Goal: Task Accomplishment & Management: Complete application form

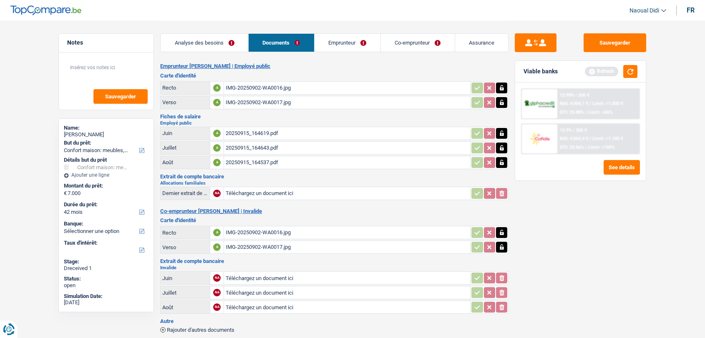
select select "household"
select select "42"
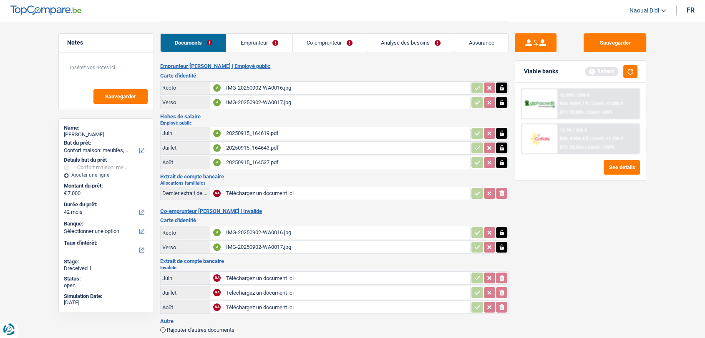
click at [252, 134] on div "20250915_164619.pdf" at bounding box center [347, 133] width 243 height 13
click at [307, 48] on link "Co-emprunteur" at bounding box center [330, 43] width 74 height 18
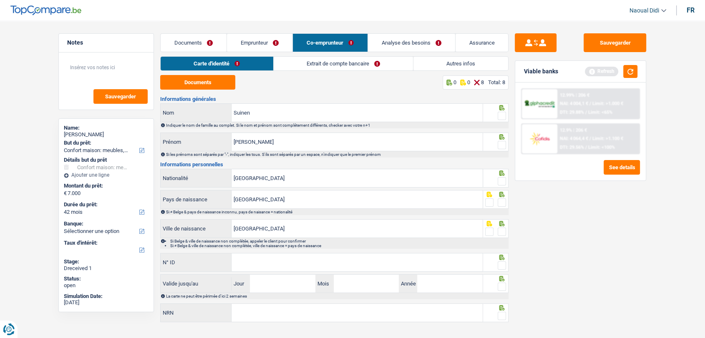
click at [308, 58] on link "Extrait de compte bancaire" at bounding box center [343, 64] width 139 height 14
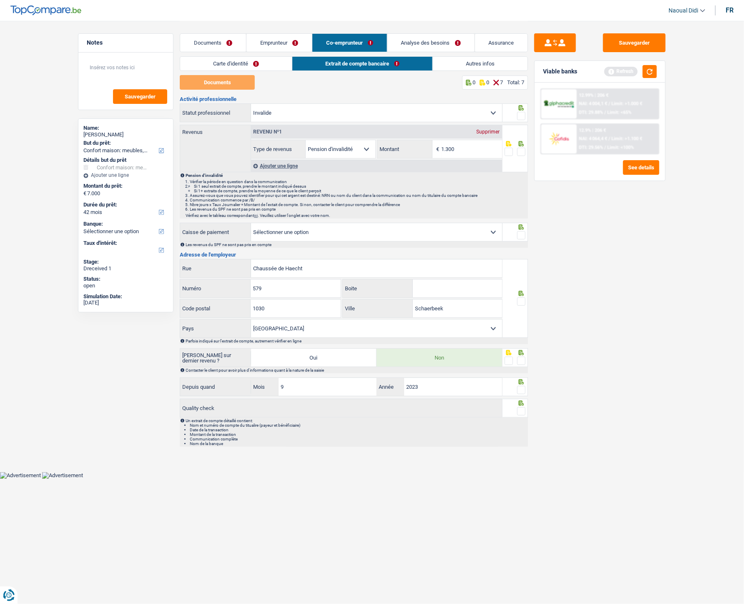
click at [212, 60] on link "Carte d'identité" at bounding box center [236, 64] width 112 height 14
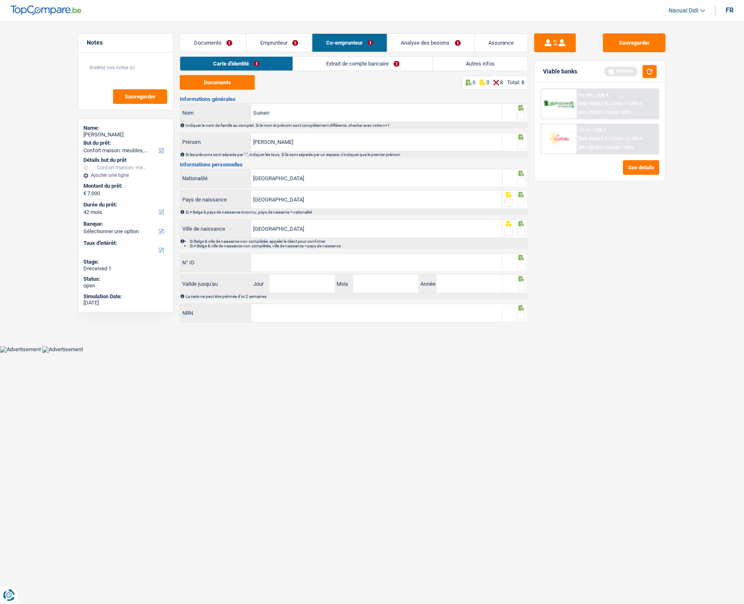
click at [203, 39] on link "Documents" at bounding box center [213, 43] width 66 height 18
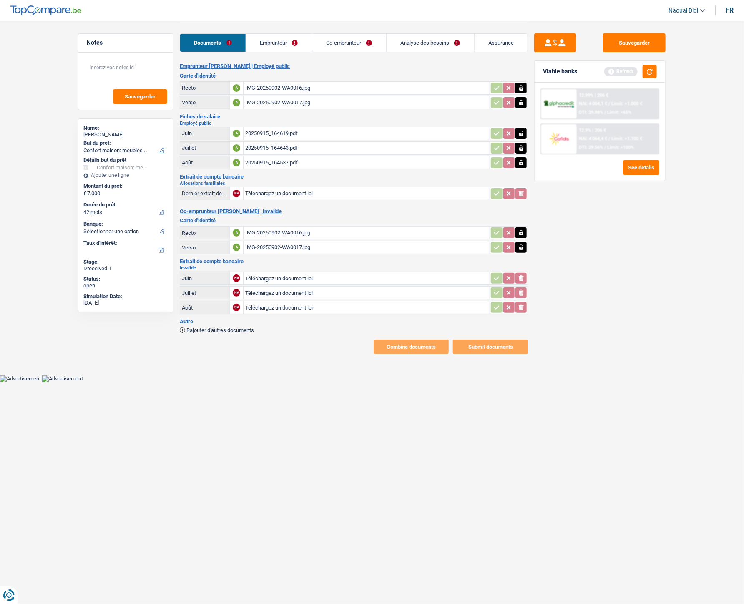
click at [290, 45] on link "Emprunteur" at bounding box center [279, 43] width 66 height 18
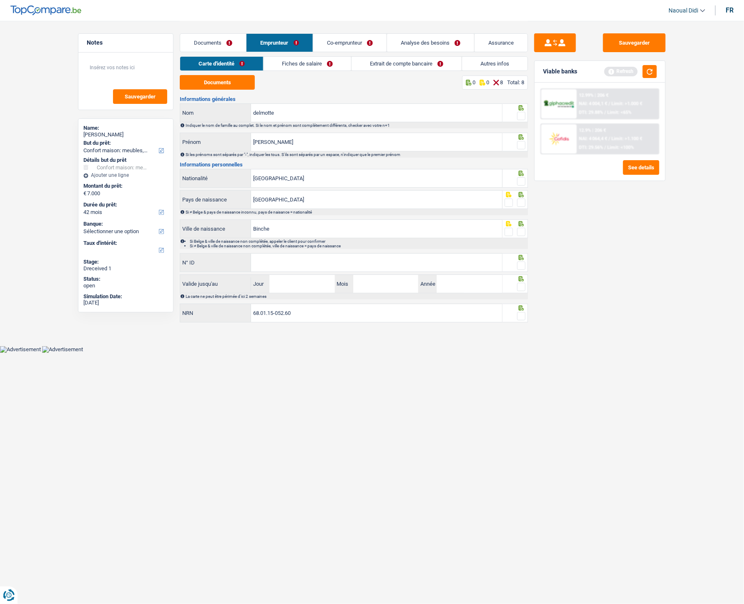
click at [315, 60] on link "Fiches de salaire" at bounding box center [308, 64] width 88 height 14
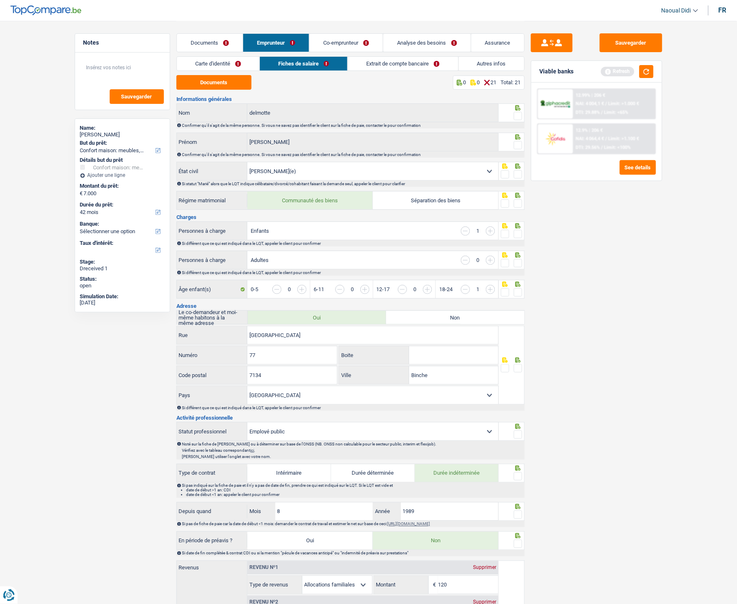
click at [209, 38] on link "Documents" at bounding box center [210, 43] width 66 height 18
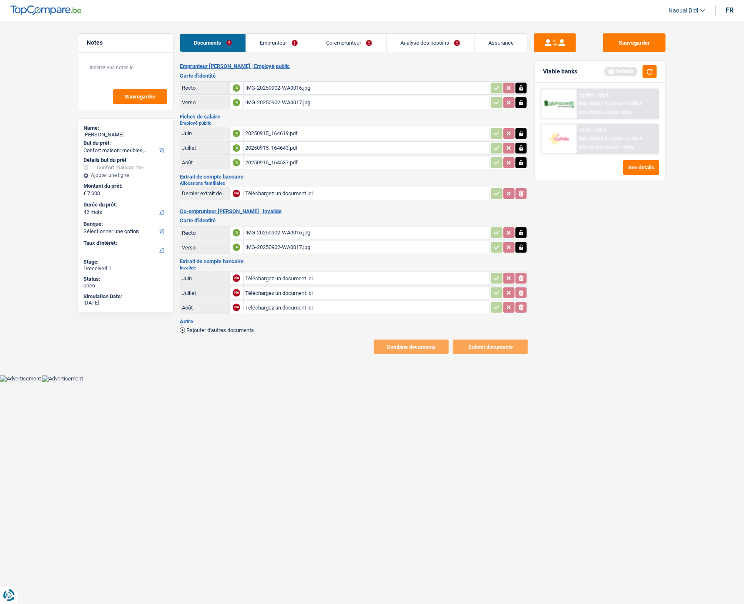
click at [257, 192] on input "Téléchargez un document ici" at bounding box center [366, 193] width 243 height 13
type input "C:\fakepath\20250915_185420.heic"
click at [211, 327] on span "Rajouter d'autres documents" at bounding box center [220, 329] width 68 height 5
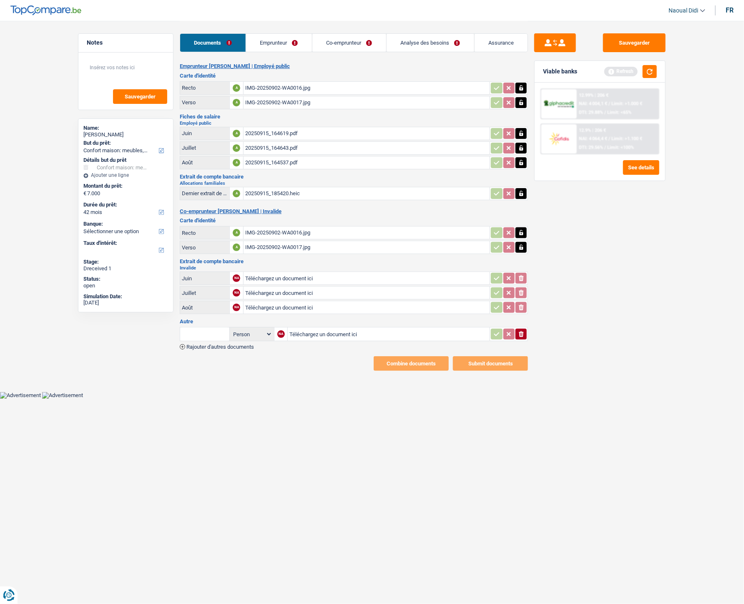
click at [314, 330] on input "Téléchargez un document ici" at bounding box center [389, 334] width 199 height 13
type input "C:\fakepath\20250915_164835.heic"
click at [244, 338] on span "Rajouter d'autres documents" at bounding box center [220, 346] width 68 height 5
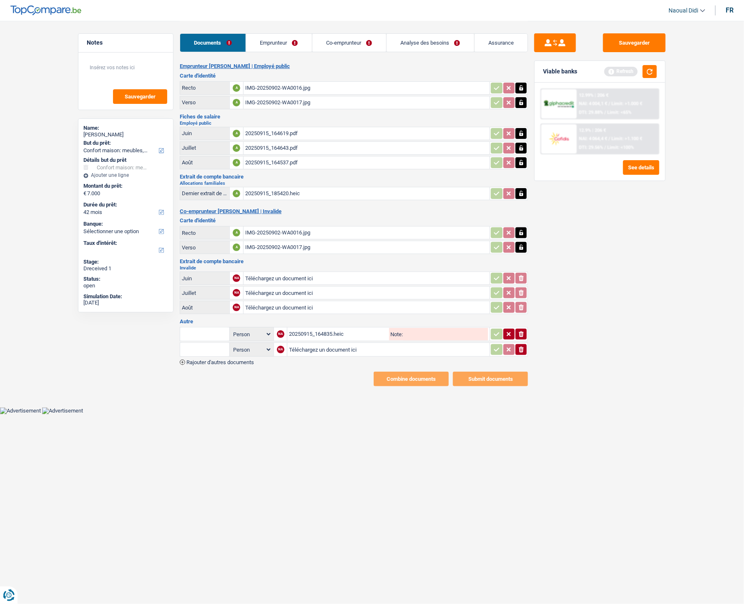
click at [310, 338] on input "Téléchargez un document ici" at bounding box center [388, 349] width 199 height 13
type input "C:\fakepath\20250915_164903.heic"
click at [217, 338] on span "Rajouter d'autres documents" at bounding box center [220, 362] width 68 height 5
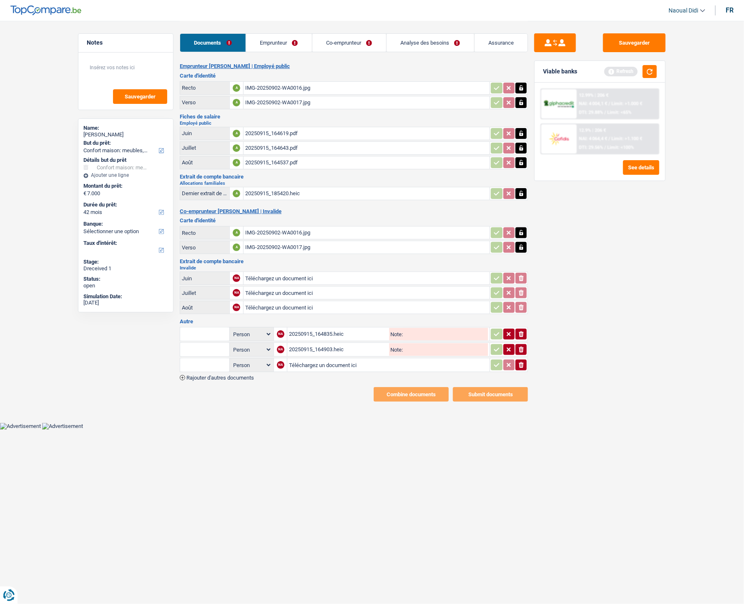
click at [300, 338] on input "Téléchargez un document ici" at bounding box center [388, 365] width 199 height 13
type input "C:\fakepath\20250915_164739.heic"
click at [232, 338] on span "Rajouter d'autres documents" at bounding box center [220, 377] width 68 height 5
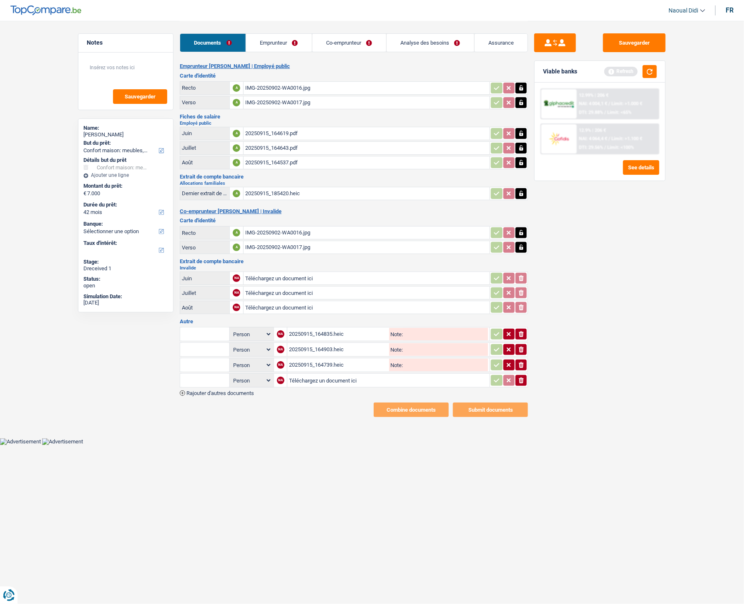
click at [235, 338] on span "Rajouter d'autres documents" at bounding box center [220, 392] width 68 height 5
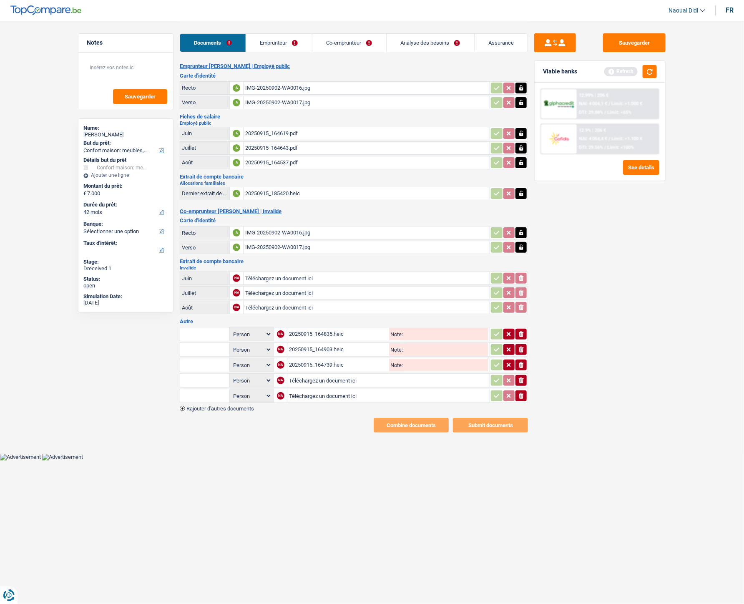
click at [295, 338] on input "Téléchargez un document ici" at bounding box center [388, 380] width 199 height 13
type input "C:\fakepath\20250915_185433.heic"
click at [306, 338] on input "Téléchargez un document ici" at bounding box center [388, 396] width 199 height 13
type input "C:\fakepath\20250915_185453.heic"
click at [419, 332] on input "Note:" at bounding box center [445, 334] width 85 height 13
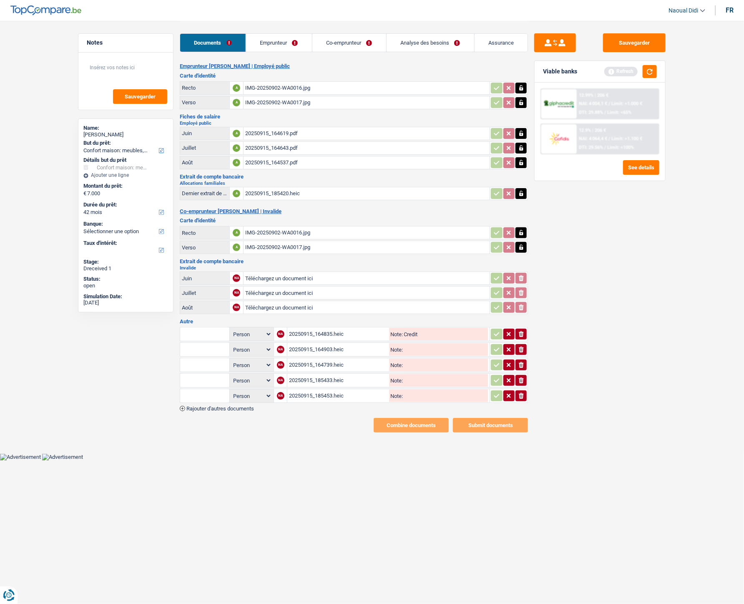
type input "Credit"
drag, startPoint x: 420, startPoint y: 338, endPoint x: 394, endPoint y: 328, distance: 28.3
click at [394, 328] on table "Person Emprunteur Co-emprunteur NA 20250915_164835.heic Note: Credit ionicons-v…" at bounding box center [354, 365] width 348 height 78
drag, startPoint x: 427, startPoint y: 331, endPoint x: 391, endPoint y: 321, distance: 36.7
click at [391, 326] on table "Person Emprunteur Co-emprunteur NA 20250915_164835.heic Note: Credit ionicons-v…" at bounding box center [354, 365] width 348 height 78
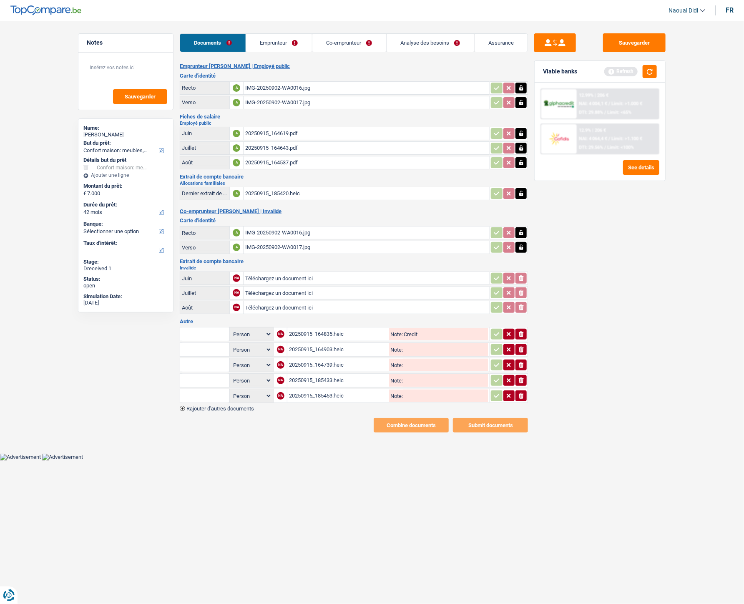
click at [218, 327] on input "text" at bounding box center [205, 333] width 46 height 13
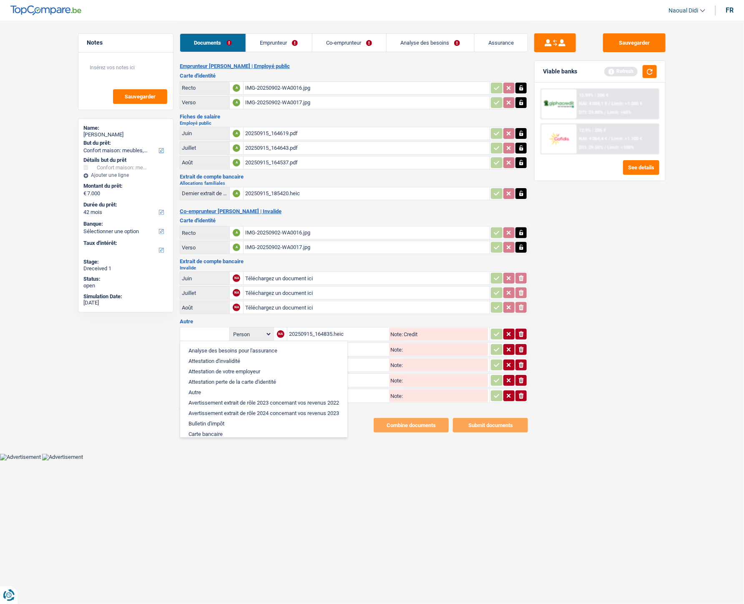
click at [194, 327] on input "text" at bounding box center [205, 333] width 46 height 13
paste input "Credit"
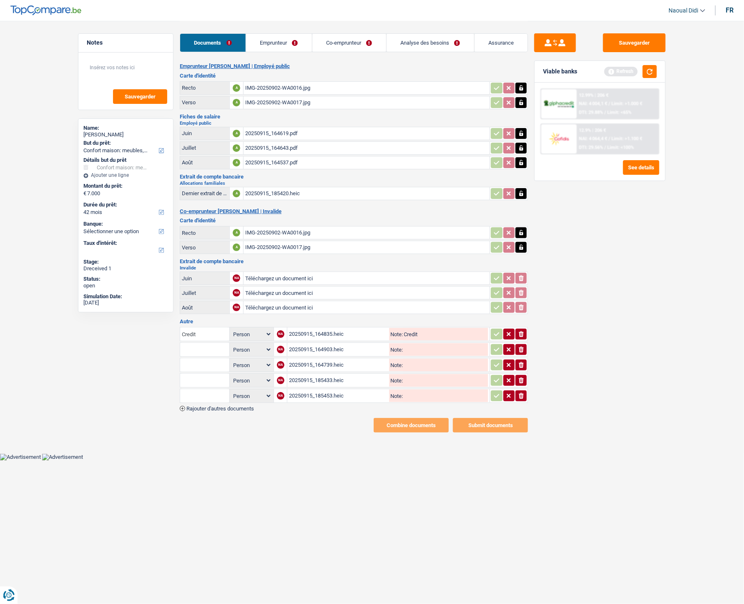
type input "Credit"
click at [204, 338] on input "text" at bounding box center [205, 349] width 46 height 13
paste input "Credit"
type input "Credit"
click at [195, 338] on input "text" at bounding box center [205, 364] width 46 height 13
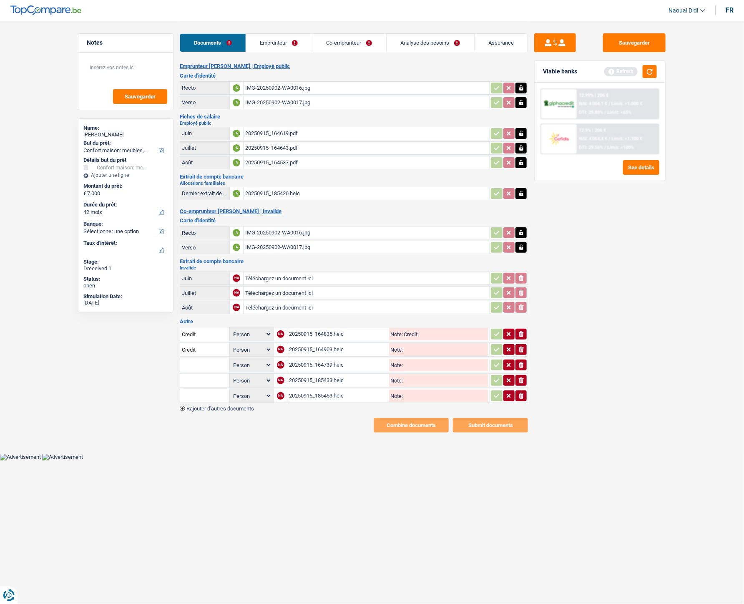
paste input "Credit"
type input "Credit"
click at [192, 338] on input "text" at bounding box center [205, 380] width 46 height 13
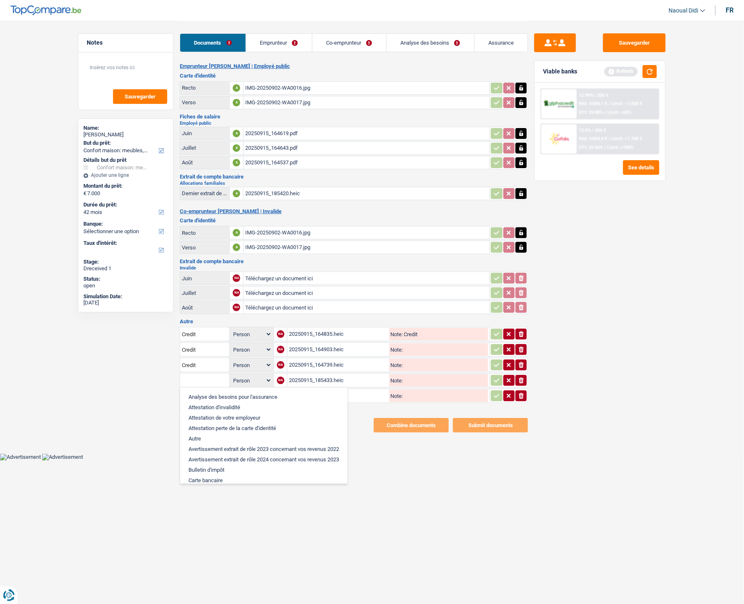
paste input "Credit"
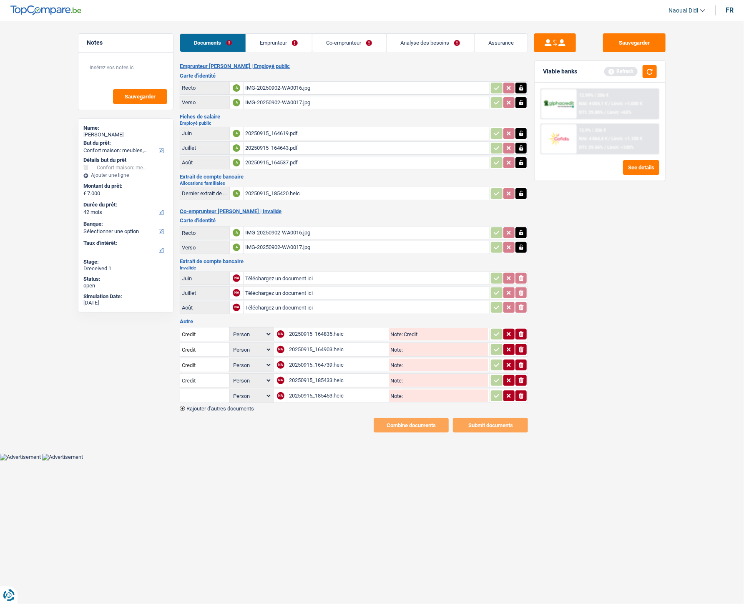
type input "Credit"
click at [192, 338] on input "text" at bounding box center [205, 395] width 46 height 13
paste input "Credit"
type input "Credit"
click at [410, 338] on input "Note:" at bounding box center [445, 349] width 85 height 13
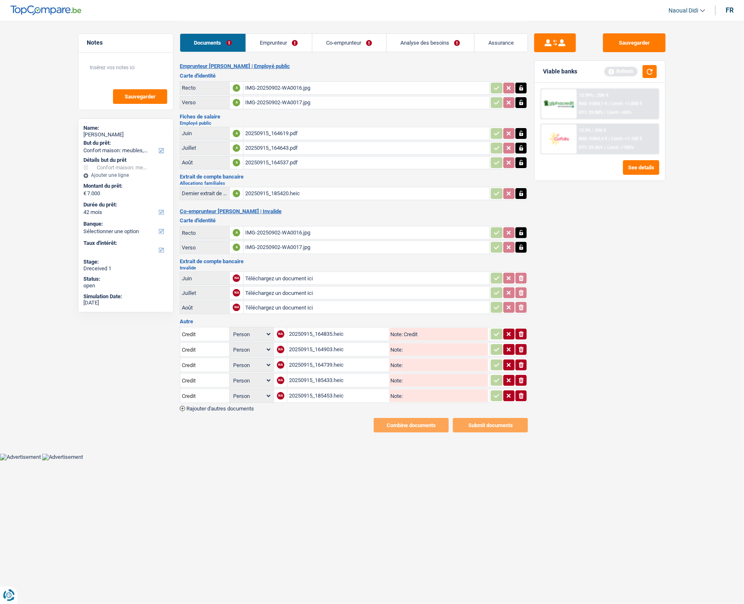
click at [410, 338] on input "Note:" at bounding box center [445, 349] width 85 height 13
paste input "Credit"
type input "Credit"
click at [409, 338] on input "Note:" at bounding box center [445, 365] width 85 height 13
paste input "Credit"
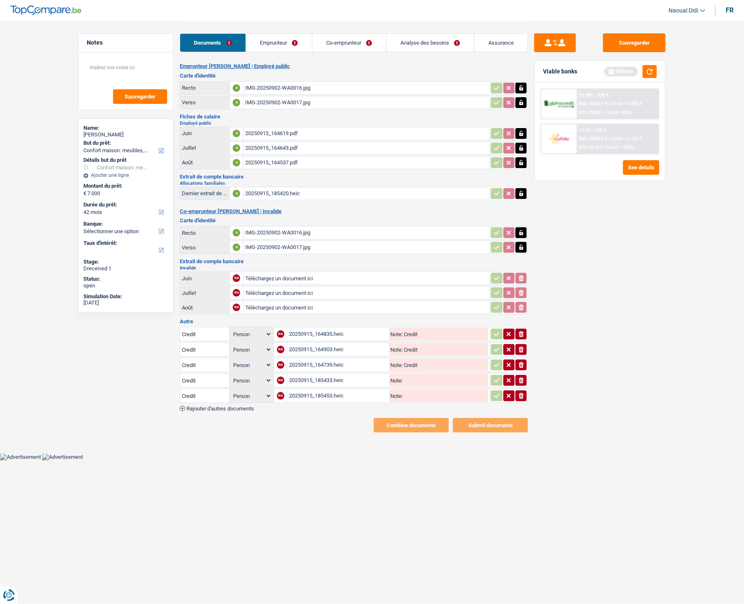
type input "Credit"
click at [411, 338] on td "20250915_185433.heic Note:" at bounding box center [388, 380] width 203 height 14
click at [414, 338] on input "Note:" at bounding box center [445, 380] width 85 height 13
paste input "Credit"
type input "Credit"
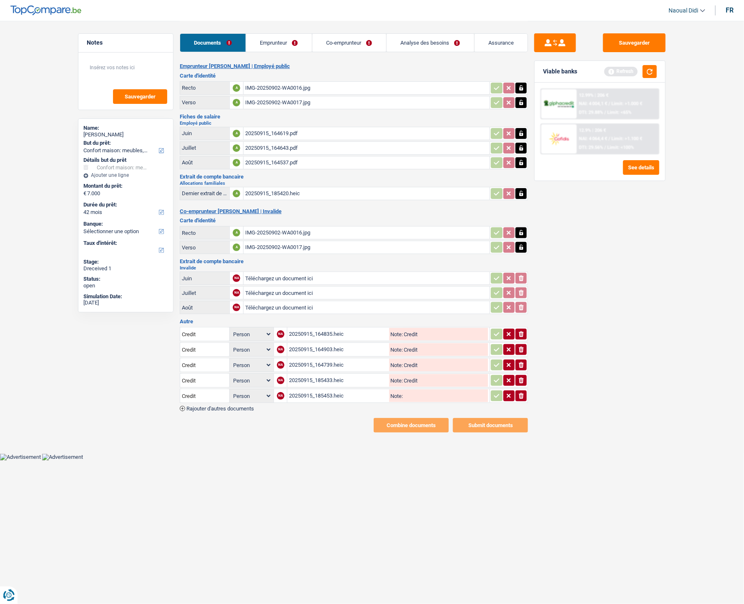
click at [415, 338] on input "Note:" at bounding box center [445, 396] width 85 height 13
paste input "Credit"
type input "Credit"
click at [638, 43] on button "Sauvegarder" at bounding box center [634, 42] width 63 height 19
click at [276, 50] on link "Emprunteur" at bounding box center [279, 43] width 66 height 18
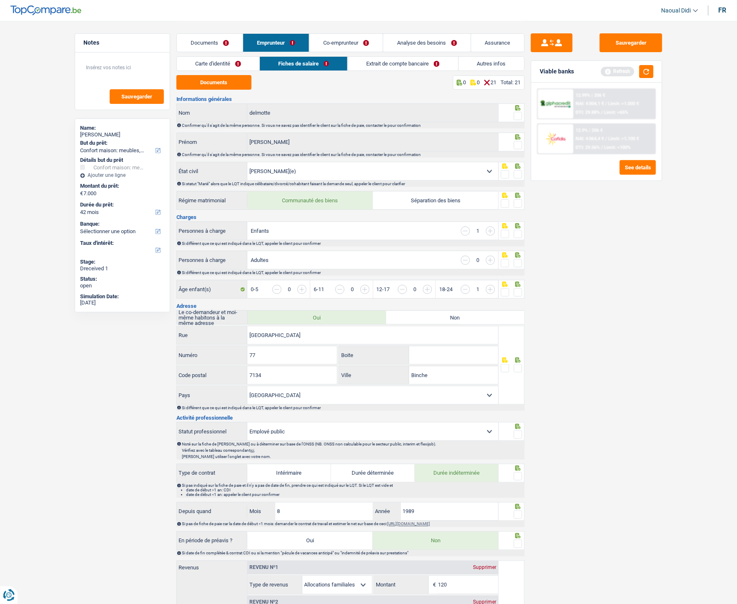
click at [206, 63] on link "Carte d'identité" at bounding box center [218, 64] width 83 height 14
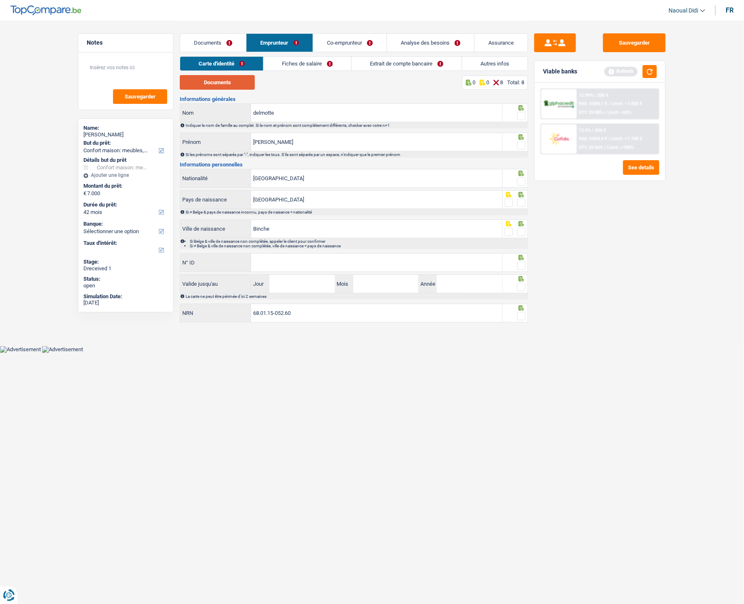
click at [215, 77] on button "Documents" at bounding box center [217, 82] width 75 height 15
drag, startPoint x: 520, startPoint y: 118, endPoint x: 520, endPoint y: 126, distance: 7.9
click at [520, 118] on span at bounding box center [521, 116] width 8 height 8
click at [0, 0] on input "radio" at bounding box center [0, 0] width 0 height 0
click at [520, 148] on span at bounding box center [521, 145] width 8 height 8
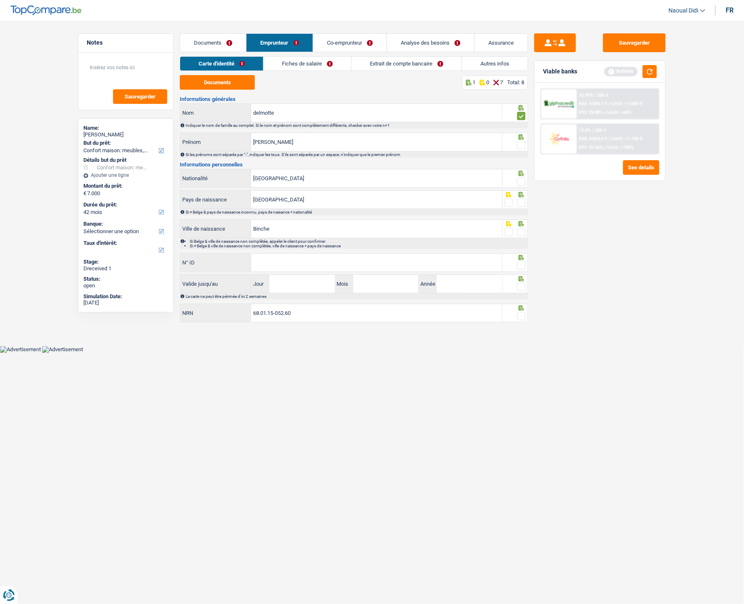
click at [0, 0] on input "radio" at bounding box center [0, 0] width 0 height 0
drag, startPoint x: 522, startPoint y: 181, endPoint x: 522, endPoint y: 194, distance: 12.9
click at [522, 181] on span at bounding box center [521, 181] width 8 height 8
click at [0, 0] on input "radio" at bounding box center [0, 0] width 0 height 0
drag, startPoint x: 522, startPoint y: 202, endPoint x: 521, endPoint y: 222, distance: 20.0
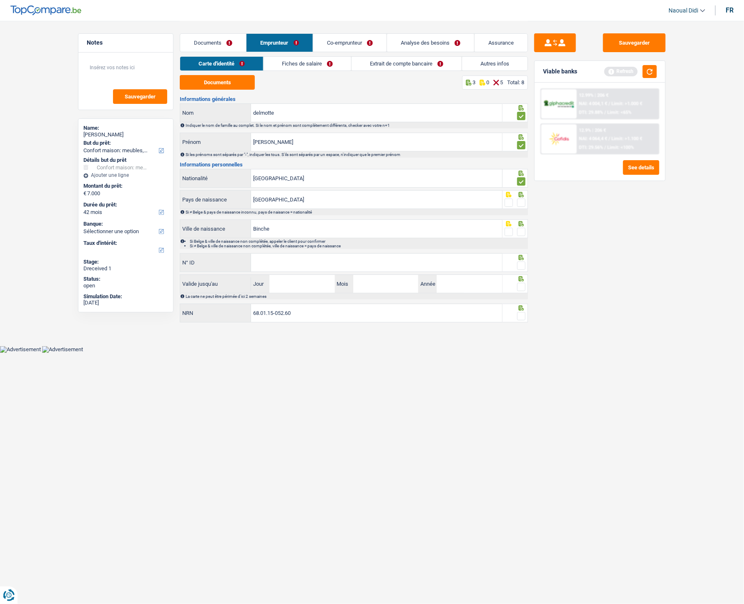
click at [522, 201] on span at bounding box center [521, 203] width 8 height 8
click at [0, 0] on input "radio" at bounding box center [0, 0] width 0 height 0
click at [524, 232] on span at bounding box center [521, 232] width 8 height 8
click at [0, 0] on input "radio" at bounding box center [0, 0] width 0 height 0
click at [524, 232] on span at bounding box center [521, 232] width 8 height 8
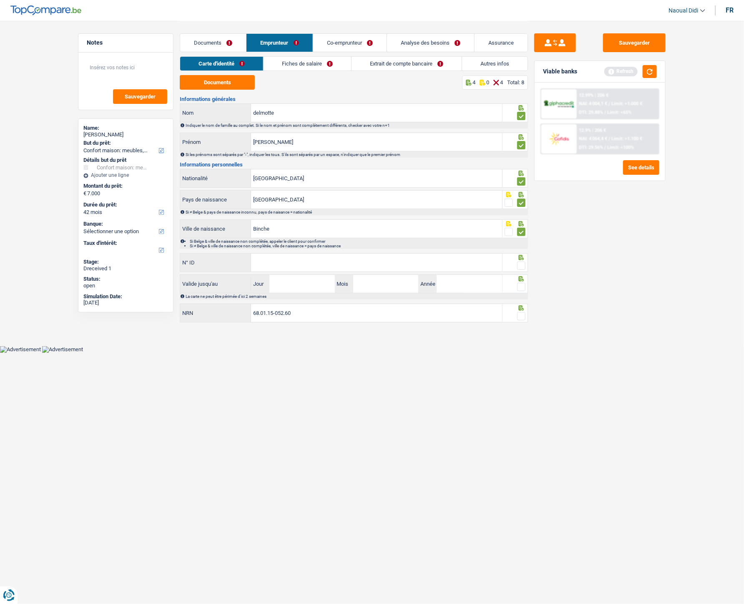
click at [0, 0] on input "radio" at bounding box center [0, 0] width 0 height 0
click at [520, 232] on span at bounding box center [521, 232] width 8 height 8
click at [0, 0] on input "radio" at bounding box center [0, 0] width 0 height 0
click at [416, 260] on input "N° ID" at bounding box center [376, 263] width 251 height 18
paste input "595-2094365-56"
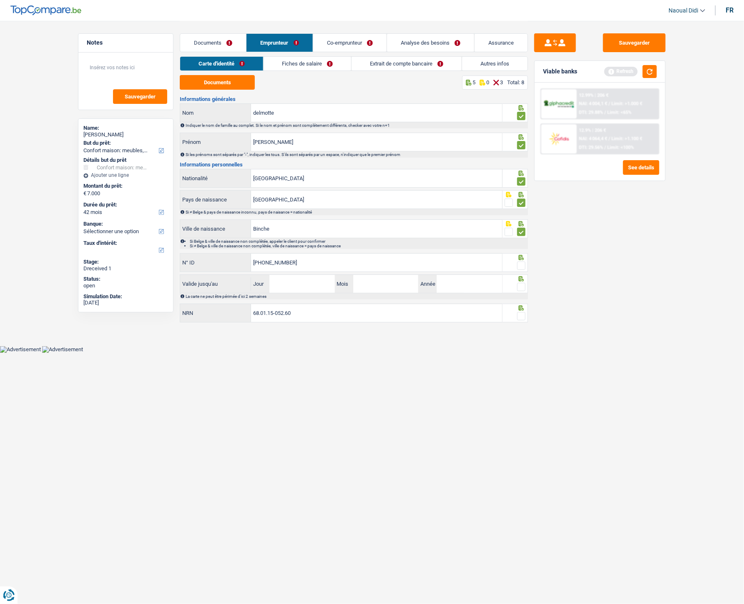
type input "595-2094365-56"
click at [520, 269] on span at bounding box center [521, 266] width 8 height 8
click at [0, 0] on input "radio" at bounding box center [0, 0] width 0 height 0
click at [300, 287] on input "Jour" at bounding box center [301, 284] width 65 height 18
type input "07"
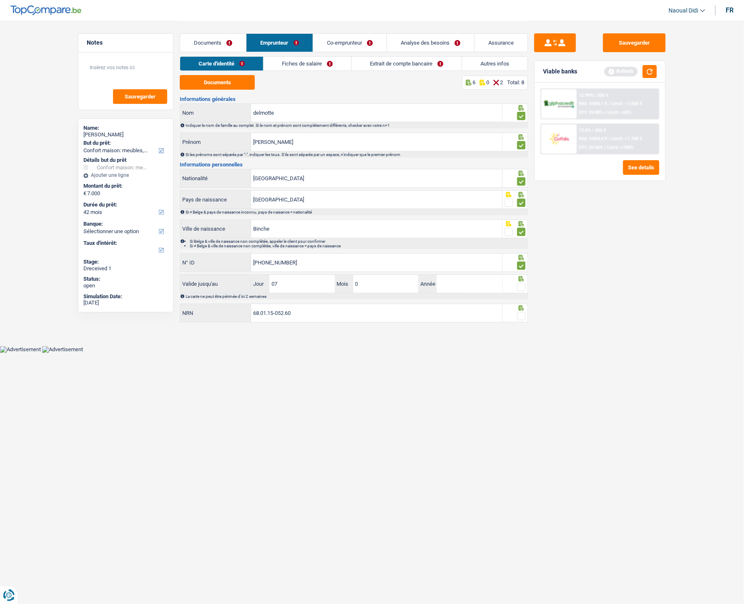
type input "03"
type input "2034"
click at [525, 315] on span at bounding box center [521, 316] width 8 height 8
click at [0, 0] on input "radio" at bounding box center [0, 0] width 0 height 0
click at [521, 288] on span at bounding box center [521, 287] width 8 height 8
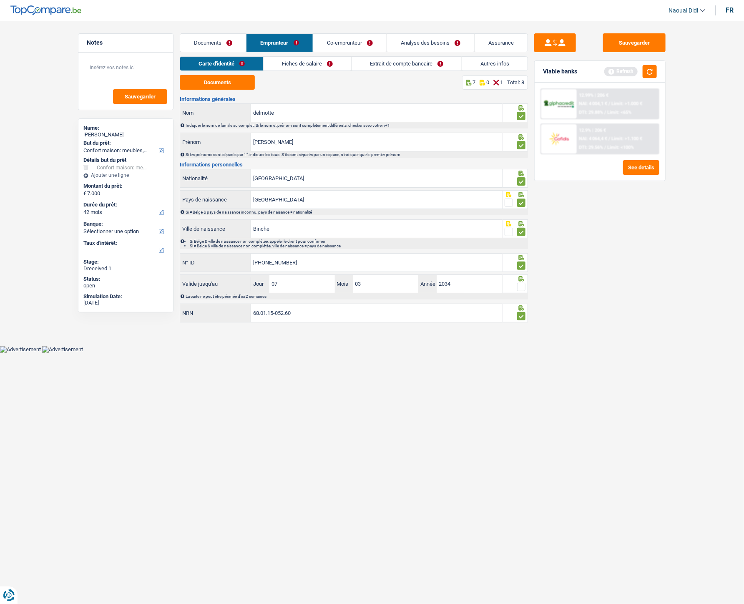
click at [0, 0] on input "radio" at bounding box center [0, 0] width 0 height 0
click at [303, 61] on link "Fiches de salaire" at bounding box center [308, 64] width 88 height 14
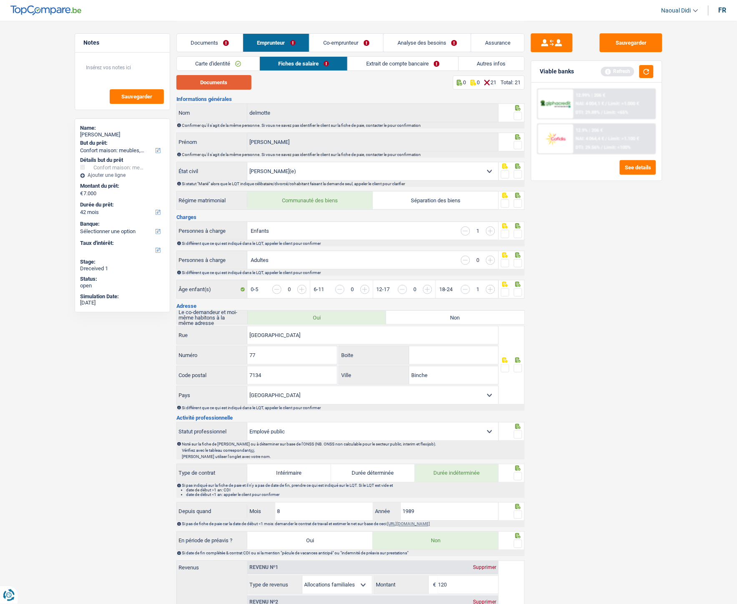
click at [222, 87] on button "Documents" at bounding box center [213, 82] width 75 height 15
click at [221, 39] on link "Documents" at bounding box center [210, 43] width 66 height 18
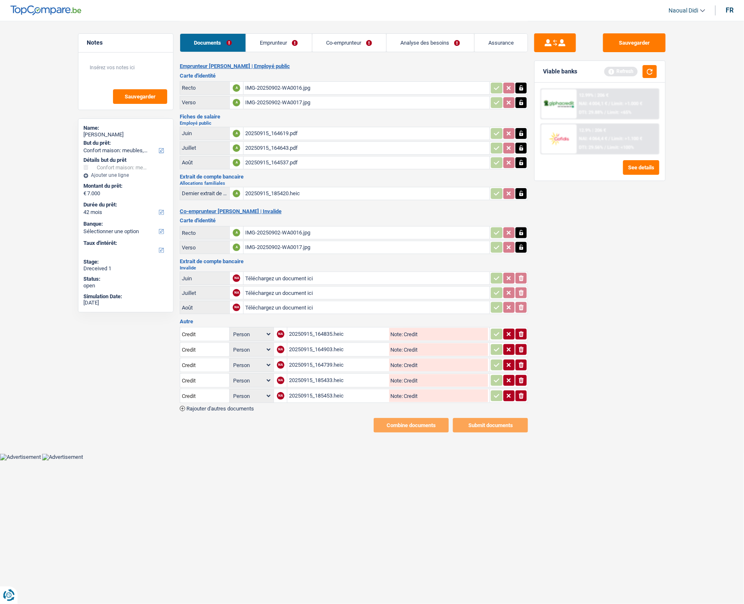
click at [324, 338] on div "20250915_185453.heic" at bounding box center [338, 396] width 98 height 13
drag, startPoint x: 521, startPoint y: 388, endPoint x: 521, endPoint y: 380, distance: 8.3
click at [521, 338] on icon "ionicons-v5-e" at bounding box center [521, 396] width 7 height 8
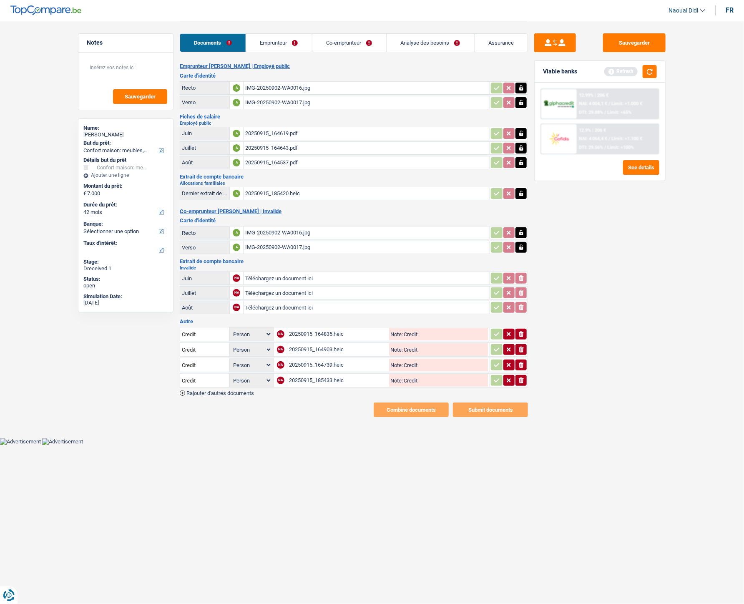
click at [518, 338] on icon "ionicons-v5-e" at bounding box center [521, 380] width 7 height 8
drag, startPoint x: 518, startPoint y: 376, endPoint x: 520, endPoint y: 365, distance: 11.5
click at [518, 338] on div "Emprunteur ruth delmotte | Employé public Carte d'identité Recto A IMG-20250902…" at bounding box center [354, 240] width 348 height 354
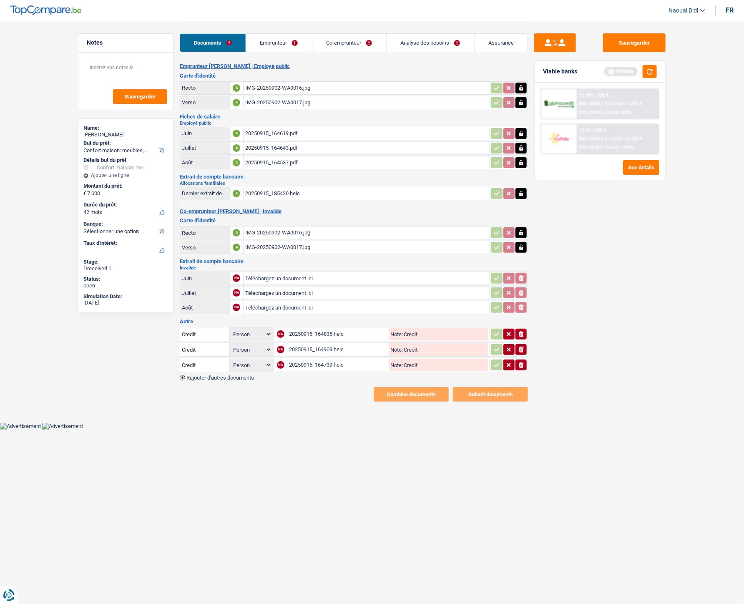
click at [517, 338] on button "ionicons-v5-e" at bounding box center [521, 365] width 11 height 11
drag, startPoint x: 517, startPoint y: 358, endPoint x: 521, endPoint y: 350, distance: 8.6
click at [517, 338] on div "Credit Person Emprunteur Co-emprunteur NA 20250915_164835.heic Note: Credit ion…" at bounding box center [354, 353] width 348 height 55
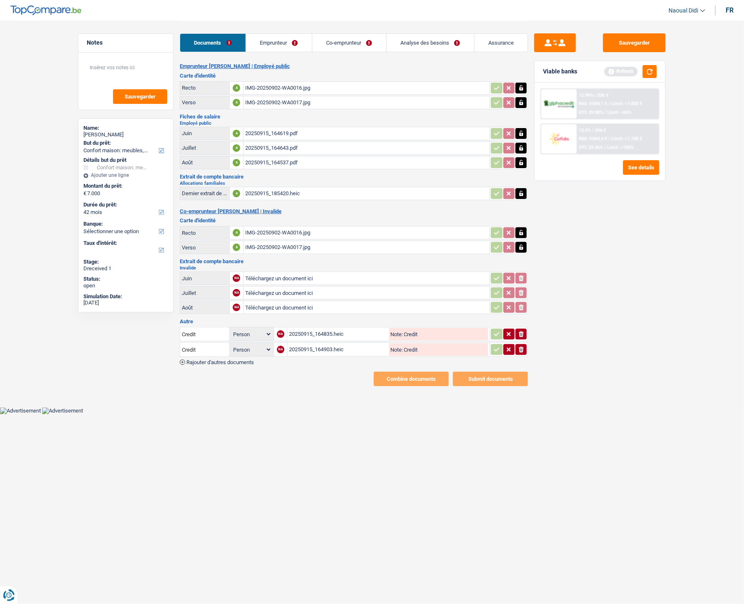
click at [517, 338] on button "ionicons-v5-e" at bounding box center [521, 349] width 11 height 11
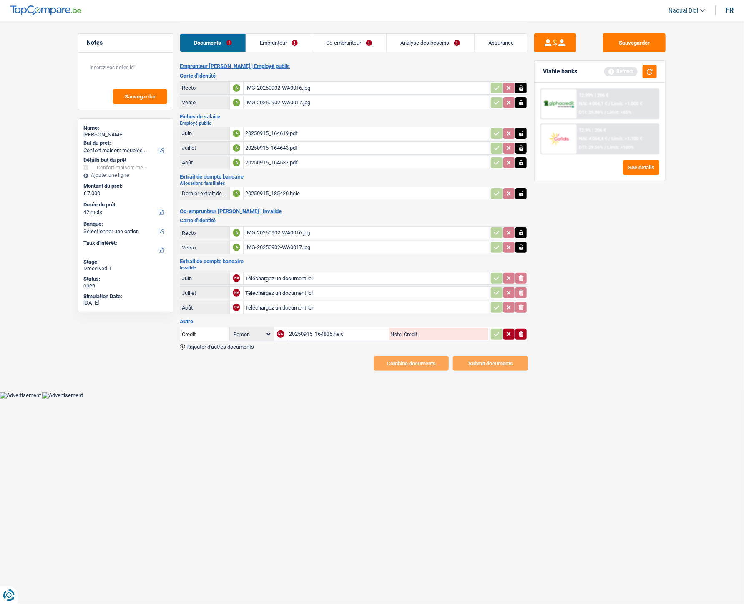
click at [520, 330] on icon "ionicons-v5-e" at bounding box center [521, 334] width 7 height 8
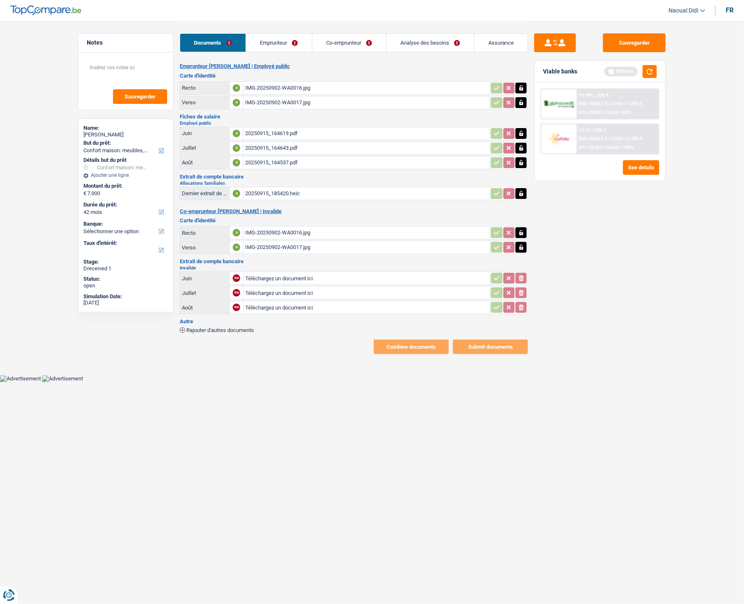
click at [265, 274] on input "Téléchargez un document ici" at bounding box center [366, 278] width 243 height 13
click at [279, 277] on input "Téléchargez un document ici" at bounding box center [366, 278] width 243 height 13
type input "C:\fakepath\mut 06.heic"
click at [272, 289] on input "Téléchargez un document ici" at bounding box center [366, 293] width 243 height 13
type input "C:\fakepath\mut 07.heic"
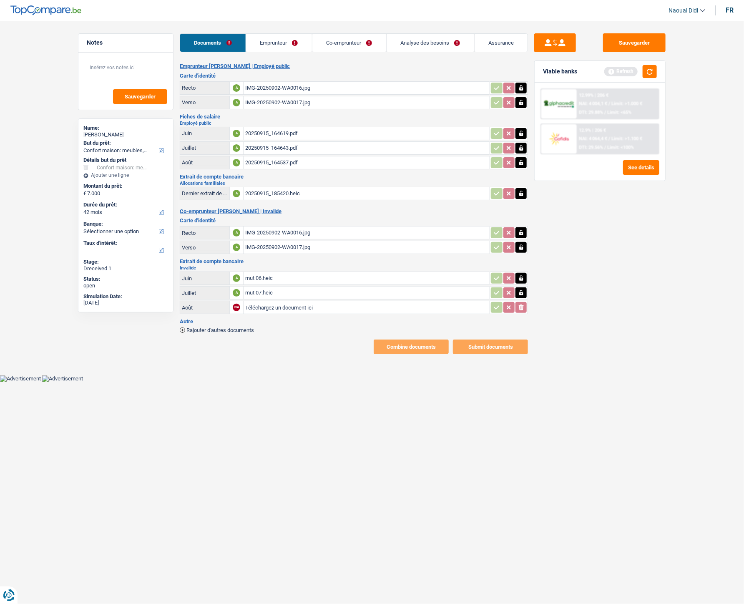
click at [272, 305] on input "Téléchargez un document ici" at bounding box center [366, 307] width 243 height 13
type input "C:\fakepath\20250916_171052.heic"
click at [244, 327] on span "Rajouter d'autres documents" at bounding box center [220, 329] width 68 height 5
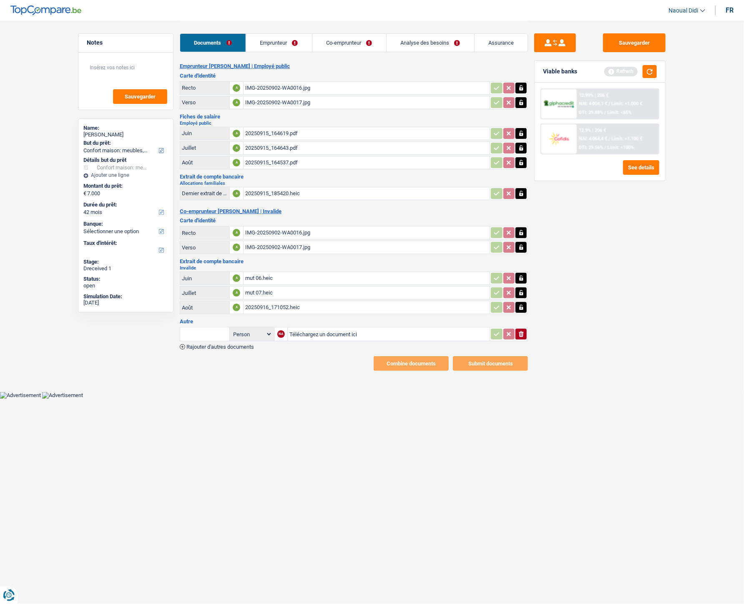
click at [334, 327] on td "Téléchargez un document ici" at bounding box center [388, 334] width 202 height 14
click at [332, 328] on input "Téléchargez un document ici" at bounding box center [389, 334] width 199 height 13
type input "C:\fakepath\20250916_171014.heic"
drag, startPoint x: 626, startPoint y: 42, endPoint x: 616, endPoint y: 44, distance: 10.1
click at [626, 42] on button "Sauvegarder" at bounding box center [634, 42] width 63 height 19
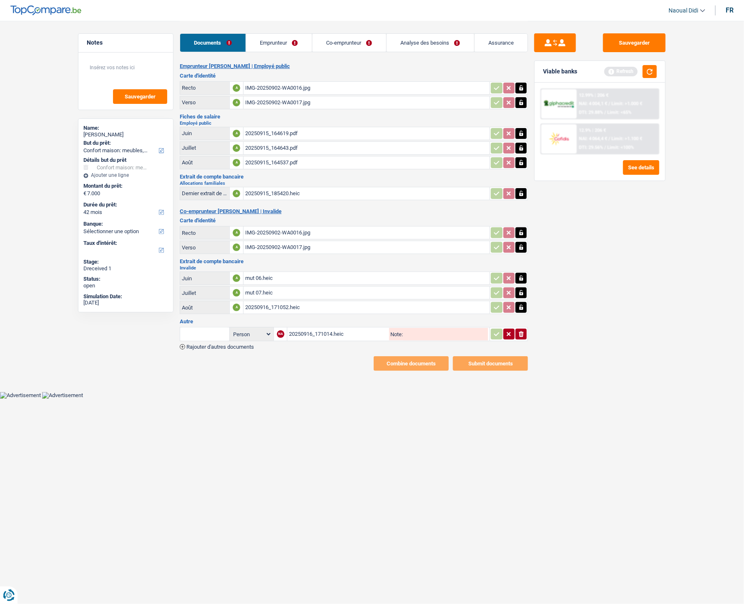
drag, startPoint x: 289, startPoint y: 53, endPoint x: 285, endPoint y: 43, distance: 11.0
click at [289, 50] on div "Documents Emprunteur Co-emprunteur Analyse des besoins Assurance" at bounding box center [354, 38] width 348 height 35
click at [281, 38] on link "Emprunteur" at bounding box center [279, 43] width 66 height 18
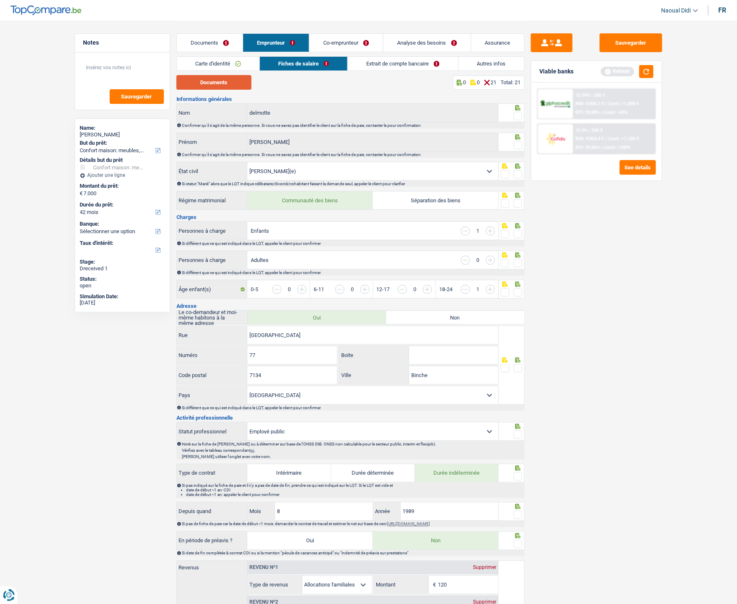
click at [226, 86] on button "Documents" at bounding box center [213, 82] width 75 height 15
click at [227, 87] on button "Documents" at bounding box center [213, 82] width 75 height 15
click at [214, 40] on link "Documents" at bounding box center [210, 43] width 66 height 18
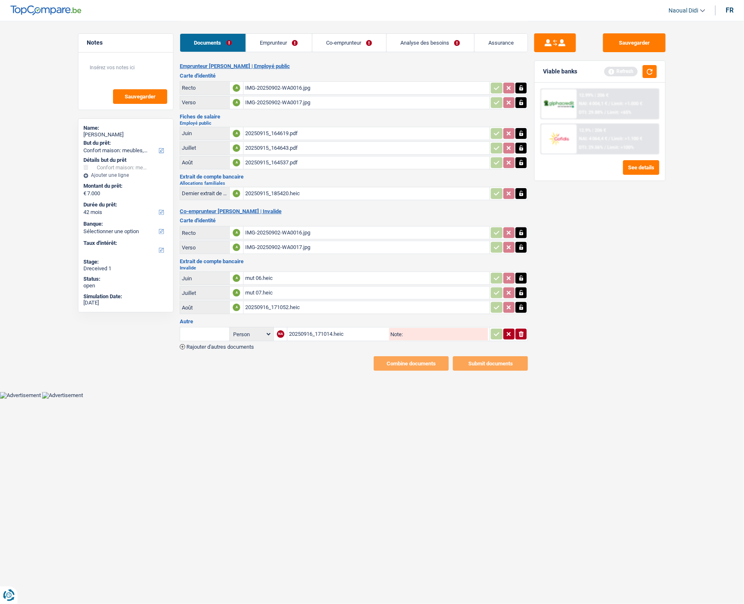
click at [276, 127] on div "20250915_164619.pdf" at bounding box center [366, 133] width 243 height 13
click at [274, 43] on link "Emprunteur" at bounding box center [279, 43] width 66 height 18
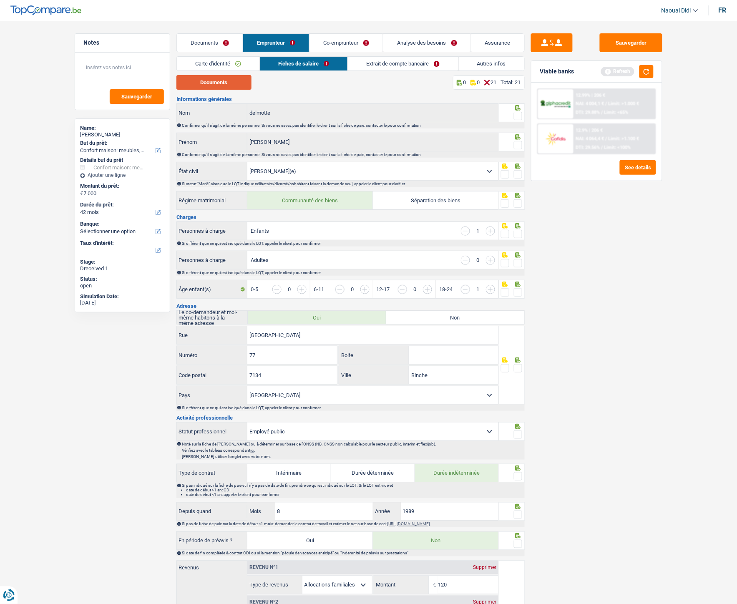
click at [202, 81] on button "Documents" at bounding box center [213, 82] width 75 height 15
click at [206, 39] on link "Documents" at bounding box center [210, 43] width 66 height 18
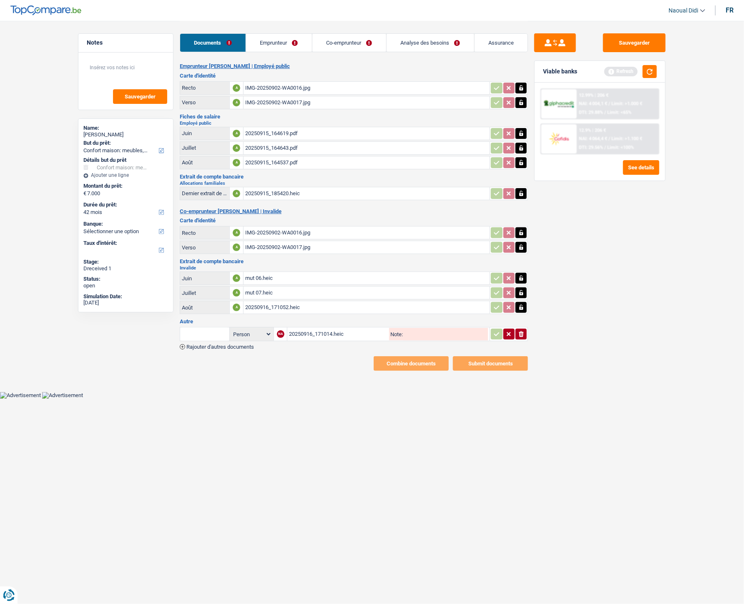
click at [277, 38] on link "Emprunteur" at bounding box center [279, 43] width 66 height 18
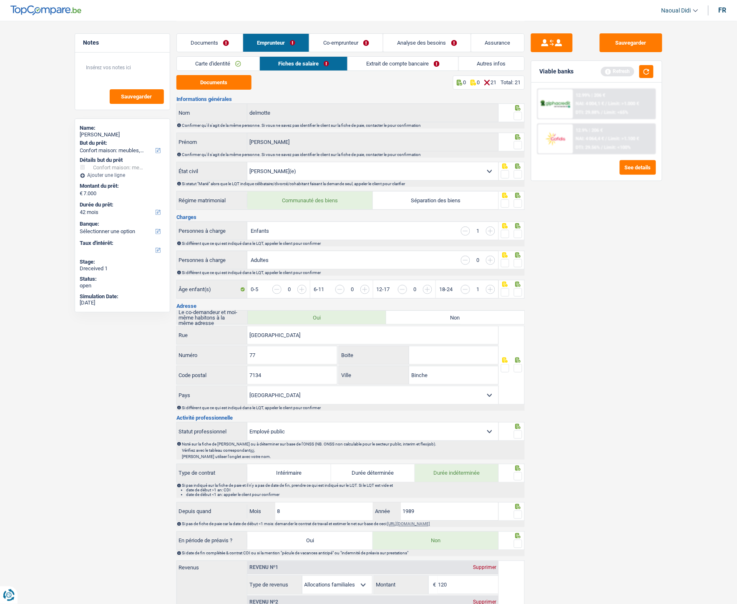
click at [519, 117] on span at bounding box center [518, 116] width 8 height 8
click at [0, 0] on input "radio" at bounding box center [0, 0] width 0 height 0
drag, startPoint x: 516, startPoint y: 144, endPoint x: 516, endPoint y: 153, distance: 8.8
click at [516, 144] on span at bounding box center [518, 145] width 8 height 8
click at [0, 0] on input "radio" at bounding box center [0, 0] width 0 height 0
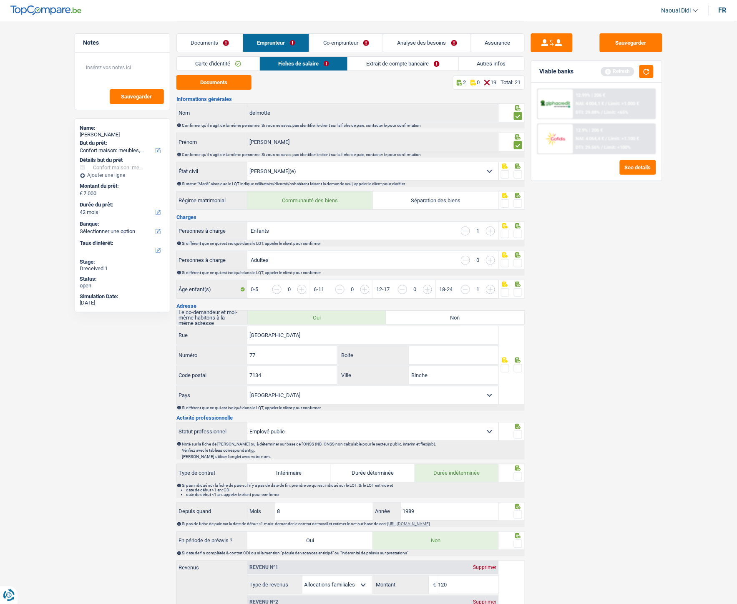
click at [516, 173] on span at bounding box center [518, 174] width 8 height 8
click at [0, 0] on input "radio" at bounding box center [0, 0] width 0 height 0
drag, startPoint x: 516, startPoint y: 203, endPoint x: 517, endPoint y: 209, distance: 6.3
click at [517, 203] on span at bounding box center [518, 203] width 8 height 8
click at [0, 0] on input "radio" at bounding box center [0, 0] width 0 height 0
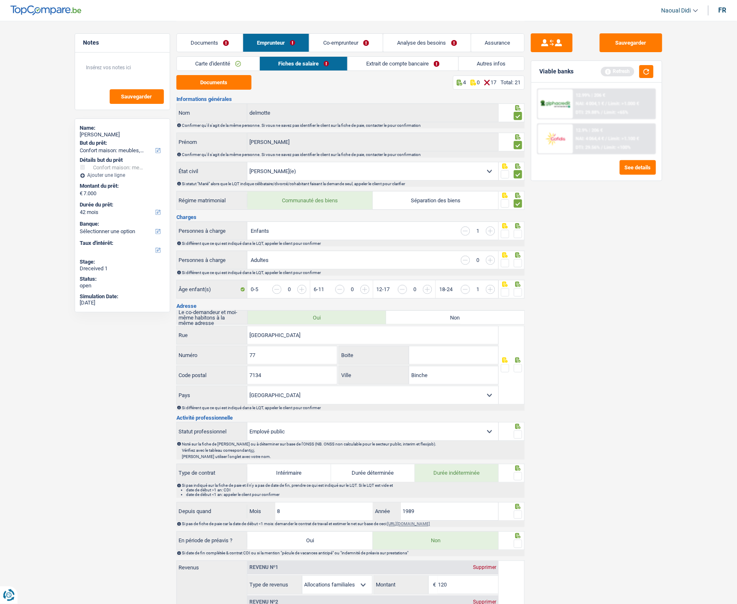
click at [515, 234] on span at bounding box center [518, 234] width 8 height 8
click at [0, 0] on input "radio" at bounding box center [0, 0] width 0 height 0
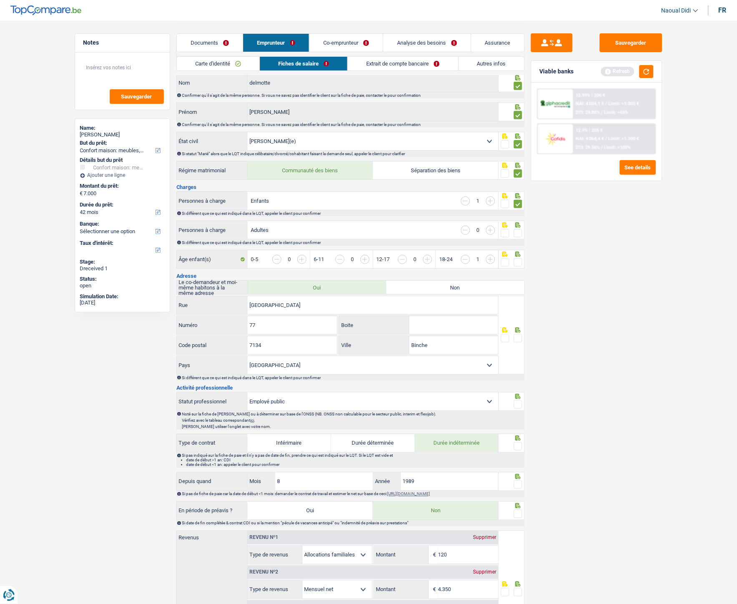
scroll to position [46, 0]
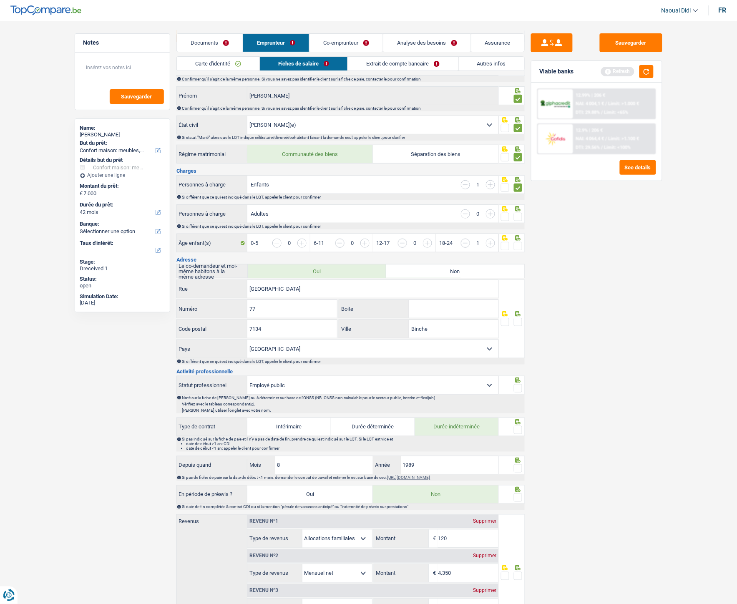
click at [521, 323] on span at bounding box center [518, 322] width 8 height 8
click at [0, 0] on input "radio" at bounding box center [0, 0] width 0 height 0
click at [516, 244] on span at bounding box center [518, 246] width 8 height 8
click at [0, 0] on input "radio" at bounding box center [0, 0] width 0 height 0
click at [519, 217] on span at bounding box center [518, 217] width 8 height 8
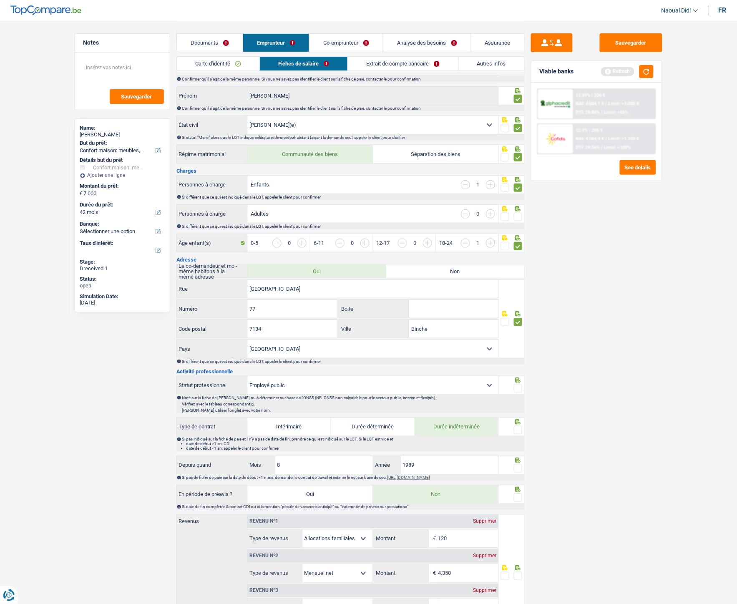
click at [0, 0] on input "radio" at bounding box center [0, 0] width 0 height 0
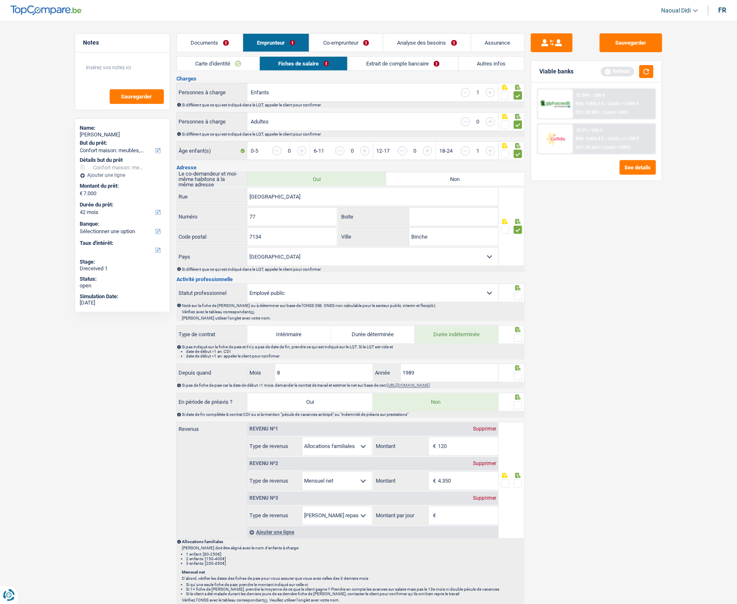
scroll to position [139, 0]
click at [516, 295] on span at bounding box center [518, 296] width 8 height 8
click at [0, 0] on input "radio" at bounding box center [0, 0] width 0 height 0
click at [518, 338] on span at bounding box center [518, 337] width 8 height 8
click at [0, 0] on input "radio" at bounding box center [0, 0] width 0 height 0
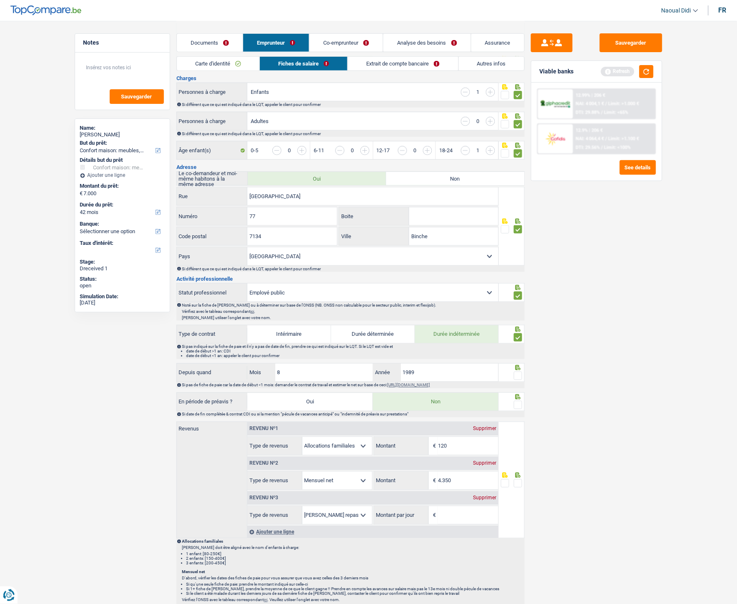
click at [519, 338] on span at bounding box center [518, 376] width 8 height 8
click at [0, 0] on input "radio" at bounding box center [0, 0] width 0 height 0
click at [519, 338] on span at bounding box center [518, 405] width 8 height 8
click at [0, 0] on input "radio" at bounding box center [0, 0] width 0 height 0
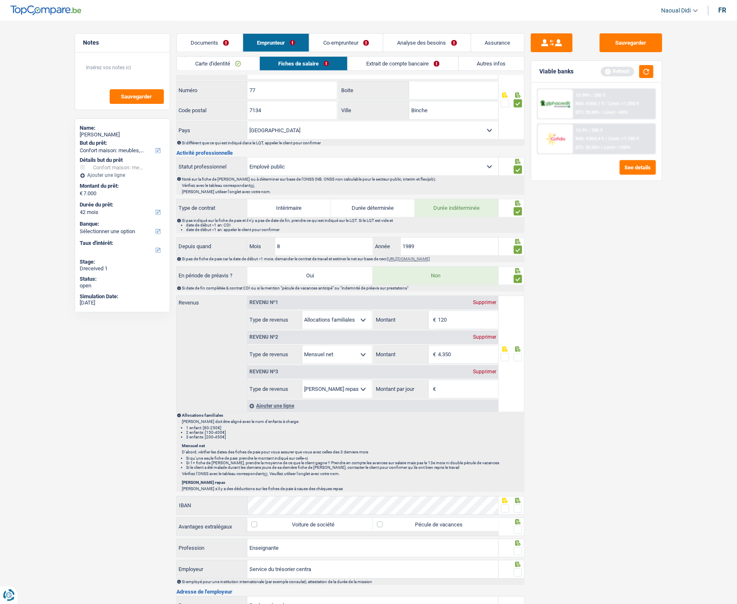
scroll to position [278, 0]
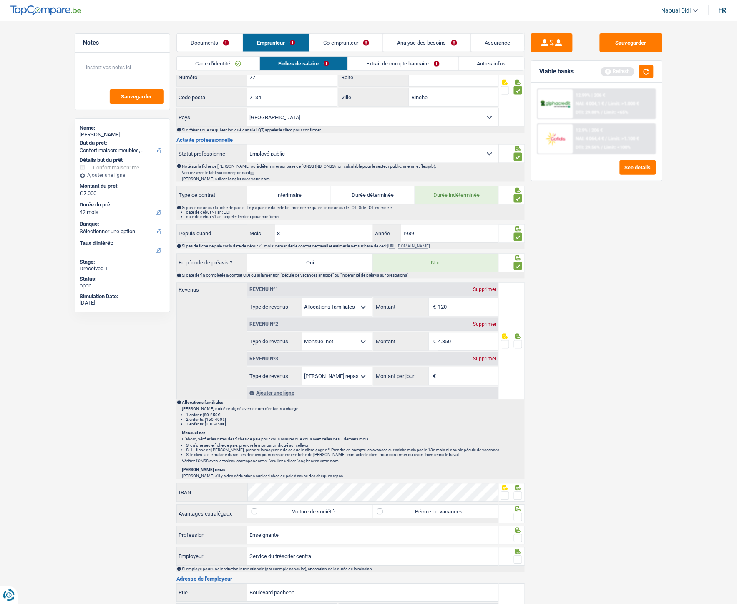
click at [482, 338] on div "Supprimer" at bounding box center [485, 359] width 28 height 5
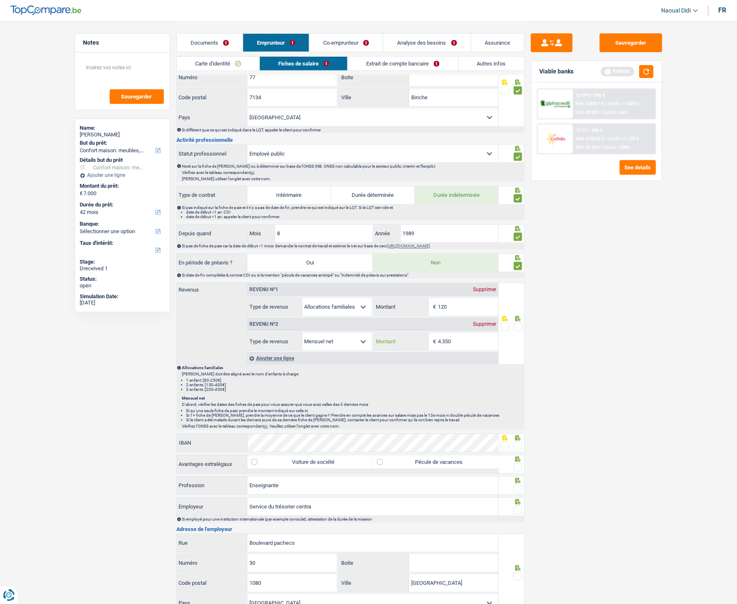
click at [466, 338] on input "4.350" at bounding box center [468, 342] width 60 height 18
type input "42"
type input "423"
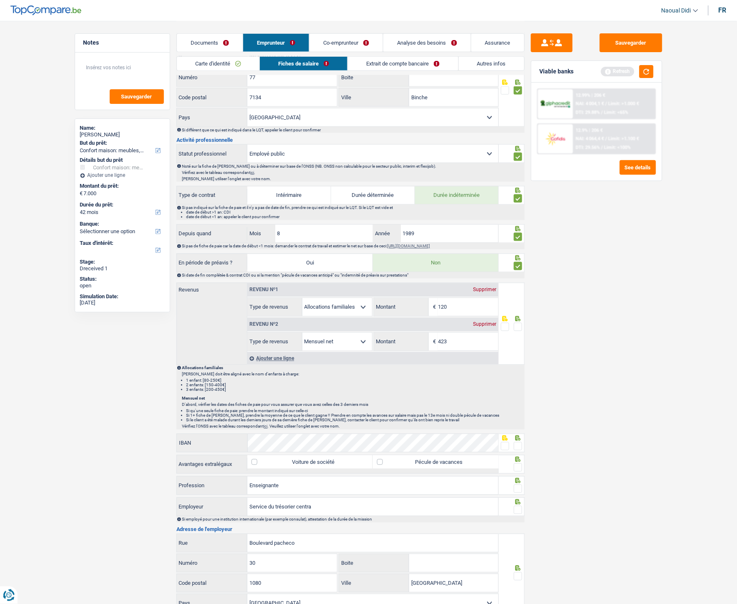
type input "4.237"
click at [473, 338] on input "4.237" at bounding box center [468, 342] width 60 height 18
type input "423"
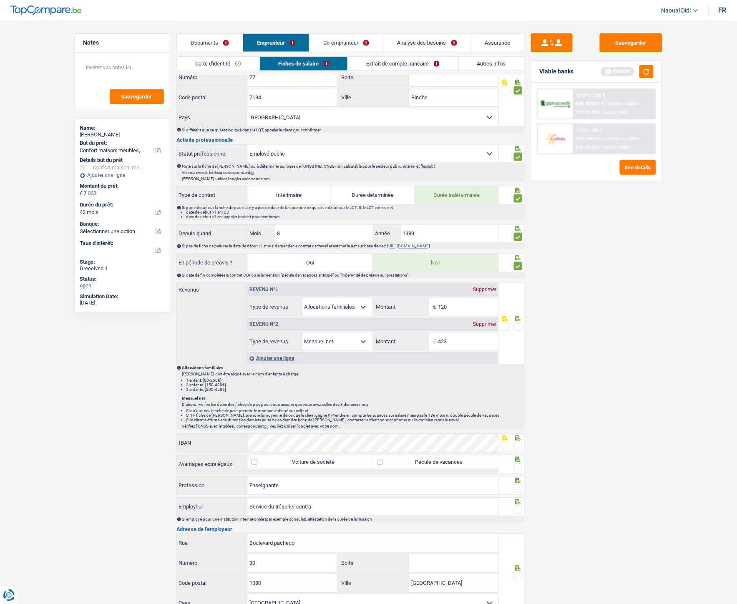
type input "4.238"
click at [516, 327] on span at bounding box center [518, 327] width 8 height 8
click at [0, 0] on input "radio" at bounding box center [0, 0] width 0 height 0
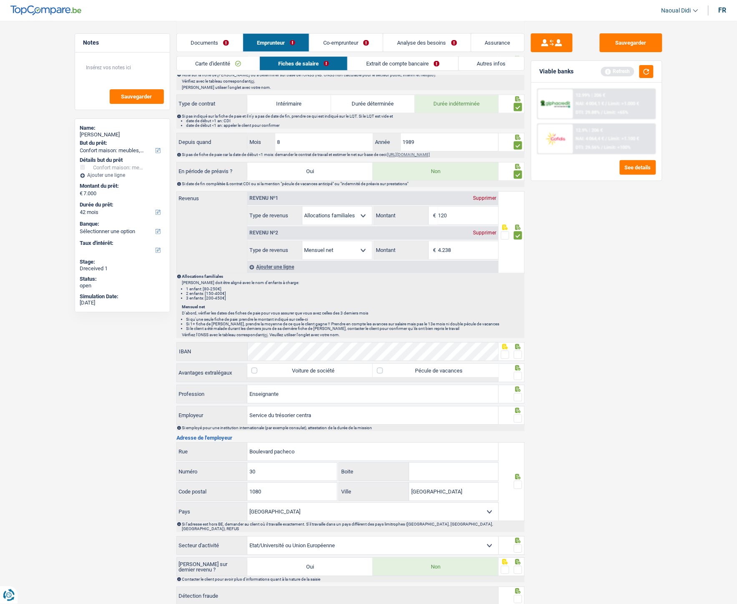
scroll to position [417, 0]
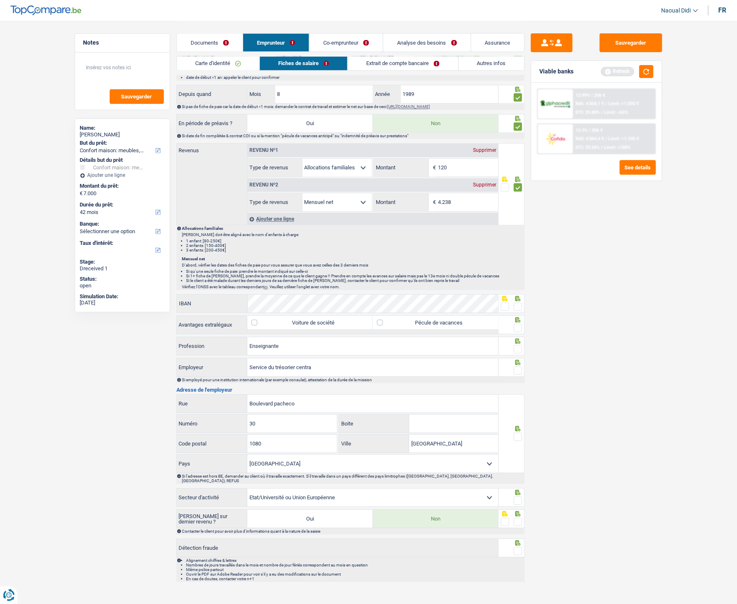
drag, startPoint x: 400, startPoint y: 62, endPoint x: 389, endPoint y: 62, distance: 10.8
click at [400, 62] on link "Extrait de compte bancaire" at bounding box center [403, 64] width 110 height 14
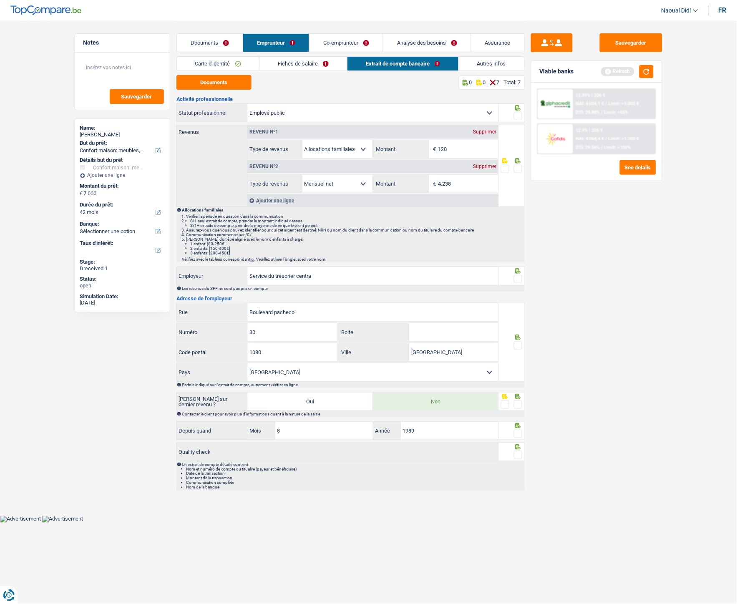
scroll to position [0, 0]
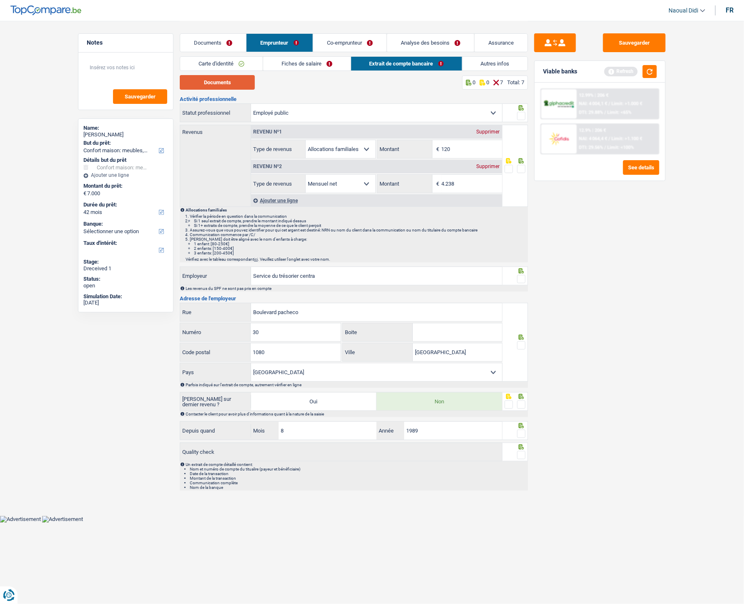
click at [224, 76] on button "Documents" at bounding box center [217, 82] width 75 height 15
click at [227, 86] on button "Documents" at bounding box center [217, 82] width 75 height 15
click at [221, 38] on link "Documents" at bounding box center [213, 43] width 66 height 18
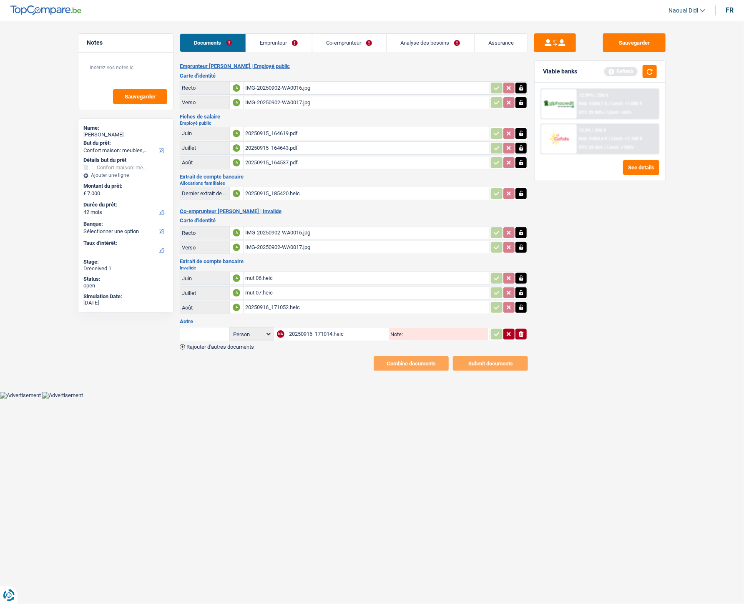
click at [277, 191] on div "20250915_185420.heic" at bounding box center [366, 193] width 243 height 13
drag, startPoint x: 592, startPoint y: 328, endPoint x: 565, endPoint y: 292, distance: 44.5
click at [592, 328] on div "Sauvegarder Viable banks Refresh 12.99% | 206 € NAI: 4 004,1 € / Limit: >1.000 …" at bounding box center [600, 311] width 144 height 557
click at [559, 236] on div "Sauvegarder Viable banks Refresh 12.99% | 206 € NAI: 4 004,1 € / Limit: >1.000 …" at bounding box center [600, 311] width 144 height 557
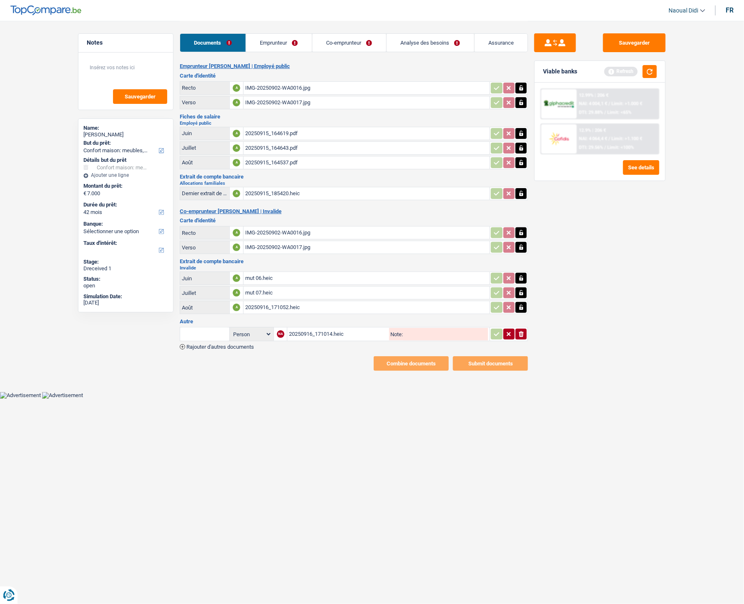
click at [522, 194] on icon "button" at bounding box center [521, 193] width 7 height 8
drag, startPoint x: 521, startPoint y: 191, endPoint x: 514, endPoint y: 193, distance: 7.3
click at [521, 191] on icon "button" at bounding box center [521, 194] width 5 height 6
click at [313, 191] on input "Téléchargez un document ici" at bounding box center [366, 193] width 243 height 13
type input "C:\fakepath\139d7dd4-1758540067224_20250915_185420 (1).jpg"
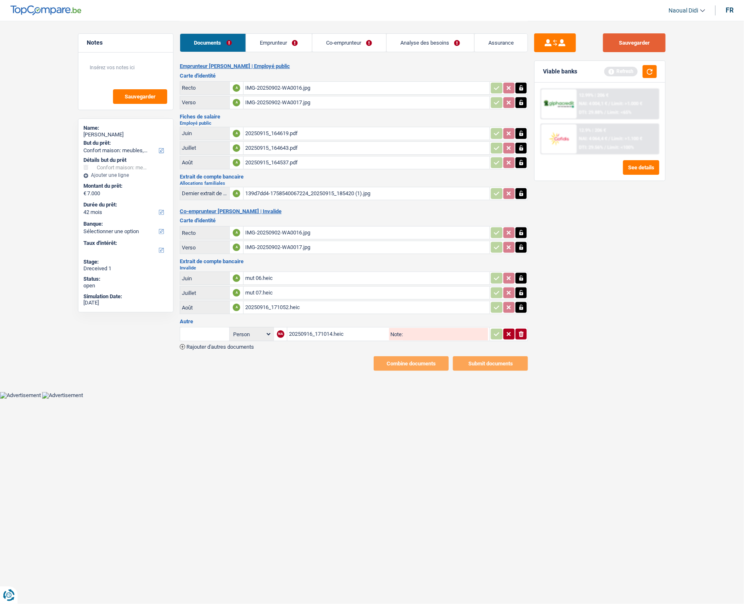
click at [641, 43] on button "Sauvegarder" at bounding box center [634, 42] width 63 height 19
click at [522, 274] on icon "button" at bounding box center [521, 278] width 7 height 8
click at [520, 290] on icon "button" at bounding box center [521, 292] width 4 height 5
click at [522, 305] on icon "button" at bounding box center [521, 307] width 4 height 5
click at [519, 274] on icon "ionicons-v5-e" at bounding box center [521, 278] width 7 height 8
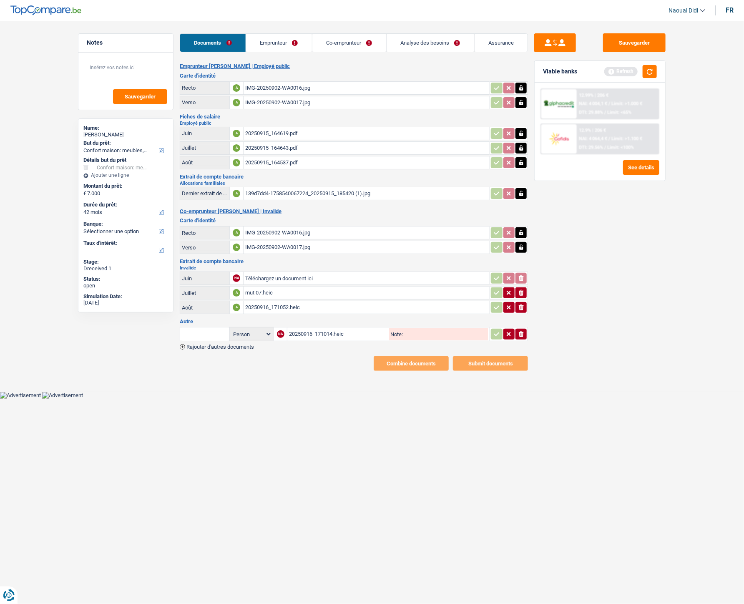
click at [522, 291] on icon "button" at bounding box center [521, 293] width 5 height 6
click at [521, 303] on icon "ionicons-v5-e" at bounding box center [521, 307] width 7 height 8
click at [520, 331] on icon "button" at bounding box center [521, 334] width 5 height 6
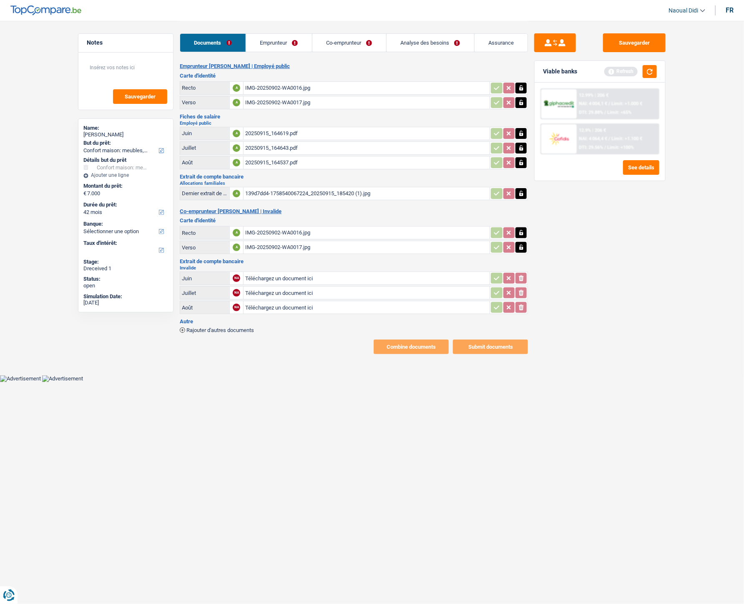
click at [294, 275] on input "Téléchargez un document ici" at bounding box center [366, 278] width 243 height 13
type input "C:\fakepath\mut 06.jpg"
click at [293, 287] on input "Téléchargez un document ici" at bounding box center [366, 293] width 243 height 13
type input "C:\fakepath\mut 07.jpg"
click at [285, 302] on input "Téléchargez un document ici" at bounding box center [366, 307] width 243 height 13
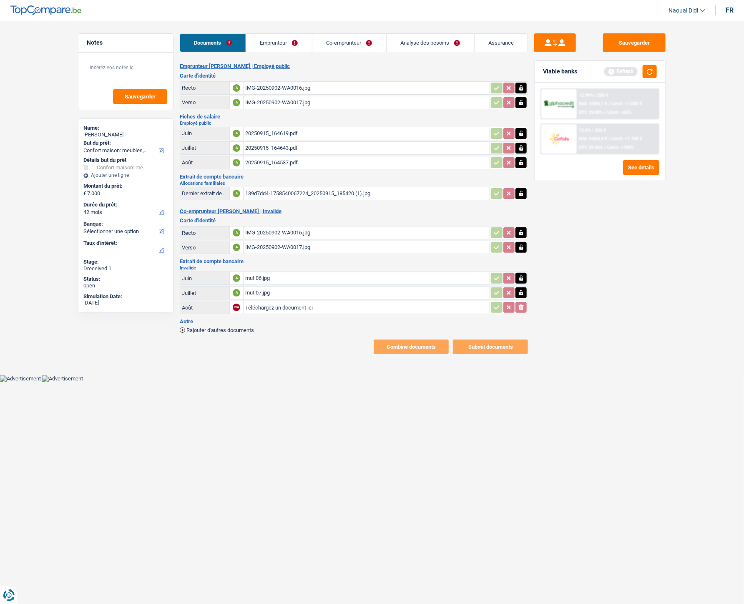
type input "C:\fakepath\20250916_171109.jpg"
click at [227, 329] on div "Emprunteur ruth delmotte | Employé public Carte d'identité Recto A IMG-20250902…" at bounding box center [354, 208] width 348 height 291
click at [226, 327] on span "Rajouter d'autres documents" at bounding box center [220, 329] width 68 height 5
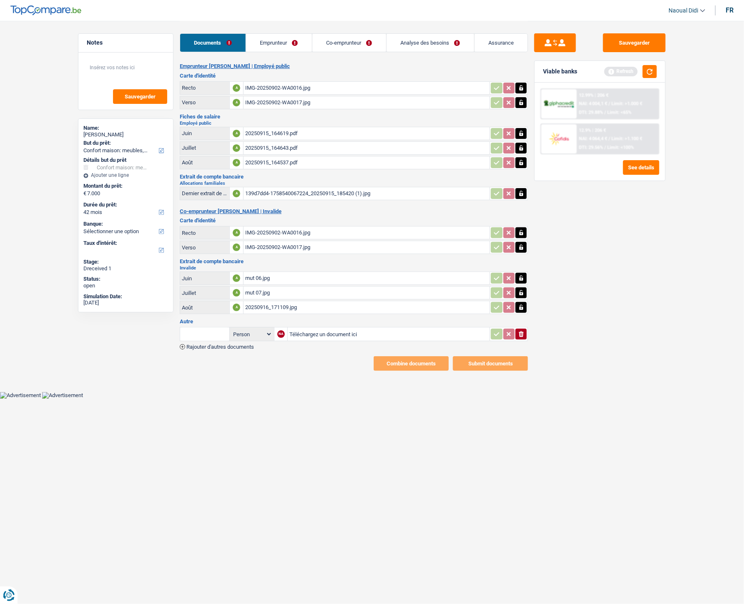
click at [301, 328] on input "Téléchargez un document ici" at bounding box center [389, 334] width 199 height 13
type input "C:\fakepath\139d7dd4-1758540093273_20250915_185453.jpg"
click at [240, 338] on span "Rajouter d'autres documents" at bounding box center [220, 346] width 68 height 5
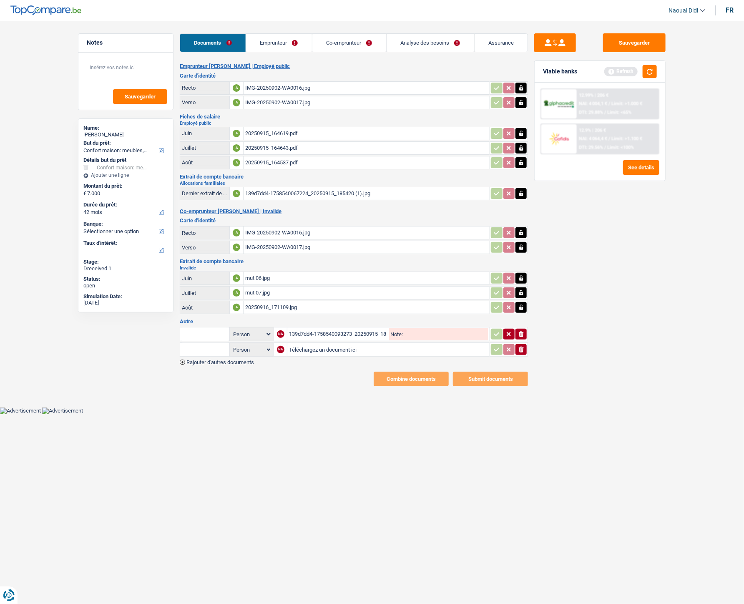
click at [311, 338] on input "Téléchargez un document ici" at bounding box center [388, 349] width 199 height 13
type input "C:\fakepath\20250915_185502.jpg"
click at [240, 338] on span "Rajouter d'autres documents" at bounding box center [220, 362] width 68 height 5
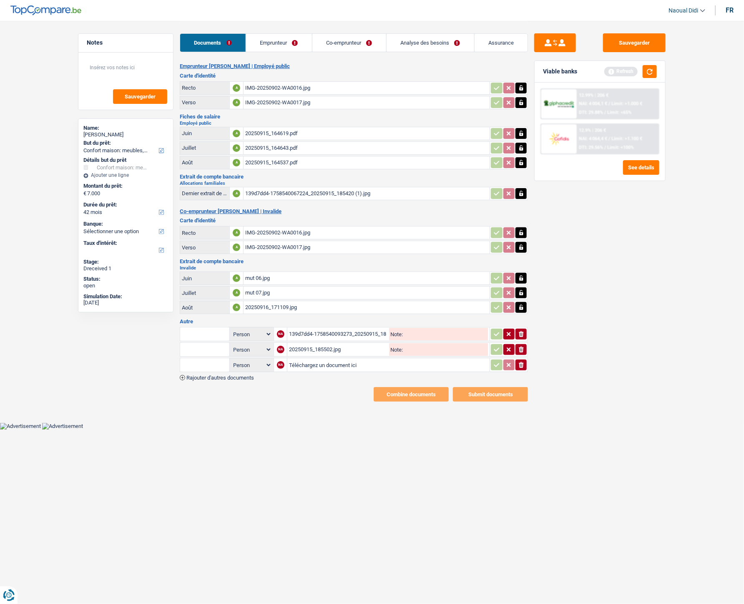
click at [319, 338] on input "Téléchargez un document ici" at bounding box center [388, 365] width 199 height 13
type input "C:\fakepath\20250916_171014.jpg"
click at [247, 338] on span "Rajouter d'autres documents" at bounding box center [220, 377] width 68 height 5
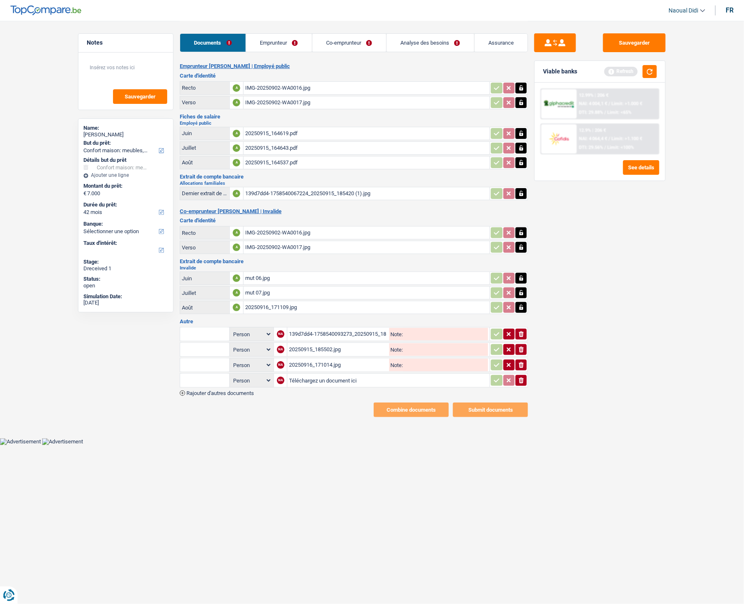
click at [326, 338] on input "Téléchargez un document ici" at bounding box center [388, 380] width 199 height 13
type input "C:\fakepath\20250916_171052.jpg"
click at [419, 330] on input "Note:" at bounding box center [445, 334] width 85 height 13
drag, startPoint x: 426, startPoint y: 329, endPoint x: 390, endPoint y: 324, distance: 36.6
click at [390, 328] on div "Note: Mut" at bounding box center [438, 334] width 99 height 13
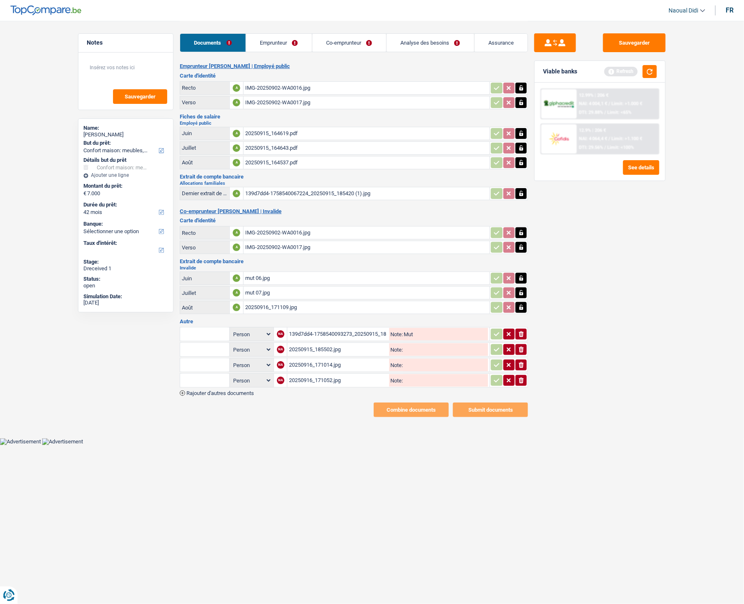
type input "Mut"
click at [408, 338] on input "Note:" at bounding box center [445, 349] width 85 height 13
paste input "Mut"
type input "Mut"
click at [407, 338] on input "Note:" at bounding box center [445, 365] width 85 height 13
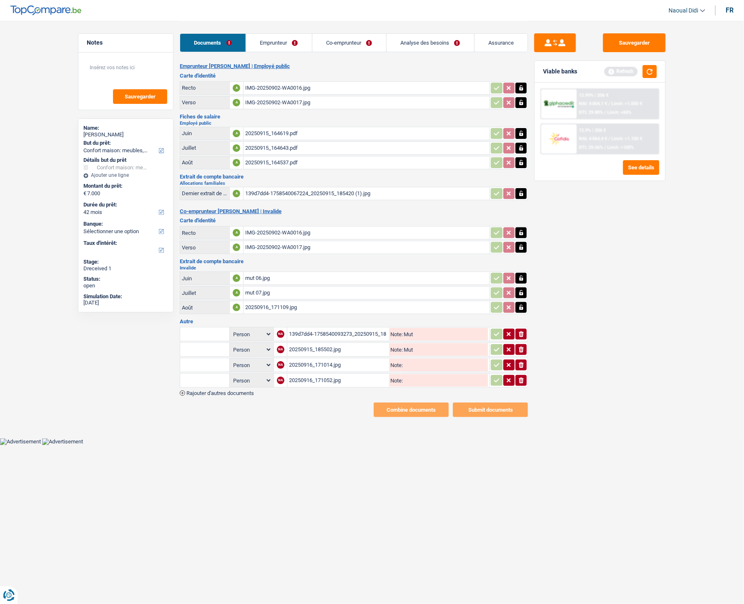
paste input "Mut"
type input "Mut"
click at [406, 338] on input "Note:" at bounding box center [445, 380] width 85 height 13
paste input "Mut"
type input "Mut"
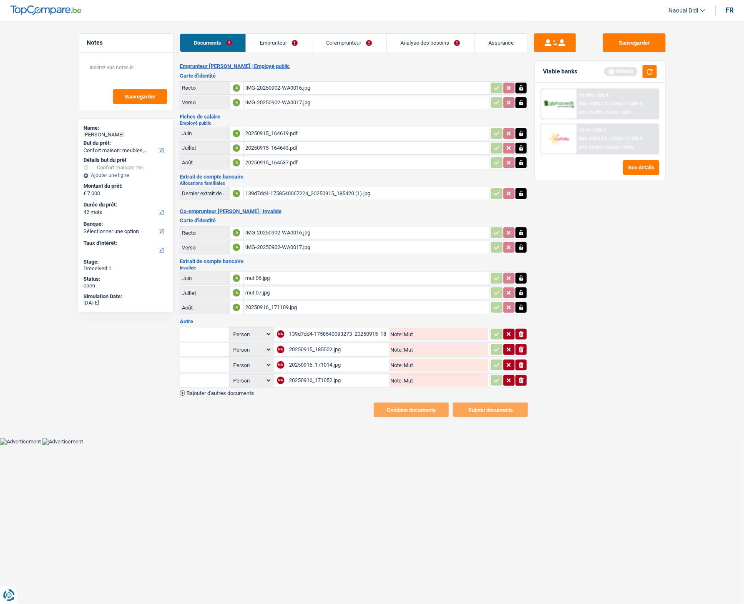
click at [210, 327] on input "text" at bounding box center [205, 333] width 46 height 13
paste input "Mut"
type input "Mut"
click at [194, 338] on input "text" at bounding box center [205, 349] width 46 height 13
paste input "Mut"
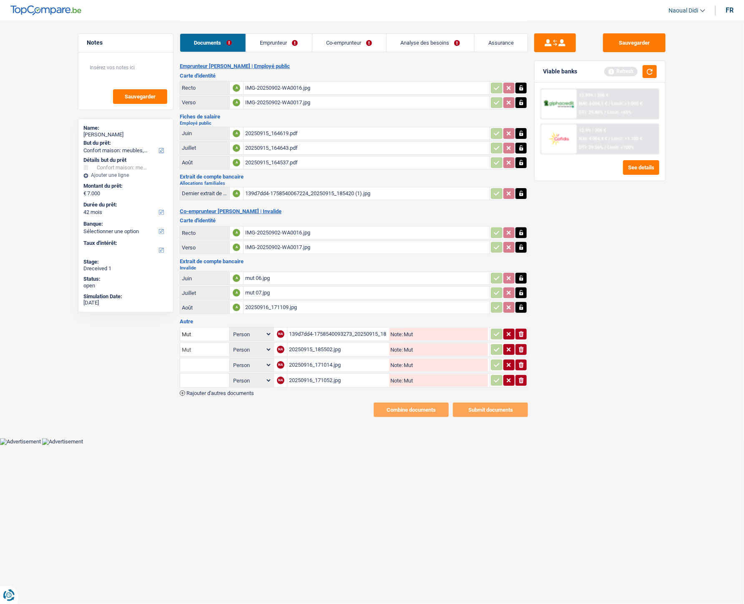
type input "Mut"
click at [189, 338] on input "text" at bounding box center [205, 364] width 46 height 13
paste input "Mut"
type input "Mut"
click at [194, 338] on input "text" at bounding box center [205, 380] width 46 height 13
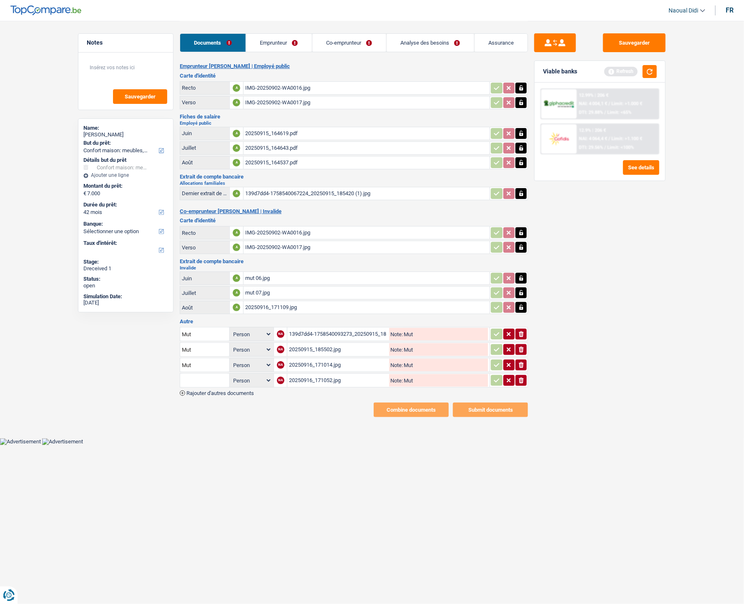
paste input "Mut"
type input "Mut"
click at [637, 47] on button "Sauvegarder" at bounding box center [634, 42] width 63 height 19
click at [288, 40] on link "Emprunteur" at bounding box center [279, 43] width 66 height 18
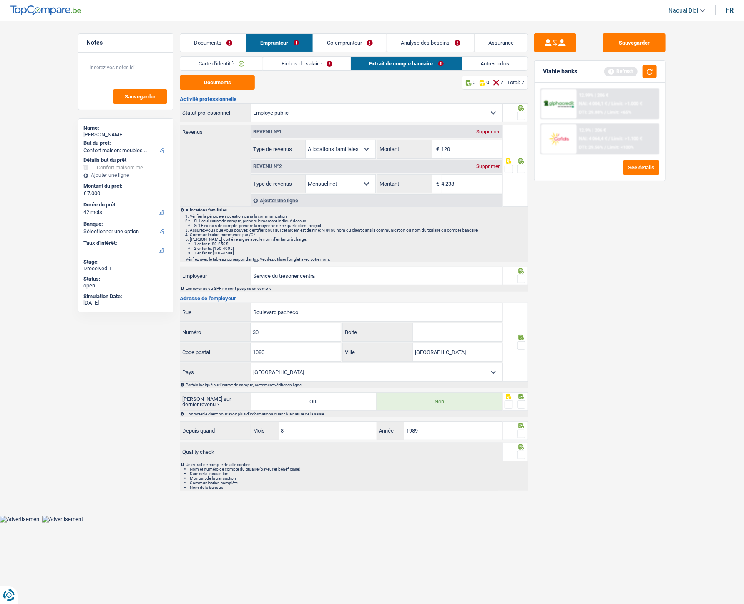
click at [423, 66] on link "Extrait de compte bancaire" at bounding box center [406, 64] width 111 height 14
click at [433, 63] on link "Extrait de compte bancaire" at bounding box center [406, 64] width 111 height 14
click at [641, 46] on button "Sauvegarder" at bounding box center [634, 42] width 63 height 19
click at [232, 79] on button "Documents" at bounding box center [217, 82] width 75 height 15
click at [462, 147] on input "120" at bounding box center [472, 149] width 60 height 18
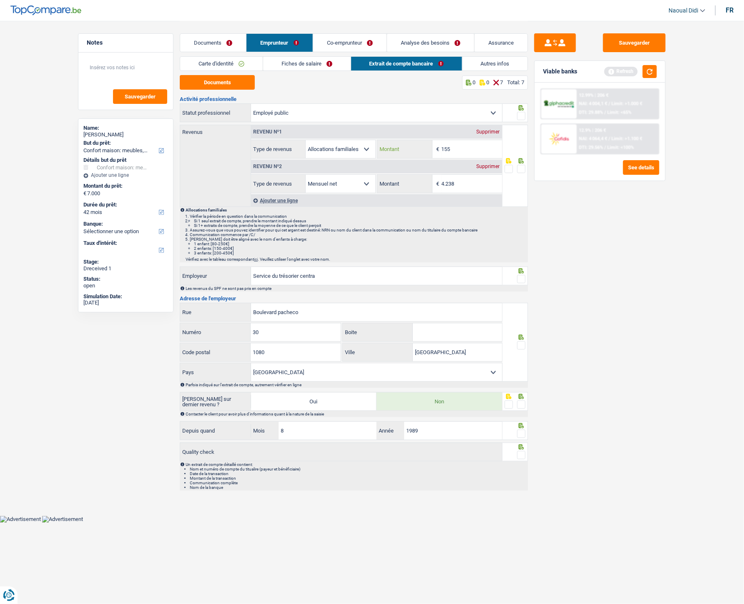
type input "155"
drag, startPoint x: 524, startPoint y: 169, endPoint x: 519, endPoint y: 159, distance: 11.8
click at [524, 169] on span at bounding box center [521, 169] width 8 height 8
click at [0, 0] on input "radio" at bounding box center [0, 0] width 0 height 0
click at [521, 114] on span at bounding box center [521, 116] width 8 height 8
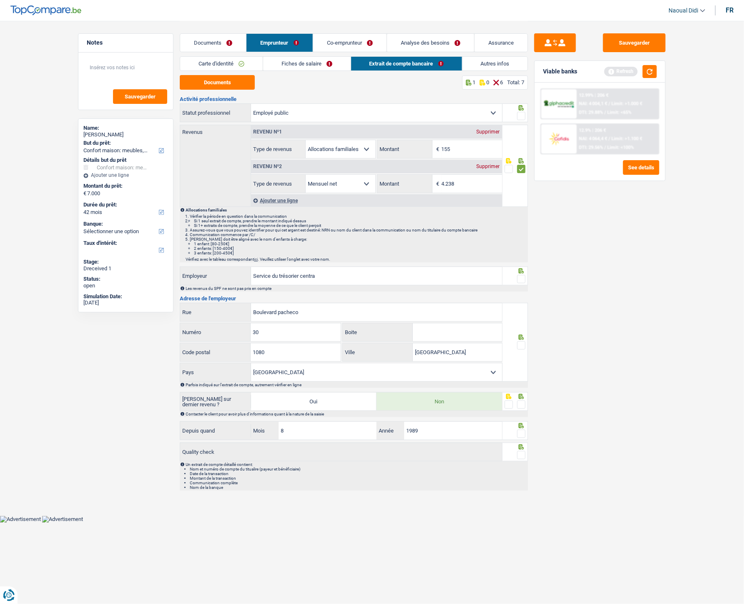
click at [0, 0] on input "radio" at bounding box center [0, 0] width 0 height 0
click at [520, 274] on div at bounding box center [521, 279] width 8 height 10
drag, startPoint x: 521, startPoint y: 340, endPoint x: 524, endPoint y: 310, distance: 29.9
click at [520, 338] on icon at bounding box center [521, 337] width 5 height 5
click at [521, 280] on span at bounding box center [521, 279] width 8 height 8
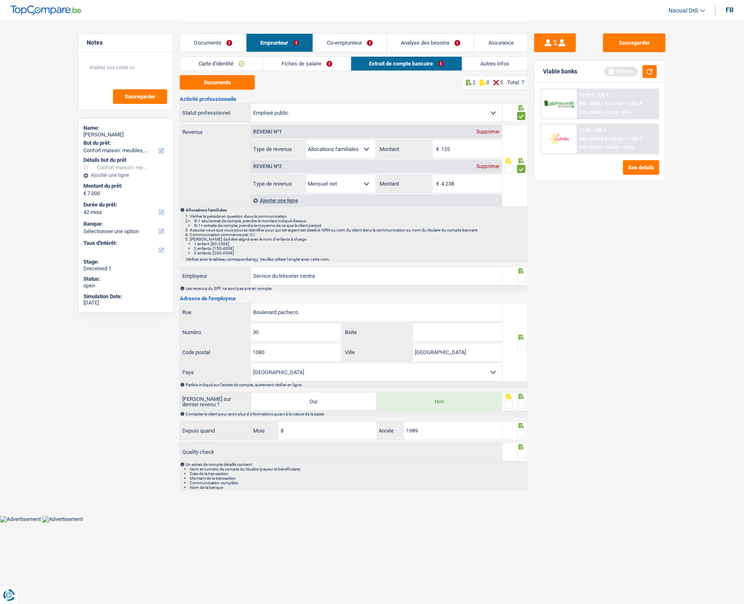
click at [0, 0] on input "radio" at bounding box center [0, 0] width 0 height 0
click at [521, 338] on span at bounding box center [521, 345] width 8 height 8
click at [0, 0] on input "radio" at bounding box center [0, 0] width 0 height 0
drag, startPoint x: 339, startPoint y: 277, endPoint x: -68, endPoint y: 242, distance: 408.6
click at [0, 242] on html "Vous avez le contrôle de vos données Nous utilisons des cookies, tout comme nos…" at bounding box center [372, 261] width 744 height 523
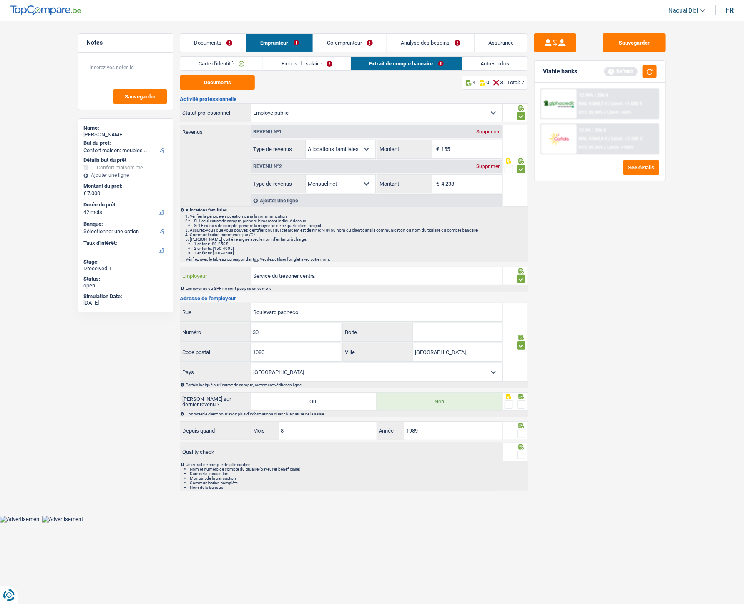
paste input "INSTITUT PROVINCIAL D'ENSEIGNEMENT TECH. CHARLES DELIEGE"
type input "INSTITUT PROVINCIAL D'ENSEIGNEMENT TECH. CHARLES DELIEGE"
click at [346, 211] on p "Allocations familiales" at bounding box center [357, 210] width 342 height 5
click at [524, 338] on span at bounding box center [521, 404] width 8 height 8
click at [0, 0] on input "radio" at bounding box center [0, 0] width 0 height 0
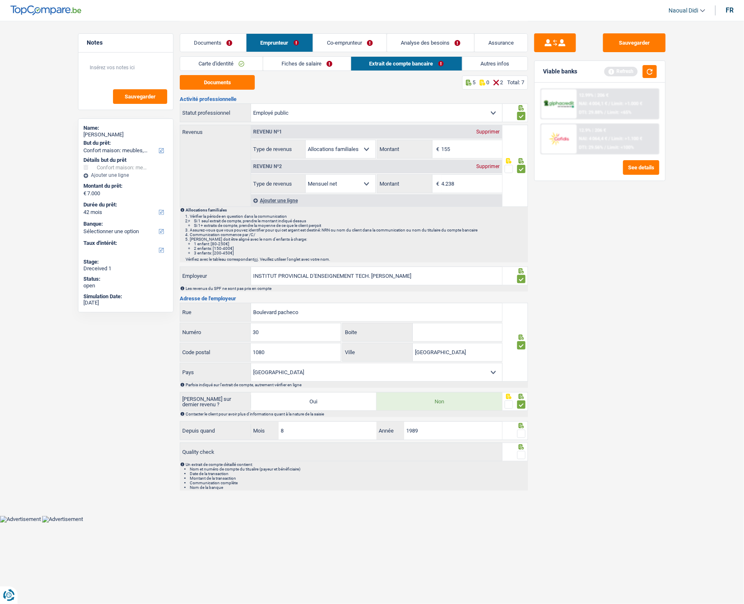
click at [521, 338] on span at bounding box center [521, 434] width 8 height 8
click at [0, 0] on input "radio" at bounding box center [0, 0] width 0 height 0
click at [522, 338] on span at bounding box center [521, 455] width 8 height 8
click at [0, 0] on input "radio" at bounding box center [0, 0] width 0 height 0
click at [300, 61] on link "Fiches de salaire" at bounding box center [307, 64] width 88 height 14
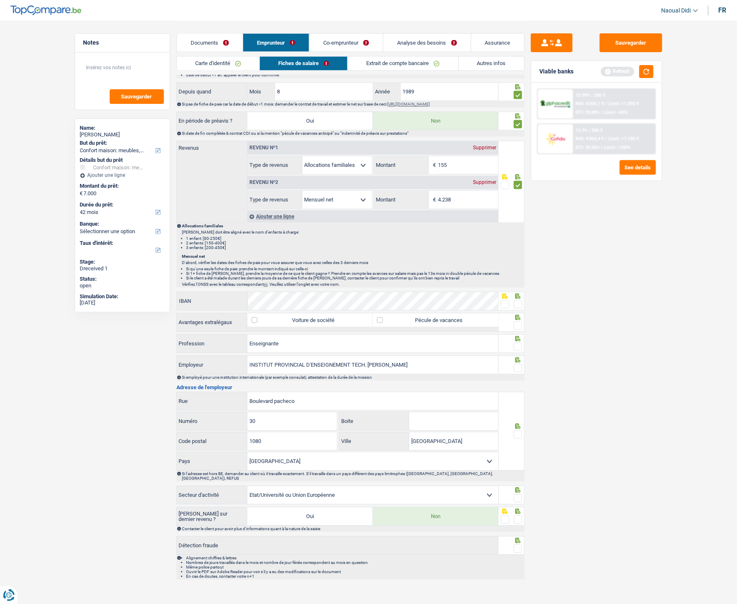
scroll to position [424, 0]
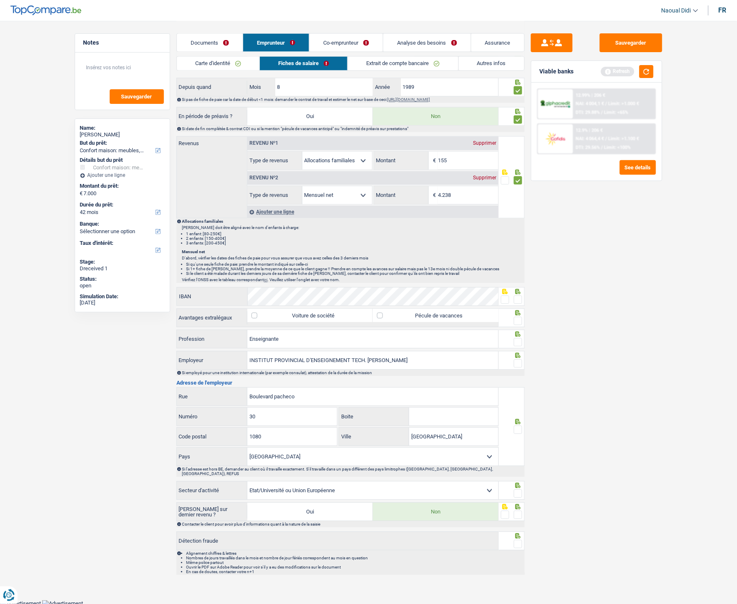
click at [505, 304] on span at bounding box center [505, 300] width 8 height 8
click at [0, 0] on input "radio" at bounding box center [0, 0] width 0 height 0
click at [518, 322] on span at bounding box center [518, 321] width 8 height 8
click at [0, 0] on input "radio" at bounding box center [0, 0] width 0 height 0
click at [461, 317] on label "Pécule de vacances" at bounding box center [436, 315] width 126 height 13
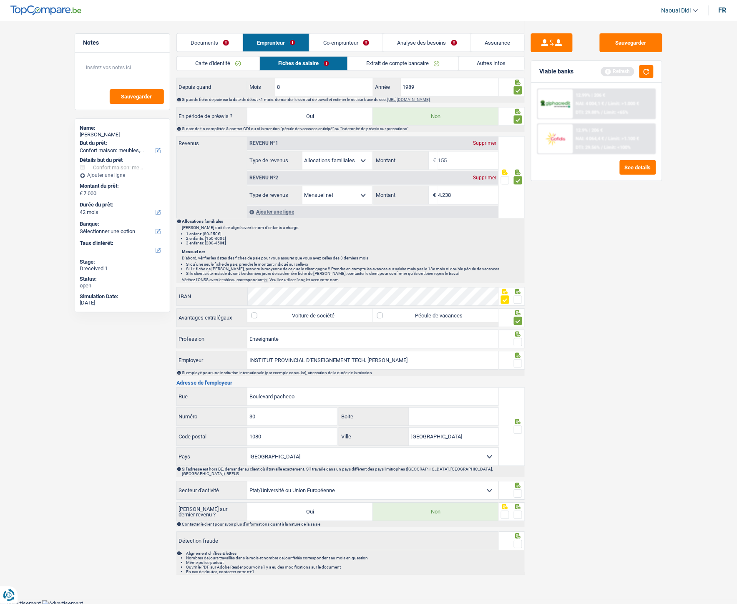
click at [461, 317] on input "Pécule de vacances" at bounding box center [436, 315] width 126 height 13
checkbox input "true"
click at [517, 338] on span at bounding box center [518, 342] width 8 height 8
click at [0, 0] on input "radio" at bounding box center [0, 0] width 0 height 0
click at [517, 338] on span at bounding box center [518, 364] width 8 height 8
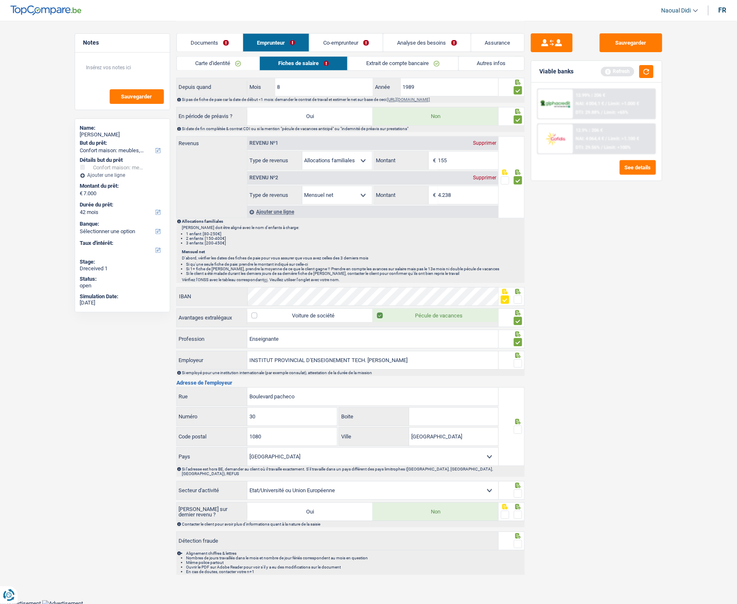
click at [0, 0] on input "radio" at bounding box center [0, 0] width 0 height 0
click at [519, 338] on span at bounding box center [518, 430] width 8 height 8
click at [0, 0] on input "radio" at bounding box center [0, 0] width 0 height 0
drag, startPoint x: 238, startPoint y: 399, endPoint x: 211, endPoint y: 398, distance: 27.5
click at [211, 338] on div "Boulevard pacheco Rue" at bounding box center [338, 397] width 322 height 18
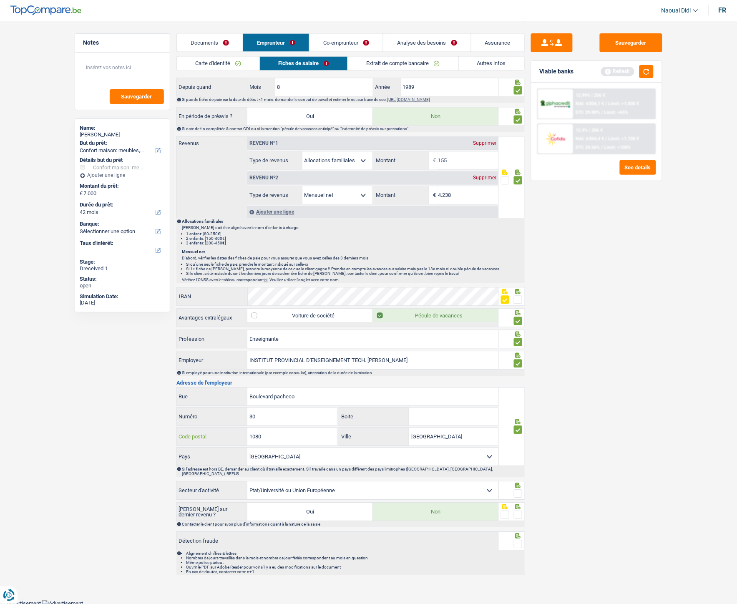
click at [281, 338] on input "1080" at bounding box center [292, 437] width 90 height 18
type input "1000"
click at [514, 338] on span at bounding box center [518, 494] width 8 height 8
click at [0, 0] on input "radio" at bounding box center [0, 0] width 0 height 0
click at [517, 338] on span at bounding box center [518, 515] width 8 height 8
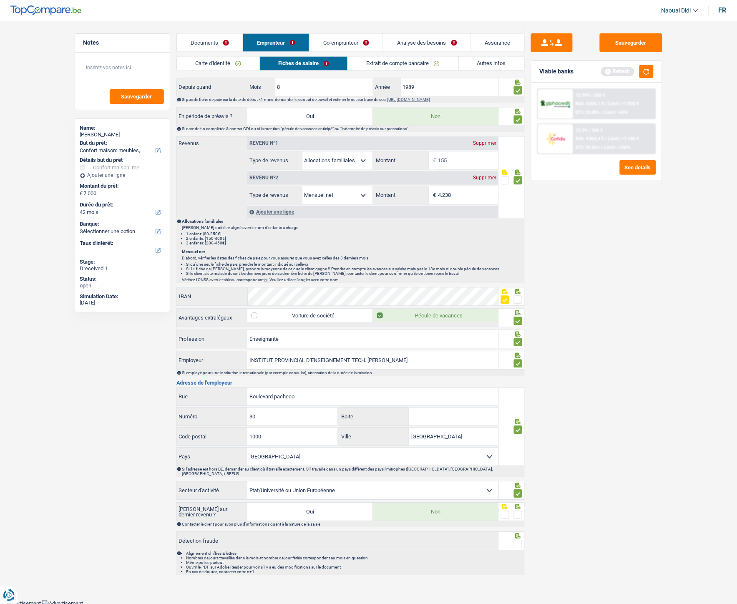
click at [0, 0] on input "radio" at bounding box center [0, 0] width 0 height 0
click at [519, 338] on span at bounding box center [518, 544] width 8 height 8
click at [0, 0] on input "radio" at bounding box center [0, 0] width 0 height 0
click at [628, 40] on button "Sauvegarder" at bounding box center [631, 42] width 63 height 19
click at [342, 36] on link "Co-emprunteur" at bounding box center [346, 43] width 73 height 18
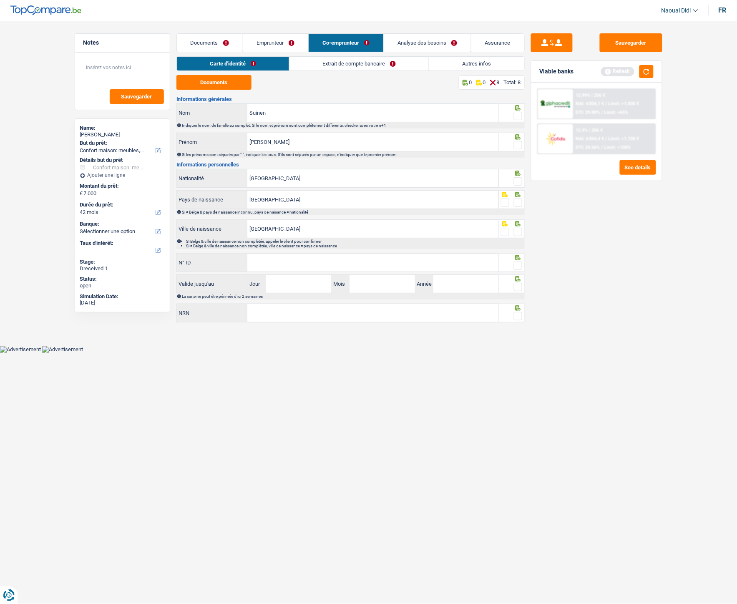
scroll to position [0, 0]
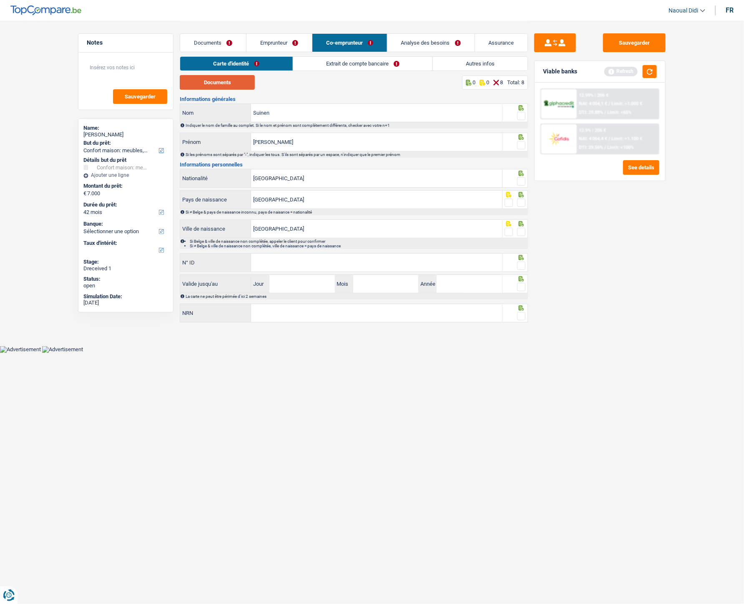
click at [226, 83] on button "Documents" at bounding box center [217, 82] width 75 height 15
drag, startPoint x: 521, startPoint y: 115, endPoint x: 519, endPoint y: 143, distance: 28.1
click at [521, 115] on span at bounding box center [521, 116] width 8 height 8
click at [0, 0] on input "radio" at bounding box center [0, 0] width 0 height 0
click at [521, 115] on span at bounding box center [521, 116] width 8 height 8
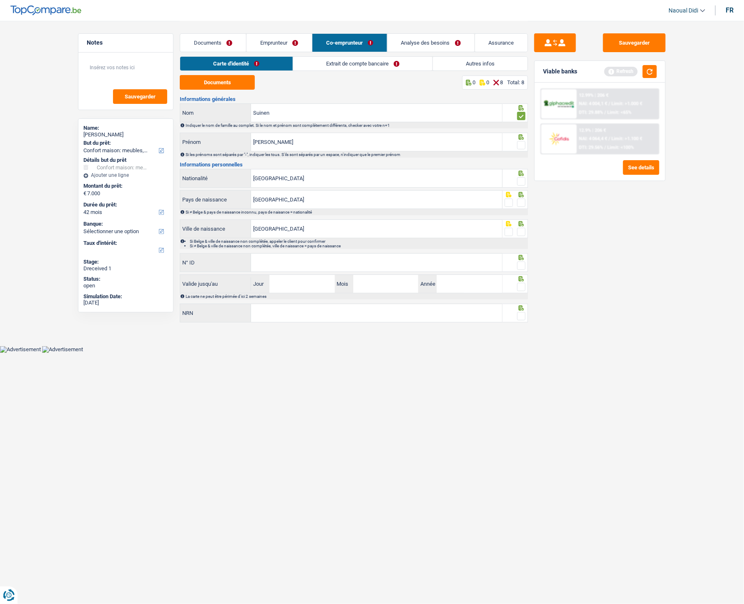
click at [0, 0] on input "radio" at bounding box center [0, 0] width 0 height 0
click at [520, 146] on span at bounding box center [521, 145] width 8 height 8
click at [0, 0] on input "radio" at bounding box center [0, 0] width 0 height 0
click at [520, 116] on span at bounding box center [521, 116] width 8 height 8
click at [0, 0] on input "radio" at bounding box center [0, 0] width 0 height 0
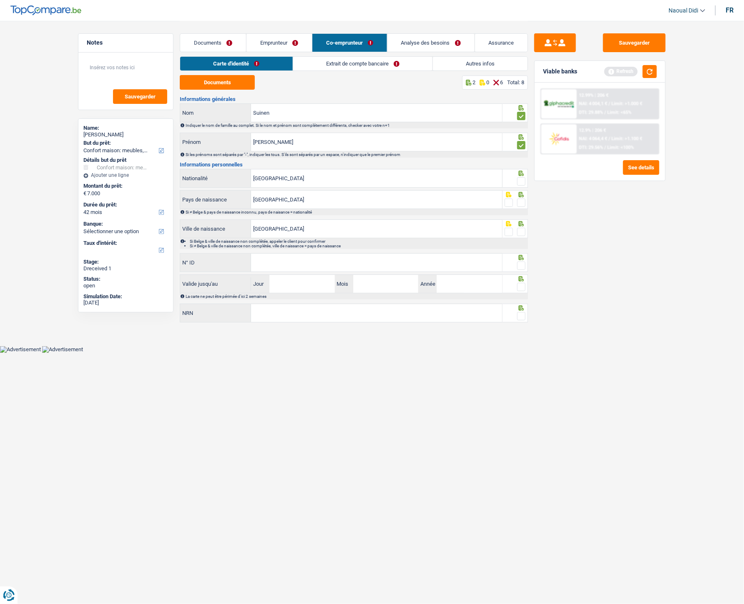
click at [524, 180] on span at bounding box center [521, 181] width 8 height 8
click at [0, 0] on input "radio" at bounding box center [0, 0] width 0 height 0
click at [522, 203] on span at bounding box center [521, 203] width 8 height 8
click at [0, 0] on input "radio" at bounding box center [0, 0] width 0 height 0
click at [521, 230] on span at bounding box center [521, 232] width 8 height 8
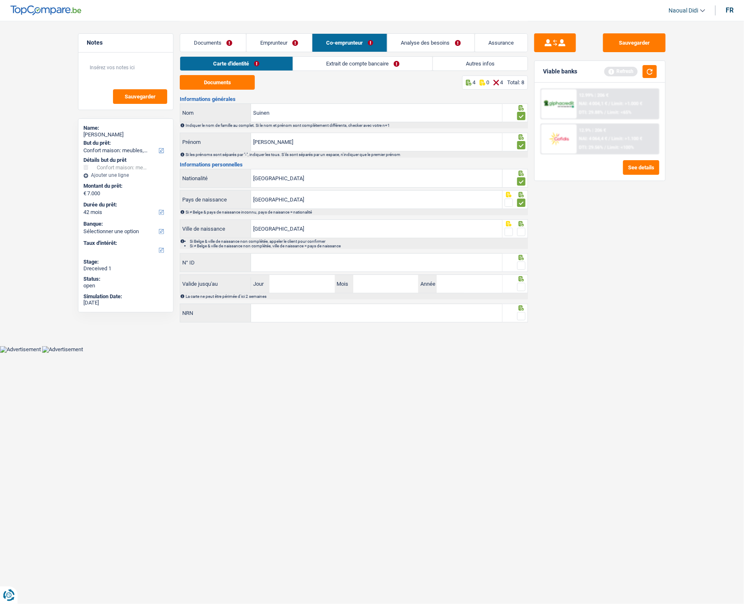
click at [0, 0] on input "radio" at bounding box center [0, 0] width 0 height 0
click at [296, 268] on input "N° ID" at bounding box center [376, 263] width 251 height 18
paste input "595-2094376-67"
type input "595-2094376-67"
click at [521, 268] on span at bounding box center [521, 266] width 8 height 8
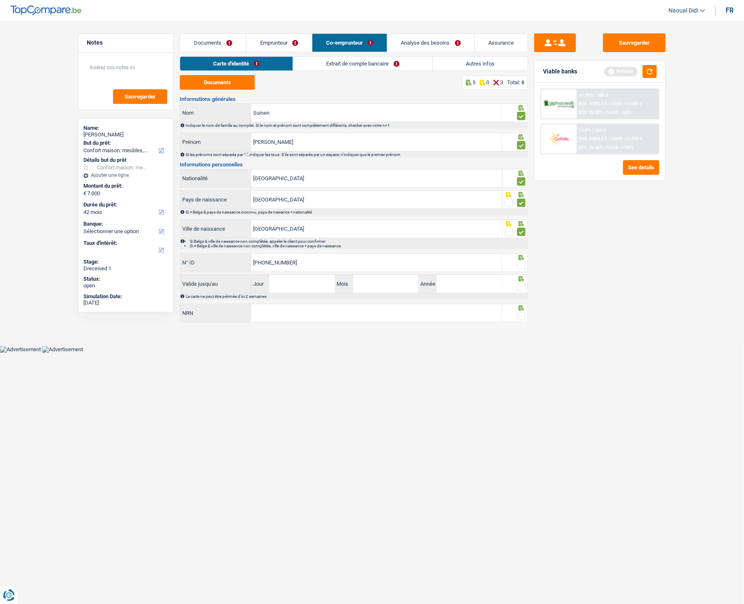
click at [0, 0] on input "radio" at bounding box center [0, 0] width 0 height 0
click at [284, 285] on input "Jour" at bounding box center [301, 284] width 65 height 18
type input "07"
type input "03"
type input "2034"
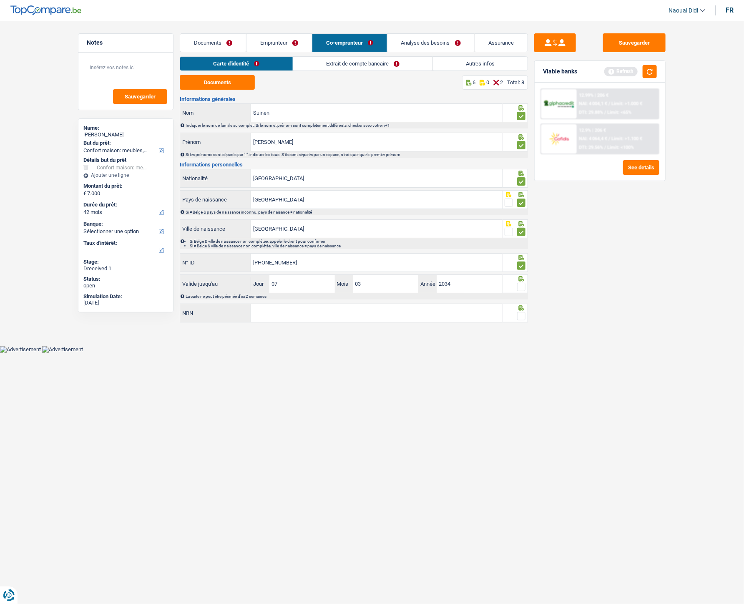
click at [521, 288] on span at bounding box center [521, 287] width 8 height 8
click at [0, 0] on input "radio" at bounding box center [0, 0] width 0 height 0
click at [519, 315] on span at bounding box center [521, 316] width 8 height 8
click at [0, 0] on input "radio" at bounding box center [0, 0] width 0 height 0
click at [271, 301] on div "Informations générales Suinen Nom Indiquer le nom de famille au complet. Si le …" at bounding box center [354, 209] width 348 height 227
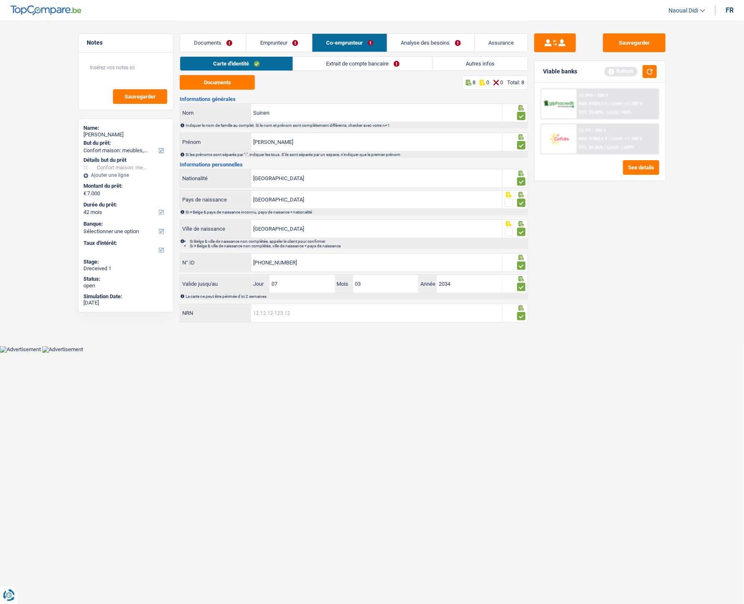
click at [273, 310] on input "NRN" at bounding box center [376, 313] width 251 height 18
paste input "72.06.02-199.34"
type input "72.06.02-199.34"
click at [326, 338] on html "Vous avez le contrôle de vos données Nous utilisons des cookies, tout comme nos…" at bounding box center [372, 176] width 744 height 353
click at [357, 63] on link "Extrait de compte bancaire" at bounding box center [362, 64] width 139 height 14
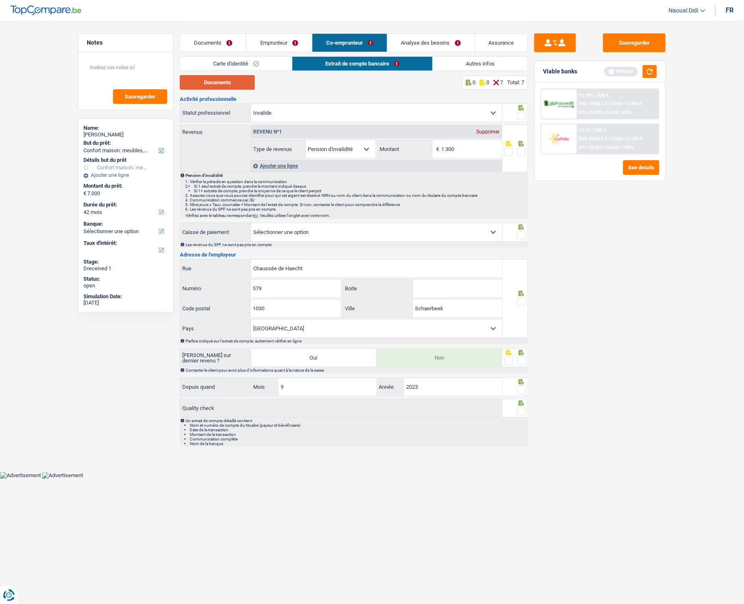
click at [232, 85] on button "Documents" at bounding box center [217, 82] width 75 height 15
click at [472, 147] on input "1.300" at bounding box center [472, 149] width 60 height 18
type input "1.339"
click at [521, 151] on span at bounding box center [521, 152] width 8 height 8
click at [0, 0] on input "radio" at bounding box center [0, 0] width 0 height 0
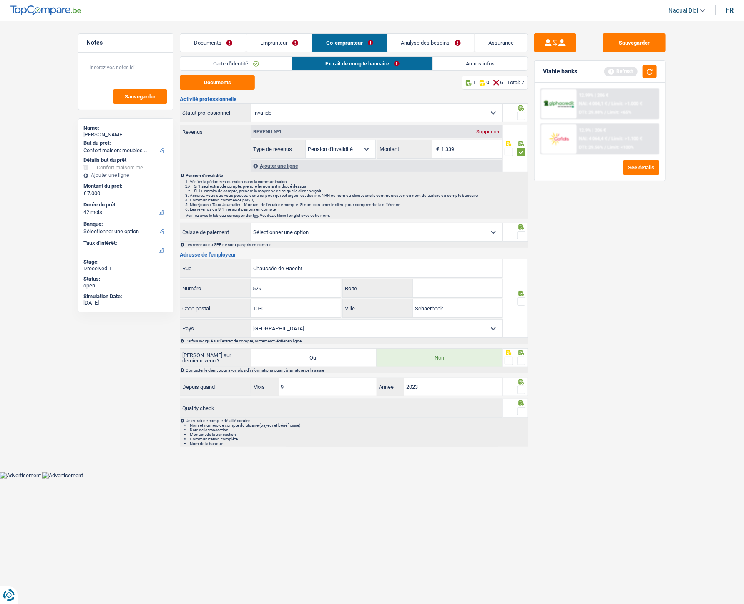
click at [522, 116] on span at bounding box center [521, 116] width 8 height 8
click at [0, 0] on input "radio" at bounding box center [0, 0] width 0 height 0
click at [521, 238] on span at bounding box center [521, 235] width 8 height 8
click at [0, 0] on input "radio" at bounding box center [0, 0] width 0 height 0
click at [523, 301] on span at bounding box center [521, 301] width 8 height 8
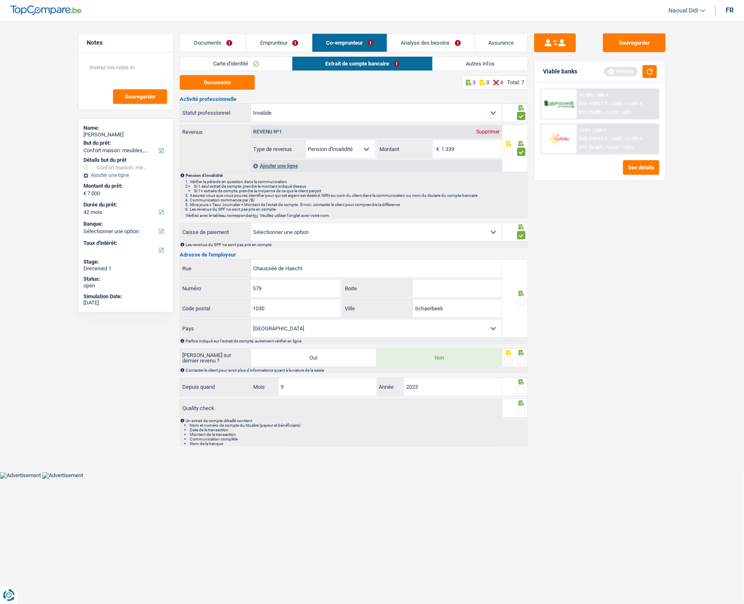
click at [0, 0] on input "radio" at bounding box center [0, 0] width 0 height 0
click at [526, 338] on span at bounding box center [521, 361] width 8 height 8
click at [0, 0] on input "radio" at bounding box center [0, 0] width 0 height 0
click at [522, 338] on span at bounding box center [521, 390] width 8 height 8
click at [0, 0] on input "radio" at bounding box center [0, 0] width 0 height 0
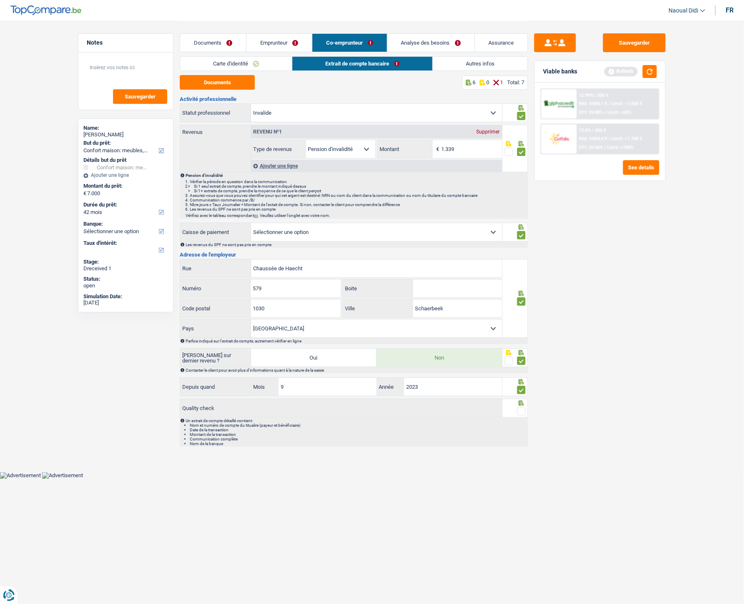
drag, startPoint x: 524, startPoint y: 413, endPoint x: 527, endPoint y: 408, distance: 6.7
click at [523, 338] on span at bounding box center [521, 411] width 8 height 8
click at [0, 0] on input "radio" at bounding box center [0, 0] width 0 height 0
click at [627, 39] on button "Sauvegarder" at bounding box center [634, 42] width 63 height 19
click at [452, 48] on link "Analyse des besoins" at bounding box center [431, 43] width 87 height 18
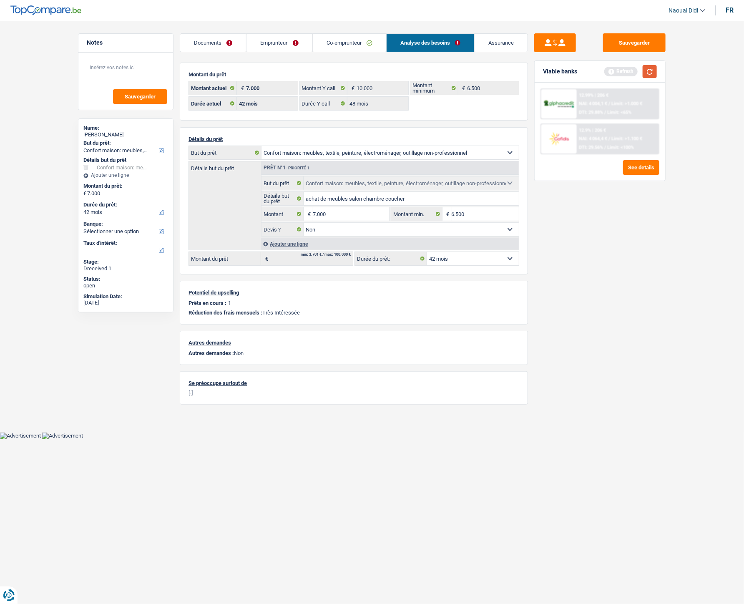
click at [650, 66] on button "button" at bounding box center [650, 71] width 14 height 13
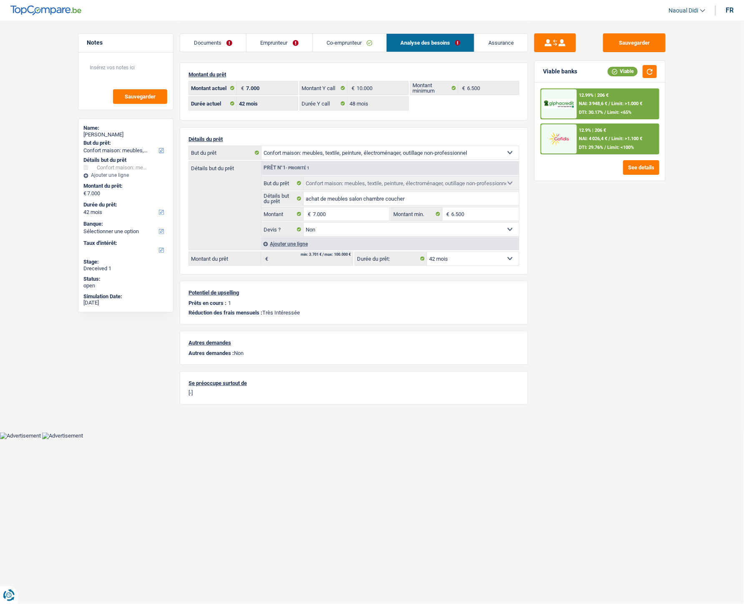
click at [266, 43] on link "Emprunteur" at bounding box center [279, 43] width 65 height 18
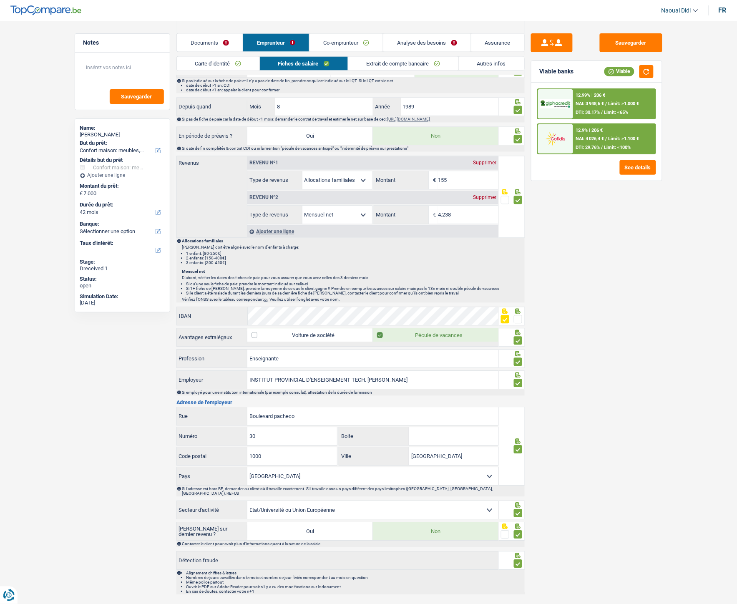
scroll to position [424, 0]
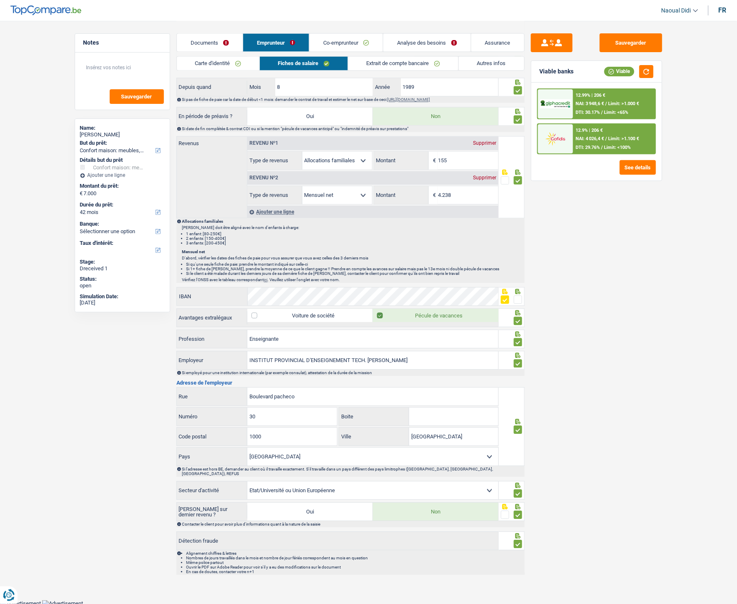
click at [218, 43] on link "Documents" at bounding box center [210, 43] width 66 height 18
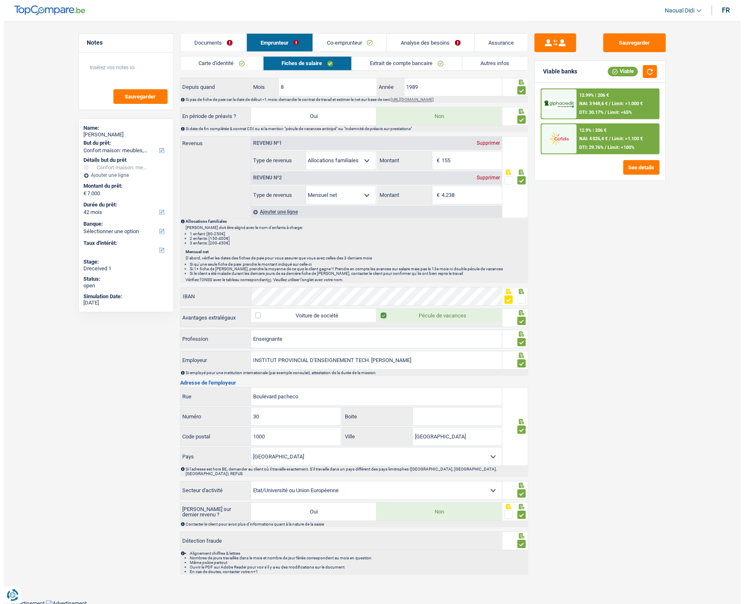
scroll to position [0, 0]
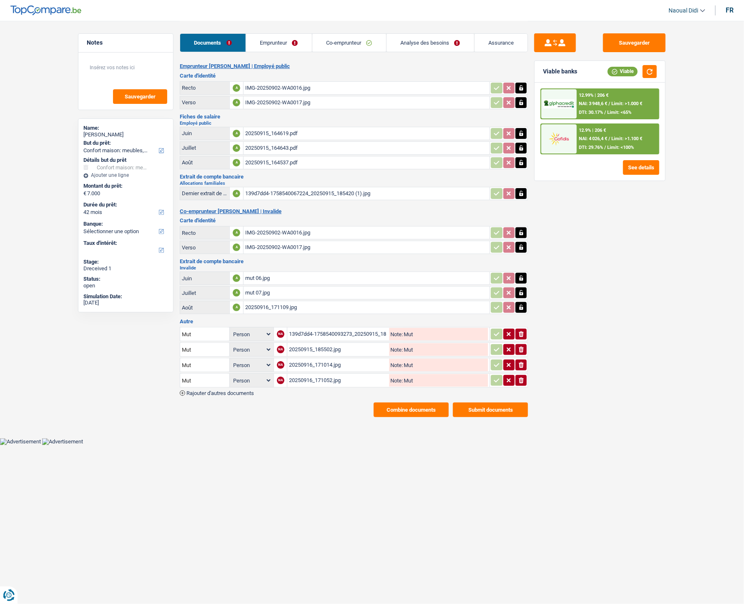
click at [275, 42] on link "Emprunteur" at bounding box center [279, 43] width 66 height 18
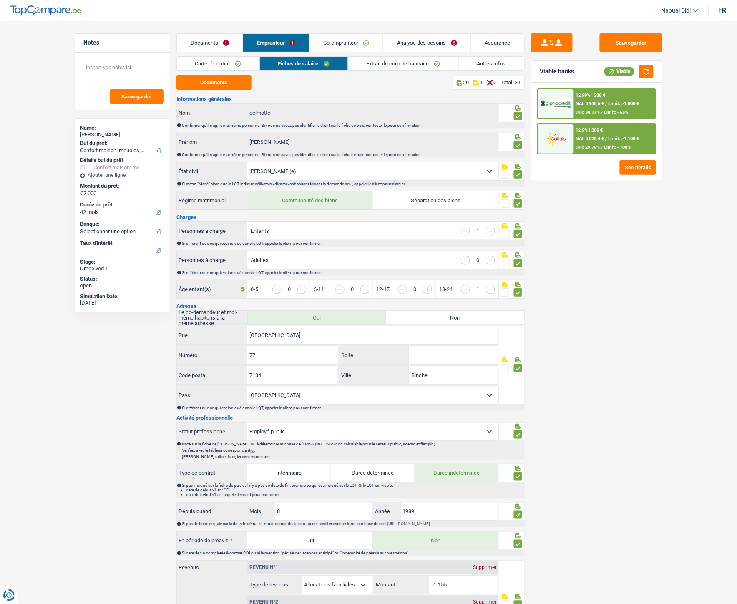
click at [436, 43] on link "Analyse des besoins" at bounding box center [426, 43] width 87 height 18
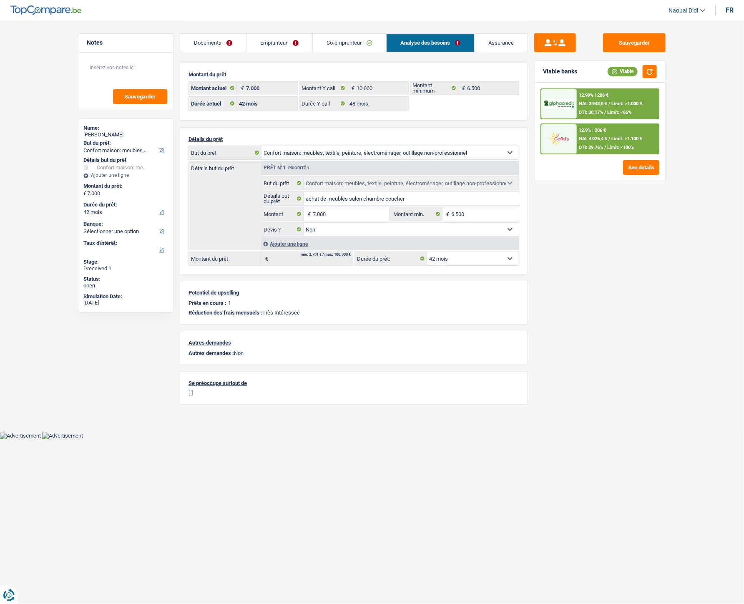
click at [478, 261] on select "12 mois 18 mois 24 mois 30 mois 36 mois 42 mois Sélectionner une option" at bounding box center [473, 258] width 92 height 13
click at [347, 215] on input "7.000" at bounding box center [351, 213] width 76 height 13
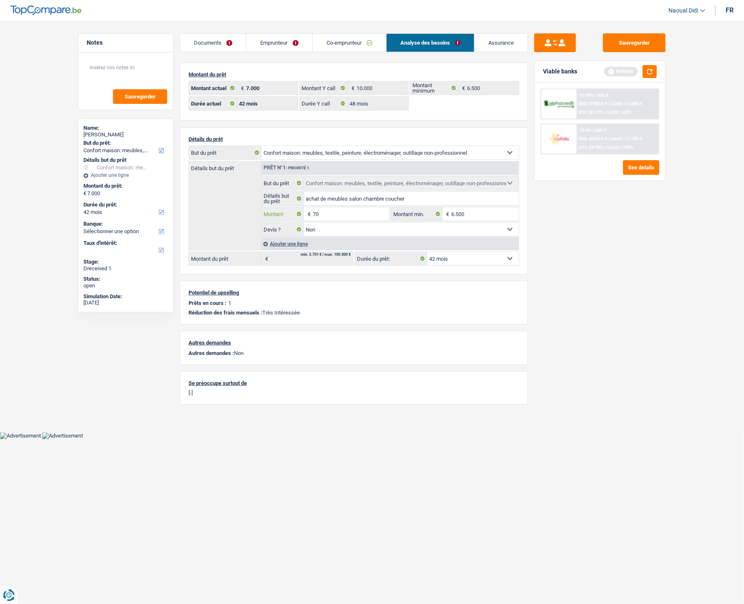
type input "7"
type input "10.000"
select select "48"
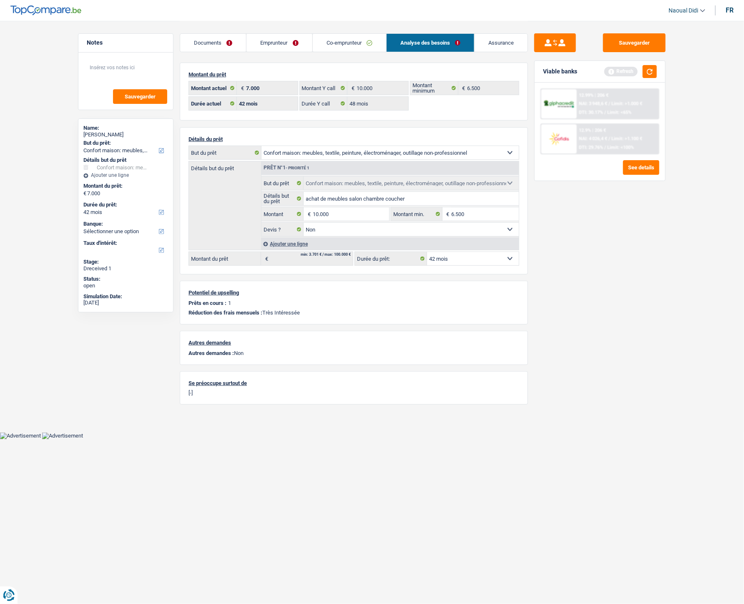
type input "10.000"
select select "48"
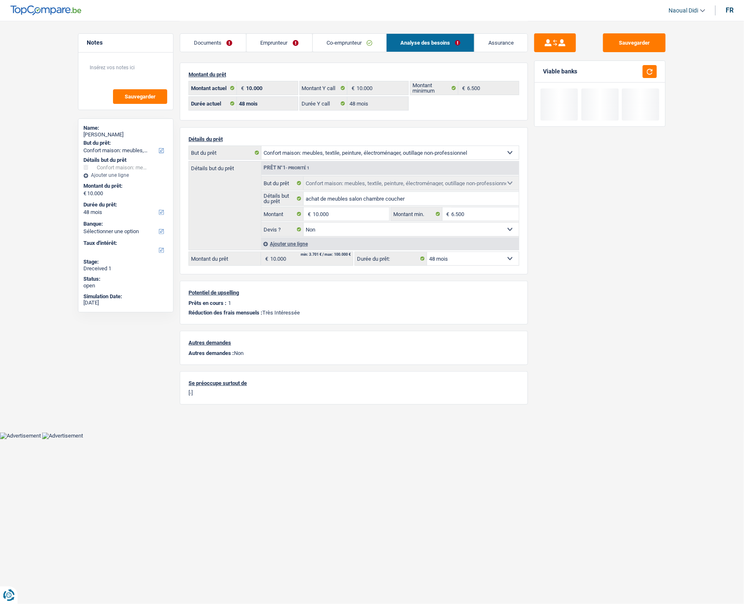
click at [585, 241] on div "Sauvegarder Viable banks" at bounding box center [600, 311] width 144 height 557
click at [637, 38] on button "Sauvegarder" at bounding box center [634, 42] width 63 height 19
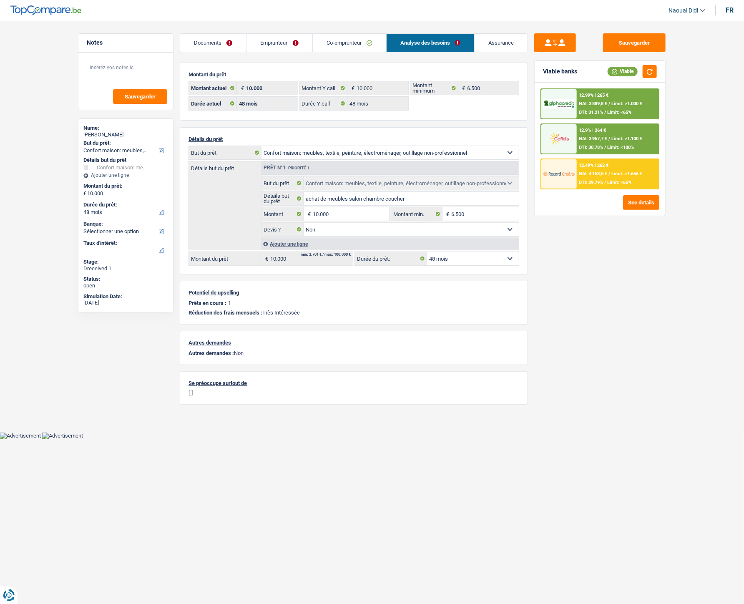
click at [608, 101] on span "NAI: 3 889,8 €" at bounding box center [593, 103] width 28 height 5
click at [592, 103] on span "NAI: 3 889,8 €" at bounding box center [593, 103] width 28 height 5
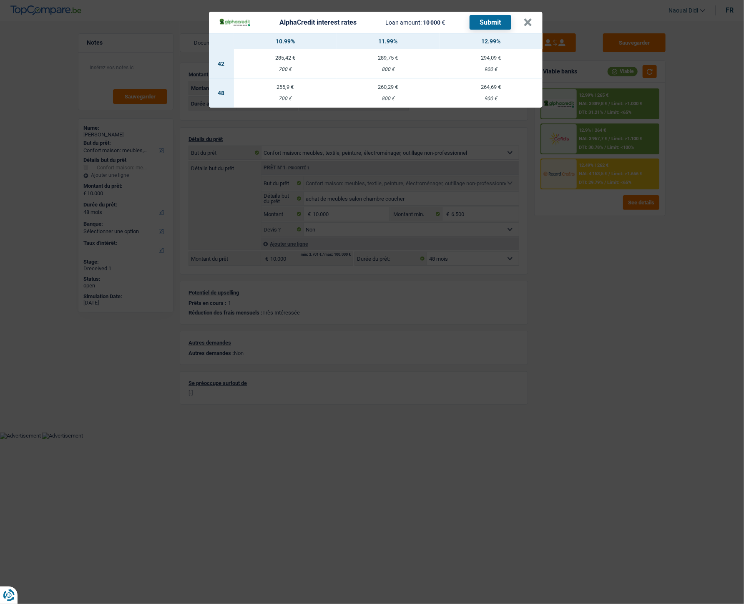
click at [389, 88] on div "260,29 €" at bounding box center [388, 86] width 103 height 5
select select "alphacredit"
type input "11,99"
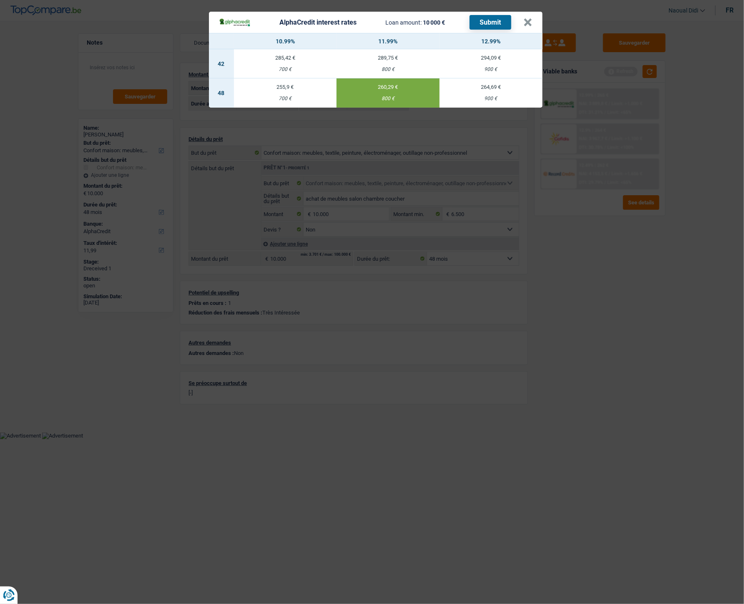
click at [497, 18] on button "Submit" at bounding box center [491, 22] width 42 height 15
click at [528, 20] on button "×" at bounding box center [528, 22] width 9 height 8
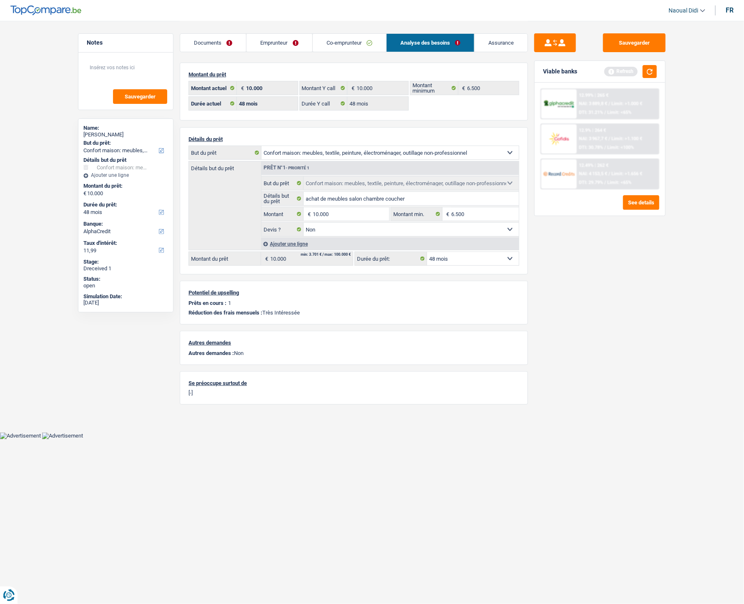
click at [602, 173] on span "NAI: 4 153,5 €" at bounding box center [593, 173] width 28 height 5
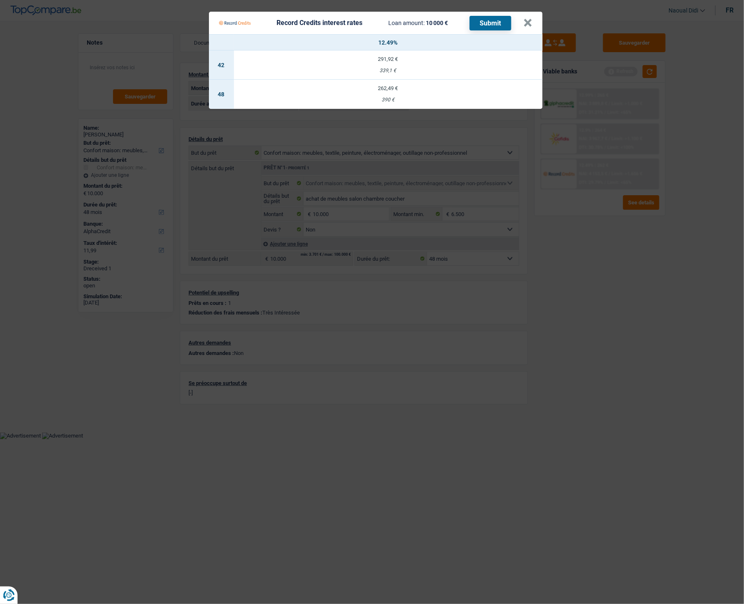
click at [393, 98] on div "390 €" at bounding box center [388, 99] width 309 height 5
select select "record credits"
type input "12,49"
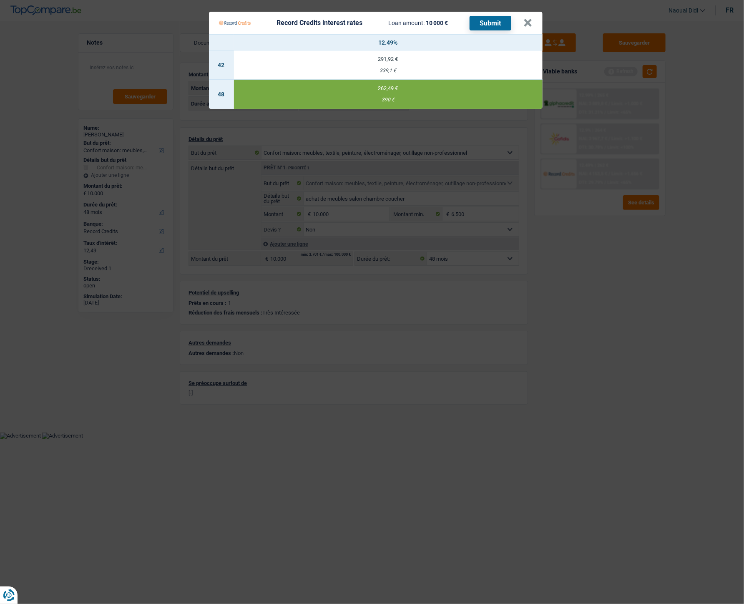
click at [490, 24] on button "Submit" at bounding box center [491, 23] width 42 height 15
click at [530, 21] on button "×" at bounding box center [528, 23] width 9 height 8
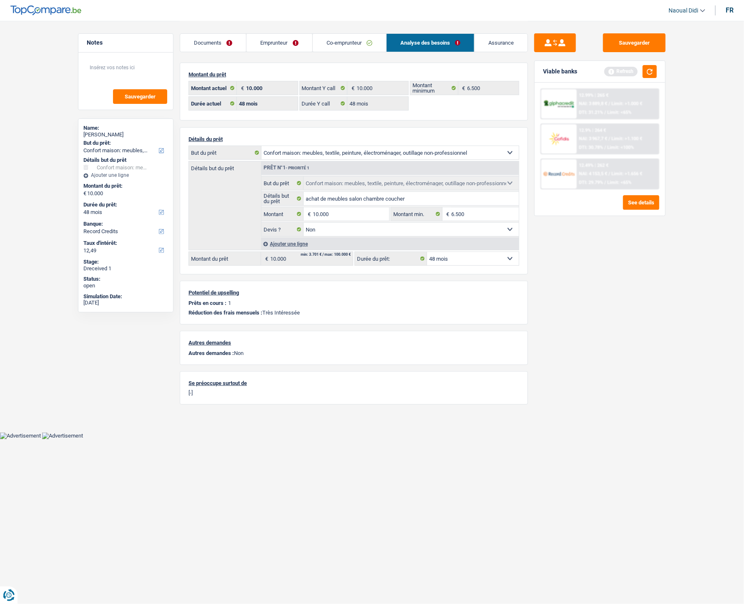
click at [598, 136] on span "NAI: 3 967,7 €" at bounding box center [593, 138] width 28 height 5
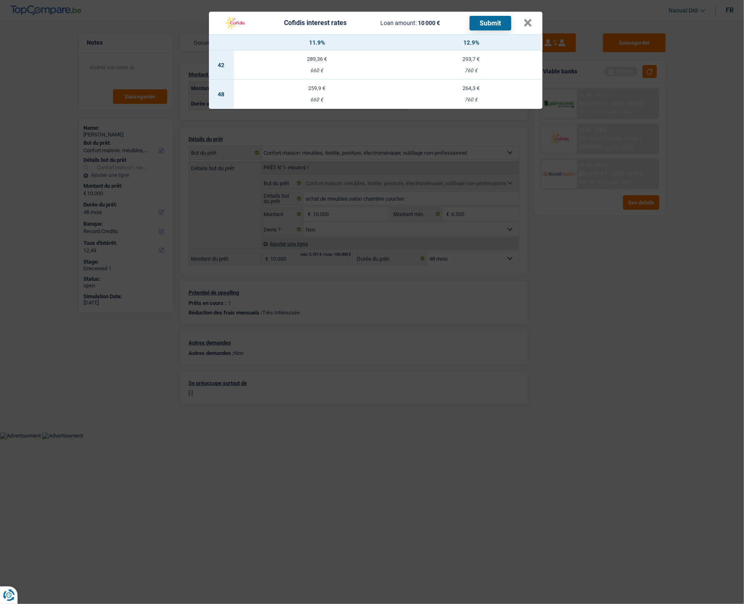
click at [468, 90] on div "264,3 €" at bounding box center [471, 88] width 142 height 5
select select "cofidis"
type input "12,90"
click at [490, 27] on button "Submit" at bounding box center [491, 23] width 42 height 15
click at [527, 22] on button "×" at bounding box center [528, 23] width 9 height 8
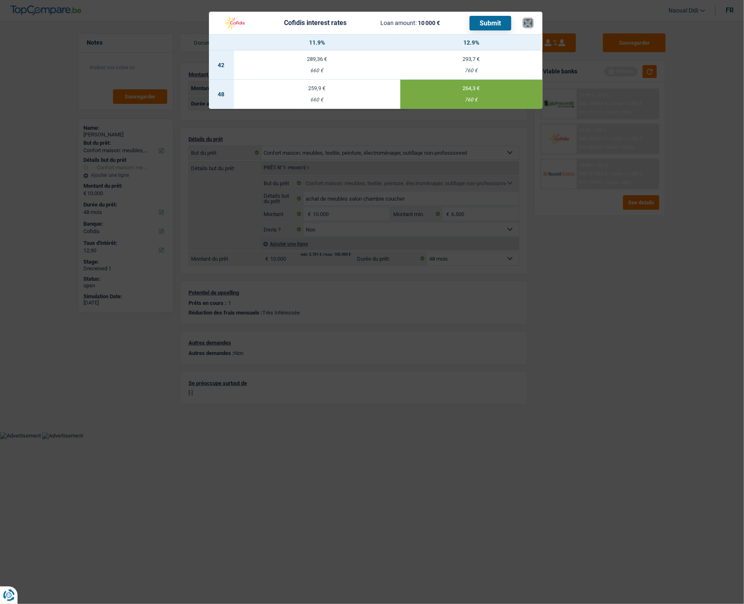
drag, startPoint x: 527, startPoint y: 22, endPoint x: 470, endPoint y: 23, distance: 57.2
click at [527, 22] on button "×" at bounding box center [528, 23] width 9 height 8
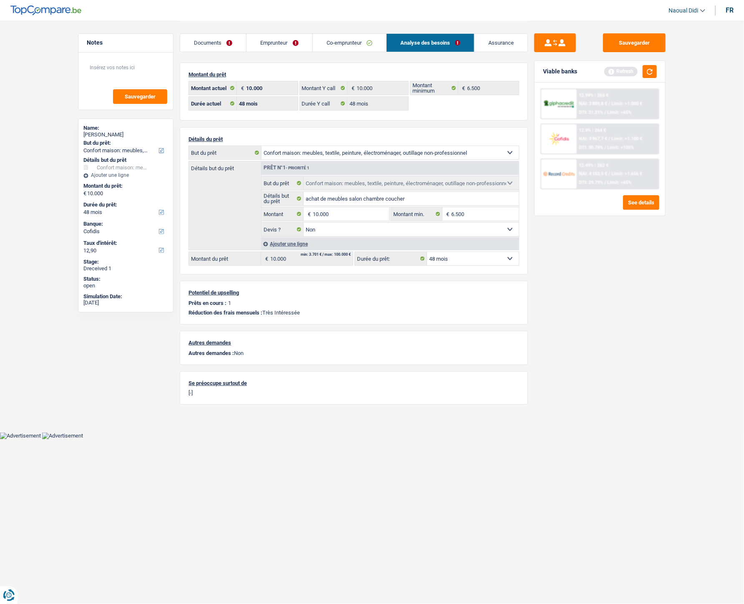
click at [219, 45] on link "Documents" at bounding box center [213, 43] width 66 height 18
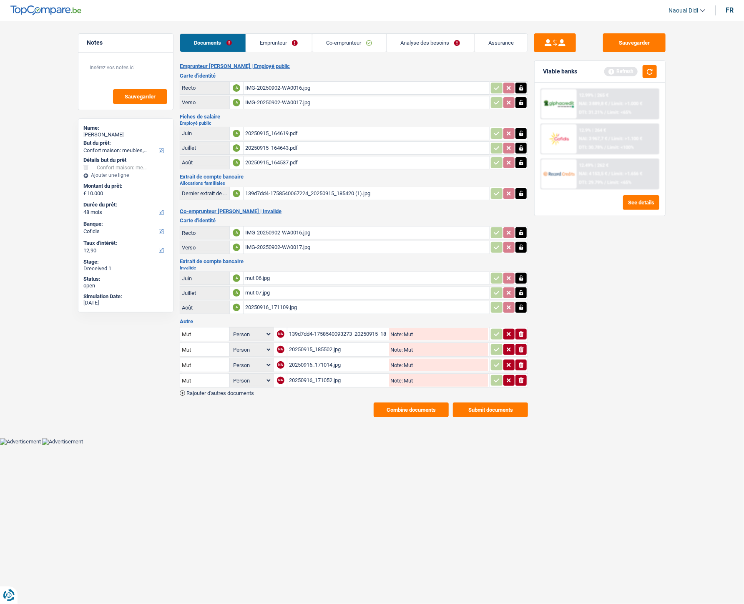
click at [486, 338] on button "Submit documents" at bounding box center [490, 410] width 75 height 15
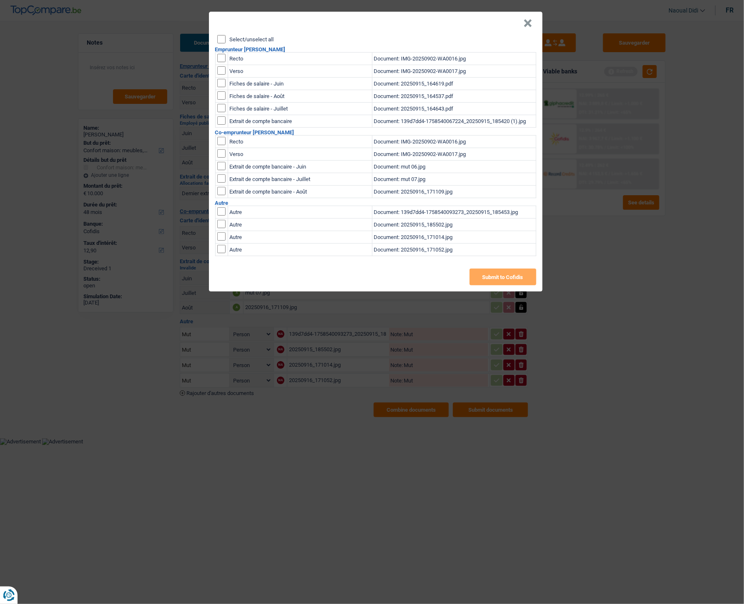
click at [218, 43] on input "Select/unselect all" at bounding box center [221, 39] width 8 height 8
checkbox input "true"
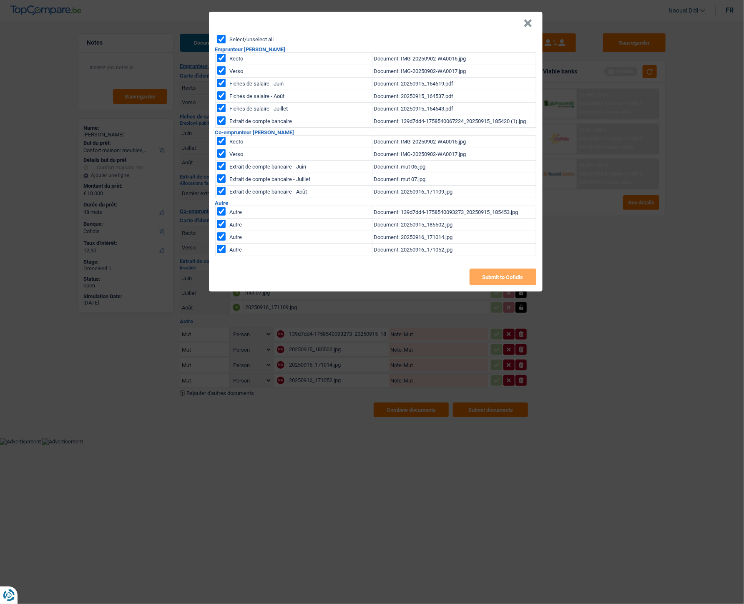
checkbox input "true"
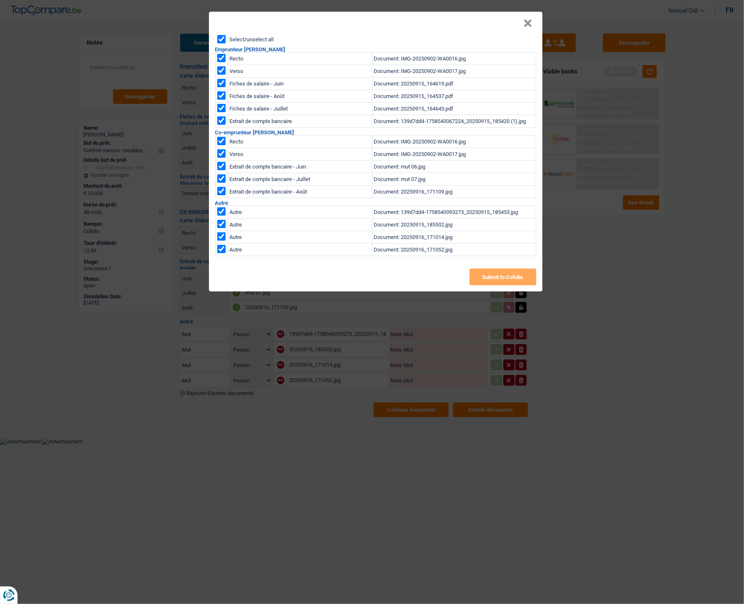
checkbox input "true"
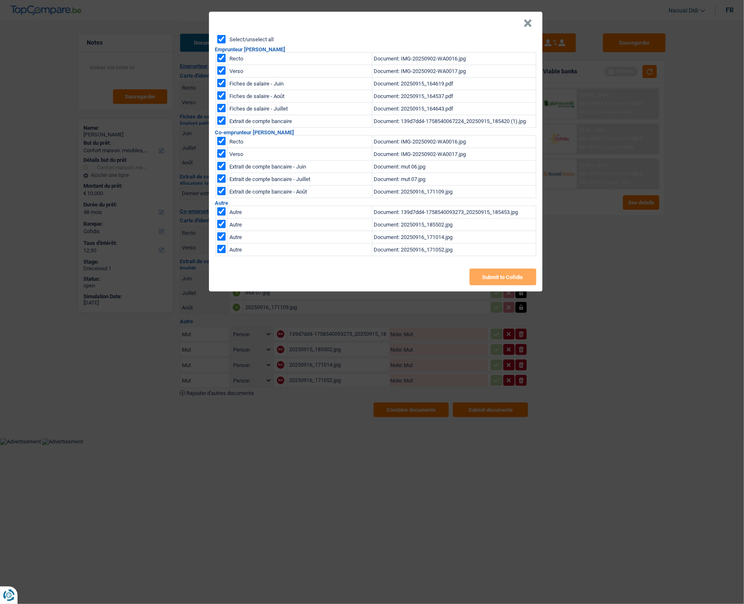
checkbox input "true"
click at [507, 272] on button "Submit to Cofidis" at bounding box center [503, 277] width 67 height 17
click at [367, 27] on header "×" at bounding box center [376, 23] width 334 height 23
click at [529, 283] on button "Submit to Cofidis" at bounding box center [503, 277] width 67 height 17
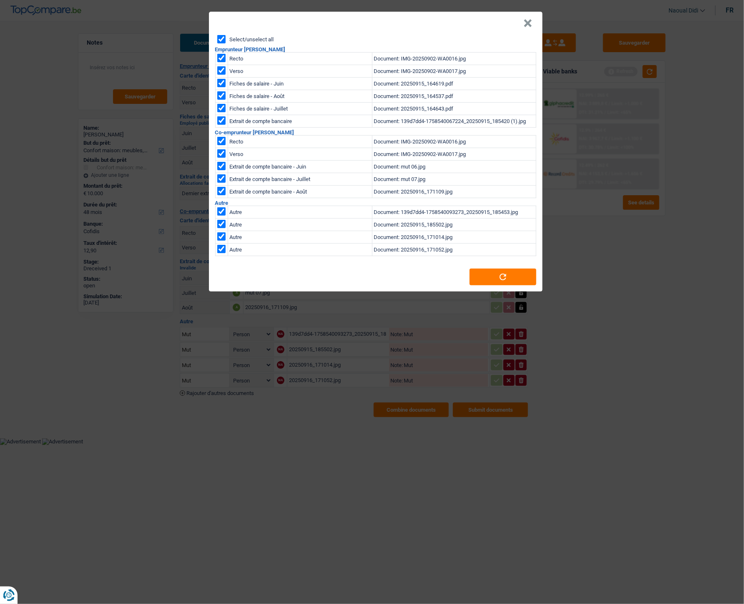
click at [456, 42] on div "Select/unselect all" at bounding box center [376, 39] width 319 height 8
click at [528, 22] on button "×" at bounding box center [528, 23] width 9 height 8
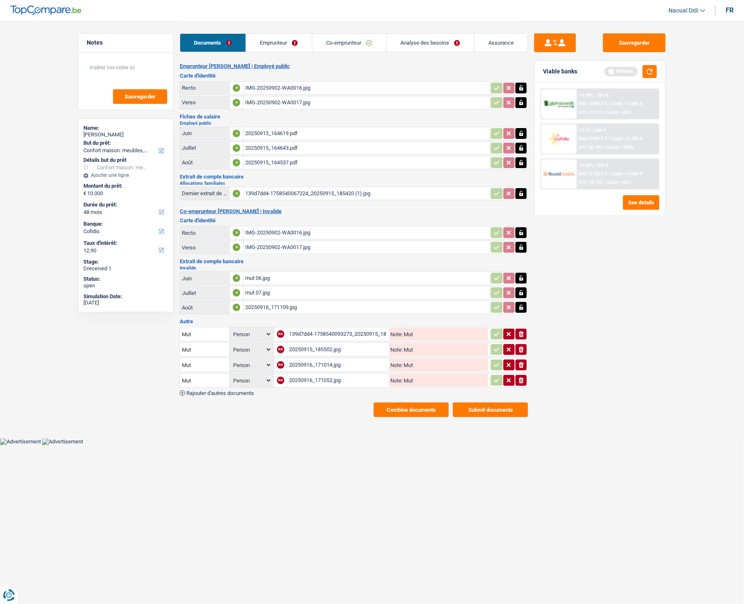
click at [376, 338] on button "Combine documents" at bounding box center [411, 410] width 75 height 15
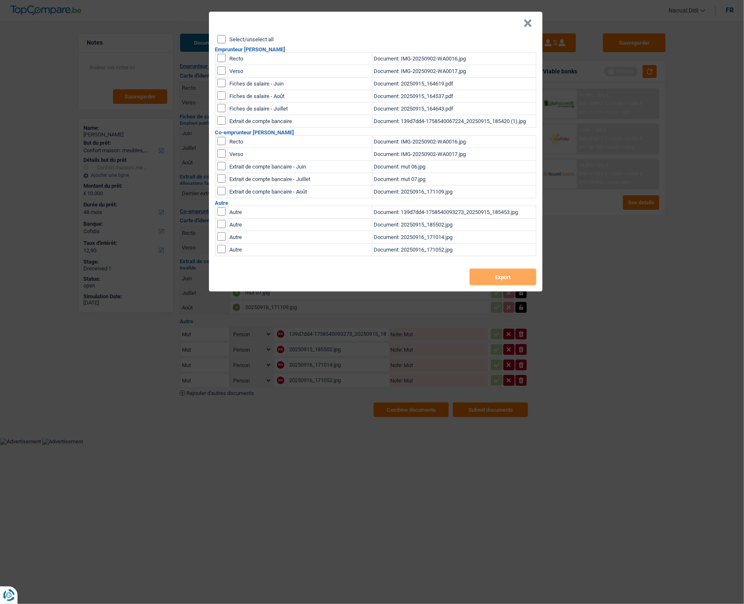
click at [220, 40] on input "Select/unselect all" at bounding box center [221, 39] width 8 height 8
checkbox input "true"
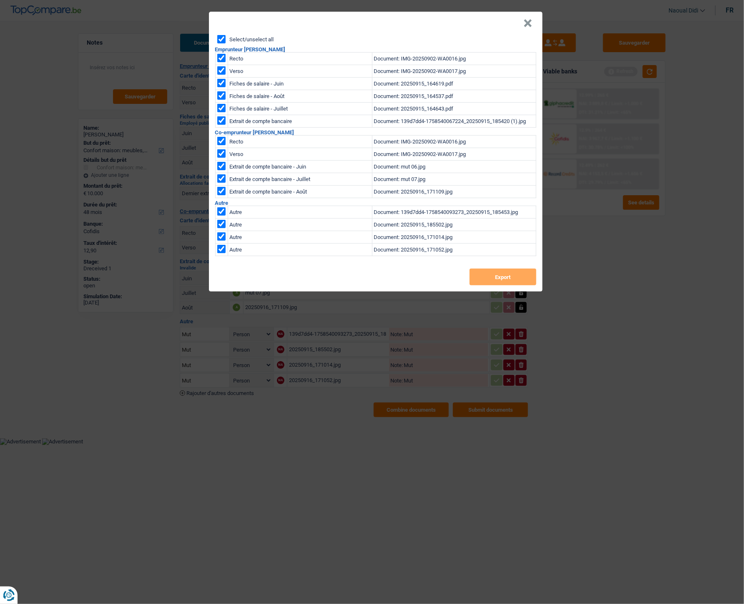
checkbox input "true"
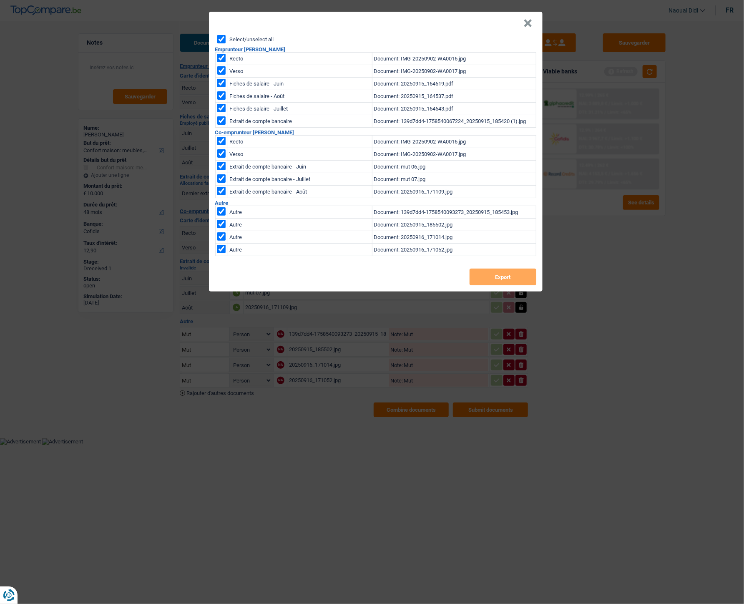
checkbox input "true"
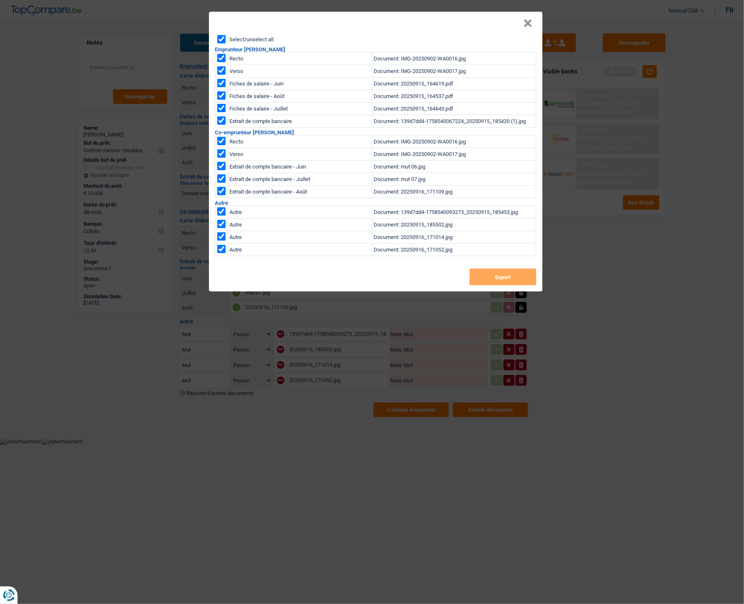
checkbox input "true"
click at [511, 278] on button "Export" at bounding box center [503, 277] width 67 height 17
click at [637, 338] on div "× Select/unselect all Emprunteur ruth delmotte Recto Document: IMG-20250902-WA0…" at bounding box center [372, 302] width 744 height 604
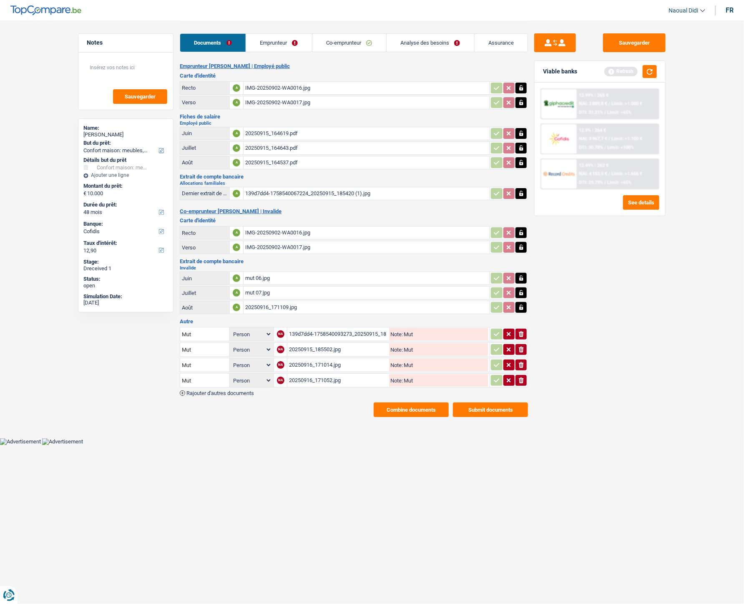
click at [270, 46] on link "Emprunteur" at bounding box center [279, 43] width 66 height 18
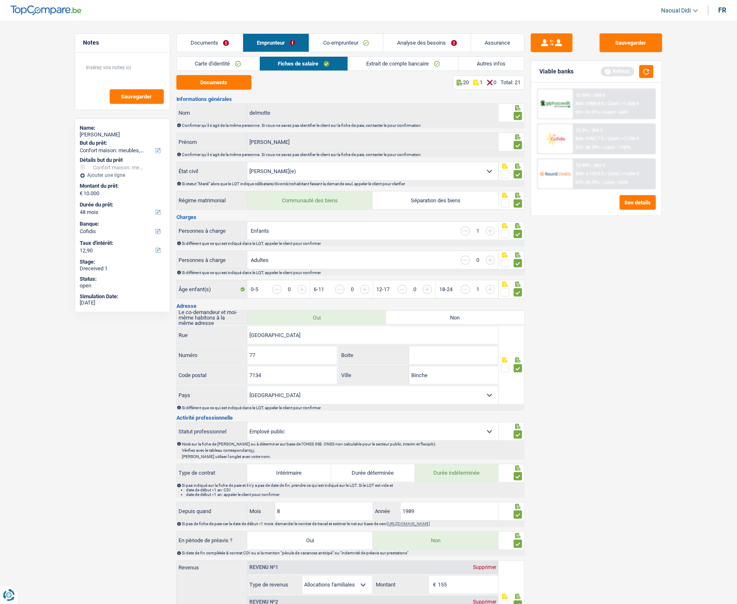
click at [209, 64] on link "Carte d'identité" at bounding box center [218, 64] width 83 height 14
drag, startPoint x: 209, startPoint y: 64, endPoint x: 210, endPoint y: 79, distance: 15.4
click at [209, 64] on link "Carte d'identité" at bounding box center [218, 64] width 83 height 14
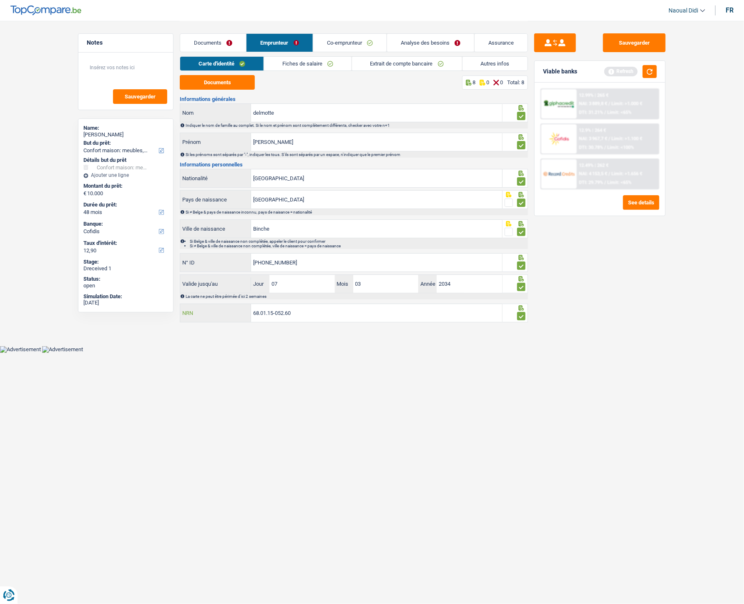
drag, startPoint x: 318, startPoint y: 317, endPoint x: 232, endPoint y: 314, distance: 86.4
click at [232, 314] on div "68.01.15-052.60 NRN" at bounding box center [341, 313] width 322 height 18
drag, startPoint x: 123, startPoint y: 132, endPoint x: 81, endPoint y: 133, distance: 42.6
click at [81, 133] on div "Name: ruth delmotte But du prêt: Confort maison: meubles, textile, peinture, él…" at bounding box center [126, 215] width 96 height 194
copy div "ruth delmotte"
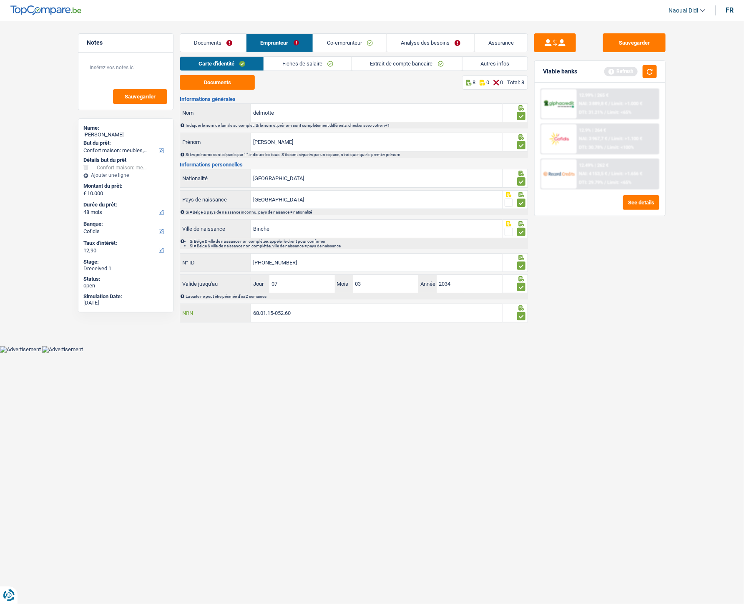
drag, startPoint x: 249, startPoint y: 305, endPoint x: 229, endPoint y: 301, distance: 20.7
click at [229, 301] on div "Informations générales delmotte Nom Indiquer le nom de famille au complet. Si l…" at bounding box center [354, 209] width 348 height 227
click at [435, 40] on link "Analyse des besoins" at bounding box center [430, 43] width 87 height 18
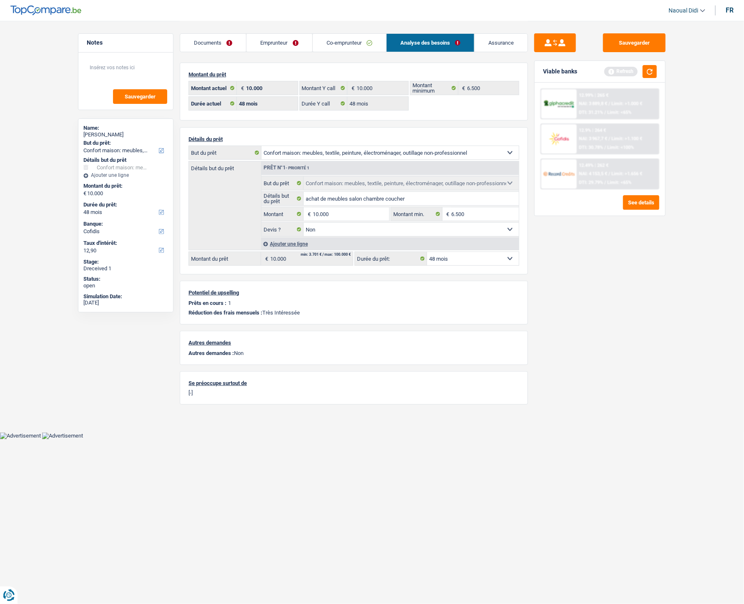
click at [218, 36] on link "Documents" at bounding box center [213, 43] width 66 height 18
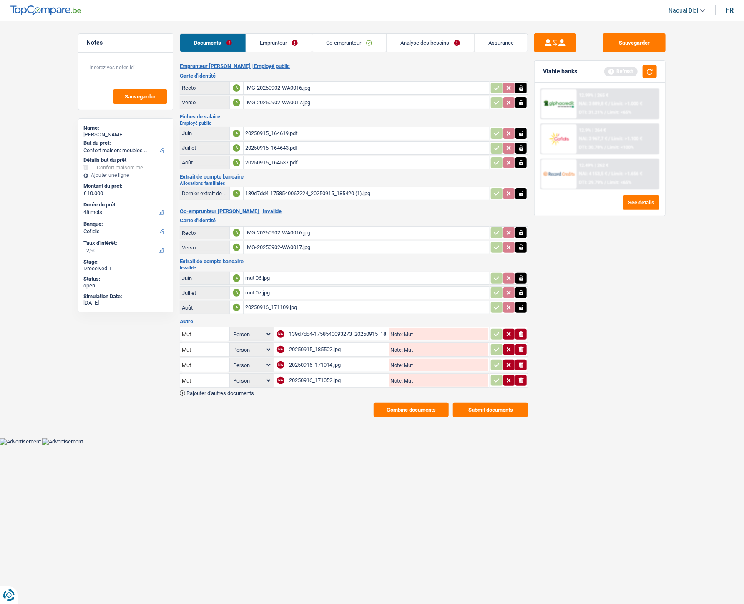
click at [273, 82] on div "IMG-20250902-WA0016.jpg" at bounding box center [366, 88] width 243 height 13
drag, startPoint x: 260, startPoint y: 39, endPoint x: 267, endPoint y: 40, distance: 6.8
click at [260, 38] on link "Emprunteur" at bounding box center [279, 43] width 66 height 18
click at [261, 38] on link "Emprunteur" at bounding box center [279, 43] width 66 height 18
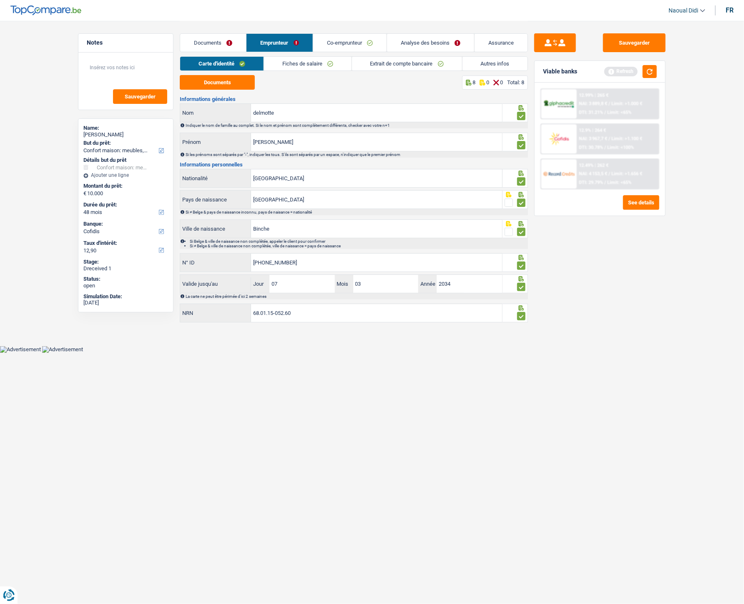
click at [505, 61] on link "Autres infos" at bounding box center [495, 64] width 65 height 14
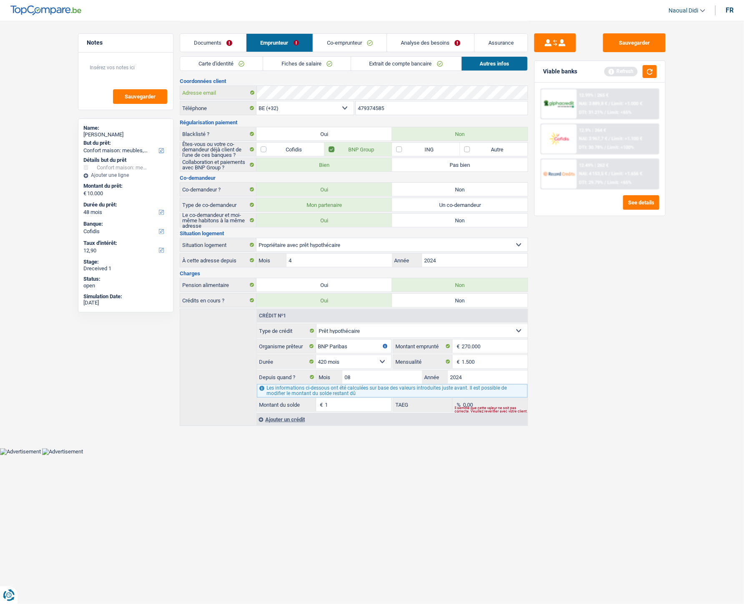
click at [160, 88] on div "Notes Sauvegarder Name: ruth delmotte But du prêt: Confort maison: meubles, tex…" at bounding box center [372, 224] width 601 height 406
click at [624, 47] on button "Sauvegarder" at bounding box center [634, 42] width 63 height 19
click at [134, 10] on header "Naoual Didi Se déconnecter fr" at bounding box center [372, 10] width 744 height 21
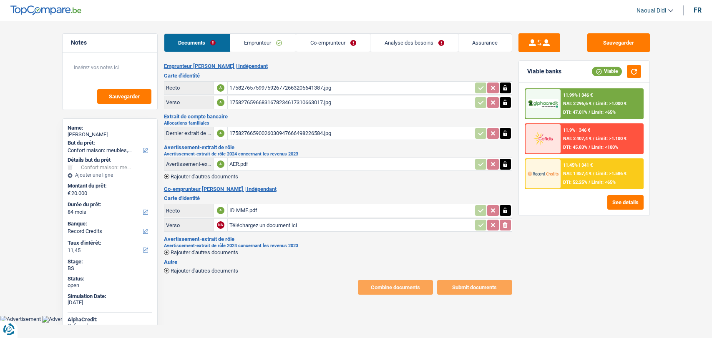
select select "household"
select select "84"
select select "record credits"
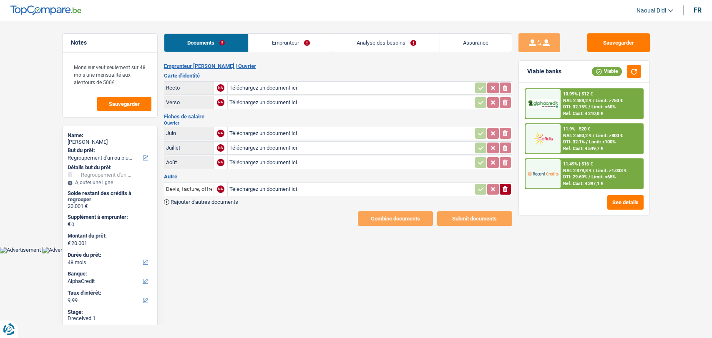
select select "refinancing"
select select "48"
select select "alphacredit"
click at [279, 134] on input "Téléchargez un document ici" at bounding box center [350, 133] width 243 height 13
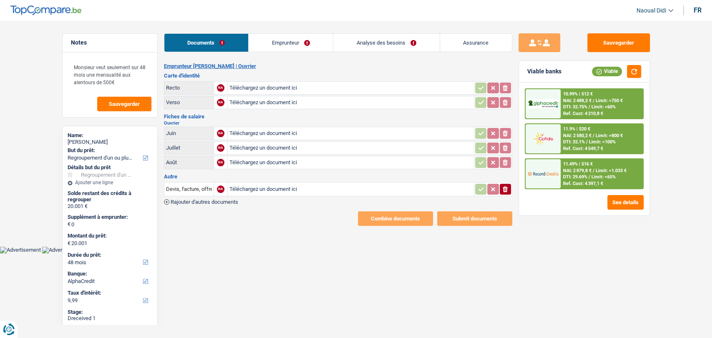
type input "C:\fakepath\20250916_185556.heic"
click at [327, 76] on h3 "Carte d'identité" at bounding box center [338, 75] width 348 height 5
click at [251, 146] on input "Téléchargez un document ici" at bounding box center [350, 148] width 243 height 13
type input "C:\fakepath\20250916_185556 (1).heic"
click at [256, 162] on input "Téléchargez un document ici" at bounding box center [350, 162] width 243 height 13
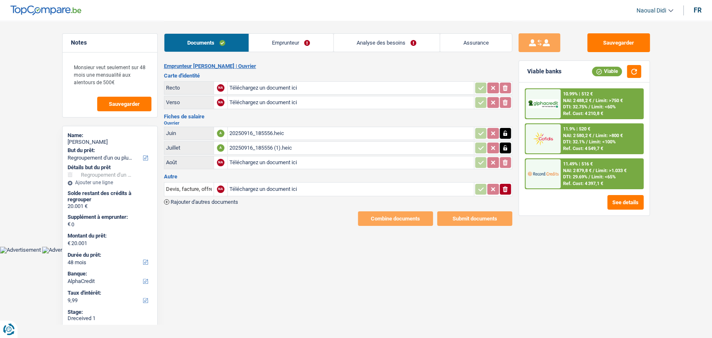
type input "C:\fakepath\20250916_185556 (2).heic"
click at [256, 131] on div "20250916_185556.heic" at bounding box center [350, 133] width 243 height 13
click at [506, 137] on button "button" at bounding box center [505, 133] width 11 height 11
click at [506, 136] on icon "ionicons-v5-e" at bounding box center [505, 133] width 7 height 8
click at [502, 147] on icon "button" at bounding box center [505, 148] width 7 height 8
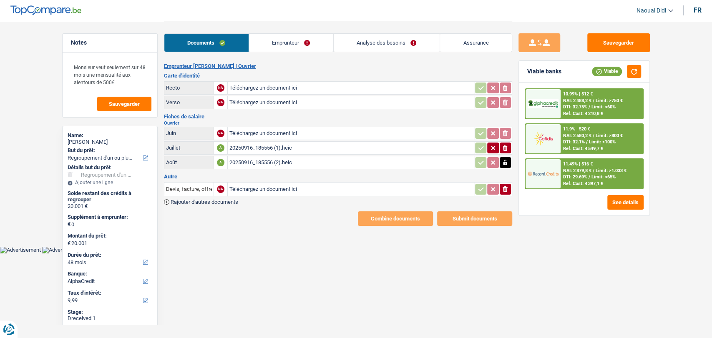
click at [502, 147] on icon "ionicons-v5-e" at bounding box center [505, 148] width 7 height 8
click at [504, 162] on icon "button" at bounding box center [506, 162] width 4 height 5
click at [504, 162] on icon "ionicons-v5-e" at bounding box center [505, 163] width 7 height 8
click at [274, 133] on input "Téléchargez un document ici" at bounding box center [350, 133] width 243 height 13
click at [252, 129] on input "Téléchargez un document ici" at bounding box center [350, 133] width 243 height 13
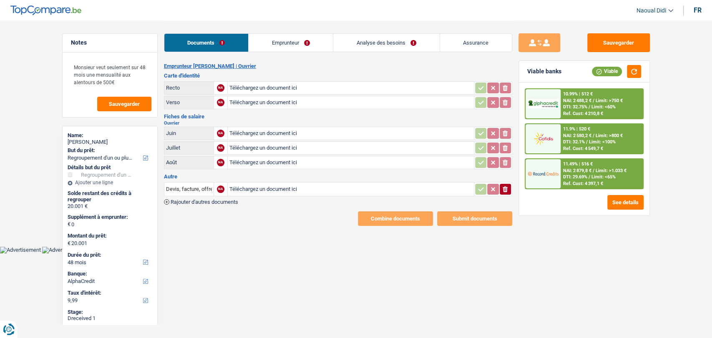
type input "C:\fakepath\adf9b36e-1758542284834_20250916_185556.jpg"
click at [280, 145] on input "Téléchargez un document ici" at bounding box center [350, 148] width 243 height 13
type input "C:\fakepath\20250916_185556.jpg"
click at [267, 161] on input "Téléchargez un document ici" at bounding box center [350, 162] width 243 height 13
type input "C:\fakepath\20250916_185556 (1).jpg"
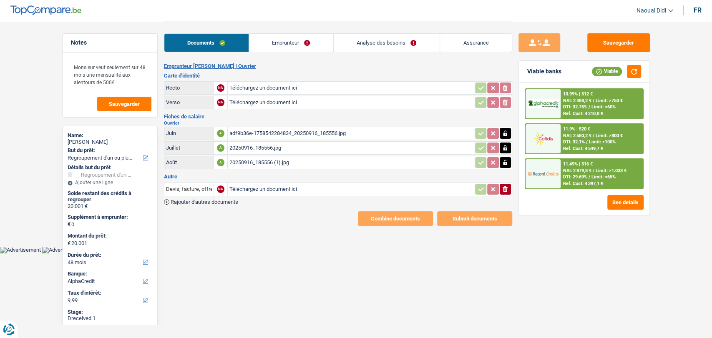
click at [289, 130] on div "adf9b36e-1758542284834_20250916_185556.jpg" at bounding box center [350, 133] width 243 height 13
click at [290, 43] on link "Emprunteur" at bounding box center [291, 43] width 84 height 18
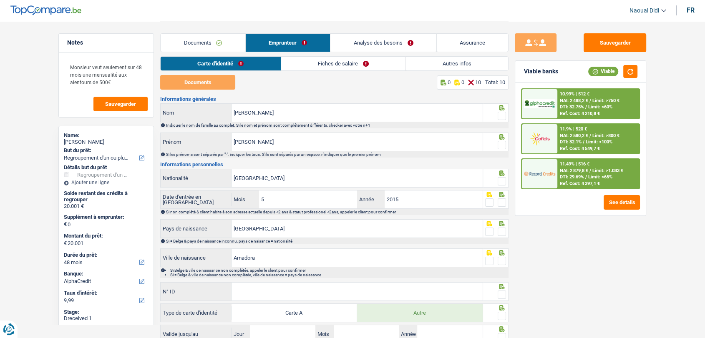
click at [330, 62] on link "Fiches de salaire" at bounding box center [343, 64] width 124 height 14
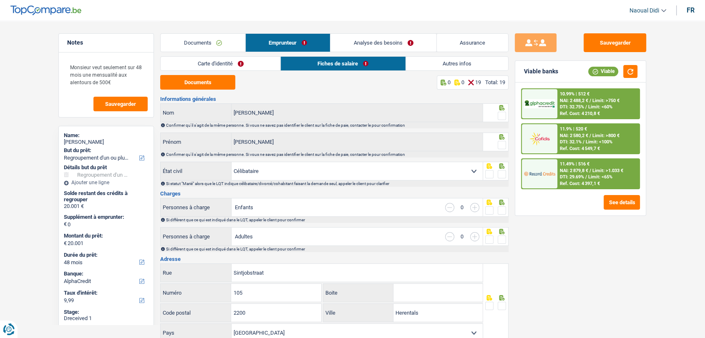
click at [244, 64] on link "Carte d'identité" at bounding box center [221, 64] width 120 height 14
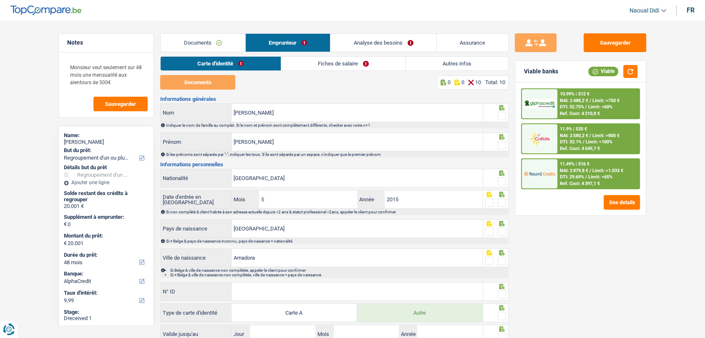
click at [244, 64] on link "Carte d'identité" at bounding box center [221, 64] width 120 height 14
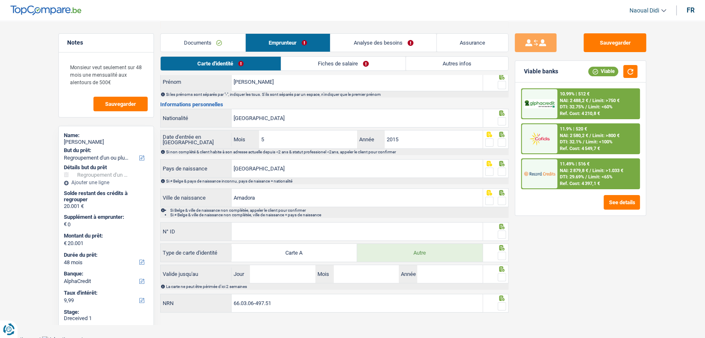
scroll to position [63, 0]
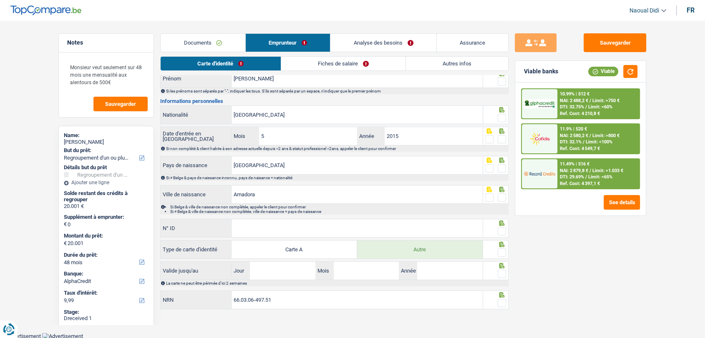
click at [322, 68] on link "Fiches de salaire" at bounding box center [343, 64] width 124 height 14
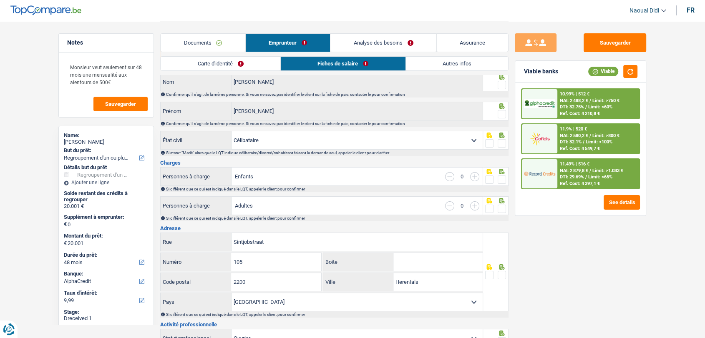
scroll to position [0, 0]
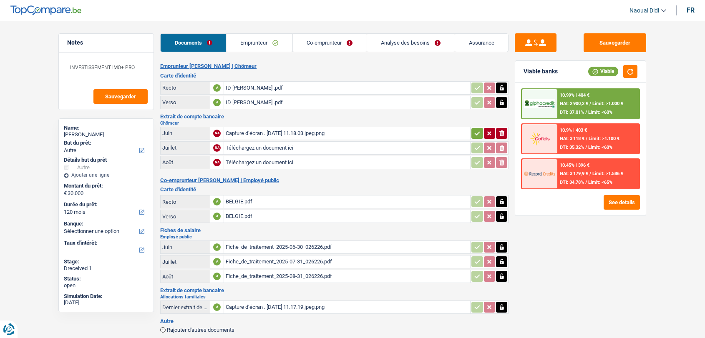
select select "other"
select select "120"
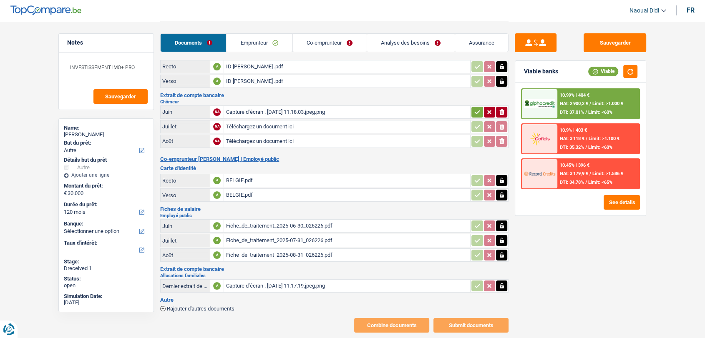
scroll to position [40, 0]
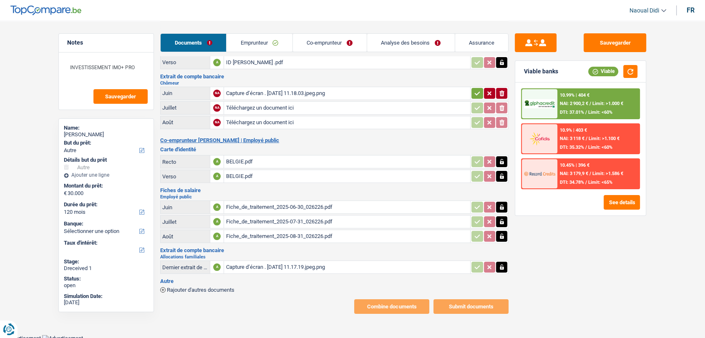
click at [287, 266] on div "Capture d’écran . 2025-09-17 à 11.17.19.jpeg.png" at bounding box center [347, 267] width 243 height 13
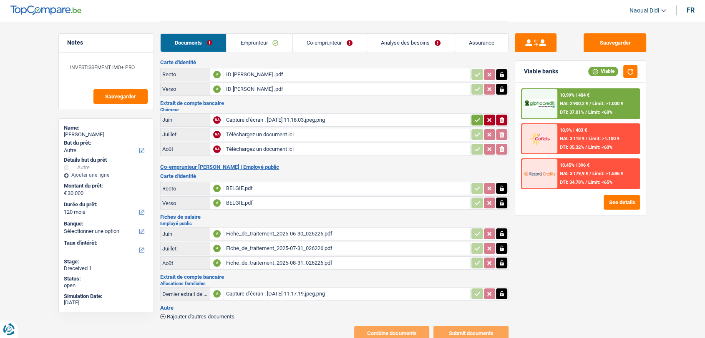
scroll to position [0, 0]
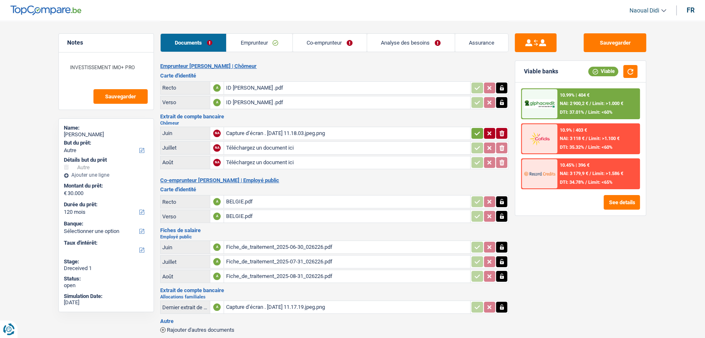
click at [292, 129] on div "Capture d’écran . 2025-09-17 à 11.18.03.jpeg.png" at bounding box center [347, 133] width 243 height 13
click at [268, 40] on link "Emprunteur" at bounding box center [260, 43] width 66 height 18
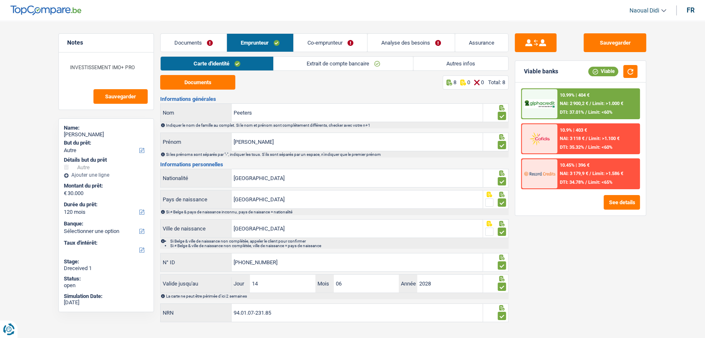
click at [325, 59] on link "Extrait de compte bancaire" at bounding box center [343, 64] width 139 height 14
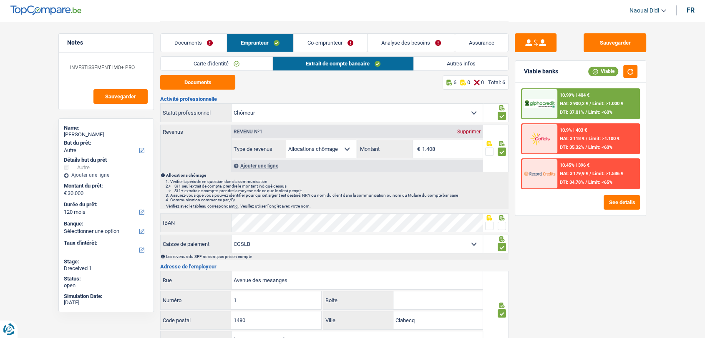
click at [331, 43] on link "Co-emprunteur" at bounding box center [330, 43] width 73 height 18
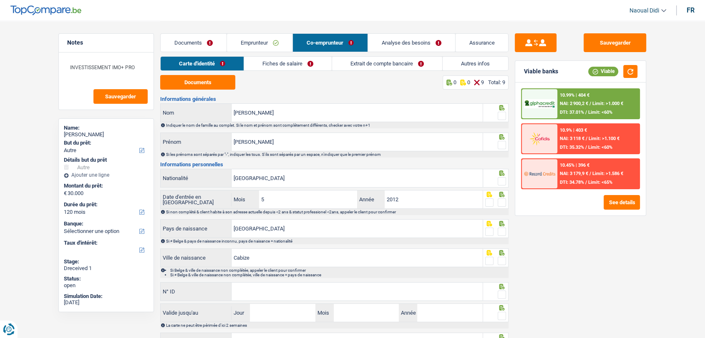
click at [195, 40] on link "Documents" at bounding box center [194, 43] width 66 height 18
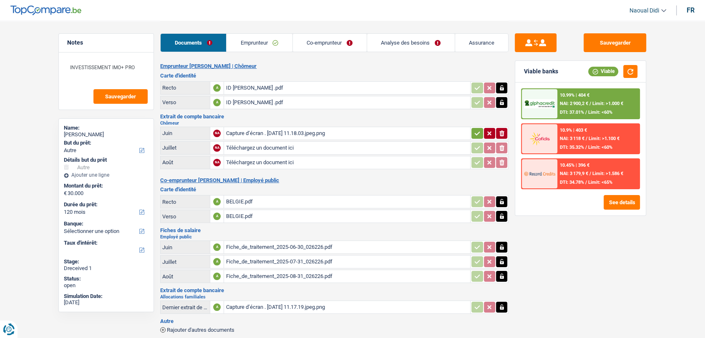
scroll to position [40, 0]
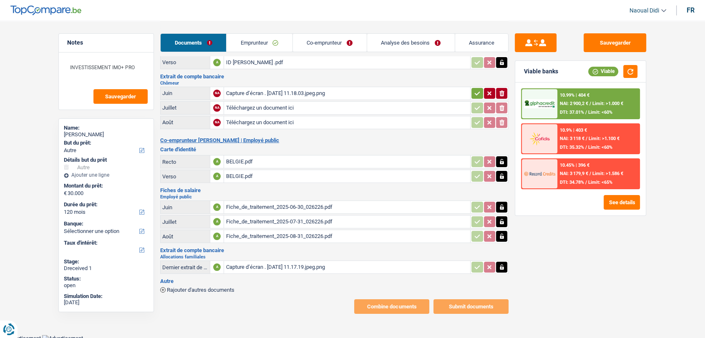
click at [290, 93] on div "Capture d’écran . 2025-09-17 à 11.18.03.jpeg.png" at bounding box center [347, 93] width 243 height 13
click at [250, 104] on input "Téléchargez un document ici" at bounding box center [347, 108] width 243 height 13
type input "C:\fakepath\image3.png"
click at [259, 122] on input "Téléchargez un document ici" at bounding box center [347, 122] width 243 height 13
type input "C:\fakepath\image4.png"
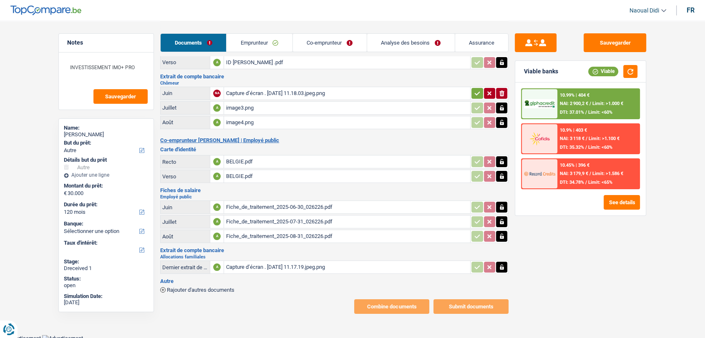
click at [322, 91] on div "Capture d’écran . 2025-09-17 à 11.18.03.jpeg.png" at bounding box center [347, 93] width 243 height 13
click at [501, 91] on icon "button" at bounding box center [501, 94] width 5 height 6
click at [253, 92] on input "Téléchargez un document ici" at bounding box center [347, 93] width 243 height 13
type input "C:\fakepath\image5.png"
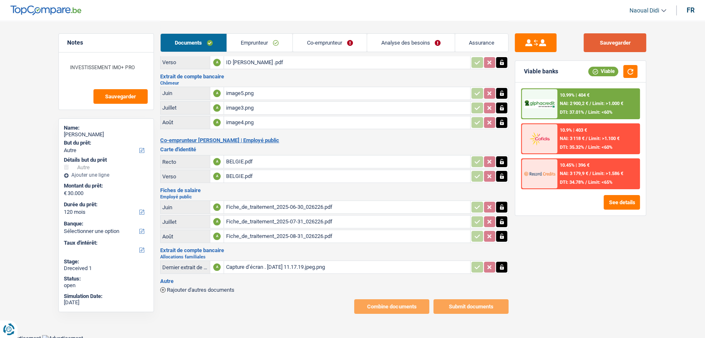
click at [608, 46] on button "Sauvegarder" at bounding box center [615, 42] width 63 height 19
click at [211, 290] on span "Rajouter d'autres documents" at bounding box center [201, 289] width 68 height 5
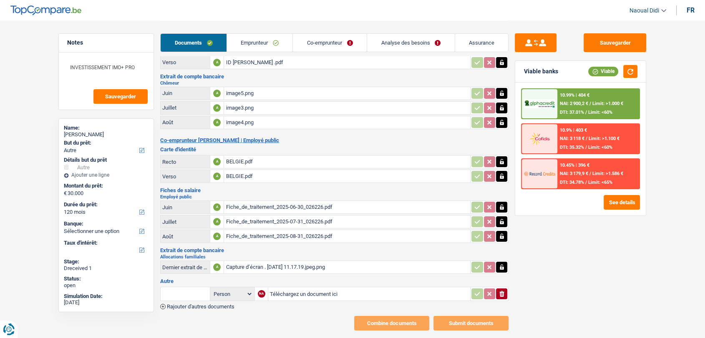
click at [211, 290] on td "Person Emprunteur Co-emprunteur" at bounding box center [232, 294] width 45 height 14
click at [289, 291] on input "Téléchargez un document ici" at bounding box center [369, 294] width 199 height 13
type input "C:\fakepath\Composition de ménage.pdf"
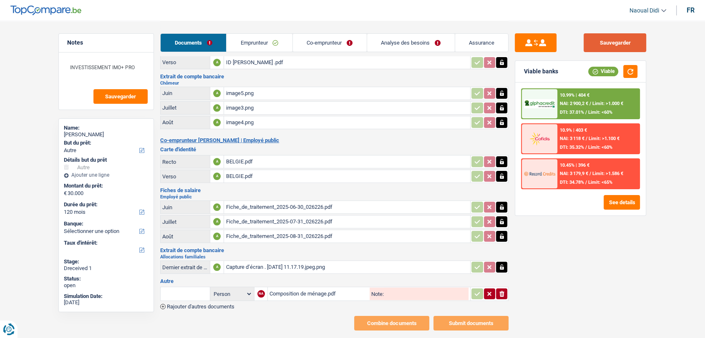
click at [606, 45] on button "Sauvegarder" at bounding box center [615, 42] width 63 height 19
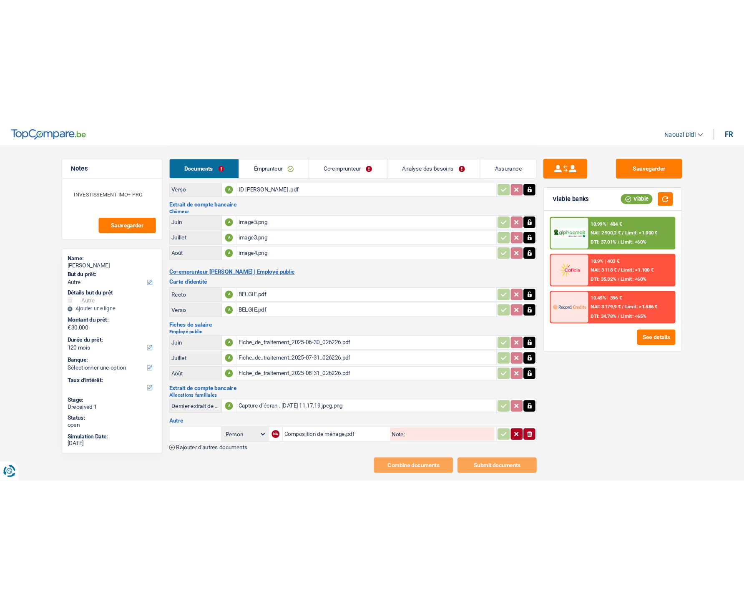
scroll to position [0, 0]
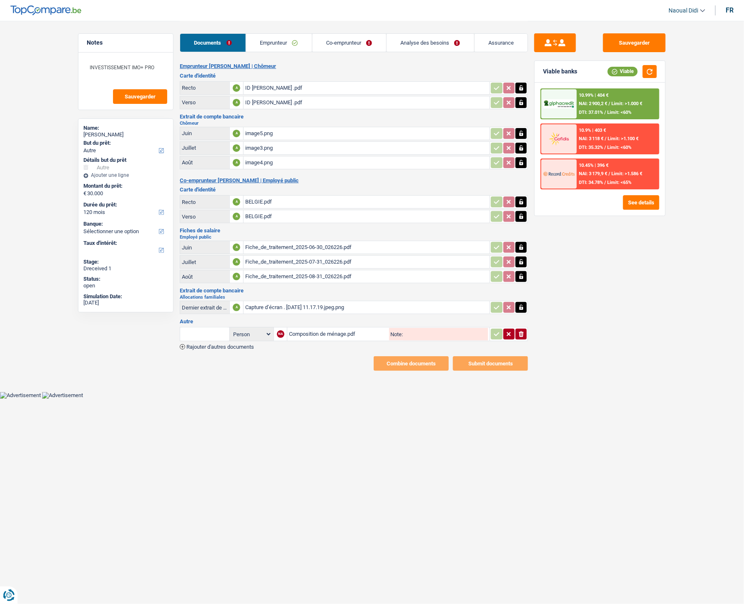
click at [275, 44] on link "Emprunteur" at bounding box center [279, 43] width 66 height 18
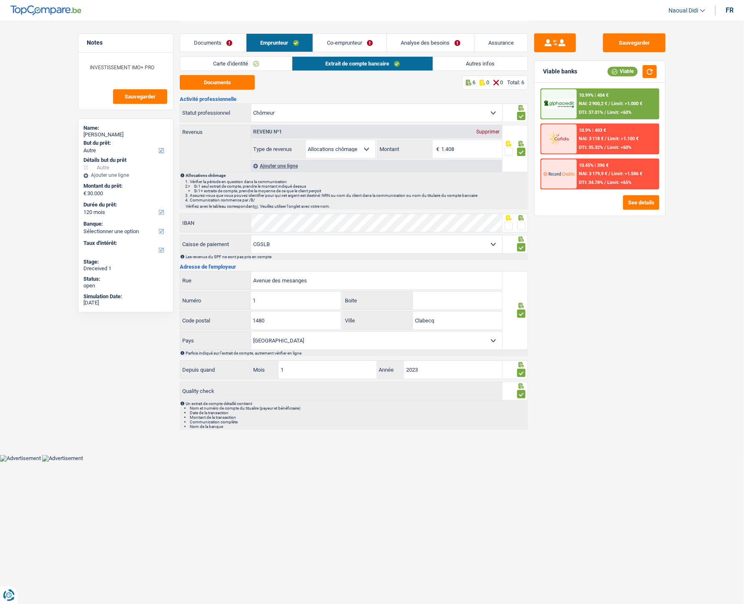
click at [218, 43] on link "Documents" at bounding box center [213, 43] width 66 height 18
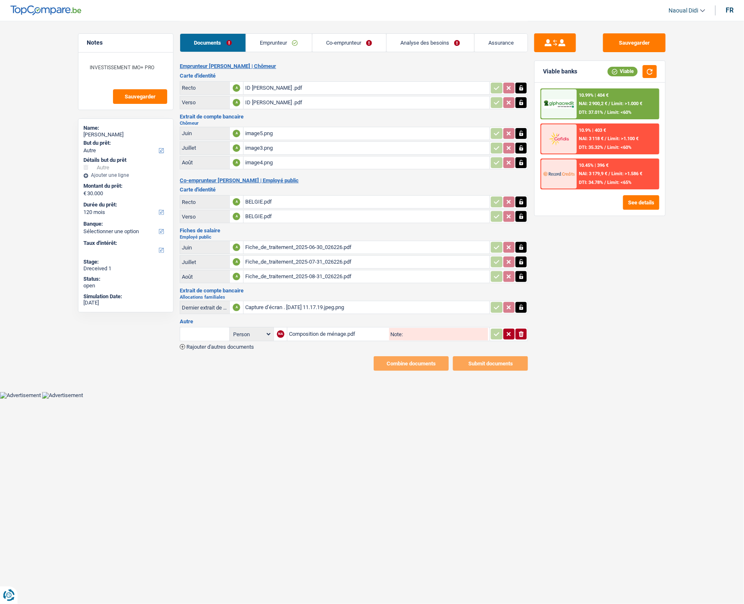
click at [409, 335] on input "Note:" at bounding box center [445, 334] width 85 height 13
drag, startPoint x: 465, startPoint y: 330, endPoint x: 397, endPoint y: 328, distance: 68.4
click at [397, 328] on div "Note: composition menage" at bounding box center [438, 334] width 99 height 13
type input "composition menage"
click at [199, 334] on input "text" at bounding box center [205, 333] width 46 height 13
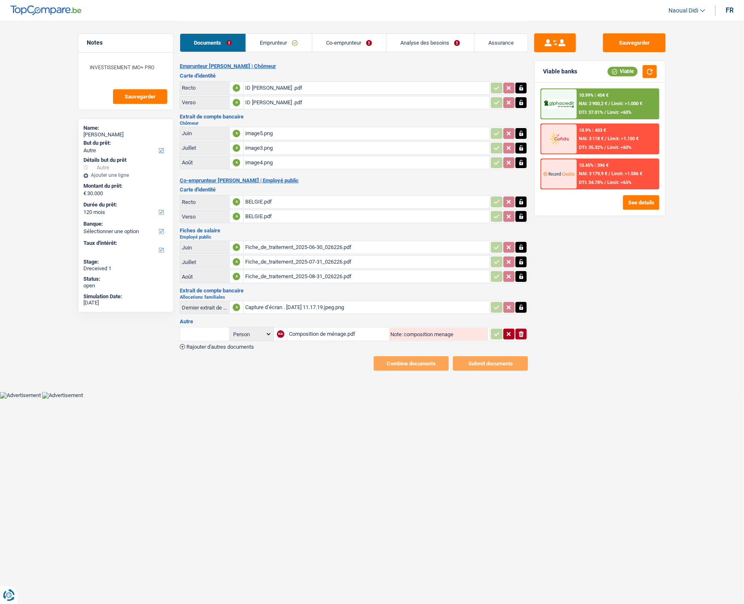
paste input "composition menage"
type input "composition menage"
click at [630, 46] on button "Sauvegarder" at bounding box center [634, 42] width 63 height 19
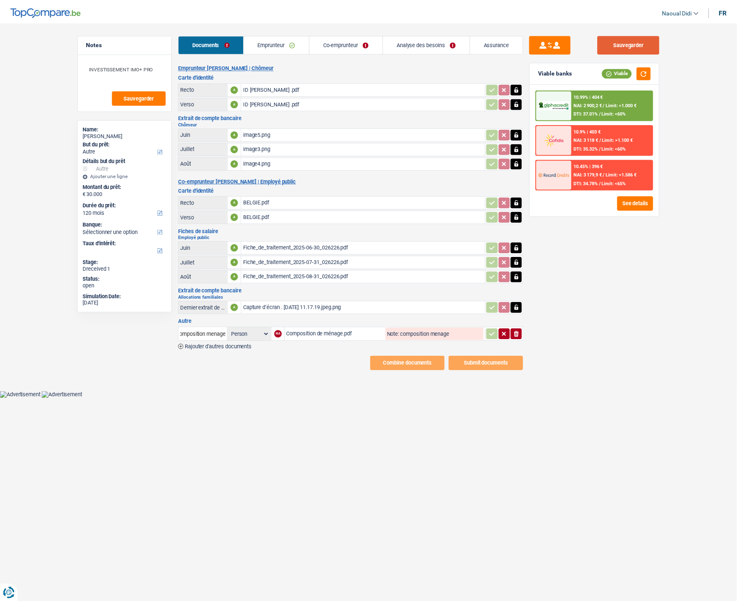
scroll to position [0, 0]
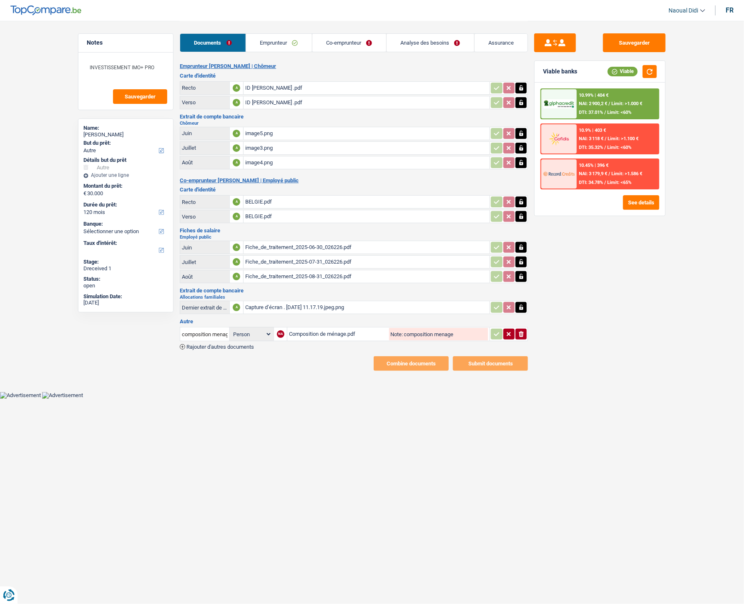
click at [287, 42] on link "Emprunteur" at bounding box center [279, 43] width 66 height 18
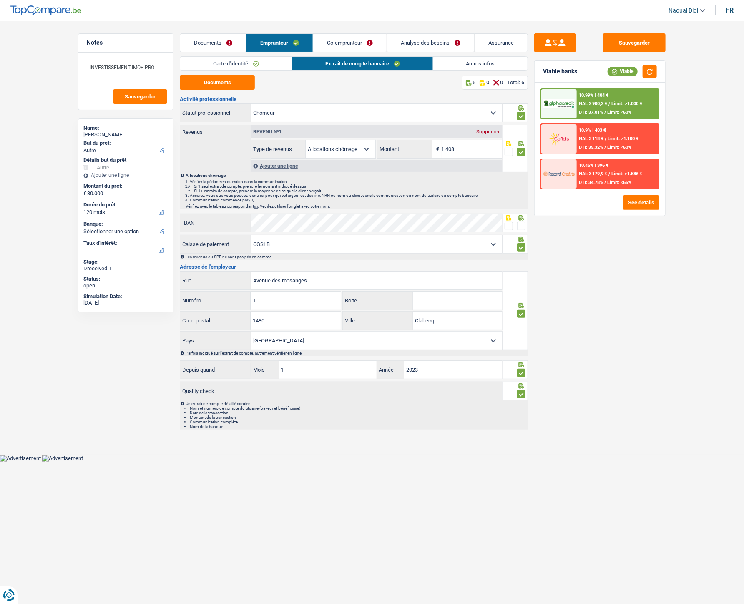
click at [240, 61] on link "Carte d'identité" at bounding box center [236, 64] width 112 height 14
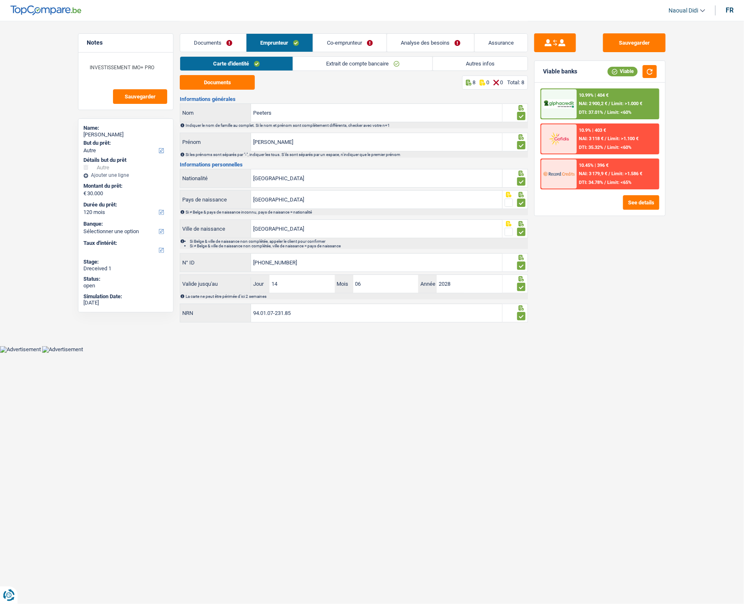
click at [325, 60] on link "Extrait de compte bancaire" at bounding box center [362, 64] width 139 height 14
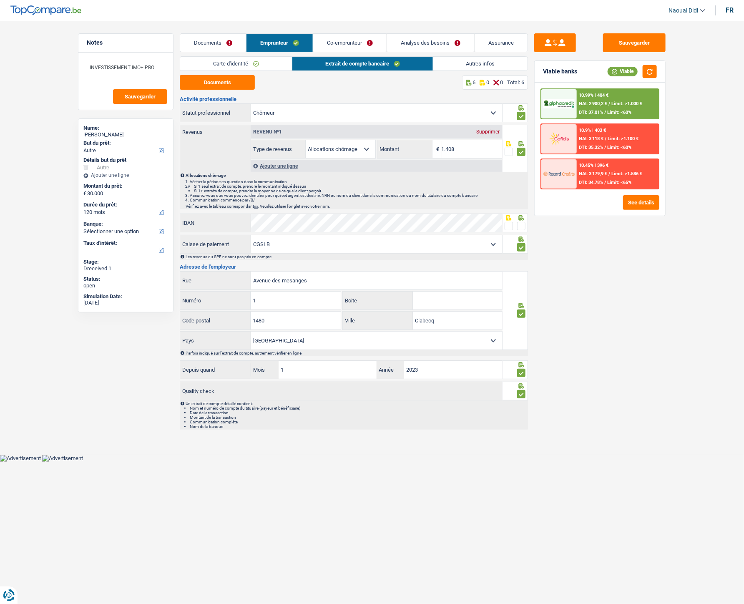
click at [339, 45] on link "Co-emprunteur" at bounding box center [349, 43] width 73 height 18
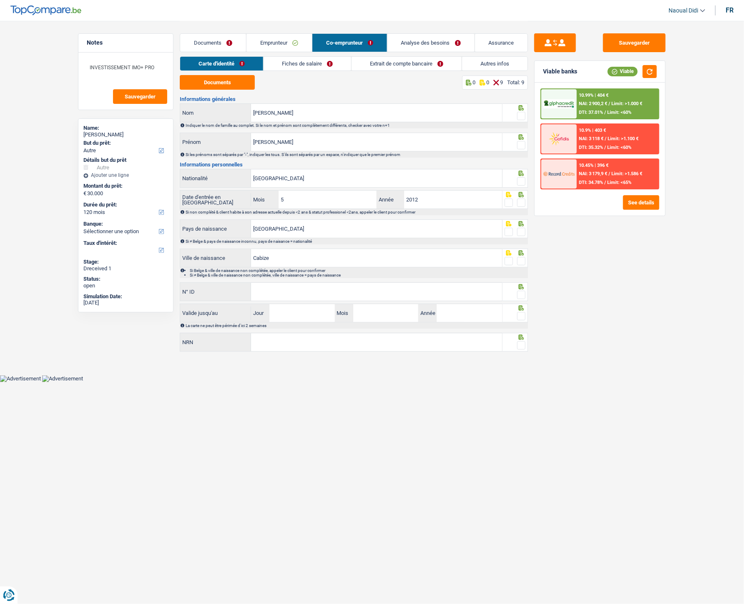
click at [288, 61] on link "Fiches de salaire" at bounding box center [308, 64] width 88 height 14
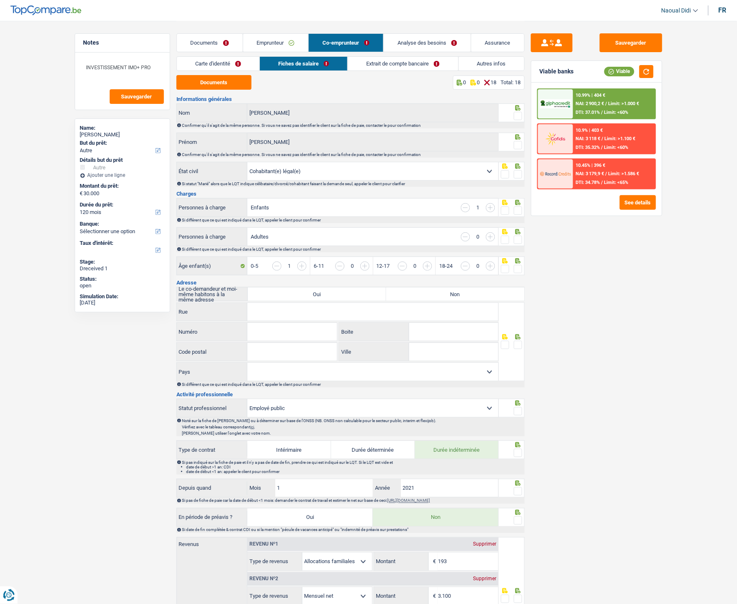
click at [222, 65] on link "Carte d'identité" at bounding box center [218, 64] width 83 height 14
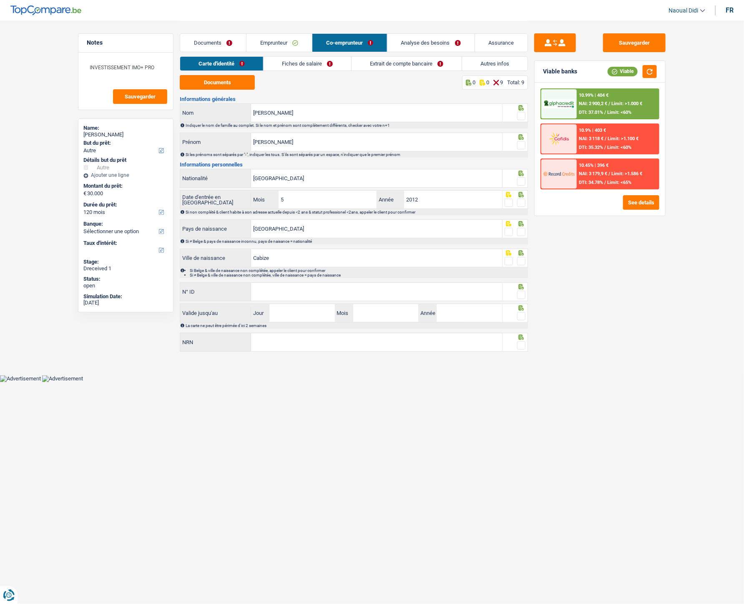
click at [283, 43] on link "Emprunteur" at bounding box center [279, 43] width 65 height 18
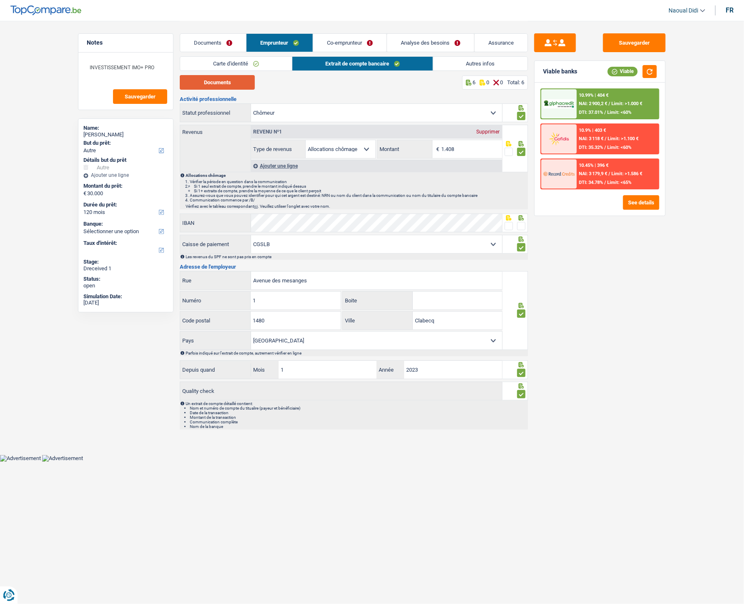
click at [235, 78] on button "Documents" at bounding box center [217, 82] width 75 height 15
click at [505, 224] on span at bounding box center [509, 226] width 8 height 8
click at [0, 0] on input "radio" at bounding box center [0, 0] width 0 height 0
click at [346, 42] on link "Co-emprunteur" at bounding box center [349, 43] width 73 height 18
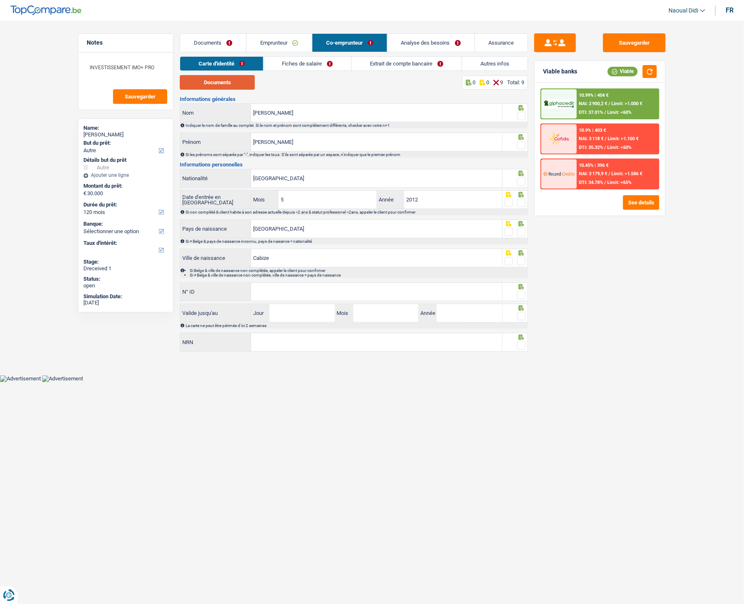
click at [211, 83] on button "Documents" at bounding box center [217, 82] width 75 height 15
click at [313, 298] on input "N° ID" at bounding box center [376, 292] width 251 height 18
paste input "B 6090474 38"
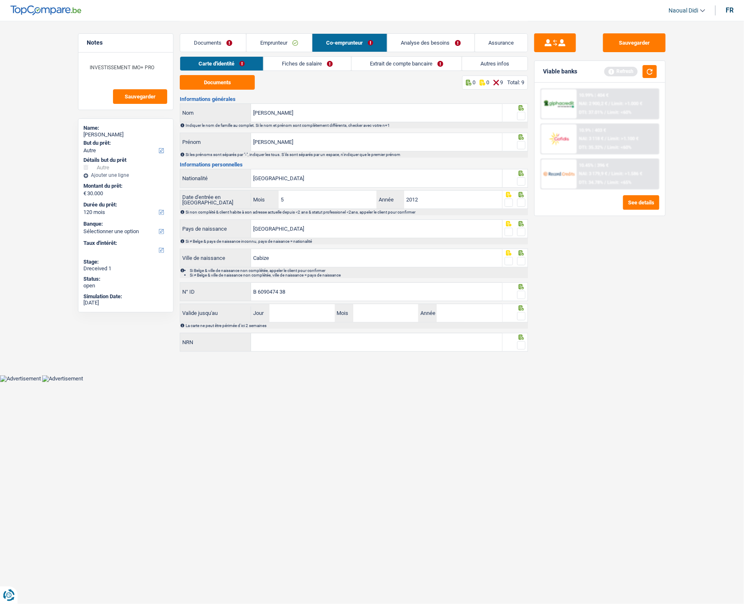
type input "B 6090474 38"
click at [521, 118] on span at bounding box center [521, 116] width 8 height 8
click at [0, 0] on input "radio" at bounding box center [0, 0] width 0 height 0
click at [520, 144] on span at bounding box center [521, 145] width 8 height 8
click at [0, 0] on input "radio" at bounding box center [0, 0] width 0 height 0
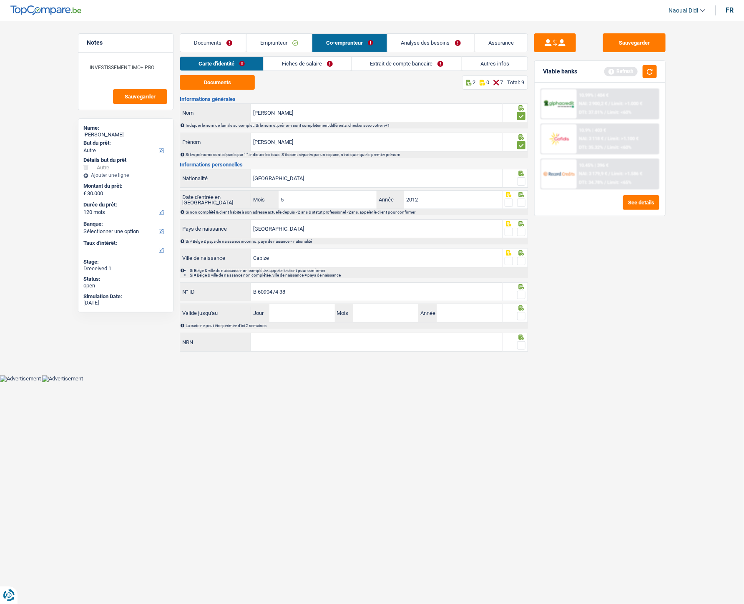
click at [520, 180] on span at bounding box center [521, 181] width 8 height 8
click at [0, 0] on input "radio" at bounding box center [0, 0] width 0 height 0
click at [520, 180] on span at bounding box center [521, 181] width 8 height 8
click at [0, 0] on input "radio" at bounding box center [0, 0] width 0 height 0
click at [519, 205] on span at bounding box center [521, 203] width 8 height 8
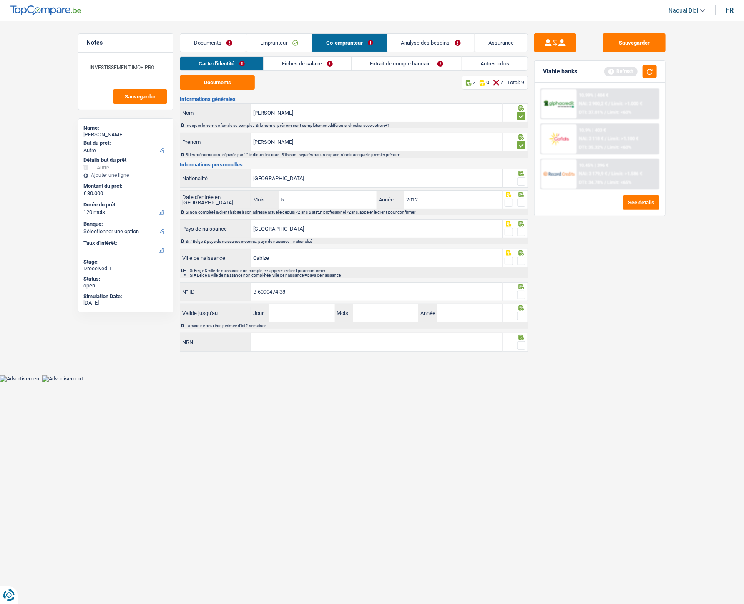
click at [0, 0] on input "radio" at bounding box center [0, 0] width 0 height 0
click at [521, 180] on span at bounding box center [521, 181] width 8 height 8
click at [0, 0] on input "radio" at bounding box center [0, 0] width 0 height 0
drag, startPoint x: 524, startPoint y: 232, endPoint x: 520, endPoint y: 254, distance: 23.3
click at [523, 232] on span at bounding box center [521, 232] width 8 height 8
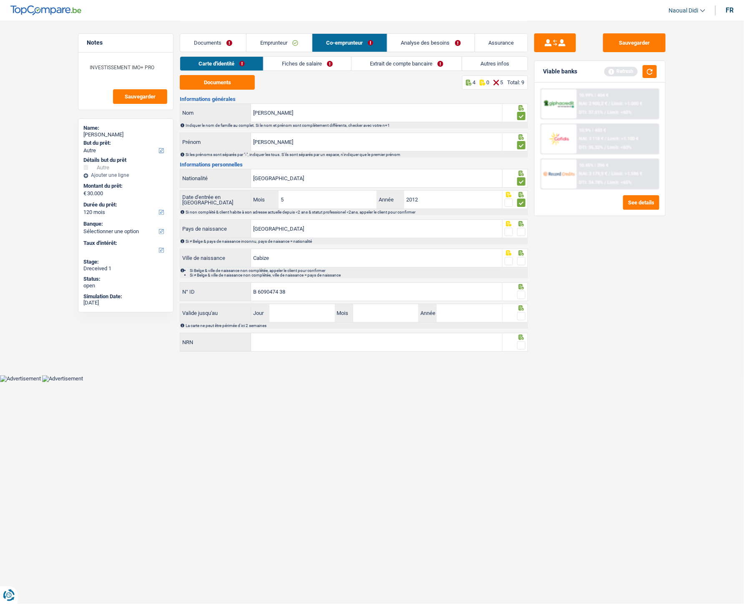
click at [0, 0] on input "radio" at bounding box center [0, 0] width 0 height 0
click at [520, 260] on span at bounding box center [521, 261] width 8 height 8
click at [0, 0] on input "radio" at bounding box center [0, 0] width 0 height 0
click at [520, 295] on span at bounding box center [521, 295] width 8 height 8
click at [0, 0] on input "radio" at bounding box center [0, 0] width 0 height 0
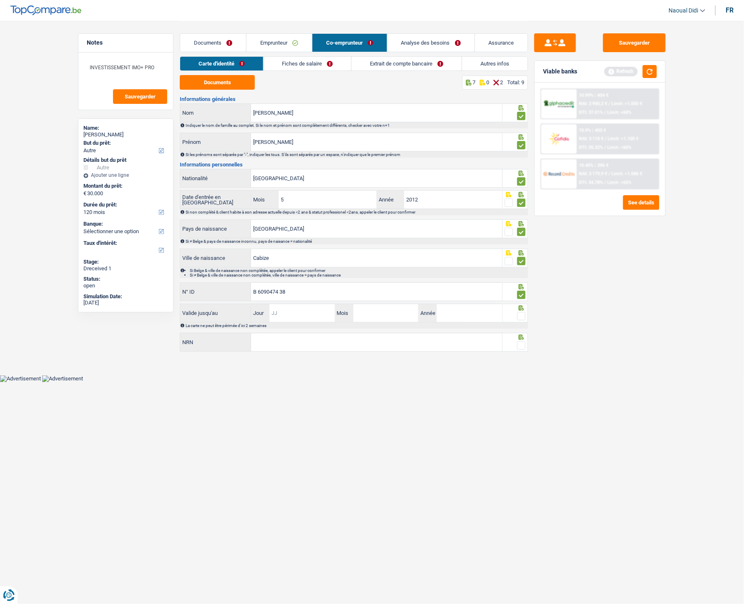
click at [318, 307] on input "Jour" at bounding box center [301, 313] width 65 height 18
type input "11"
type input "07"
type input "2034"
click at [519, 317] on span at bounding box center [521, 316] width 8 height 8
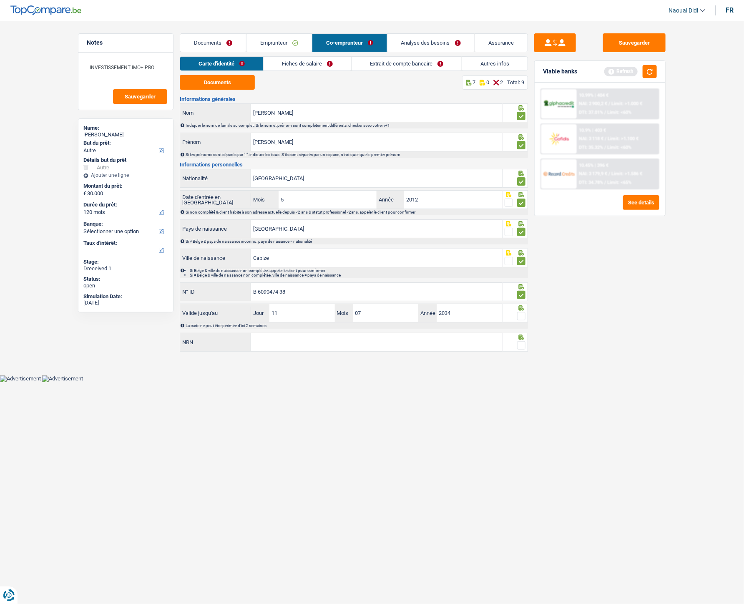
click at [0, 0] on input "radio" at bounding box center [0, 0] width 0 height 0
click at [417, 338] on input "NRN" at bounding box center [376, 342] width 251 height 18
paste input "86.07.21-516.30"
type input "86.07.21-516.30"
click at [520, 338] on span at bounding box center [521, 345] width 8 height 8
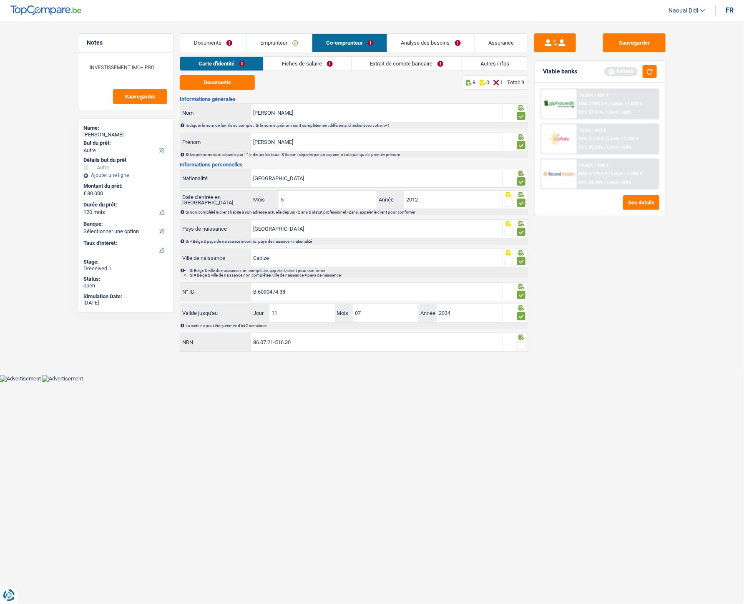
click at [0, 0] on input "radio" at bounding box center [0, 0] width 0 height 0
click at [624, 43] on button "Sauvegarder" at bounding box center [634, 42] width 63 height 19
click at [313, 60] on link "Fiches de salaire" at bounding box center [308, 64] width 88 height 14
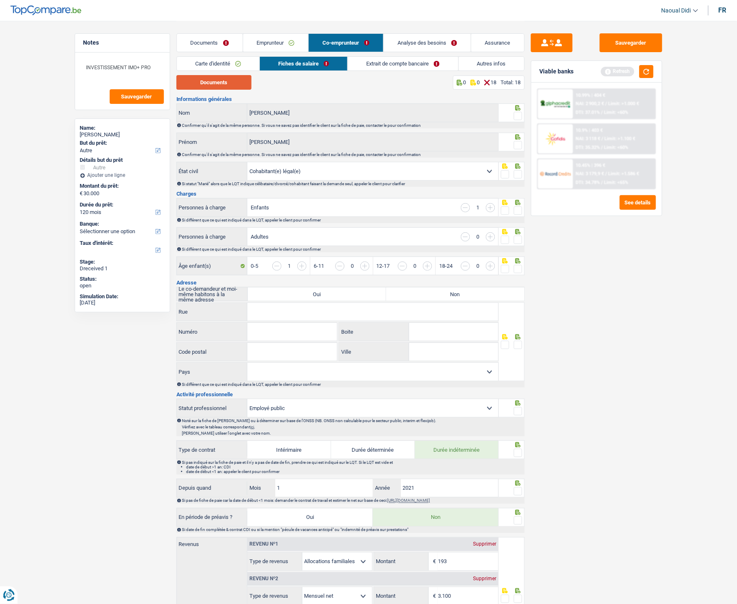
click at [211, 80] on button "Documents" at bounding box center [213, 82] width 75 height 15
click at [518, 116] on span at bounding box center [518, 116] width 8 height 8
click at [0, 0] on input "radio" at bounding box center [0, 0] width 0 height 0
click at [520, 141] on span at bounding box center [518, 145] width 8 height 8
click at [0, 0] on input "radio" at bounding box center [0, 0] width 0 height 0
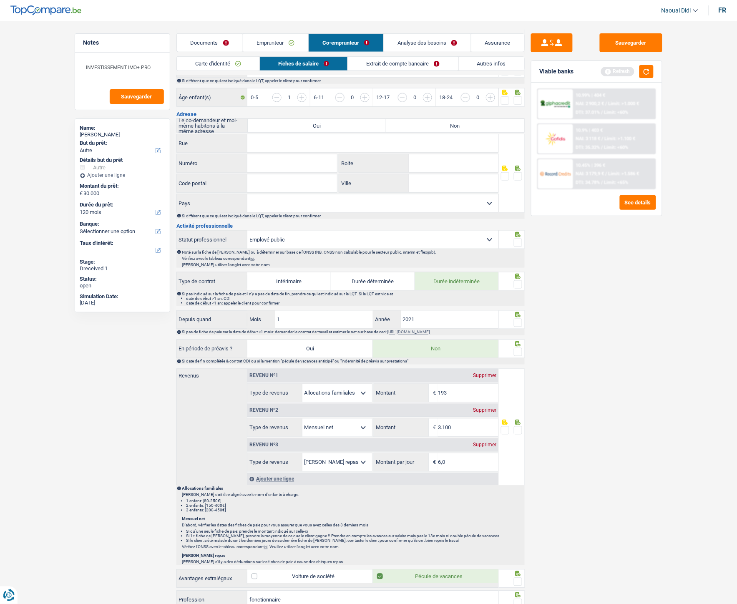
scroll to position [232, 0]
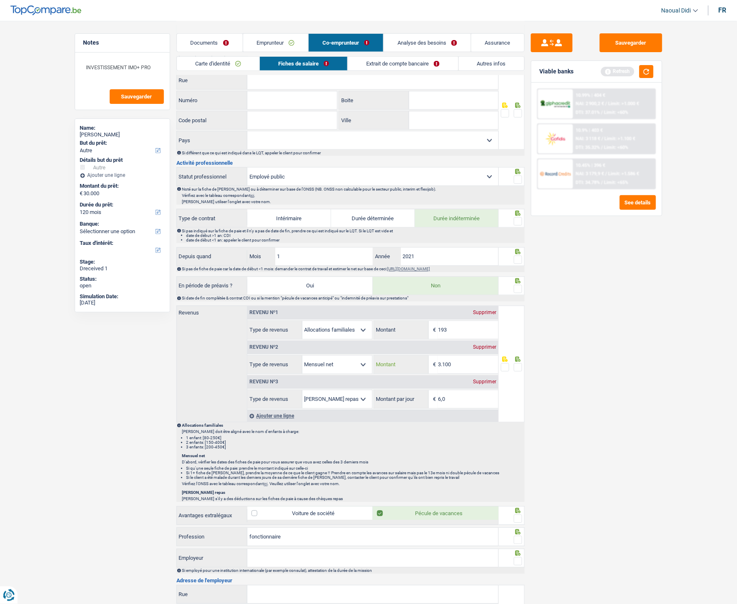
click at [474, 338] on input "3.100" at bounding box center [468, 365] width 60 height 18
type input "3.060"
click at [370, 64] on link "Extrait de compte bancaire" at bounding box center [403, 64] width 110 height 14
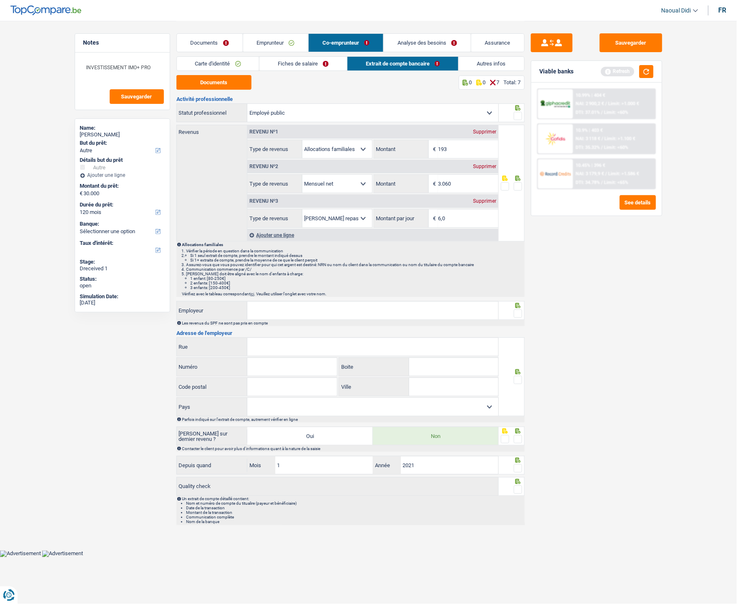
scroll to position [0, 0]
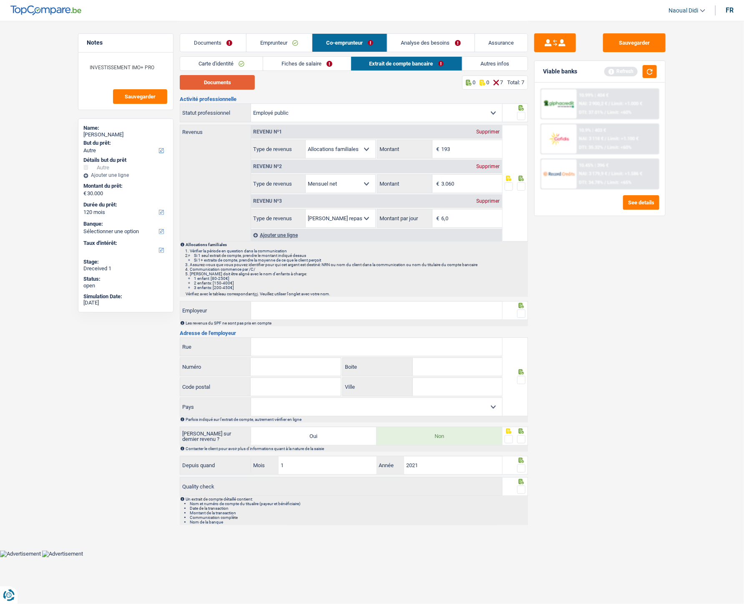
click at [219, 85] on button "Documents" at bounding box center [217, 82] width 75 height 15
click at [466, 149] on input "193" at bounding box center [472, 149] width 60 height 18
type input "2"
type input "192"
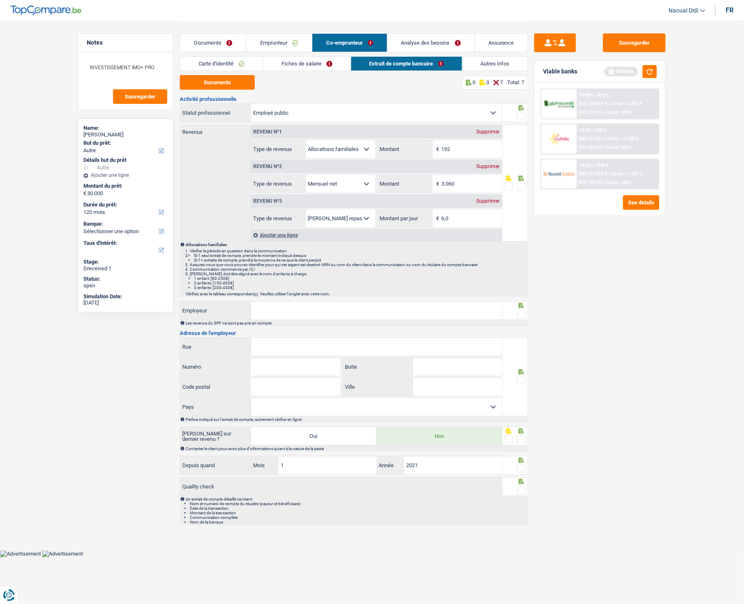
click at [521, 189] on span at bounding box center [521, 186] width 8 height 8
click at [0, 0] on input "radio" at bounding box center [0, 0] width 0 height 0
drag, startPoint x: 524, startPoint y: 114, endPoint x: 522, endPoint y: 131, distance: 17.6
click at [524, 114] on span at bounding box center [521, 116] width 8 height 8
click at [0, 0] on input "radio" at bounding box center [0, 0] width 0 height 0
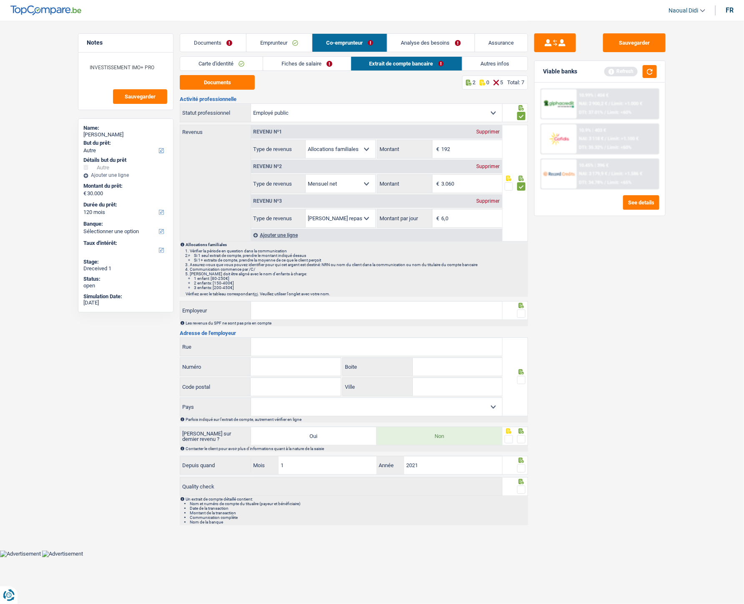
click at [385, 309] on input "Employeur" at bounding box center [376, 311] width 251 height 18
click at [272, 307] on input "Employeur" at bounding box center [376, 311] width 251 height 18
type input "SPF"
click at [303, 338] on input "Rue" at bounding box center [376, 347] width 251 height 18
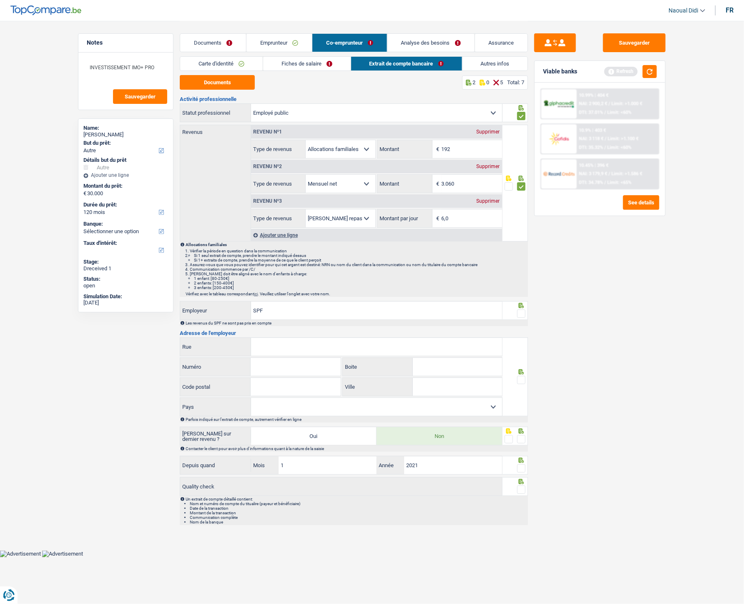
paste input "15 rue des Petits Carmes à 1000 Bruxelles."
type input "15 rue des Petits Carmes à 1000 Bruxelles."
click at [271, 338] on input "Numéro" at bounding box center [296, 367] width 90 height 18
type input "15"
click at [282, 338] on input "Code postal" at bounding box center [296, 387] width 90 height 18
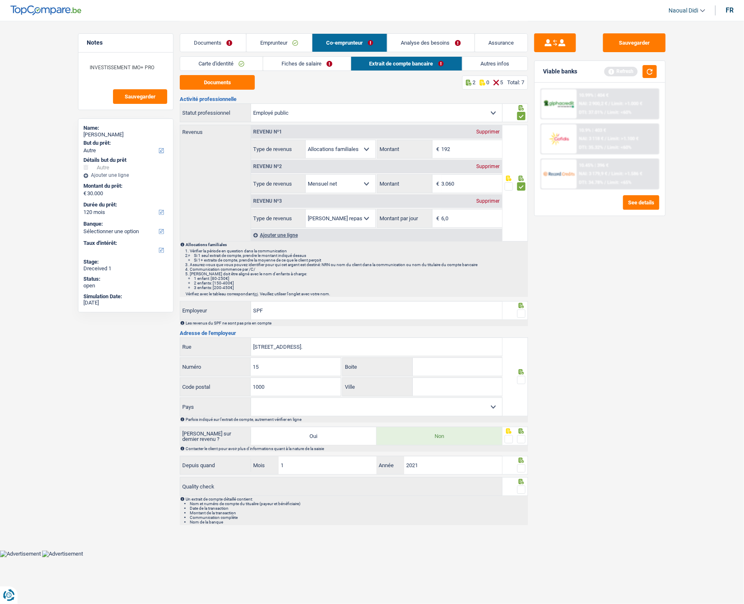
type input "1000"
click at [441, 338] on input "Ville" at bounding box center [457, 387] width 89 height 18
type input "Bruxelles"
click at [375, 338] on input "15 rue des Petits Carmes à 1000 Bruxelles." at bounding box center [376, 347] width 251 height 18
drag, startPoint x: 260, startPoint y: 345, endPoint x: 245, endPoint y: 342, distance: 15.3
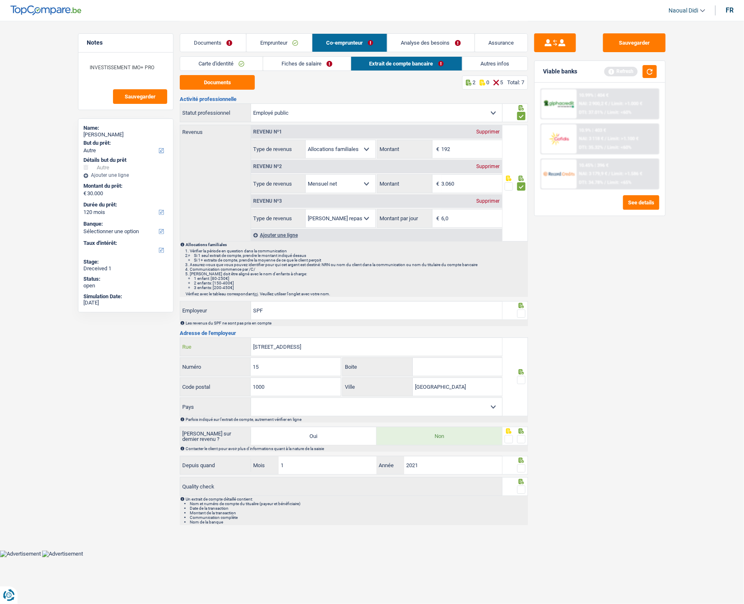
click at [245, 338] on div "15 rue des Petits Carmes Rue" at bounding box center [341, 347] width 322 height 18
type input "rue des Petits Carmes"
click at [521, 338] on span at bounding box center [521, 380] width 8 height 8
click at [0, 0] on input "radio" at bounding box center [0, 0] width 0 height 0
click at [521, 313] on span at bounding box center [521, 314] width 8 height 8
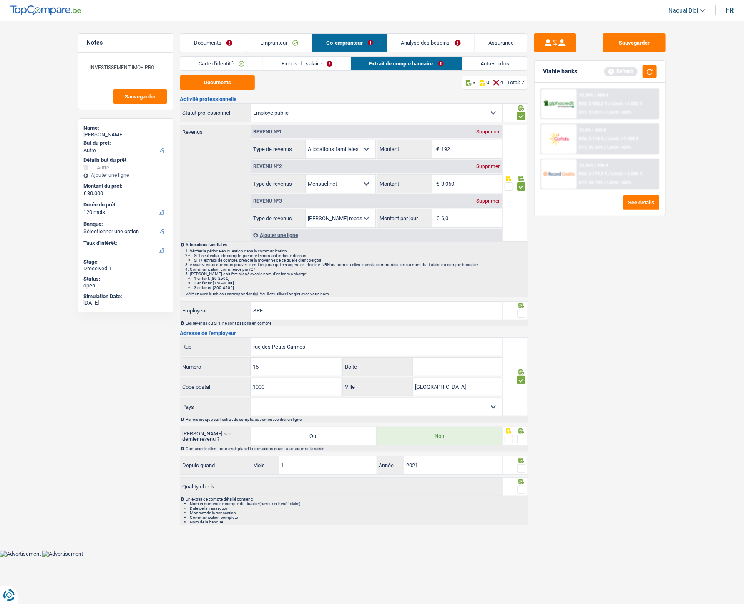
click at [0, 0] on input "radio" at bounding box center [0, 0] width 0 height 0
drag, startPoint x: 526, startPoint y: 440, endPoint x: 521, endPoint y: 450, distance: 10.8
click at [525, 338] on span at bounding box center [521, 439] width 8 height 8
click at [0, 0] on input "radio" at bounding box center [0, 0] width 0 height 0
click at [521, 338] on span at bounding box center [521, 468] width 8 height 8
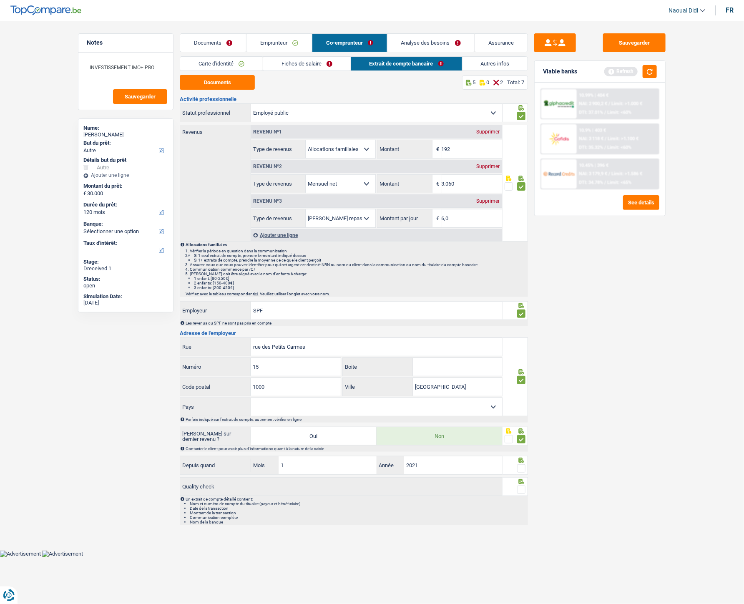
click at [0, 0] on input "radio" at bounding box center [0, 0] width 0 height 0
click at [524, 338] on span at bounding box center [521, 490] width 8 height 8
click at [0, 0] on input "radio" at bounding box center [0, 0] width 0 height 0
click at [645, 40] on button "Sauvegarder" at bounding box center [634, 42] width 63 height 19
drag, startPoint x: 290, startPoint y: 64, endPoint x: 343, endPoint y: 90, distance: 58.6
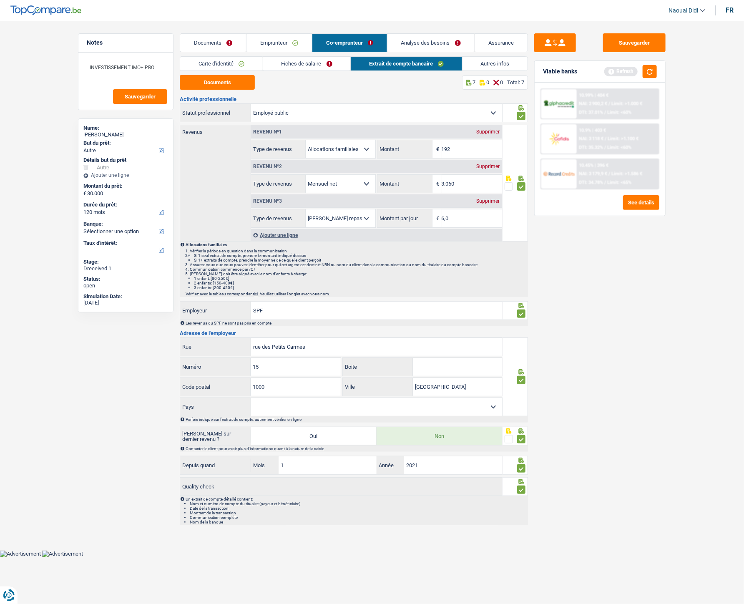
click at [290, 64] on link "Fiches de salaire" at bounding box center [307, 64] width 88 height 14
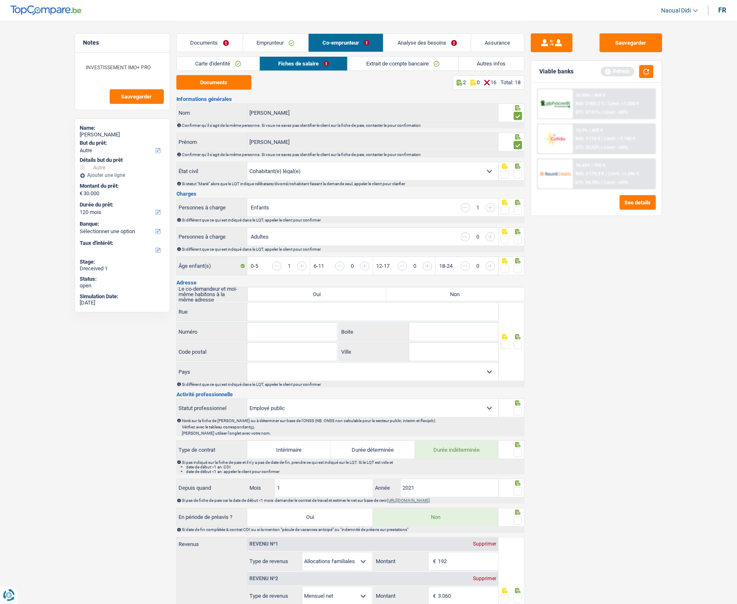
click at [520, 176] on span at bounding box center [518, 174] width 8 height 8
click at [0, 0] on input "radio" at bounding box center [0, 0] width 0 height 0
click at [518, 211] on span at bounding box center [518, 210] width 8 height 8
click at [0, 0] on input "radio" at bounding box center [0, 0] width 0 height 0
click at [516, 240] on span at bounding box center [518, 240] width 8 height 8
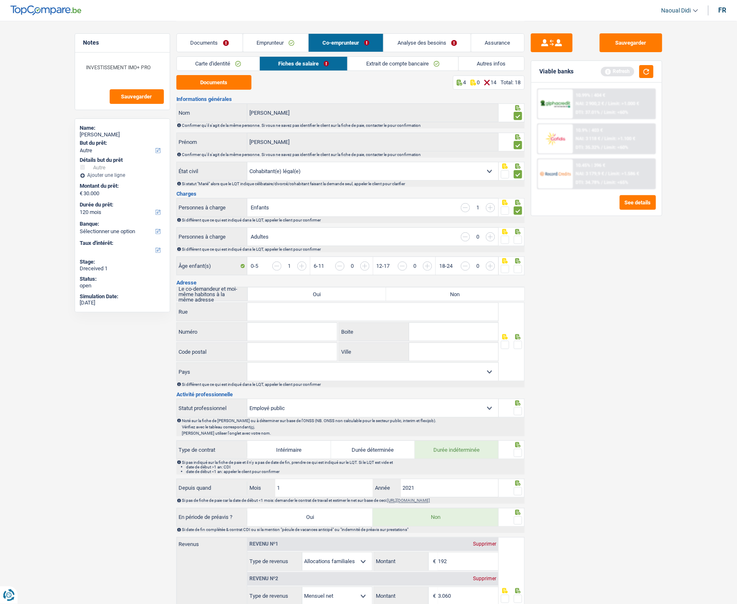
click at [0, 0] on input "radio" at bounding box center [0, 0] width 0 height 0
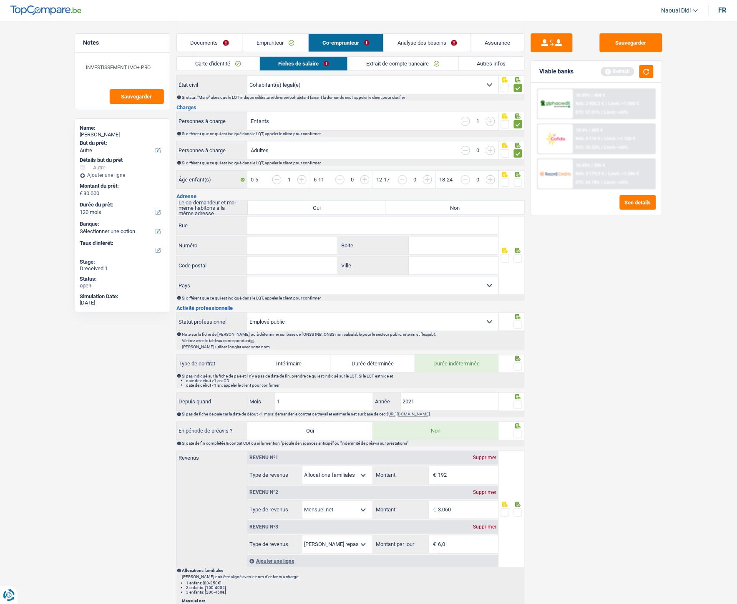
scroll to position [93, 0]
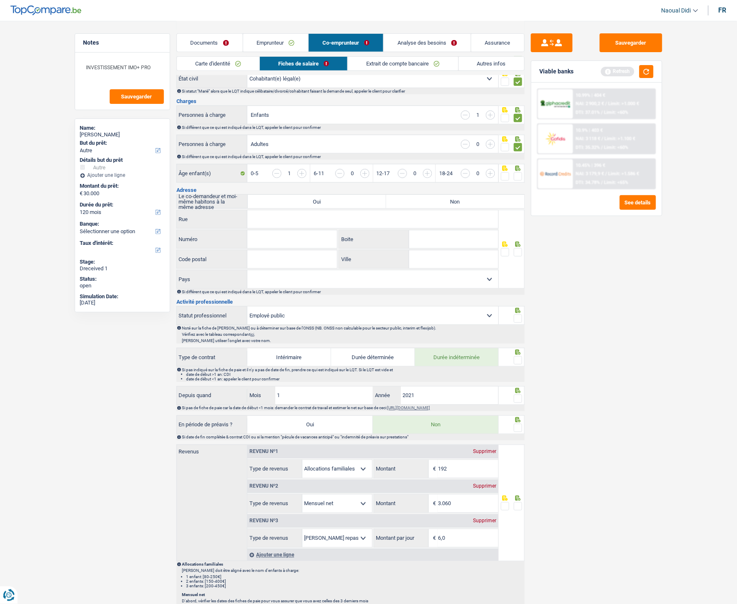
click at [519, 252] on span at bounding box center [518, 252] width 8 height 8
click at [0, 0] on input "radio" at bounding box center [0, 0] width 0 height 0
click at [201, 39] on link "Documents" at bounding box center [210, 43] width 66 height 18
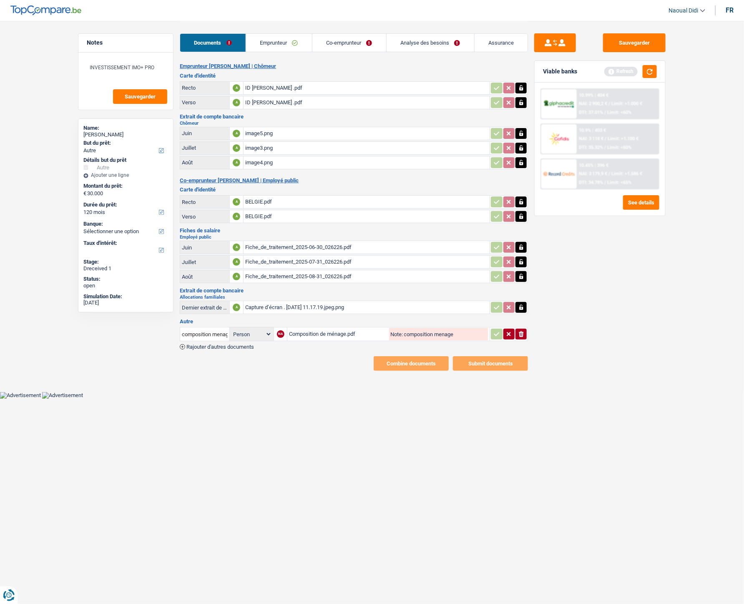
click at [335, 328] on div "Composition de ménage.pdf" at bounding box center [338, 334] width 98 height 13
click at [284, 42] on link "Emprunteur" at bounding box center [279, 43] width 66 height 18
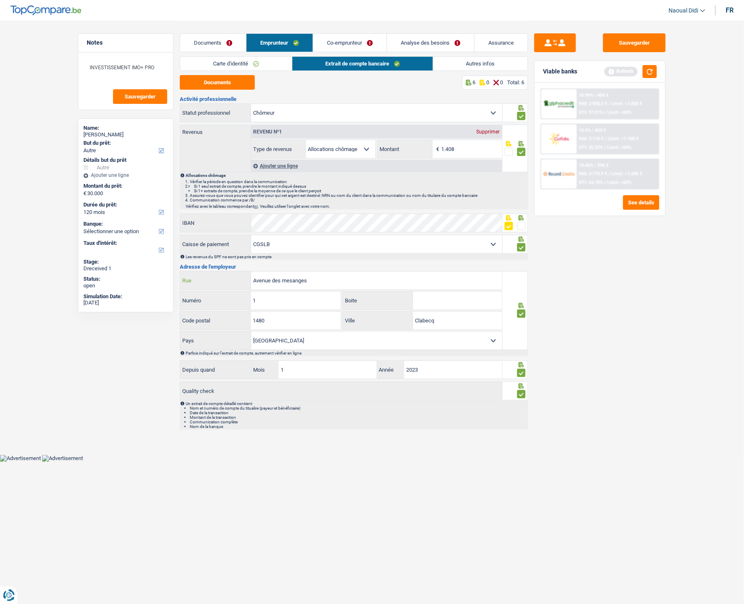
drag, startPoint x: 256, startPoint y: 273, endPoint x: 238, endPoint y: 272, distance: 18.0
click at [238, 272] on div "Avenue des mesanges Rue" at bounding box center [341, 281] width 322 height 18
click at [327, 45] on link "Co-emprunteur" at bounding box center [349, 43] width 73 height 18
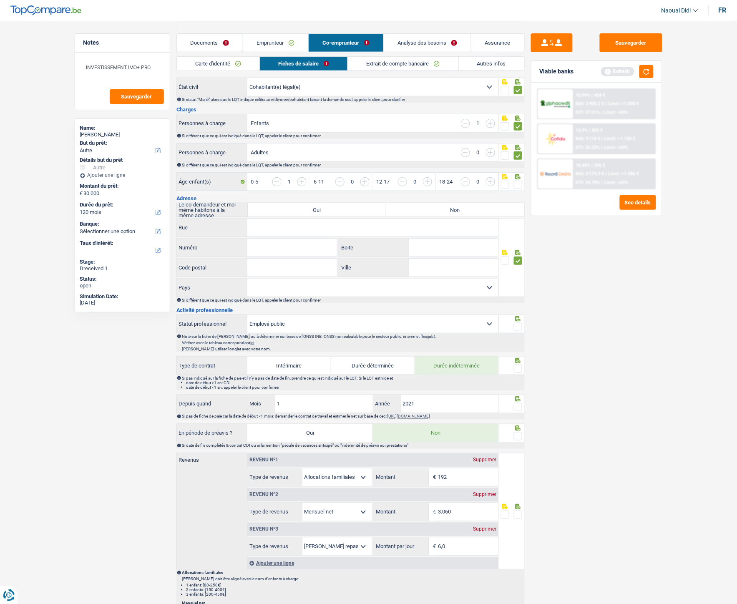
scroll to position [93, 0]
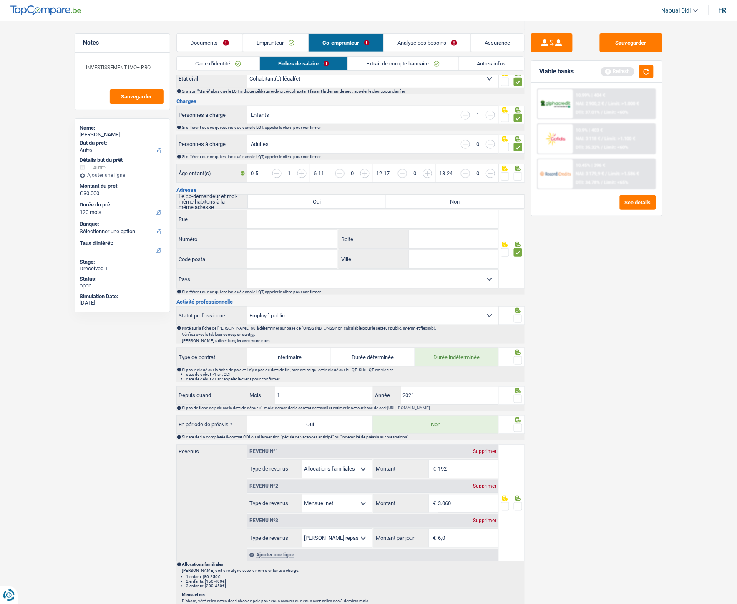
click at [270, 222] on input "Rue" at bounding box center [372, 219] width 251 height 18
paste input "Avenue des mesanges"
type input "Avenue des mesanges"
click at [278, 238] on input "Numéro" at bounding box center [292, 239] width 90 height 18
type input "1"
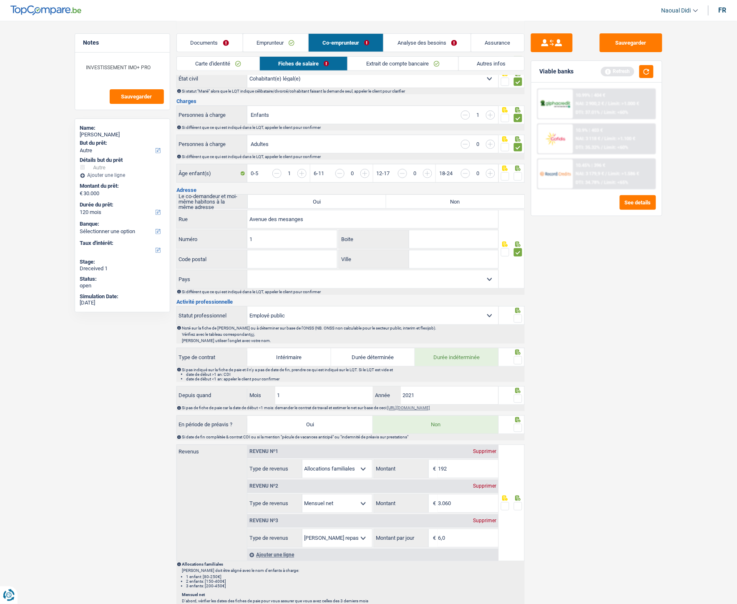
click at [274, 261] on input "Code postal" at bounding box center [292, 259] width 90 height 18
type input "1480"
click at [435, 264] on input "Ville" at bounding box center [453, 259] width 89 height 18
type input "Tubize"
click at [635, 51] on div "Sauvegarder Viable banks Refresh 10.99% | 404 € NAI: 2 900,2 € / Limit: >1.000 …" at bounding box center [597, 311] width 144 height 557
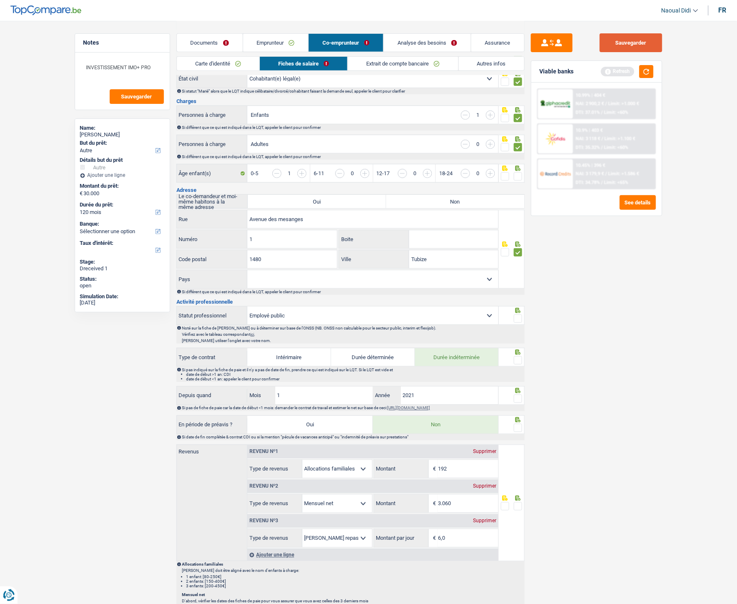
click at [627, 47] on button "Sauvegarder" at bounding box center [631, 42] width 63 height 19
click at [464, 52] on li "Analyse des besoins" at bounding box center [427, 42] width 88 height 19
drag, startPoint x: 435, startPoint y: 288, endPoint x: 429, endPoint y: 285, distance: 6.7
click at [435, 288] on select "Belgique Luxembourg Sélectionner une option" at bounding box center [372, 279] width 251 height 18
select select "BE"
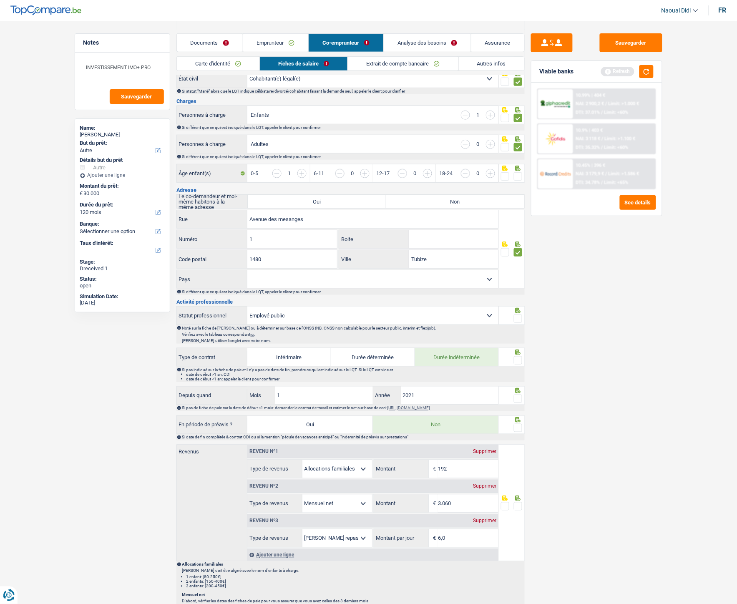
click at [247, 271] on select "Belgique Luxembourg Sélectionner une option" at bounding box center [372, 279] width 251 height 18
click at [344, 199] on label "Oui" at bounding box center [317, 201] width 138 height 13
click at [344, 199] on input "Oui" at bounding box center [317, 201] width 138 height 13
radio input "true"
type input "Avenue des Mesanges"
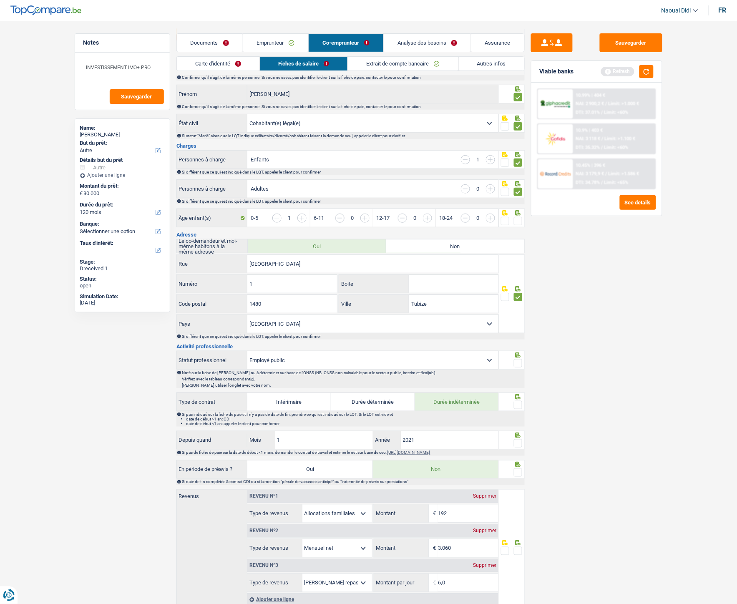
scroll to position [0, 0]
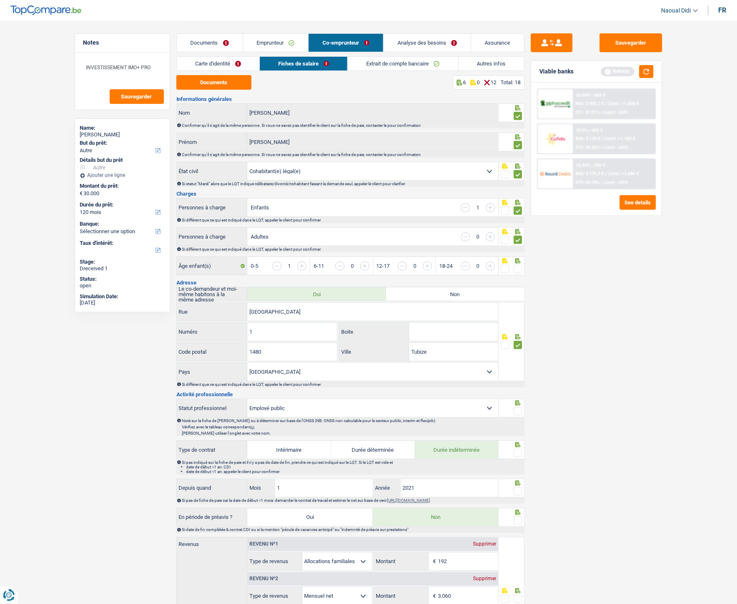
click at [516, 269] on span at bounding box center [518, 269] width 8 height 8
click at [0, 0] on input "radio" at bounding box center [0, 0] width 0 height 0
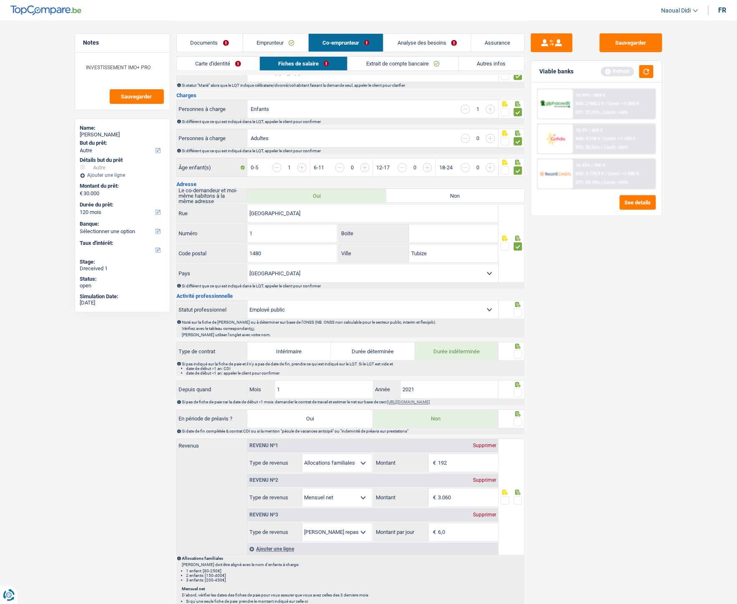
scroll to position [139, 0]
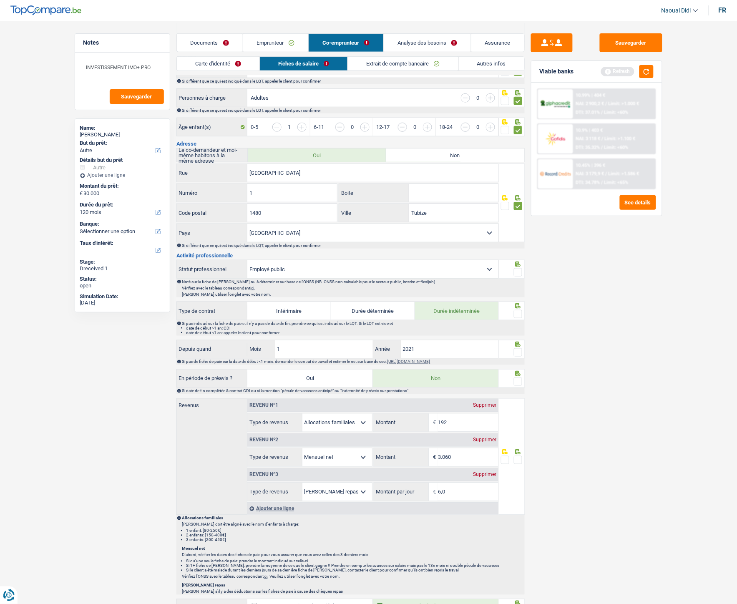
click at [518, 276] on span at bounding box center [518, 272] width 8 height 8
click at [0, 0] on input "radio" at bounding box center [0, 0] width 0 height 0
click at [516, 315] on span at bounding box center [518, 314] width 8 height 8
click at [0, 0] on input "radio" at bounding box center [0, 0] width 0 height 0
click at [519, 338] on span at bounding box center [518, 352] width 8 height 8
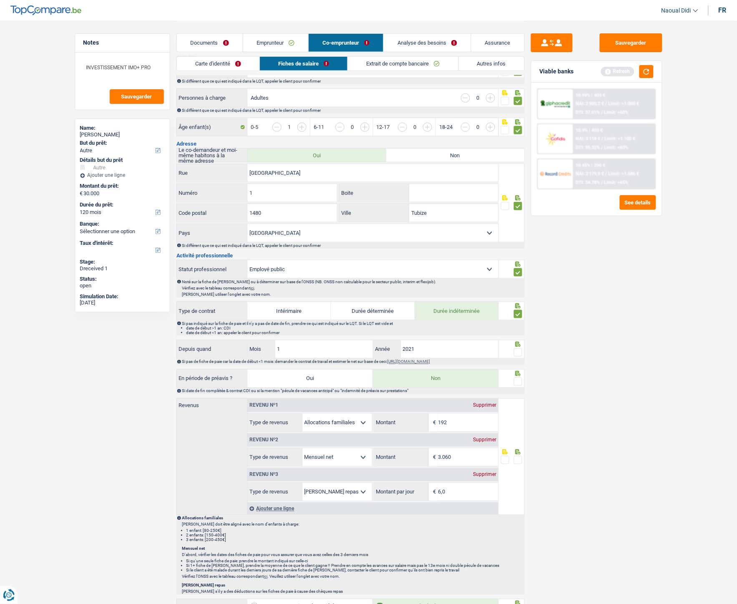
click at [0, 0] on input "radio" at bounding box center [0, 0] width 0 height 0
click at [519, 338] on span at bounding box center [518, 352] width 8 height 8
click at [0, 0] on input "radio" at bounding box center [0, 0] width 0 height 0
click at [516, 338] on span at bounding box center [518, 382] width 8 height 8
click at [0, 0] on input "radio" at bounding box center [0, 0] width 0 height 0
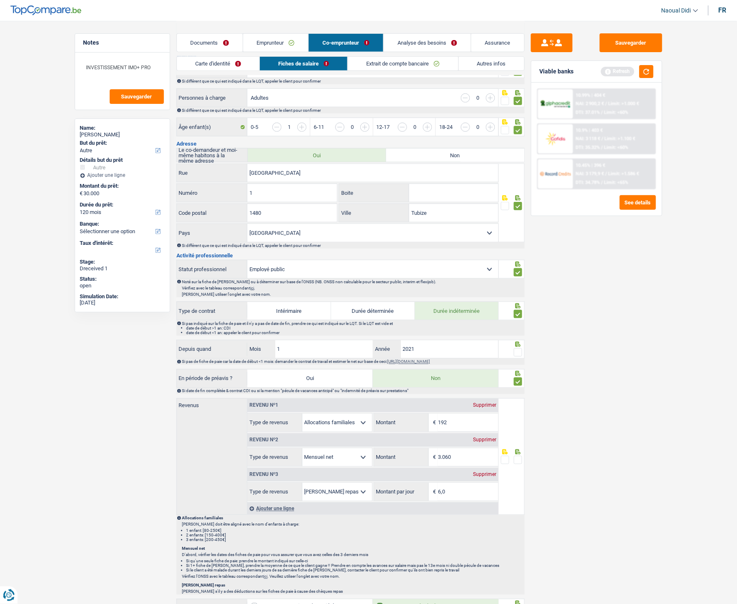
click at [516, 338] on span at bounding box center [518, 382] width 8 height 8
click at [0, 0] on input "radio" at bounding box center [0, 0] width 0 height 0
click at [519, 338] on span at bounding box center [518, 352] width 8 height 8
click at [0, 0] on input "radio" at bounding box center [0, 0] width 0 height 0
click at [519, 338] on span at bounding box center [518, 382] width 8 height 8
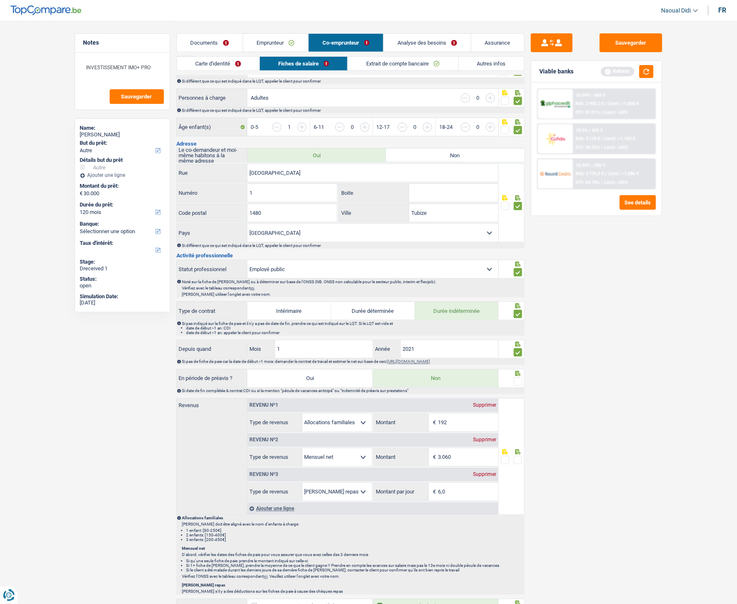
click at [0, 0] on input "radio" at bounding box center [0, 0] width 0 height 0
click at [518, 338] on span at bounding box center [518, 460] width 8 height 8
click at [0, 0] on input "radio" at bounding box center [0, 0] width 0 height 0
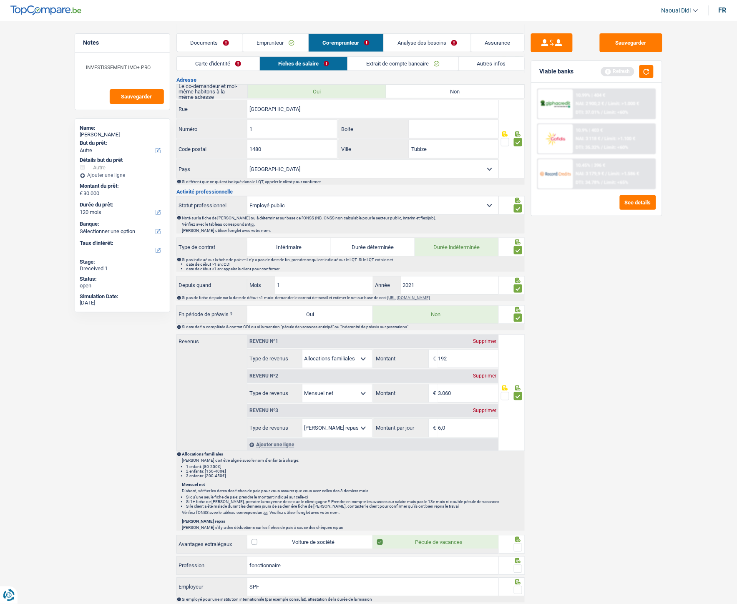
scroll to position [324, 0]
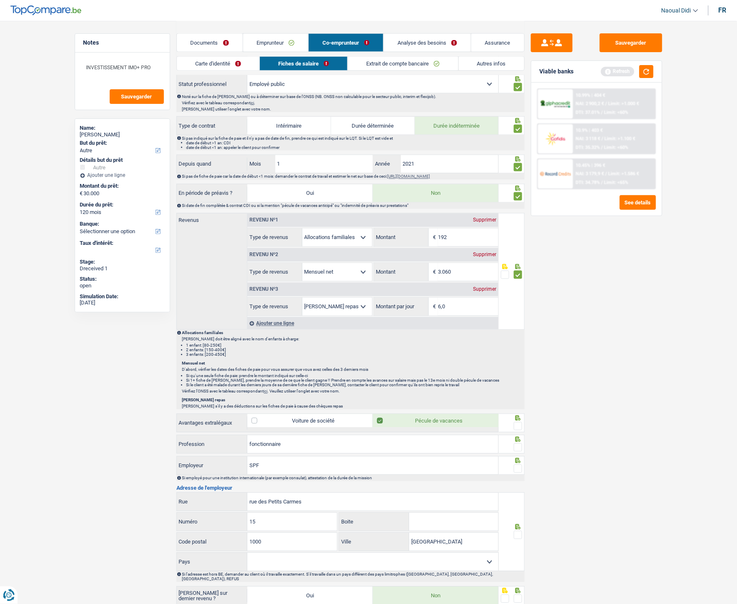
click at [516, 338] on span at bounding box center [518, 426] width 8 height 8
click at [0, 0] on input "radio" at bounding box center [0, 0] width 0 height 0
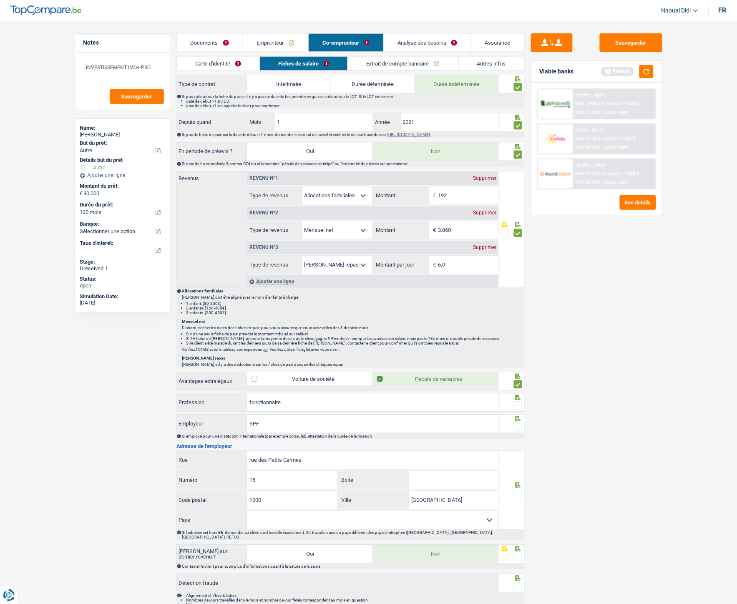
scroll to position [408, 0]
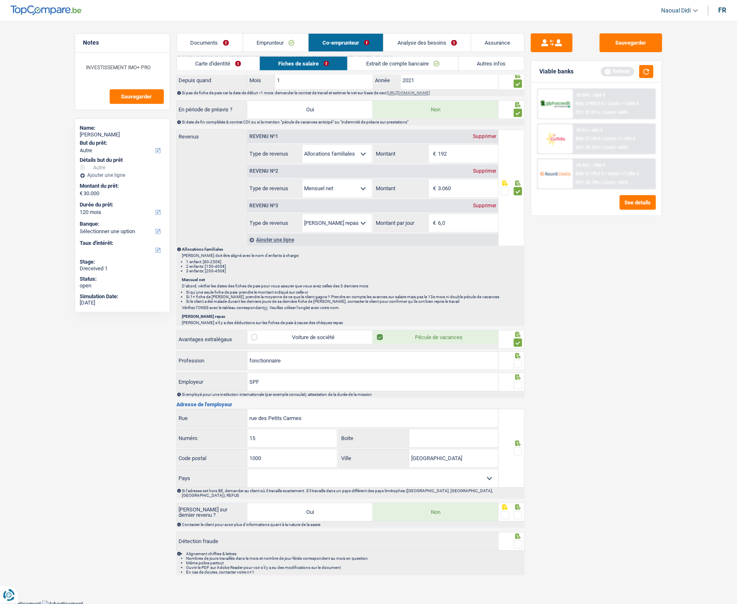
click at [516, 338] on span at bounding box center [518, 364] width 8 height 8
click at [0, 0] on input "radio" at bounding box center [0, 0] width 0 height 0
click at [516, 338] on span at bounding box center [518, 385] width 8 height 8
click at [0, 0] on input "radio" at bounding box center [0, 0] width 0 height 0
drag, startPoint x: 519, startPoint y: 452, endPoint x: 516, endPoint y: 484, distance: 32.2
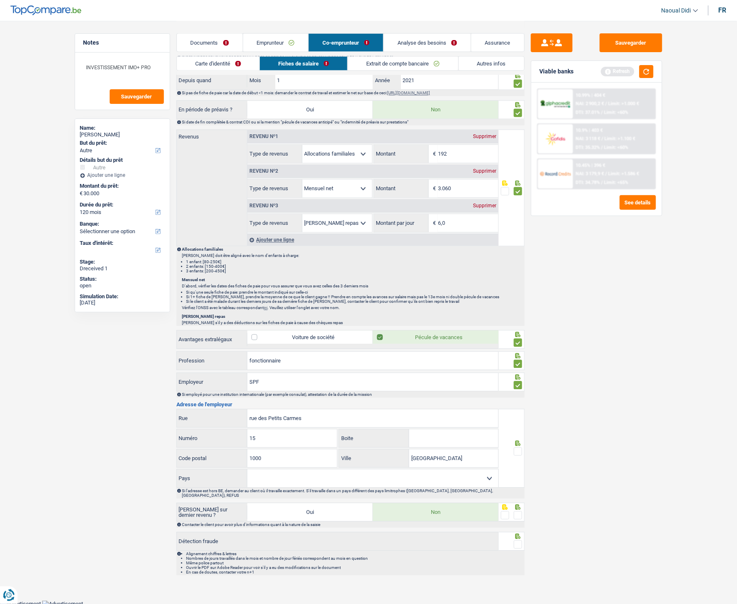
click at [518, 338] on span at bounding box center [518, 452] width 8 height 8
click at [0, 0] on input "radio" at bounding box center [0, 0] width 0 height 0
click at [518, 338] on span at bounding box center [518, 515] width 8 height 8
click at [0, 0] on input "radio" at bounding box center [0, 0] width 0 height 0
click at [518, 338] on span at bounding box center [518, 545] width 8 height 8
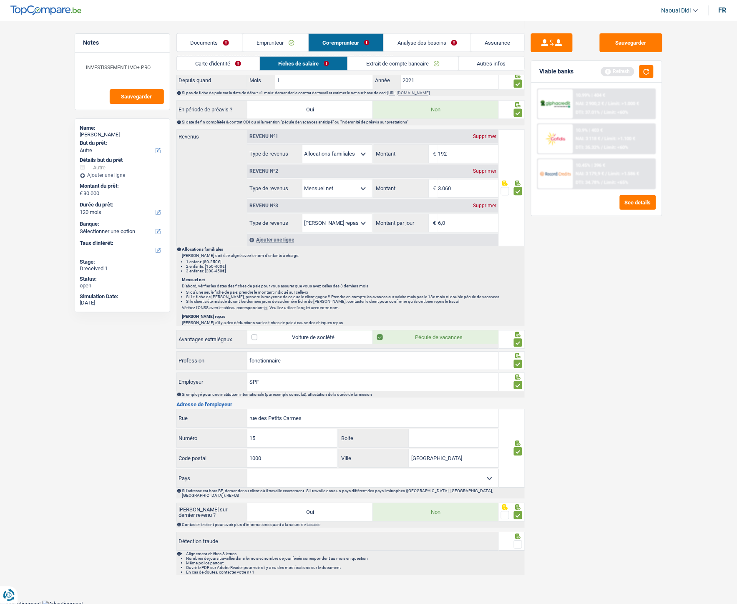
click at [0, 0] on input "radio" at bounding box center [0, 0] width 0 height 0
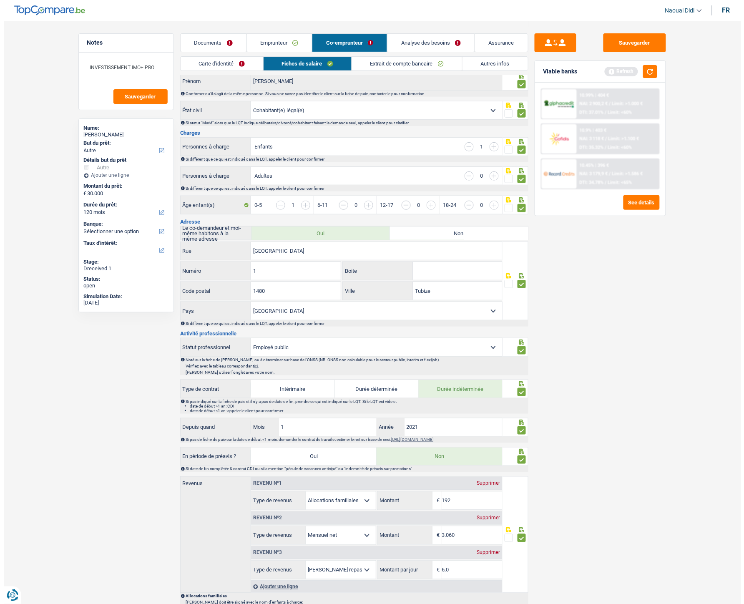
scroll to position [0, 0]
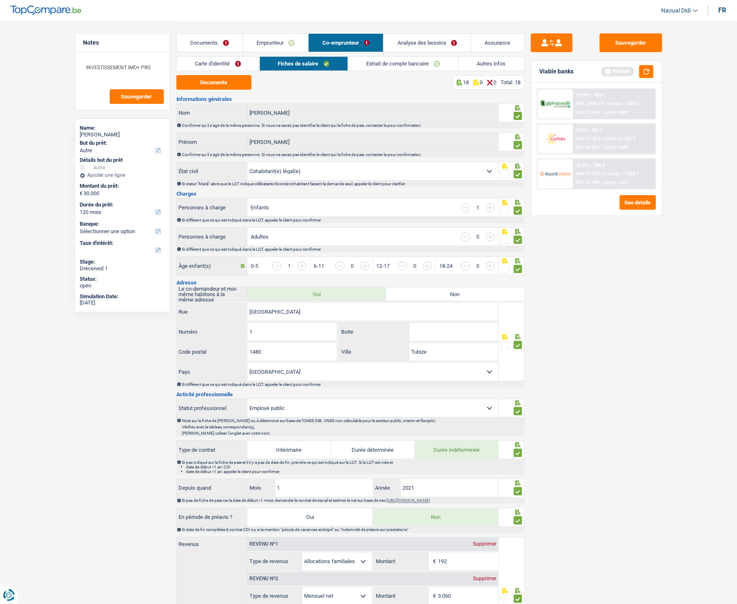
click at [216, 65] on link "Carte d'identité" at bounding box center [218, 64] width 83 height 14
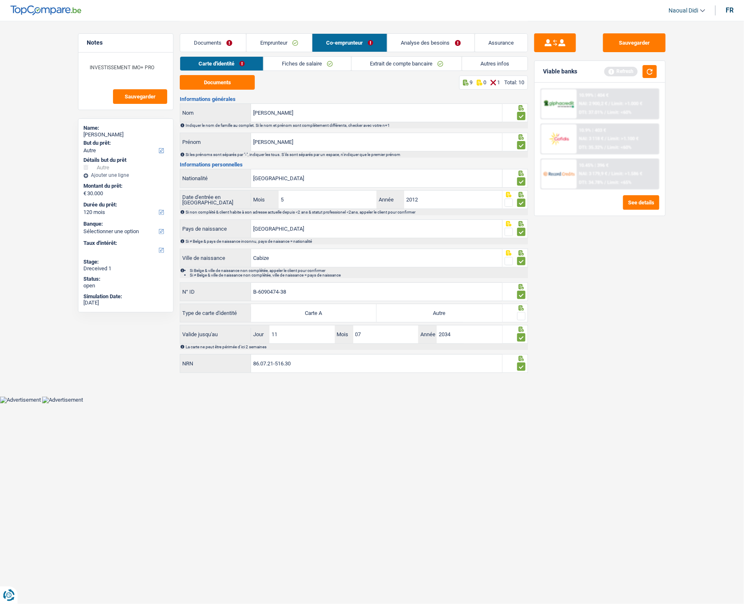
click at [521, 320] on span at bounding box center [521, 316] width 8 height 8
click at [0, 0] on input "radio" at bounding box center [0, 0] width 0 height 0
click at [463, 312] on label "Autre" at bounding box center [440, 313] width 126 height 18
click at [463, 312] on input "Autre" at bounding box center [440, 313] width 126 height 18
radio input "true"
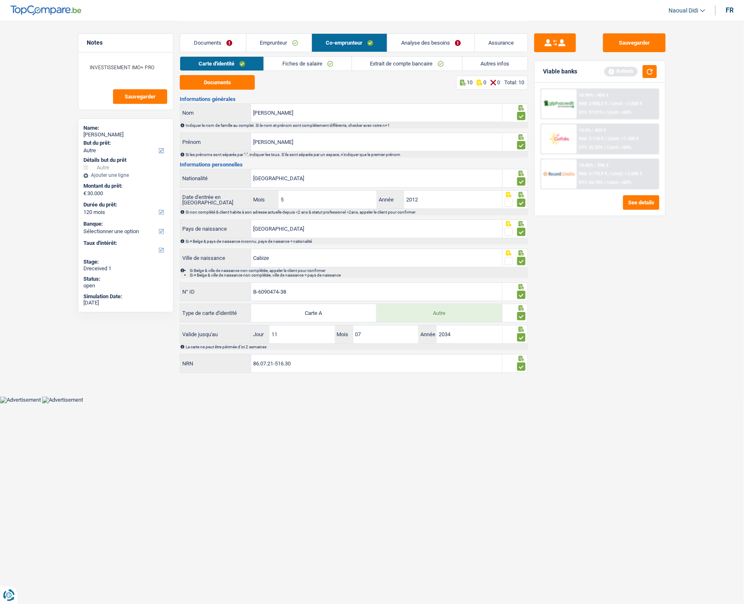
click at [463, 312] on label "Autre" at bounding box center [440, 313] width 126 height 18
click at [463, 312] on input "Autre" at bounding box center [440, 313] width 126 height 18
click at [209, 38] on link "Documents" at bounding box center [213, 43] width 66 height 18
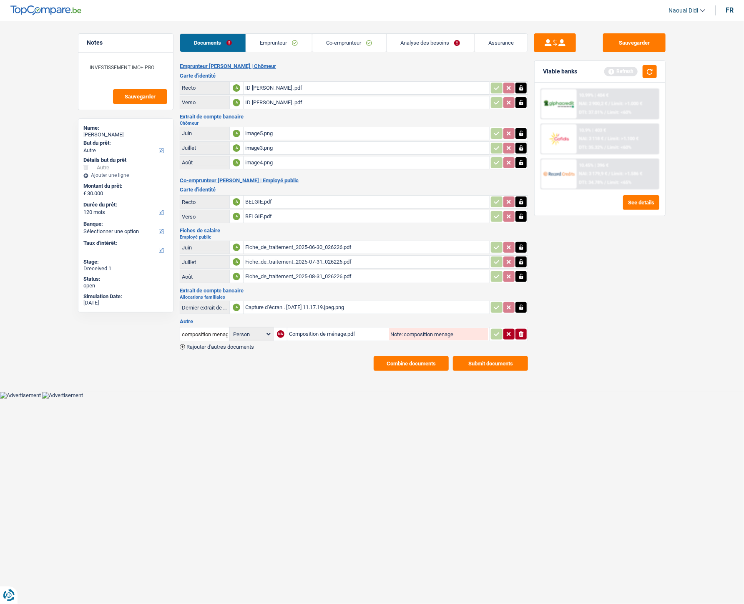
click at [282, 44] on link "Emprunteur" at bounding box center [279, 43] width 66 height 18
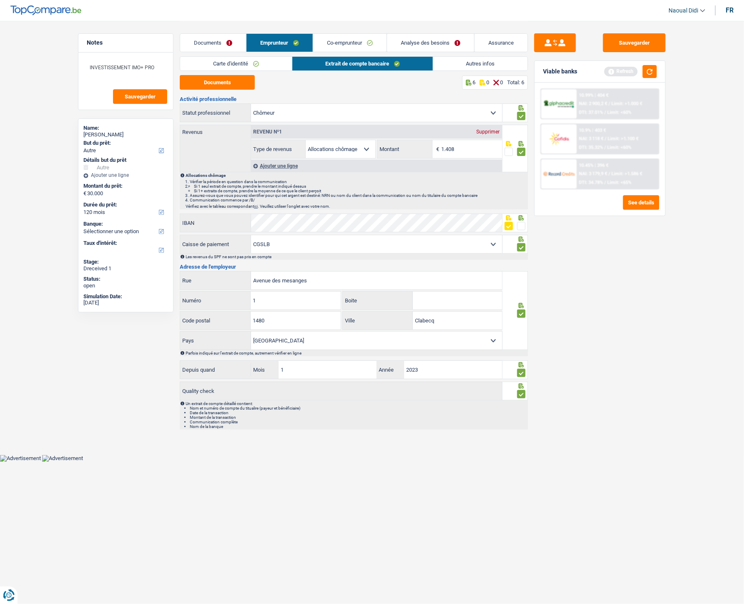
click at [411, 39] on link "Analyse des besoins" at bounding box center [430, 43] width 87 height 18
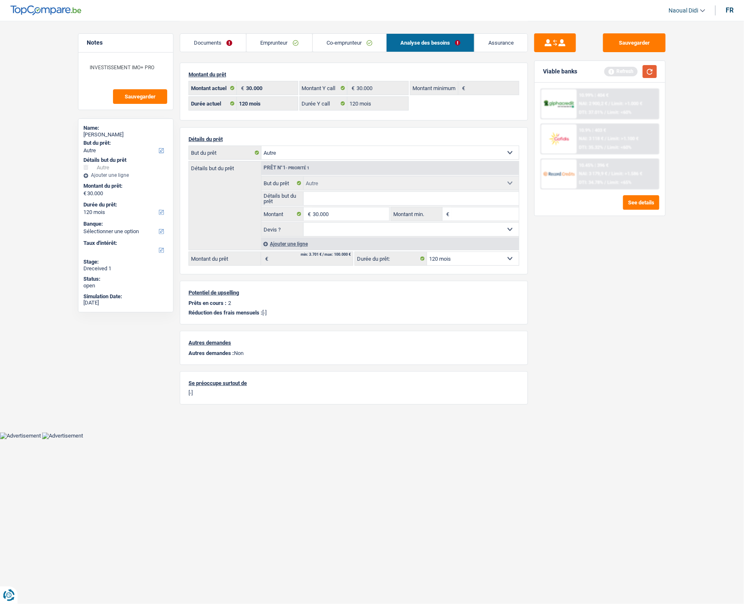
click at [653, 74] on button "button" at bounding box center [650, 71] width 14 height 13
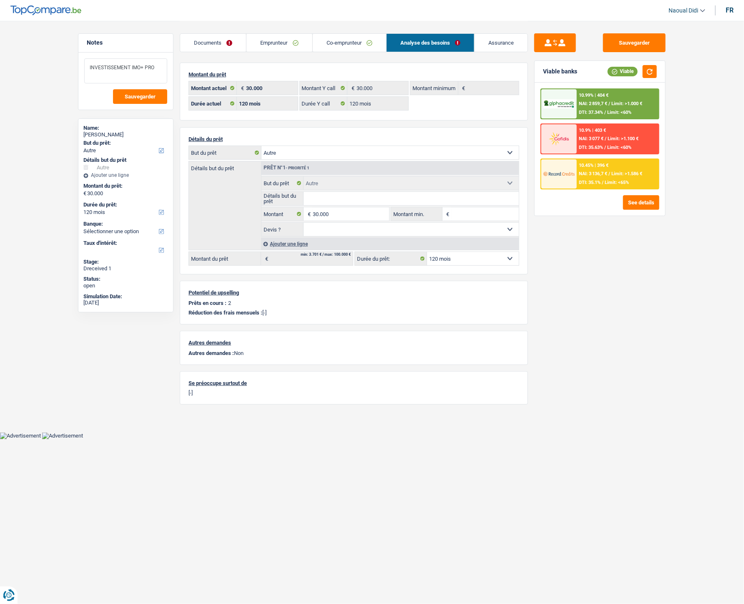
drag, startPoint x: 155, startPoint y: 68, endPoint x: 76, endPoint y: 68, distance: 79.3
click at [76, 68] on div "Notes INVESTISSEMENT IMO+ PRO Sauvegarder Name: Sébastien Peeters But du prêt: …" at bounding box center [126, 311] width 108 height 557
click at [325, 201] on input "Détails but du prêt" at bounding box center [412, 198] width 216 height 13
paste input "INVESTISSEMENT IMO+ PRO"
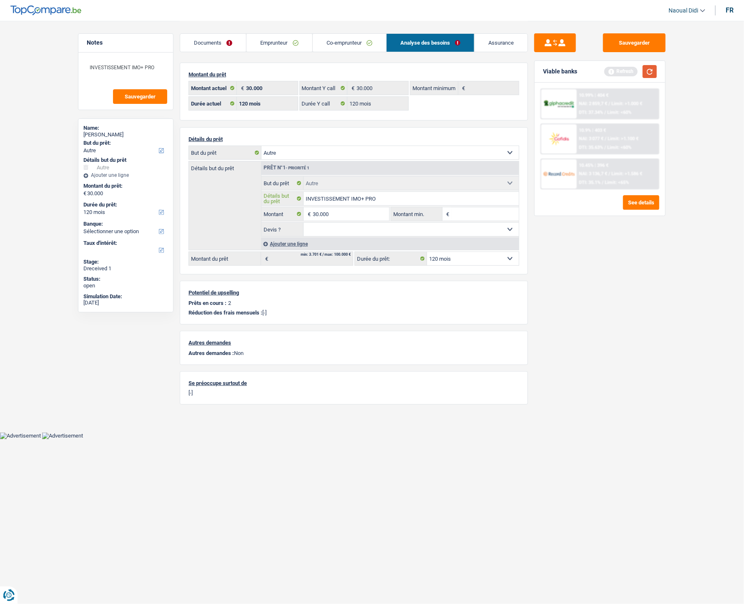
type input "INVESTISSEMENT IMO+ PRO"
click at [650, 76] on button "button" at bounding box center [650, 71] width 14 height 13
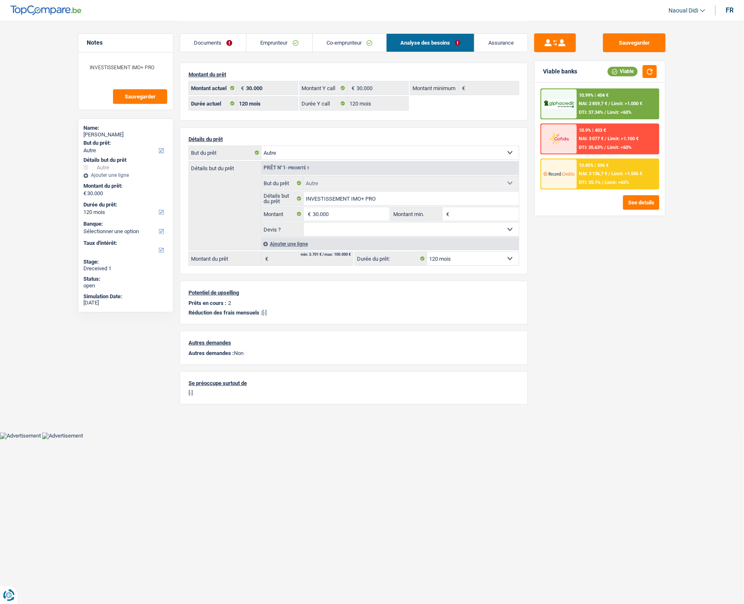
click at [612, 101] on span "Limit: >1.000 €" at bounding box center [627, 103] width 31 height 5
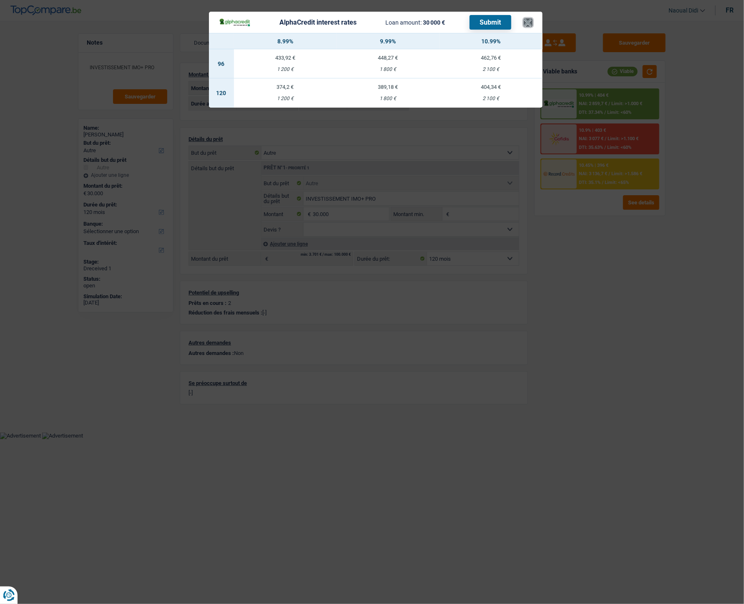
click at [527, 18] on button "×" at bounding box center [528, 22] width 9 height 8
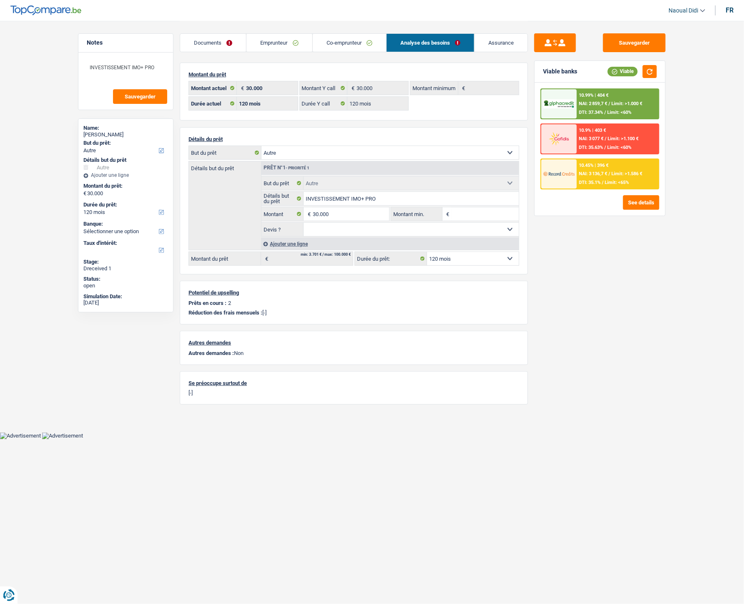
click at [570, 106] on img at bounding box center [559, 104] width 31 height 10
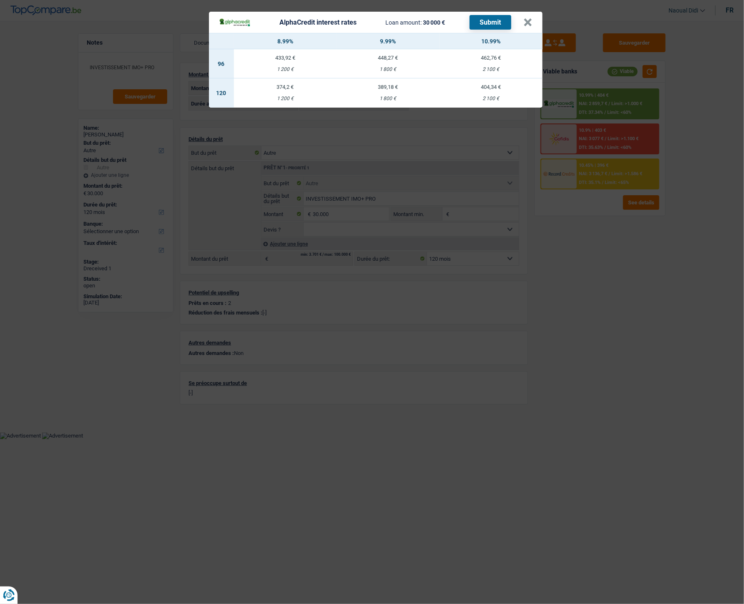
click at [389, 93] on td "389,18 € 1 800 €" at bounding box center [388, 92] width 103 height 29
select select "alphacredit"
type input "9,99"
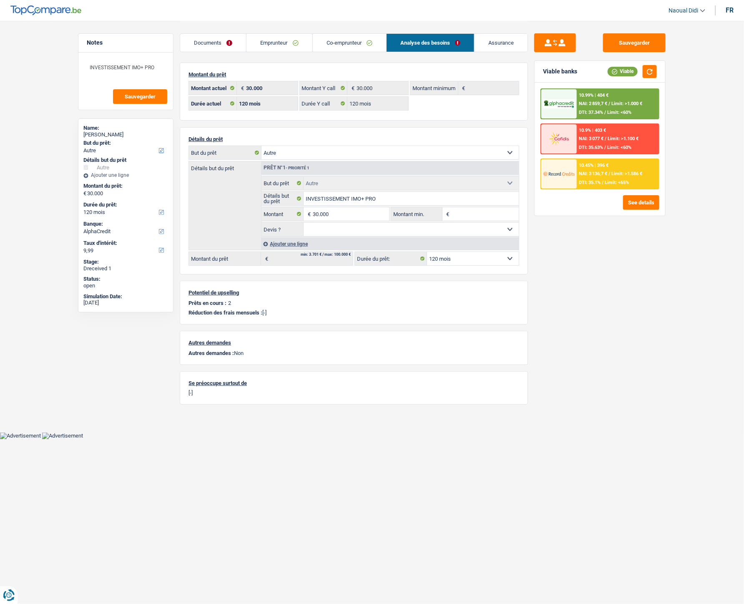
click at [599, 101] on div "10.99% | 404 € NAI: 2 859,7 € / Limit: >1.000 € DTI: 37.34% / Limit: <60%" at bounding box center [618, 103] width 82 height 29
click at [602, 101] on span "NAI: 2 859,7 €" at bounding box center [593, 103] width 28 height 5
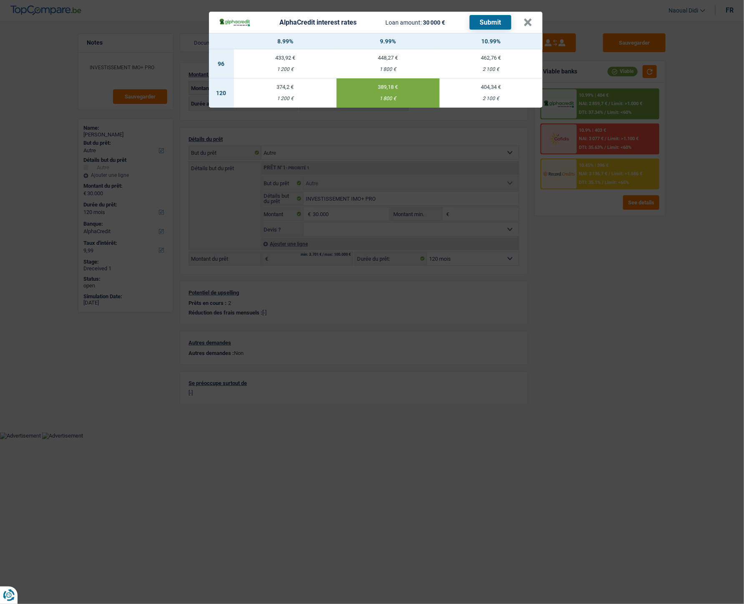
click at [489, 25] on button "Submit" at bounding box center [491, 22] width 42 height 15
click at [527, 24] on button "×" at bounding box center [528, 22] width 9 height 8
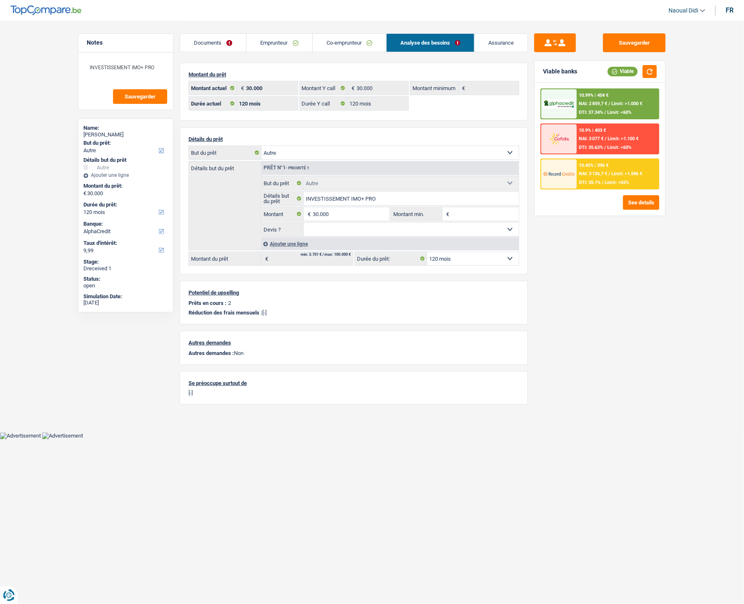
click at [610, 180] on span "Limit: <65%" at bounding box center [617, 182] width 24 height 5
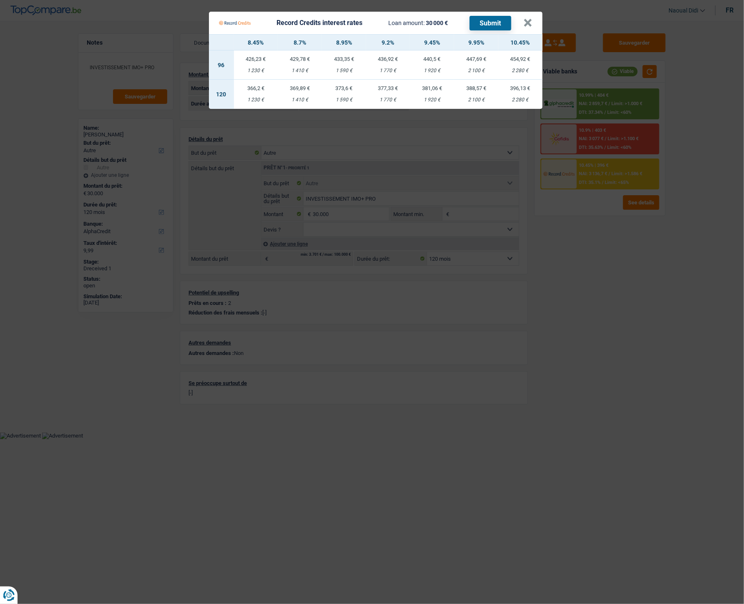
click at [469, 91] on div "388,57 €" at bounding box center [476, 88] width 44 height 5
select select "record credits"
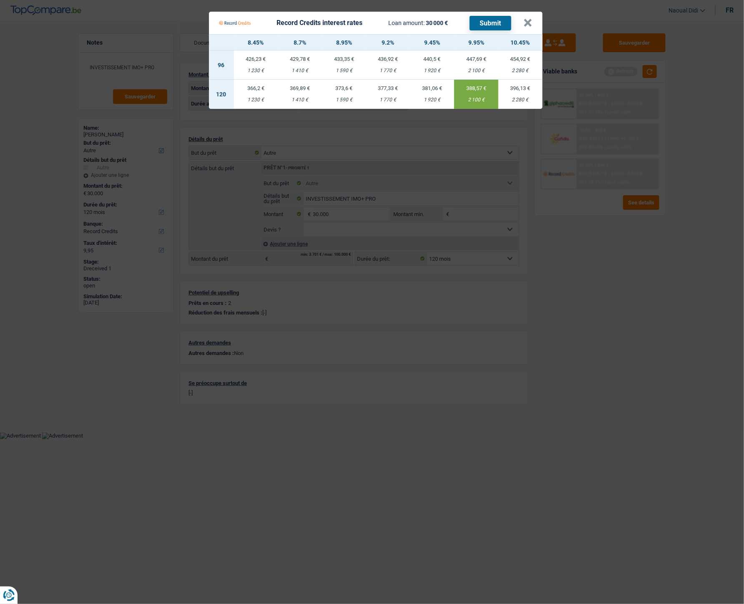
click at [338, 92] on td "373,6 € 1 590 €" at bounding box center [344, 94] width 44 height 29
type input "8,95"
click at [484, 21] on button "Submit" at bounding box center [491, 23] width 42 height 15
click at [520, 20] on div "Record Credits interest rates Loan amount: 30 000 € Submit" at bounding box center [371, 23] width 305 height 16
click at [525, 21] on button "×" at bounding box center [528, 23] width 9 height 8
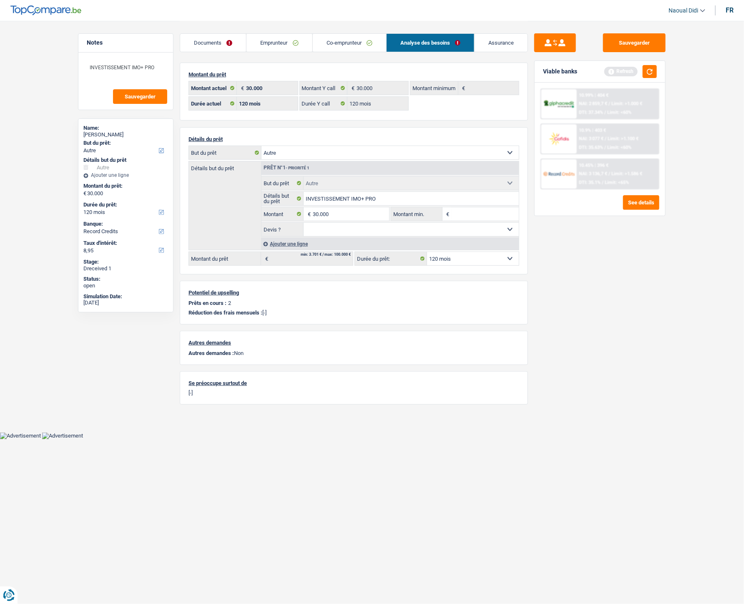
click at [653, 78] on div "Viable banks Refresh" at bounding box center [600, 72] width 131 height 22
click at [652, 72] on button "button" at bounding box center [650, 71] width 14 height 13
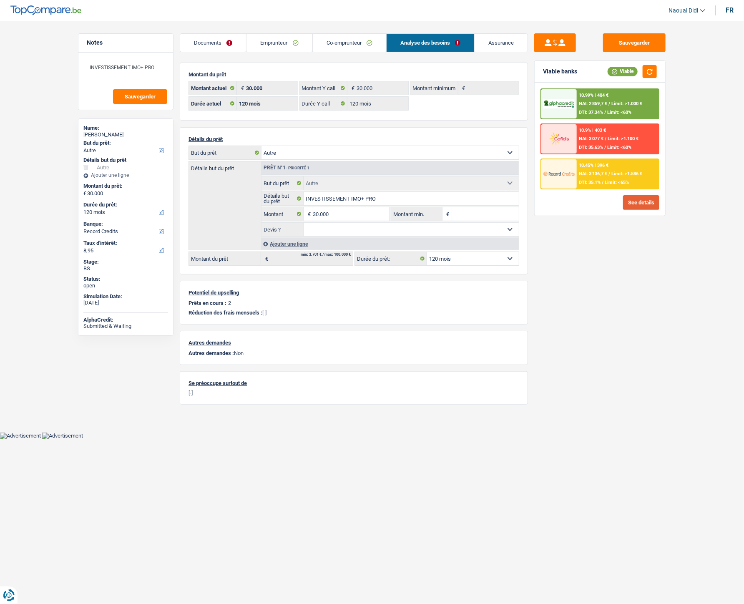
click at [629, 202] on button "See details" at bounding box center [641, 202] width 36 height 15
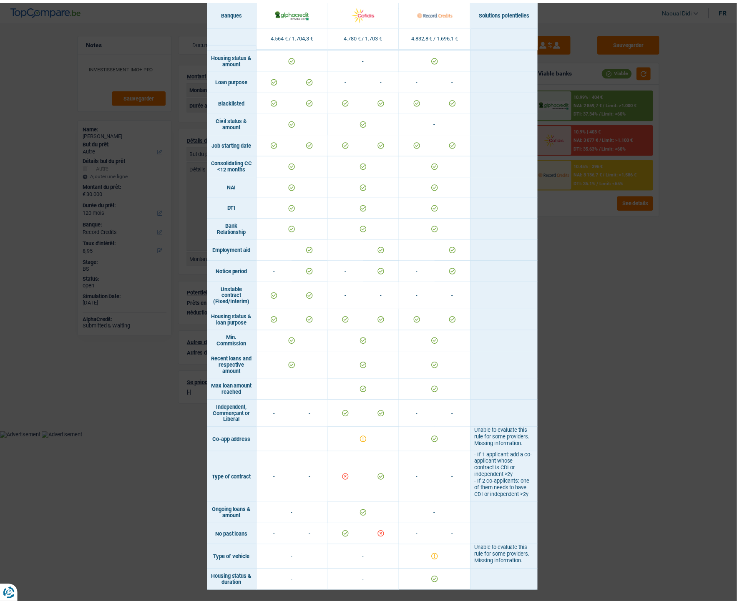
scroll to position [273, 0]
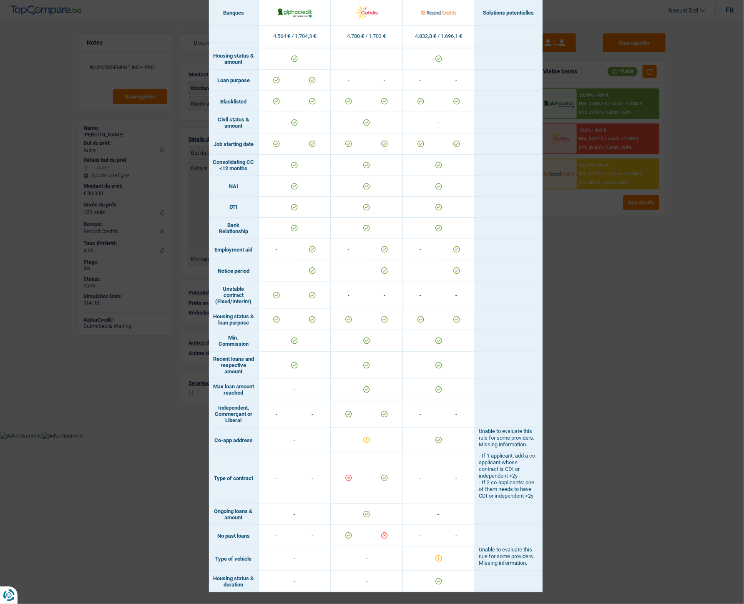
click at [607, 338] on div "Banks conditions × Banques Solutions potentielles Revenus / Charges 4.564 € / 1…" at bounding box center [372, 302] width 744 height 604
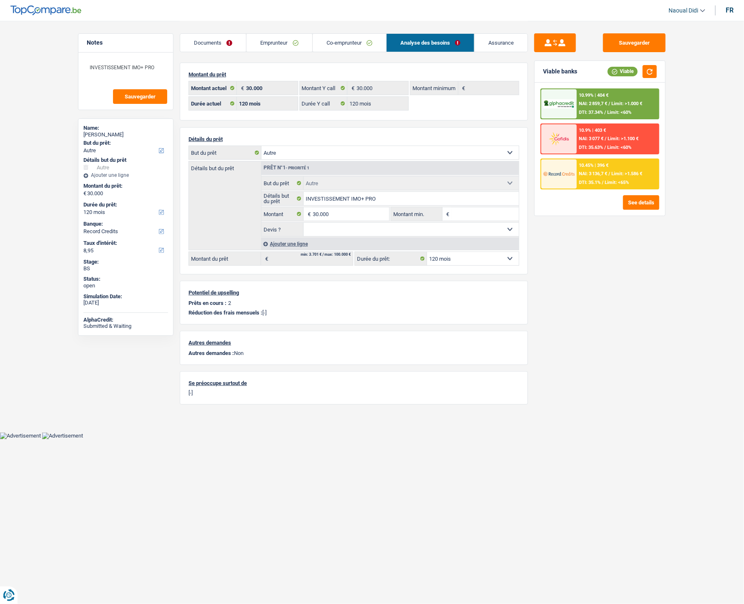
click at [271, 42] on link "Emprunteur" at bounding box center [279, 43] width 65 height 18
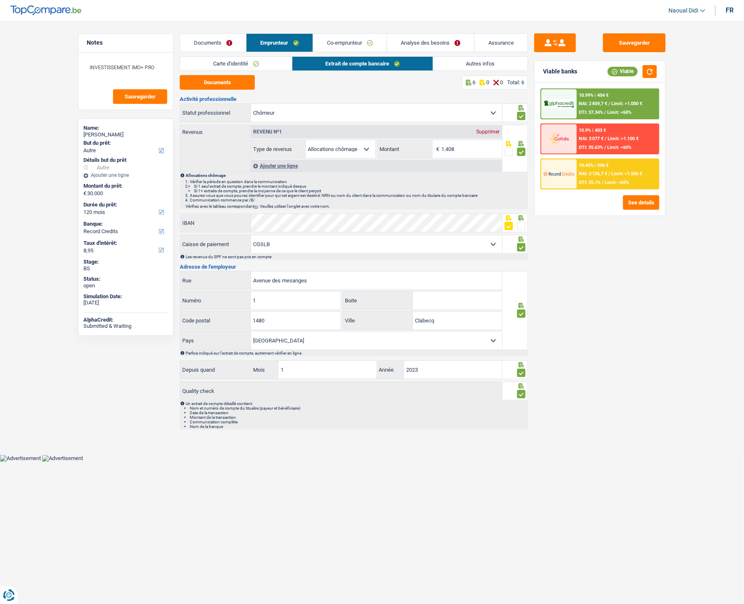
click at [636, 139] on span "Limit: >1.100 €" at bounding box center [623, 138] width 31 height 5
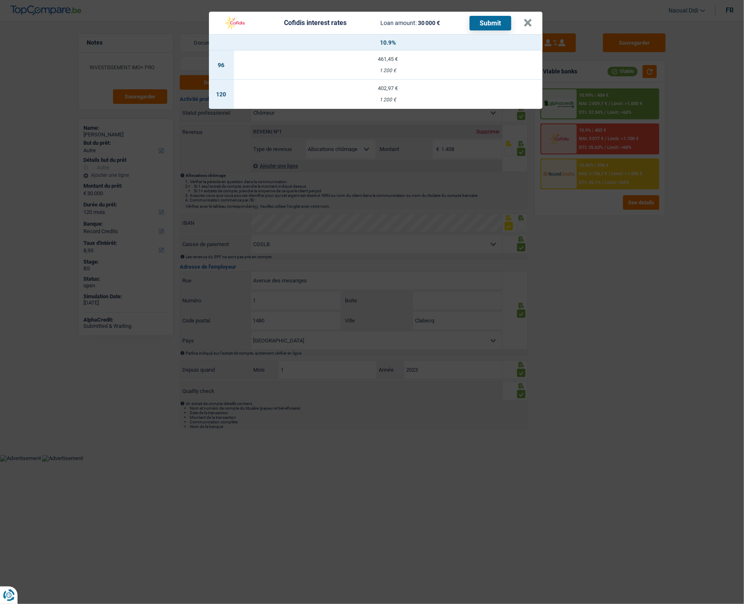
click at [387, 95] on td "402,97 € 1 200 €" at bounding box center [388, 94] width 309 height 29
select select "cofidis"
type input "10,90"
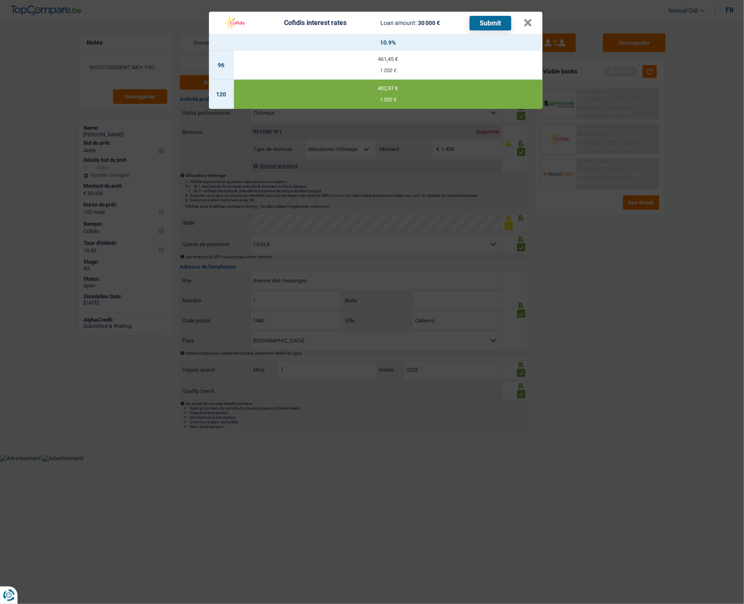
click at [487, 25] on button "Submit" at bounding box center [491, 23] width 42 height 15
click at [524, 21] on button "×" at bounding box center [528, 23] width 9 height 8
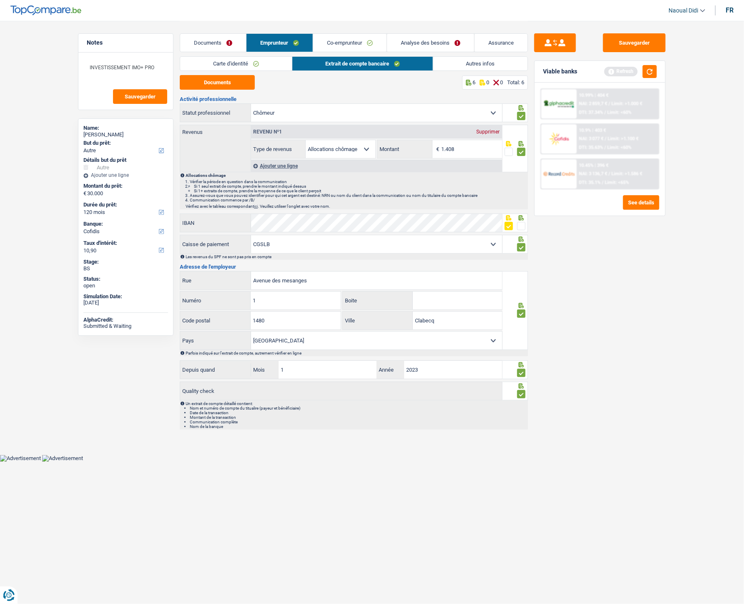
click at [211, 43] on link "Documents" at bounding box center [213, 43] width 66 height 18
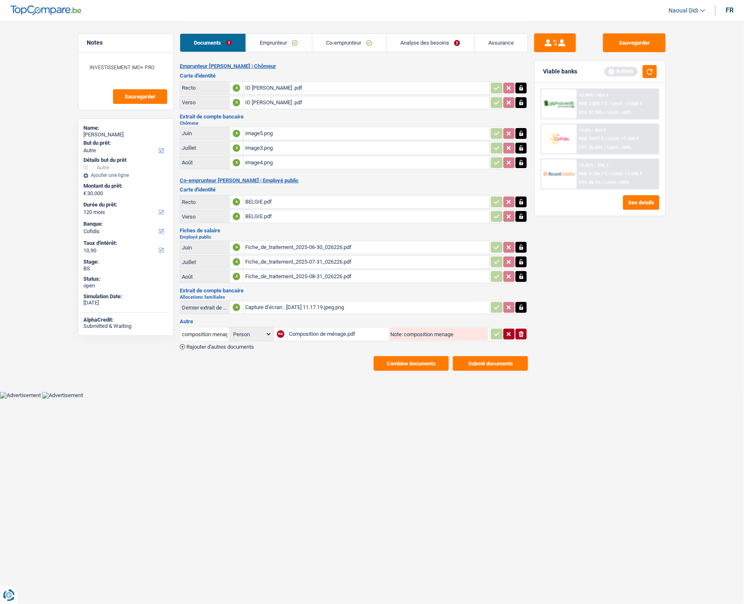
click at [280, 44] on link "Emprunteur" at bounding box center [279, 43] width 66 height 18
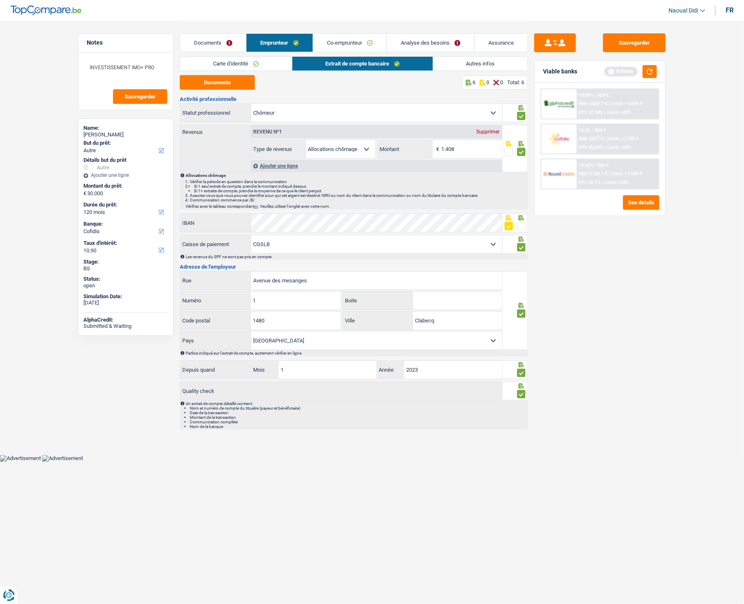
click at [347, 39] on link "Co-emprunteur" at bounding box center [349, 43] width 73 height 18
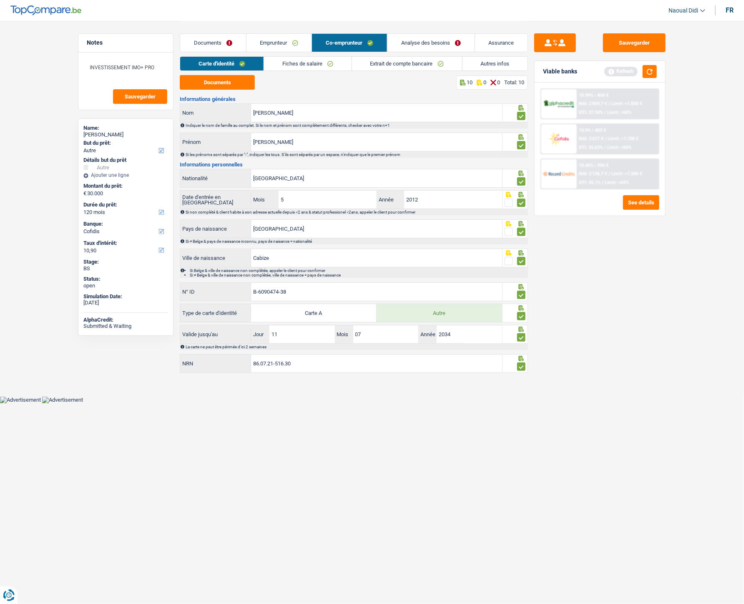
click at [312, 68] on link "Fiches de salaire" at bounding box center [308, 64] width 88 height 14
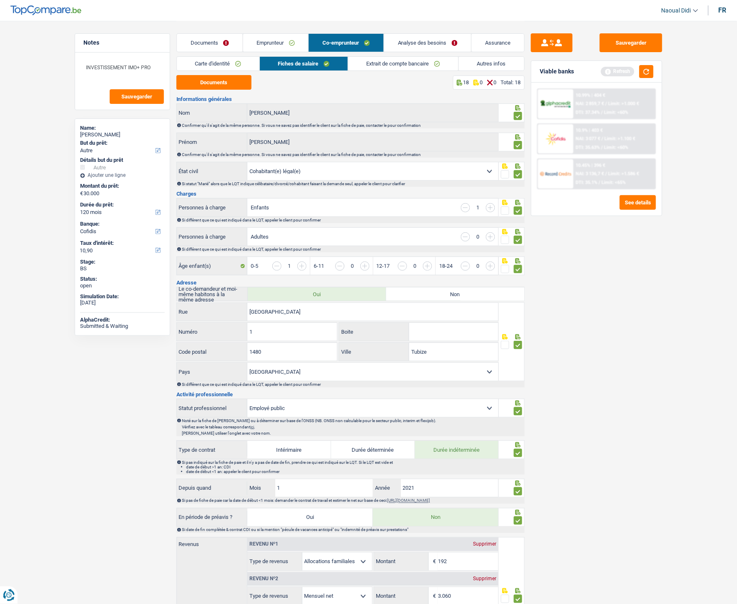
click at [376, 65] on link "Extrait de compte bancaire" at bounding box center [403, 64] width 110 height 14
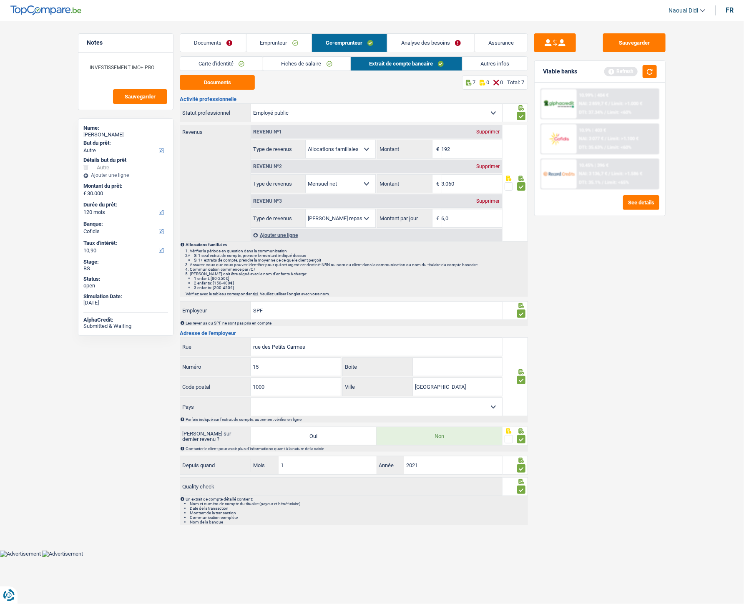
click at [267, 42] on link "Emprunteur" at bounding box center [279, 43] width 65 height 18
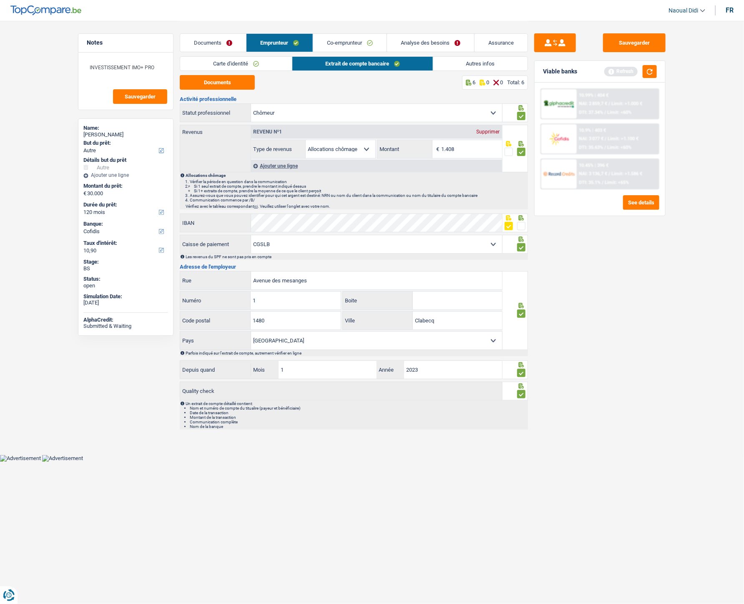
click at [357, 43] on link "Co-emprunteur" at bounding box center [349, 43] width 73 height 18
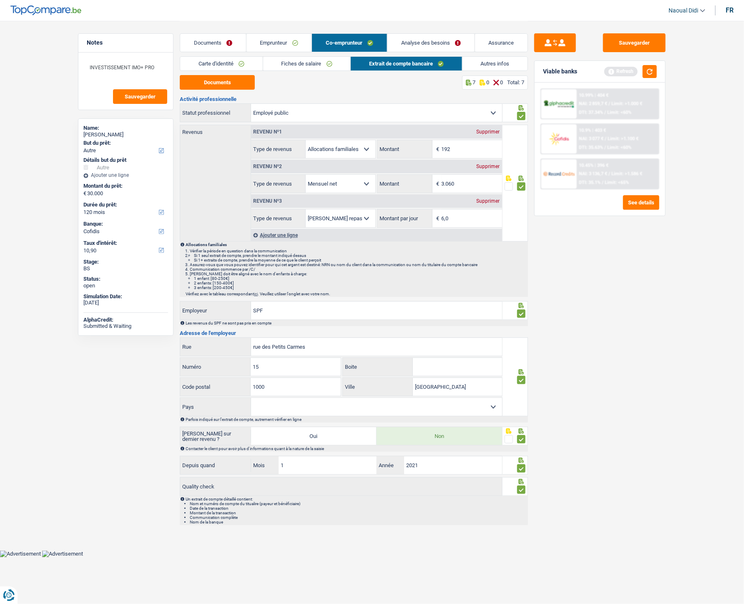
click at [436, 40] on link "Analyse des besoins" at bounding box center [431, 43] width 87 height 18
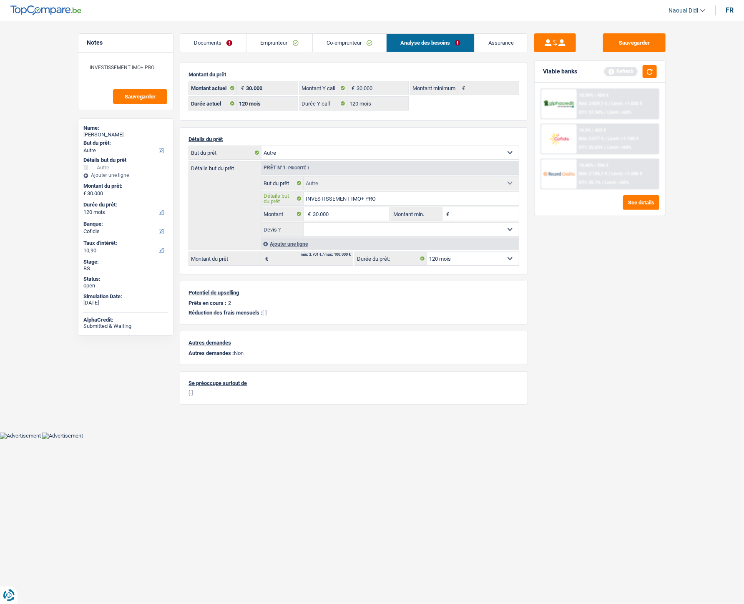
click at [389, 199] on input "INVESTISSEMENT IMO+ PRO" at bounding box center [412, 198] width 216 height 13
click at [395, 199] on input "INVESTISSEMENT IMO+ PRO" at bounding box center [412, 198] width 216 height 13
drag, startPoint x: 395, startPoint y: 199, endPoint x: 265, endPoint y: 192, distance: 130.3
click at [265, 192] on fieldset "INVESTISSEMENT IMO+ PRO Détails but du prêt Tous les champs sont obligatoires. …" at bounding box center [390, 198] width 257 height 14
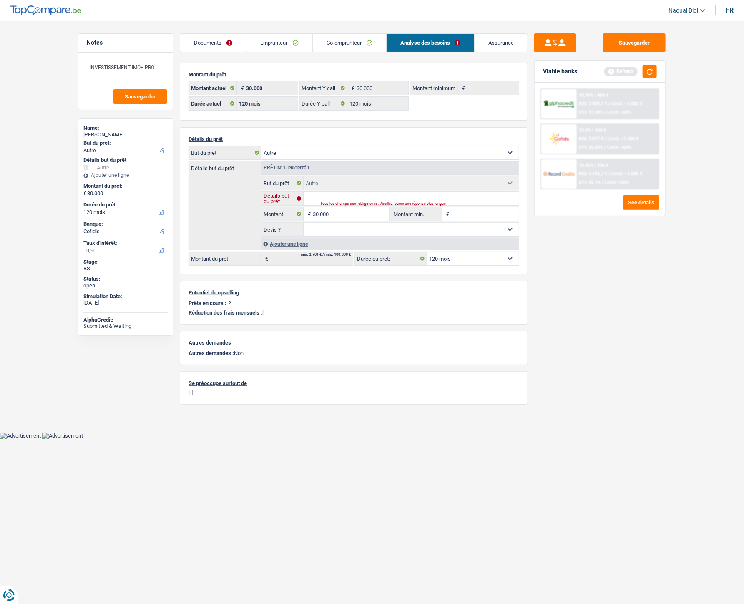
paste input "INVESTISSEMENT IMO+ PRO"
type input "INVESTISSEMENT IMO+ PRO"
click at [619, 259] on div "Sauvegarder Viable banks Refresh 10.99% | 404 € NAI: 2 859,7 € / Limit: >1.000 …" at bounding box center [600, 311] width 144 height 557
drag, startPoint x: 0, startPoint y: 350, endPoint x: -187, endPoint y: 400, distance: 193.9
click at [0, 338] on html "Vous avez le contrôle de vos données Nous utilisons des cookies, tout comme nos…" at bounding box center [372, 219] width 744 height 439
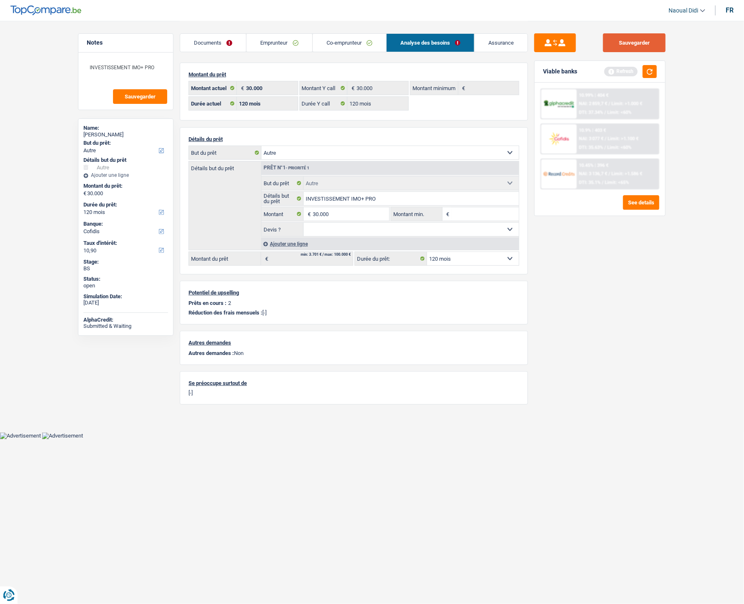
click at [621, 46] on button "Sauvegarder" at bounding box center [634, 42] width 63 height 19
click at [217, 42] on link "Documents" at bounding box center [213, 43] width 66 height 18
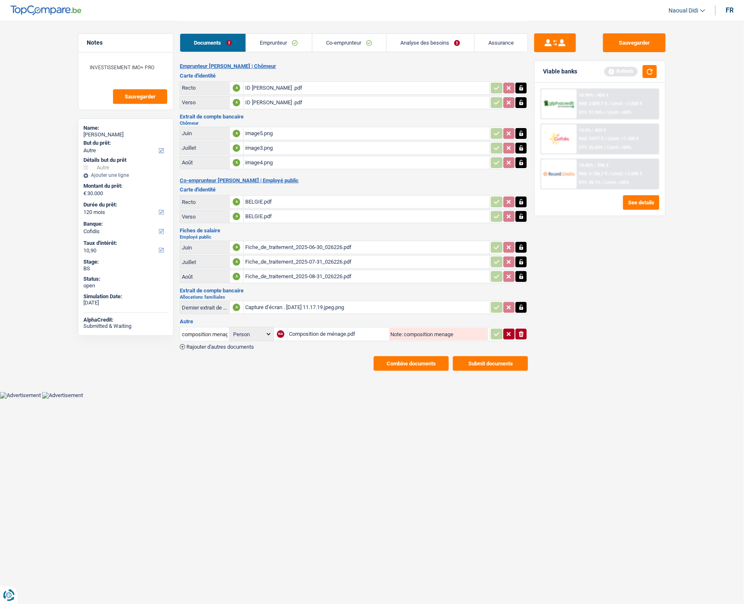
click at [269, 87] on div "ID Sébastien Peeters .pdf" at bounding box center [366, 88] width 243 height 13
click at [259, 199] on div "BELGIE.pdf" at bounding box center [366, 202] width 243 height 13
click at [252, 214] on div "BELGIE.pdf" at bounding box center [366, 216] width 243 height 13
click at [266, 45] on link "Emprunteur" at bounding box center [279, 43] width 66 height 18
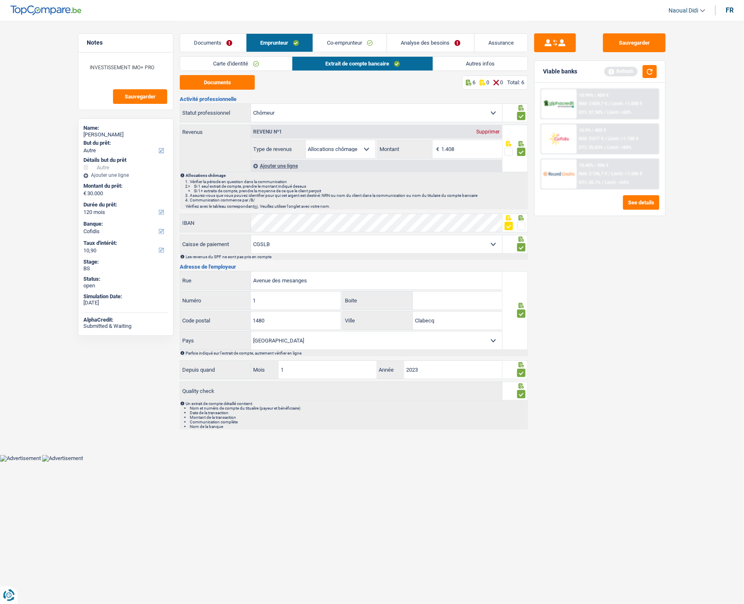
click at [466, 69] on link "Autres infos" at bounding box center [480, 64] width 95 height 14
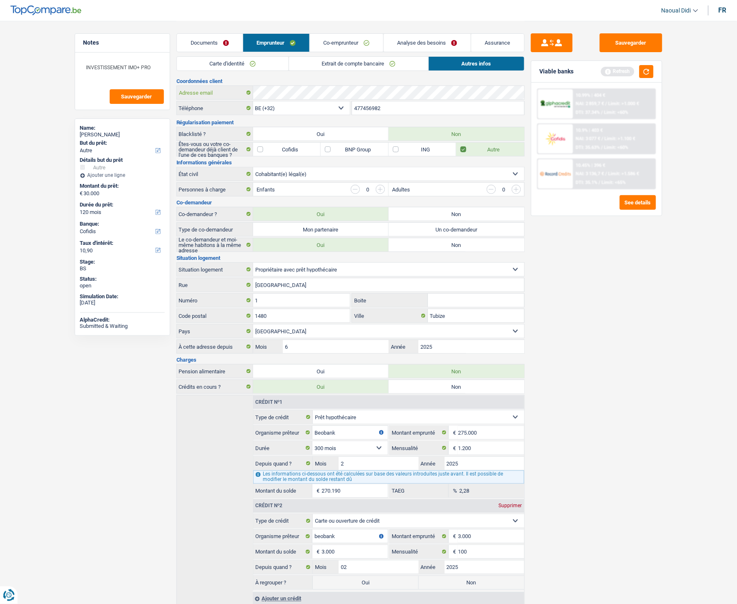
click at [189, 81] on div "Coordonnées client Adresse email BE (+32) LU (+352) Sélectionner une option Tél…" at bounding box center [350, 341] width 348 height 527
click at [649, 44] on button "Sauvegarder" at bounding box center [631, 42] width 63 height 19
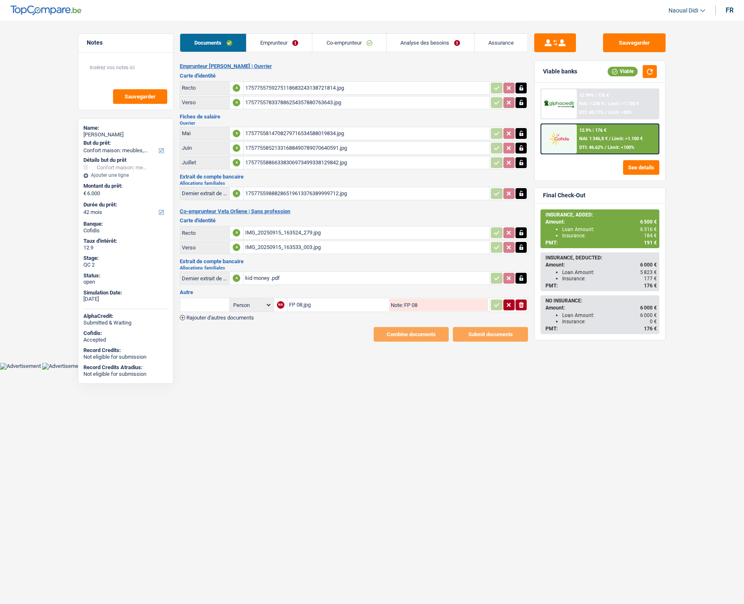
select select "household"
select select "42"
click at [271, 43] on link "Emprunteur" at bounding box center [280, 43] width 66 height 18
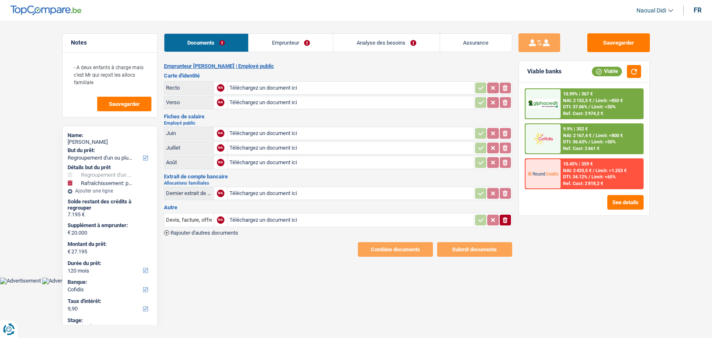
select select "refinancing"
select select "houseOrGarden"
select select "120"
select select "cofidis"
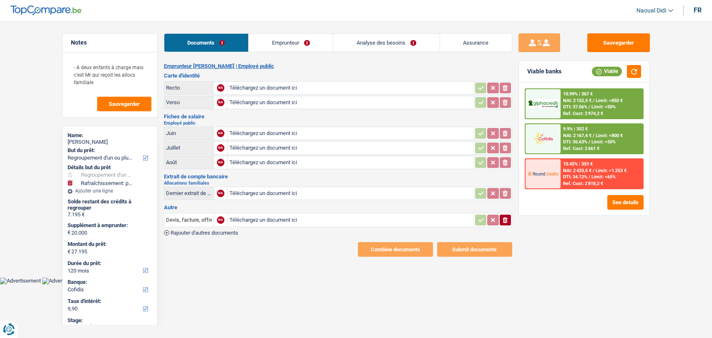
select select "refinancing"
select select "houseOrGarden"
select select "120"
select select "cofidis"
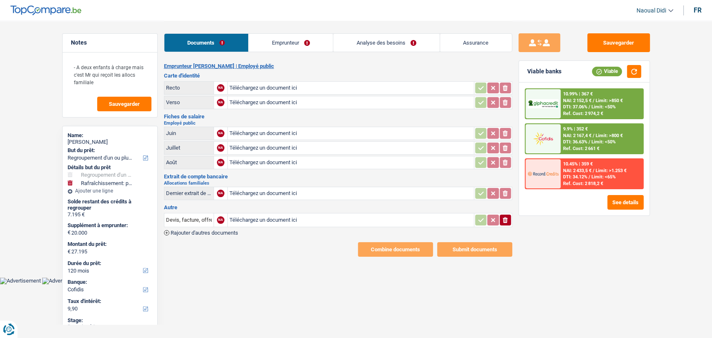
click at [272, 90] on input "Téléchargez un document ici" at bounding box center [350, 88] width 243 height 13
type input "C:\fakepath\IMG_20250922_095749.jpg"
click at [146, 76] on textarea "- A deux enfants à charge mais c'est Mr qui reçoit les allocs familiale" at bounding box center [109, 74] width 83 height 33
click at [266, 101] on input "Téléchargez un document ici" at bounding box center [350, 102] width 243 height 13
type input "C:\fakepath\IMG_20250922_095758.jpg"
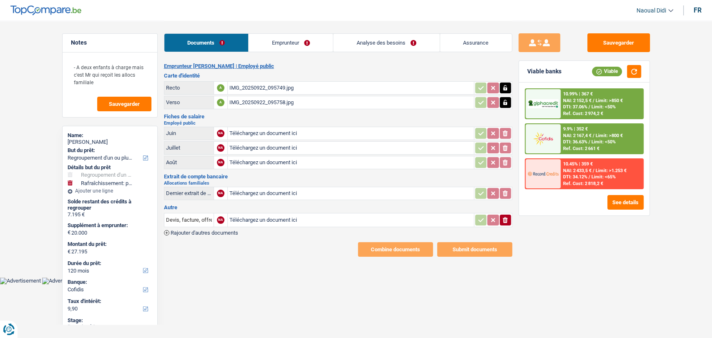
click at [262, 132] on input "Téléchargez un document ici" at bounding box center [350, 133] width 243 height 13
type input "C:\fakepath\IMG_20250922_100030.jpg"
click at [254, 145] on input "Téléchargez un document ici" at bounding box center [350, 148] width 243 height 13
type input "C:\fakepath\IMG_20250922_100040.jpg"
click at [446, 99] on div "IMG_20250922_095758.jpg" at bounding box center [350, 102] width 243 height 13
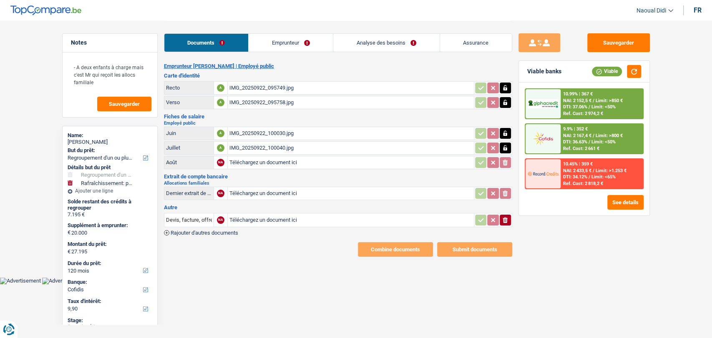
click at [262, 164] on input "Téléchargez un document ici" at bounding box center [350, 162] width 243 height 13
type input "C:\fakepath\IMG_20250922_100047.jpg"
click at [614, 40] on button "Sauvegarder" at bounding box center [618, 42] width 63 height 19
click at [283, 38] on link "Emprunteur" at bounding box center [291, 43] width 84 height 18
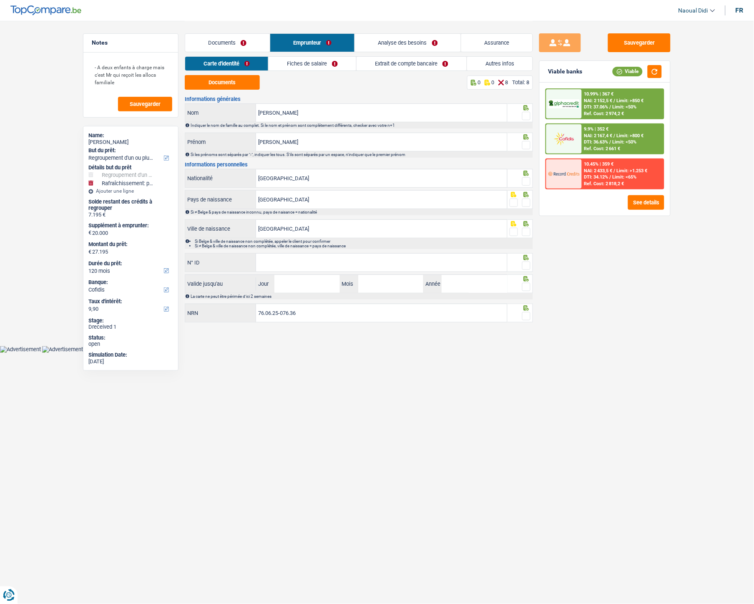
click at [211, 39] on link "Documents" at bounding box center [227, 43] width 85 height 18
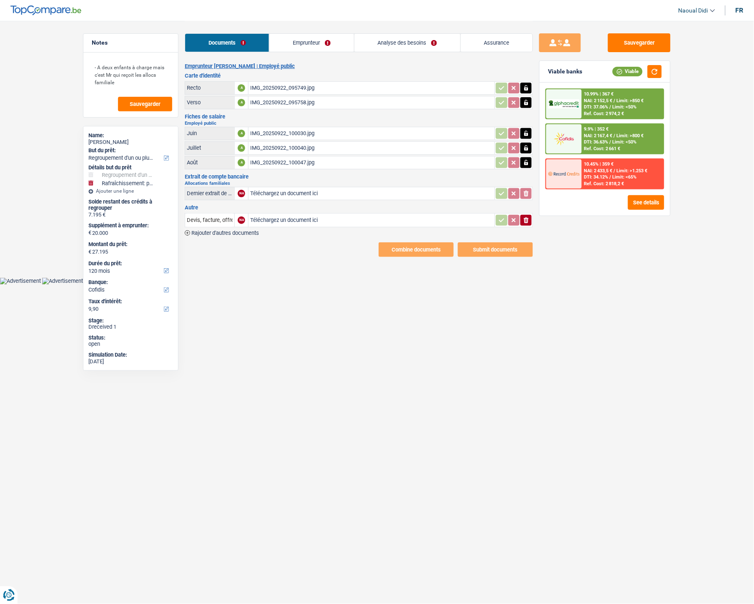
click at [306, 44] on link "Emprunteur" at bounding box center [311, 43] width 84 height 18
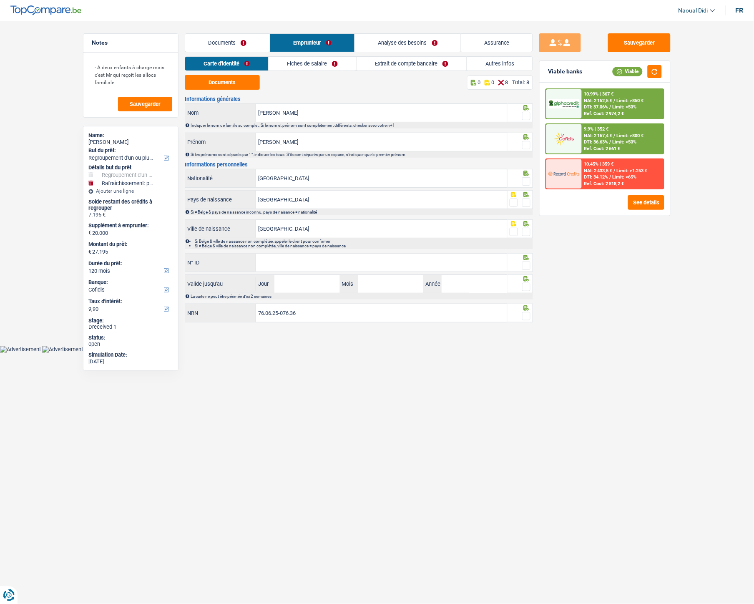
click at [231, 92] on div "Documents 0 0 8 Total: 8 Informations générales [PERSON_NAME] Nom Indiquer le n…" at bounding box center [359, 199] width 348 height 249
click at [238, 81] on button "Documents" at bounding box center [222, 82] width 75 height 15
click at [302, 119] on input "Daniel" at bounding box center [381, 113] width 251 height 18
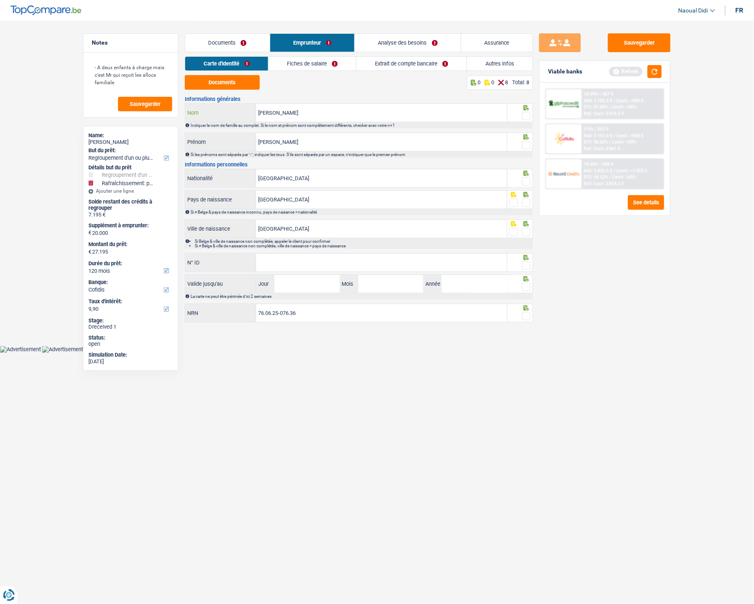
type input "[PERSON_NAME]"
click at [526, 113] on span at bounding box center [526, 116] width 8 height 8
click at [0, 0] on input "radio" at bounding box center [0, 0] width 0 height 0
click at [524, 148] on span at bounding box center [526, 145] width 8 height 8
click at [0, 0] on input "radio" at bounding box center [0, 0] width 0 height 0
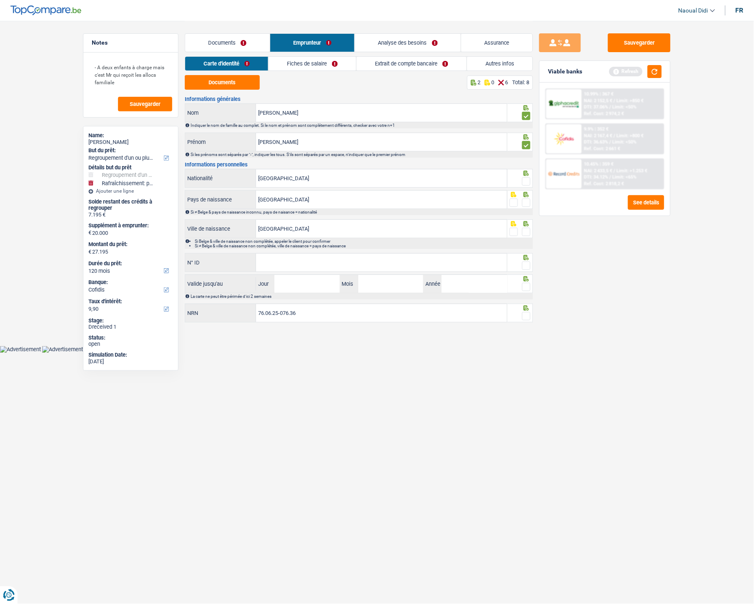
drag, startPoint x: 527, startPoint y: 182, endPoint x: 524, endPoint y: 188, distance: 6.0
click at [526, 182] on span at bounding box center [526, 181] width 8 height 8
click at [0, 0] on input "radio" at bounding box center [0, 0] width 0 height 0
click at [524, 205] on span at bounding box center [526, 203] width 8 height 8
click at [0, 0] on input "radio" at bounding box center [0, 0] width 0 height 0
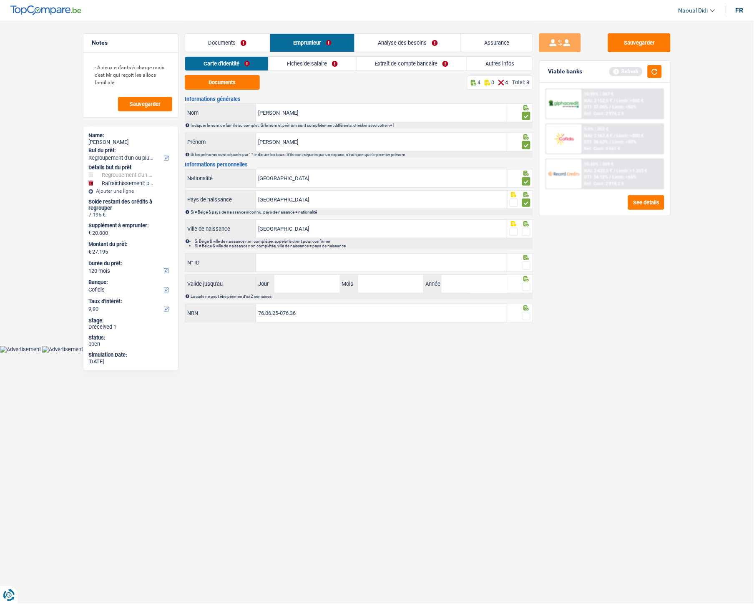
click at [524, 230] on span at bounding box center [526, 232] width 8 height 8
click at [0, 0] on input "radio" at bounding box center [0, 0] width 0 height 0
click at [294, 262] on input "N° ID" at bounding box center [381, 263] width 251 height 18
paste input "[PHONE_NUMBER]"
type input "[PHONE_NUMBER]"
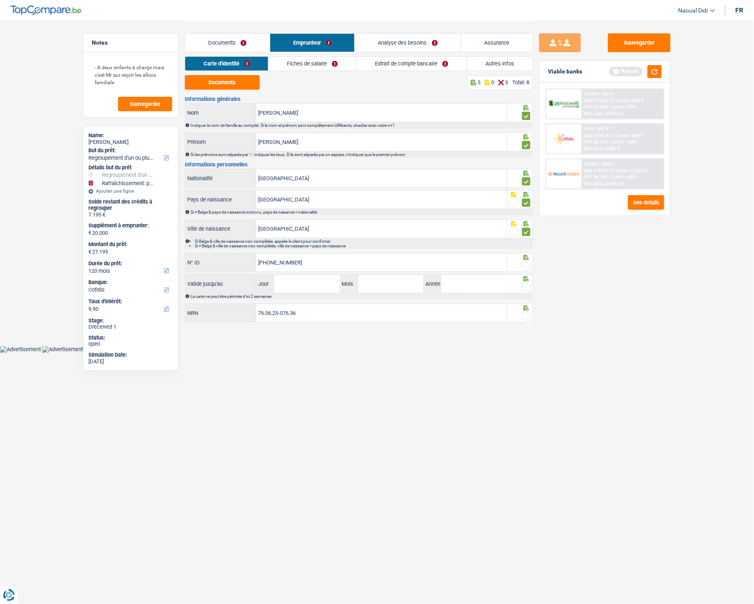
click at [527, 266] on span at bounding box center [526, 266] width 8 height 8
click at [0, 0] on input "radio" at bounding box center [0, 0] width 0 height 0
click at [303, 282] on input "Jour" at bounding box center [306, 284] width 65 height 18
type input "19"
type input "06"
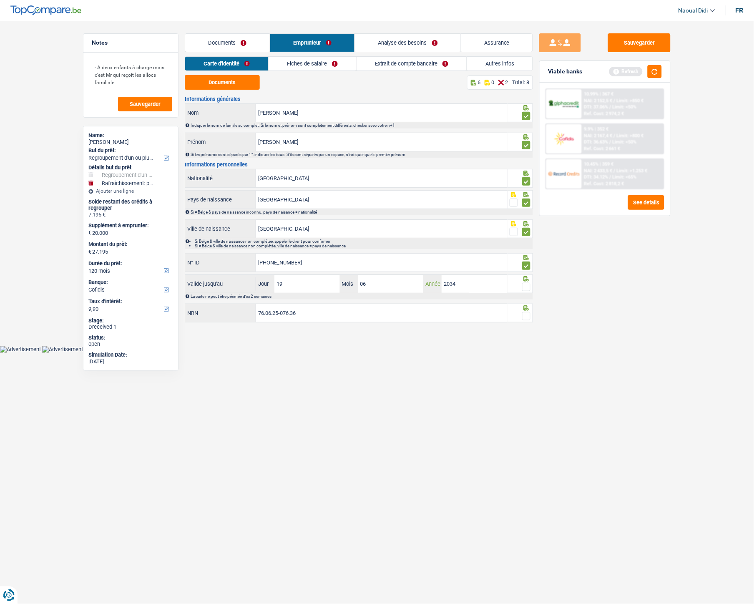
type input "2034"
click at [527, 288] on span at bounding box center [526, 287] width 8 height 8
click at [0, 0] on input "radio" at bounding box center [0, 0] width 0 height 0
click at [522, 316] on fieldset at bounding box center [520, 316] width 21 height 10
click at [528, 320] on span at bounding box center [526, 316] width 8 height 8
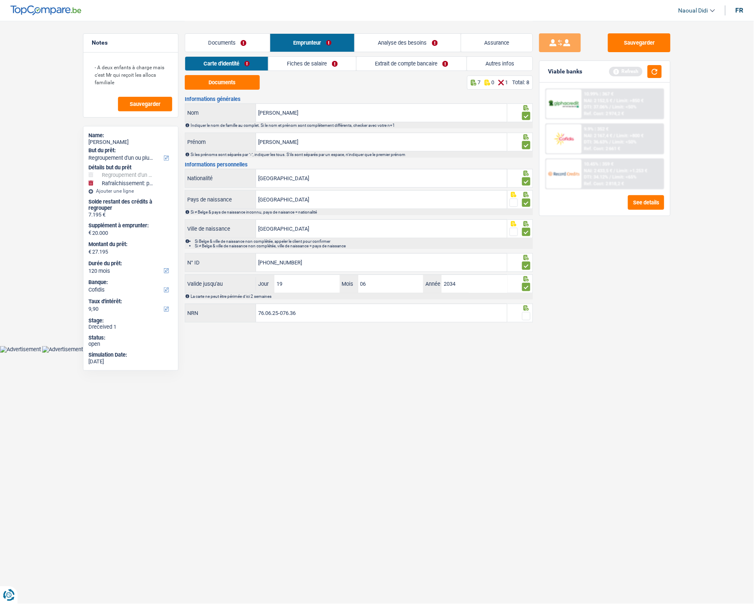
click at [0, 0] on input "radio" at bounding box center [0, 0] width 0 height 0
click at [307, 61] on link "Fiches de salaire" at bounding box center [313, 64] width 88 height 14
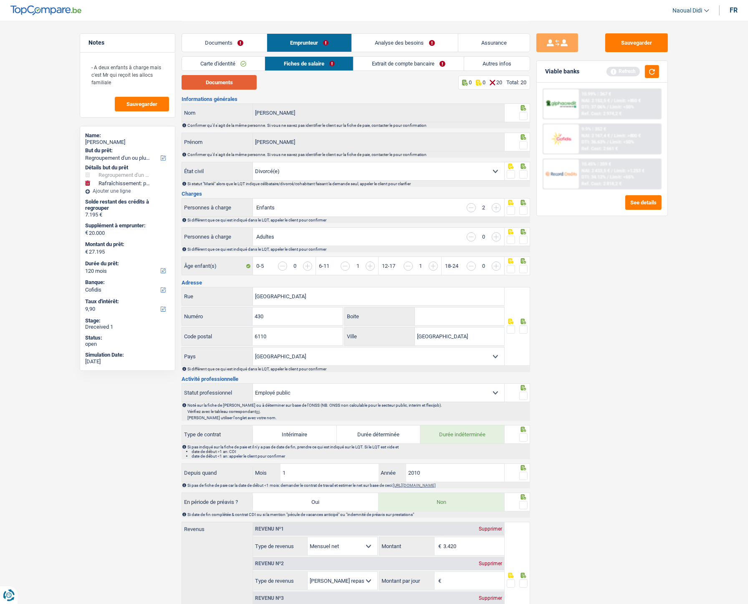
click at [229, 83] on button "Documents" at bounding box center [218, 82] width 75 height 15
drag, startPoint x: 523, startPoint y: 116, endPoint x: 523, endPoint y: 121, distance: 5.0
click at [523, 116] on span at bounding box center [523, 116] width 8 height 8
click at [0, 0] on input "radio" at bounding box center [0, 0] width 0 height 0
click at [524, 149] on span at bounding box center [523, 145] width 8 height 8
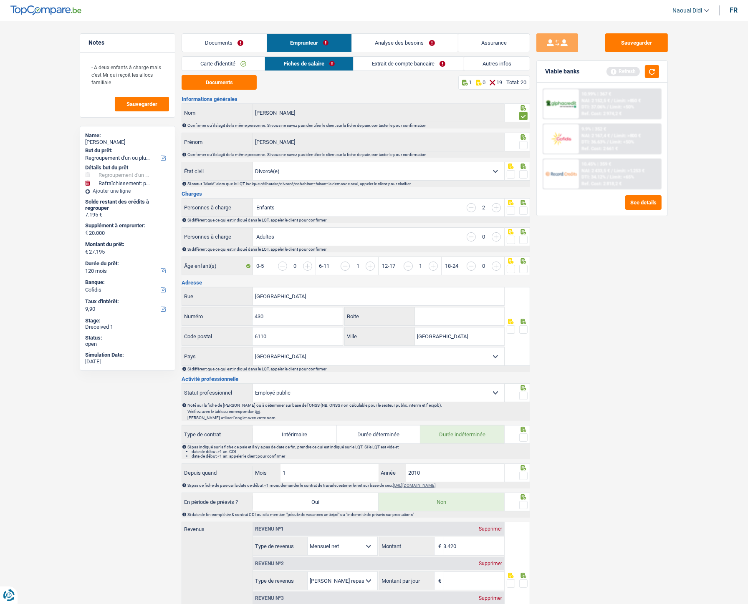
click at [0, 0] on input "radio" at bounding box center [0, 0] width 0 height 0
click at [523, 176] on span at bounding box center [523, 174] width 8 height 8
click at [0, 0] on input "radio" at bounding box center [0, 0] width 0 height 0
click at [468, 206] on input "button" at bounding box center [470, 207] width 9 height 9
click at [406, 266] on input "button" at bounding box center [407, 266] width 9 height 9
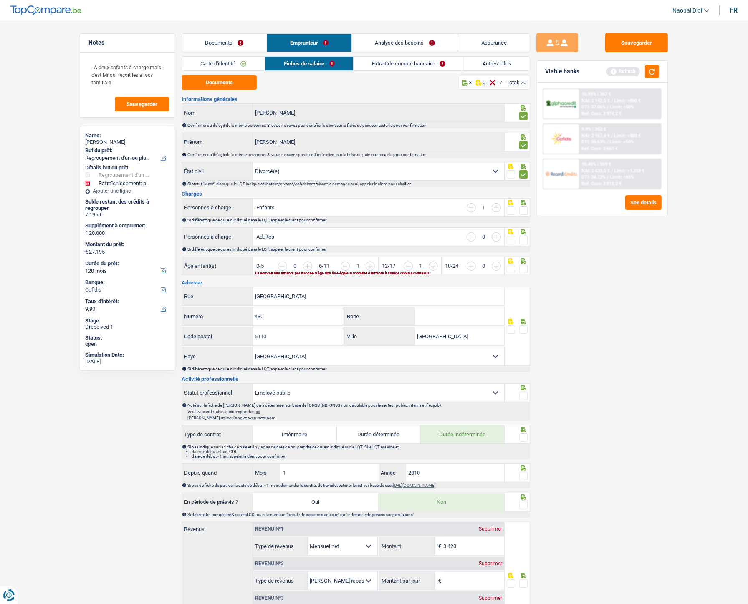
click at [406, 266] on input "button" at bounding box center [407, 266] width 9 height 9
click at [524, 237] on span at bounding box center [523, 240] width 8 height 8
click at [0, 0] on input "radio" at bounding box center [0, 0] width 0 height 0
click at [525, 209] on span at bounding box center [523, 210] width 8 height 8
click at [0, 0] on input "radio" at bounding box center [0, 0] width 0 height 0
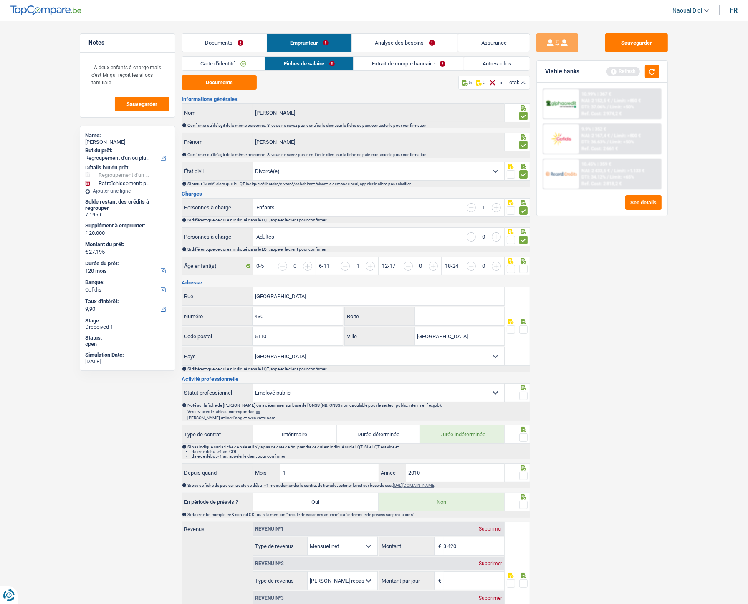
click at [522, 264] on input "button" at bounding box center [652, 271] width 322 height 18
click at [520, 272] on span at bounding box center [523, 269] width 8 height 8
click at [0, 0] on input "radio" at bounding box center [0, 0] width 0 height 0
click at [524, 332] on span at bounding box center [523, 329] width 8 height 8
click at [0, 0] on input "radio" at bounding box center [0, 0] width 0 height 0
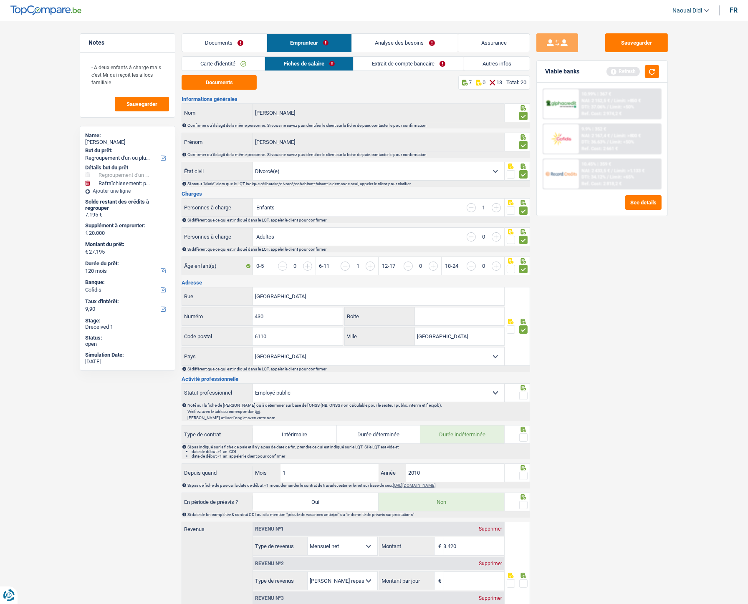
scroll to position [46, 0]
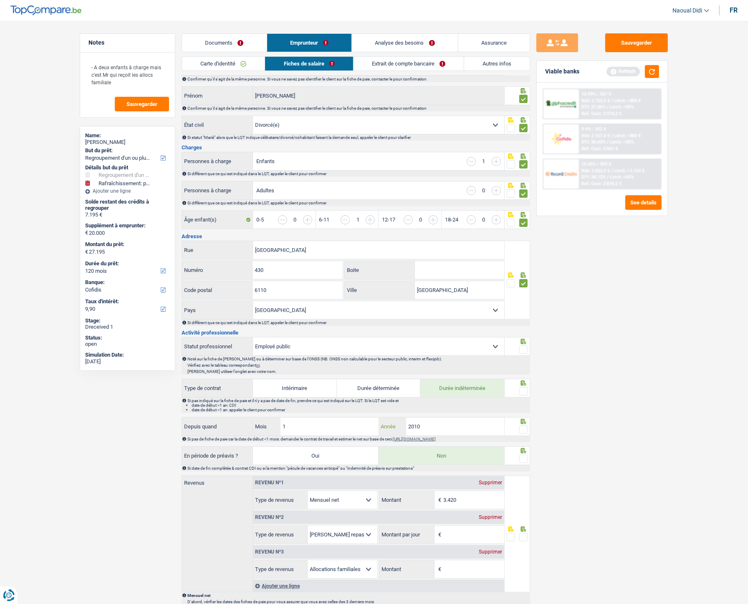
click at [446, 338] on input "2010" at bounding box center [455, 427] width 98 height 18
type input "2012"
click at [525, 338] on span at bounding box center [523, 430] width 8 height 8
click at [0, 0] on input "radio" at bounding box center [0, 0] width 0 height 0
click at [519, 338] on span at bounding box center [523, 391] width 8 height 8
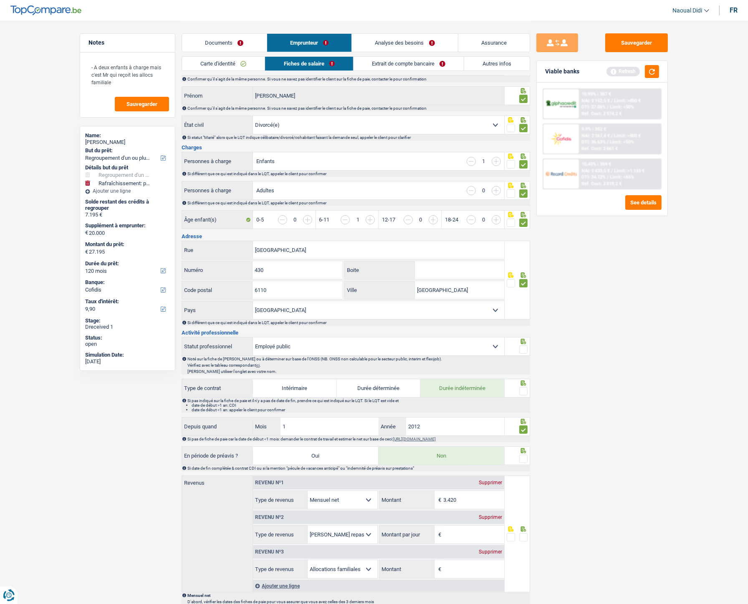
click at [0, 0] on input "radio" at bounding box center [0, 0] width 0 height 0
click at [524, 338] on span at bounding box center [523, 459] width 8 height 8
click at [0, 0] on input "radio" at bounding box center [0, 0] width 0 height 0
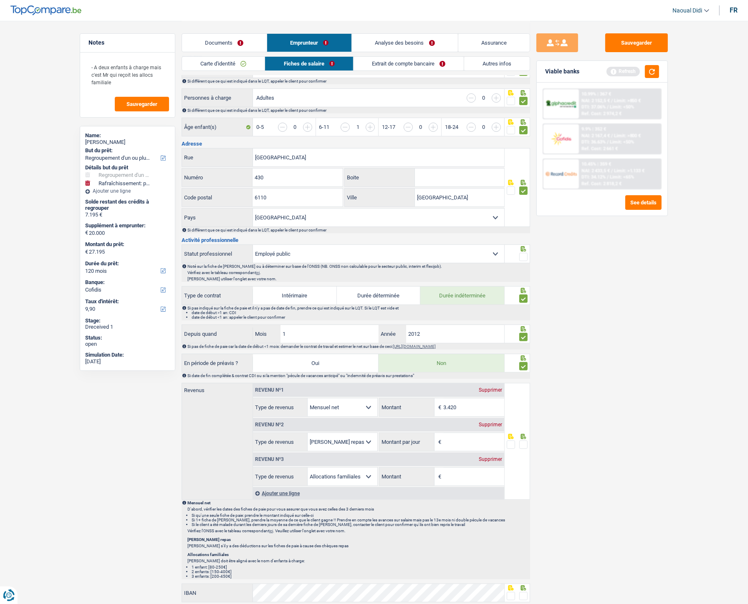
click at [486, 338] on div "Supprimer" at bounding box center [490, 459] width 28 height 5
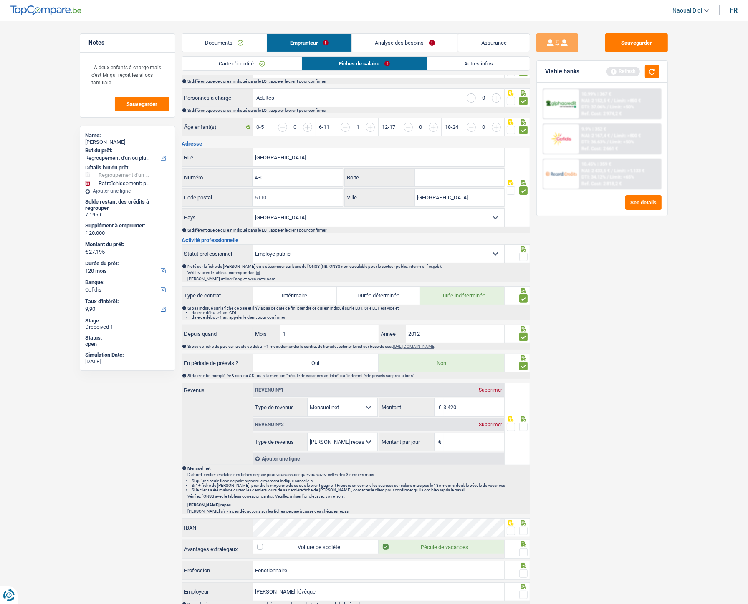
click at [484, 338] on div "Supprimer" at bounding box center [490, 424] width 28 height 5
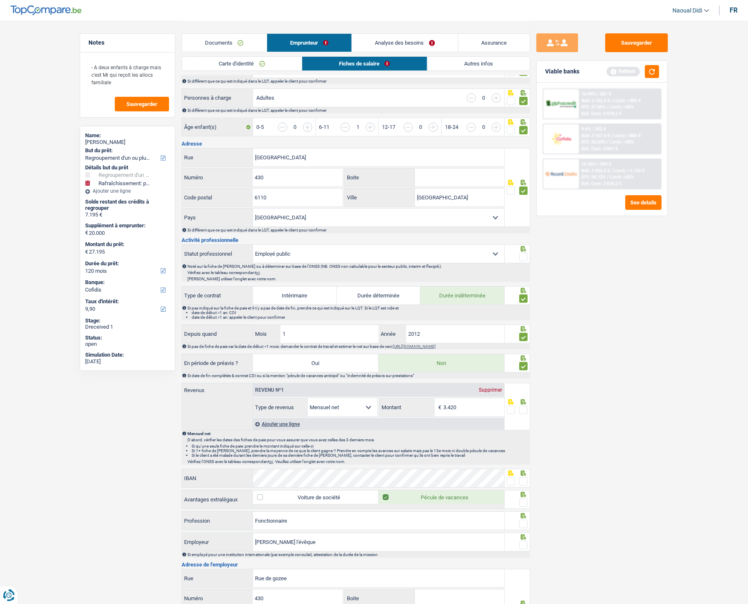
click at [523, 338] on span at bounding box center [523, 410] width 8 height 8
click at [0, 0] on input "radio" at bounding box center [0, 0] width 0 height 0
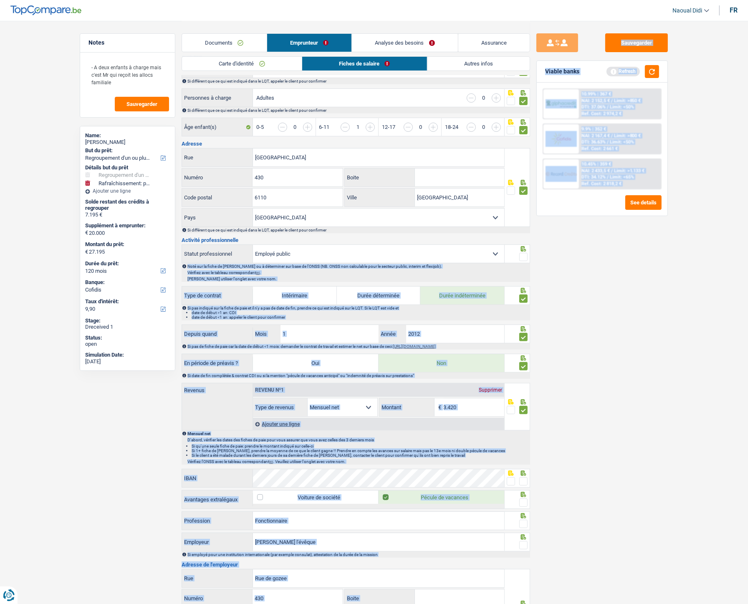
drag, startPoint x: 526, startPoint y: 259, endPoint x: 530, endPoint y: 252, distance: 8.1
click at [530, 252] on div "Notes - A deux enfants à charge mais c'est Mr qui reçoit les allocs familiale S…" at bounding box center [373, 321] width 601 height 879
click at [523, 256] on span at bounding box center [523, 257] width 8 height 8
click at [0, 0] on input "radio" at bounding box center [0, 0] width 0 height 0
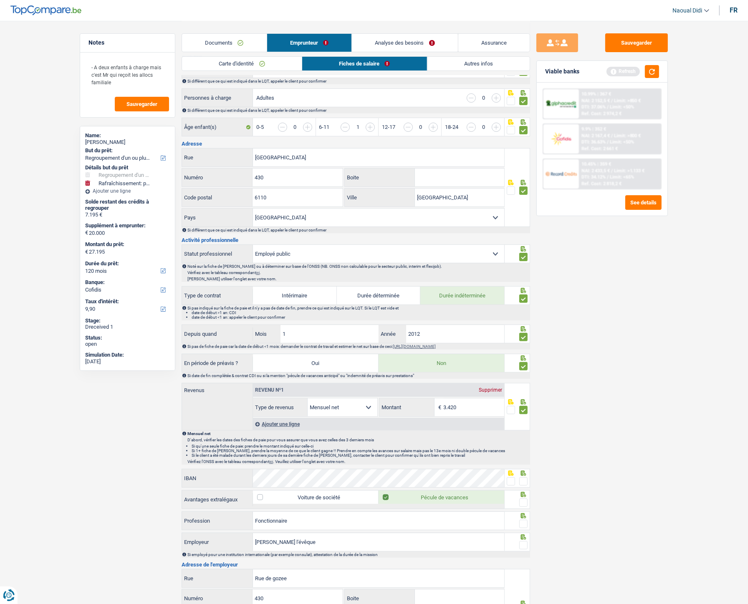
click at [570, 277] on div "Sauvegarder Viable banks Refresh 10.99% | 367 € NAI: 2 152,5 € / Limit: >850 € …" at bounding box center [602, 311] width 144 height 557
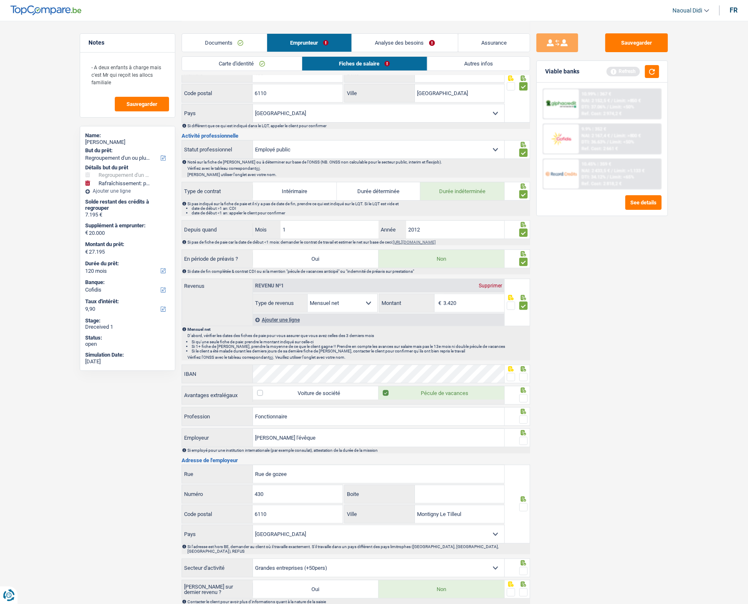
scroll to position [278, 0]
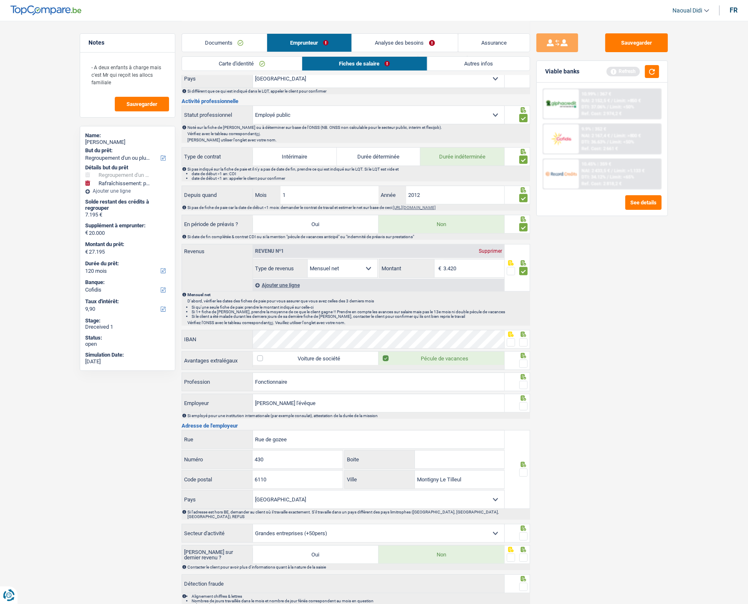
click at [521, 338] on span at bounding box center [523, 342] width 8 height 8
click at [0, 0] on input "radio" at bounding box center [0, 0] width 0 height 0
click at [521, 338] on span at bounding box center [523, 364] width 8 height 8
click at [0, 0] on input "radio" at bounding box center [0, 0] width 0 height 0
click at [521, 338] on span at bounding box center [523, 364] width 8 height 8
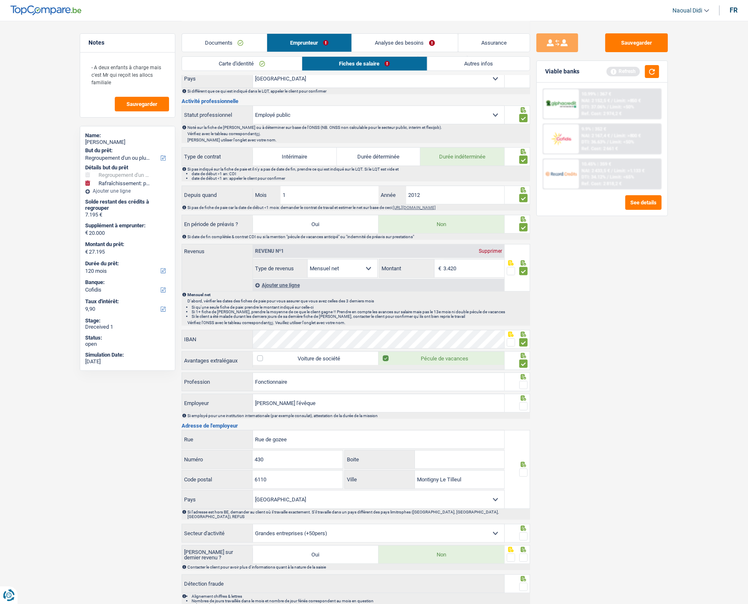
click at [0, 0] on input "radio" at bounding box center [0, 0] width 0 height 0
click at [523, 338] on span at bounding box center [523, 385] width 8 height 8
click at [0, 0] on input "radio" at bounding box center [0, 0] width 0 height 0
click at [523, 338] on span at bounding box center [523, 385] width 8 height 8
click at [0, 0] on input "radio" at bounding box center [0, 0] width 0 height 0
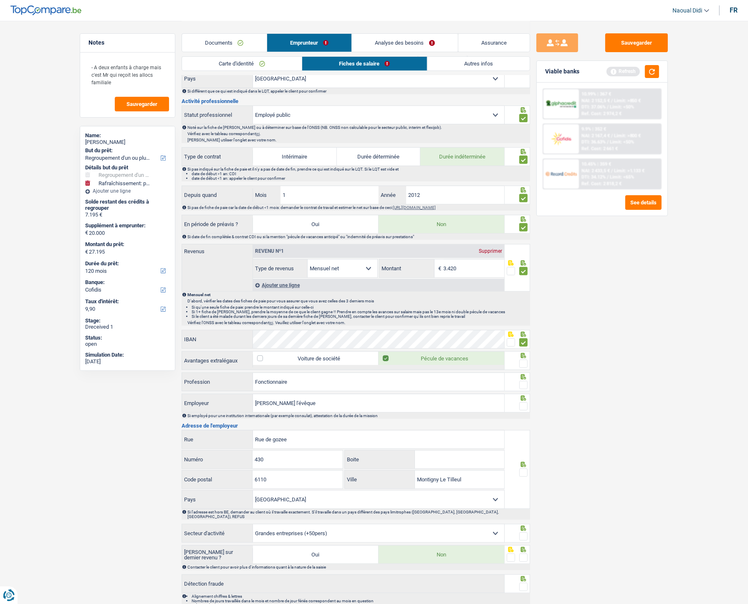
click at [522, 338] on span at bounding box center [523, 406] width 8 height 8
click at [0, 0] on input "radio" at bounding box center [0, 0] width 0 height 0
drag, startPoint x: 204, startPoint y: 433, endPoint x: 174, endPoint y: 428, distance: 29.6
click at [174, 338] on div "Notes - A deux enfants à charge mais c'est Mr qui reçoit les allocs familiale S…" at bounding box center [373, 182] width 601 height 879
paste input "UE DU CHATEAU 1"
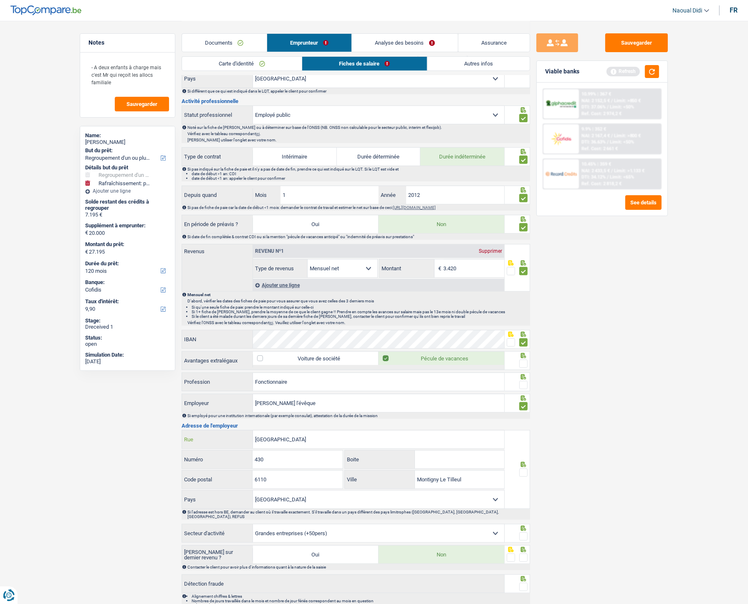
type input "RUE DU CHATEAU 1"
drag, startPoint x: 270, startPoint y: 468, endPoint x: 217, endPoint y: 460, distance: 53.9
click at [217, 338] on div "430 Numéro" at bounding box center [262, 460] width 161 height 18
type input "1"
click at [313, 338] on input "RUE DU CHATEAU 1" at bounding box center [378, 440] width 251 height 18
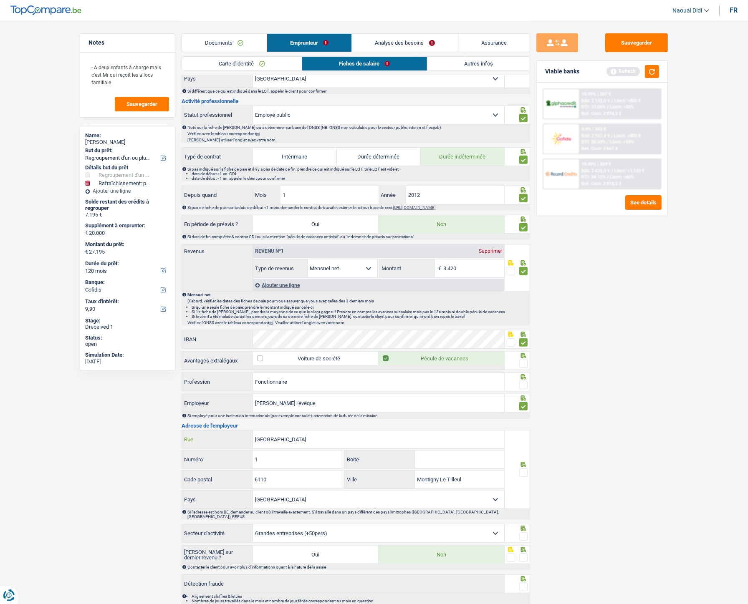
type input "[GEOGRAPHIC_DATA]"
click at [274, 338] on input "6110" at bounding box center [297, 480] width 90 height 18
type input "6140"
drag, startPoint x: 453, startPoint y: 479, endPoint x: 345, endPoint y: 476, distance: 108.1
click at [345, 338] on div "Montigny Le Tilleul Ville" at bounding box center [424, 480] width 159 height 18
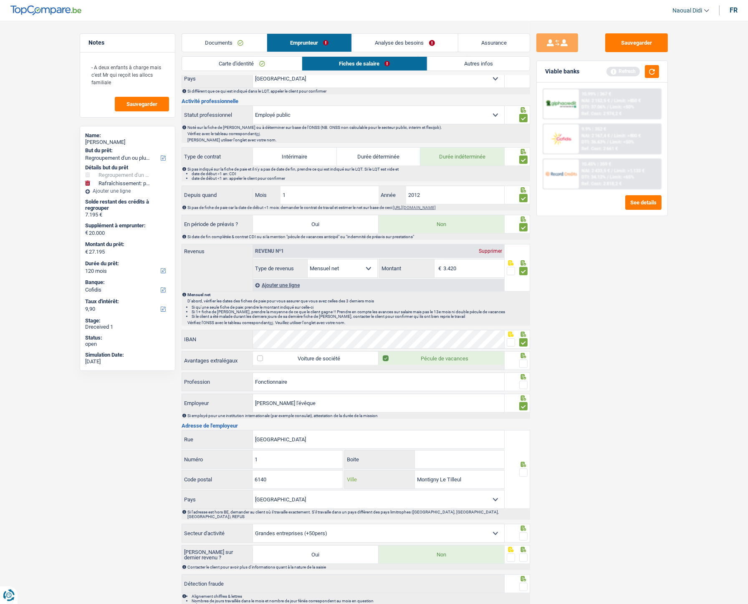
paste input "FONTAINE-L'EVEQUE"
type input "FONTAINE-L'EVEQUE"
click at [522, 338] on span at bounding box center [523, 472] width 8 height 8
click at [0, 0] on input "radio" at bounding box center [0, 0] width 0 height 0
click at [524, 338] on span at bounding box center [523, 385] width 8 height 8
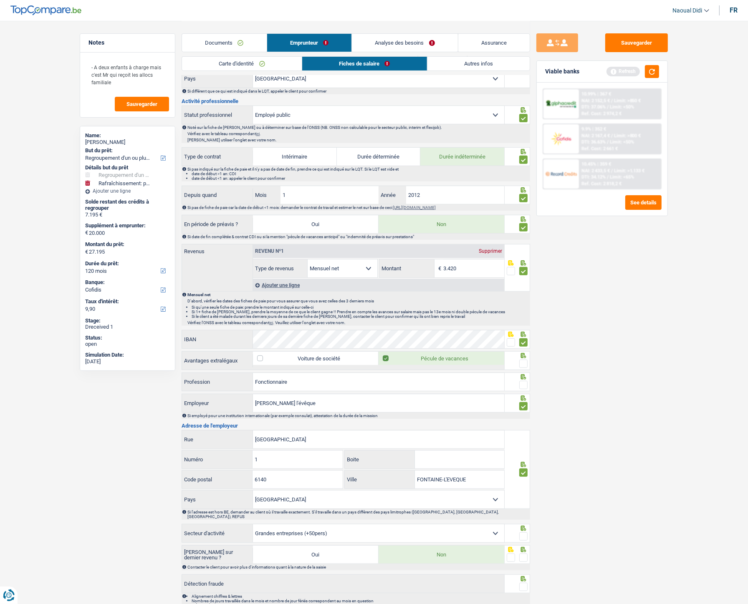
click at [0, 0] on input "radio" at bounding box center [0, 0] width 0 height 0
click at [526, 338] on span at bounding box center [523, 364] width 8 height 8
click at [0, 0] on input "radio" at bounding box center [0, 0] width 0 height 0
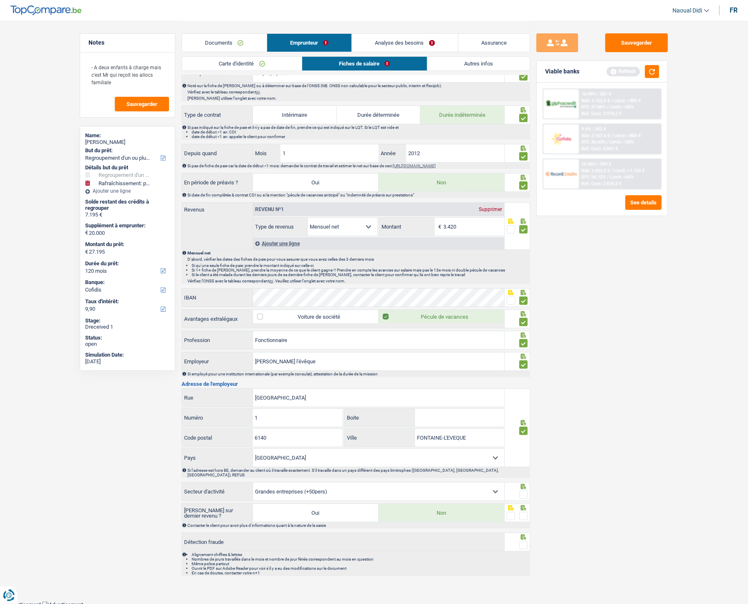
scroll to position [320, 0]
click at [521, 338] on span at bounding box center [523, 494] width 8 height 8
click at [0, 0] on input "radio" at bounding box center [0, 0] width 0 height 0
click at [522, 338] on span at bounding box center [523, 515] width 8 height 8
click at [0, 0] on input "radio" at bounding box center [0, 0] width 0 height 0
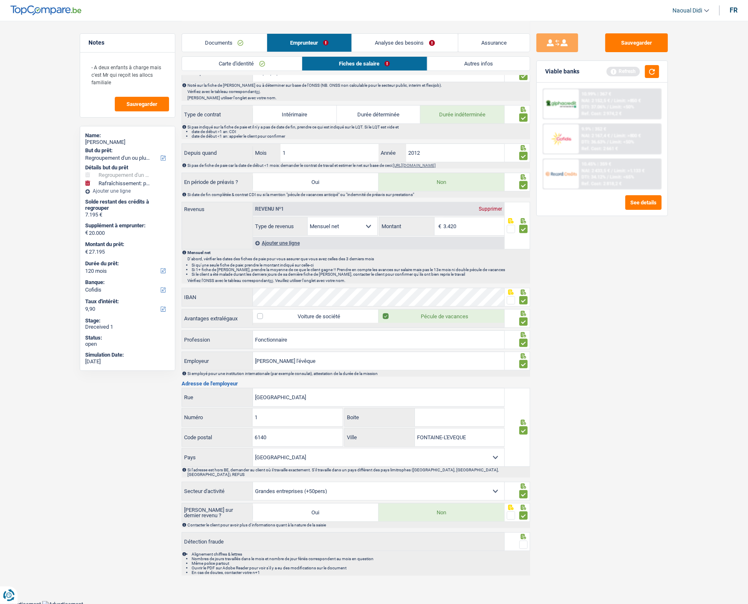
click at [522, 338] on span at bounding box center [523, 545] width 8 height 8
click at [0, 0] on input "radio" at bounding box center [0, 0] width 0 height 0
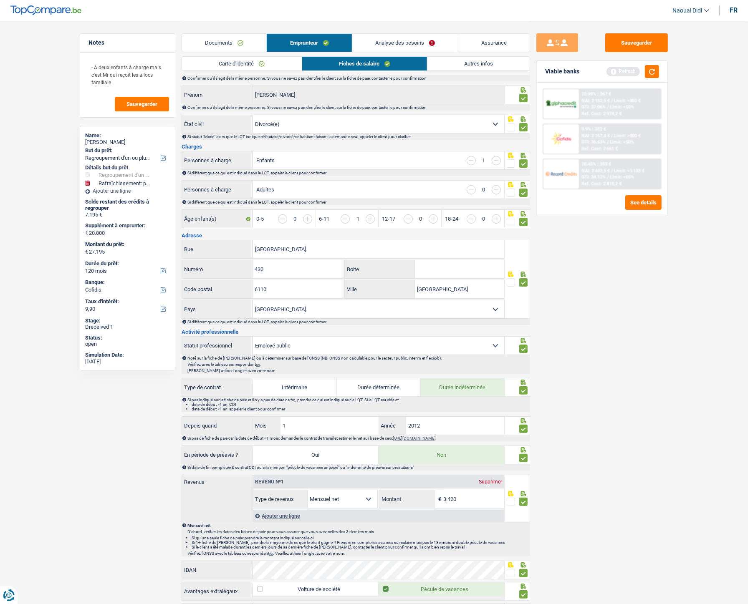
scroll to position [0, 0]
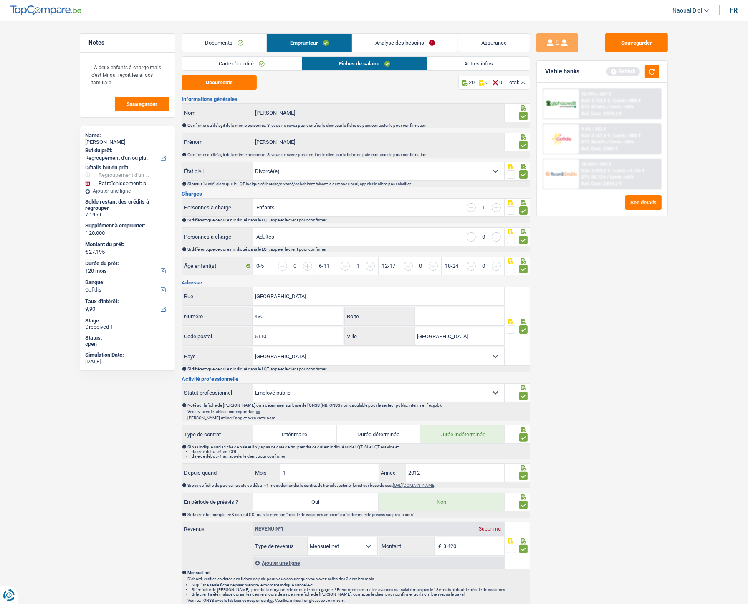
click at [380, 45] on link "Analyse des besoins" at bounding box center [405, 43] width 106 height 18
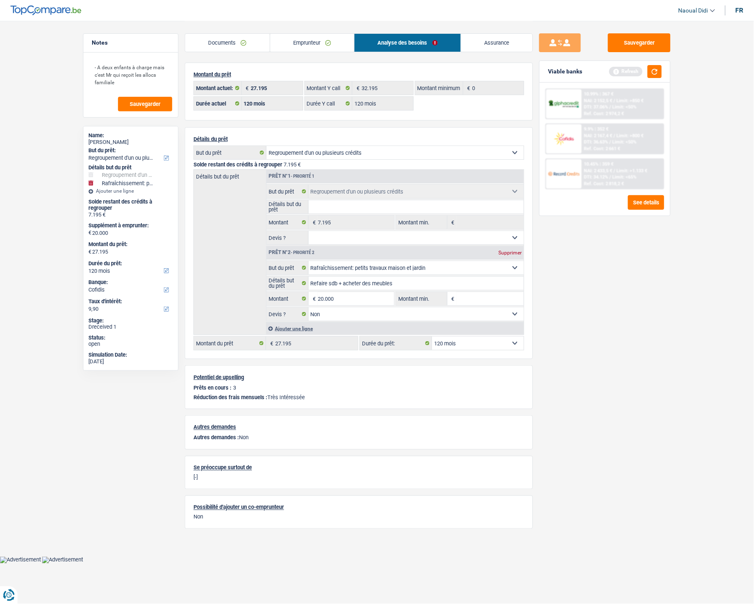
click at [290, 39] on link "Emprunteur" at bounding box center [312, 43] width 84 height 18
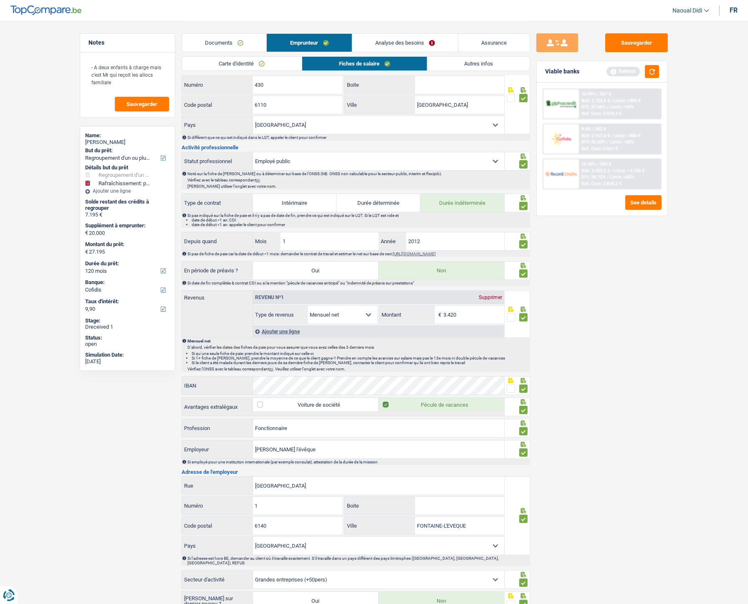
scroll to position [320, 0]
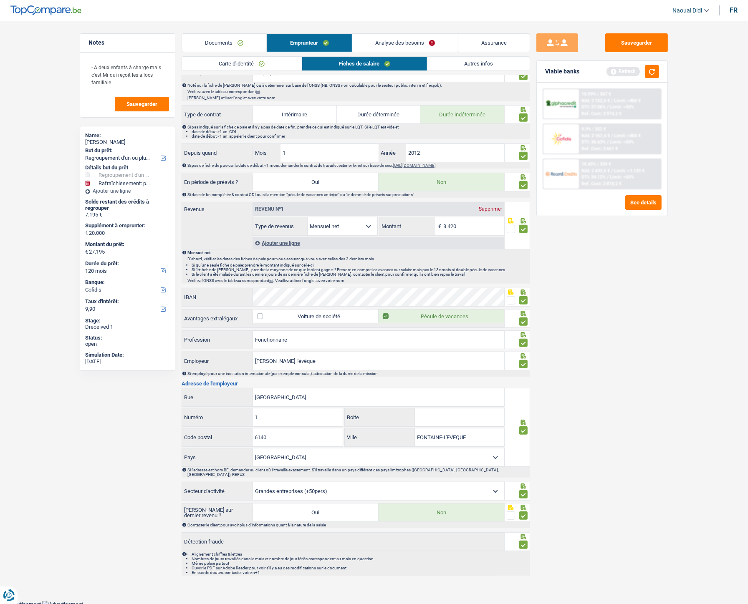
click at [468, 226] on input "3.420" at bounding box center [473, 226] width 60 height 18
type input "3.455"
click at [554, 293] on div "Sauvegarder Viable banks Refresh 10.99% | 367 € NAI: 2 152,5 € / Limit: >850 € …" at bounding box center [602, 311] width 144 height 557
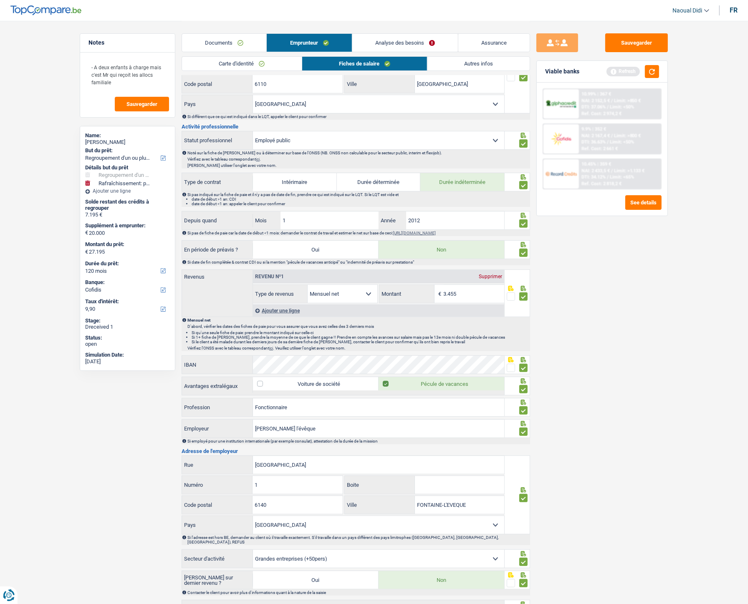
scroll to position [181, 0]
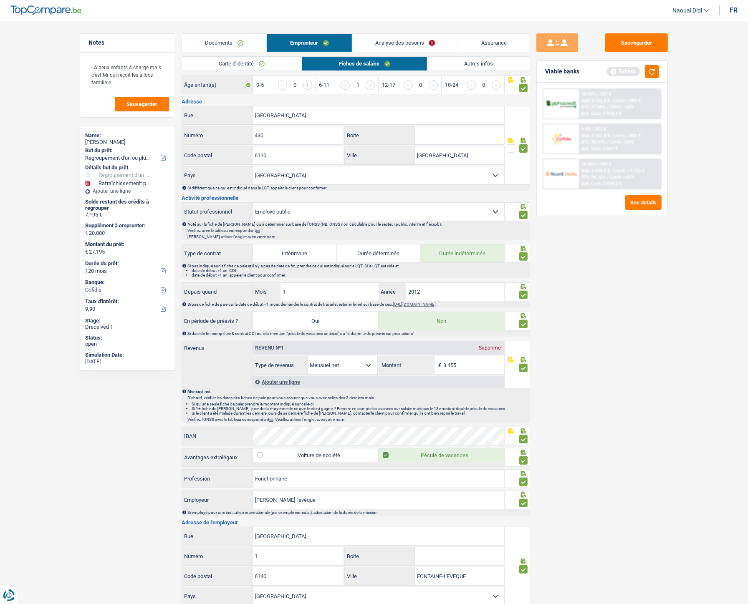
click at [433, 41] on link "Analyse des besoins" at bounding box center [405, 43] width 106 height 18
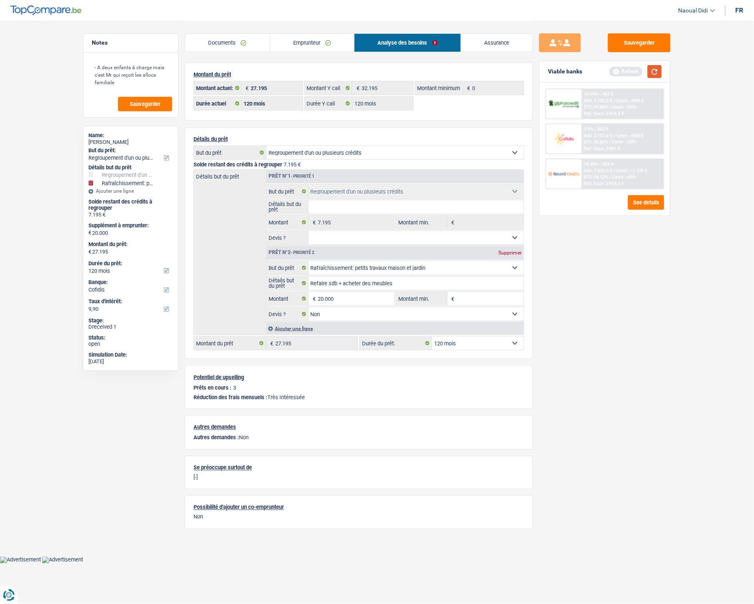
click at [662, 69] on button "button" at bounding box center [655, 71] width 14 height 13
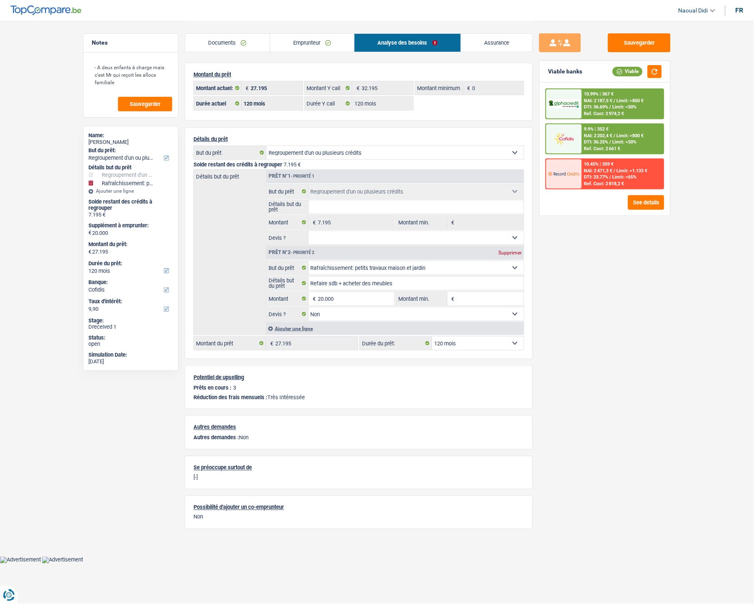
click at [627, 99] on span "Limit: >850 €" at bounding box center [630, 100] width 27 height 5
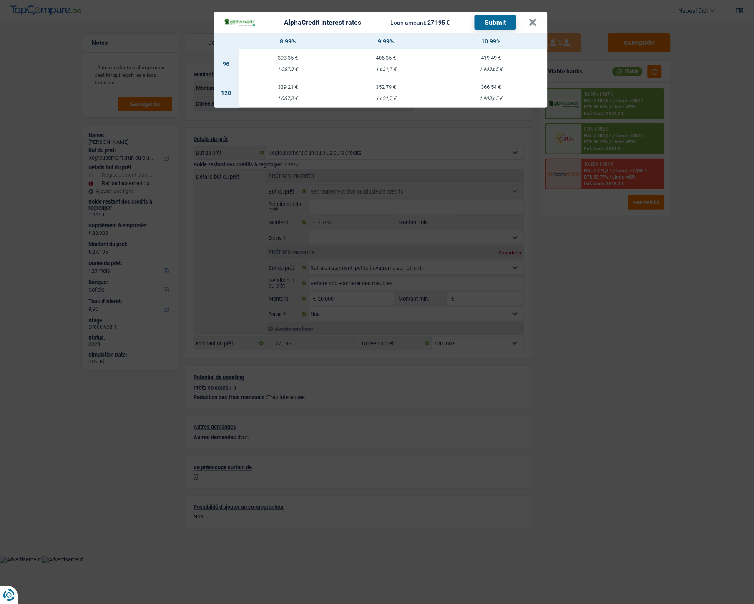
click at [385, 89] on div "352,79 €" at bounding box center [386, 86] width 98 height 5
select select "alphacredit"
type input "9,99"
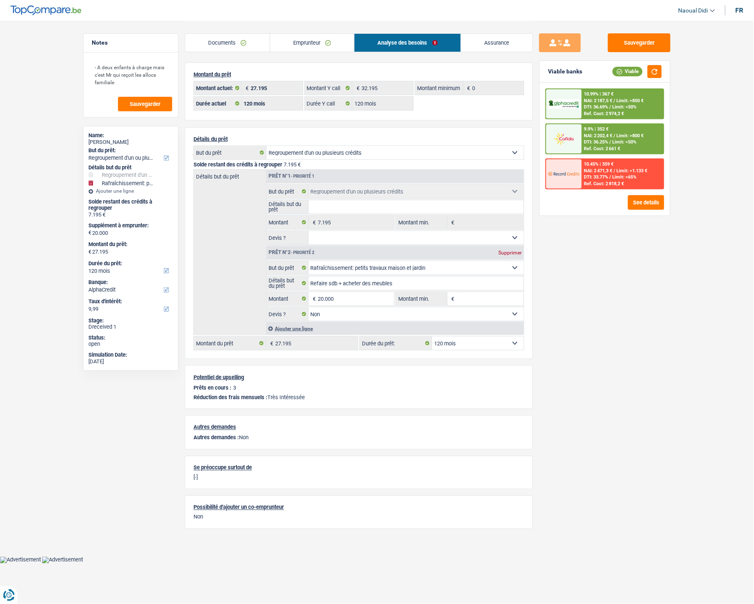
click at [598, 98] on span "NAI: 2 187,5 €" at bounding box center [598, 100] width 28 height 5
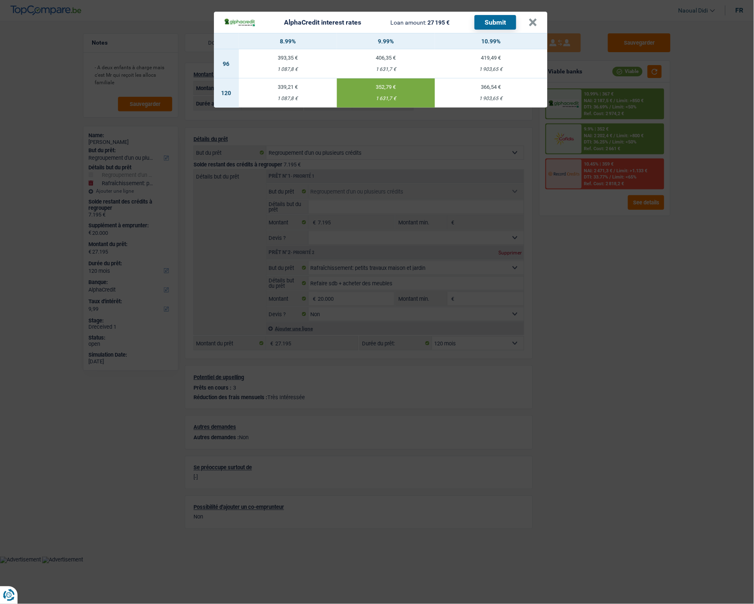
click at [499, 21] on button "Submit" at bounding box center [496, 22] width 42 height 15
click at [533, 23] on button "×" at bounding box center [533, 22] width 9 height 8
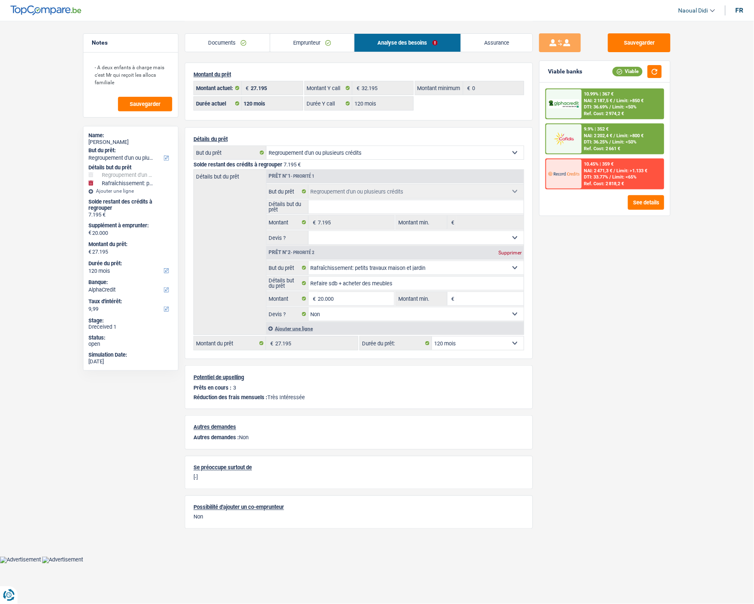
click at [617, 138] on div "9.9% | 352 € NAI: 2 202,4 € / Limit: >800 € DTI: 36.25% / Limit: <50% Ref. Cost…" at bounding box center [623, 138] width 82 height 29
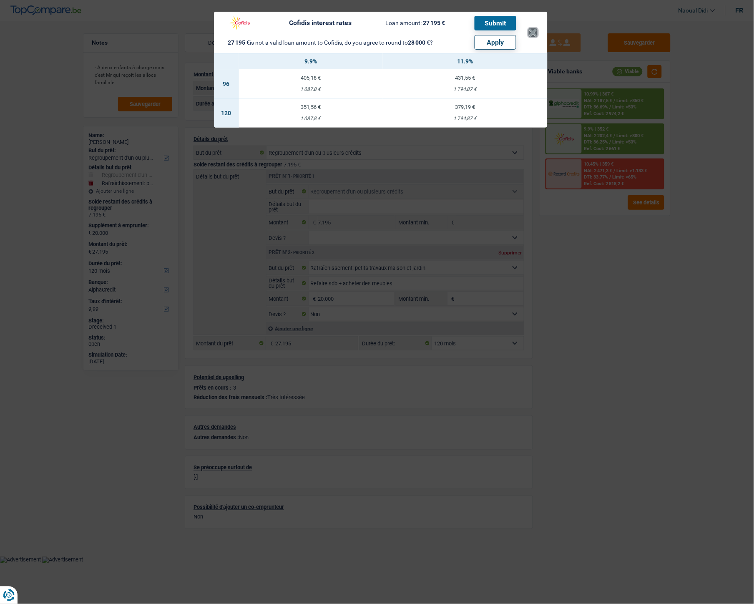
click at [533, 33] on button "×" at bounding box center [533, 32] width 9 height 8
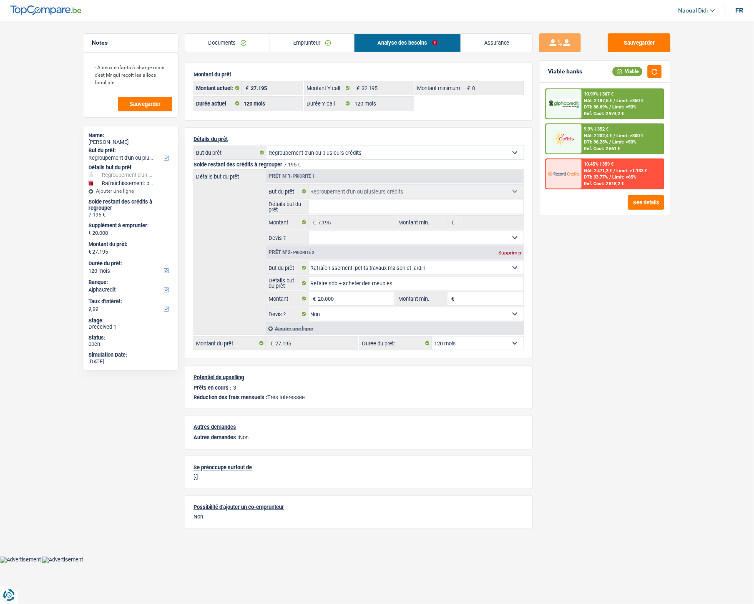
click at [450, 338] on select "12 mois 18 mois 24 mois 30 mois 36 mois 42 mois 48 mois 60 mois 72 mois 84 mois…" at bounding box center [478, 343] width 92 height 13
select select "84"
click at [432, 338] on select "12 mois 18 mois 24 mois 30 mois 36 mois 42 mois 48 mois 60 mois 72 mois 84 mois…" at bounding box center [478, 343] width 92 height 13
select select "84"
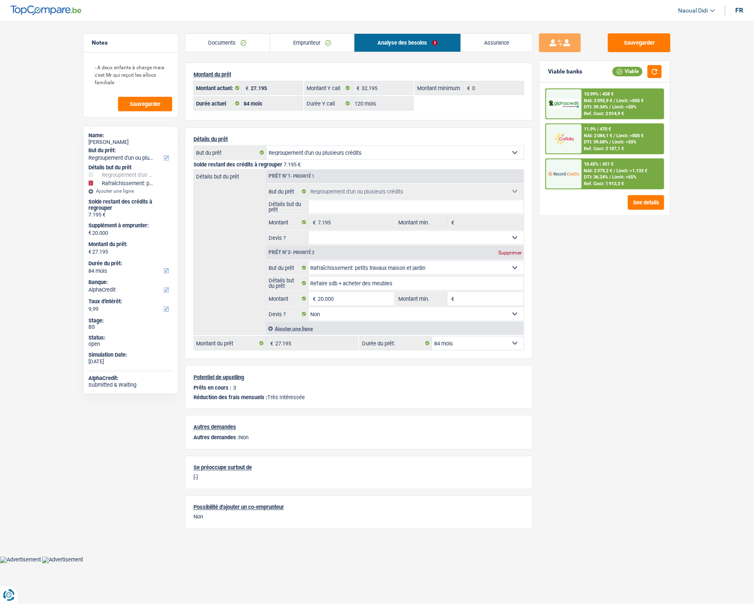
click at [603, 168] on span "NAI: 2 379,2 €" at bounding box center [598, 170] width 28 height 5
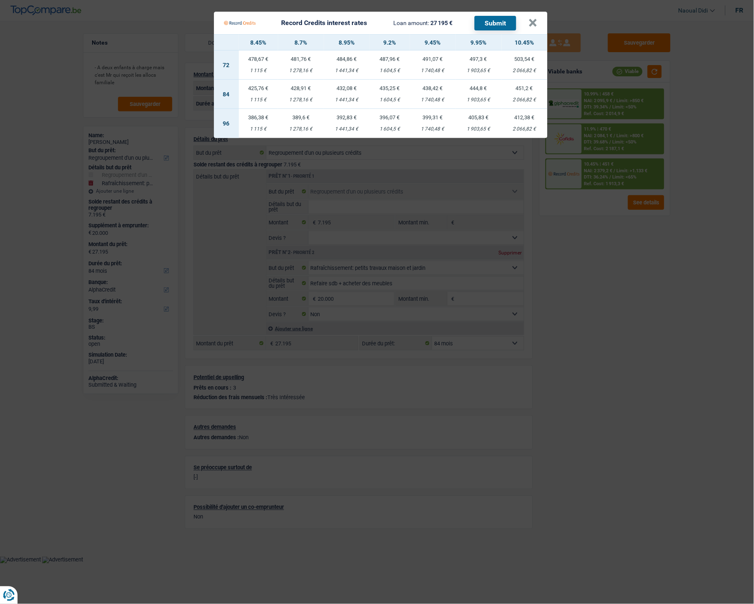
click at [351, 92] on td "432,08 € 1 441,34 €" at bounding box center [347, 94] width 46 height 29
select select "record credits"
type input "8,95"
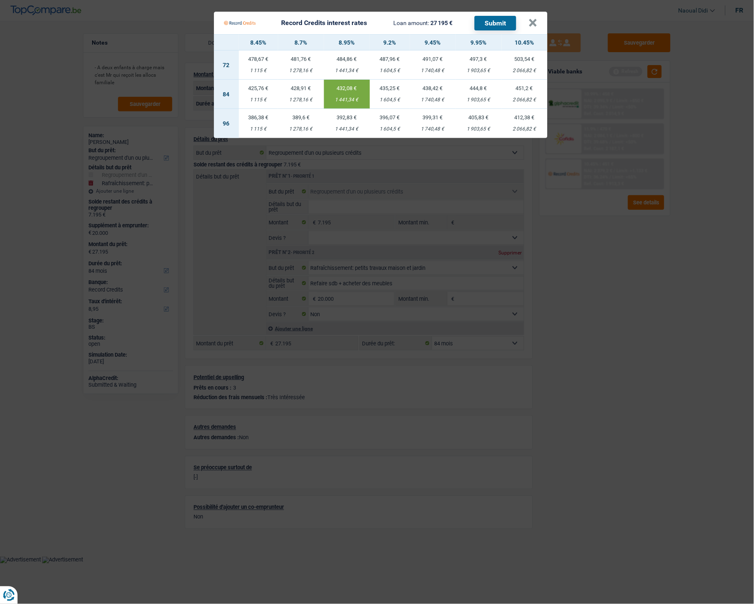
click at [493, 21] on button "Submit" at bounding box center [496, 23] width 42 height 15
click at [531, 20] on button "×" at bounding box center [533, 23] width 9 height 8
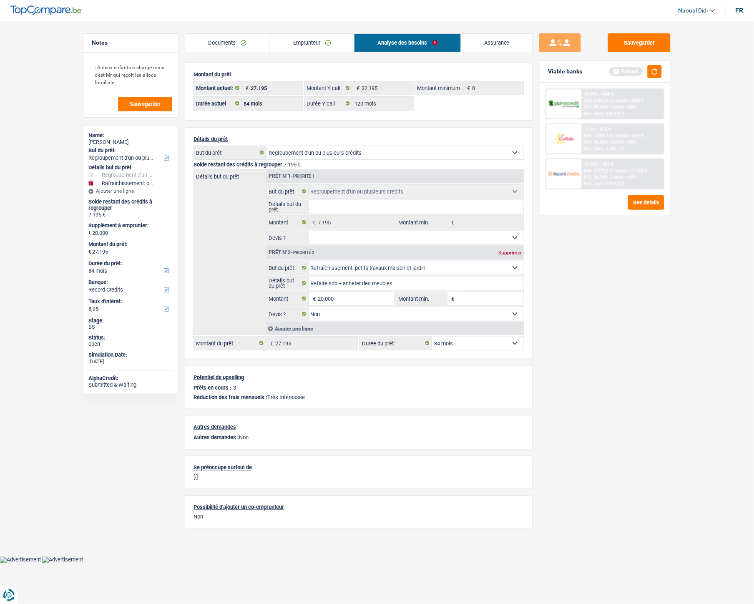
click at [468, 338] on select "12 mois 18 mois 24 mois 30 mois 36 mois 42 mois 48 mois 60 mois 72 mois 84 mois…" at bounding box center [478, 343] width 92 height 13
select select "120"
click at [432, 338] on select "12 mois 18 mois 24 mois 30 mois 36 mois 42 mois 48 mois 60 mois 72 mois 84 mois…" at bounding box center [478, 343] width 92 height 13
select select "120"
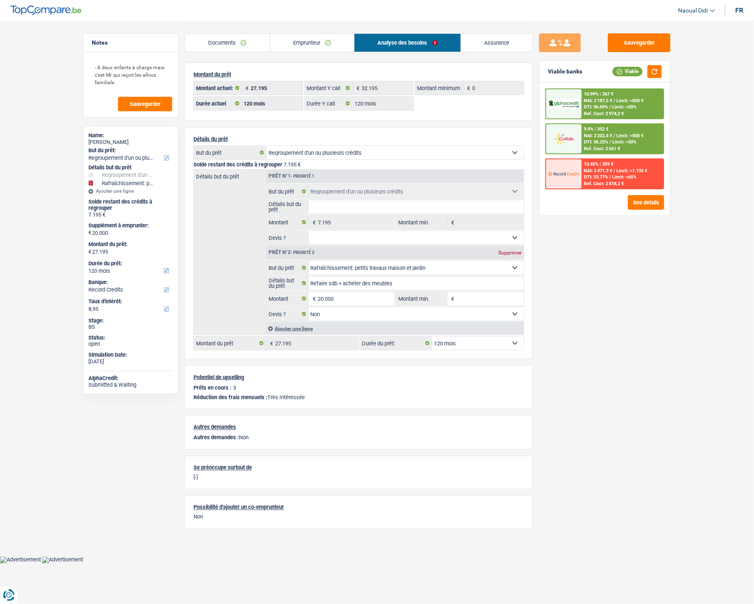
click at [602, 139] on span "DTI: 36.25%" at bounding box center [596, 141] width 24 height 5
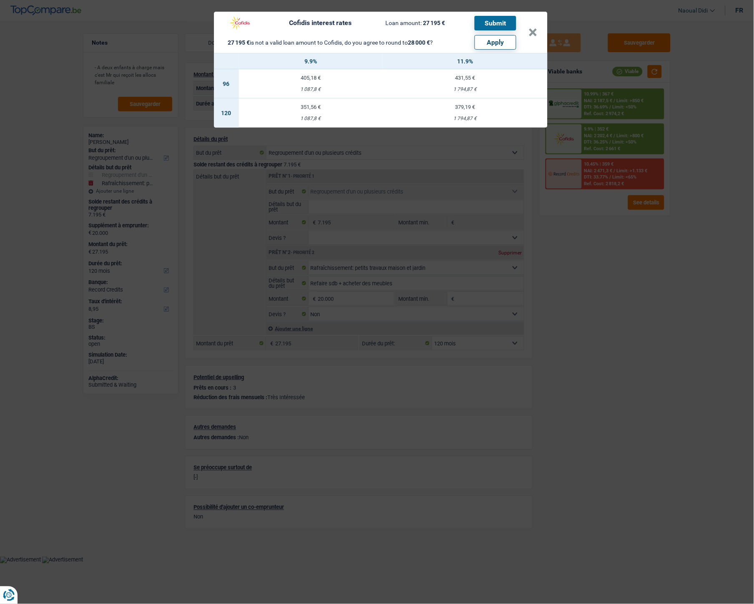
click at [497, 43] on button "Apply" at bounding box center [496, 42] width 42 height 15
select select "other"
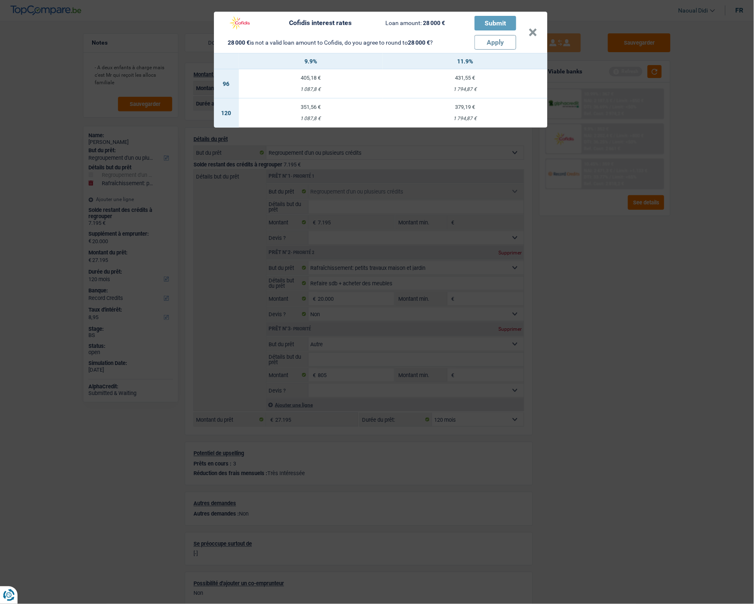
type input "20.805"
type input "28.000"
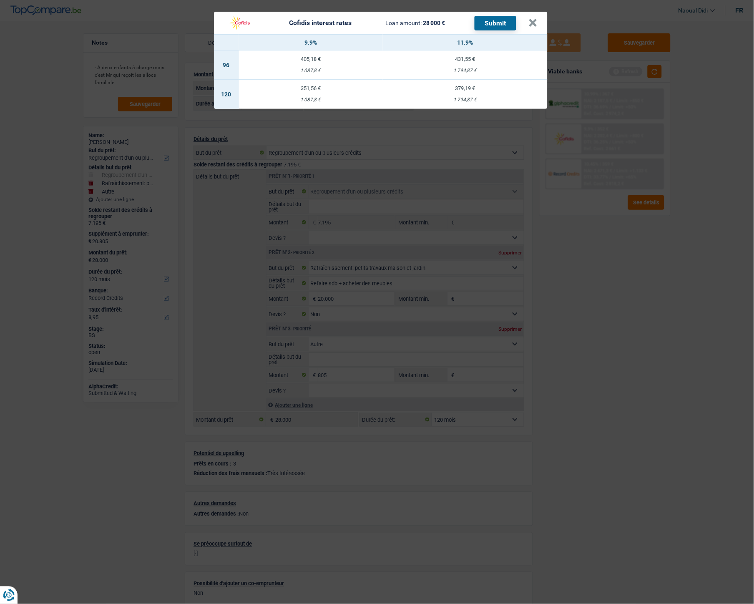
click at [464, 95] on td "379,19 € 1 794,87 €" at bounding box center [465, 94] width 165 height 29
select select "cofidis"
type input "11,90"
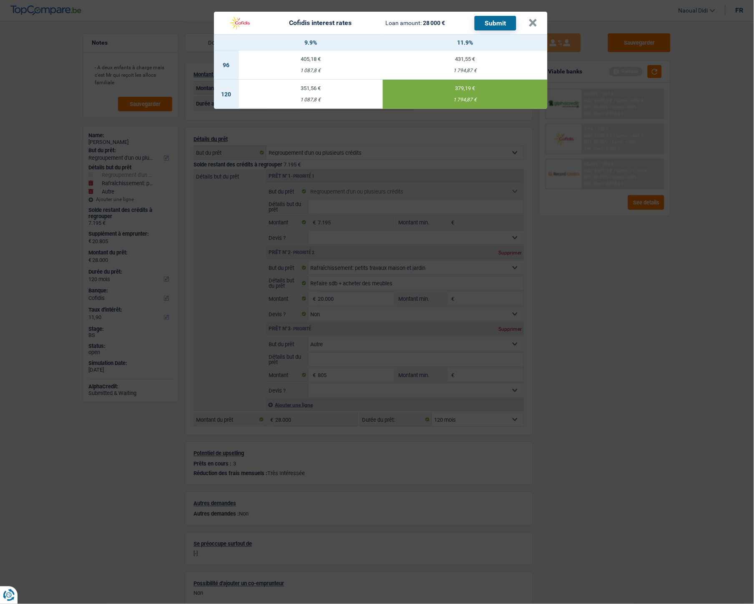
click at [499, 27] on button "Submit" at bounding box center [496, 23] width 42 height 15
click at [364, 26] on div "Cofidis interest rates Loan amount: 28 000 € Submit" at bounding box center [370, 23] width 293 height 16
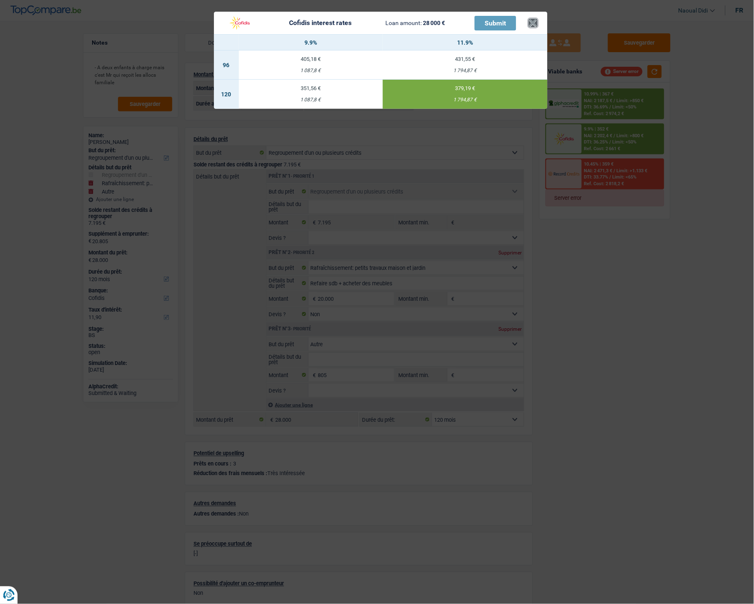
click at [534, 22] on button "×" at bounding box center [533, 23] width 9 height 8
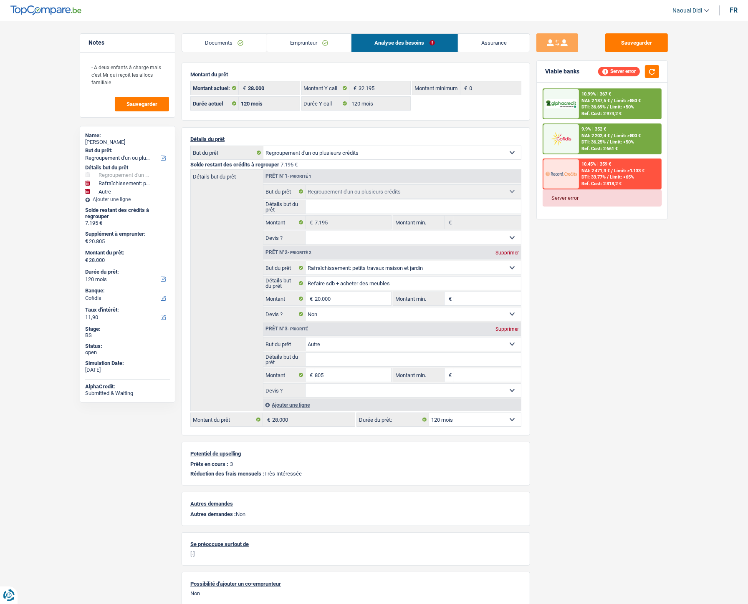
click at [306, 42] on link "Emprunteur" at bounding box center [309, 43] width 84 height 18
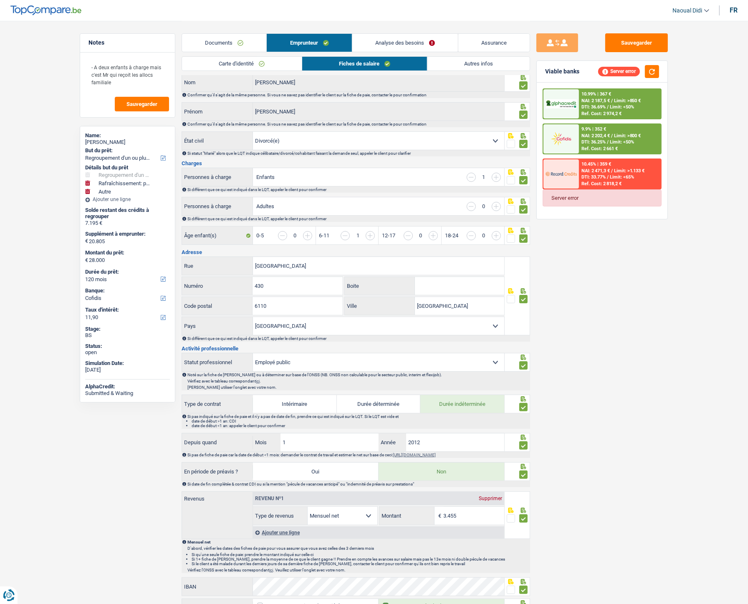
scroll to position [46, 0]
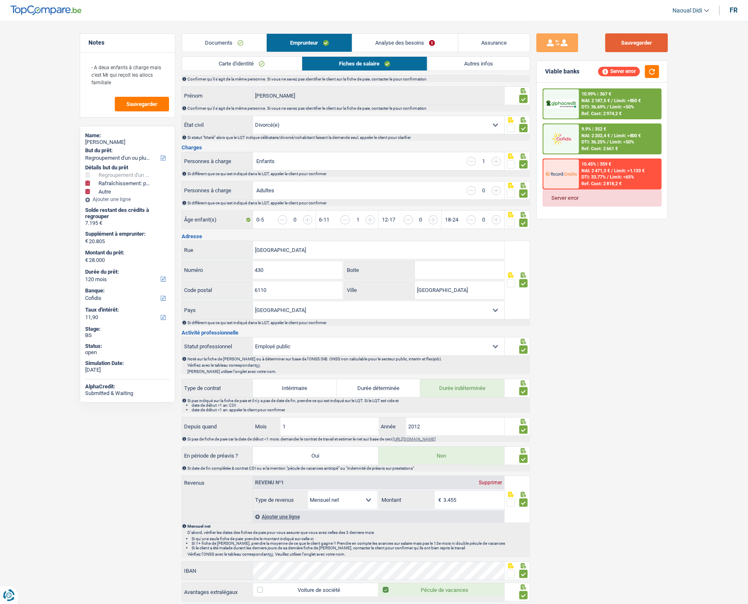
click at [640, 47] on button "Sauvegarder" at bounding box center [636, 42] width 63 height 19
click at [626, 251] on div "Sauvegarder Viable banks Server error 10.99% | 367 € NAI: 2 187,5 € / Limit: >8…" at bounding box center [602, 311] width 144 height 557
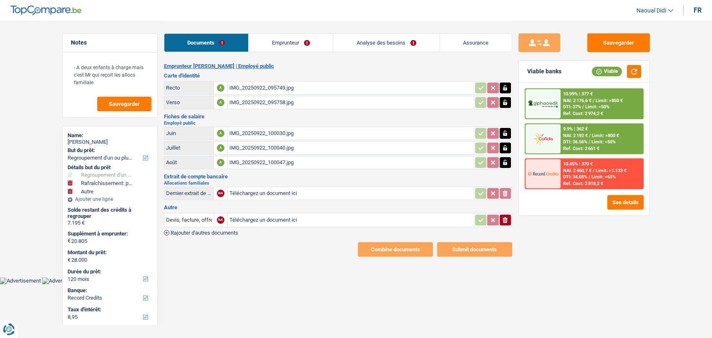
select select "refinancing"
select select "houseOrGarden"
select select "other"
select select "120"
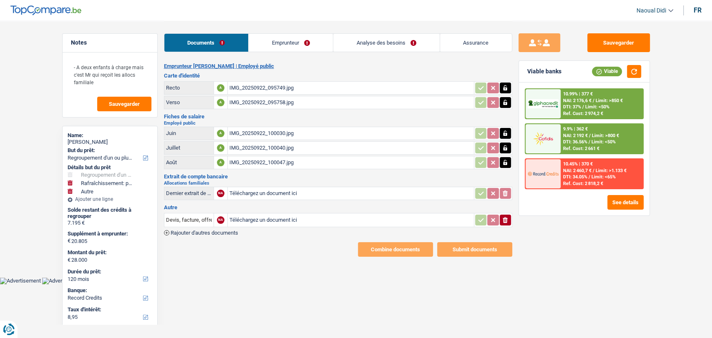
click at [578, 141] on span "DTI: 36.56%" at bounding box center [575, 141] width 24 height 5
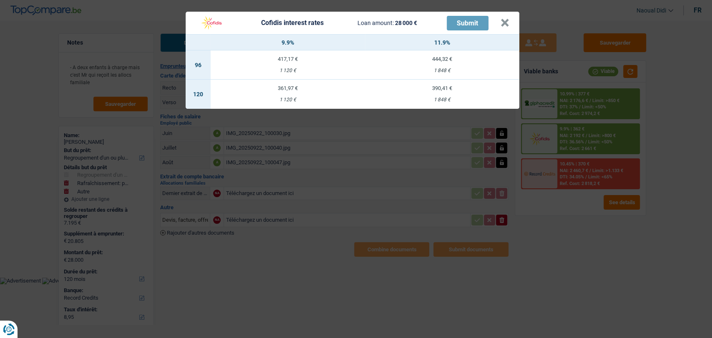
click at [445, 95] on td "390,41 € 1 848 €" at bounding box center [442, 94] width 154 height 29
select select "cofidis"
type input "11,90"
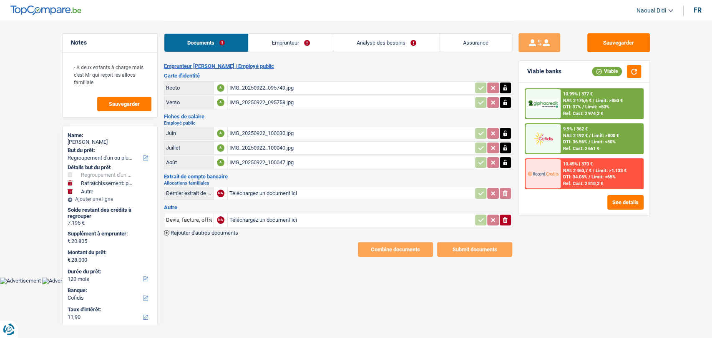
click at [588, 135] on span "NAI: 2 192 €" at bounding box center [575, 135] width 25 height 5
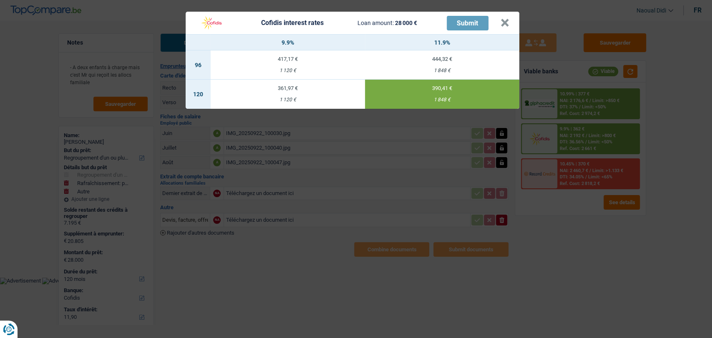
click at [447, 89] on div "390,41 €" at bounding box center [442, 88] width 154 height 5
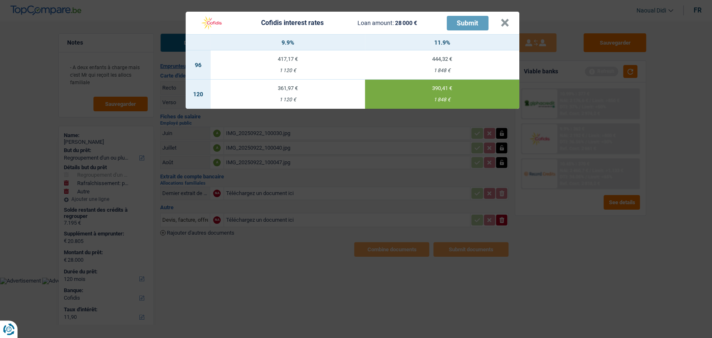
click at [509, 23] on header "Cofidis interest rates Loan amount: 28 000 € Submit ×" at bounding box center [353, 23] width 334 height 23
click at [507, 23] on button "×" at bounding box center [505, 23] width 9 height 8
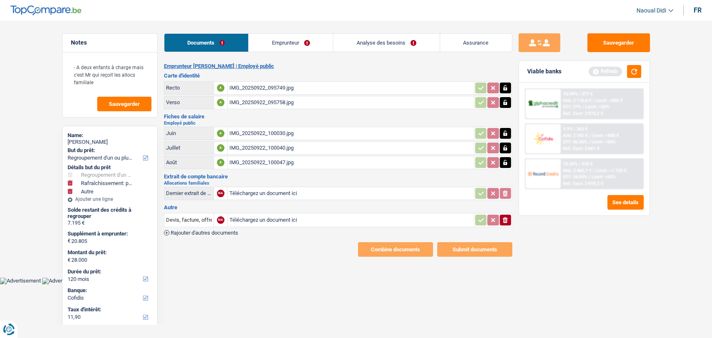
click at [315, 41] on link "Emprunteur" at bounding box center [291, 43] width 84 height 18
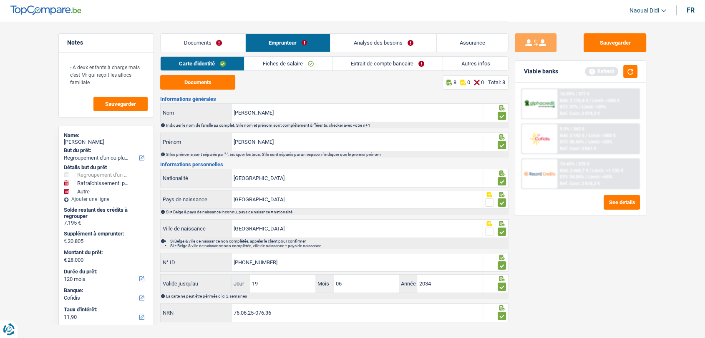
click at [374, 55] on div "Documents Emprunteur Analyse des besoins Assurance" at bounding box center [334, 38] width 348 height 35
click at [376, 58] on link "Extrait de compte bancaire" at bounding box center [387, 64] width 110 height 14
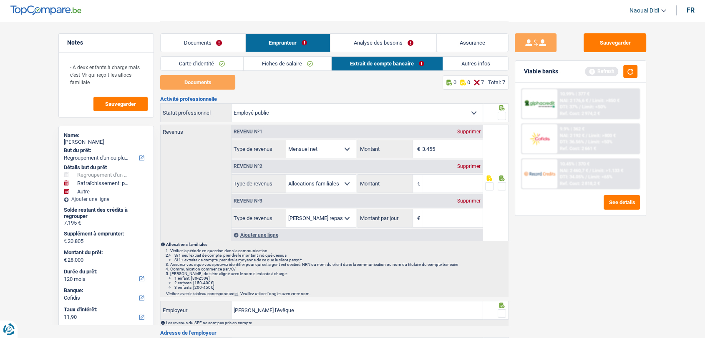
click at [469, 200] on div "Supprimer" at bounding box center [469, 201] width 28 height 5
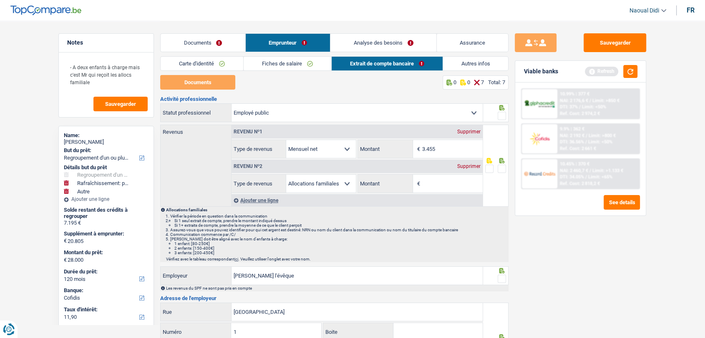
click at [466, 166] on div "Supprimer" at bounding box center [469, 166] width 28 height 5
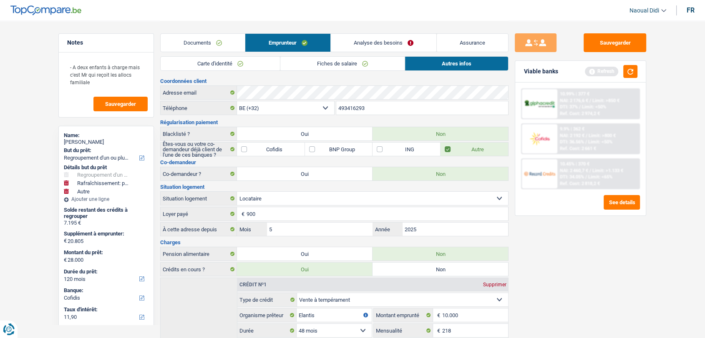
click at [587, 144] on div "9.9% | 362 € NAI: 2 192 € / Limit: >800 € DTI: 36.56% / Limit: <50% Ref. Cost: …" at bounding box center [598, 138] width 82 height 29
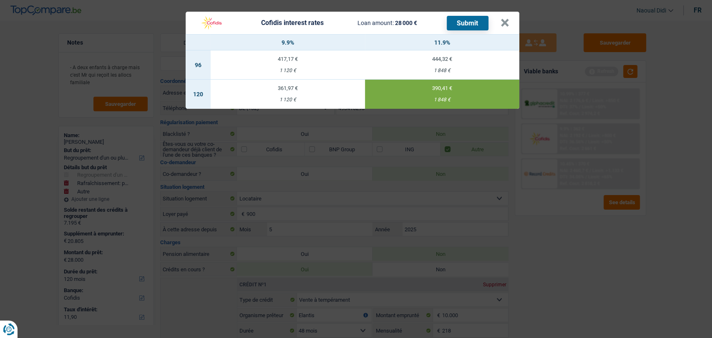
click at [469, 28] on button "Submit" at bounding box center [468, 23] width 42 height 15
click at [503, 21] on button "×" at bounding box center [505, 23] width 9 height 8
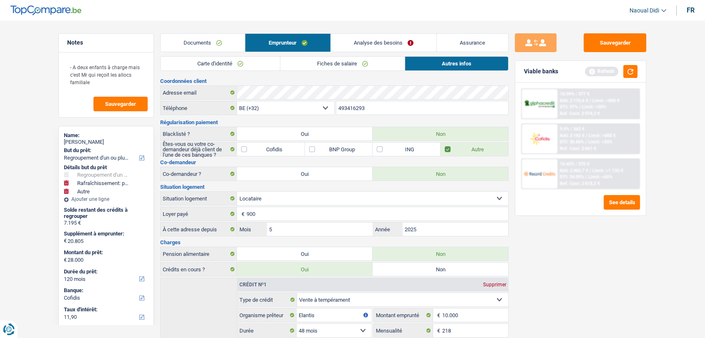
click at [330, 64] on link "Fiches de salaire" at bounding box center [342, 64] width 124 height 14
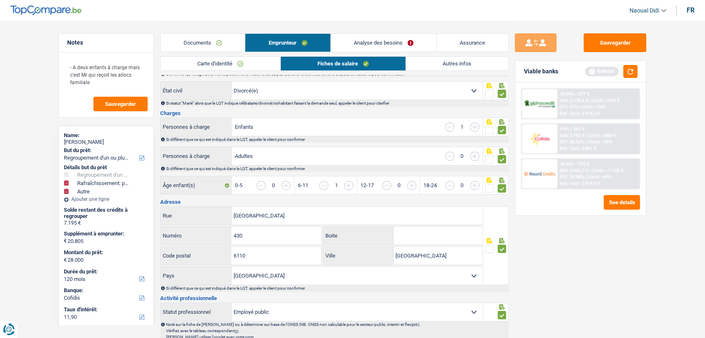
scroll to position [93, 0]
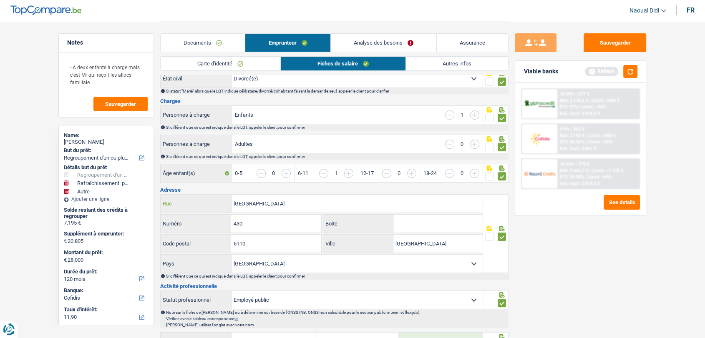
drag, startPoint x: 285, startPoint y: 200, endPoint x: 222, endPoint y: 202, distance: 62.6
click at [222, 202] on div "[GEOGRAPHIC_DATA][PERSON_NAME]" at bounding box center [322, 204] width 322 height 18
click at [598, 144] on span "Limit: <50%" at bounding box center [600, 141] width 24 height 5
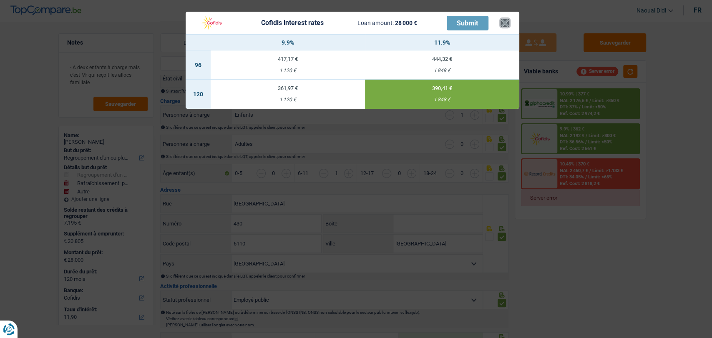
click at [502, 27] on button "×" at bounding box center [505, 23] width 9 height 8
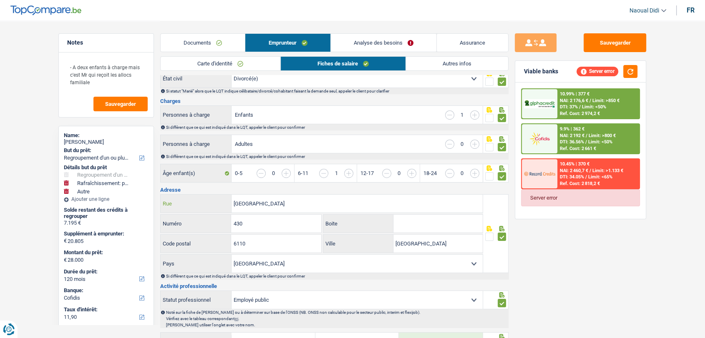
drag, startPoint x: 272, startPoint y: 204, endPoint x: 191, endPoint y: 197, distance: 80.8
click at [191, 197] on div "[GEOGRAPHIC_DATA][PERSON_NAME]" at bounding box center [322, 204] width 322 height 18
paste input "ée 4306110 [GEOGRAPHIC_DATA] Map Shar"
drag, startPoint x: 325, startPoint y: 203, endPoint x: 376, endPoint y: 201, distance: 50.5
click at [376, 201] on input "[GEOGRAPHIC_DATA] [GEOGRAPHIC_DATA] Map Share" at bounding box center [357, 204] width 251 height 18
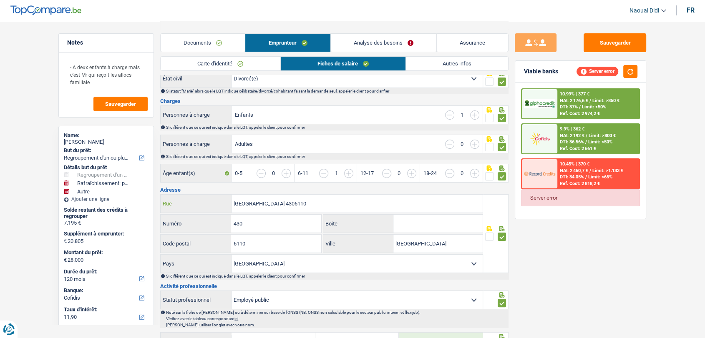
type input "[GEOGRAPHIC_DATA] 4306110"
drag, startPoint x: 451, startPoint y: 246, endPoint x: 389, endPoint y: 245, distance: 61.7
click at [389, 245] on div "[GEOGRAPHIC_DATA]" at bounding box center [402, 244] width 159 height 18
paste input "Map Share"
type input "M"
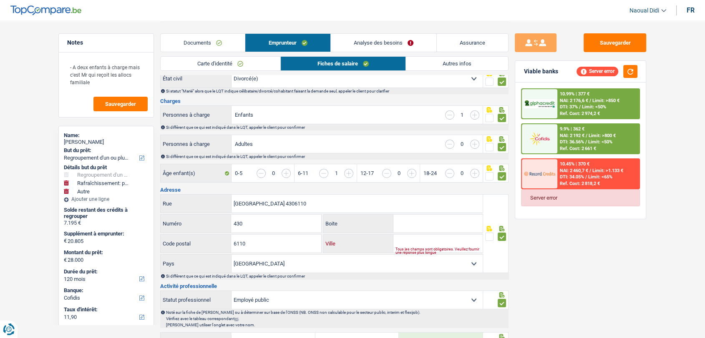
paste input "Montigny-le-Tilleul Map Share"
drag, startPoint x: 441, startPoint y: 241, endPoint x: 476, endPoint y: 241, distance: 35.9
click at [476, 241] on input "Montigny-le-Tilleul Map Share" at bounding box center [437, 244] width 89 height 18
type input "[GEOGRAPHIC_DATA]"
click at [293, 206] on input "[GEOGRAPHIC_DATA] 4306110" at bounding box center [357, 204] width 251 height 18
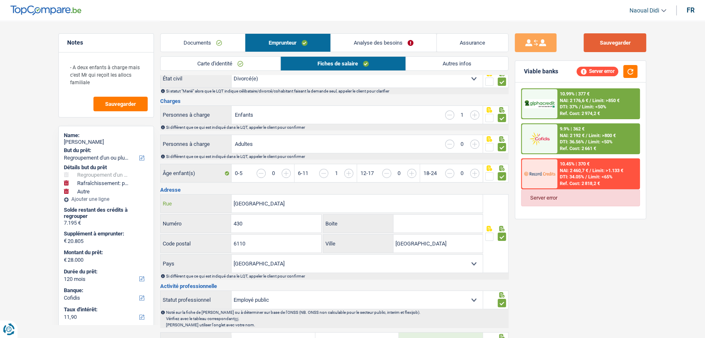
type input "[GEOGRAPHIC_DATA]"
click at [633, 41] on button "Sauvegarder" at bounding box center [615, 42] width 63 height 19
click at [461, 71] on div "Carte d'identité Fiches de salaire Autres infos" at bounding box center [334, 65] width 348 height 19
click at [462, 68] on link "Autres infos" at bounding box center [457, 64] width 102 height 14
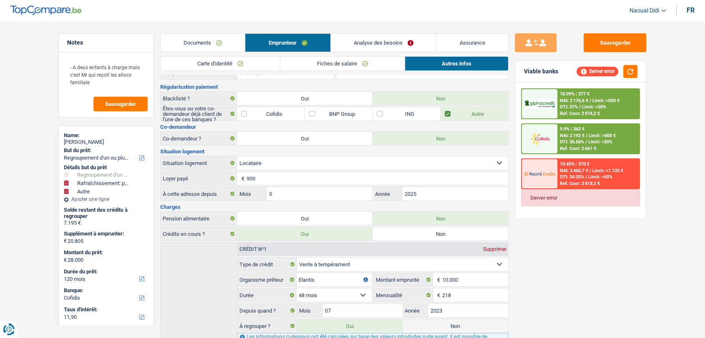
scroll to position [0, 0]
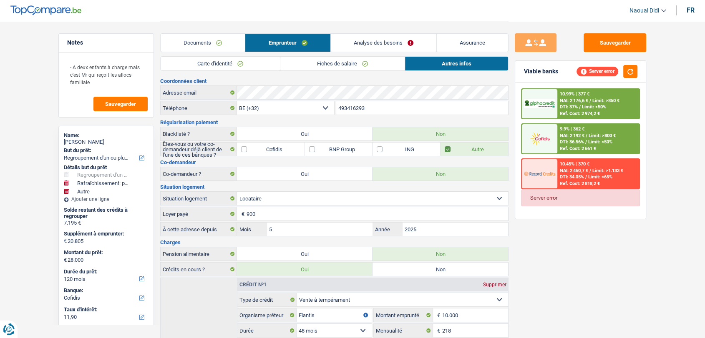
click at [358, 46] on link "Analyse des besoins" at bounding box center [384, 43] width 106 height 18
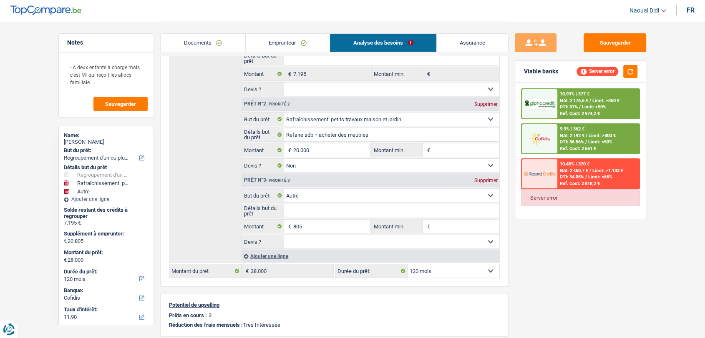
scroll to position [139, 0]
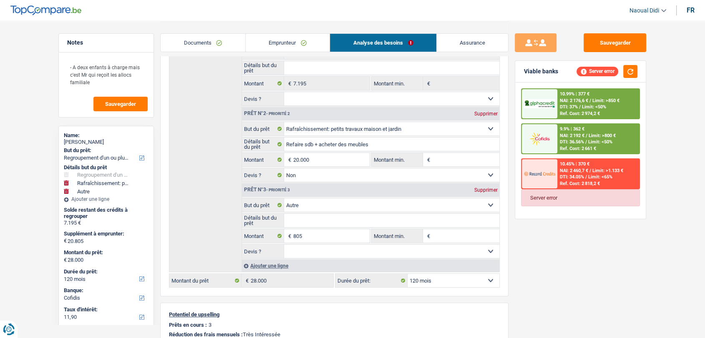
click at [308, 221] on input "Détails but du prêt" at bounding box center [392, 220] width 216 height 13
type input "i"
type input "c"
type input "achat matériel"
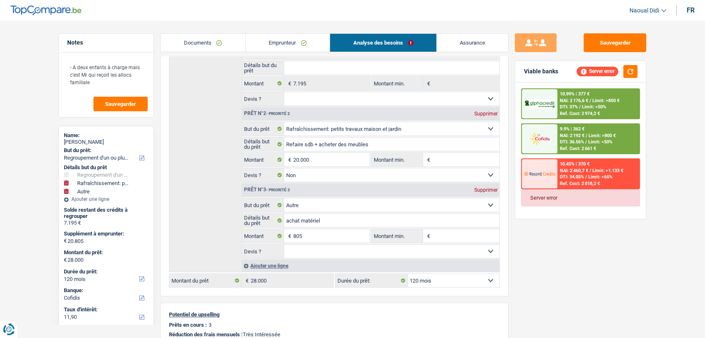
click at [576, 143] on span "DTI: 36.56%" at bounding box center [572, 141] width 24 height 5
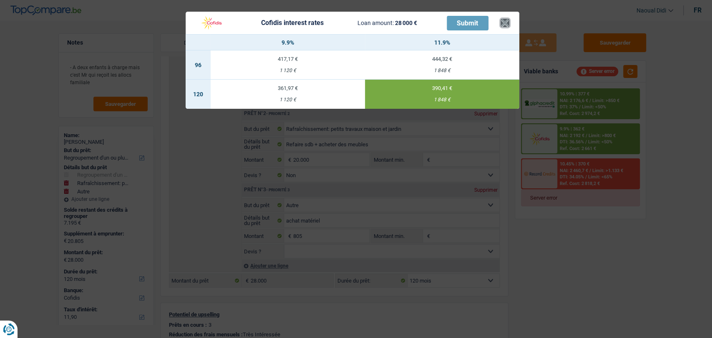
click at [508, 23] on button "×" at bounding box center [505, 23] width 9 height 8
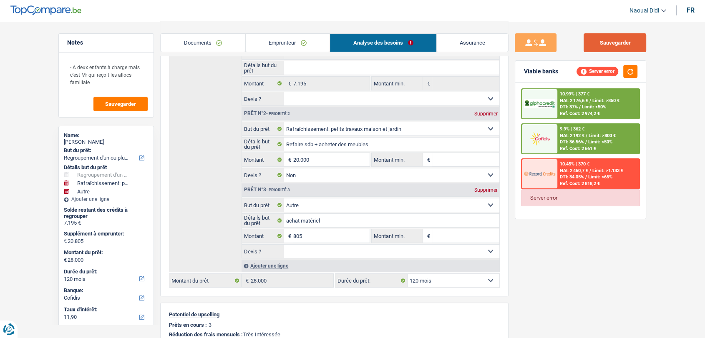
click at [601, 41] on button "Sauvegarder" at bounding box center [615, 42] width 63 height 19
click at [190, 42] on link "Documents" at bounding box center [203, 43] width 85 height 18
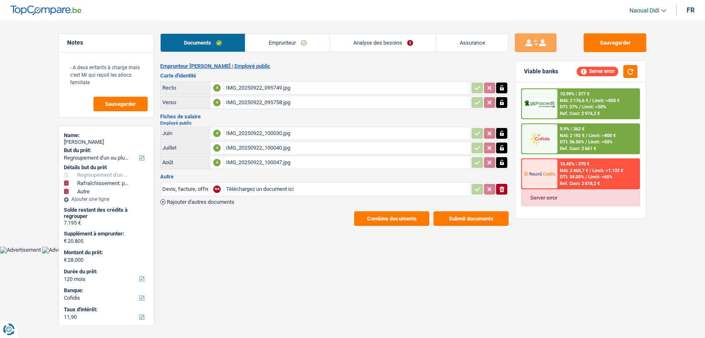
scroll to position [0, 0]
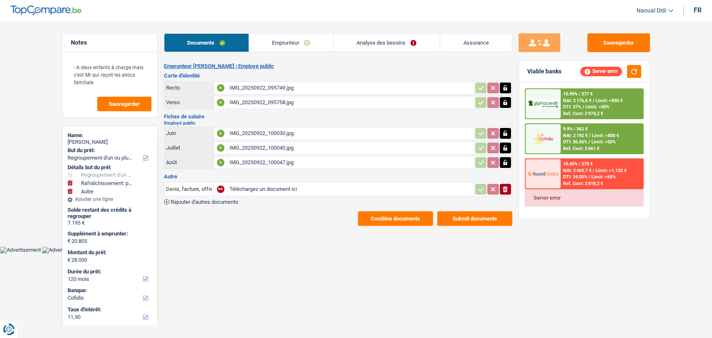
click at [506, 186] on icon "button" at bounding box center [505, 189] width 5 height 6
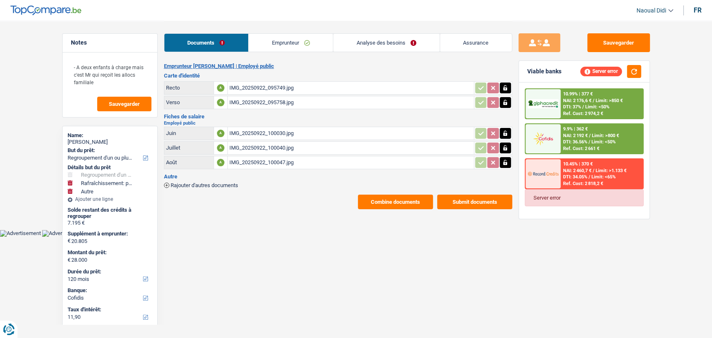
click at [587, 142] on span "DTI: 36.56%" at bounding box center [575, 141] width 24 height 5
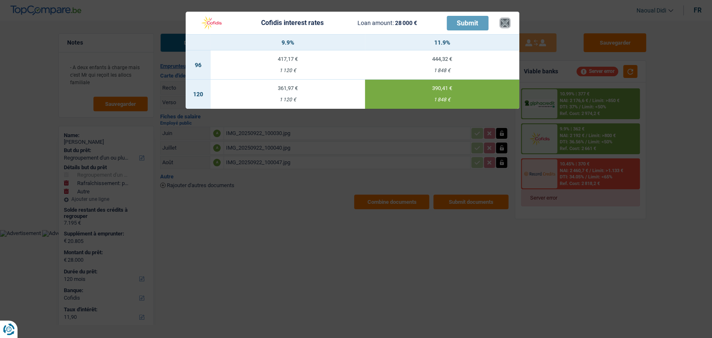
click at [506, 25] on button "×" at bounding box center [505, 23] width 9 height 8
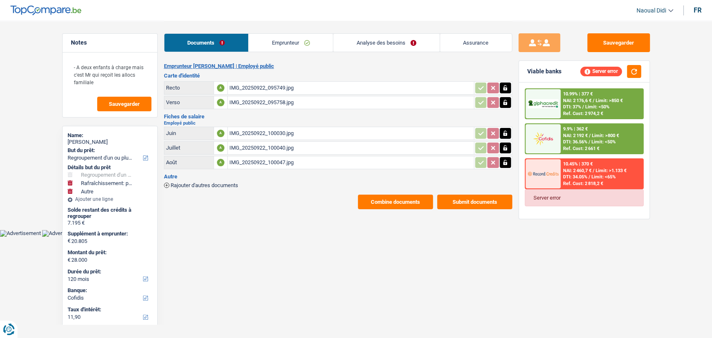
click at [294, 39] on link "Emprunteur" at bounding box center [291, 43] width 84 height 18
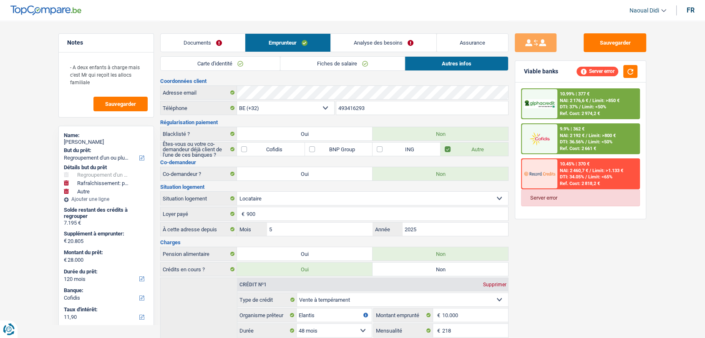
click at [365, 67] on link "Fiches de salaire" at bounding box center [342, 64] width 124 height 14
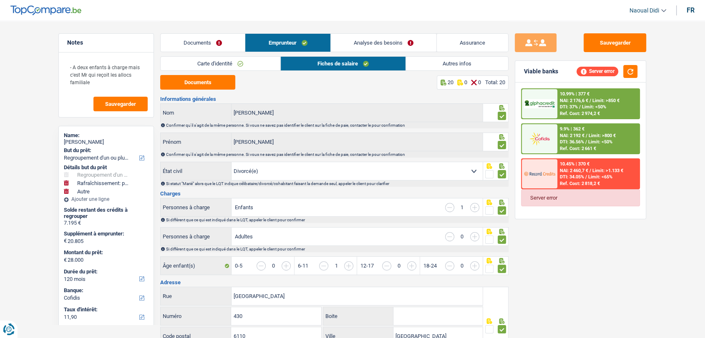
click at [386, 43] on link "Analyse des besoins" at bounding box center [384, 43] width 106 height 18
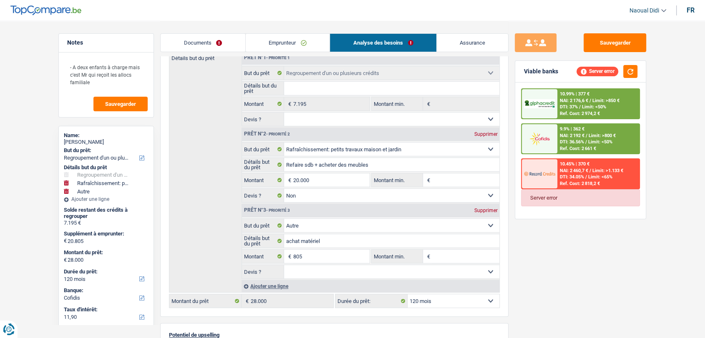
scroll to position [139, 0]
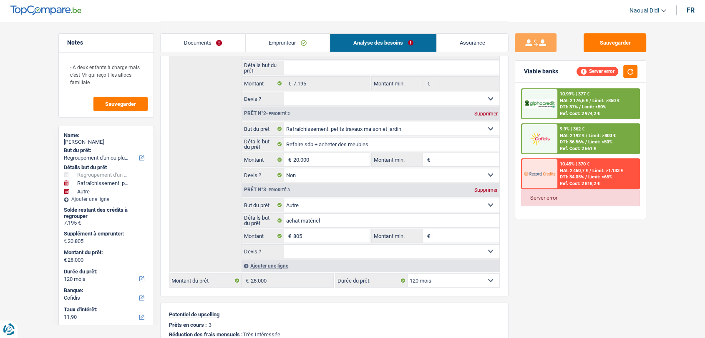
click at [566, 136] on span "NAI: 2 192 €" at bounding box center [572, 135] width 25 height 5
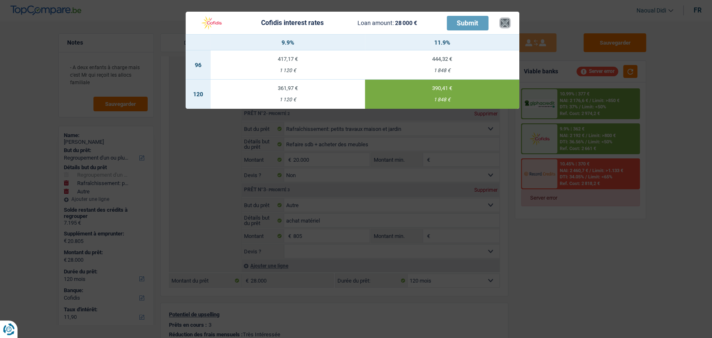
click at [507, 24] on button "×" at bounding box center [505, 23] width 9 height 8
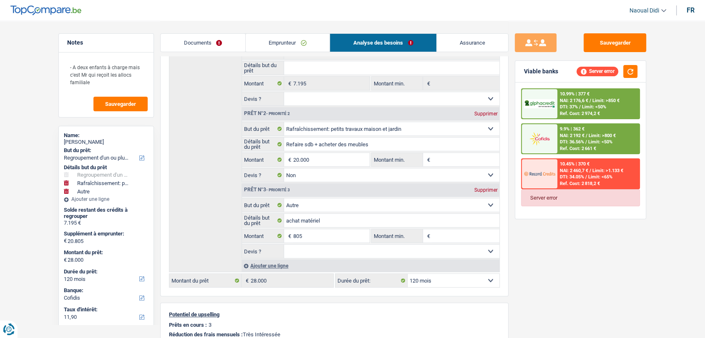
click at [289, 37] on link "Emprunteur" at bounding box center [288, 43] width 84 height 18
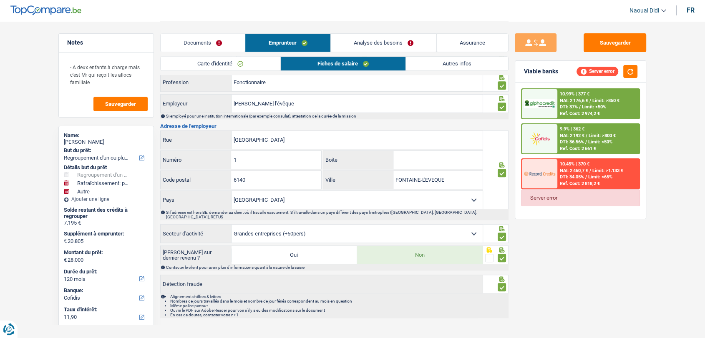
scroll to position [582, 0]
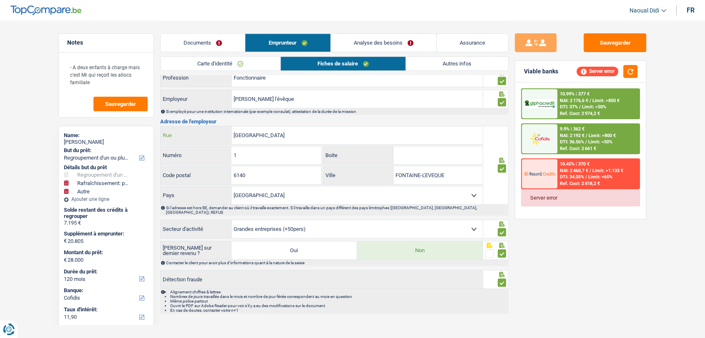
drag, startPoint x: 264, startPoint y: 132, endPoint x: 193, endPoint y: 131, distance: 70.5
click at [193, 131] on div "[GEOGRAPHIC_DATA]" at bounding box center [322, 135] width 322 height 18
paste input "Fontaine-l'Évêque"
type input "Fontaine-l'Évêque"
drag, startPoint x: 243, startPoint y: 128, endPoint x: 187, endPoint y: 128, distance: 56.3
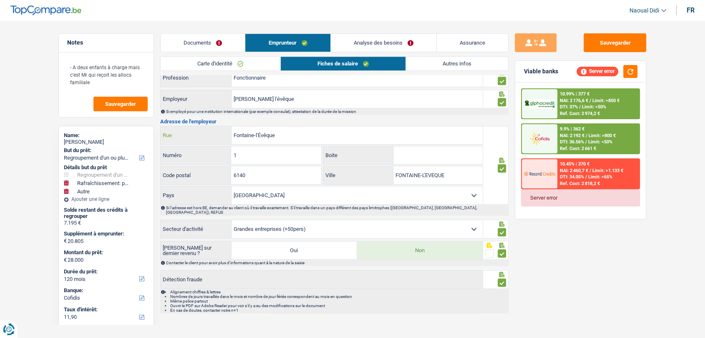
click at [187, 128] on div "Fontaine-l'Évêque [PERSON_NAME]" at bounding box center [322, 135] width 322 height 18
drag, startPoint x: 388, startPoint y: 168, endPoint x: 340, endPoint y: 166, distance: 47.6
click at [340, 166] on div "FONTAINE-L'EVEQUE Ville" at bounding box center [402, 175] width 159 height 18
paste input "ontaine-l'Évêque"
paste input "[GEOGRAPHIC_DATA]"
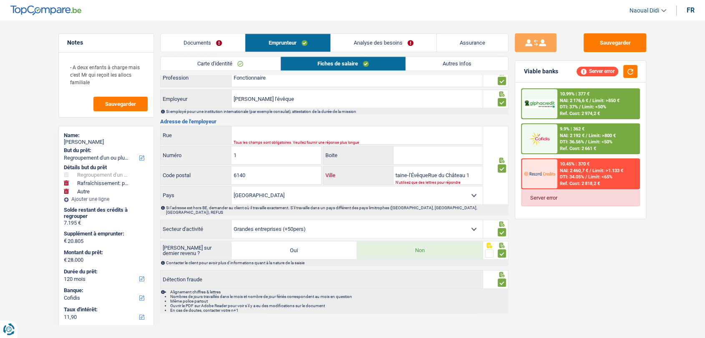
scroll to position [0, 0]
drag, startPoint x: 214, startPoint y: 153, endPoint x: 157, endPoint y: 150, distance: 56.8
type input "Fontaine-l'ÉvêqueRue du Château 1"
click at [157, 150] on div "Notes - A deux enfants à charge mais c'est Mr qui reçoit les allocs familiale S…" at bounding box center [106, 179] width 108 height 292
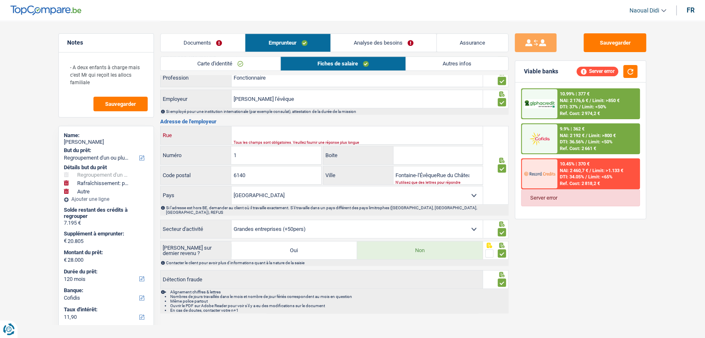
click at [274, 131] on input "Rue" at bounding box center [357, 135] width 251 height 18
paste input "[GEOGRAPHIC_DATA]"
type input "[GEOGRAPHIC_DATA]"
drag, startPoint x: 471, startPoint y: 174, endPoint x: 360, endPoint y: 171, distance: 110.6
click at [360, 171] on div "Fontaine-l'ÉvêqueRue du [GEOGRAPHIC_DATA]" at bounding box center [402, 175] width 159 height 18
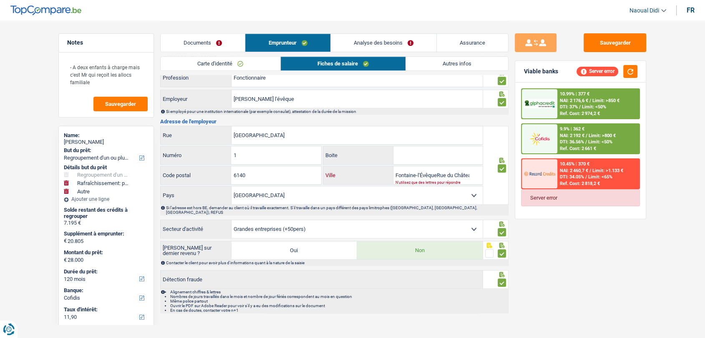
click at [436, 171] on input "Fontaine-l'ÉvêqueRue du Château 1" at bounding box center [437, 175] width 89 height 18
drag, startPoint x: 478, startPoint y: 175, endPoint x: 557, endPoint y: 178, distance: 78.9
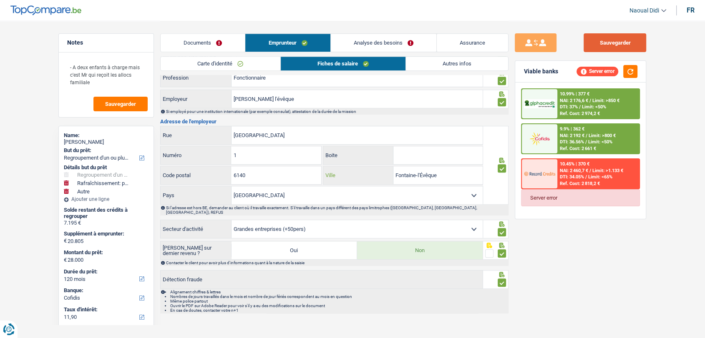
type input "Fontaine-l'Évêque"
click at [625, 40] on button "Sauvegarder" at bounding box center [615, 42] width 63 height 19
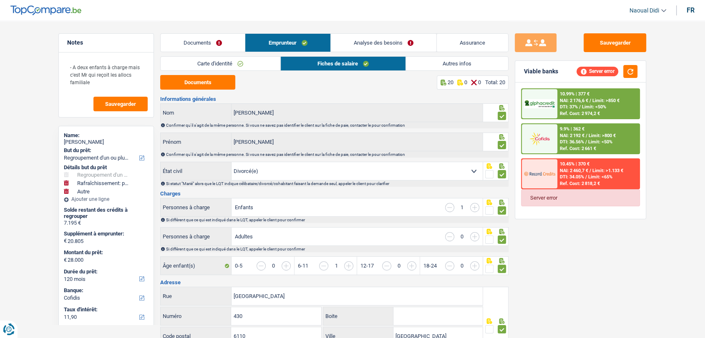
click at [385, 44] on link "Analyse des besoins" at bounding box center [384, 43] width 106 height 18
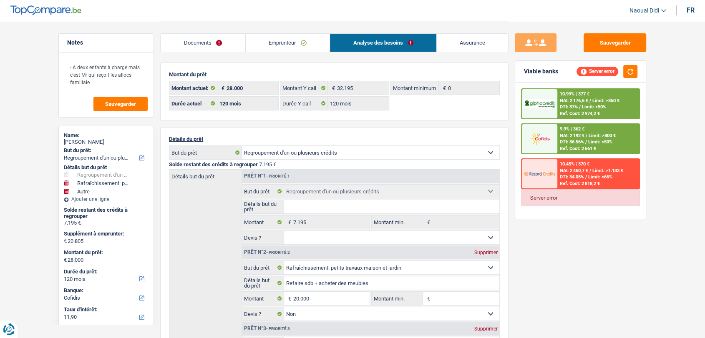
click at [290, 45] on link "Emprunteur" at bounding box center [288, 43] width 84 height 18
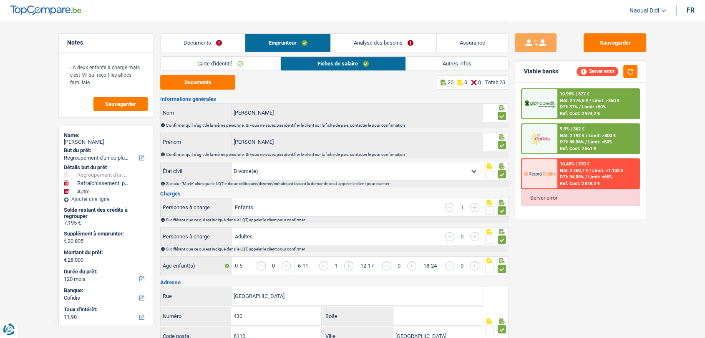
click at [441, 66] on link "Autres infos" at bounding box center [457, 64] width 102 height 14
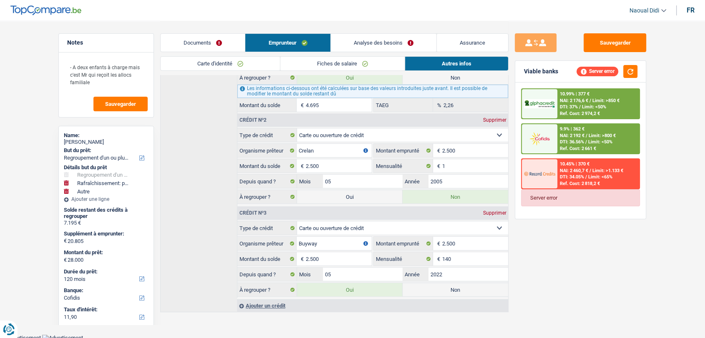
scroll to position [285, 0]
click at [594, 136] on span "Limit: >800 €" at bounding box center [602, 135] width 27 height 5
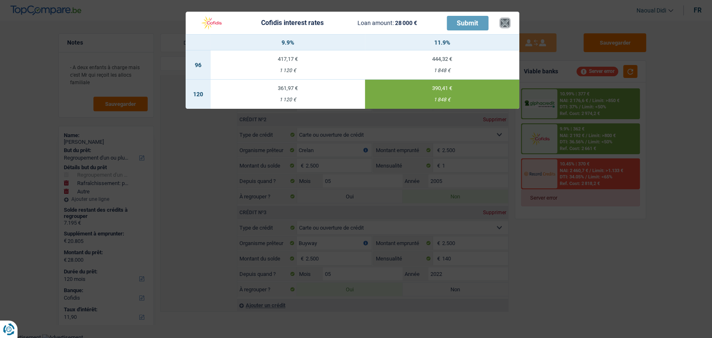
click at [501, 23] on button "×" at bounding box center [505, 23] width 9 height 8
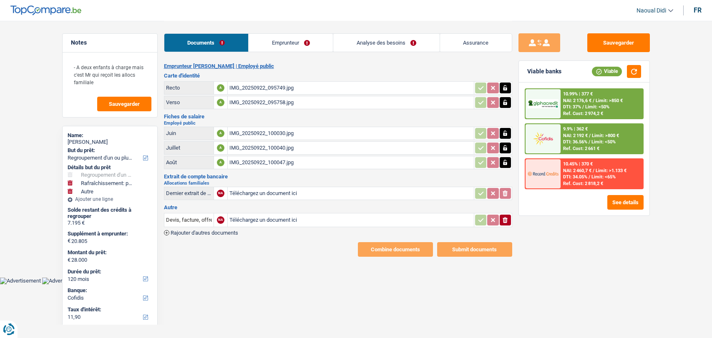
select select "refinancing"
select select "houseOrGarden"
select select "other"
select select "120"
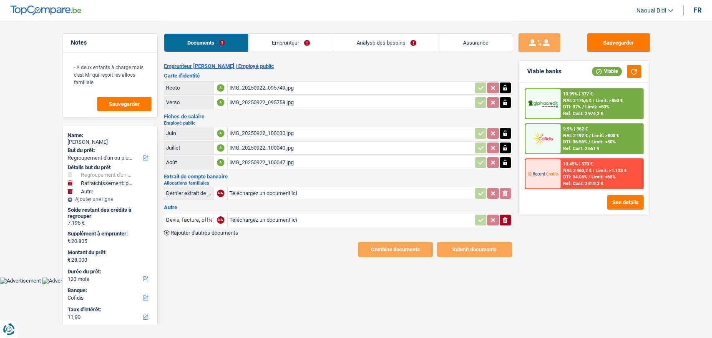
select select "cofidis"
click at [547, 131] on img at bounding box center [543, 138] width 31 height 15
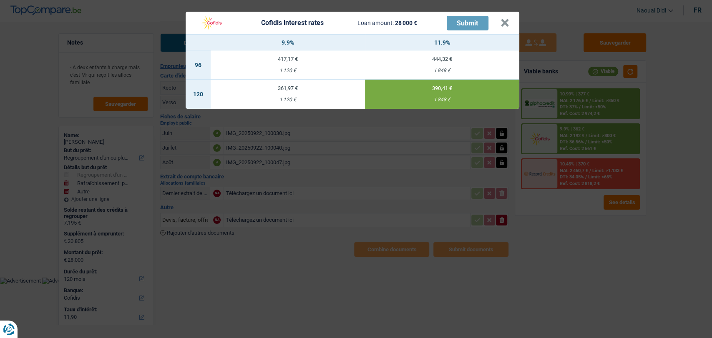
click at [292, 100] on div "1 120 €" at bounding box center [288, 99] width 154 height 5
type input "9,90"
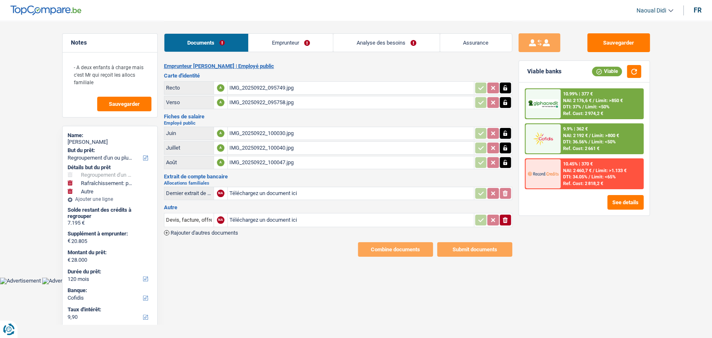
click at [580, 126] on div "9.9% | 362 €" at bounding box center [575, 128] width 25 height 5
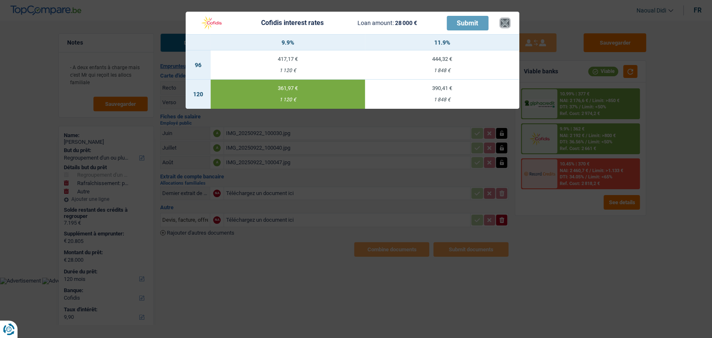
click at [506, 24] on button "×" at bounding box center [505, 23] width 9 height 8
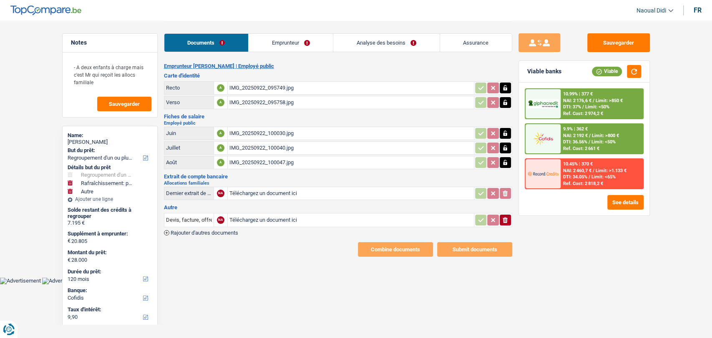
click at [285, 41] on link "Emprunteur" at bounding box center [291, 43] width 84 height 18
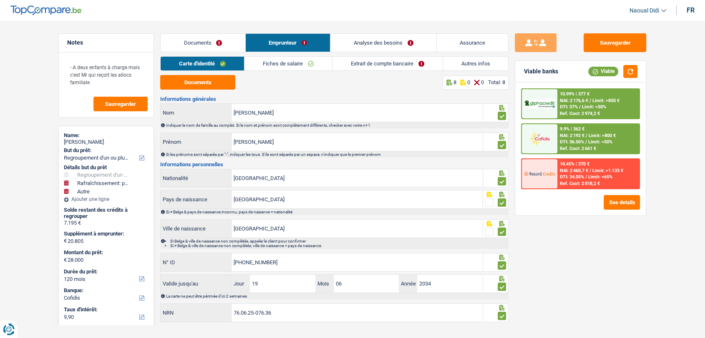
click at [399, 63] on link "Extrait de compte bancaire" at bounding box center [387, 64] width 110 height 14
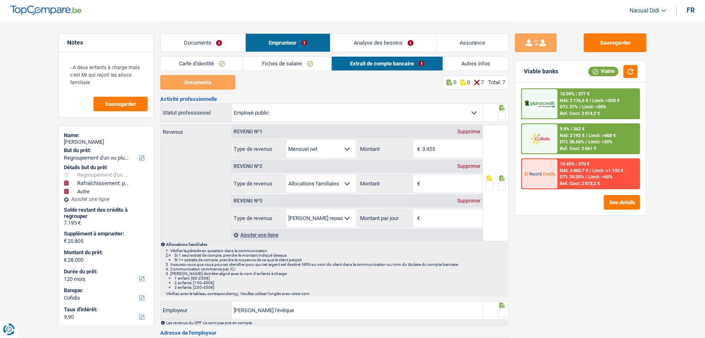
click at [468, 201] on div "Supprimer" at bounding box center [469, 201] width 28 height 5
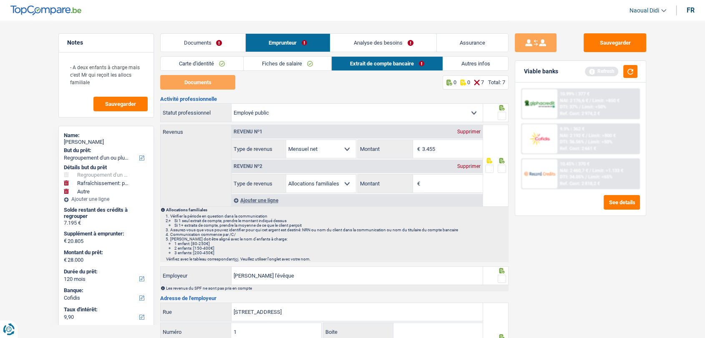
click at [465, 166] on div "Supprimer" at bounding box center [469, 166] width 28 height 5
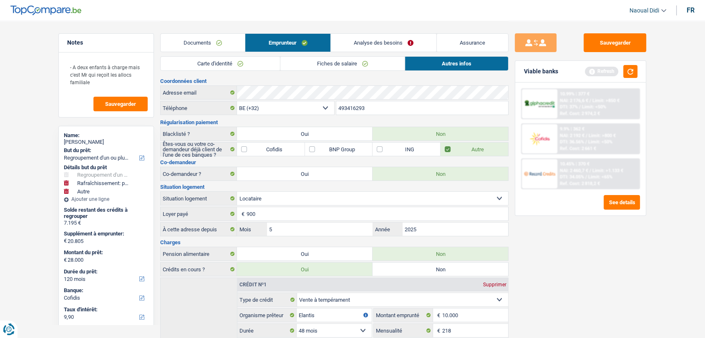
click at [576, 150] on div "Ref. Cost: 2 661 €" at bounding box center [578, 148] width 36 height 5
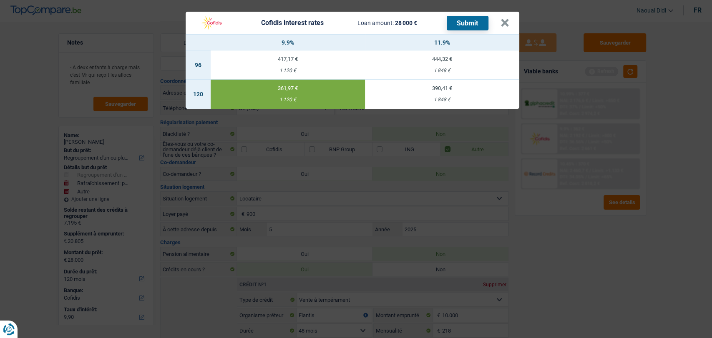
click at [462, 18] on button "Submit" at bounding box center [468, 23] width 42 height 15
click at [507, 21] on button "×" at bounding box center [505, 23] width 9 height 8
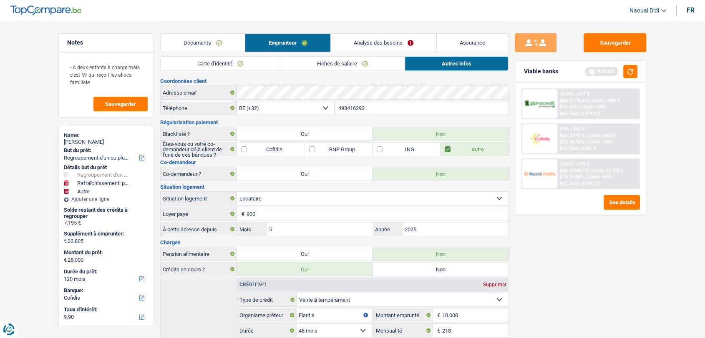
click at [198, 46] on link "Documents" at bounding box center [203, 43] width 84 height 18
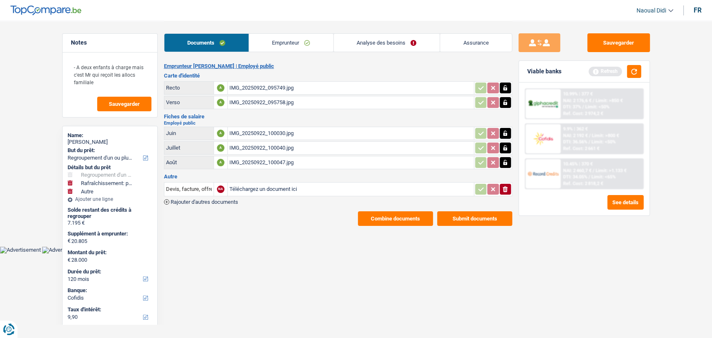
click at [468, 221] on button "Submit documents" at bounding box center [474, 218] width 75 height 15
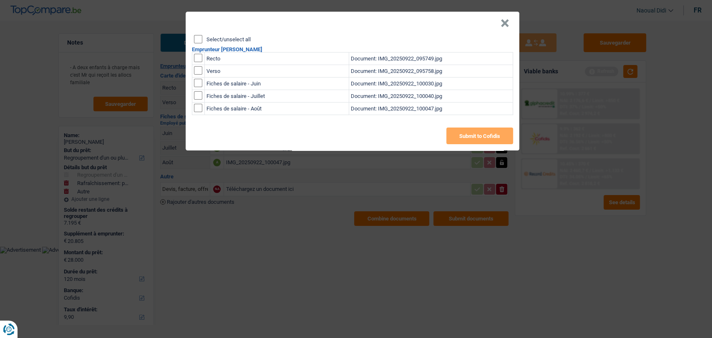
click at [199, 37] on input "Select/unselect all" at bounding box center [198, 39] width 8 height 8
checkbox input "true"
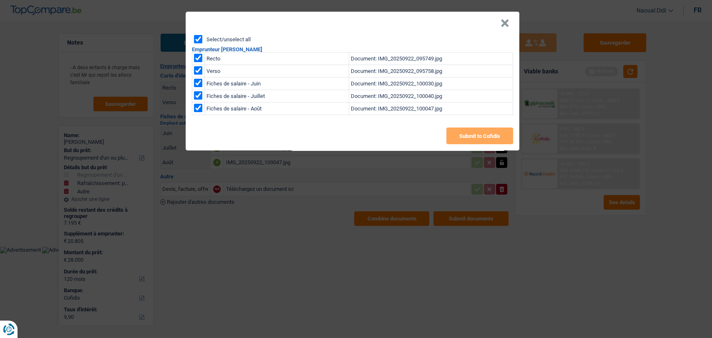
checkbox input "true"
click at [465, 140] on button "Submit to Cofidis" at bounding box center [479, 136] width 67 height 17
click at [504, 24] on button "×" at bounding box center [505, 23] width 9 height 8
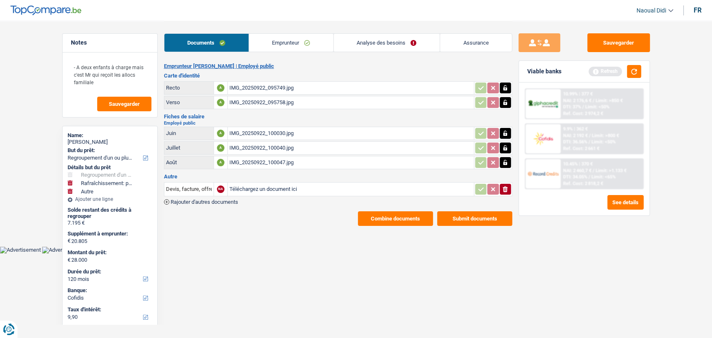
click at [400, 221] on button "Combine documents" at bounding box center [395, 218] width 75 height 15
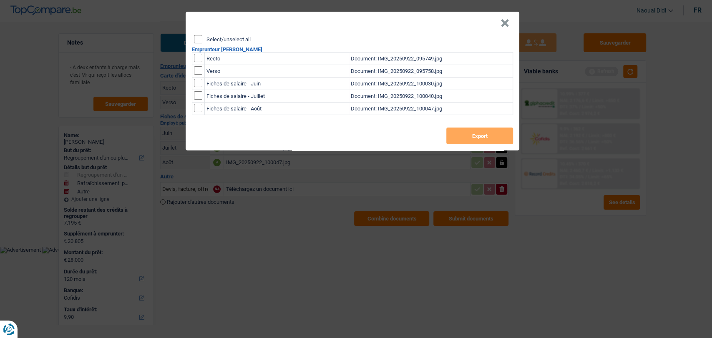
click at [200, 40] on input "Select/unselect all" at bounding box center [198, 39] width 8 height 8
checkbox input "true"
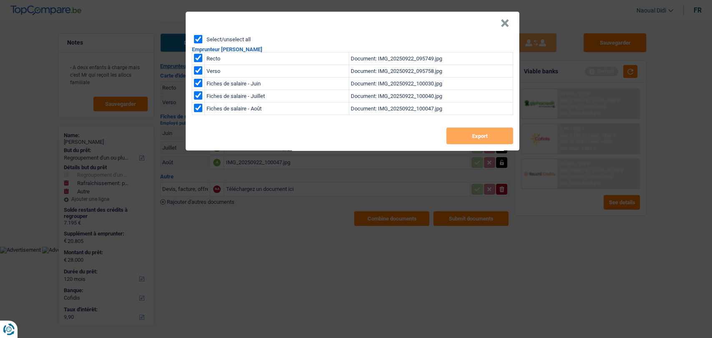
checkbox input "true"
click at [456, 130] on button "Export" at bounding box center [479, 136] width 67 height 17
click at [310, 231] on div "× Select/unselect all Emprunteur Valérie Daniel-Cayssials Recto Document: IMG_2…" at bounding box center [356, 169] width 712 height 338
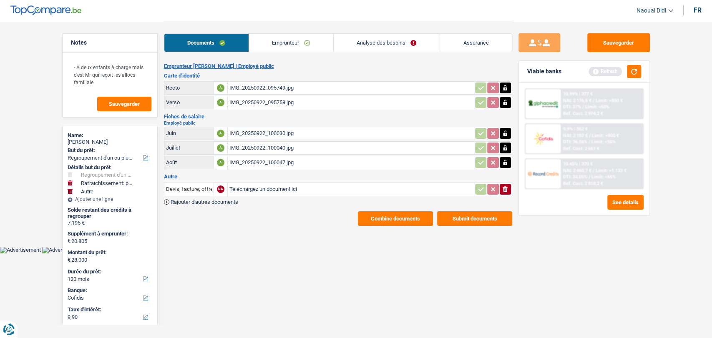
click at [272, 48] on link "Emprunteur" at bounding box center [291, 43] width 84 height 18
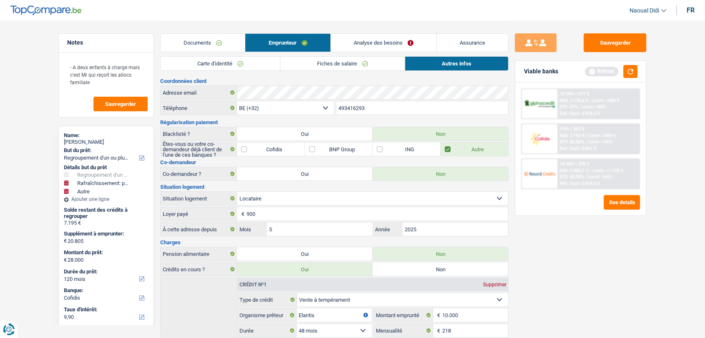
click at [194, 61] on link "Carte d'identité" at bounding box center [220, 64] width 119 height 14
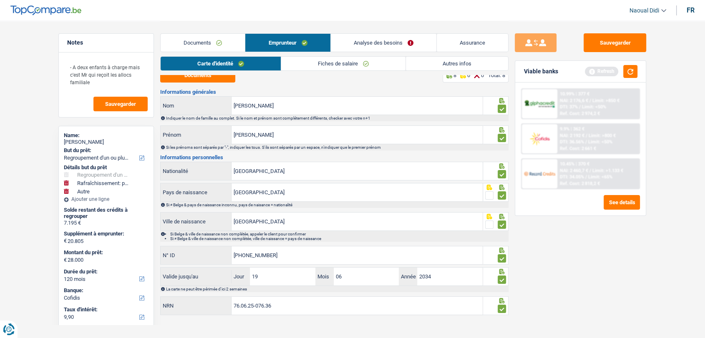
scroll to position [13, 0]
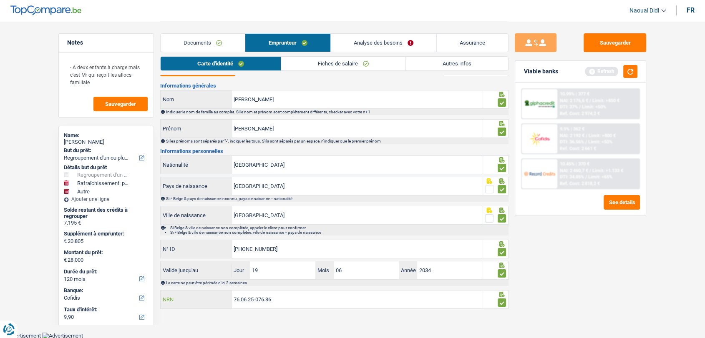
drag, startPoint x: 287, startPoint y: 302, endPoint x: 186, endPoint y: 290, distance: 101.3
click at [186, 291] on div "76.06.25-076.36 NRN" at bounding box center [322, 300] width 322 height 18
click at [185, 39] on link "Documents" at bounding box center [203, 43] width 84 height 18
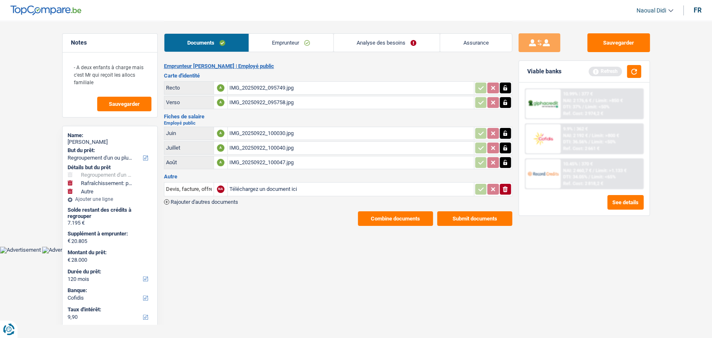
click at [256, 90] on div "IMG_20250922_095749.jpg" at bounding box center [350, 88] width 243 height 13
drag, startPoint x: 131, startPoint y: 142, endPoint x: 85, endPoint y: 140, distance: 46.8
click at [85, 140] on div "Valérie Daniel-Cayssials" at bounding box center [110, 142] width 85 height 7
copy div "Daniel-Cayssials"
click at [278, 132] on div "IMG_20250922_100030.jpg" at bounding box center [350, 133] width 243 height 13
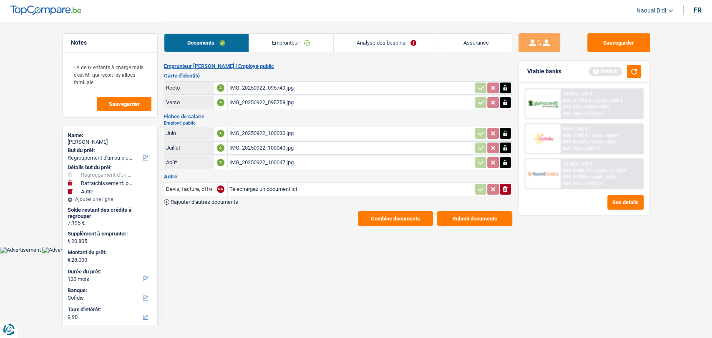
click at [270, 143] on div "IMG_20250922_100040.jpg" at bounding box center [350, 148] width 243 height 13
click at [267, 132] on div "IMG_20250922_100030.jpg" at bounding box center [350, 133] width 243 height 13
click at [260, 146] on div "IMG_20250922_100040.jpg" at bounding box center [350, 148] width 243 height 13
click at [276, 163] on div "IMG_20250922_100047.jpg" at bounding box center [350, 162] width 243 height 13
click at [379, 45] on link "Analyse des besoins" at bounding box center [387, 43] width 106 height 18
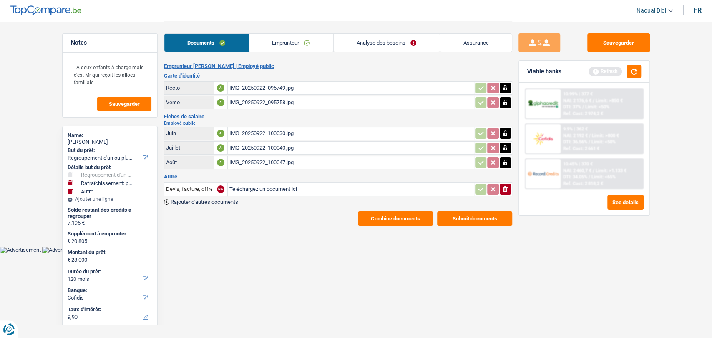
click at [379, 45] on link "Analyse des besoins" at bounding box center [387, 43] width 106 height 18
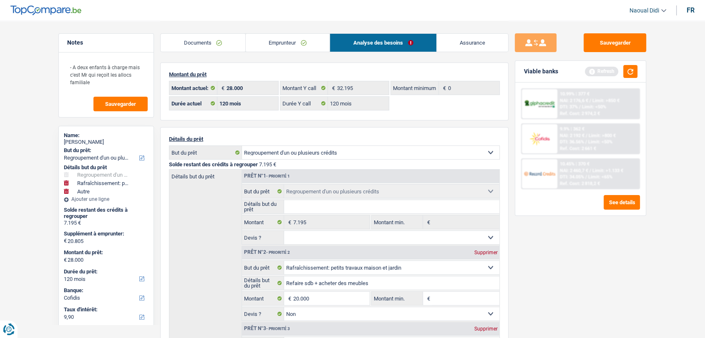
click at [191, 43] on link "Documents" at bounding box center [203, 43] width 85 height 18
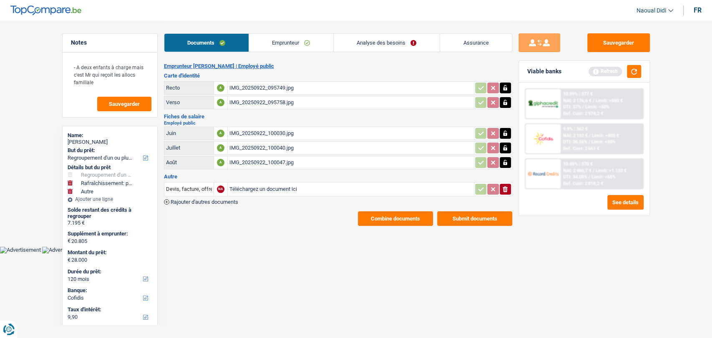
click at [464, 219] on button "Submit documents" at bounding box center [474, 218] width 75 height 15
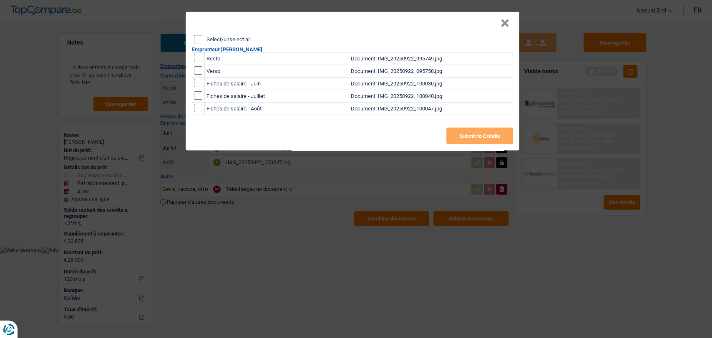
click at [199, 38] on input "Select/unselect all" at bounding box center [198, 39] width 8 height 8
checkbox input "true"
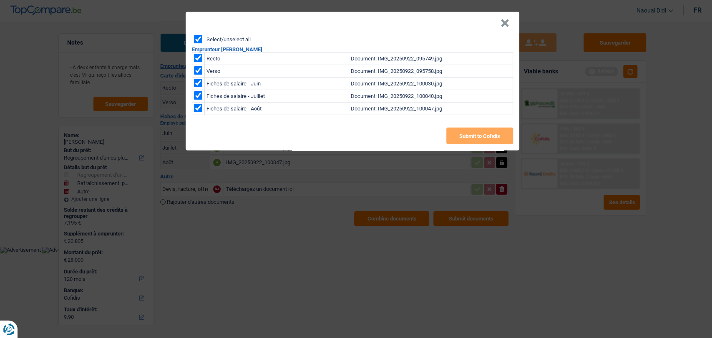
checkbox input "true"
click at [468, 139] on button "Submit to Cofidis" at bounding box center [479, 136] width 67 height 17
click at [507, 23] on button "×" at bounding box center [505, 23] width 9 height 8
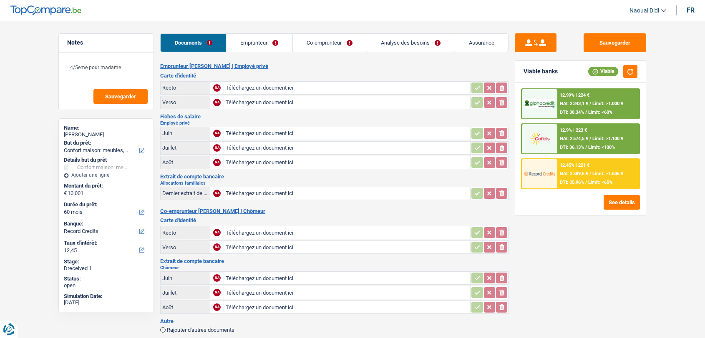
select select "household"
select select "60"
select select "record credits"
click at [267, 82] on input "Téléchargez un document ici" at bounding box center [347, 88] width 243 height 13
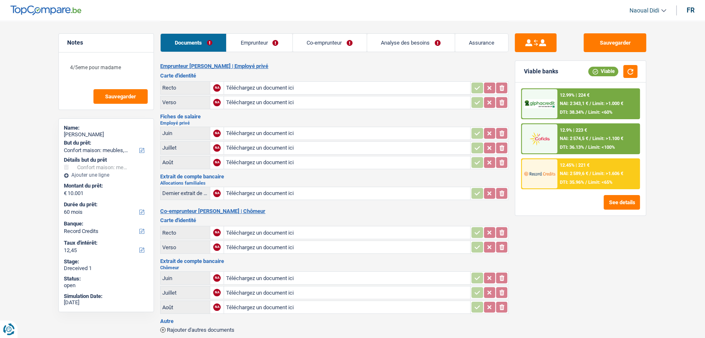
type input "C:\fakepath\IMG_5722.jpeg"
click at [247, 102] on input "Téléchargez un document ici" at bounding box center [347, 102] width 243 height 13
type input "C:\fakepath\IMG_5723.jpeg"
click at [248, 227] on input "Téléchargez un document ici" at bounding box center [347, 233] width 243 height 13
type input "C:\fakepath\IMG_3897.jpeg"
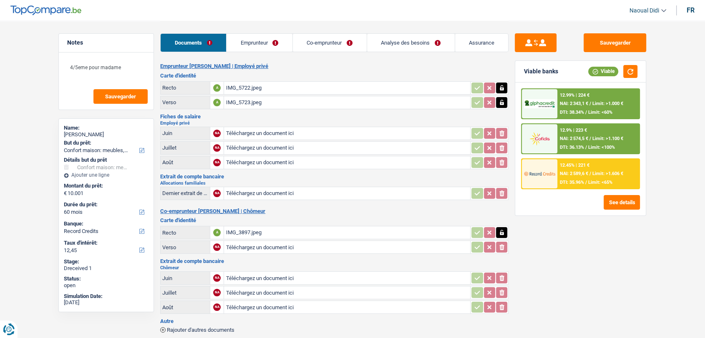
click at [253, 247] on input "Téléchargez un document ici" at bounding box center [347, 247] width 243 height 13
type input "C:\fakepath\IMG_3898.jpeg"
click at [264, 37] on link "Emprunteur" at bounding box center [260, 43] width 66 height 18
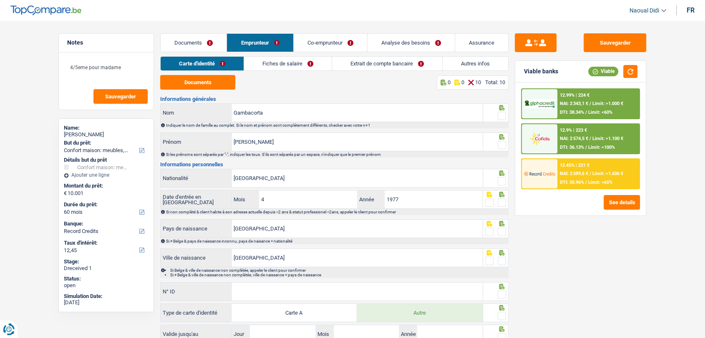
click at [295, 62] on link "Fiches de salaire" at bounding box center [288, 64] width 88 height 14
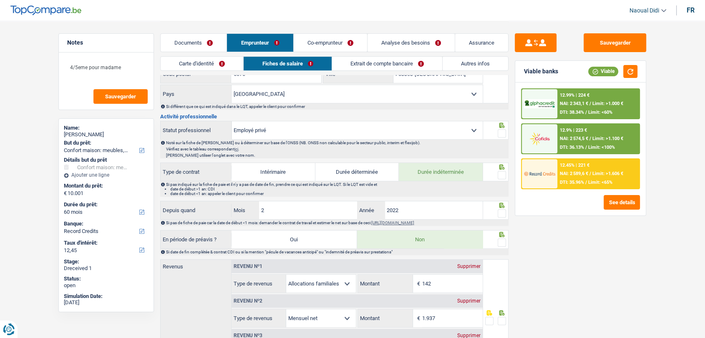
click at [197, 41] on link "Documents" at bounding box center [194, 43] width 66 height 18
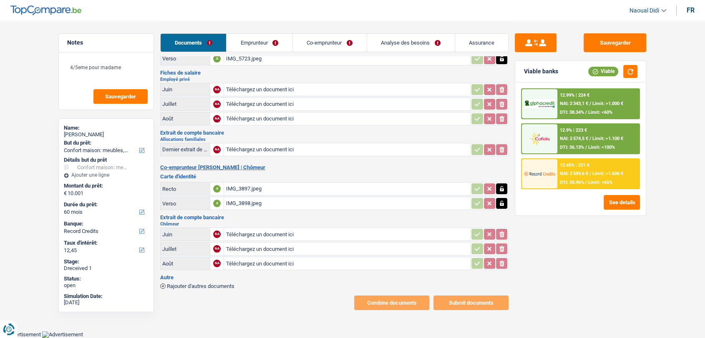
scroll to position [40, 0]
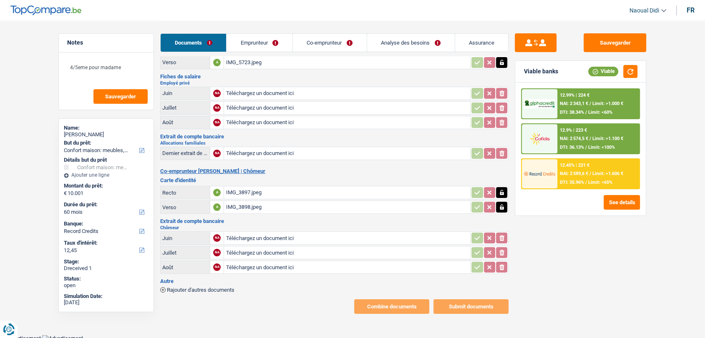
click at [261, 87] on input "Téléchargez un document ici" at bounding box center [347, 93] width 243 height 13
type input "C:\fakepath\IMG_5736.jpeg"
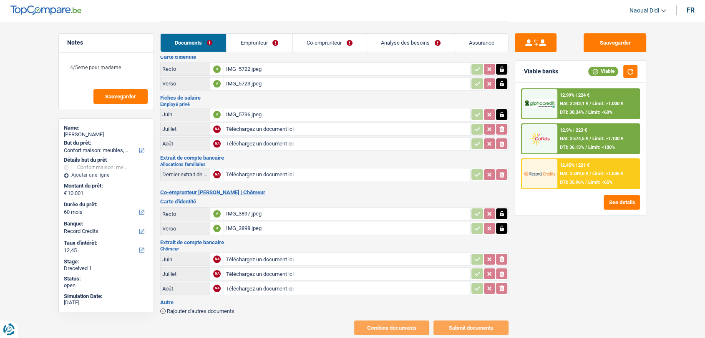
scroll to position [0, 0]
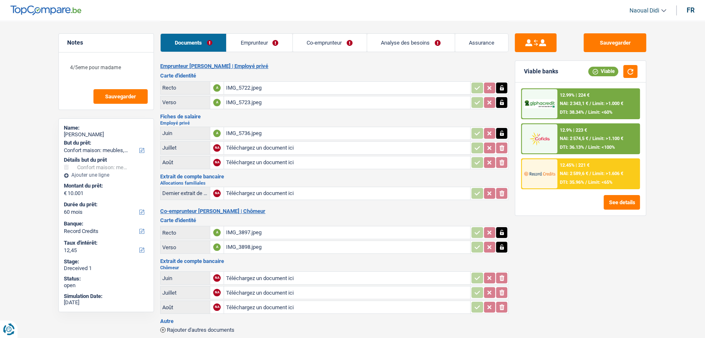
click at [267, 149] on input "Téléchargez un document ici" at bounding box center [347, 148] width 243 height 13
type input "C:\fakepath\IMG_5737.jpeg"
click at [267, 164] on input "Téléchargez un document ici" at bounding box center [347, 162] width 243 height 13
type input "C:\fakepath\IMG_5738.png"
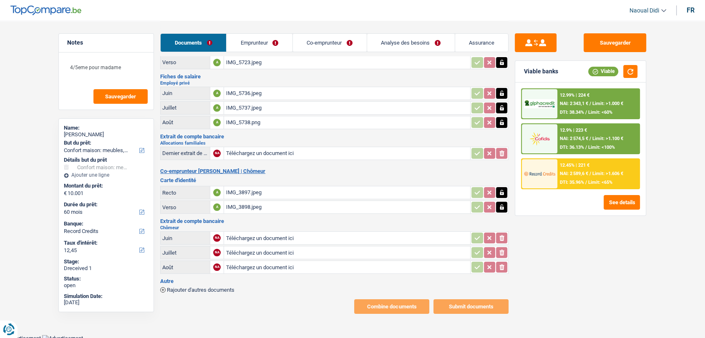
click at [257, 234] on input "Téléchargez un document ici" at bounding box center [347, 238] width 243 height 13
type input "C:\fakepath\IMG_5734.png"
click at [250, 250] on input "Téléchargez un document ici" at bounding box center [347, 253] width 243 height 13
type input "C:\fakepath\IMG_5735.png"
click at [257, 151] on input "Téléchargez un document ici" at bounding box center [347, 153] width 243 height 13
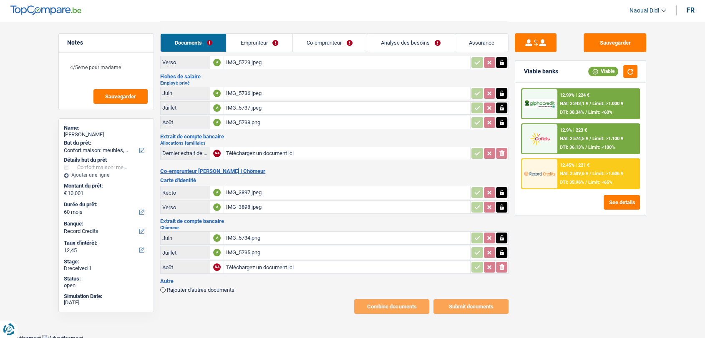
type input "C:\fakepath\IMG_5730.jpeg"
click at [271, 264] on input "Téléchargez un document ici" at bounding box center [347, 267] width 243 height 13
type input "C:\fakepath\IMG_5732.jpeg"
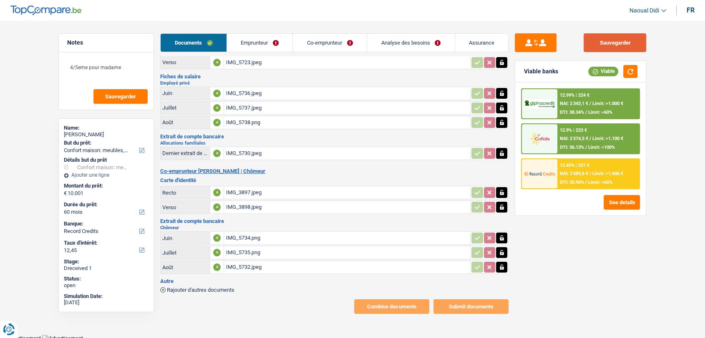
click at [612, 49] on button "Sauvegarder" at bounding box center [615, 42] width 63 height 19
click at [267, 41] on link "Emprunteur" at bounding box center [260, 43] width 66 height 18
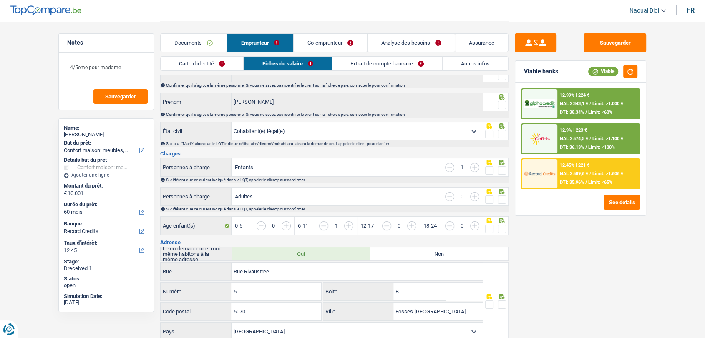
click at [327, 43] on link "Co-emprunteur" at bounding box center [330, 43] width 73 height 18
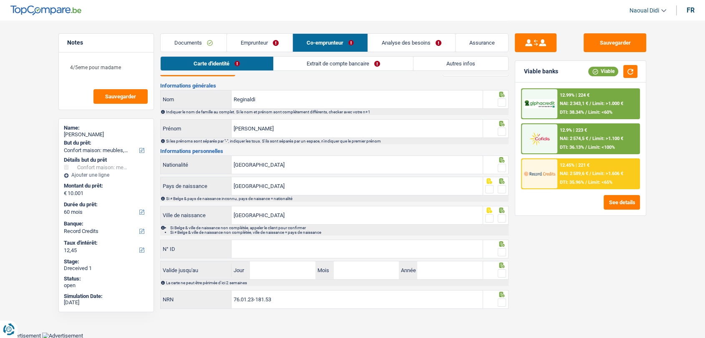
click at [359, 60] on link "Extrait de compte bancaire" at bounding box center [343, 64] width 139 height 14
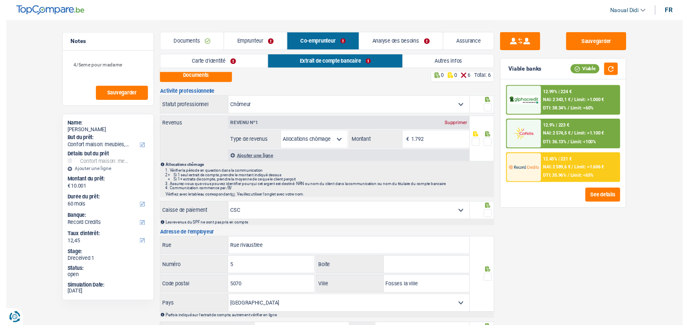
scroll to position [0, 0]
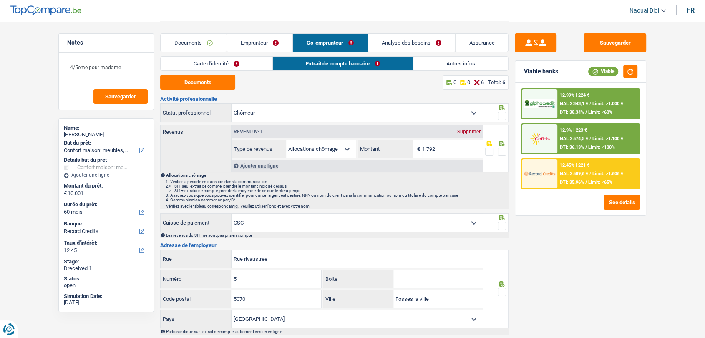
click at [190, 40] on link "Documents" at bounding box center [194, 43] width 66 height 18
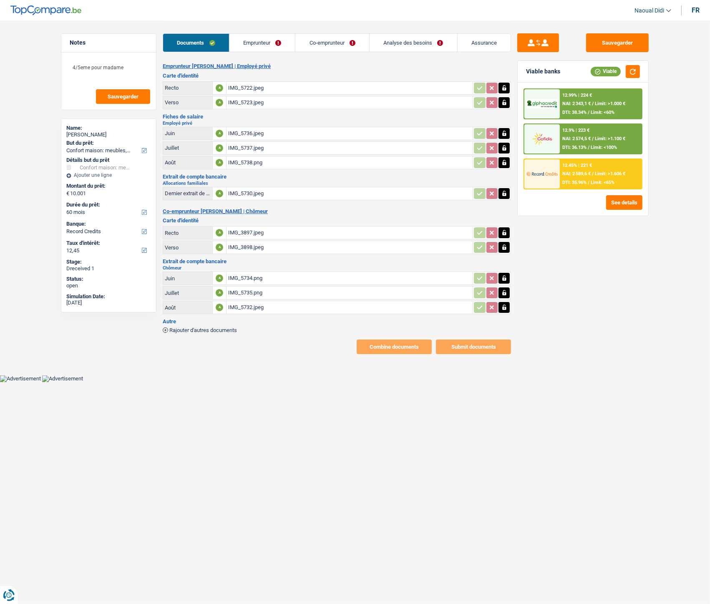
click at [243, 33] on div "Documents Emprunteur Co-emprunteur Analyse des besoins Assurance" at bounding box center [337, 38] width 348 height 35
click at [249, 40] on link "Emprunteur" at bounding box center [262, 43] width 66 height 18
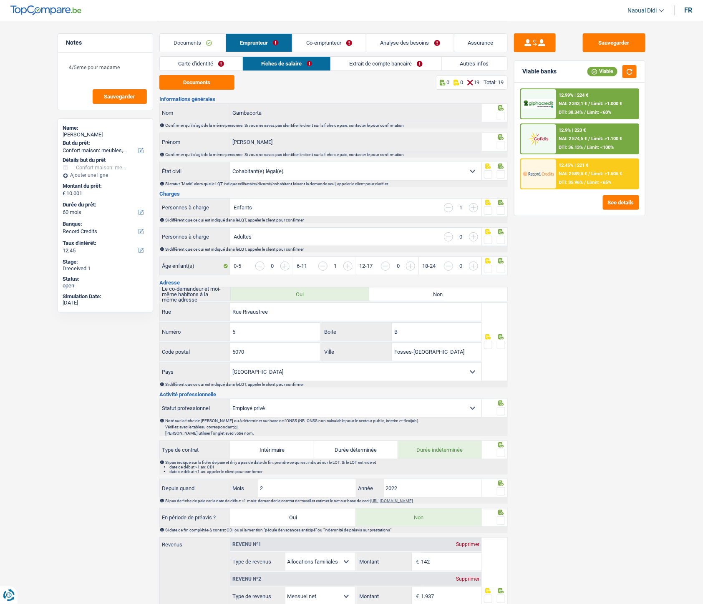
click at [220, 61] on link "Carte d'identité" at bounding box center [201, 64] width 83 height 14
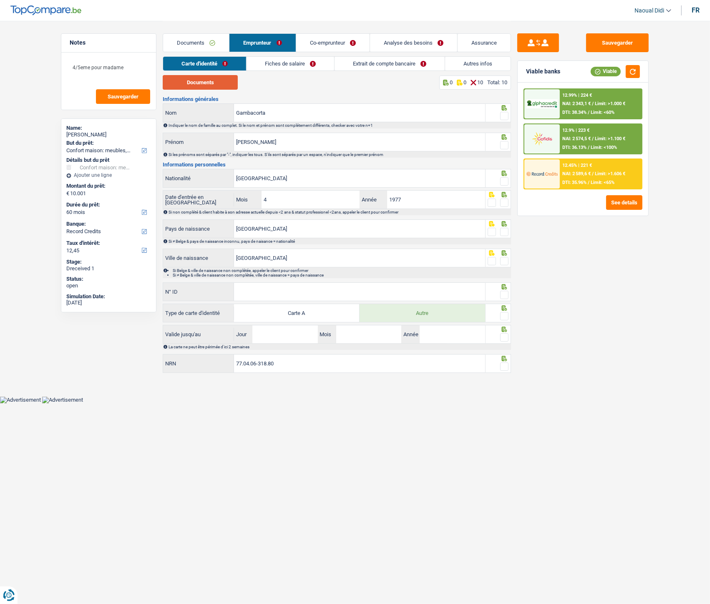
click at [201, 83] on button "Documents" at bounding box center [200, 82] width 75 height 15
click at [505, 113] on span at bounding box center [504, 116] width 8 height 8
click at [0, 0] on input "radio" at bounding box center [0, 0] width 0 height 0
click at [505, 146] on span at bounding box center [504, 145] width 8 height 8
click at [0, 0] on input "radio" at bounding box center [0, 0] width 0 height 0
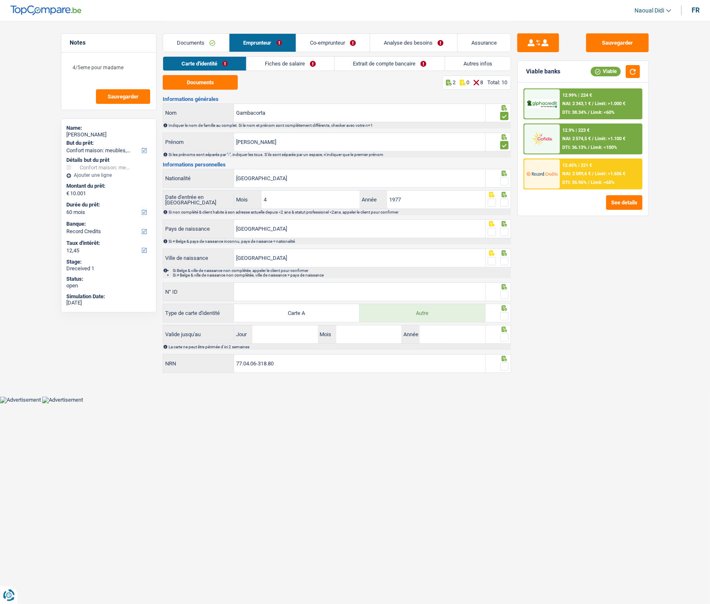
click at [503, 182] on span at bounding box center [504, 181] width 8 height 8
click at [0, 0] on input "radio" at bounding box center [0, 0] width 0 height 0
click at [302, 181] on input "[GEOGRAPHIC_DATA]" at bounding box center [359, 178] width 251 height 18
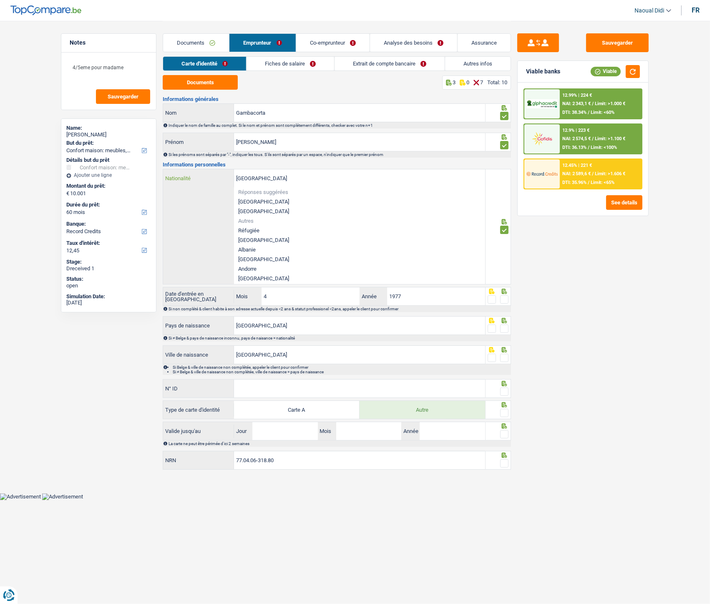
click at [302, 181] on input "[GEOGRAPHIC_DATA]" at bounding box center [359, 178] width 251 height 18
click at [619, 280] on div "Sauvegarder Viable banks Viable 12.99% | 224 € NAI: 2 343,1 € / Limit: >1.000 €…" at bounding box center [583, 311] width 144 height 557
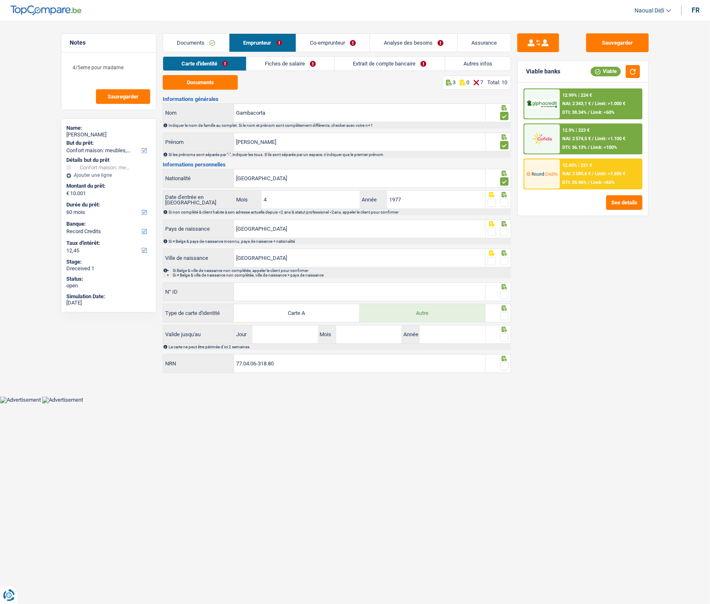
click at [288, 219] on div "Informations générales Gambacorta Nom Indiquer le nom de famille au complet. Si…" at bounding box center [337, 235] width 348 height 278
click at [322, 231] on input "[GEOGRAPHIC_DATA]" at bounding box center [359, 229] width 251 height 18
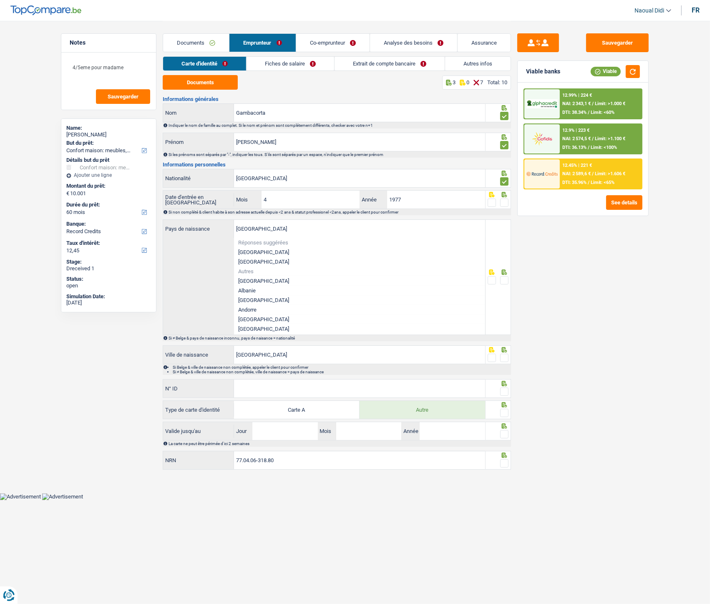
click at [582, 289] on div "Sauvegarder Viable banks Viable 12.99% | 224 € NAI: 2 343,1 € / Limit: >1.000 €…" at bounding box center [583, 311] width 144 height 557
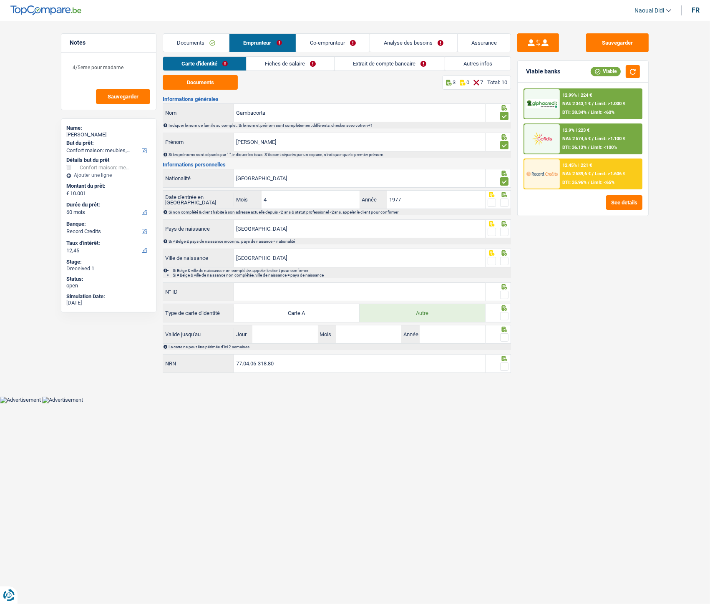
click at [506, 232] on span at bounding box center [504, 232] width 8 height 8
click at [0, 0] on input "radio" at bounding box center [0, 0] width 0 height 0
click at [505, 203] on span at bounding box center [504, 203] width 8 height 8
click at [0, 0] on input "radio" at bounding box center [0, 0] width 0 height 0
click at [500, 257] on span at bounding box center [504, 261] width 8 height 8
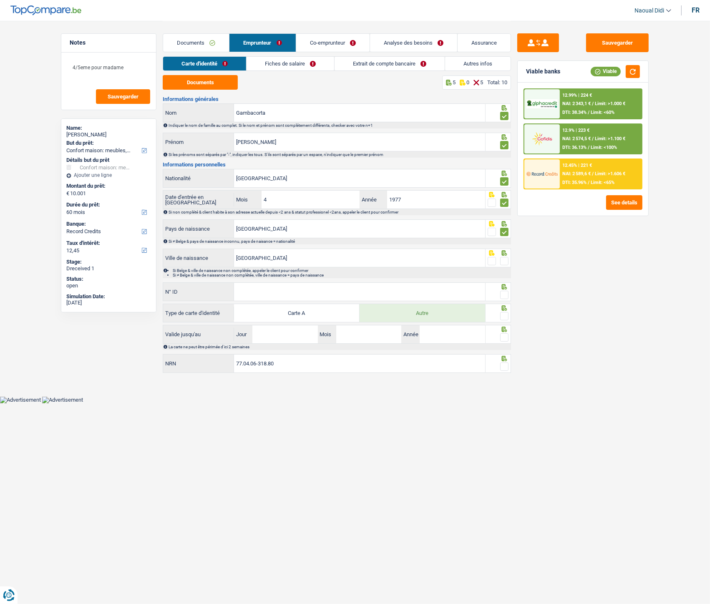
click at [0, 0] on input "radio" at bounding box center [0, 0] width 0 height 0
click at [319, 285] on input "N° ID" at bounding box center [359, 292] width 251 height 18
click at [375, 290] on input "N° ID" at bounding box center [359, 292] width 251 height 18
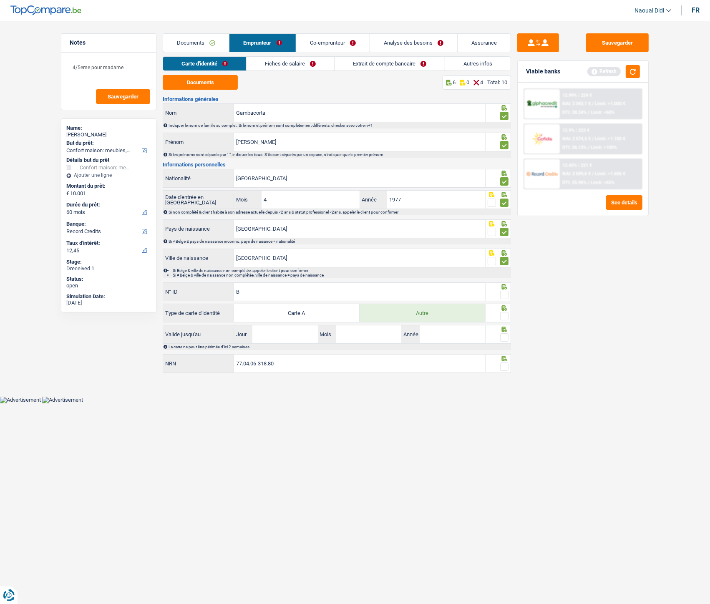
click at [263, 297] on input "B" at bounding box center [359, 292] width 251 height 18
click at [265, 291] on input "B-47" at bounding box center [359, 292] width 251 height 18
click at [255, 290] on input "B-39" at bounding box center [359, 292] width 251 height 18
type input "B-4739965-60"
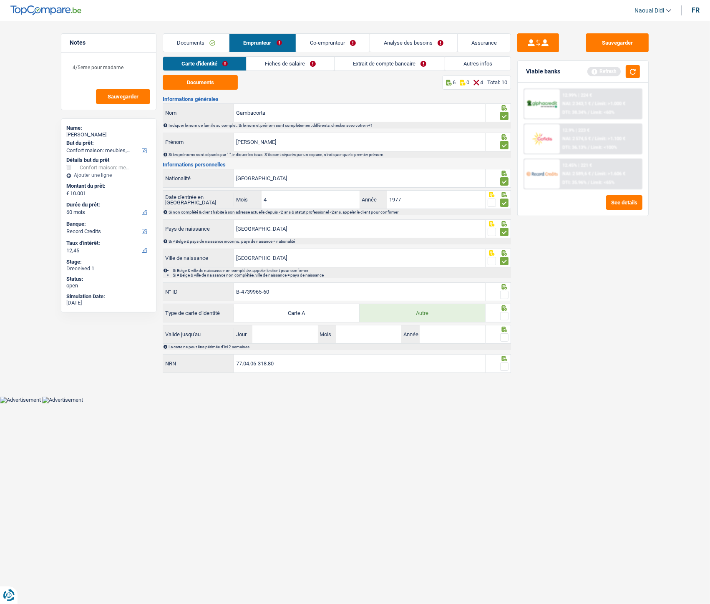
click at [505, 295] on span at bounding box center [504, 295] width 8 height 8
click at [0, 0] on input "radio" at bounding box center [0, 0] width 0 height 0
click at [505, 317] on span at bounding box center [504, 316] width 8 height 8
click at [0, 0] on input "radio" at bounding box center [0, 0] width 0 height 0
click at [275, 338] on input "Jour" at bounding box center [284, 334] width 65 height 18
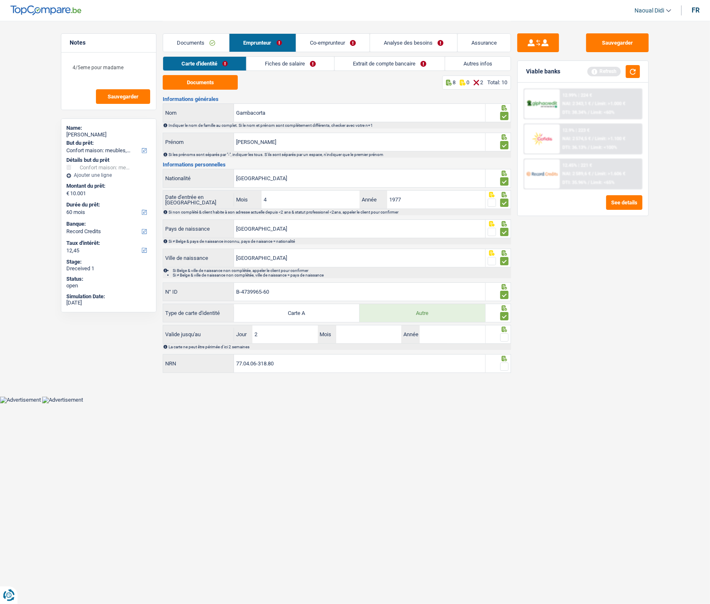
type input "20"
type input "11"
type input "2026"
click at [504, 338] on span at bounding box center [504, 337] width 8 height 8
click at [0, 0] on input "radio" at bounding box center [0, 0] width 0 height 0
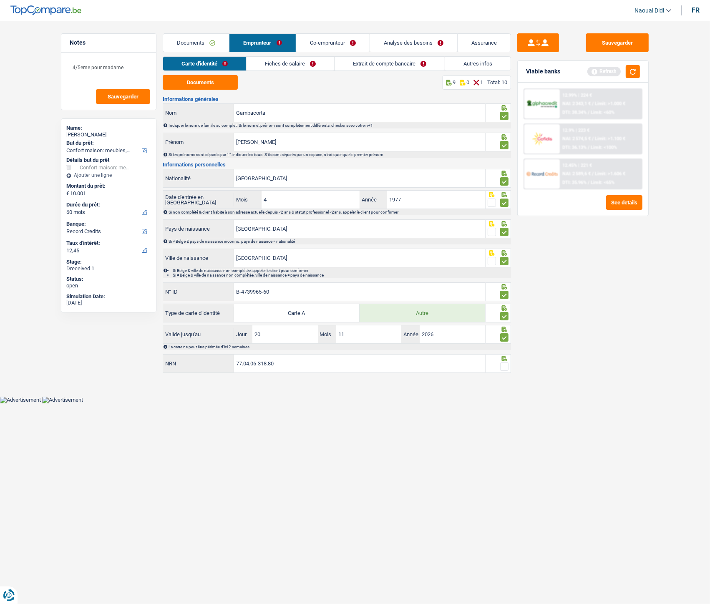
click at [505, 338] on span at bounding box center [504, 367] width 8 height 8
click at [0, 0] on input "radio" at bounding box center [0, 0] width 0 height 0
click at [624, 49] on button "Sauvegarder" at bounding box center [617, 42] width 63 height 19
click at [443, 47] on link "Analyse des besoins" at bounding box center [413, 43] width 87 height 18
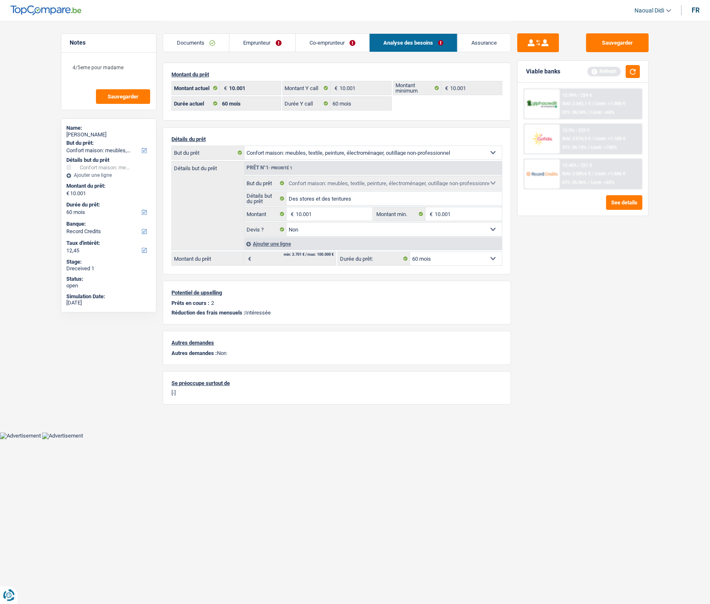
click at [252, 44] on link "Emprunteur" at bounding box center [261, 43] width 65 height 18
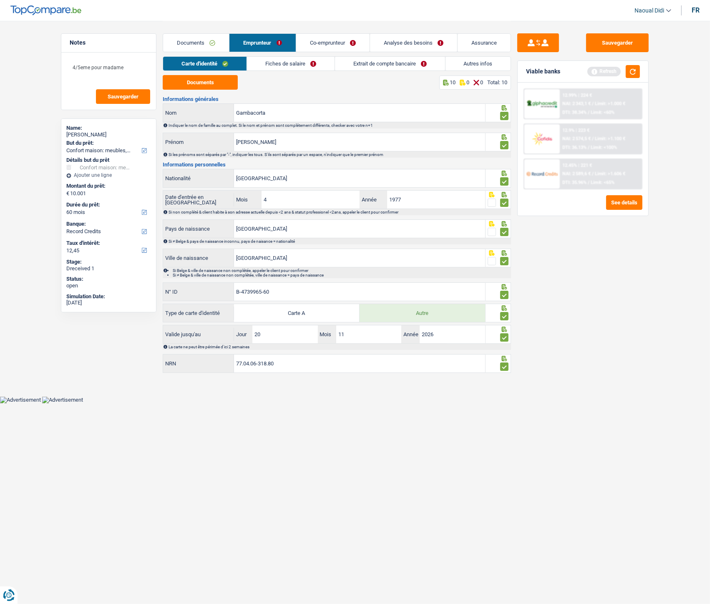
click at [276, 57] on link "Fiches de salaire" at bounding box center [291, 64] width 88 height 14
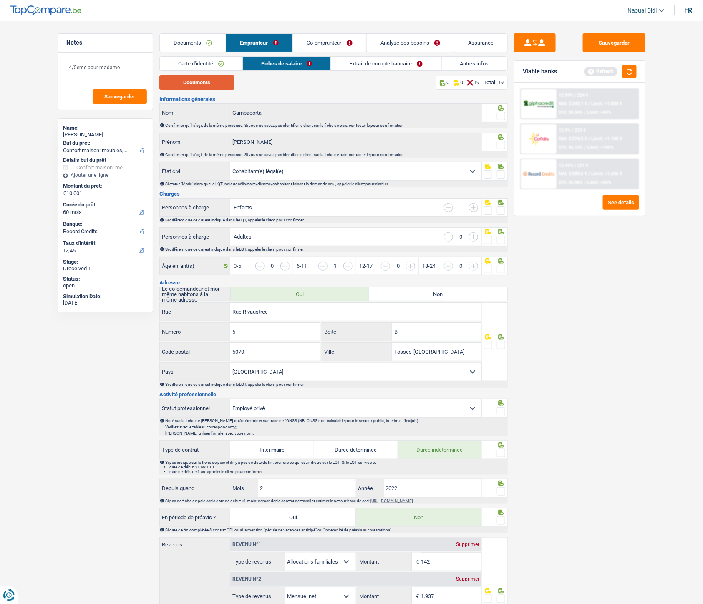
click at [205, 87] on button "Documents" at bounding box center [196, 82] width 75 height 15
click at [502, 116] on span at bounding box center [501, 116] width 8 height 8
click at [0, 0] on input "radio" at bounding box center [0, 0] width 0 height 0
click at [501, 144] on span at bounding box center [501, 145] width 8 height 8
click at [0, 0] on input "radio" at bounding box center [0, 0] width 0 height 0
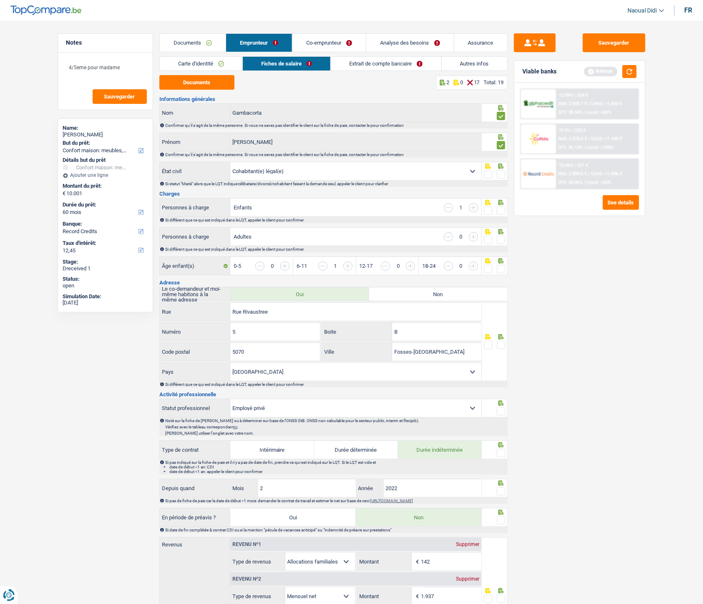
click at [501, 175] on span at bounding box center [501, 174] width 8 height 8
click at [0, 0] on input "radio" at bounding box center [0, 0] width 0 height 0
click at [500, 214] on span at bounding box center [501, 210] width 8 height 8
click at [0, 0] on input "radio" at bounding box center [0, 0] width 0 height 0
click at [503, 239] on span at bounding box center [501, 240] width 8 height 8
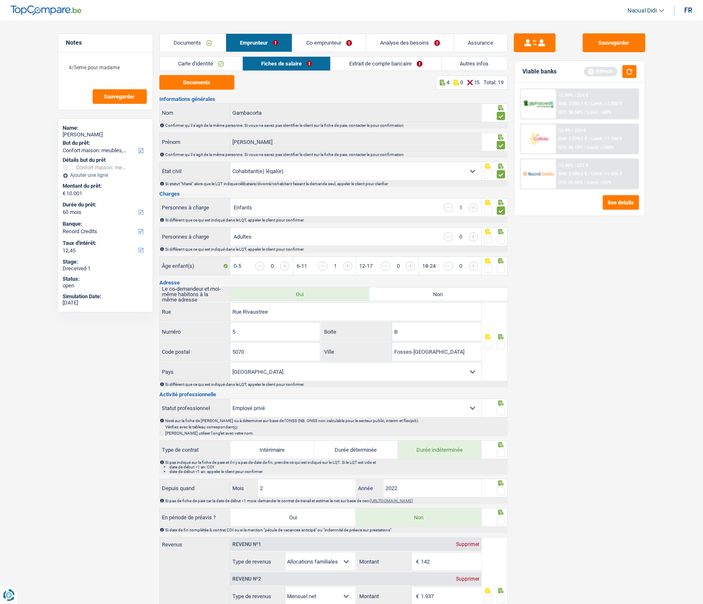
click at [0, 0] on input "radio" at bounding box center [0, 0] width 0 height 0
click at [503, 239] on span at bounding box center [501, 240] width 8 height 8
click at [0, 0] on input "radio" at bounding box center [0, 0] width 0 height 0
click at [498, 268] on span at bounding box center [501, 269] width 8 height 8
click at [0, 0] on input "radio" at bounding box center [0, 0] width 0 height 0
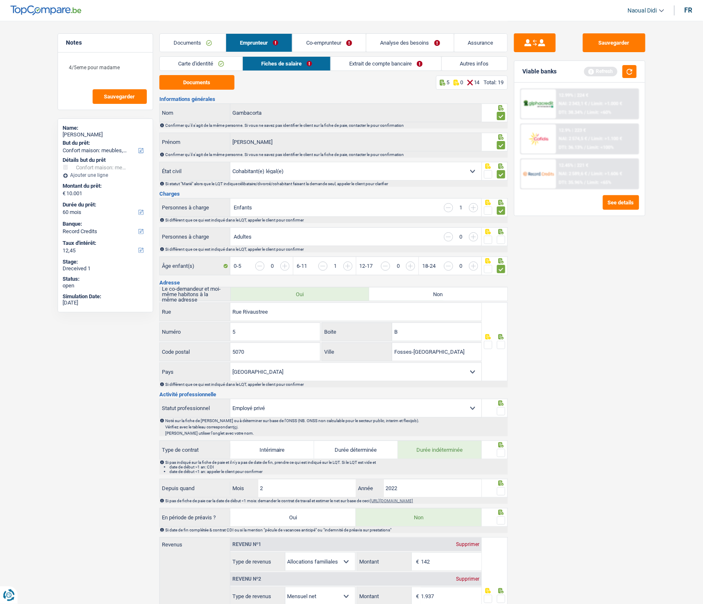
click at [501, 243] on span at bounding box center [501, 240] width 8 height 8
click at [0, 0] on input "radio" at bounding box center [0, 0] width 0 height 0
click at [415, 334] on input "B" at bounding box center [436, 332] width 89 height 18
click at [499, 338] on span at bounding box center [501, 345] width 8 height 8
click at [0, 0] on input "radio" at bounding box center [0, 0] width 0 height 0
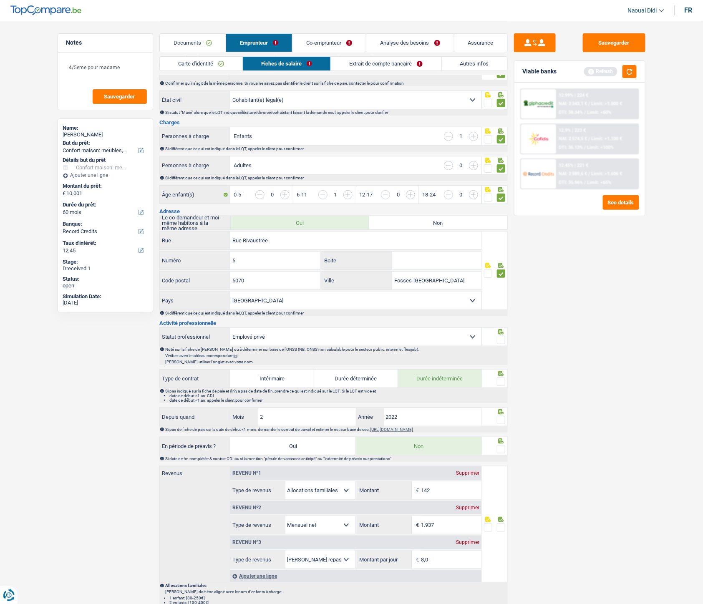
scroll to position [93, 0]
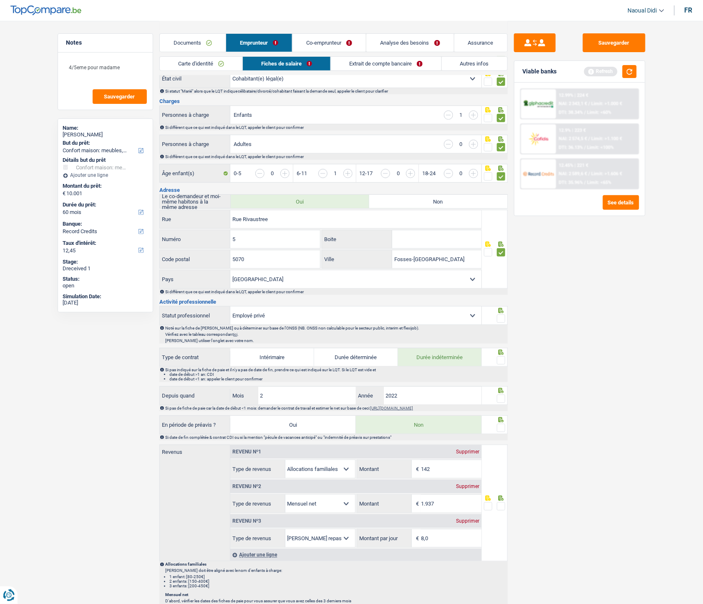
click at [501, 319] on span at bounding box center [501, 319] width 8 height 8
click at [0, 0] on input "radio" at bounding box center [0, 0] width 0 height 0
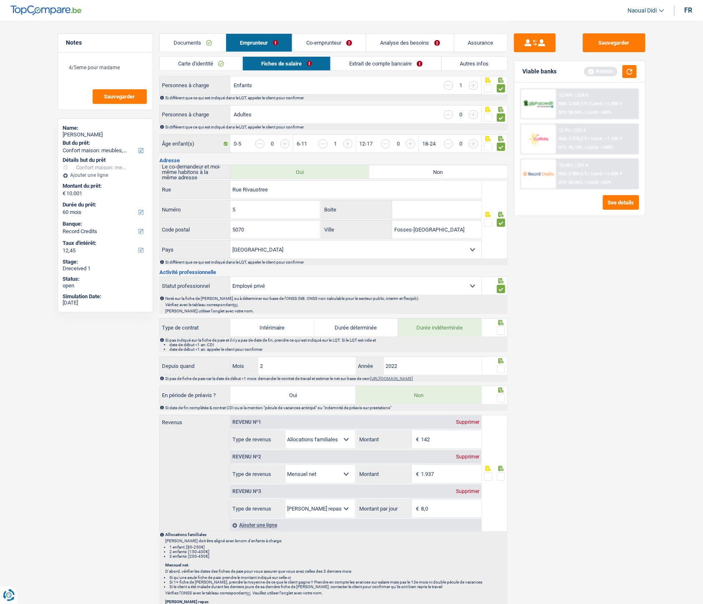
scroll to position [139, 0]
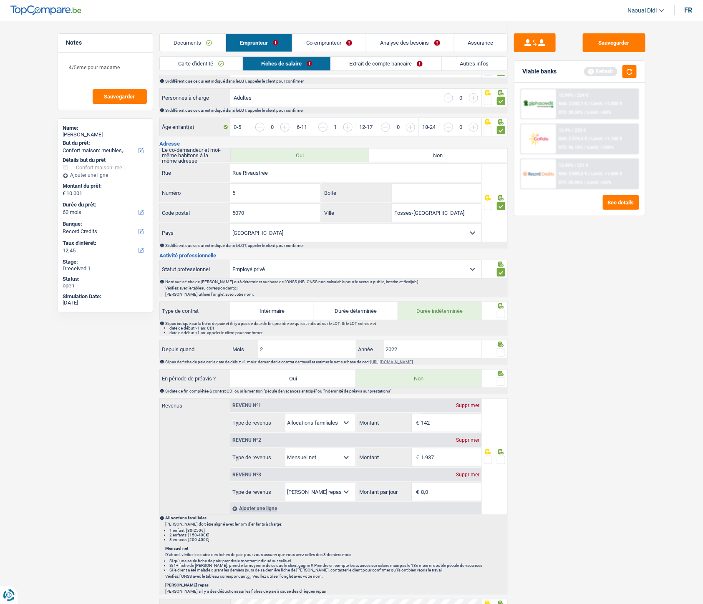
click at [500, 315] on span at bounding box center [501, 314] width 8 height 8
click at [0, 0] on input "radio" at bounding box center [0, 0] width 0 height 0
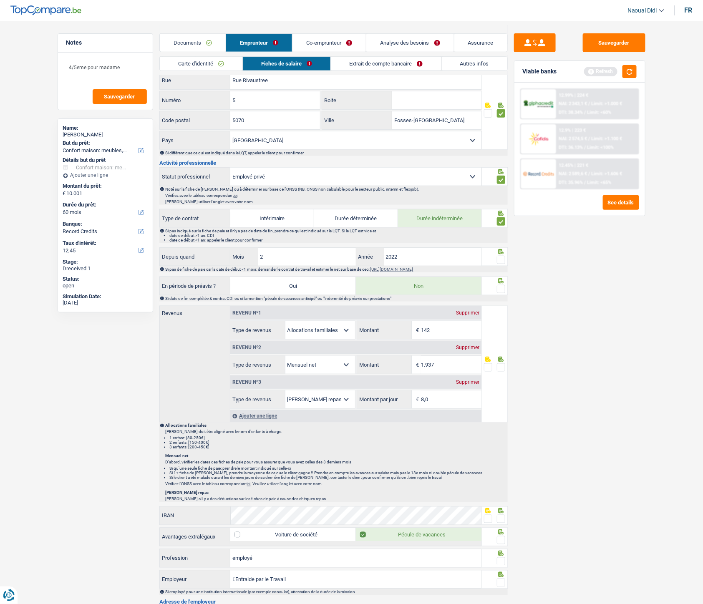
click at [364, 64] on link "Extrait de compte bancaire" at bounding box center [386, 64] width 110 height 14
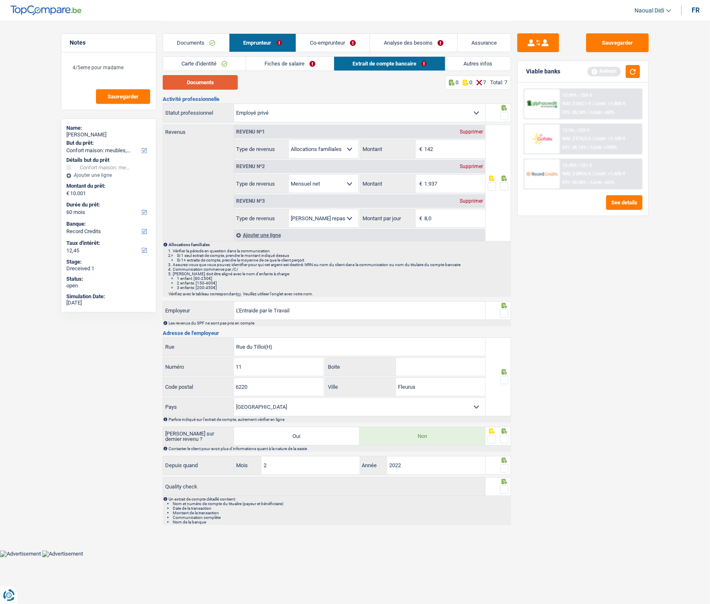
click at [194, 86] on button "Documents" at bounding box center [200, 82] width 75 height 15
click at [449, 140] on fieldset "142 € Montant N'utilisez que des lettres pour répondre" at bounding box center [422, 149] width 125 height 19
click at [439, 148] on input "142" at bounding box center [455, 149] width 60 height 18
type input "139"
click at [549, 256] on div "Sauvegarder Viable banks Refresh 12.99% | 224 € NAI: 2 343,1 € / Limit: >1.000 …" at bounding box center [583, 311] width 144 height 557
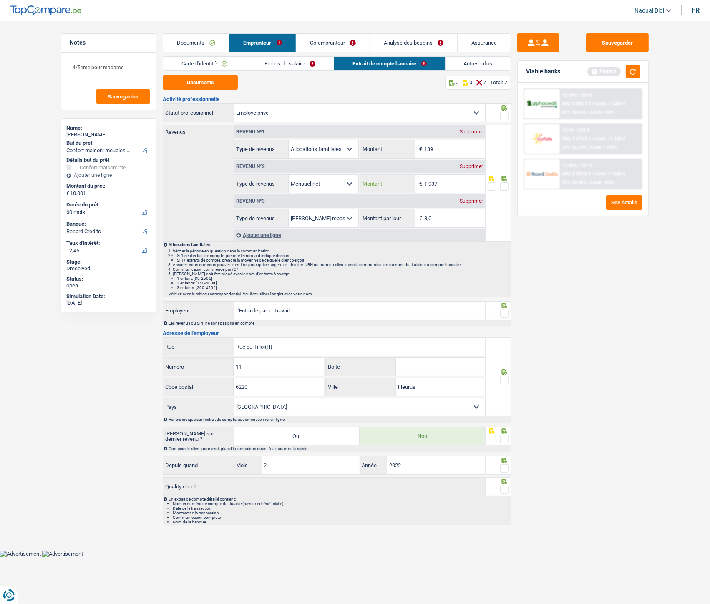
click at [449, 181] on input "1.937" at bounding box center [455, 184] width 60 height 18
type input "1.922"
click at [599, 277] on div "Sauvegarder Viable banks Refresh 12.99% | 224 € NAI: 2 343,1 € / Limit: >1.000 …" at bounding box center [583, 311] width 144 height 557
drag, startPoint x: 305, startPoint y: 313, endPoint x: 221, endPoint y: 307, distance: 84.1
click at [221, 307] on div "L'Entraide par le Travail Employeur" at bounding box center [324, 311] width 322 height 18
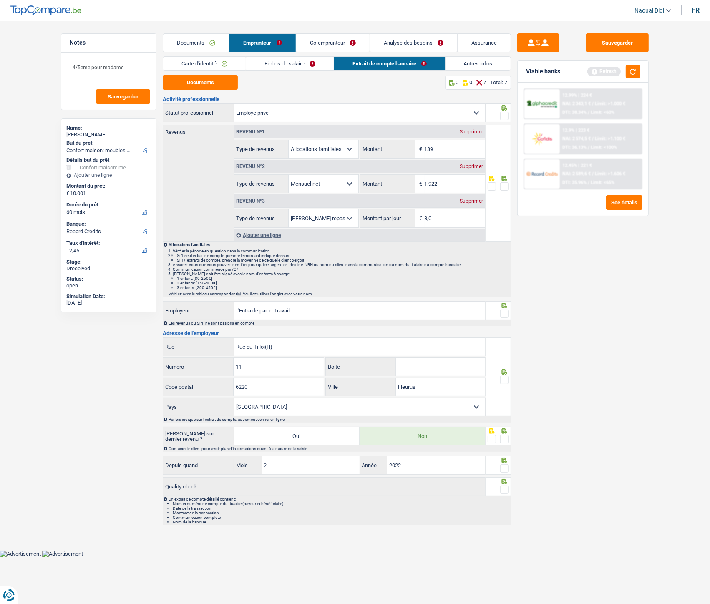
click at [503, 338] on span at bounding box center [504, 439] width 8 height 8
click at [0, 0] on input "radio" at bounding box center [0, 0] width 0 height 0
click at [501, 338] on span at bounding box center [504, 380] width 8 height 8
click at [0, 0] on input "radio" at bounding box center [0, 0] width 0 height 0
click at [505, 320] on div "Les revenus du SPF ne sont pas pris en compte" at bounding box center [337, 323] width 348 height 6
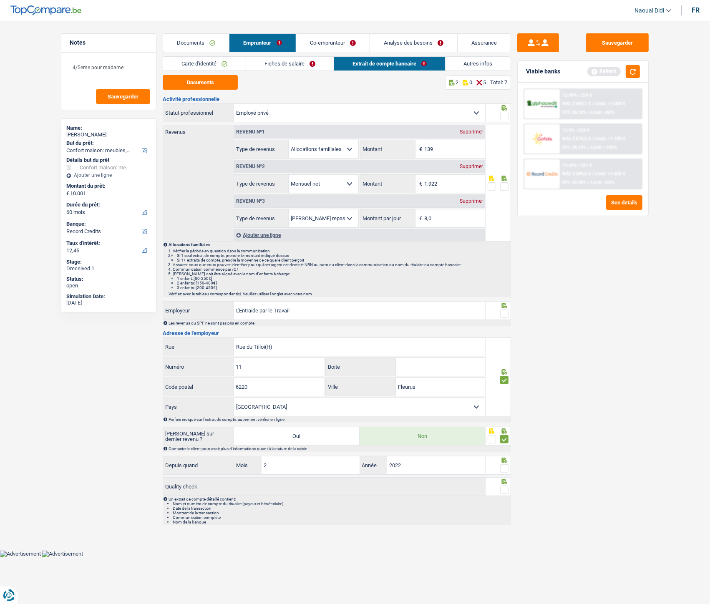
click at [505, 312] on span at bounding box center [504, 314] width 8 height 8
click at [0, 0] on input "radio" at bounding box center [0, 0] width 0 height 0
click at [505, 186] on span at bounding box center [504, 186] width 8 height 8
click at [0, 0] on input "radio" at bounding box center [0, 0] width 0 height 0
click at [501, 338] on span at bounding box center [504, 468] width 8 height 8
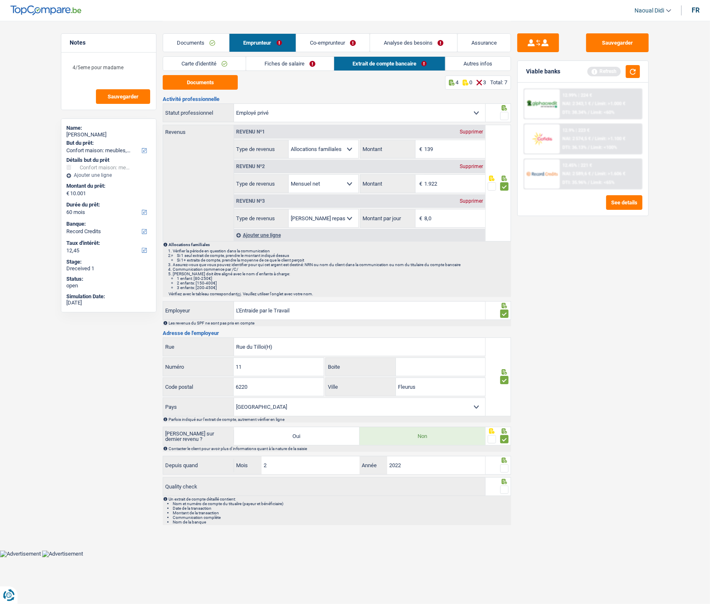
click at [0, 0] on input "radio" at bounding box center [0, 0] width 0 height 0
click at [504, 338] on span at bounding box center [504, 490] width 8 height 8
click at [0, 0] on input "radio" at bounding box center [0, 0] width 0 height 0
drag, startPoint x: 505, startPoint y: 116, endPoint x: 477, endPoint y: 240, distance: 127.0
click at [504, 116] on span at bounding box center [504, 116] width 8 height 8
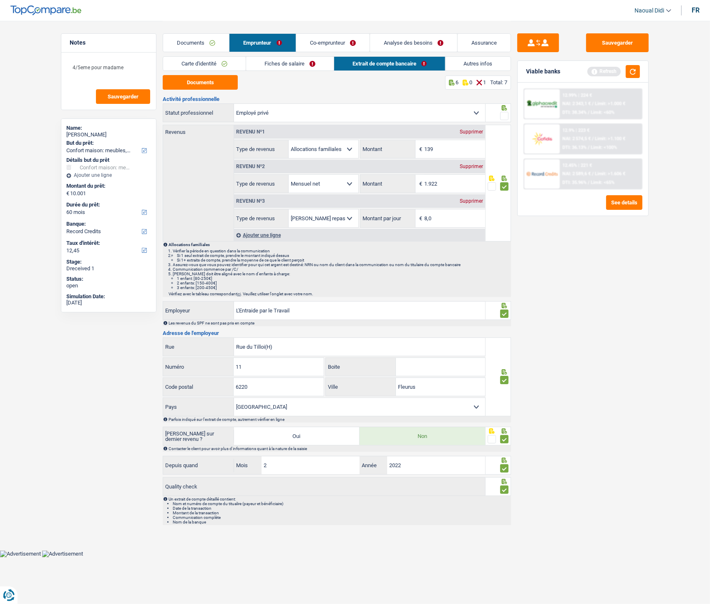
click at [0, 0] on input "radio" at bounding box center [0, 0] width 0 height 0
click at [289, 60] on link "Fiches de salaire" at bounding box center [290, 64] width 88 height 14
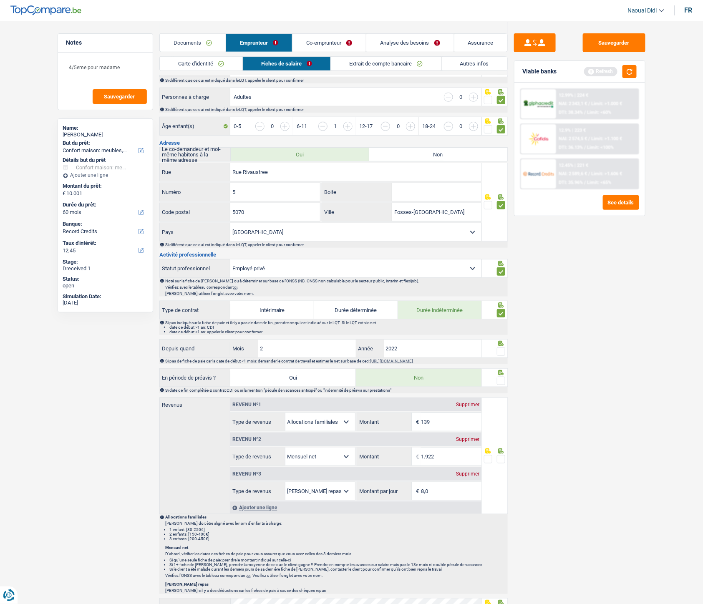
scroll to position [232, 0]
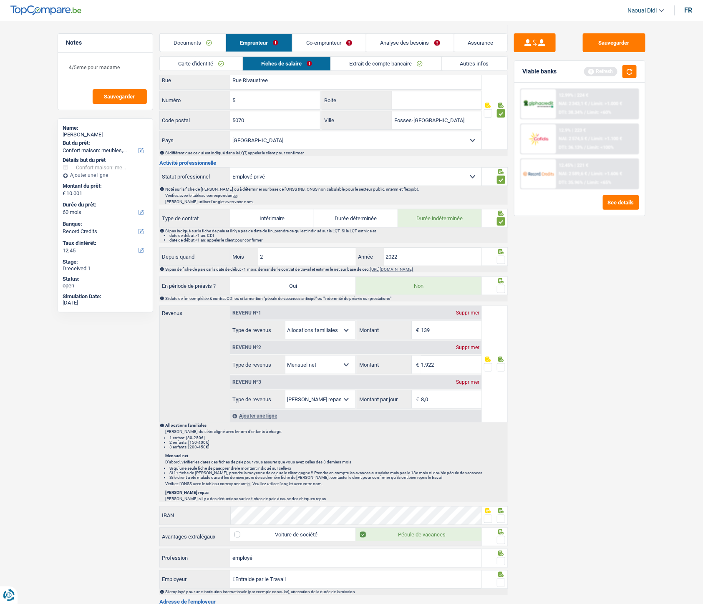
click at [502, 259] on span at bounding box center [501, 260] width 8 height 8
click at [0, 0] on input "radio" at bounding box center [0, 0] width 0 height 0
click at [289, 255] on input "2" at bounding box center [307, 257] width 98 height 18
drag, startPoint x: 289, startPoint y: 255, endPoint x: 242, endPoint y: 254, distance: 46.7
click at [242, 254] on div "2 Mois" at bounding box center [293, 257] width 126 height 18
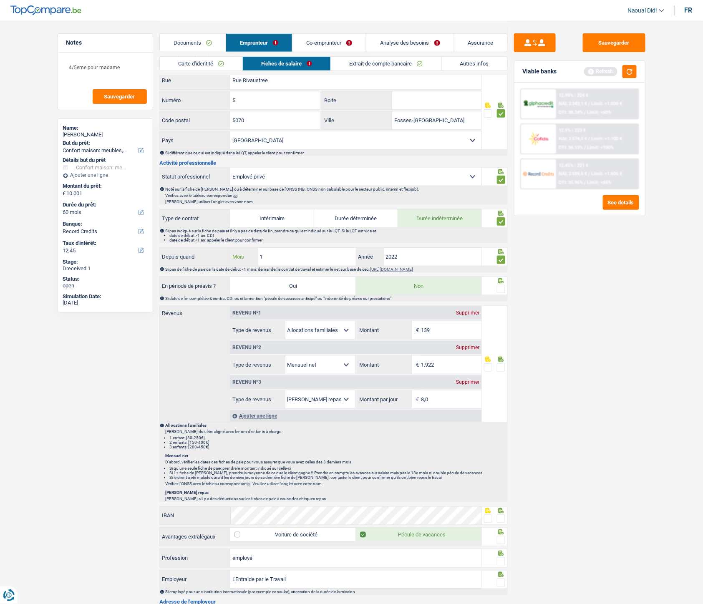
type input "11"
click at [499, 288] on span at bounding box center [501, 289] width 8 height 8
click at [0, 0] on input "radio" at bounding box center [0, 0] width 0 height 0
click at [502, 338] on div at bounding box center [495, 364] width 26 height 117
click at [501, 338] on span at bounding box center [501, 367] width 8 height 8
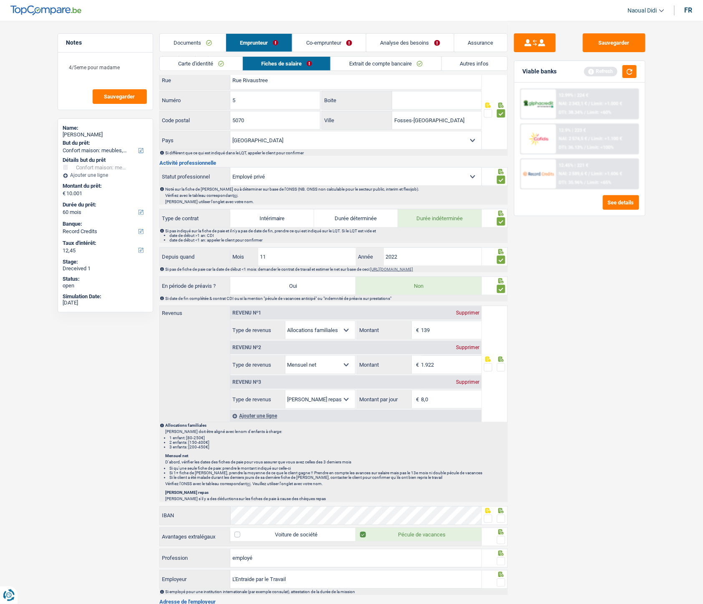
click at [0, 0] on input "radio" at bounding box center [0, 0] width 0 height 0
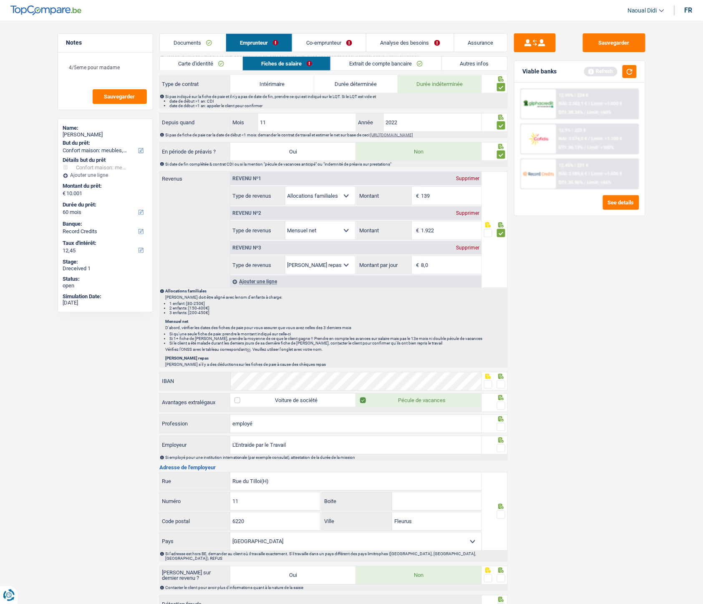
scroll to position [370, 0]
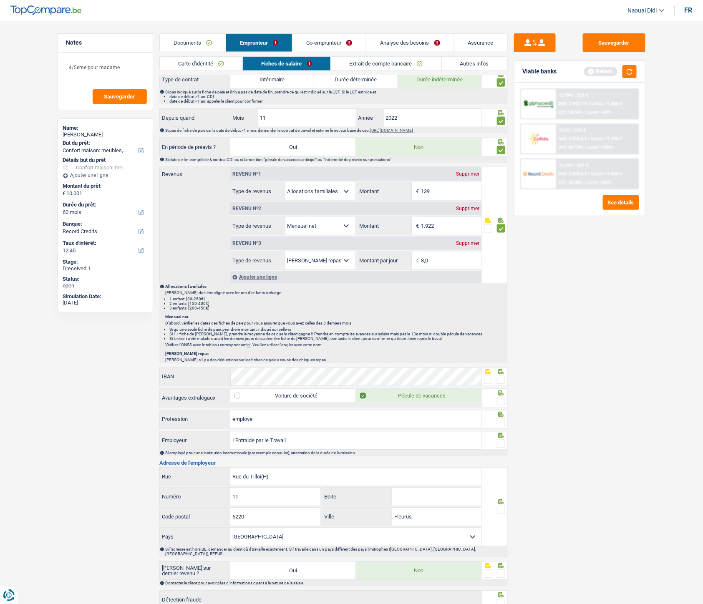
click at [487, 338] on span at bounding box center [488, 380] width 8 height 8
click at [0, 0] on input "radio" at bounding box center [0, 0] width 0 height 0
click at [501, 338] on span at bounding box center [501, 380] width 8 height 8
click at [0, 0] on input "radio" at bounding box center [0, 0] width 0 height 0
click at [501, 338] on span at bounding box center [501, 380] width 8 height 8
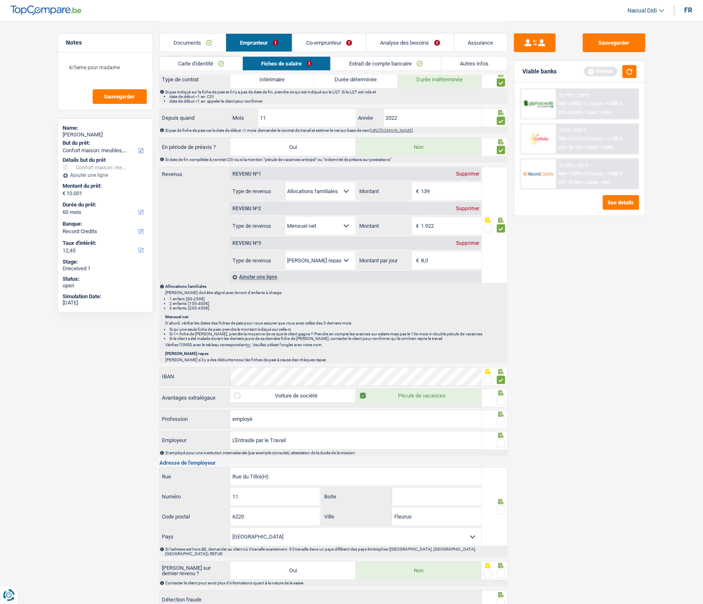
click at [0, 0] on input "radio" at bounding box center [0, 0] width 0 height 0
click at [502, 338] on span at bounding box center [501, 401] width 8 height 8
click at [0, 0] on input "radio" at bounding box center [0, 0] width 0 height 0
click at [500, 338] on span at bounding box center [501, 380] width 8 height 8
click at [0, 0] on input "radio" at bounding box center [0, 0] width 0 height 0
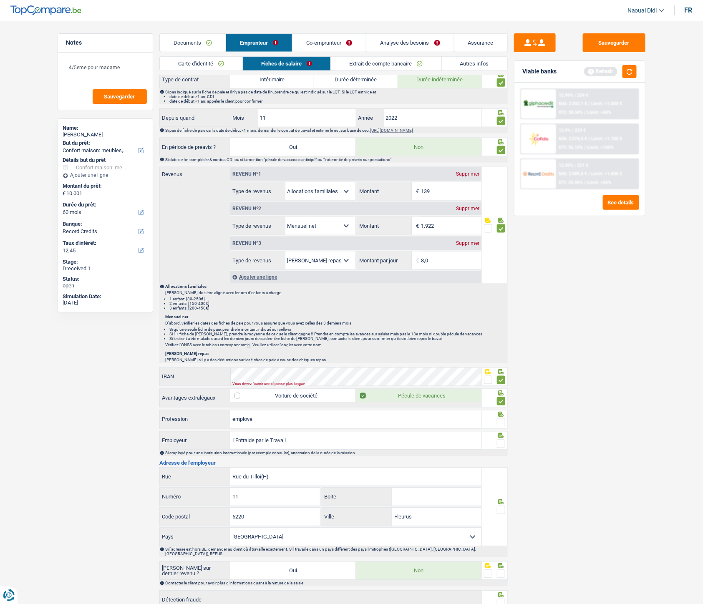
click at [501, 338] on span at bounding box center [501, 422] width 8 height 8
click at [0, 0] on input "radio" at bounding box center [0, 0] width 0 height 0
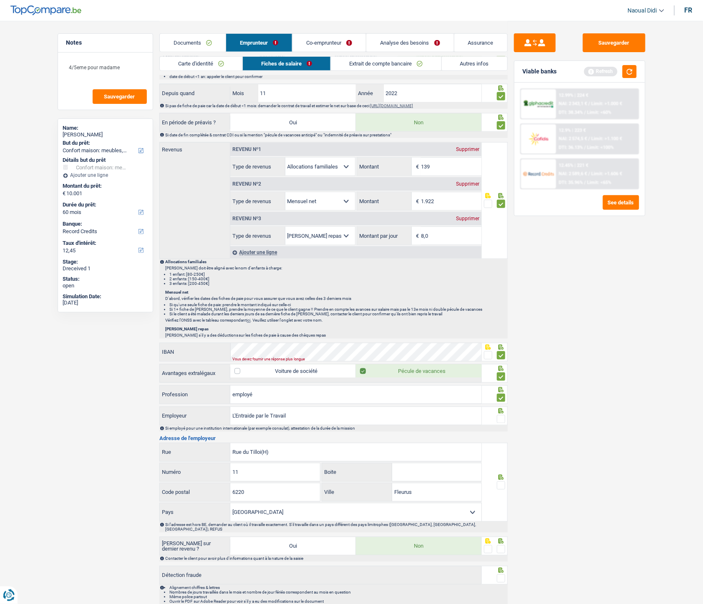
scroll to position [417, 0]
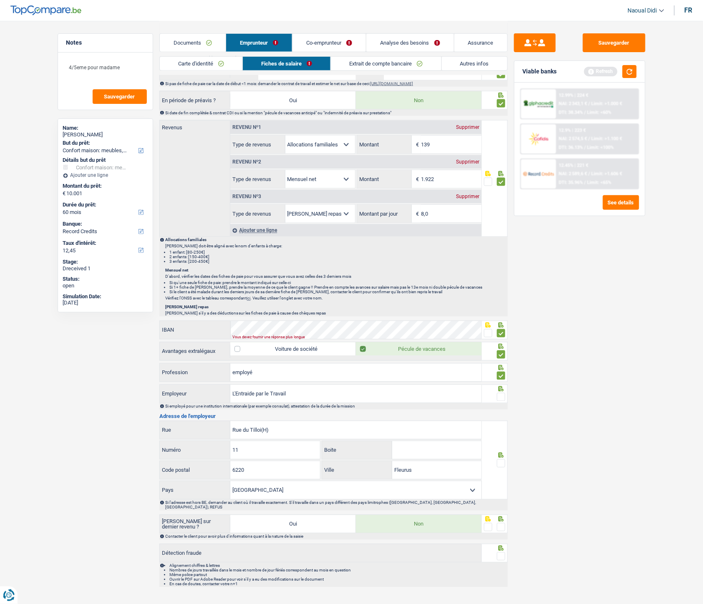
click at [500, 338] on span at bounding box center [501, 397] width 8 height 8
click at [0, 0] on input "radio" at bounding box center [0, 0] width 0 height 0
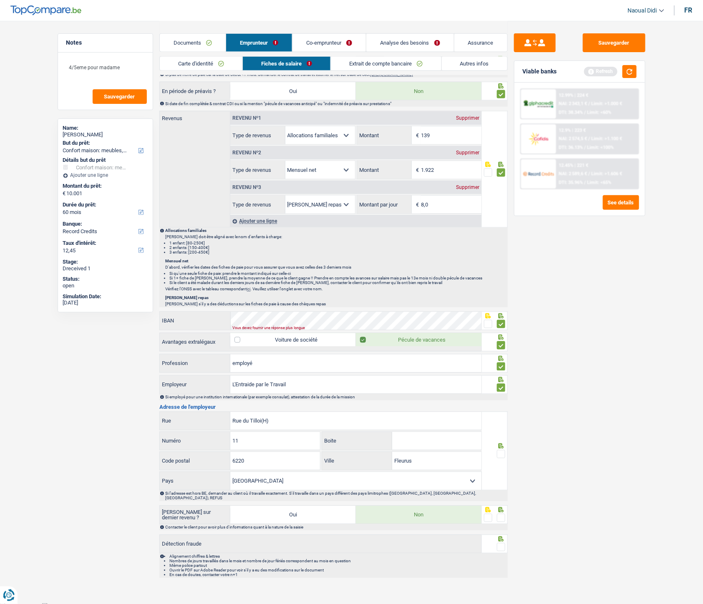
scroll to position [429, 0]
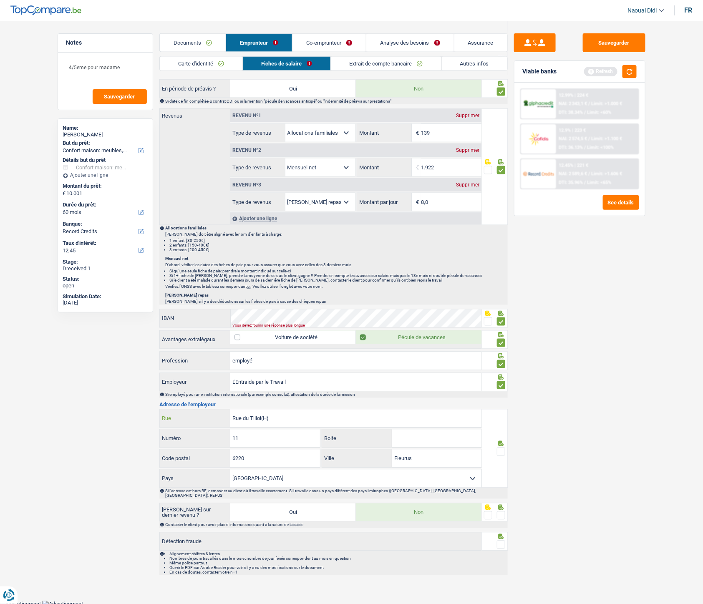
click at [277, 338] on input "Rue du Tilloi(H)" at bounding box center [355, 419] width 251 height 18
type input "Rue du Tilloi"
drag, startPoint x: 504, startPoint y: 456, endPoint x: 493, endPoint y: 471, distance: 18.2
click at [501, 338] on span at bounding box center [501, 452] width 8 height 8
click at [0, 0] on input "radio" at bounding box center [0, 0] width 0 height 0
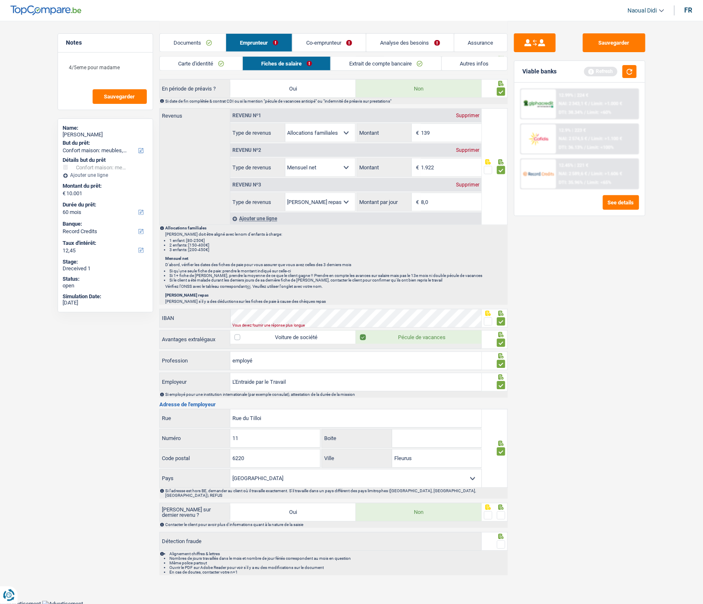
click at [505, 338] on span at bounding box center [501, 515] width 8 height 8
click at [0, 0] on input "radio" at bounding box center [0, 0] width 0 height 0
click at [501, 338] on span at bounding box center [501, 545] width 8 height 8
click at [0, 0] on input "radio" at bounding box center [0, 0] width 0 height 0
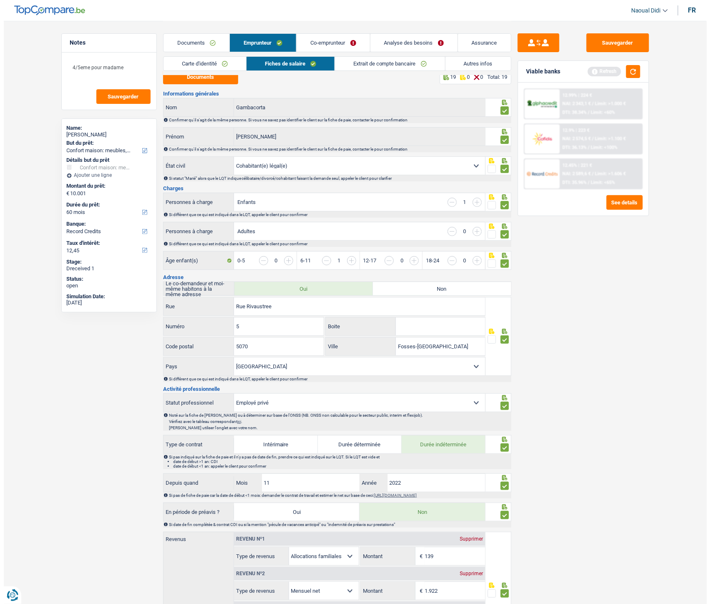
scroll to position [0, 0]
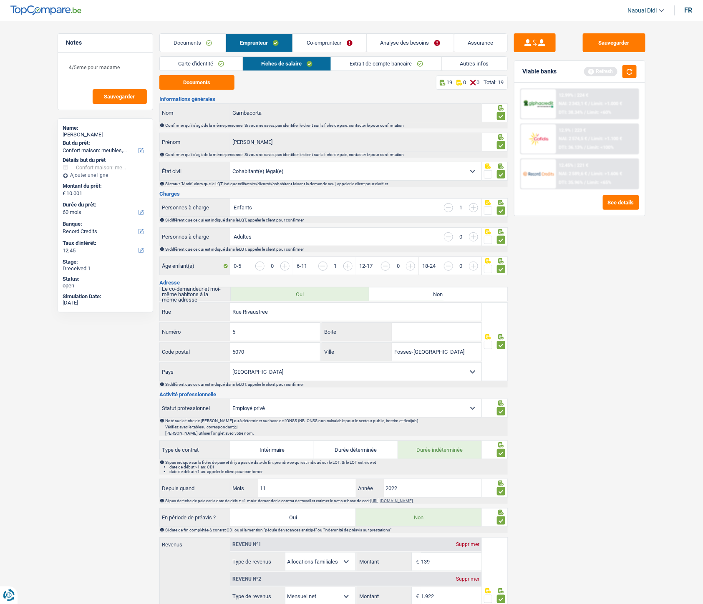
click at [334, 46] on link "Co-emprunteur" at bounding box center [329, 43] width 73 height 18
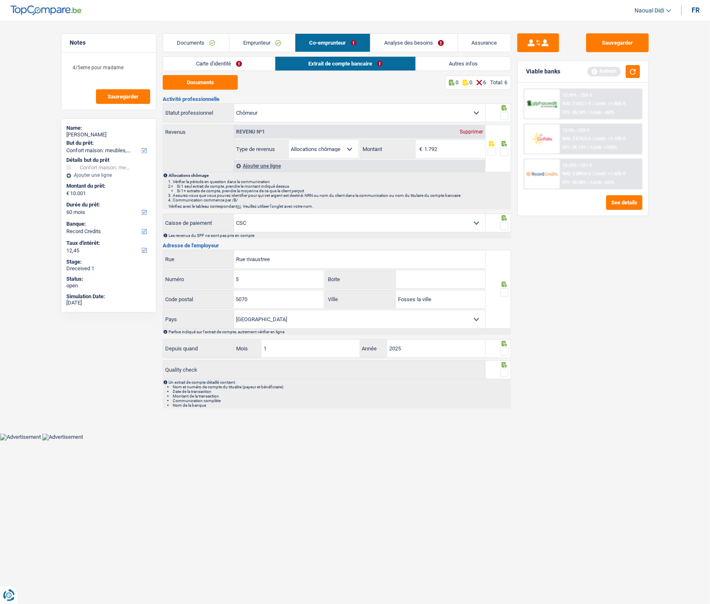
click at [202, 62] on link "Carte d'identité" at bounding box center [219, 64] width 112 height 14
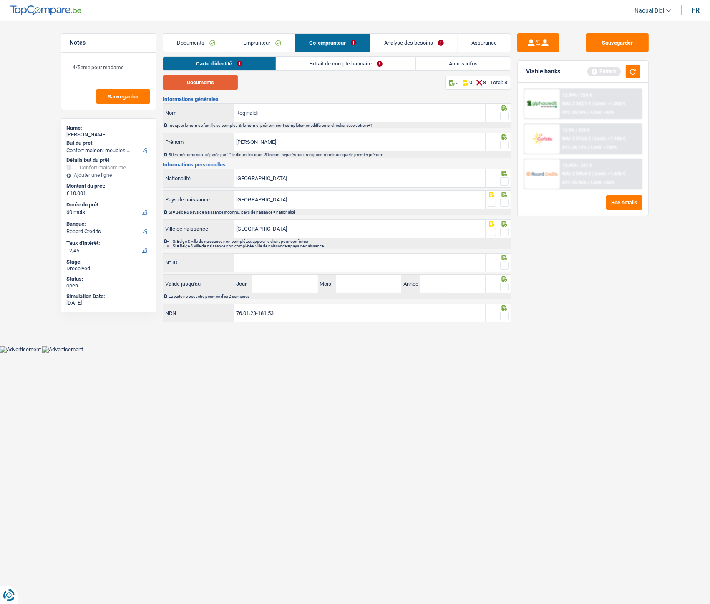
click at [213, 82] on button "Documents" at bounding box center [200, 82] width 75 height 15
click at [505, 116] on span at bounding box center [504, 116] width 8 height 8
click at [0, 0] on input "radio" at bounding box center [0, 0] width 0 height 0
click at [506, 144] on span at bounding box center [504, 145] width 8 height 8
click at [0, 0] on input "radio" at bounding box center [0, 0] width 0 height 0
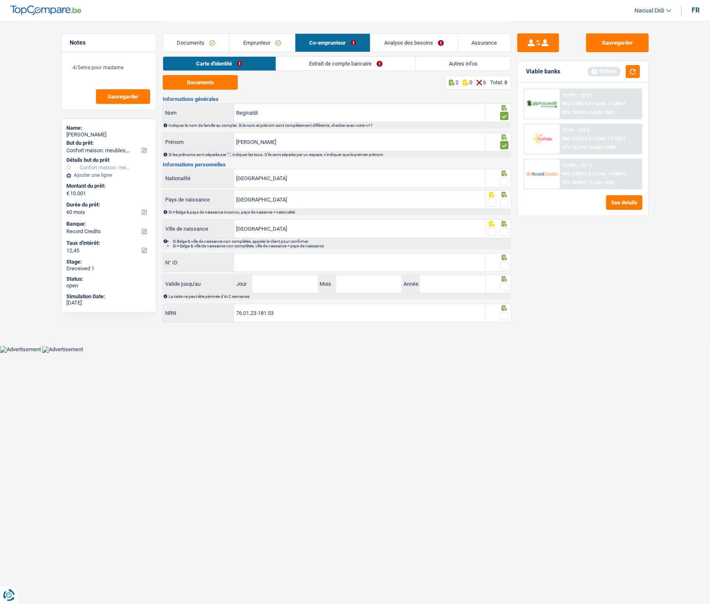
click at [504, 183] on span at bounding box center [504, 181] width 8 height 8
click at [0, 0] on input "radio" at bounding box center [0, 0] width 0 height 0
click at [500, 194] on icon at bounding box center [504, 194] width 8 height 5
drag, startPoint x: 506, startPoint y: 232, endPoint x: 504, endPoint y: 206, distance: 25.1
click at [506, 231] on span at bounding box center [504, 232] width 8 height 8
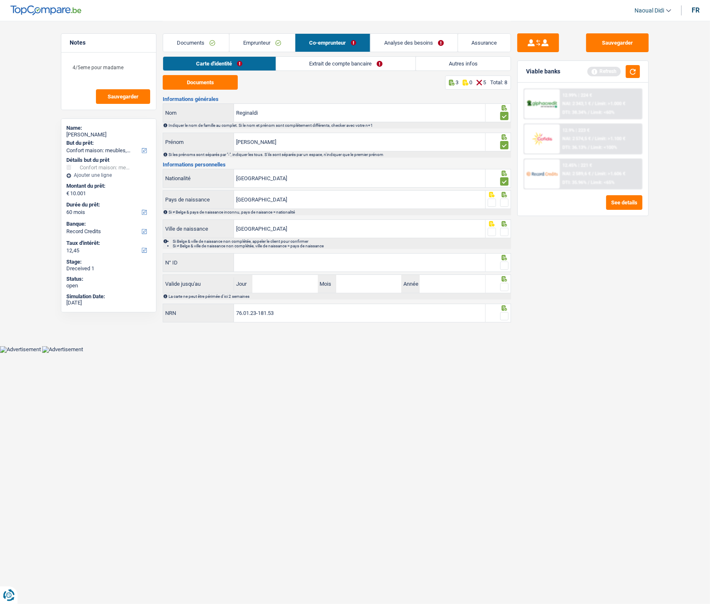
click at [0, 0] on input "radio" at bounding box center [0, 0] width 0 height 0
click at [504, 197] on icon at bounding box center [504, 194] width 5 height 5
click at [503, 181] on span at bounding box center [504, 181] width 8 height 8
click at [0, 0] on input "radio" at bounding box center [0, 0] width 0 height 0
click at [247, 171] on input "[GEOGRAPHIC_DATA]" at bounding box center [359, 178] width 251 height 18
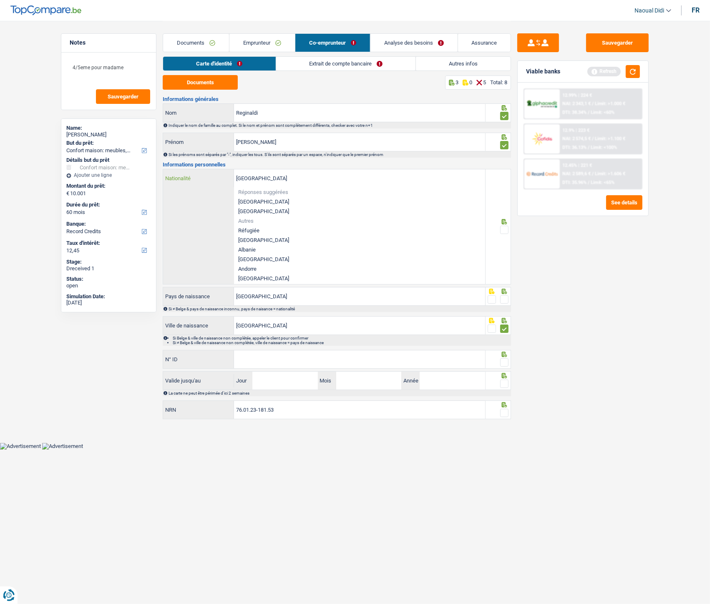
drag, startPoint x: 259, startPoint y: 177, endPoint x: 198, endPoint y: 176, distance: 60.9
click at [198, 176] on div "Belgique Nationalité" at bounding box center [324, 178] width 322 height 18
type input "I"
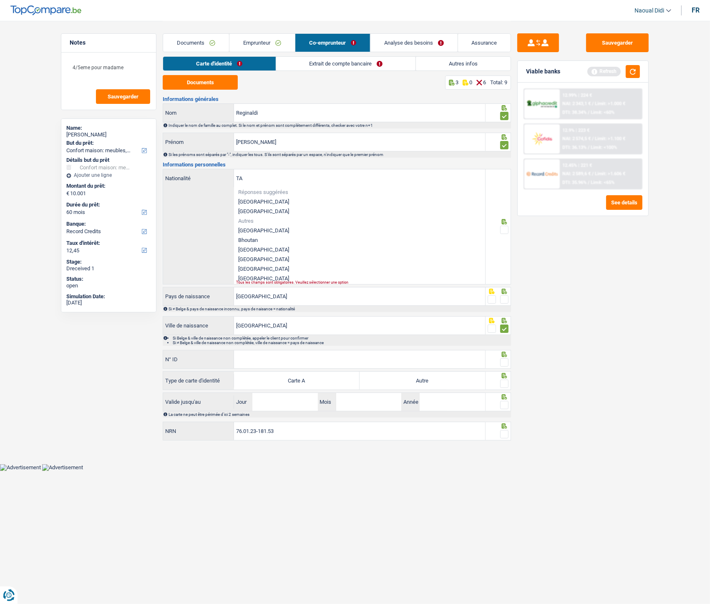
click at [264, 264] on li "Italie" at bounding box center [359, 269] width 251 height 10
type input "Italie"
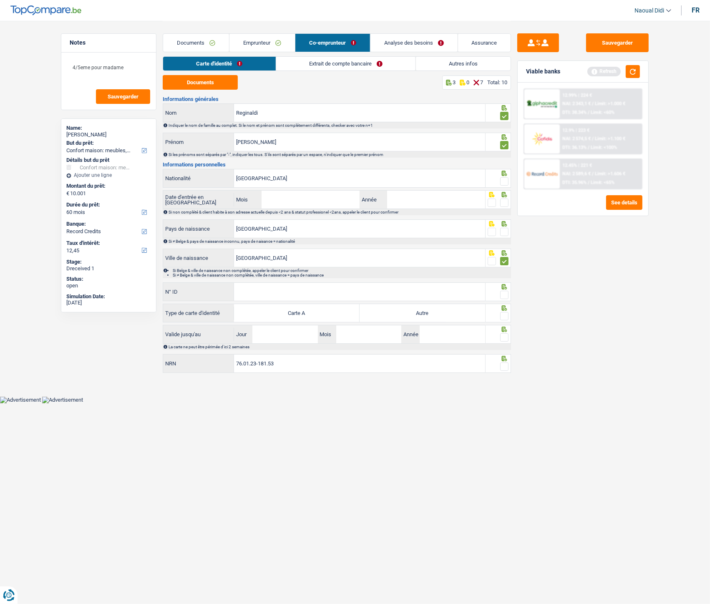
click at [502, 182] on span at bounding box center [504, 181] width 8 height 8
click at [0, 0] on input "radio" at bounding box center [0, 0] width 0 height 0
click at [320, 197] on input "Mois" at bounding box center [311, 200] width 98 height 18
click at [287, 202] on input "Mois" at bounding box center [311, 200] width 98 height 18
type input "01"
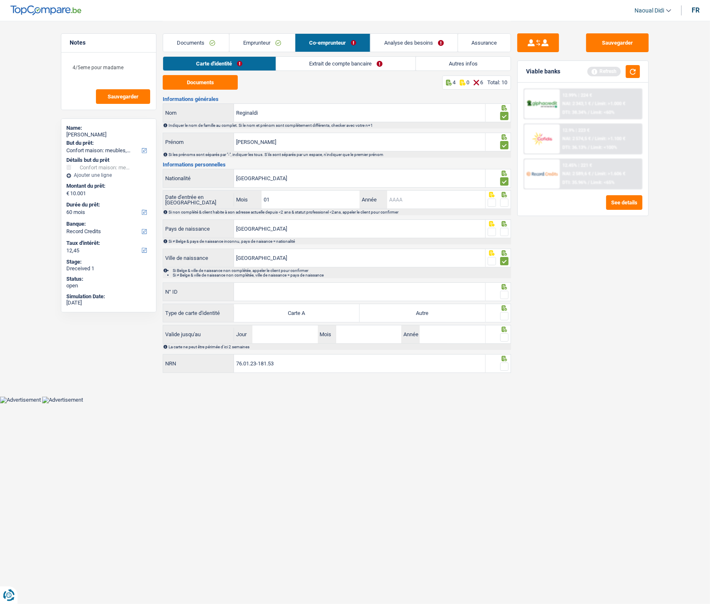
click at [406, 194] on input "Année" at bounding box center [436, 200] width 98 height 18
type input "1976"
click at [502, 202] on span at bounding box center [504, 203] width 8 height 8
click at [0, 0] on input "radio" at bounding box center [0, 0] width 0 height 0
click at [505, 230] on span at bounding box center [504, 232] width 8 height 8
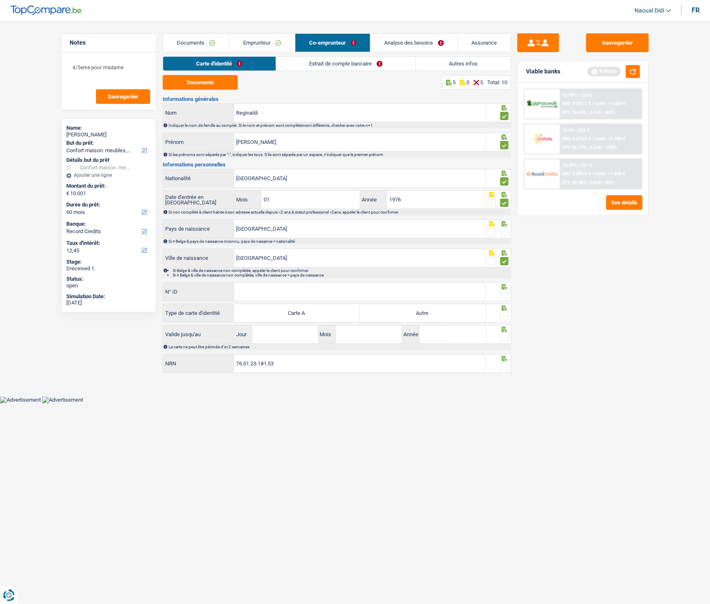
click at [0, 0] on input "radio" at bounding box center [0, 0] width 0 height 0
click at [292, 230] on input "[GEOGRAPHIC_DATA]" at bounding box center [359, 229] width 251 height 18
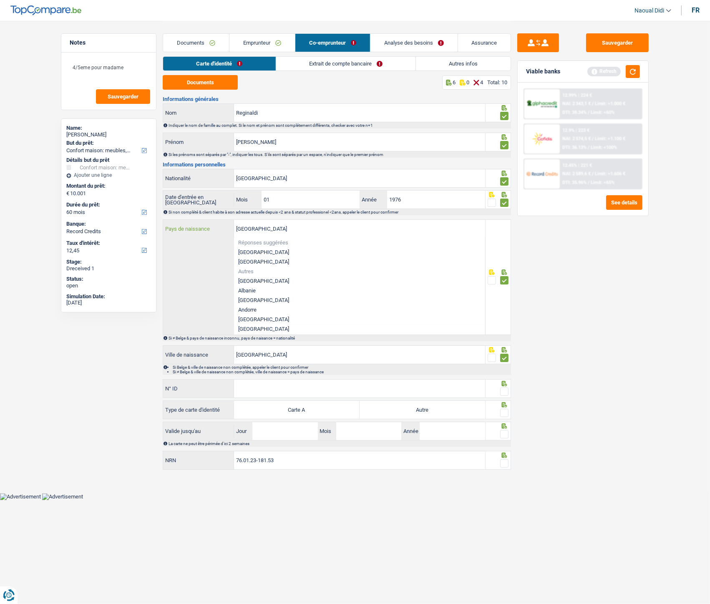
click at [289, 229] on input "[GEOGRAPHIC_DATA]" at bounding box center [359, 229] width 251 height 18
click at [523, 325] on div "Sauvegarder Viable banks Refresh 12.99% | 224 € NAI: 2 343,1 € / Limit: >1.000 …" at bounding box center [583, 311] width 144 height 557
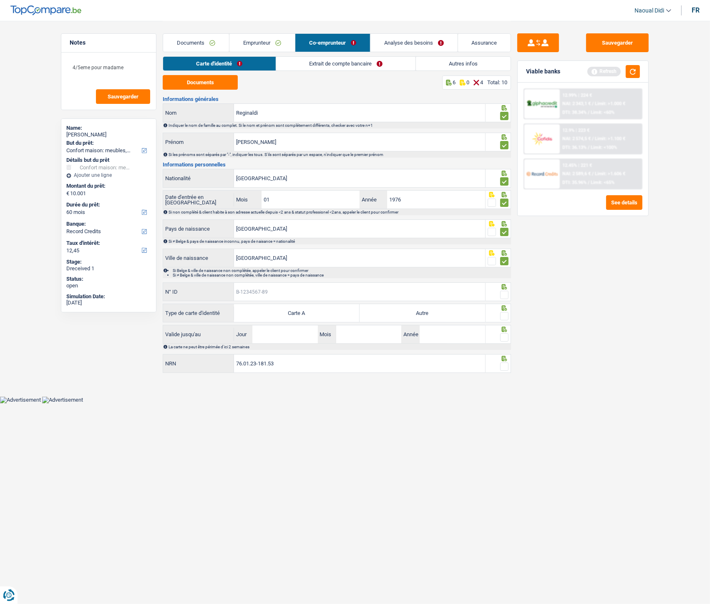
click at [309, 286] on input "N° ID" at bounding box center [359, 292] width 251 height 18
type input "B-4222905-10"
click at [436, 314] on label "Autre" at bounding box center [423, 313] width 126 height 18
click at [436, 314] on input "Autre" at bounding box center [423, 313] width 126 height 18
radio input "true"
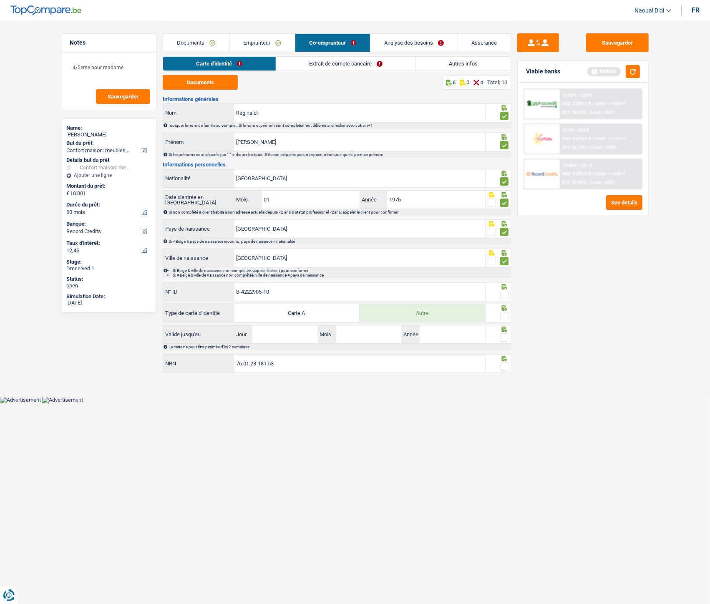
click at [504, 292] on span at bounding box center [504, 295] width 8 height 8
click at [0, 0] on input "radio" at bounding box center [0, 0] width 0 height 0
drag, startPoint x: 502, startPoint y: 316, endPoint x: 490, endPoint y: 326, distance: 16.0
click at [502, 316] on span at bounding box center [504, 316] width 8 height 8
click at [0, 0] on input "radio" at bounding box center [0, 0] width 0 height 0
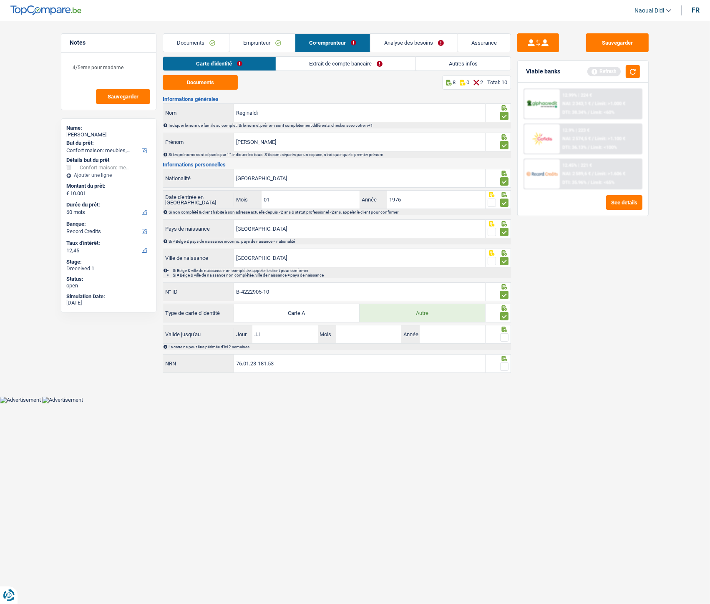
click at [268, 332] on input "Jour" at bounding box center [284, 334] width 65 height 18
type input "10"
type input "8"
type input "08"
type input "2025"
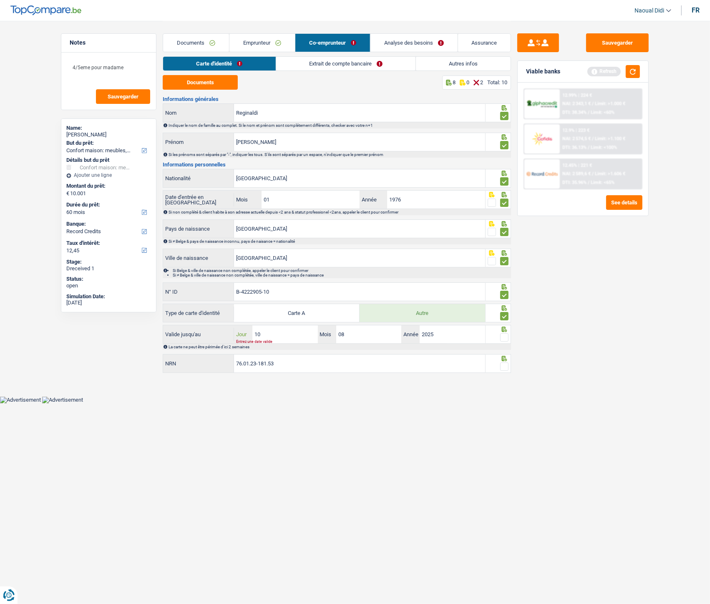
click at [297, 330] on input "10" at bounding box center [284, 334] width 65 height 18
click at [353, 337] on input "08" at bounding box center [368, 334] width 65 height 18
click at [441, 335] on input "2025" at bounding box center [452, 334] width 65 height 18
click at [506, 336] on span at bounding box center [504, 337] width 8 height 8
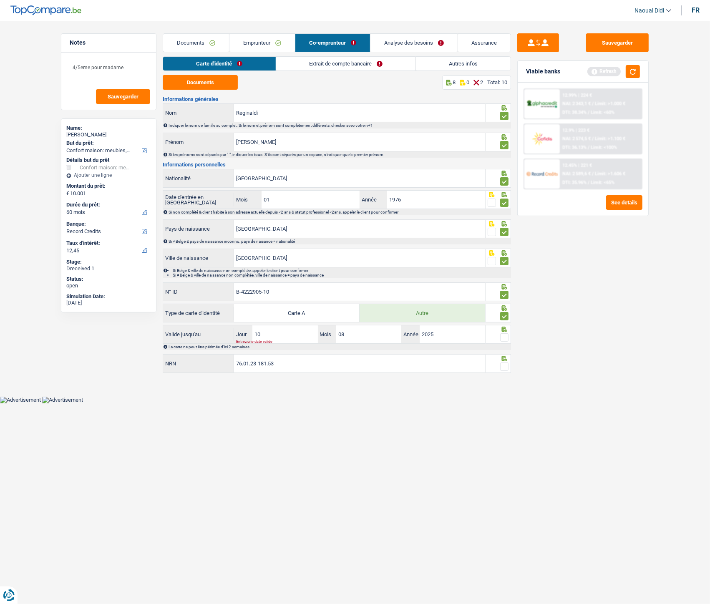
click at [0, 0] on input "radio" at bounding box center [0, 0] width 0 height 0
click at [506, 338] on span at bounding box center [504, 367] width 8 height 8
click at [0, 0] on input "radio" at bounding box center [0, 0] width 0 height 0
click at [294, 332] on input "10" at bounding box center [284, 334] width 65 height 18
click at [331, 65] on link "Extrait de compte bancaire" at bounding box center [345, 64] width 139 height 14
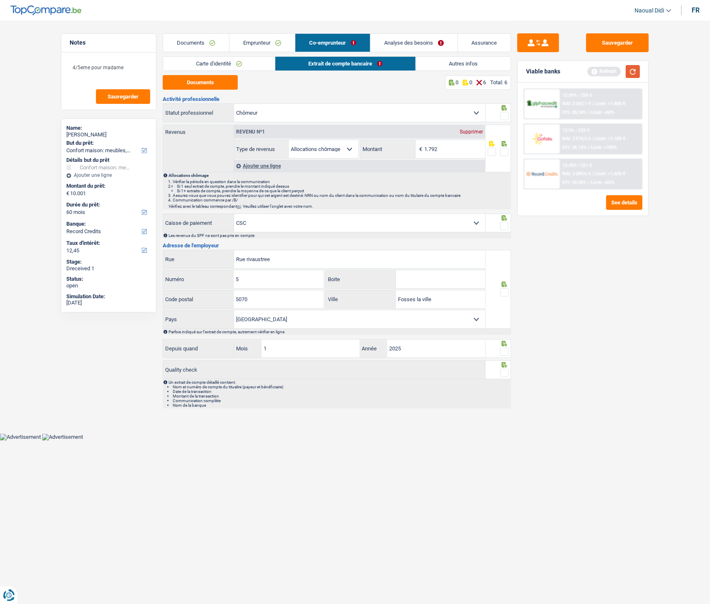
click at [631, 68] on button "button" at bounding box center [633, 71] width 14 height 13
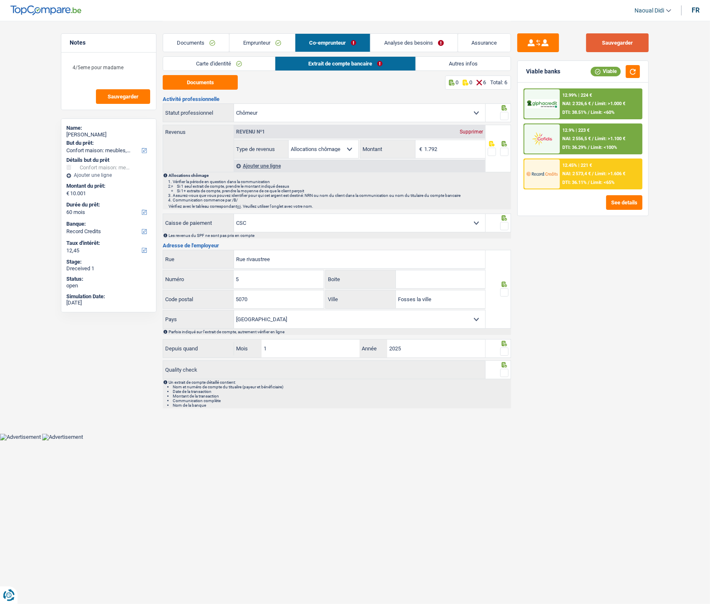
click at [622, 47] on button "Sauvegarder" at bounding box center [617, 42] width 63 height 19
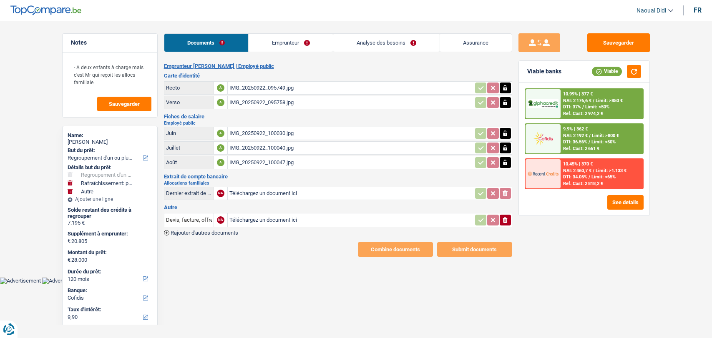
select select "refinancing"
select select "houseOrGarden"
select select "other"
select select "120"
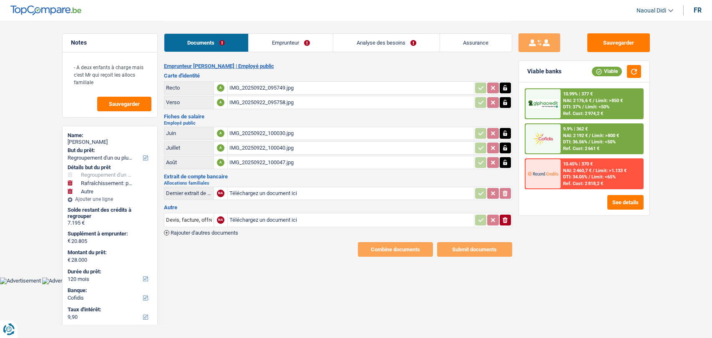
select select "cofidis"
click at [267, 129] on div "IMG_20250922_100030.jpg" at bounding box center [350, 133] width 243 height 13
click at [247, 87] on div "IMG_20250922_095749.jpg" at bounding box center [350, 88] width 243 height 13
click at [282, 44] on link "Emprunteur" at bounding box center [291, 43] width 84 height 18
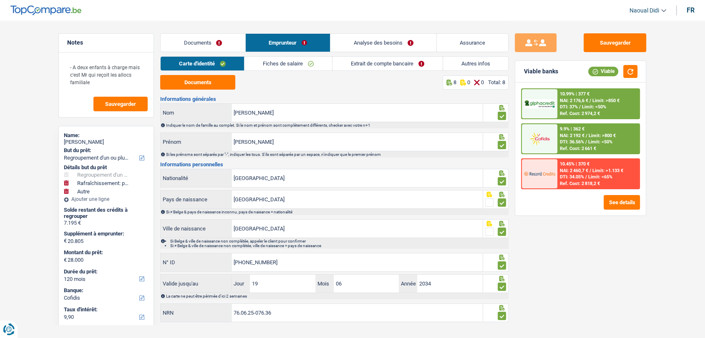
click at [382, 43] on link "Analyse des besoins" at bounding box center [383, 43] width 106 height 18
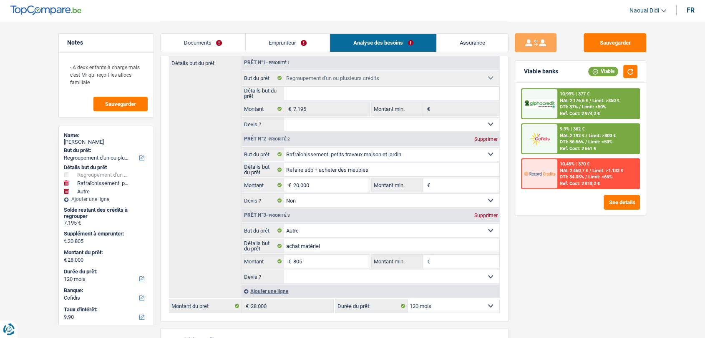
scroll to position [93, 0]
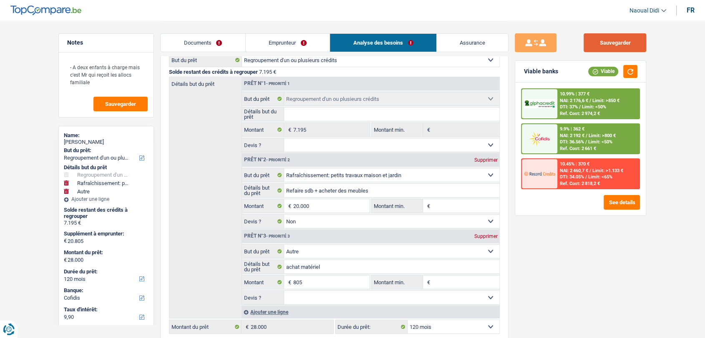
click at [598, 45] on button "Sauvegarder" at bounding box center [615, 42] width 63 height 19
drag, startPoint x: 102, startPoint y: 86, endPoint x: 32, endPoint y: 51, distance: 77.8
click at [32, 51] on main "Notes - A deux enfants à charge mais c'est Mr qui reçoit les allocs familiale S…" at bounding box center [352, 223] width 705 height 633
drag, startPoint x: 100, startPoint y: 82, endPoint x: 45, endPoint y: 54, distance: 61.2
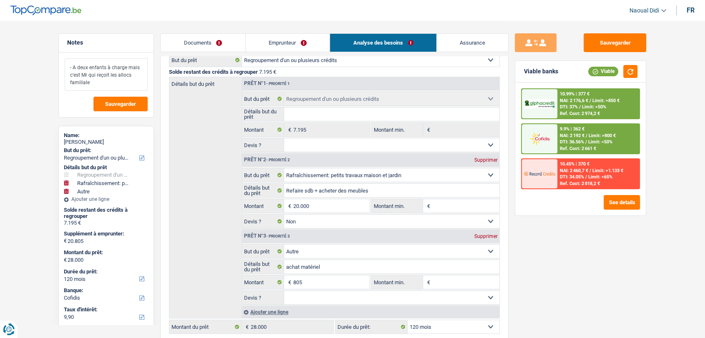
click at [45, 54] on main "Notes - A deux enfants à charge mais c'est Mr qui reçoit les allocs familiale S…" at bounding box center [352, 223] width 705 height 633
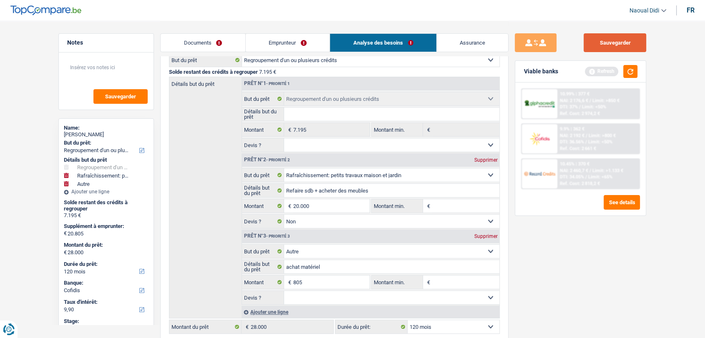
click at [627, 45] on button "Sauvegarder" at bounding box center [615, 42] width 63 height 19
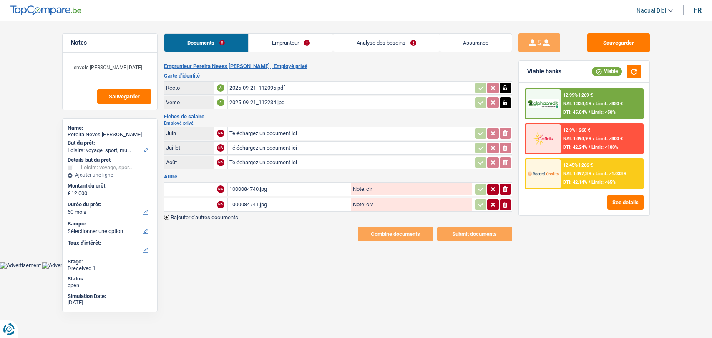
select select "hobbies"
select select "60"
click at [250, 189] on div "1000084740.jpg" at bounding box center [289, 189] width 120 height 13
click at [259, 86] on div "2025-09-21_112095.pdf" at bounding box center [350, 88] width 243 height 13
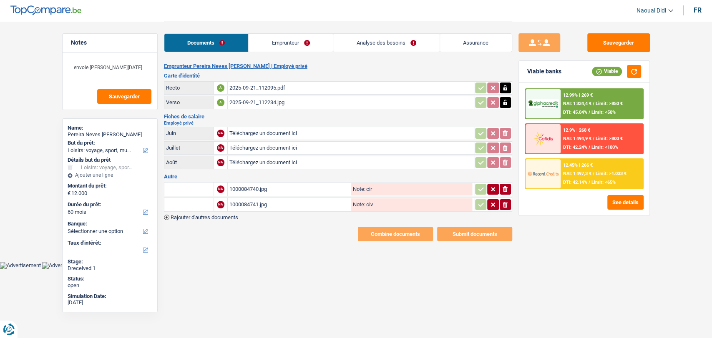
click at [289, 42] on link "Emprunteur" at bounding box center [291, 43] width 84 height 18
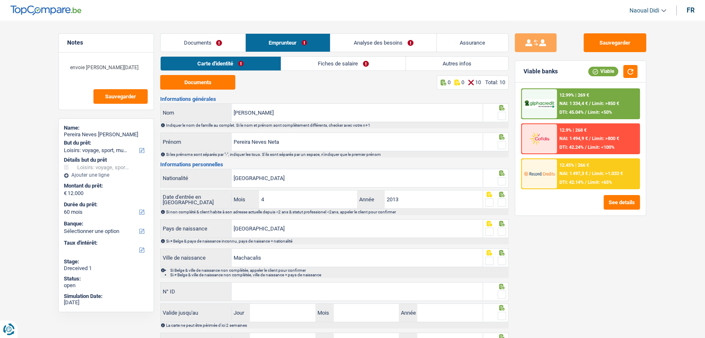
click at [324, 65] on link "Fiches de salaire" at bounding box center [343, 64] width 124 height 14
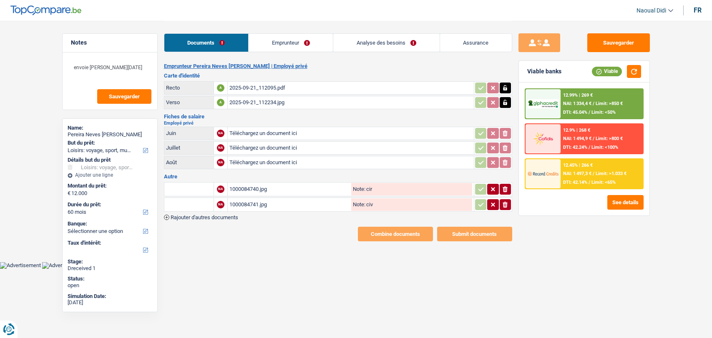
select select "hobbies"
select select "60"
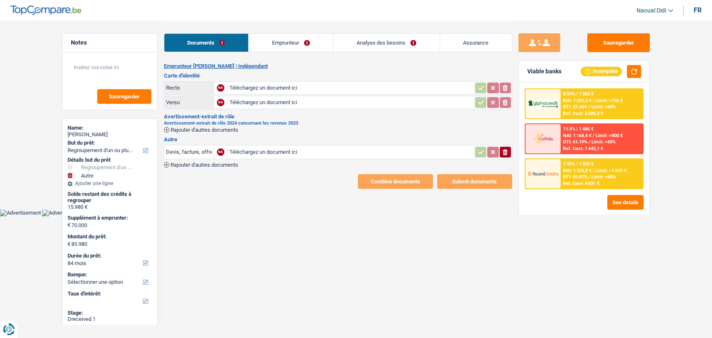
select select "refinancing"
select select "other"
select select "84"
click at [255, 85] on input "Téléchargez un document ici" at bounding box center [350, 88] width 243 height 13
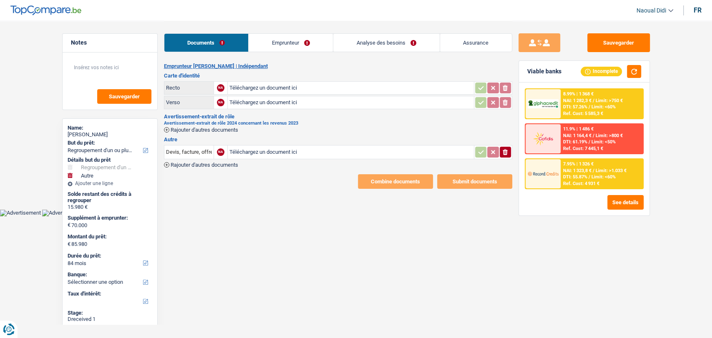
type input "C:\fakepath\1000061097.jpg"
click at [210, 129] on span "Rajouter d'autres documents" at bounding box center [205, 129] width 68 height 5
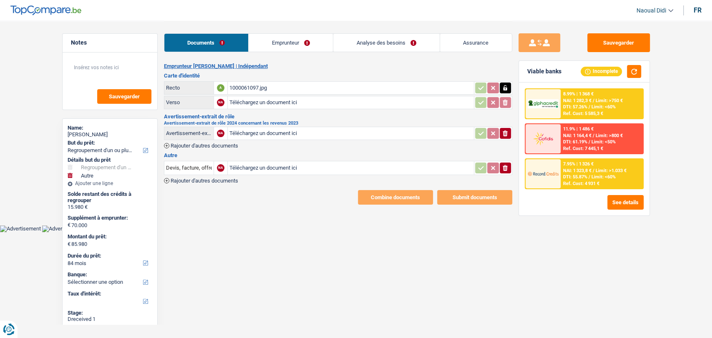
click at [234, 132] on input "Téléchargez un document ici" at bounding box center [350, 133] width 243 height 13
type input "C:\fakepath\Avertissement-extrait de rôle 2024-2(1).pdf"
click at [621, 38] on button "Sauvegarder" at bounding box center [618, 42] width 63 height 19
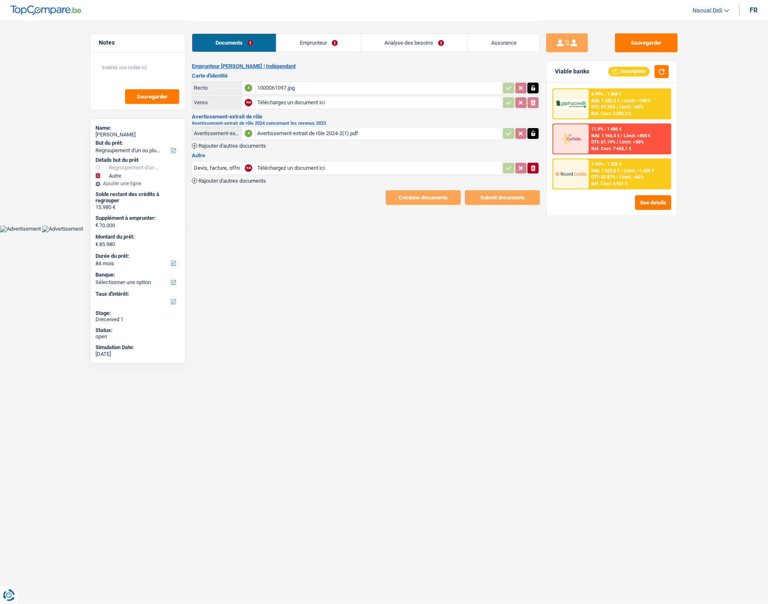
click at [307, 38] on link "Emprunteur" at bounding box center [319, 43] width 84 height 18
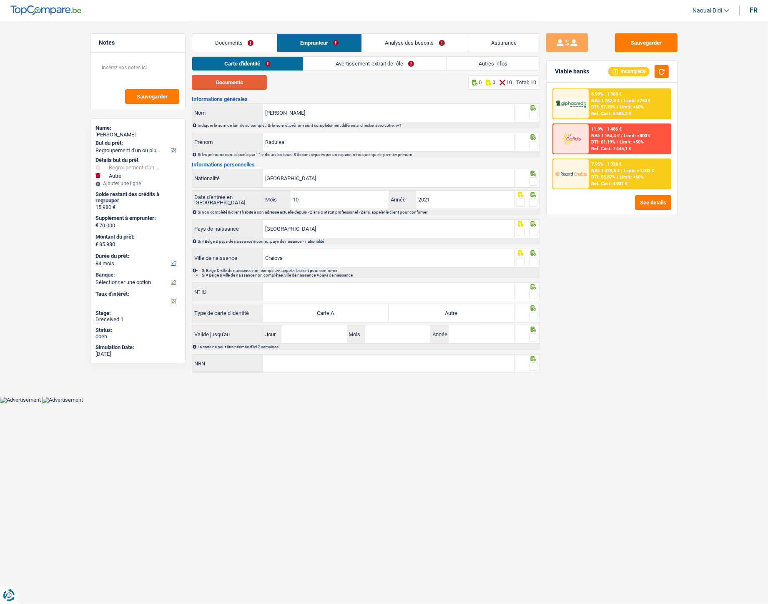
click at [238, 81] on button "Documents" at bounding box center [229, 82] width 75 height 15
click at [293, 111] on input "[PERSON_NAME]" at bounding box center [388, 113] width 251 height 18
drag, startPoint x: 295, startPoint y: 142, endPoint x: 239, endPoint y: 140, distance: 56.8
click at [239, 140] on div "[PERSON_NAME]" at bounding box center [353, 142] width 322 height 18
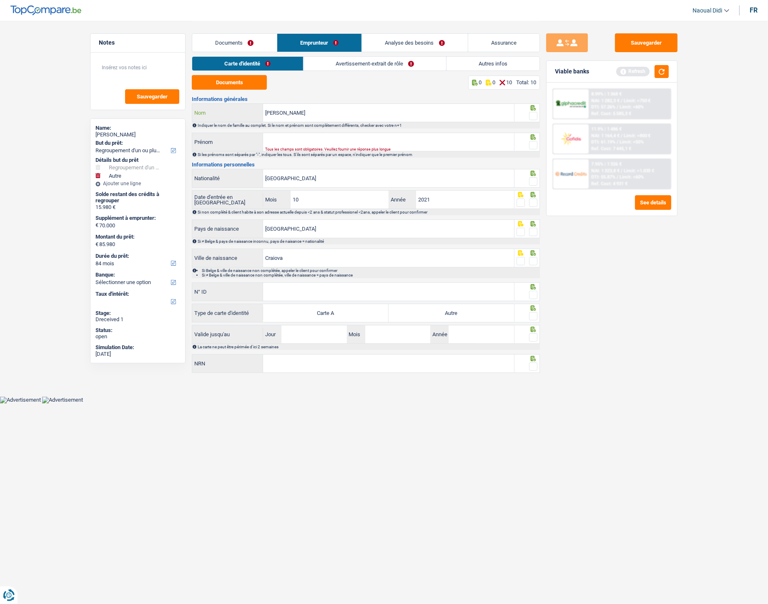
click at [298, 113] on input "[PERSON_NAME]" at bounding box center [388, 113] width 251 height 18
paste input "Radulea"
drag, startPoint x: 284, startPoint y: 114, endPoint x: 257, endPoint y: 114, distance: 27.5
click at [257, 114] on div "[PERSON_NAME] Nom" at bounding box center [353, 113] width 322 height 18
type input "Radulea"
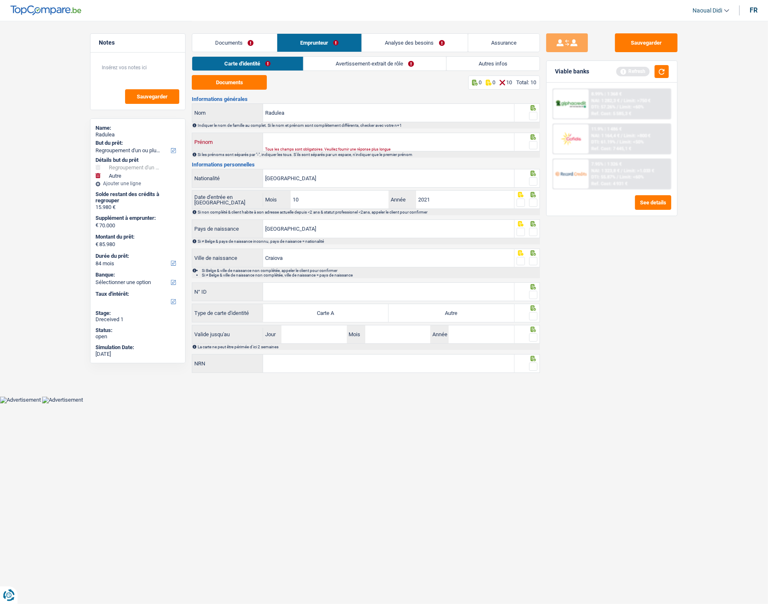
click at [276, 136] on input "Prénom" at bounding box center [388, 142] width 251 height 18
paste input "[PERSON_NAME]"
click at [310, 139] on input "[PERSON_NAME]" at bounding box center [388, 142] width 251 height 18
type input "[PERSON_NAME]"
click at [532, 142] on span at bounding box center [533, 145] width 8 height 8
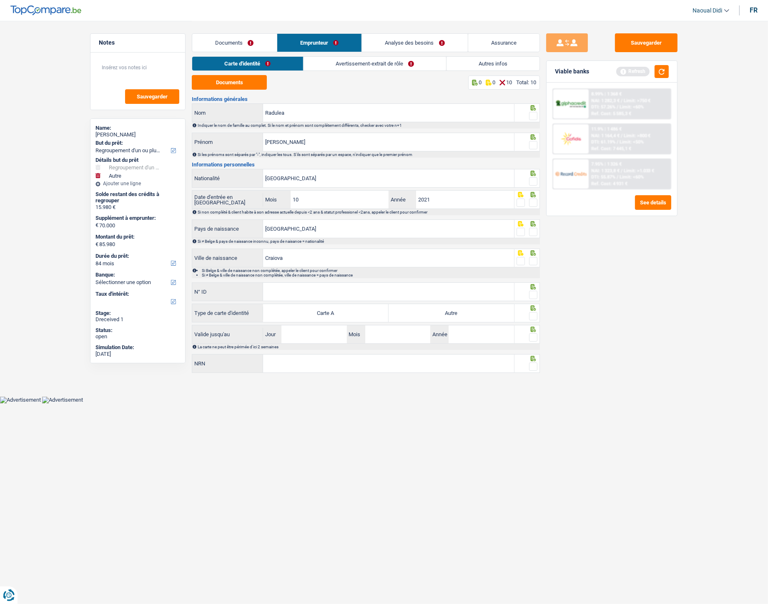
click at [0, 0] on input "radio" at bounding box center [0, 0] width 0 height 0
click at [533, 118] on span at bounding box center [533, 116] width 8 height 8
click at [0, 0] on input "radio" at bounding box center [0, 0] width 0 height 0
click at [531, 180] on span at bounding box center [533, 181] width 8 height 8
click at [0, 0] on input "radio" at bounding box center [0, 0] width 0 height 0
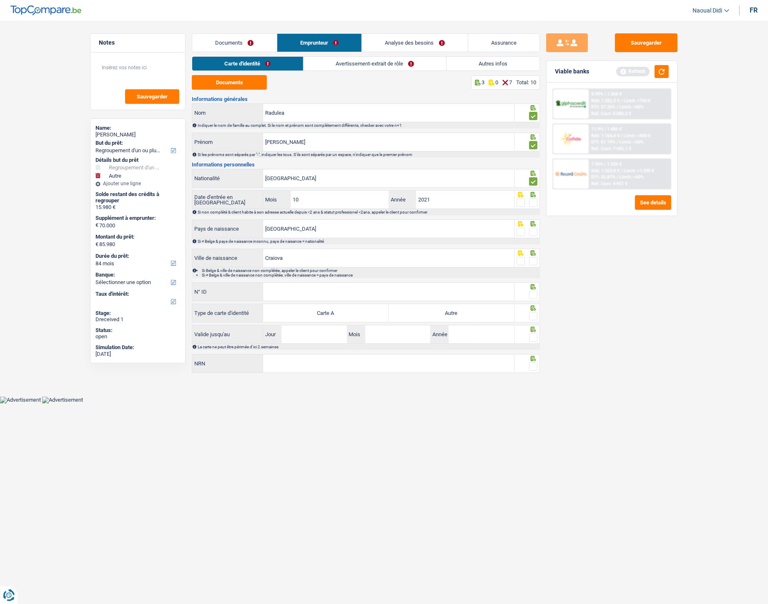
click at [532, 202] on span at bounding box center [533, 203] width 8 height 8
click at [0, 0] on input "radio" at bounding box center [0, 0] width 0 height 0
click at [533, 229] on span at bounding box center [533, 232] width 8 height 8
click at [0, 0] on input "radio" at bounding box center [0, 0] width 0 height 0
click at [534, 263] on span at bounding box center [533, 261] width 8 height 8
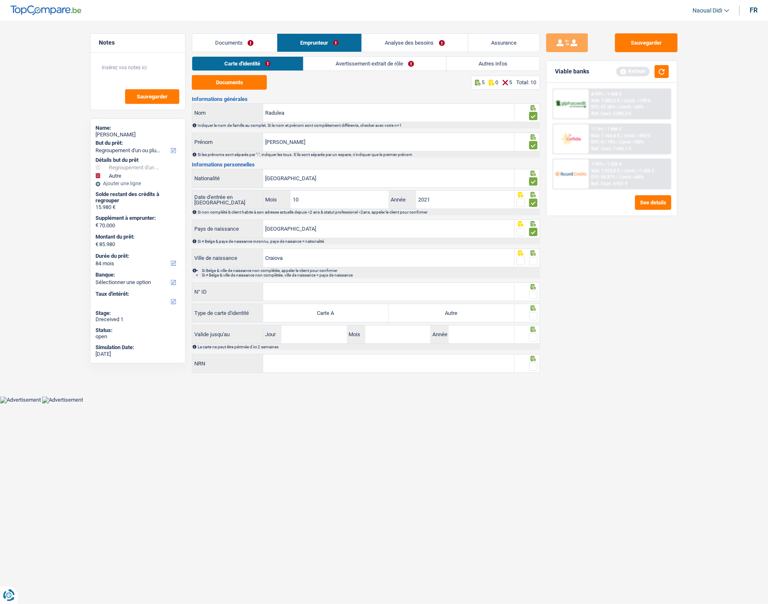
click at [0, 0] on input "radio" at bounding box center [0, 0] width 0 height 0
click at [335, 292] on input "N° ID" at bounding box center [388, 292] width 251 height 18
paste input "B-4739188-59"
type input "B-4739188-59"
click at [452, 316] on label "Autre" at bounding box center [452, 313] width 126 height 18
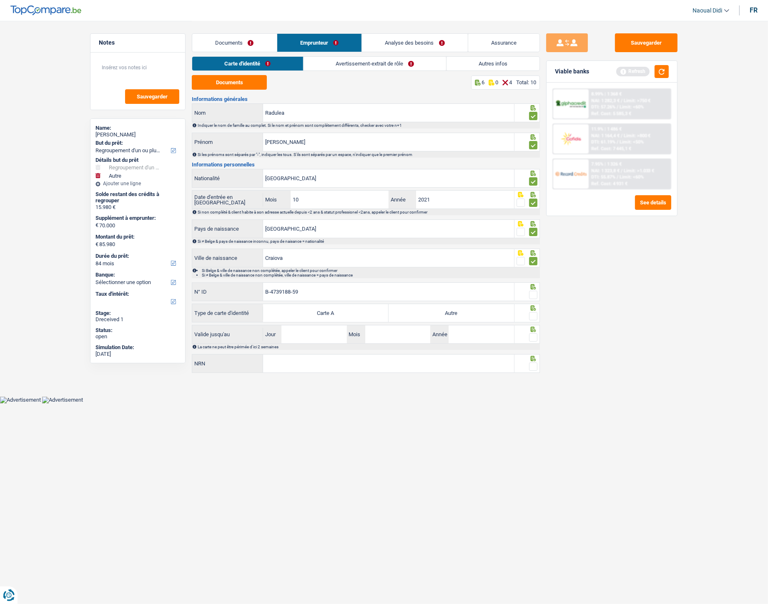
click at [452, 316] on input "Autre" at bounding box center [452, 313] width 126 height 18
radio input "true"
click at [533, 315] on span at bounding box center [533, 316] width 8 height 8
click at [0, 0] on input "radio" at bounding box center [0, 0] width 0 height 0
click at [531, 290] on div at bounding box center [533, 295] width 8 height 10
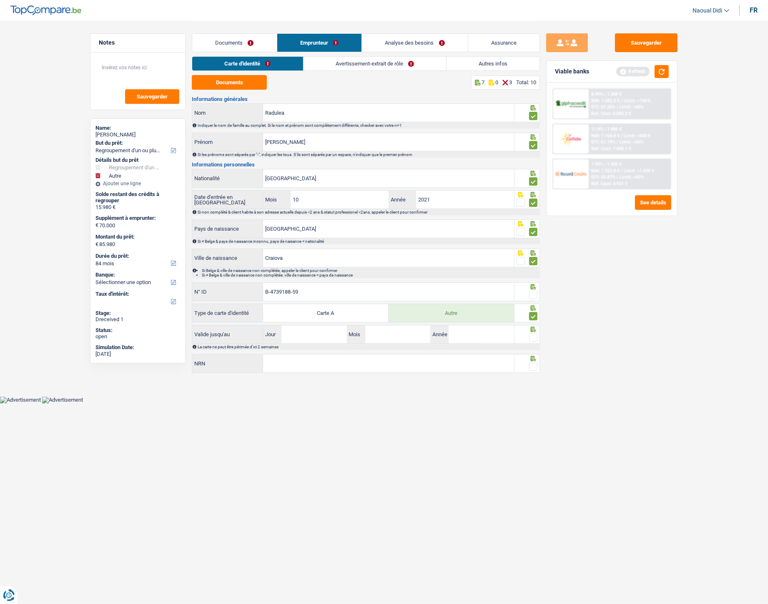
click at [533, 295] on span at bounding box center [533, 295] width 8 height 8
click at [0, 0] on input "radio" at bounding box center [0, 0] width 0 height 0
click at [304, 336] on input "Jour" at bounding box center [314, 334] width 65 height 18
type input "19"
type input "11"
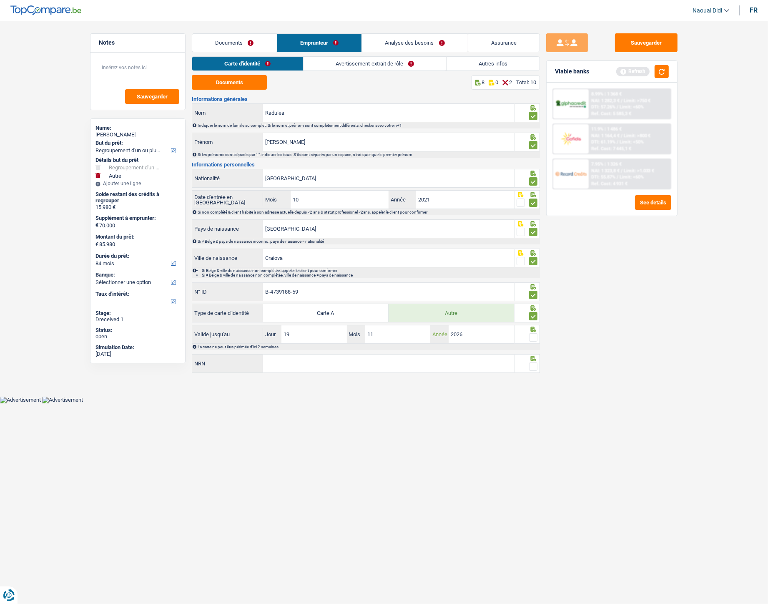
type input "2026"
drag, startPoint x: 362, startPoint y: 369, endPoint x: 491, endPoint y: 356, distance: 129.2
click at [362, 338] on input "NRN" at bounding box center [388, 364] width 251 height 18
click at [338, 338] on input "NRN" at bounding box center [388, 364] width 251 height 18
paste input "80.03.07-649.66"
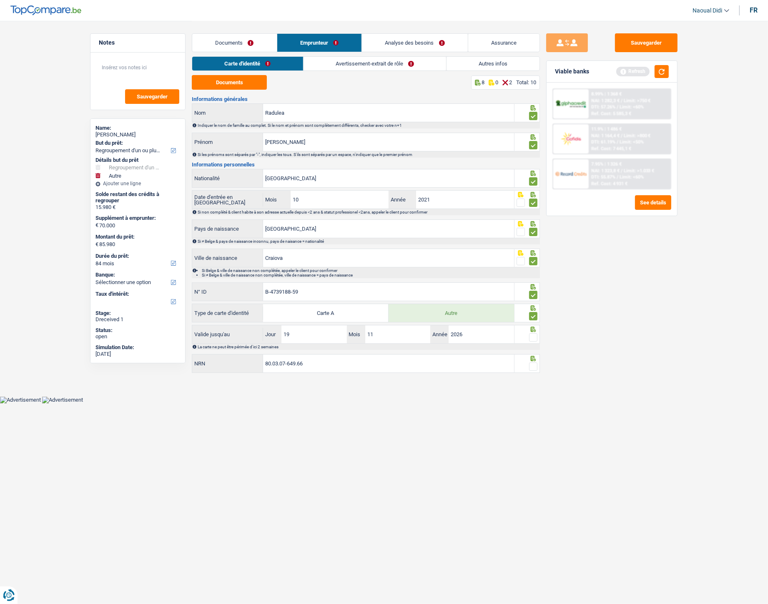
type input "80.03.07-649.66"
click at [527, 338] on fieldset at bounding box center [527, 367] width 21 height 10
drag, startPoint x: 530, startPoint y: 365, endPoint x: 537, endPoint y: 343, distance: 22.4
click at [531, 338] on span at bounding box center [533, 367] width 8 height 8
click at [0, 0] on input "radio" at bounding box center [0, 0] width 0 height 0
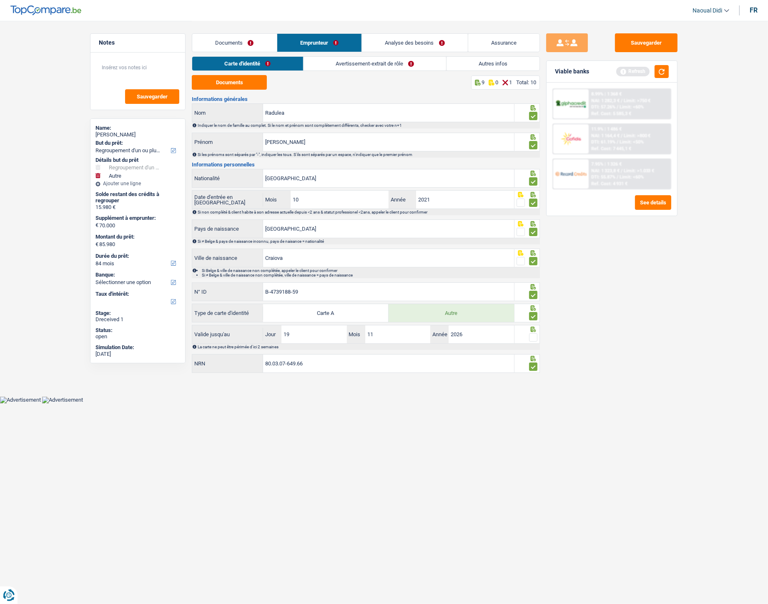
click at [533, 338] on span at bounding box center [533, 337] width 8 height 8
click at [0, 0] on input "radio" at bounding box center [0, 0] width 0 height 0
click at [347, 61] on link "Avertissement-extrait de rôle" at bounding box center [375, 64] width 143 height 14
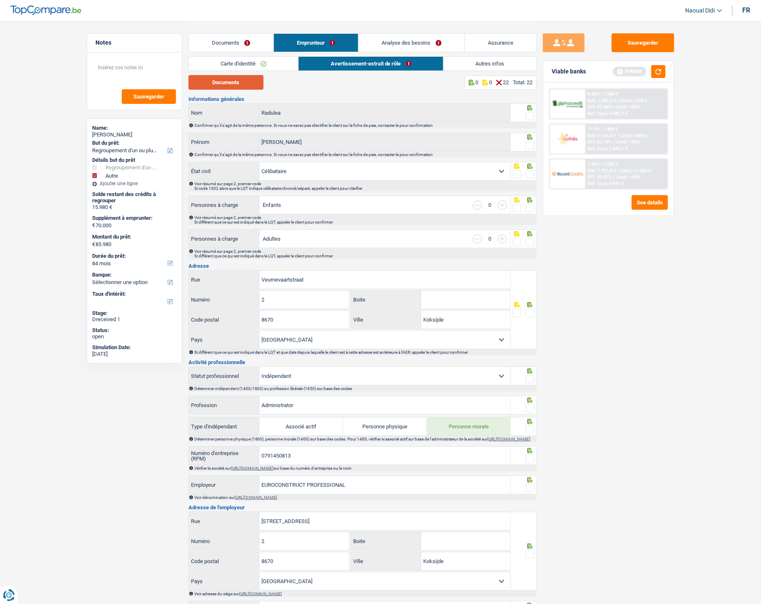
click at [224, 86] on button "Documents" at bounding box center [226, 82] width 75 height 15
click at [529, 117] on span at bounding box center [530, 116] width 8 height 8
click at [0, 0] on input "radio" at bounding box center [0, 0] width 0 height 0
click at [526, 144] on span at bounding box center [530, 145] width 8 height 8
click at [0, 0] on input "radio" at bounding box center [0, 0] width 0 height 0
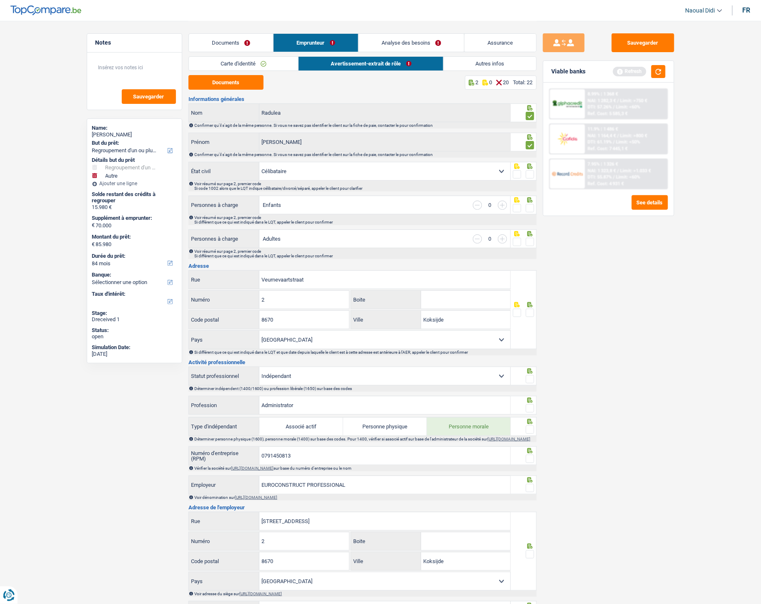
click at [530, 171] on span at bounding box center [530, 174] width 8 height 8
click at [0, 0] on input "radio" at bounding box center [0, 0] width 0 height 0
click at [528, 206] on span at bounding box center [530, 208] width 8 height 8
click at [0, 0] on input "radio" at bounding box center [0, 0] width 0 height 0
click at [531, 246] on span at bounding box center [530, 242] width 8 height 8
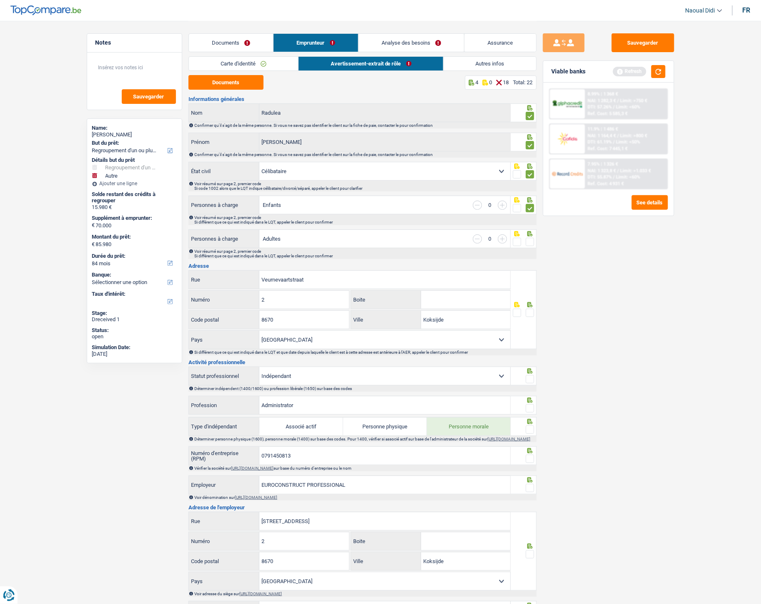
click at [0, 0] on input "radio" at bounding box center [0, 0] width 0 height 0
click at [530, 311] on span at bounding box center [530, 313] width 8 height 8
click at [0, 0] on input "radio" at bounding box center [0, 0] width 0 height 0
click at [529, 338] on span at bounding box center [530, 379] width 8 height 8
click at [0, 0] on input "radio" at bounding box center [0, 0] width 0 height 0
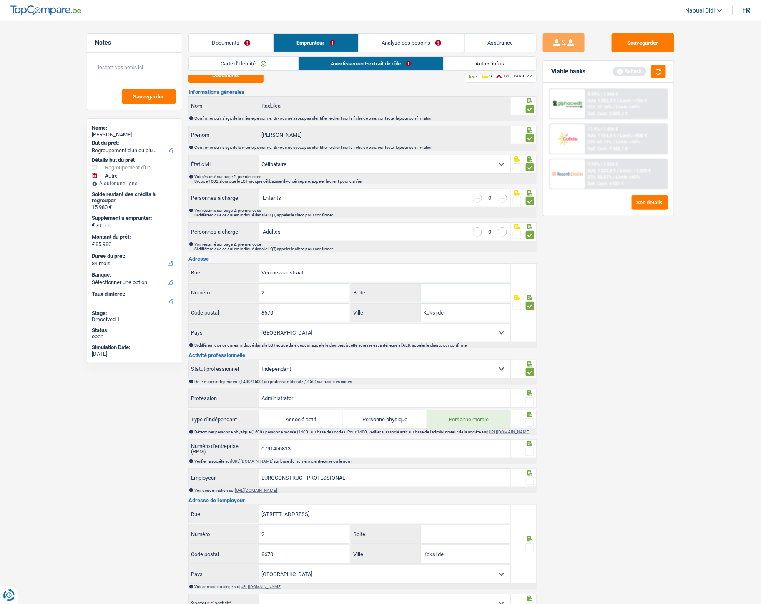
scroll to position [139, 0]
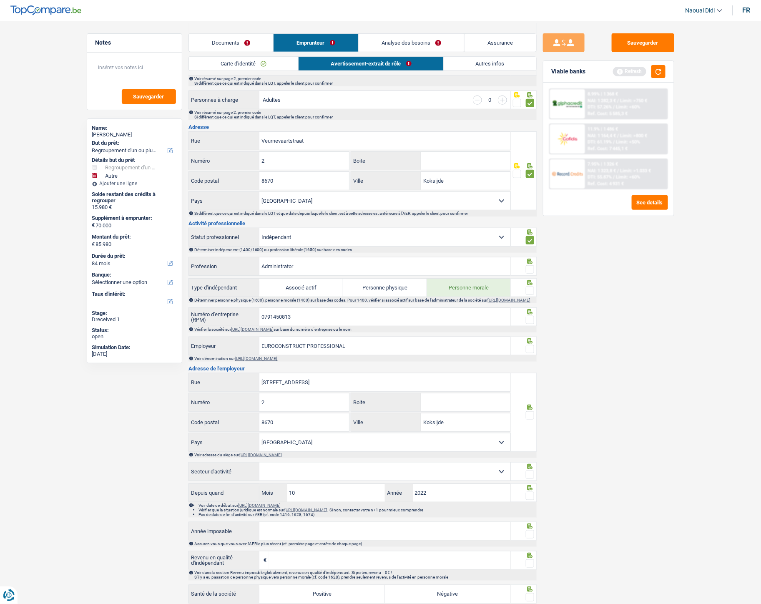
click at [527, 292] on span at bounding box center [530, 291] width 8 height 8
click at [0, 0] on input "radio" at bounding box center [0, 0] width 0 height 0
click at [274, 332] on link "https://kbopub.economie.fgov.be/kbopub/zoeknummerform.html" at bounding box center [252, 329] width 43 height 5
drag, startPoint x: 298, startPoint y: 322, endPoint x: 198, endPoint y: 279, distance: 108.4
click at [209, 305] on div "Informations générales Radulea Nom Confirmer qu'il s'agit de la même personne. …" at bounding box center [363, 370] width 348 height 827
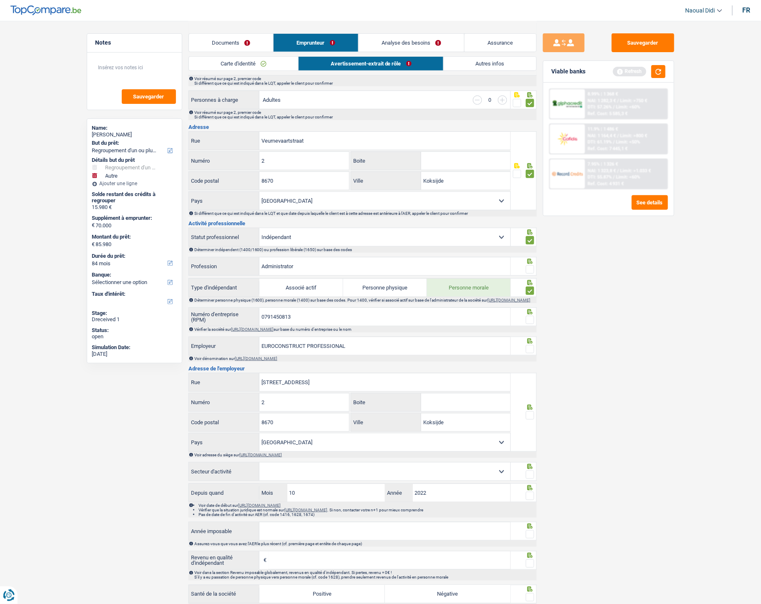
click at [528, 267] on span at bounding box center [530, 269] width 8 height 8
click at [0, 0] on input "radio" at bounding box center [0, 0] width 0 height 0
click at [530, 324] on span at bounding box center [530, 320] width 8 height 8
click at [0, 0] on input "radio" at bounding box center [0, 0] width 0 height 0
drag, startPoint x: 356, startPoint y: 347, endPoint x: 257, endPoint y: 340, distance: 99.5
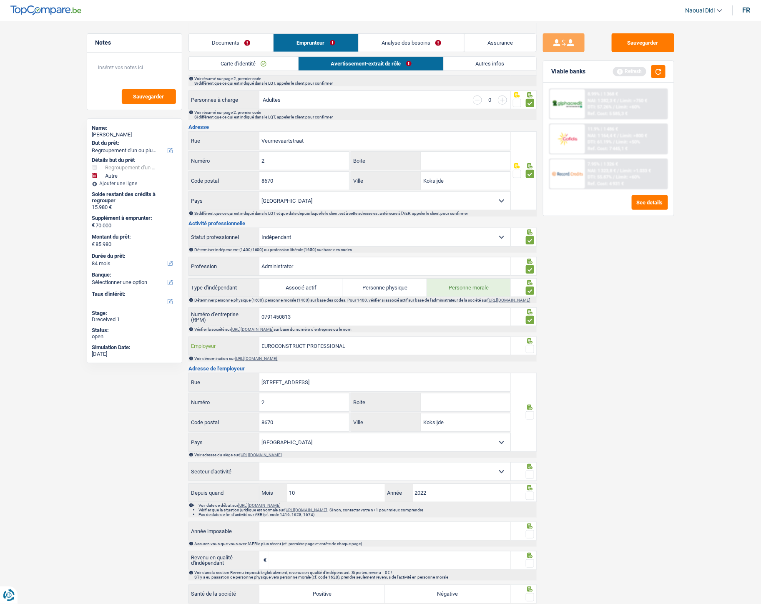
click at [257, 338] on div "Informations générales Radulea Nom Confirmer qu'il s'agit de la même personne. …" at bounding box center [363, 370] width 348 height 827
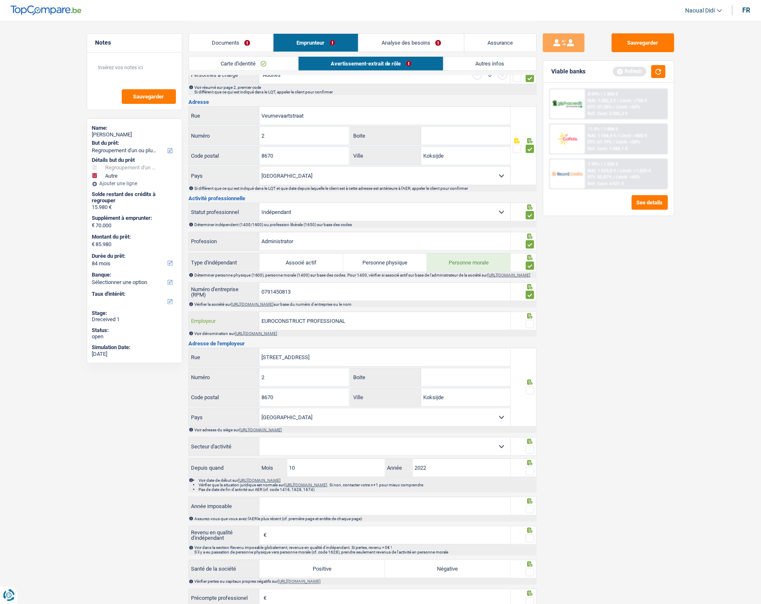
scroll to position [232, 0]
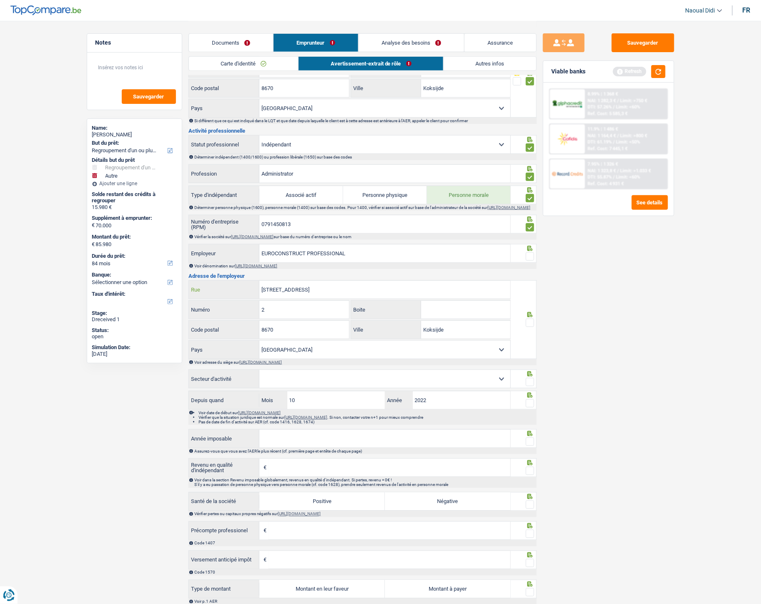
drag, startPoint x: 263, startPoint y: 282, endPoint x: 229, endPoint y: 280, distance: 33.4
click at [229, 280] on div "Informations générales Radulea Nom Confirmer qu'il s'agit de la même personne. …" at bounding box center [363, 278] width 348 height 827
paste input "(Odk) 2 8670 Koksijde"
drag, startPoint x: 306, startPoint y: 295, endPoint x: 372, endPoint y: 297, distance: 65.9
click at [372, 297] on input "Veurnevaartstraat(Odk) 2 8670 Koksijde" at bounding box center [384, 290] width 251 height 18
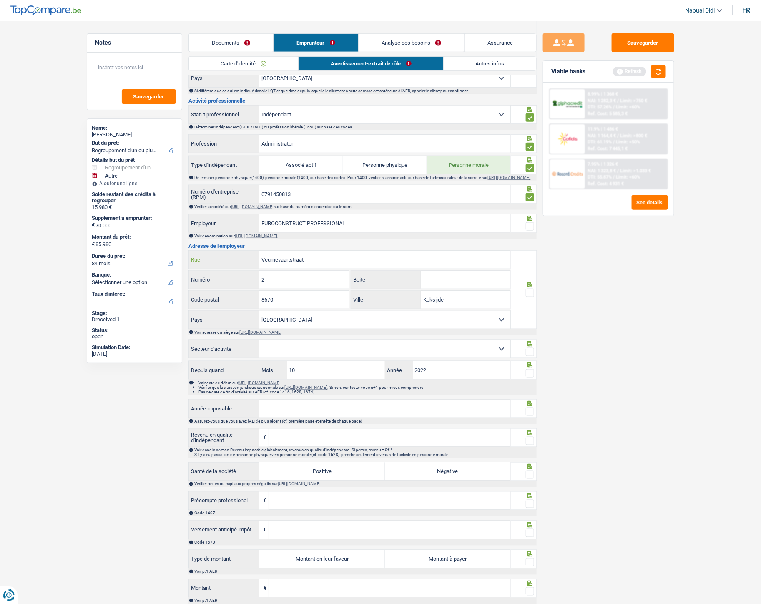
scroll to position [278, 0]
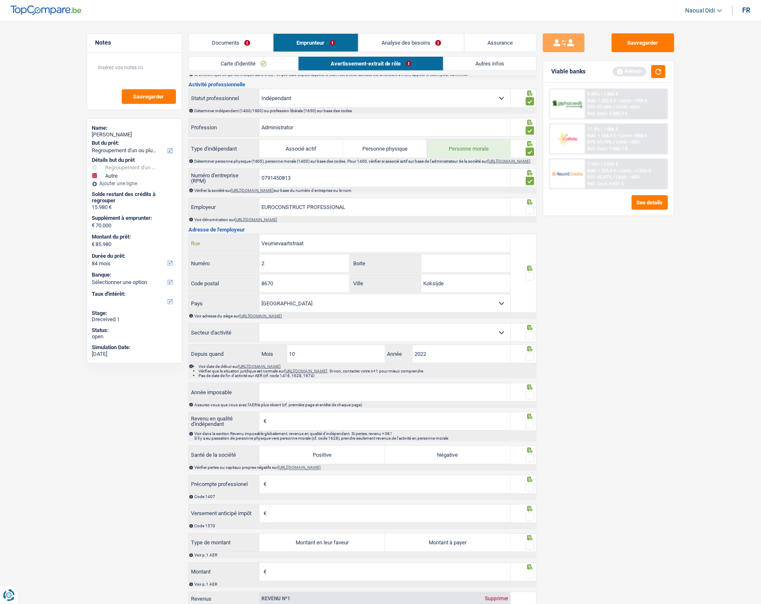
type input "Veurnevaartstraat"
click at [527, 281] on span at bounding box center [530, 276] width 8 height 8
click at [0, 0] on input "radio" at bounding box center [0, 0] width 0 height 0
click at [304, 328] on div "Informations générales Radulea Nom Confirmer qu'il s'agit de la même personne. …" at bounding box center [363, 232] width 348 height 827
click at [315, 334] on select "Agriculture/Pêche Industrie Horeca Courier/Fitness/Taxi Construction Banques/As…" at bounding box center [384, 333] width 251 height 18
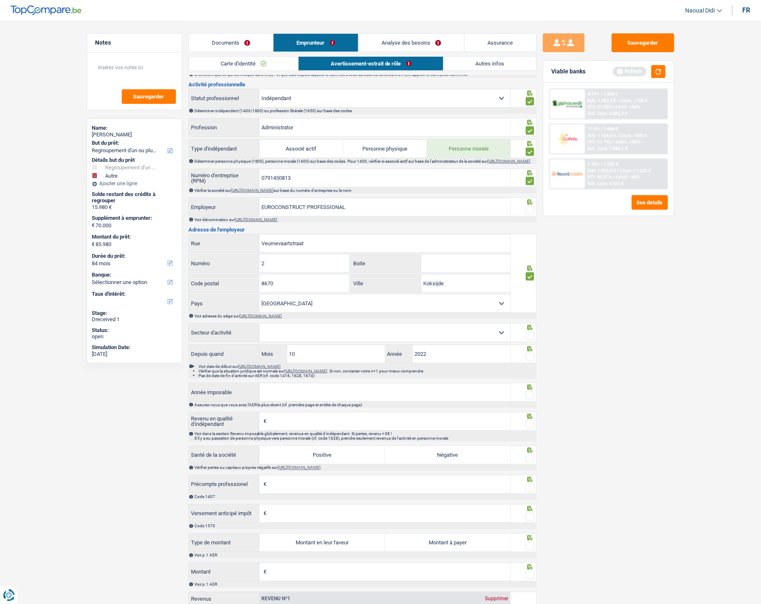
select select "construction"
click at [259, 330] on select "Agriculture/Pêche Industrie Horeca Courier/Fitness/Taxi Construction Banques/As…" at bounding box center [384, 333] width 251 height 18
drag, startPoint x: 274, startPoint y: 357, endPoint x: 267, endPoint y: 356, distance: 6.7
click at [267, 338] on div "10 Mois" at bounding box center [322, 354] width 126 height 18
type input "09"
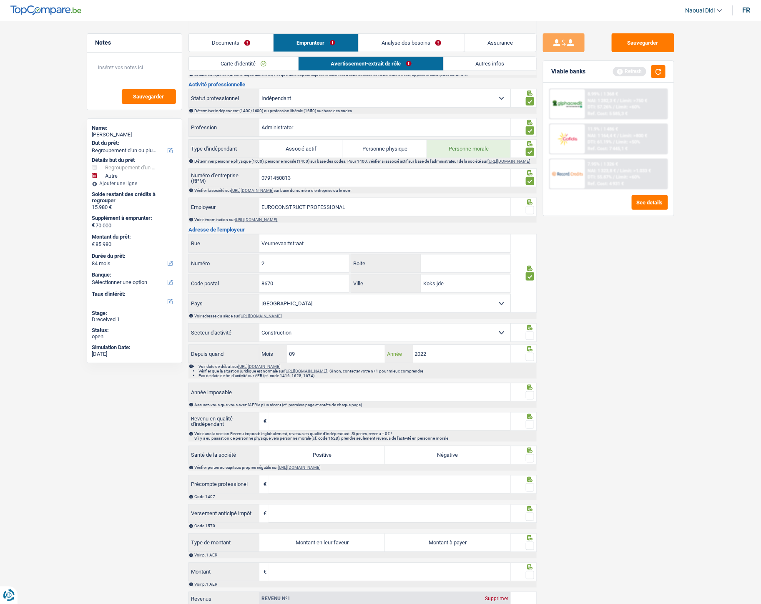
scroll to position [324, 0]
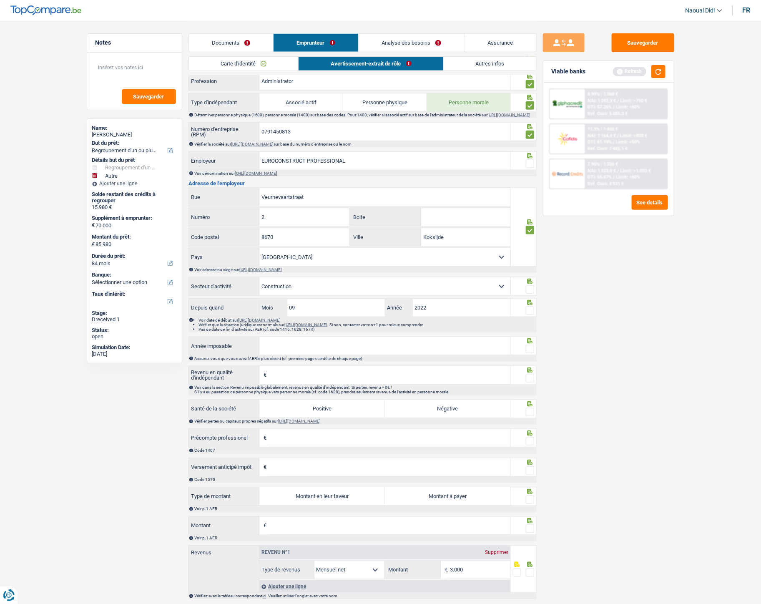
click at [531, 315] on span at bounding box center [530, 311] width 8 height 8
click at [0, 0] on input "radio" at bounding box center [0, 0] width 0 height 0
click at [528, 292] on span at bounding box center [530, 289] width 8 height 8
click at [0, 0] on input "radio" at bounding box center [0, 0] width 0 height 0
click at [531, 166] on span at bounding box center [530, 164] width 8 height 8
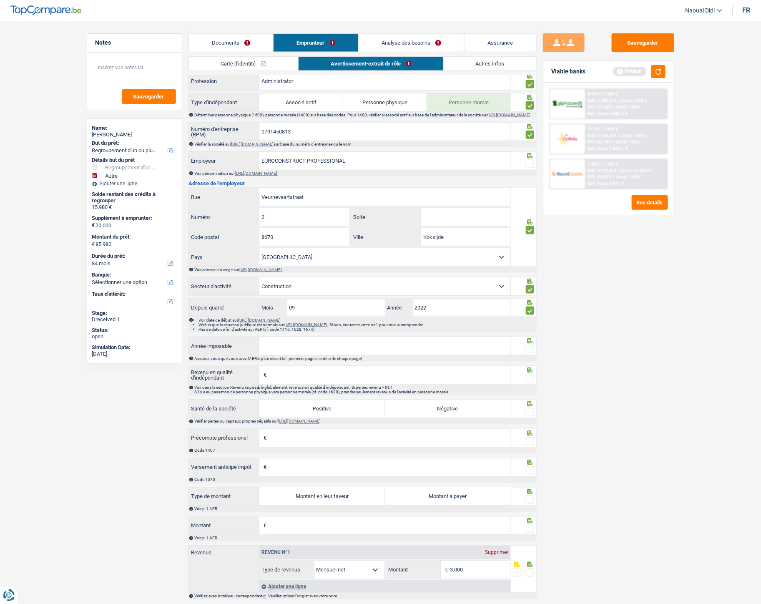
click at [0, 0] on input "radio" at bounding box center [0, 0] width 0 height 0
click at [293, 338] on input "Année imposable" at bounding box center [384, 346] width 251 height 18
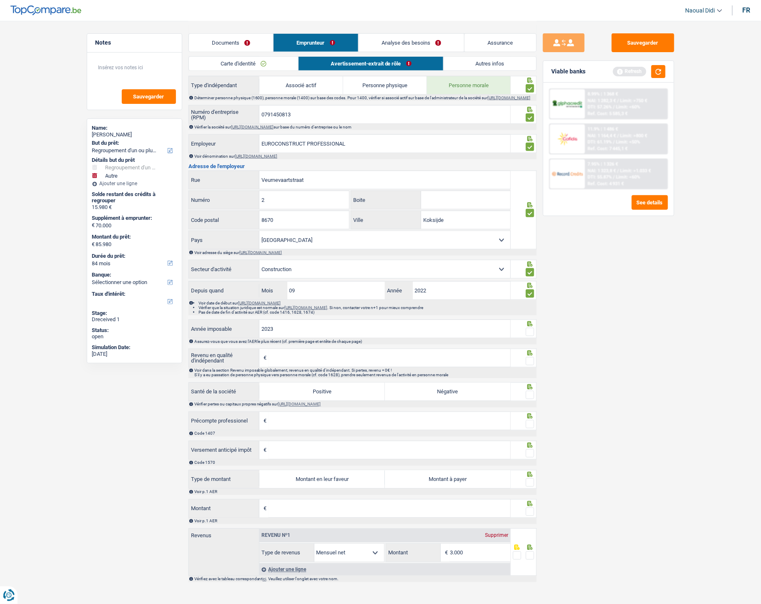
scroll to position [358, 0]
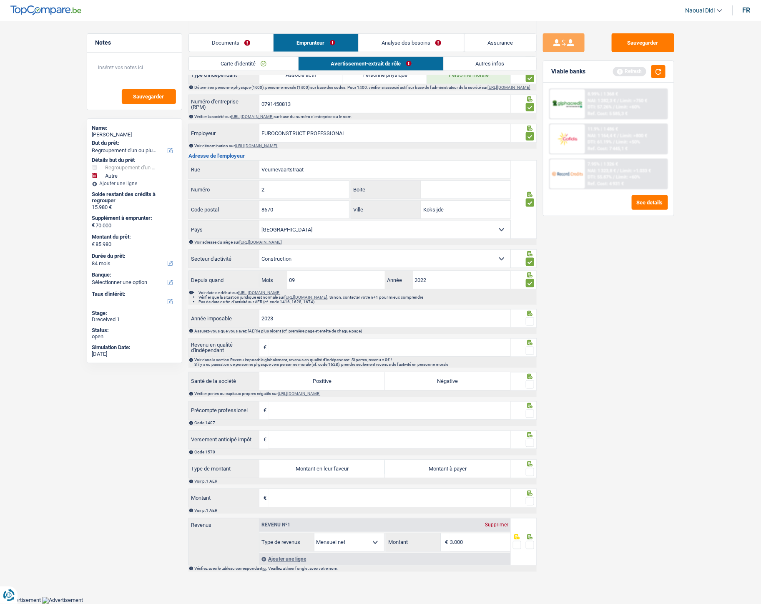
type input "2023"
click at [528, 322] on span at bounding box center [530, 321] width 8 height 8
click at [0, 0] on input "radio" at bounding box center [0, 0] width 0 height 0
click at [279, 338] on input "Revenu en qualité d'indépendant" at bounding box center [390, 348] width 242 height 18
paste input "20.040"
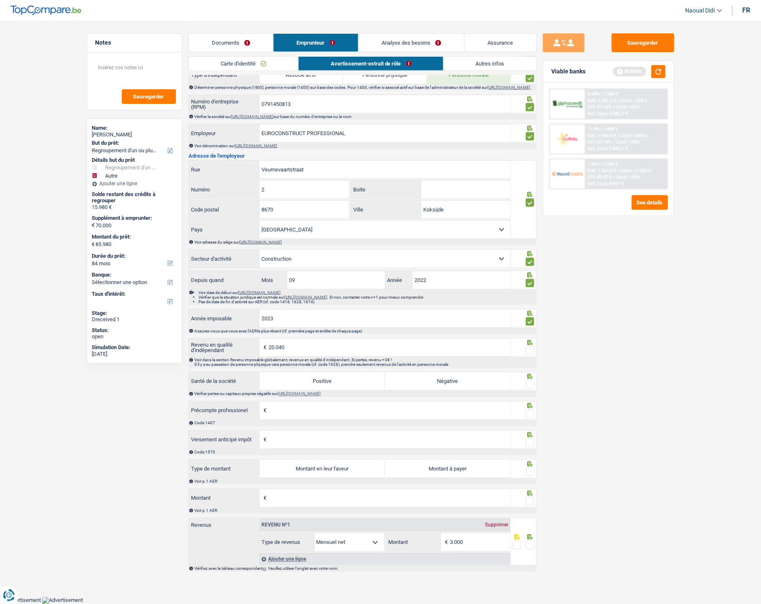
type input "20.040"
click at [292, 338] on label "Positive" at bounding box center [322, 382] width 126 height 18
click at [292, 338] on input "Positive" at bounding box center [322, 382] width 126 height 18
radio input "true"
click at [530, 338] on span at bounding box center [530, 384] width 8 height 8
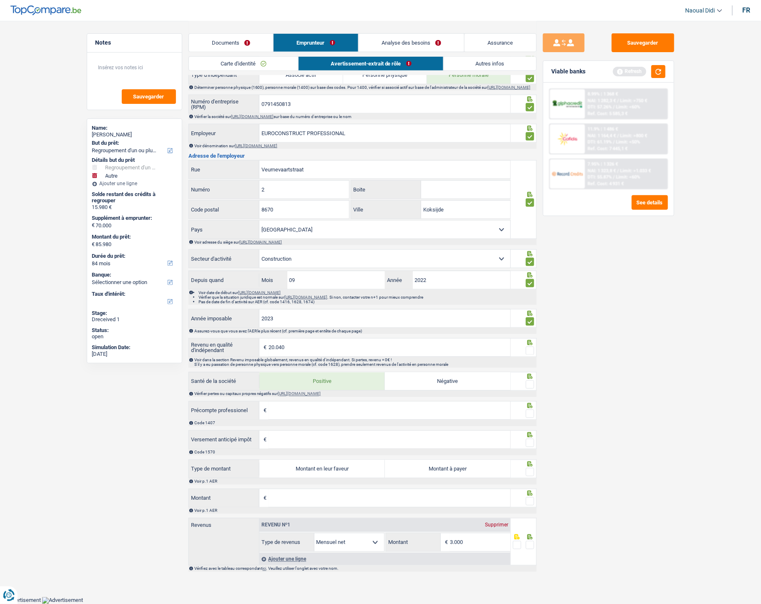
click at [0, 0] on input "radio" at bounding box center [0, 0] width 0 height 0
click at [530, 338] on div at bounding box center [530, 351] width 8 height 10
click at [529, 338] on span at bounding box center [530, 414] width 8 height 8
click at [0, 0] on input "radio" at bounding box center [0, 0] width 0 height 0
click at [531, 338] on span at bounding box center [530, 443] width 8 height 8
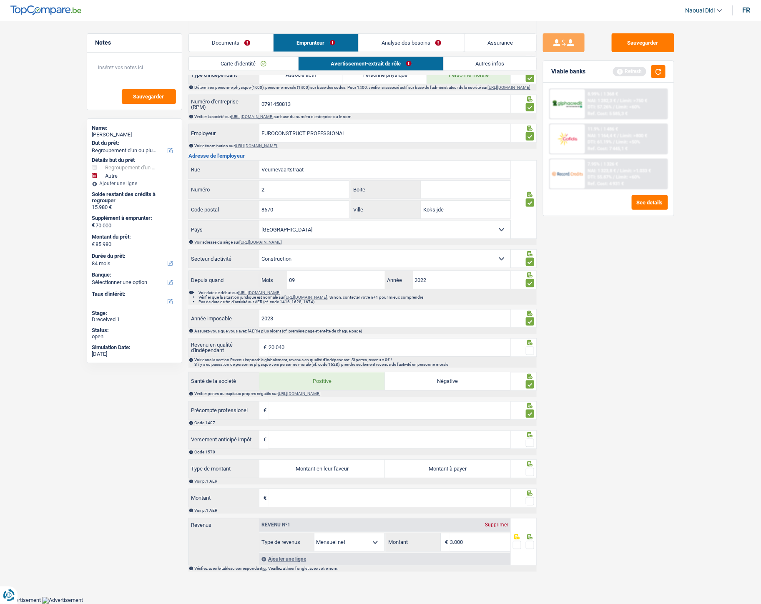
click at [0, 0] on input "radio" at bounding box center [0, 0] width 0 height 0
click at [306, 338] on label "Montant en leur faveur" at bounding box center [322, 469] width 126 height 18
click at [306, 338] on input "Montant en leur faveur" at bounding box center [322, 469] width 126 height 18
radio input "true"
type input "1.670"
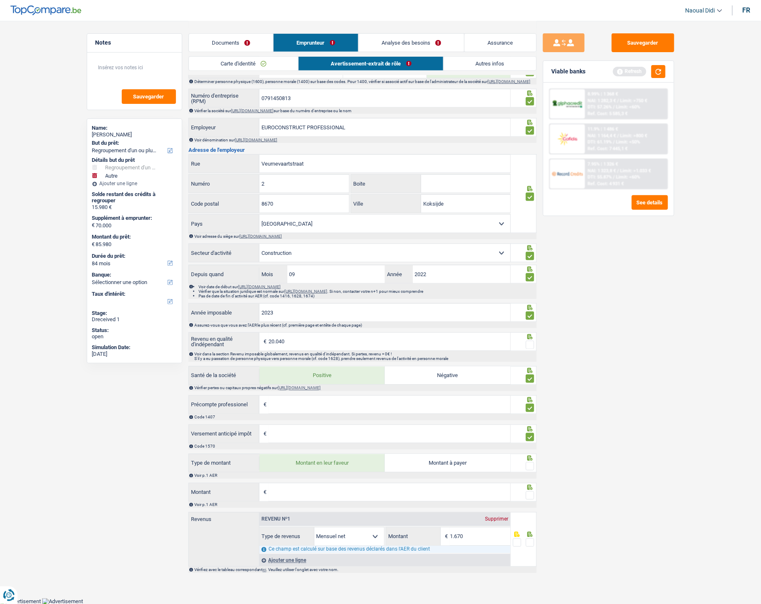
click at [416, 338] on label "Montant à payer" at bounding box center [448, 463] width 126 height 18
click at [416, 338] on input "Montant à payer" at bounding box center [448, 463] width 126 height 18
radio input "true"
click at [532, 338] on span at bounding box center [530, 466] width 8 height 8
click at [0, 0] on input "radio" at bounding box center [0, 0] width 0 height 0
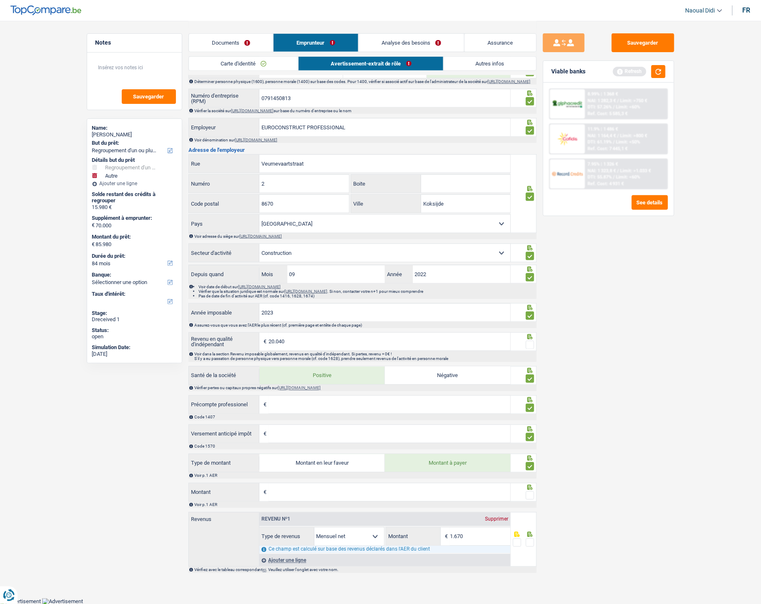
click at [333, 338] on input "Montant" at bounding box center [390, 492] width 242 height 18
type input "1.397"
type input "1.554"
click at [530, 338] on span at bounding box center [530, 494] width 8 height 8
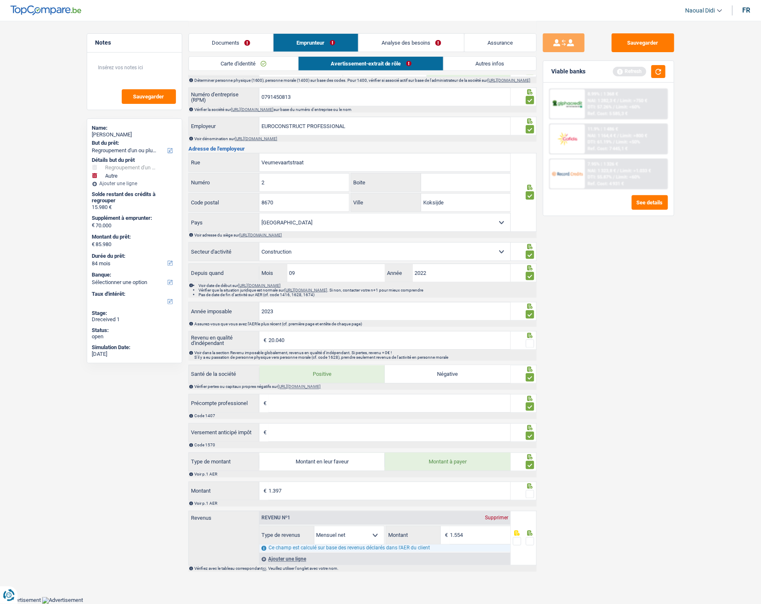
click at [0, 0] on input "radio" at bounding box center [0, 0] width 0 height 0
click at [529, 338] on span at bounding box center [530, 541] width 8 height 8
click at [0, 0] on input "radio" at bounding box center [0, 0] width 0 height 0
click at [654, 43] on button "Sauvegarder" at bounding box center [643, 42] width 63 height 19
click at [533, 338] on span at bounding box center [530, 344] width 8 height 8
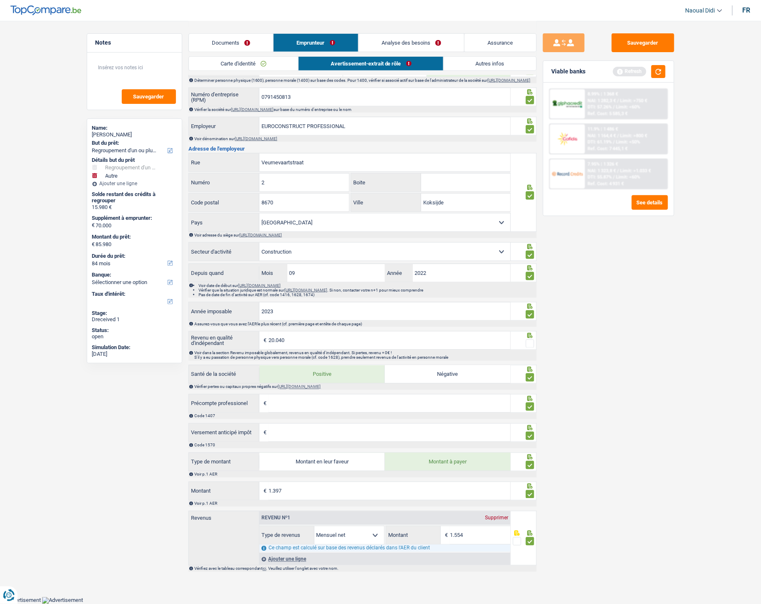
click at [0, 0] on input "radio" at bounding box center [0, 0] width 0 height 0
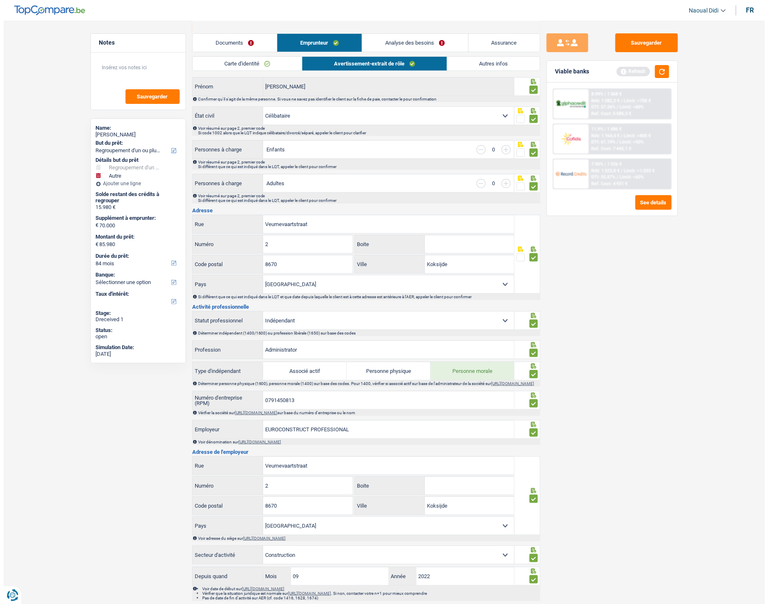
scroll to position [0, 0]
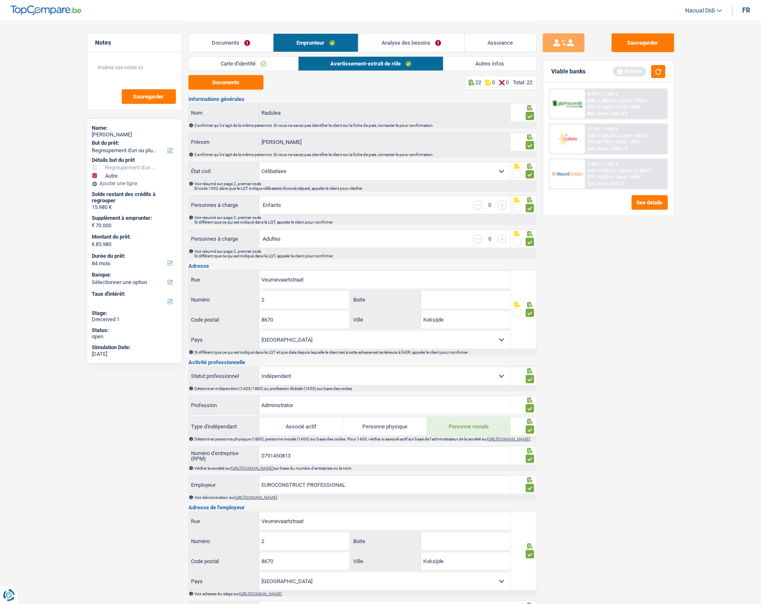
click at [235, 43] on link "Documents" at bounding box center [231, 43] width 84 height 18
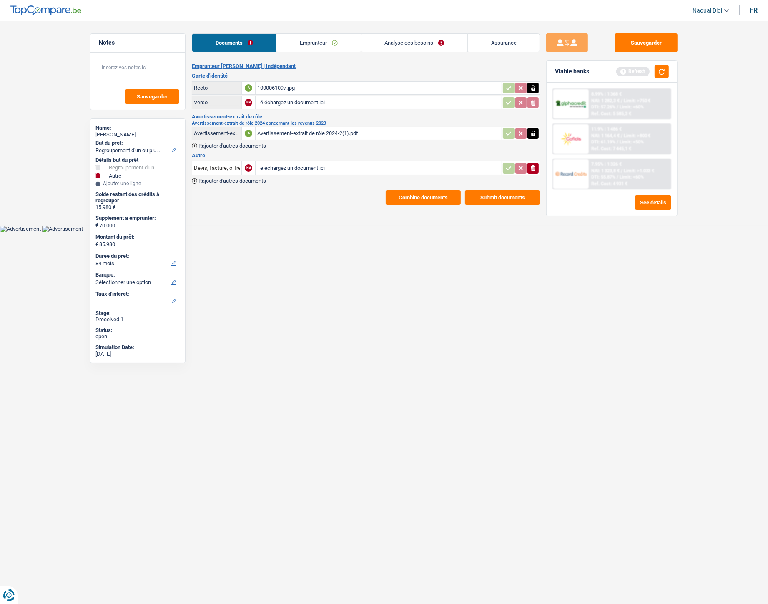
click at [334, 40] on link "Emprunteur" at bounding box center [319, 43] width 84 height 18
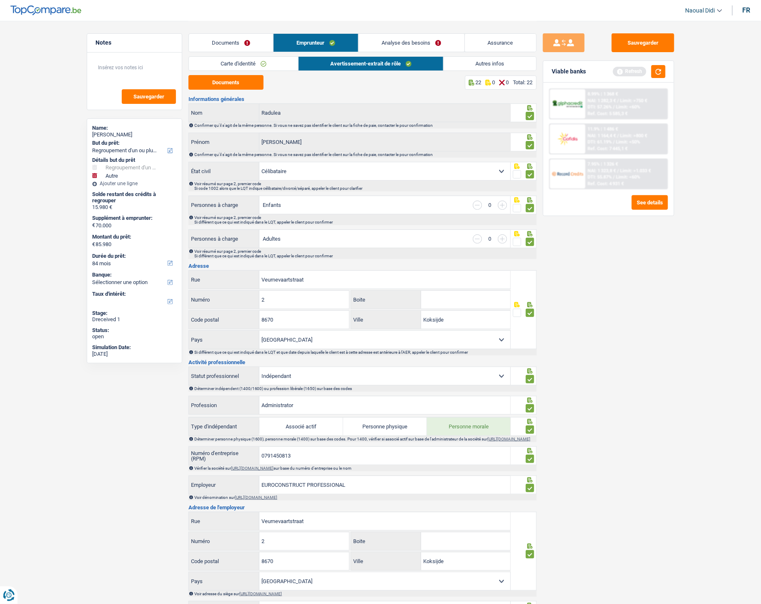
click at [405, 38] on link "Analyse des besoins" at bounding box center [412, 43] width 106 height 18
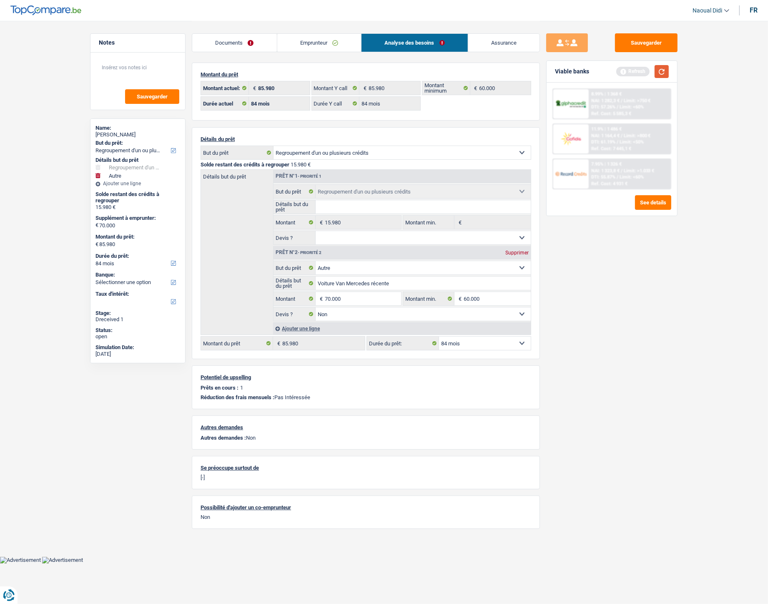
click at [658, 72] on button "button" at bounding box center [662, 71] width 14 height 13
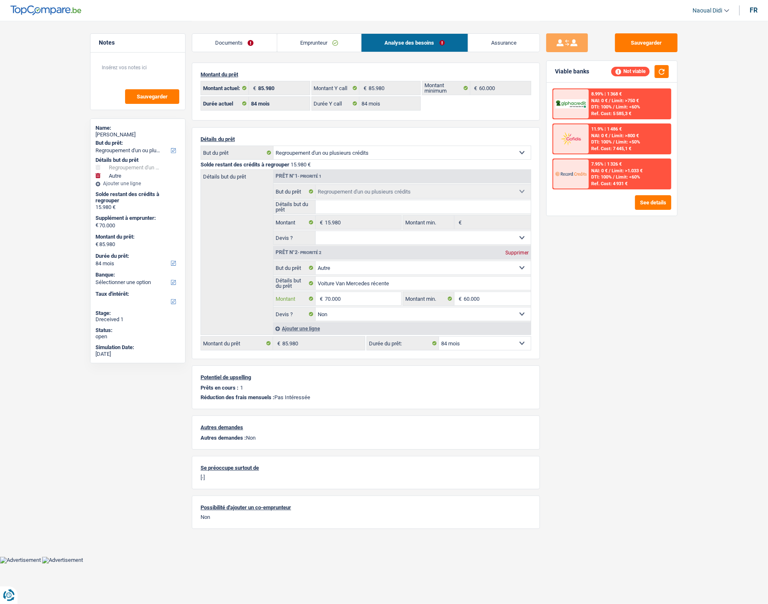
click at [352, 303] on input "70.000" at bounding box center [363, 298] width 76 height 13
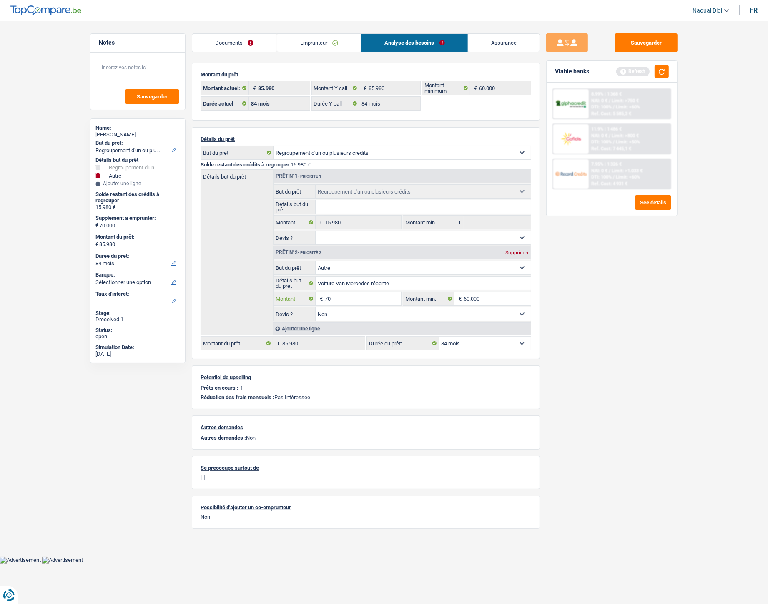
type input "7"
type input "60.000"
type input "75.980"
select select "144"
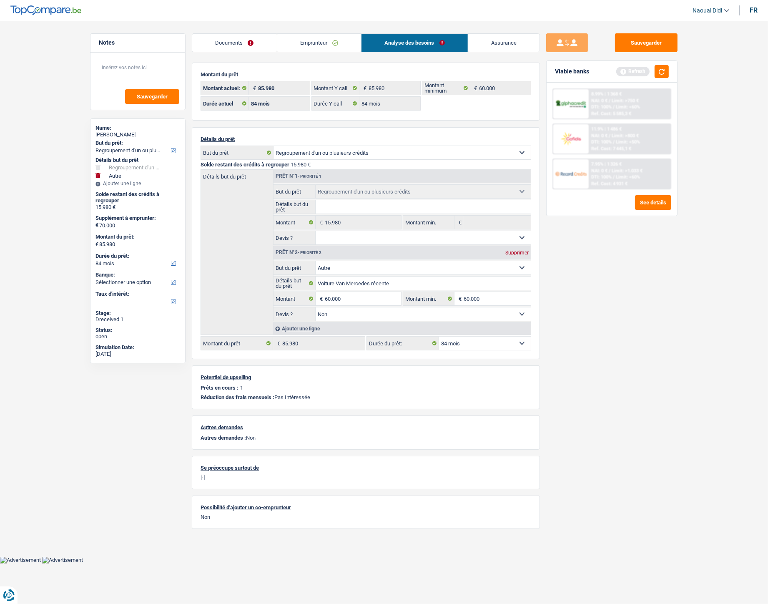
type input "75.980"
select select "144"
type input "75.980"
click at [612, 336] on div "Sauvegarder Viable banks Refresh 8.99% | 1 368 € NAI: 0 € / Limit: >750 € DTI: …" at bounding box center [612, 311] width 144 height 557
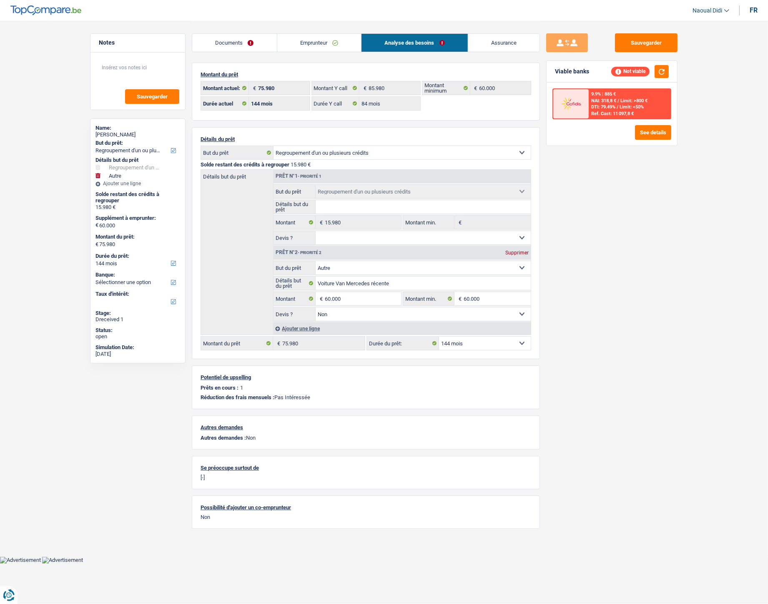
click at [448, 338] on select "12 mois 18 mois 24 mois 30 mois 36 mois 42 mois 48 mois 60 mois 72 mois 84 mois…" at bounding box center [485, 343] width 92 height 13
select select "84"
click at [439, 338] on select "12 mois 18 mois 24 mois 30 mois 36 mois 42 mois 48 mois 60 mois 72 mois 84 mois…" at bounding box center [485, 343] width 92 height 13
select select "84"
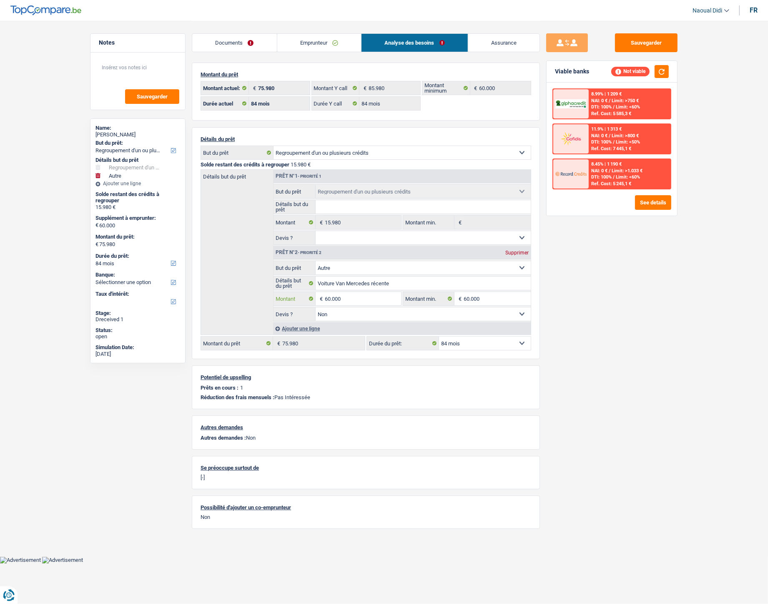
click at [358, 301] on input "60.000" at bounding box center [363, 298] width 76 height 13
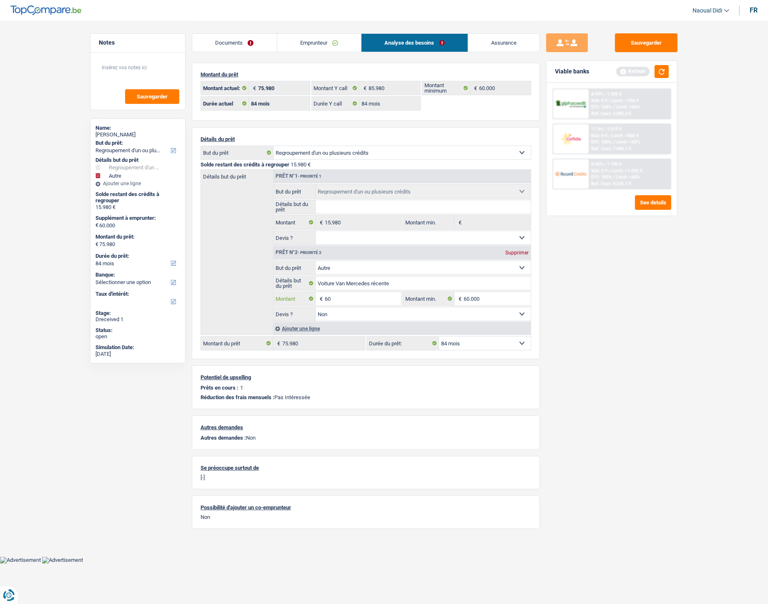
type input "6"
type input "10.000"
type input "25.980"
select select "120"
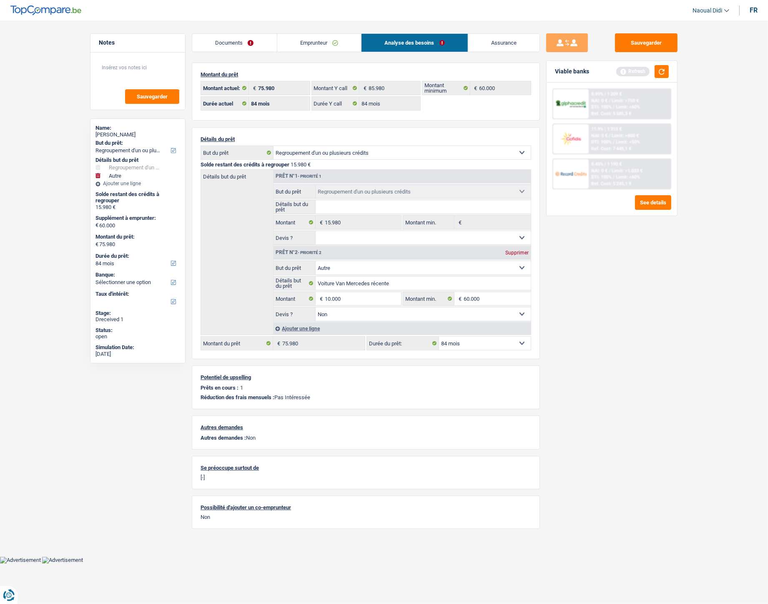
type input "25.980"
select select "120"
type input "25.980"
select select "120"
click at [521, 327] on div "Ajouter une ligne" at bounding box center [402, 328] width 258 height 12
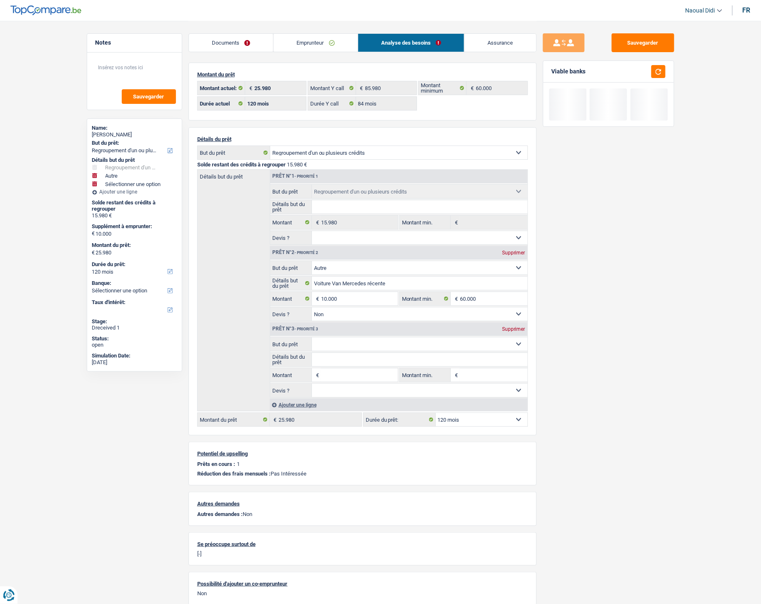
click at [516, 328] on div "Supprimer" at bounding box center [514, 329] width 28 height 5
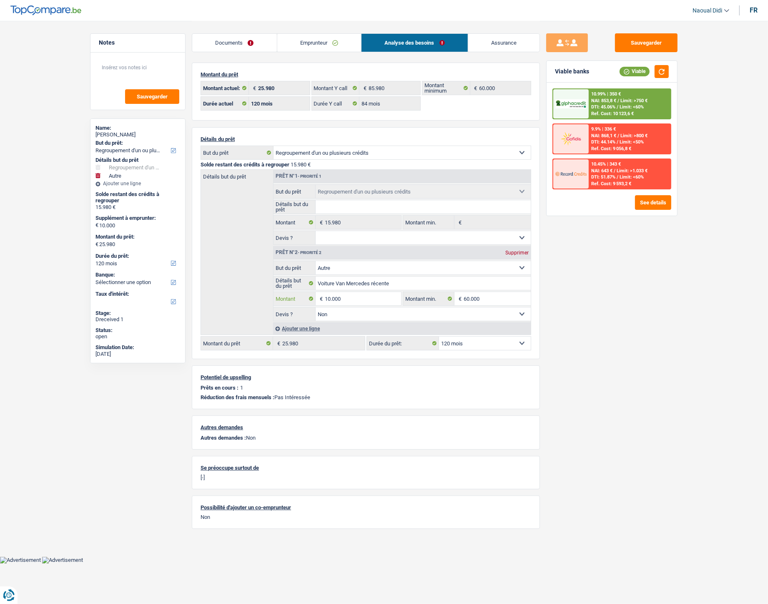
click at [345, 295] on input "10.000" at bounding box center [363, 298] width 76 height 13
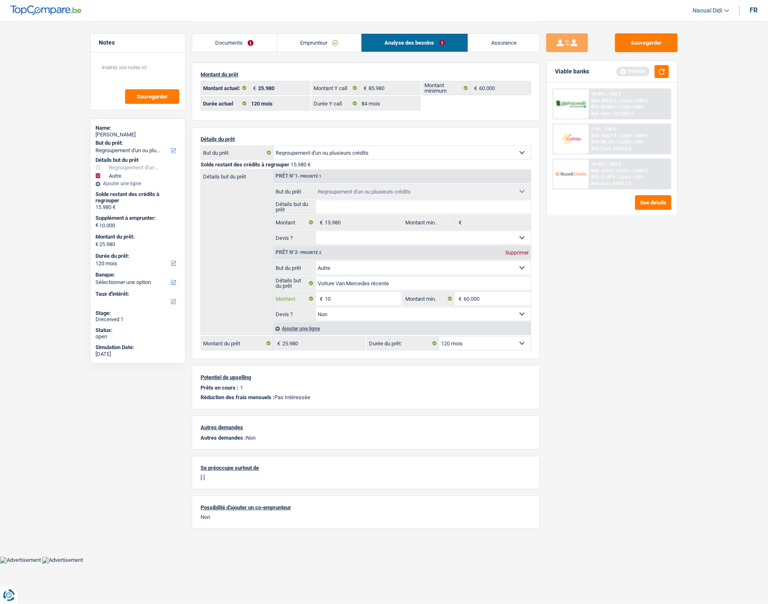
type input "1"
type input "30.000"
type input "45.980"
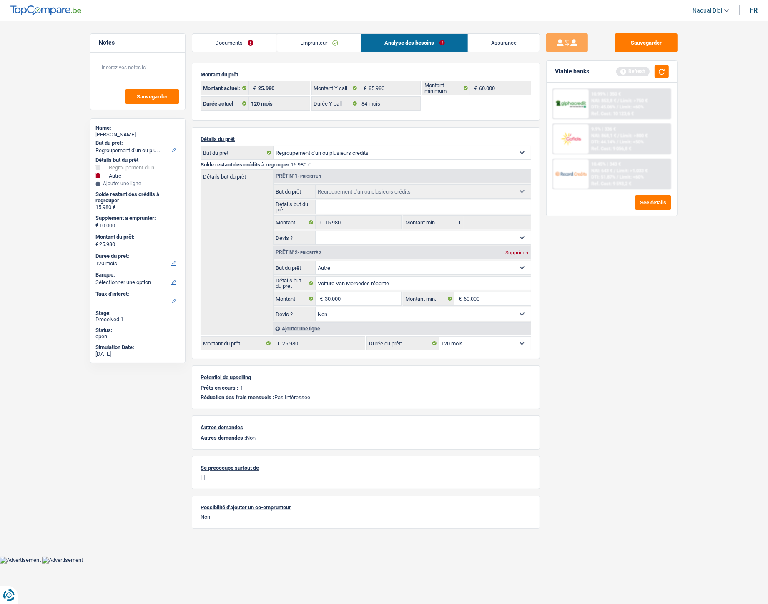
select select "144"
type input "45.980"
drag, startPoint x: 580, startPoint y: 307, endPoint x: 584, endPoint y: 306, distance: 4.8
click at [581, 307] on div "Sauvegarder Viable banks Refresh 10.99% | 350 € NAI: 853,8 € / Limit: >750 € DT…" at bounding box center [612, 311] width 144 height 557
select select "144"
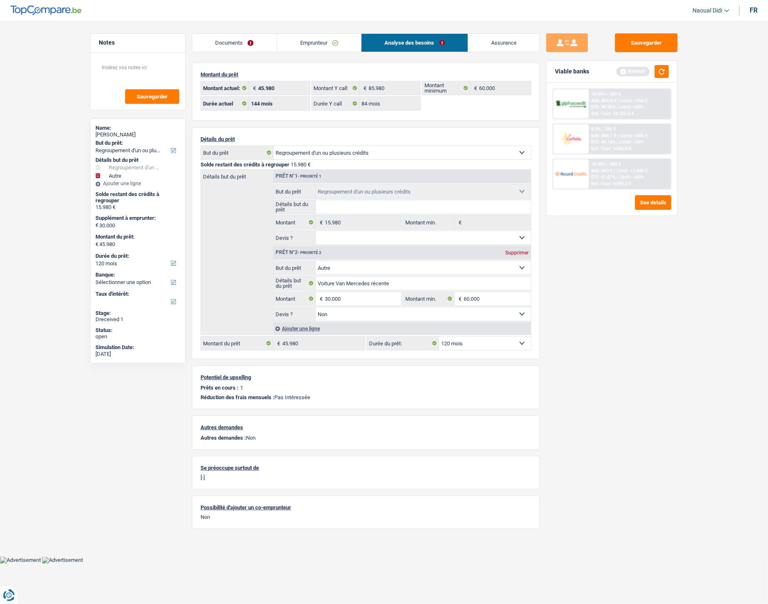
select select "144"
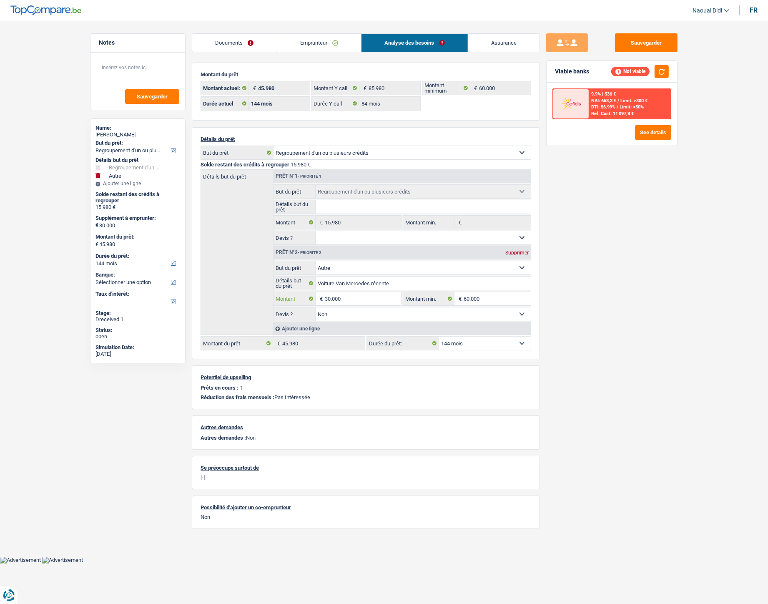
click at [363, 299] on input "30.000" at bounding box center [363, 298] width 76 height 13
type input "3"
type input "20.000"
type input "35.980"
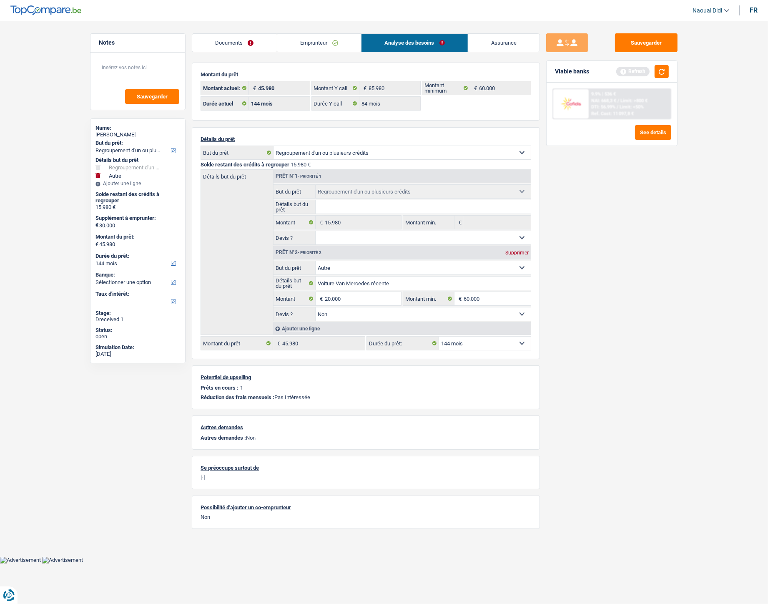
select select "120"
type input "35.980"
select select "120"
type input "35.980"
select select "120"
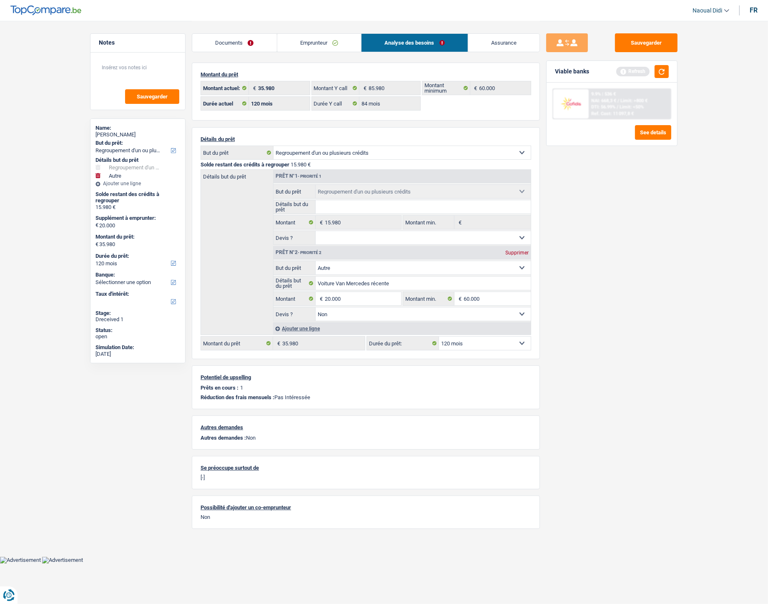
click at [631, 276] on div "Sauvegarder Viable banks Refresh 9.9% | 536 € NAI: 668,3 € / Limit: >800 € DTI:…" at bounding box center [612, 311] width 144 height 557
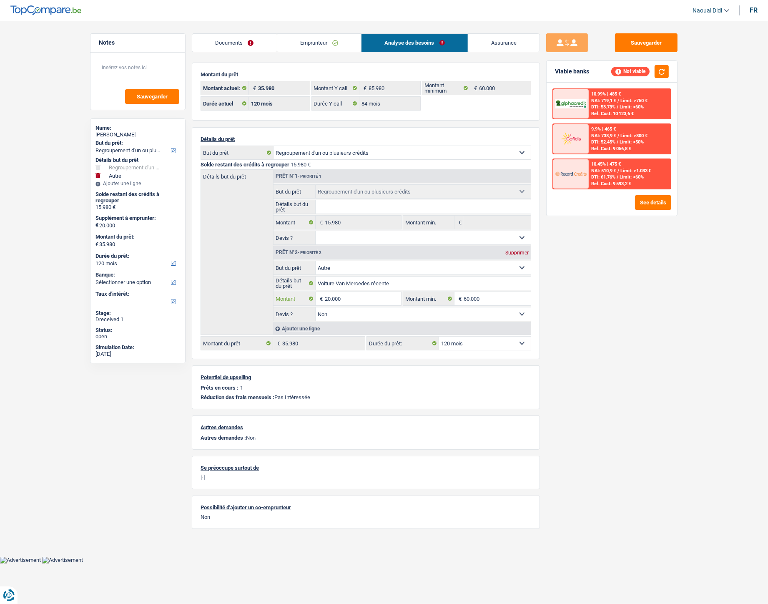
click at [364, 303] on input "20.000" at bounding box center [363, 298] width 76 height 13
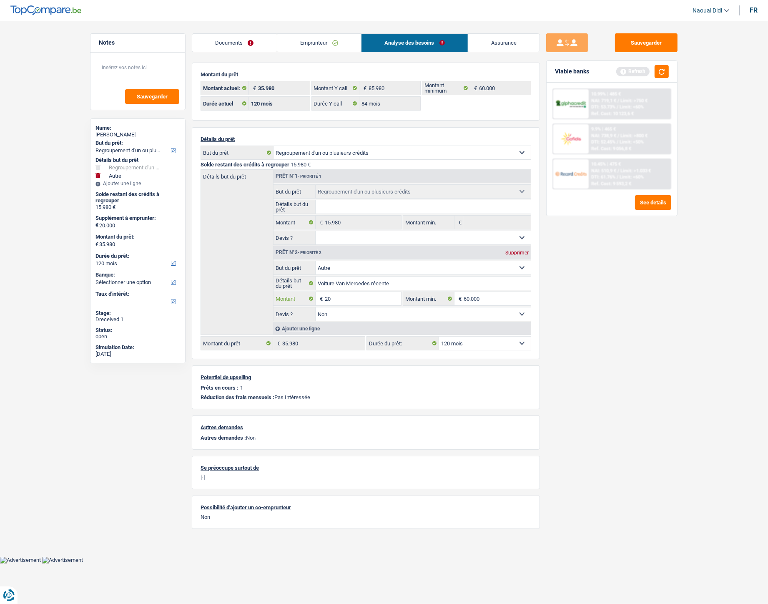
type input "2"
type input "10.000"
type input "25.980"
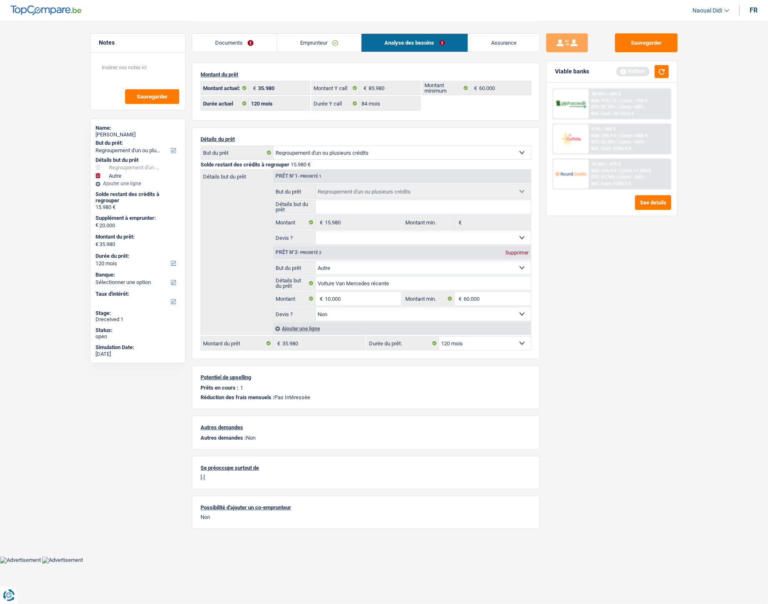
type input "25.980"
click at [618, 305] on div "Sauvegarder Viable banks Refresh 10.99% | 485 € NAI: 719,1 € / Limit: >750 € DT…" at bounding box center [612, 311] width 144 height 557
click at [663, 70] on button "button" at bounding box center [662, 71] width 14 height 13
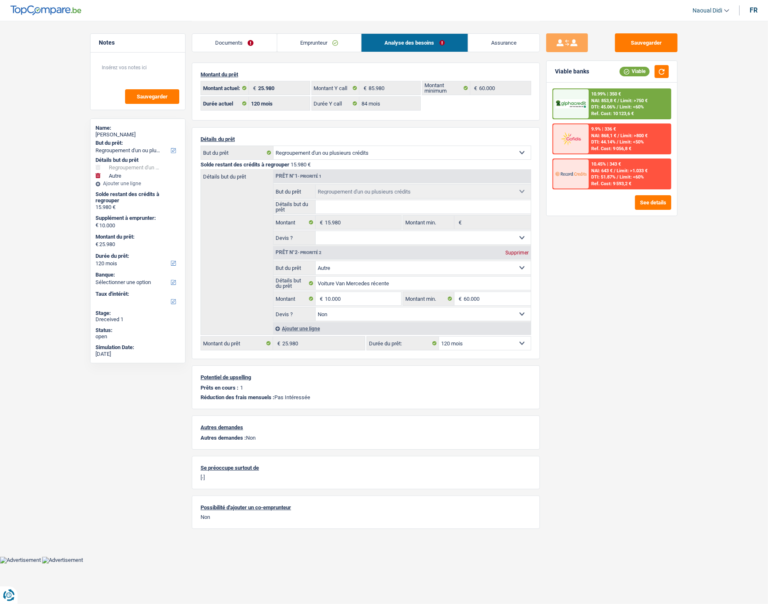
click at [626, 101] on span "Limit: >750 €" at bounding box center [634, 100] width 27 height 5
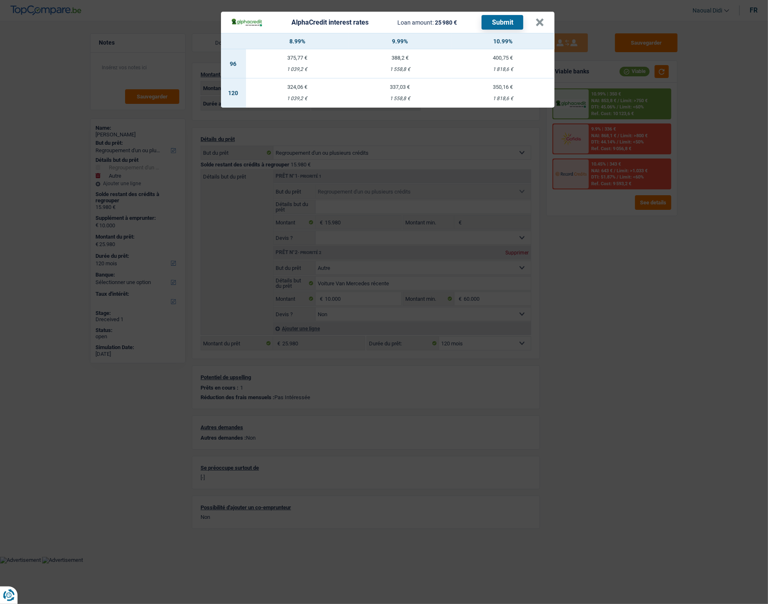
click at [403, 96] on div "1 558,8 €" at bounding box center [400, 98] width 103 height 5
select select "alphacredit"
type input "9,99"
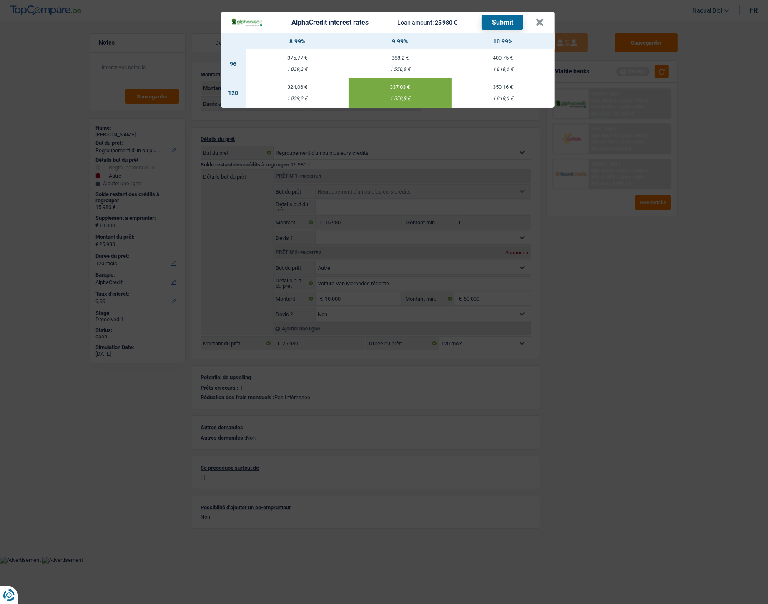
click at [509, 22] on button "Submit" at bounding box center [503, 22] width 42 height 15
click at [539, 21] on button "×" at bounding box center [540, 22] width 9 height 8
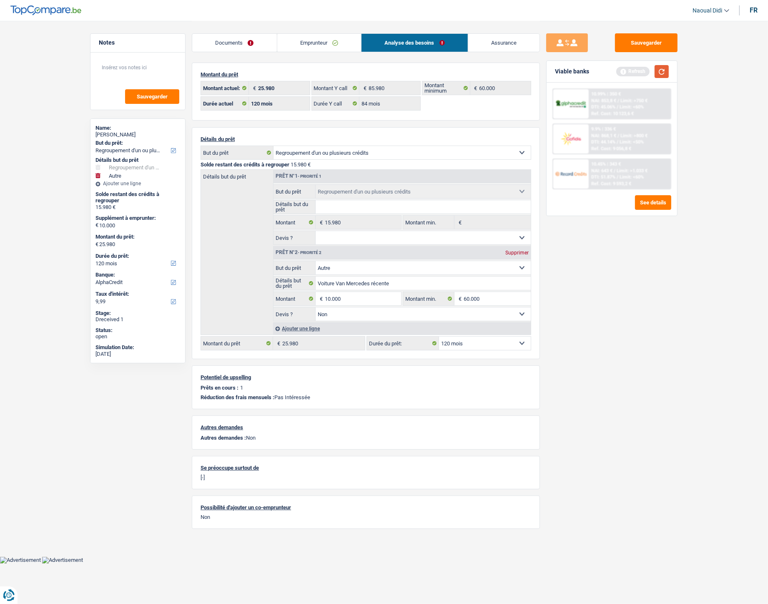
click at [660, 69] on button "button" at bounding box center [662, 71] width 14 height 13
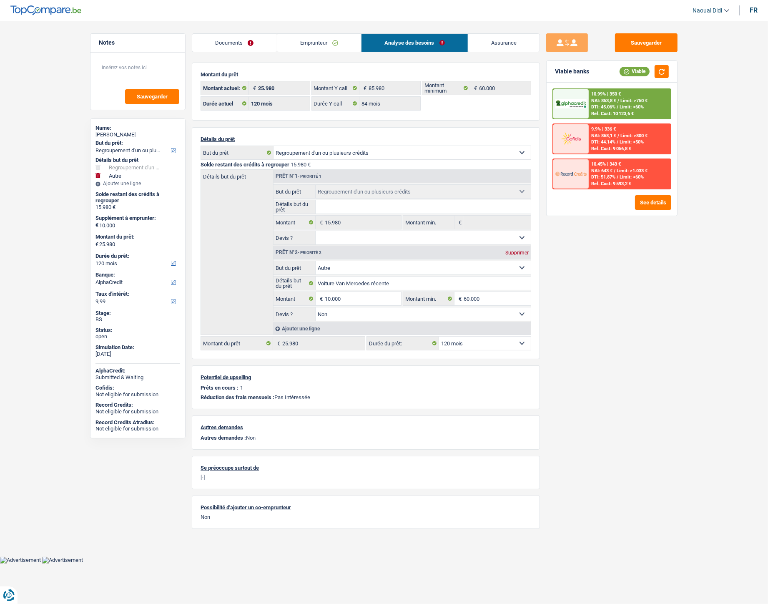
click at [463, 338] on select "12 mois 18 mois 24 mois 30 mois 36 mois 42 mois 48 mois 60 mois 72 mois 84 mois…" at bounding box center [485, 343] width 92 height 13
select select "84"
click at [439, 338] on select "12 mois 18 mois 24 mois 30 mois 36 mois 42 mois 48 mois 60 mois 72 mois 84 mois…" at bounding box center [485, 343] width 92 height 13
select select "84"
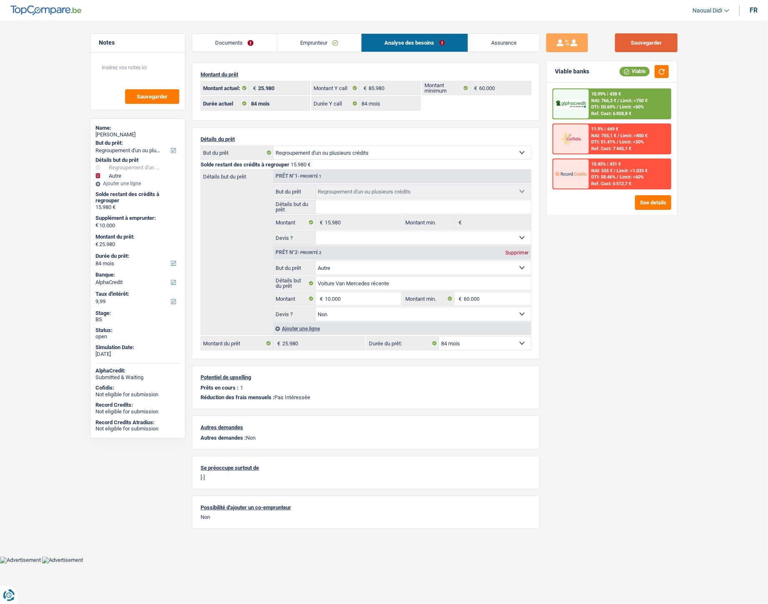
click at [664, 39] on button "Sauvegarder" at bounding box center [646, 42] width 63 height 19
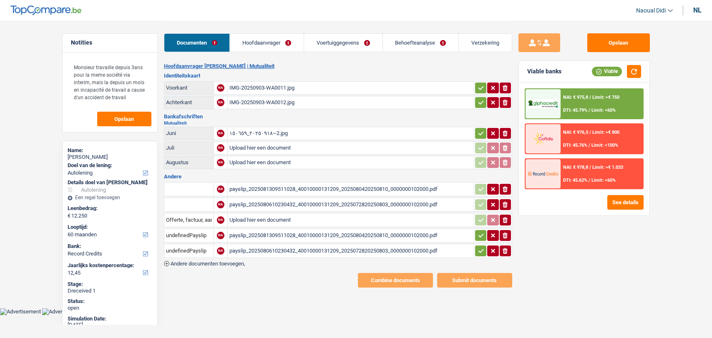
select select "car"
select select "60"
select select "record credits"
click at [255, 135] on div "٢٠٢٥٠٩١٨_١٥٠٦٥٩~2.jpg" at bounding box center [350, 133] width 243 height 13
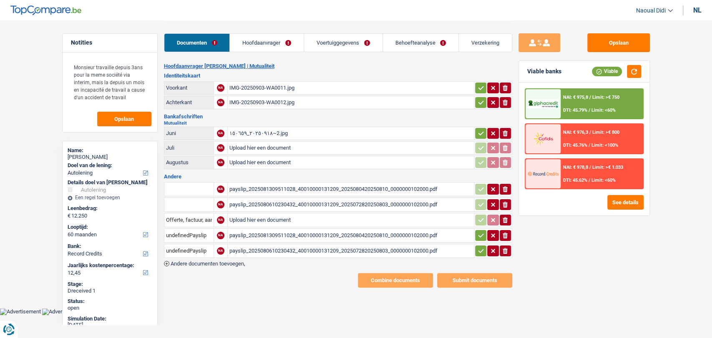
click at [240, 147] on input "Upload hier een document" at bounding box center [350, 148] width 243 height 13
click at [280, 148] on input "Upload hier een document" at bounding box center [350, 148] width 243 height 13
click at [310, 186] on div "payslip_2025081309511028_40010000131209_2025080420250810_0000000102000.pdf" at bounding box center [350, 189] width 243 height 13
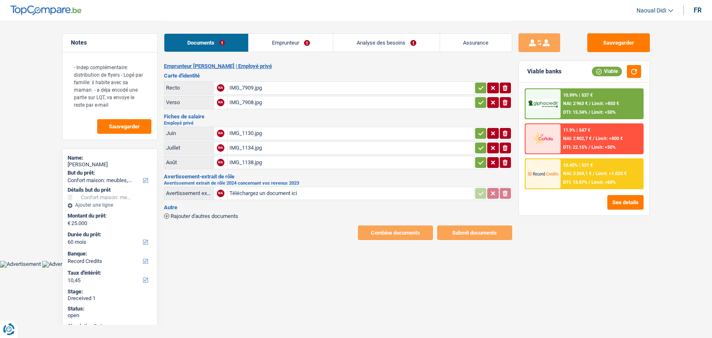
select select "household"
select select "60"
select select "record credits"
click at [254, 131] on div "IMG_1130.jpg" at bounding box center [350, 133] width 243 height 13
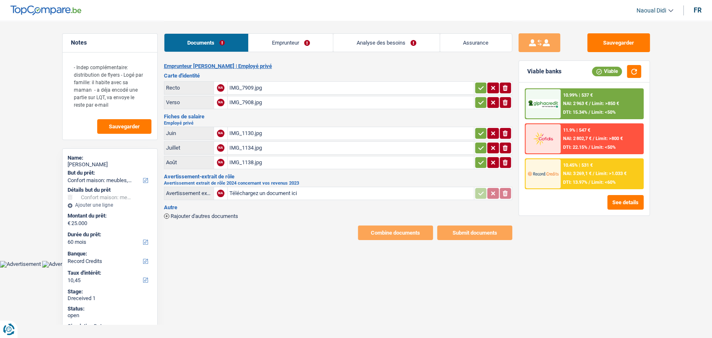
click at [279, 44] on link "Emprunteur" at bounding box center [291, 43] width 84 height 18
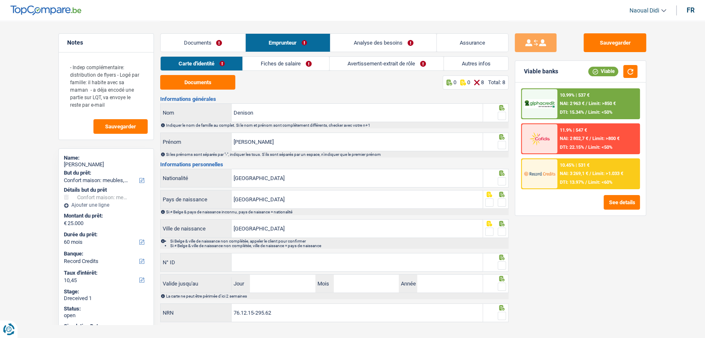
click at [282, 67] on link "Fiches de salaire" at bounding box center [286, 64] width 86 height 14
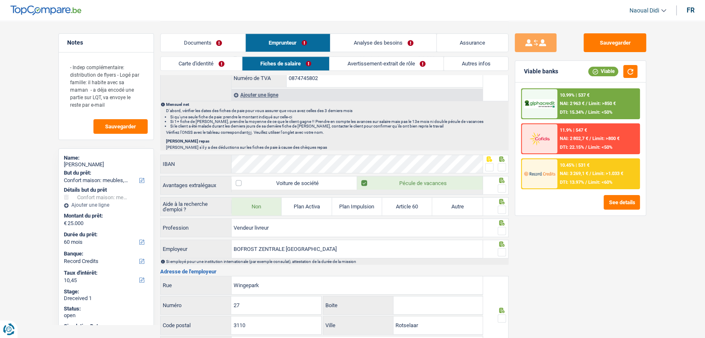
scroll to position [570, 0]
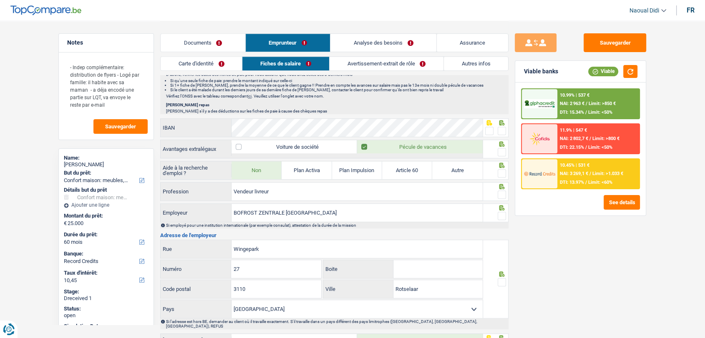
click at [204, 43] on link "Documents" at bounding box center [203, 43] width 85 height 18
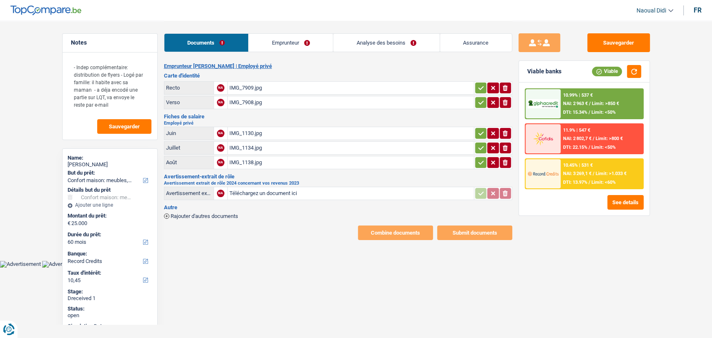
click at [257, 131] on div "IMG_1130.jpg" at bounding box center [350, 133] width 243 height 13
click at [290, 44] on link "Emprunteur" at bounding box center [291, 43] width 84 height 18
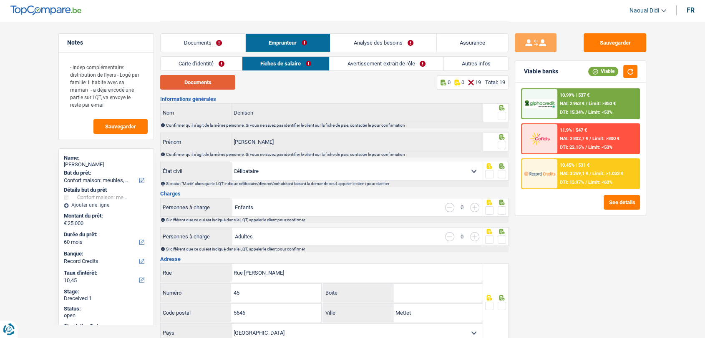
click at [196, 81] on button "Documents" at bounding box center [197, 82] width 75 height 15
click at [205, 86] on button "Documents" at bounding box center [197, 82] width 75 height 15
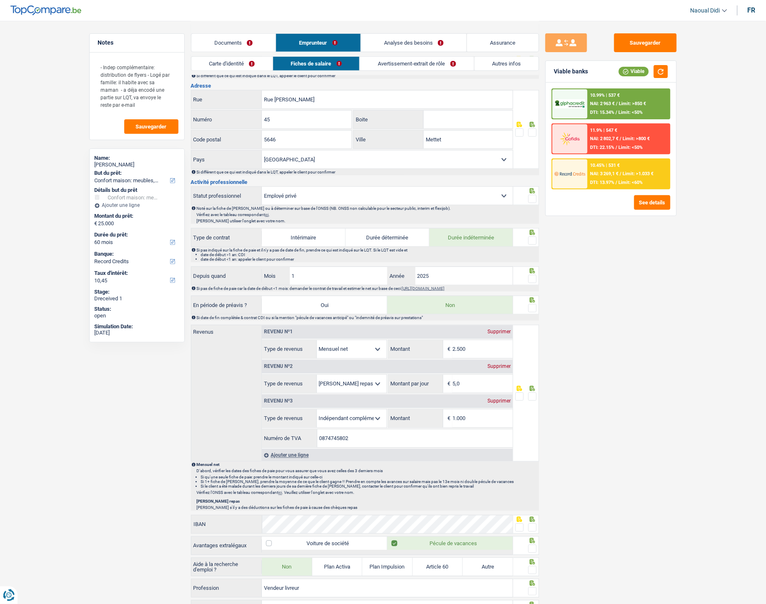
scroll to position [185, 0]
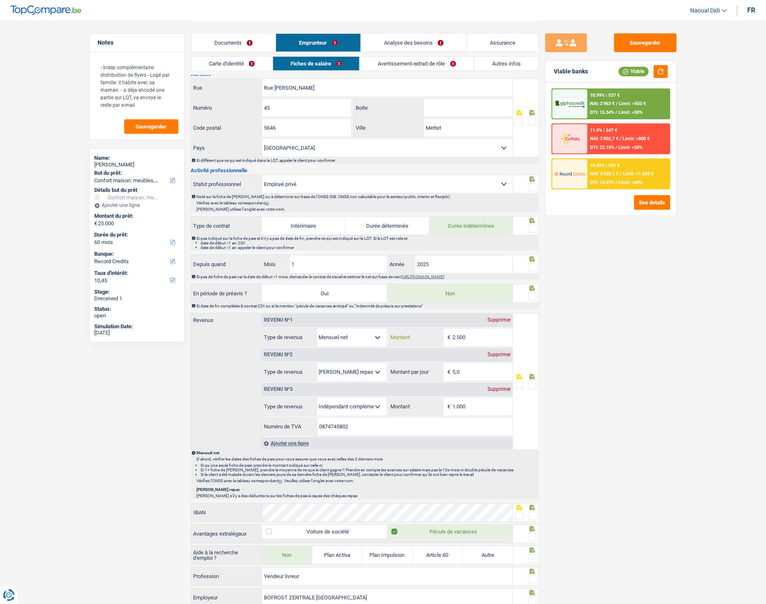
click at [476, 338] on input "2.500" at bounding box center [483, 338] width 60 height 18
click at [427, 63] on link "Avertissement-extrait de rôle" at bounding box center [417, 64] width 114 height 14
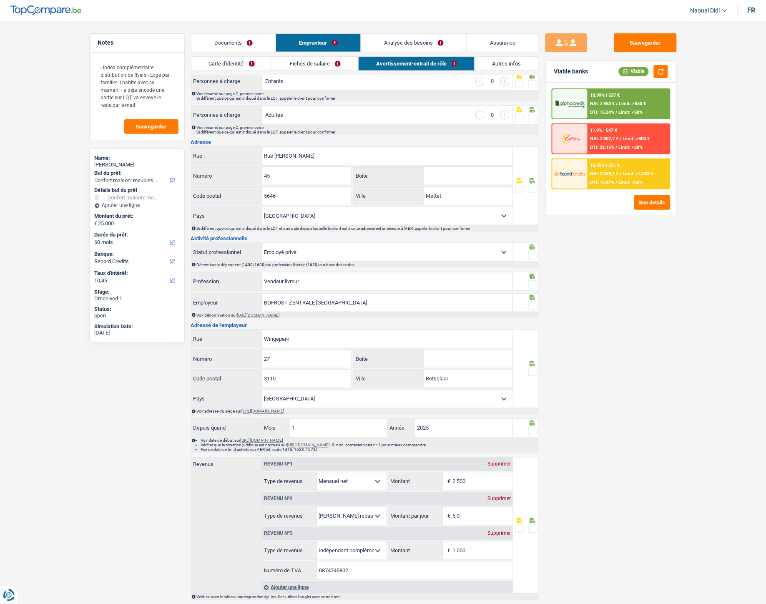
scroll to position [0, 0]
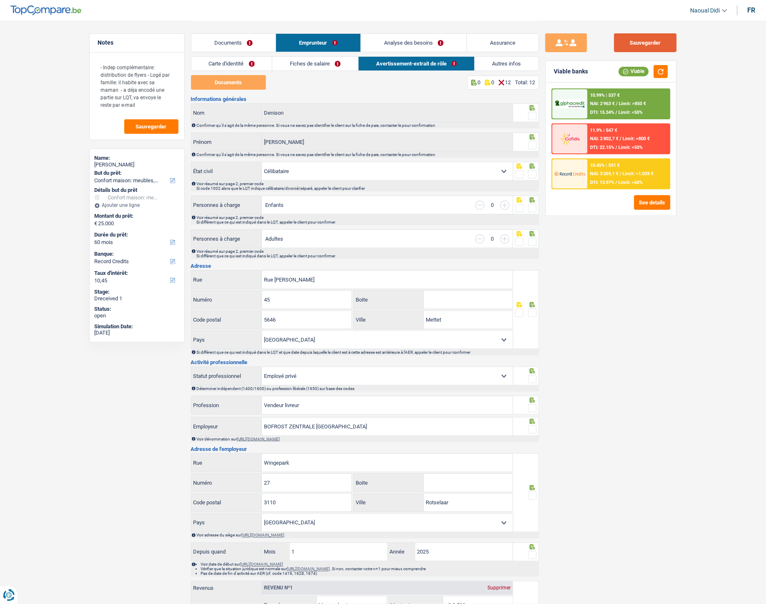
click at [650, 37] on button "Sauvegarder" at bounding box center [645, 42] width 63 height 19
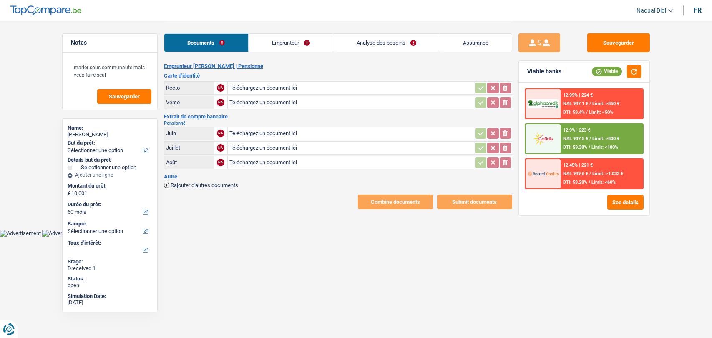
select select "60"
click at [264, 88] on input "Téléchargez un document ici" at bounding box center [350, 88] width 243 height 13
type input "C:\fakepath\1000001930.jpg"
click at [259, 99] on input "Téléchargez un document ici" at bounding box center [350, 102] width 243 height 13
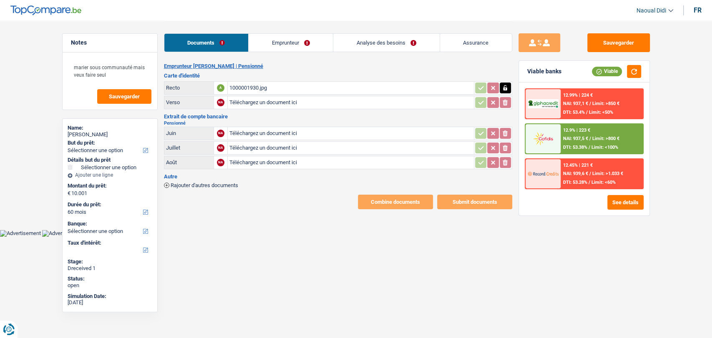
type input "C:\fakepath\1000001931.jpg"
click at [246, 134] on input "Téléchargez un document ici" at bounding box center [350, 133] width 243 height 13
type input "C:\fakepath\paiement FR [DATE].pdf"
click at [251, 145] on input "Téléchargez un document ici" at bounding box center [350, 148] width 243 height 13
type input "C:\fakepath\paiement FR [DATE].pdf"
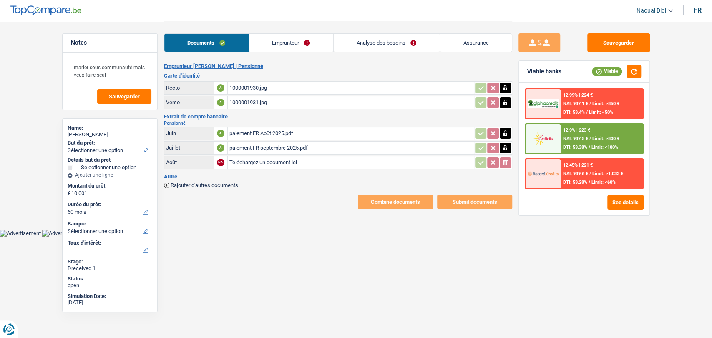
click at [264, 161] on input "Téléchargez un document ici" at bounding box center [350, 162] width 243 height 13
type input "C:\fakepath\Attestation de paiement FR.pdf"
click at [228, 183] on span "Rajouter d'autres documents" at bounding box center [205, 185] width 68 height 5
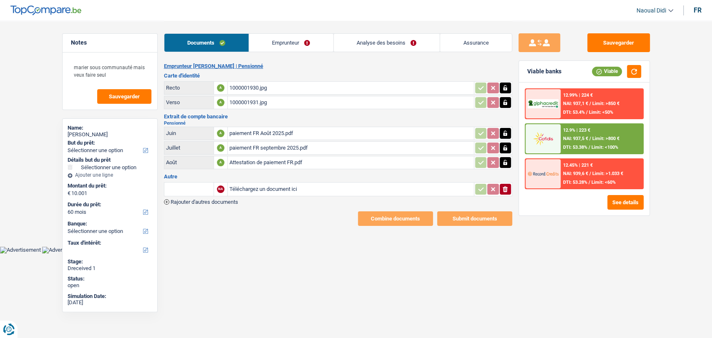
click at [247, 190] on input "Téléchargez un document ici" at bounding box center [350, 189] width 243 height 13
type input "C:\fakepath\pro-ymfpyfU7.jpeg"
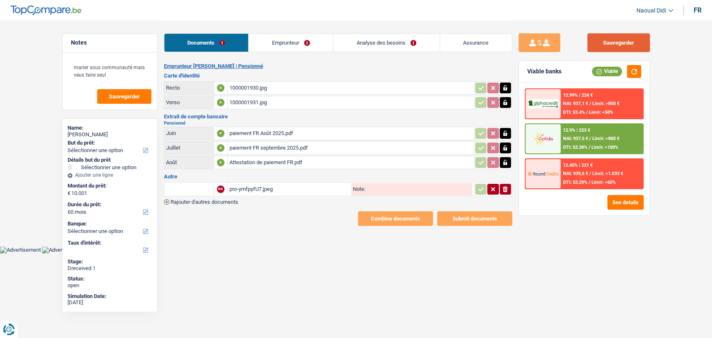
click at [615, 49] on button "Sauvegarder" at bounding box center [618, 42] width 63 height 19
click at [507, 185] on icon "ionicons-v5-e" at bounding box center [505, 189] width 7 height 8
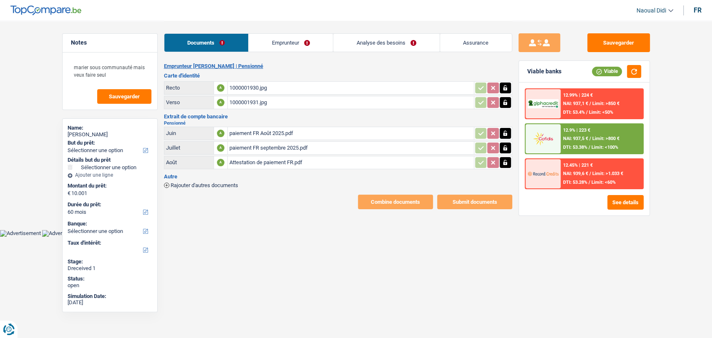
click at [278, 161] on div "Attestation de paiement FR.pdf" at bounding box center [350, 162] width 243 height 13
click at [265, 128] on div "paiement FR Août 2025.pdf" at bounding box center [350, 133] width 243 height 13
click at [279, 134] on div "paiement FR Août 2025.pdf" at bounding box center [350, 133] width 243 height 13
click at [605, 45] on button "Sauvegarder" at bounding box center [618, 42] width 63 height 19
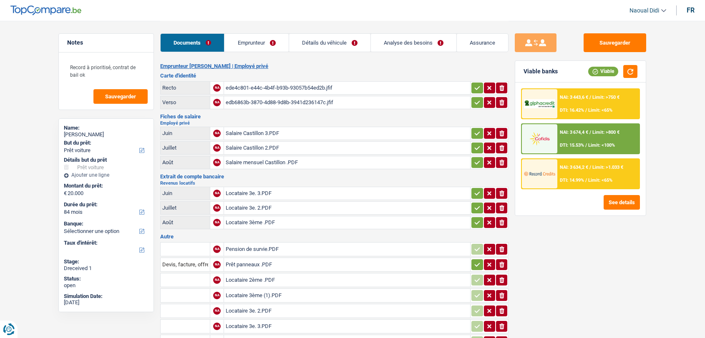
select select "car"
select select "84"
select select "car"
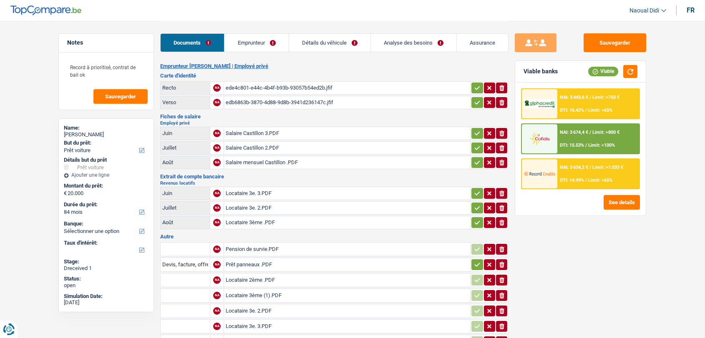
select select "84"
click at [250, 134] on div "Salaire Castillon 3.PDF" at bounding box center [347, 133] width 243 height 13
click at [246, 196] on div "Locataire 3e. 3.PDF" at bounding box center [347, 193] width 243 height 13
click at [257, 43] on link "Emprunteur" at bounding box center [256, 43] width 64 height 18
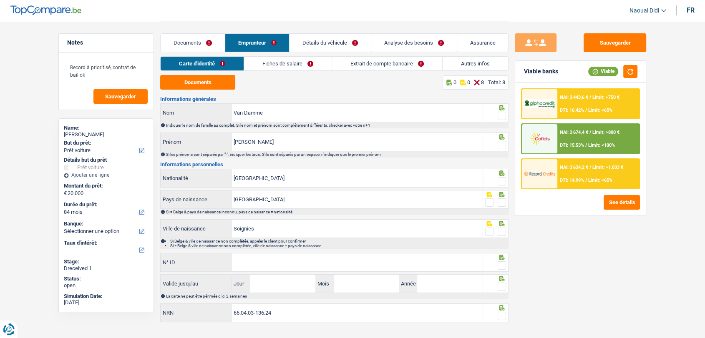
scroll to position [13, 0]
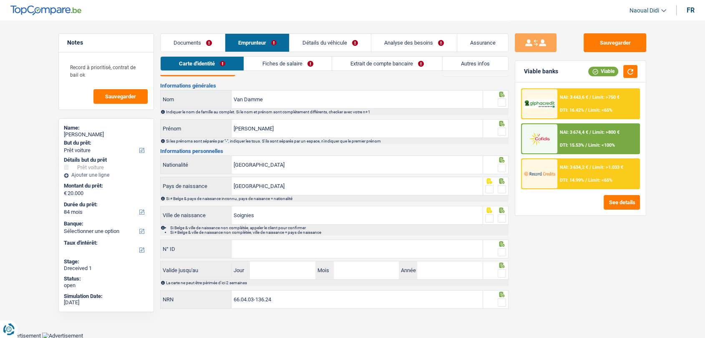
click at [296, 65] on link "Fiches de salaire" at bounding box center [288, 64] width 88 height 14
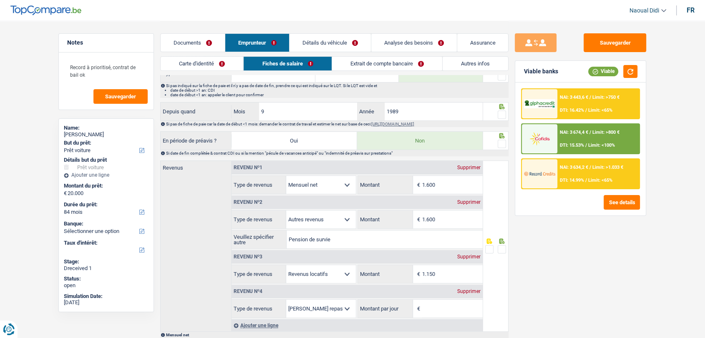
scroll to position [384, 0]
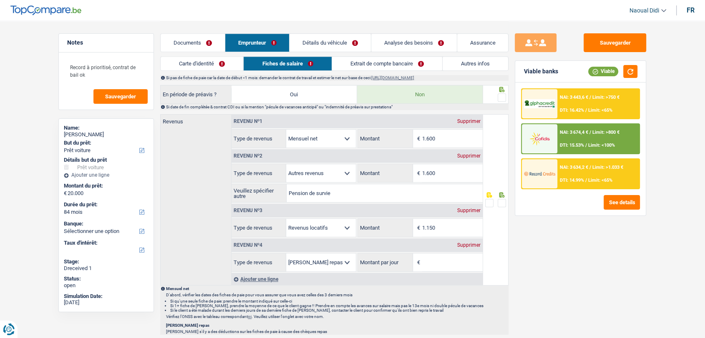
click at [465, 243] on div "Supprimer" at bounding box center [469, 245] width 28 height 5
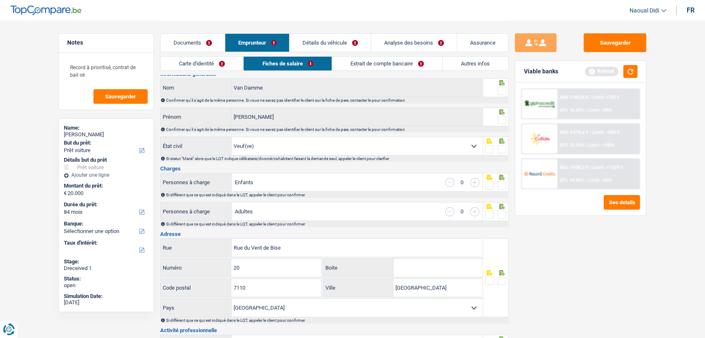
scroll to position [0, 0]
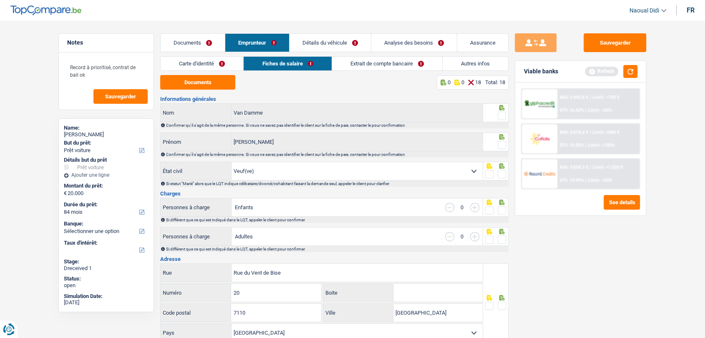
click at [198, 43] on link "Documents" at bounding box center [193, 43] width 64 height 18
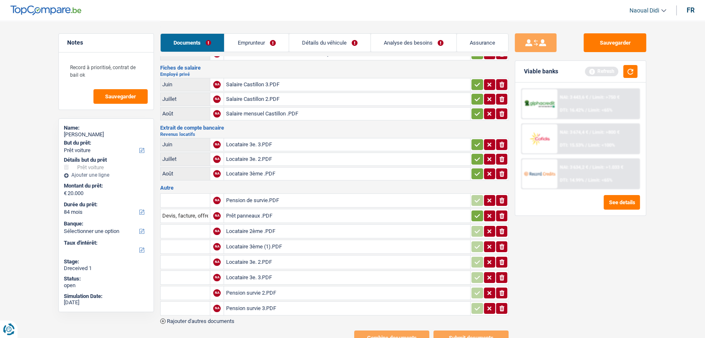
scroll to position [33, 0]
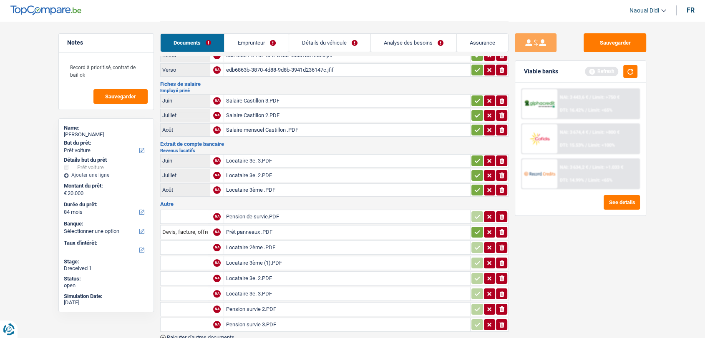
click at [240, 103] on div "Salaire Castillon 3.PDF" at bounding box center [347, 101] width 243 height 13
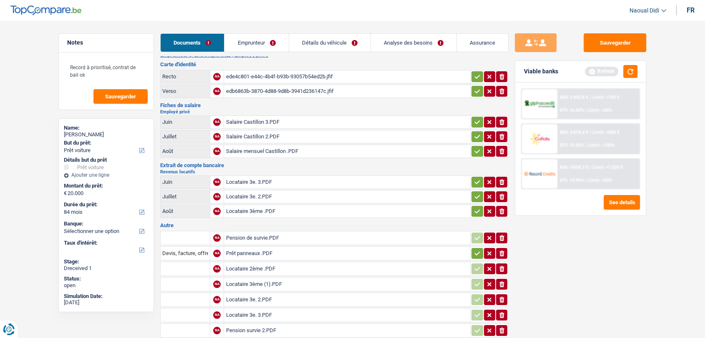
scroll to position [0, 0]
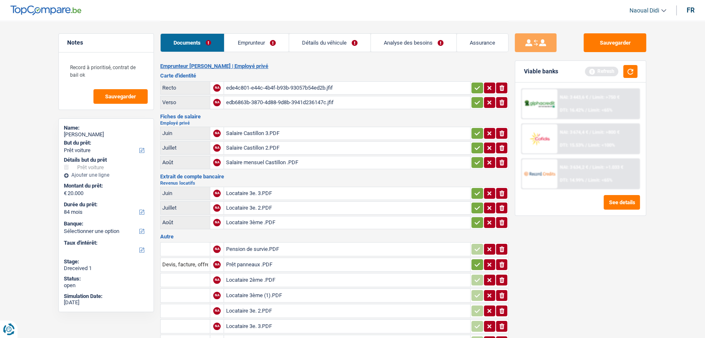
click at [267, 163] on div "Salaire mensuel Castillon .PDF" at bounding box center [347, 162] width 243 height 13
click at [600, 45] on button "Sauvegarder" at bounding box center [615, 42] width 63 height 19
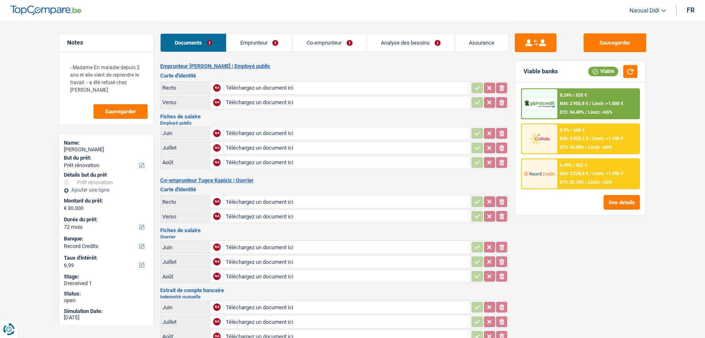
select select "renovation"
select select "72"
select select "record credits"
click at [320, 47] on link "Co-emprunteur" at bounding box center [330, 43] width 74 height 18
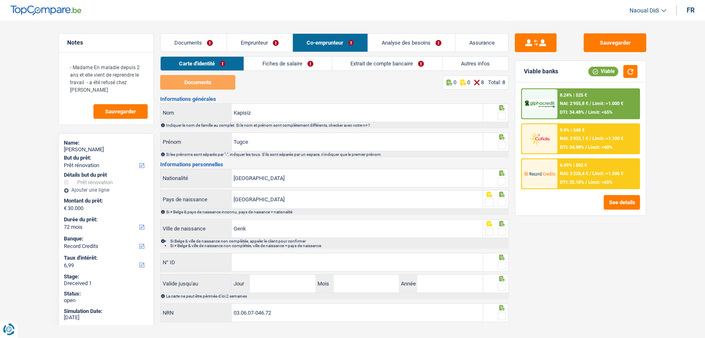
click at [293, 67] on link "Fiches de salaire" at bounding box center [288, 64] width 88 height 14
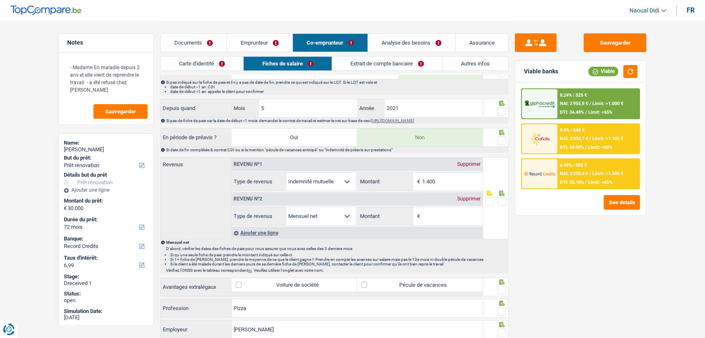
scroll to position [324, 0]
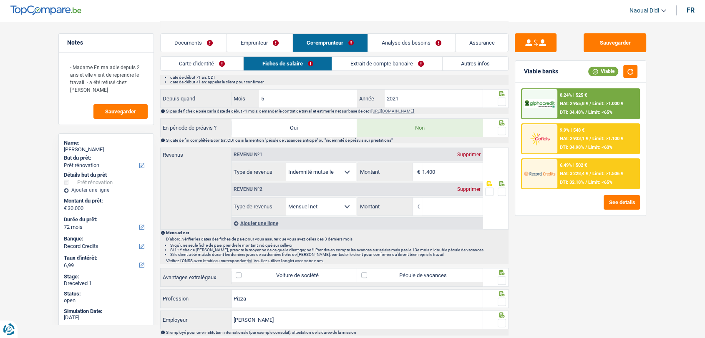
click at [465, 187] on div "Supprimer" at bounding box center [469, 189] width 28 height 5
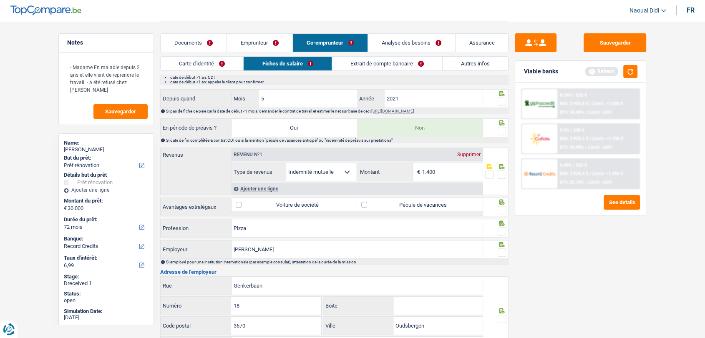
click at [260, 40] on link "Emprunteur" at bounding box center [259, 43] width 65 height 18
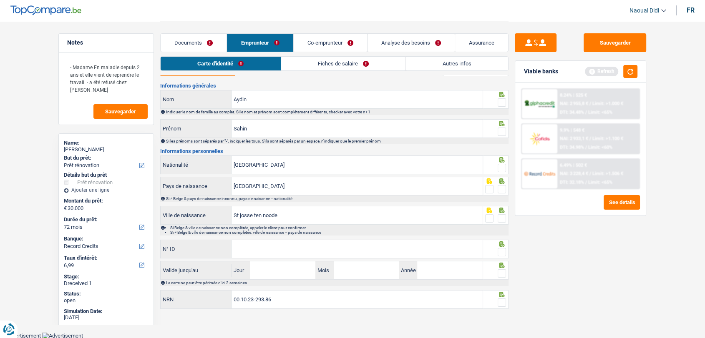
click at [312, 68] on link "Fiches de salaire" at bounding box center [343, 64] width 124 height 14
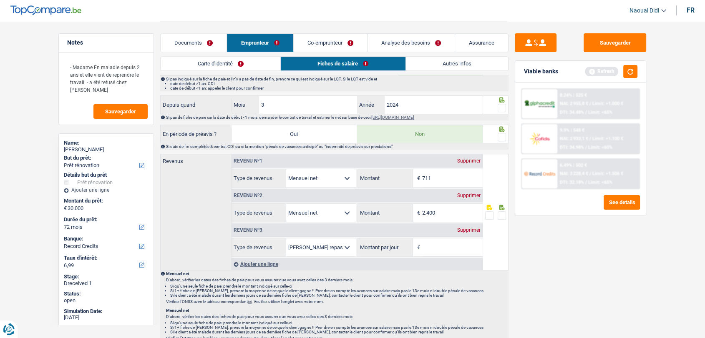
scroll to position [463, 0]
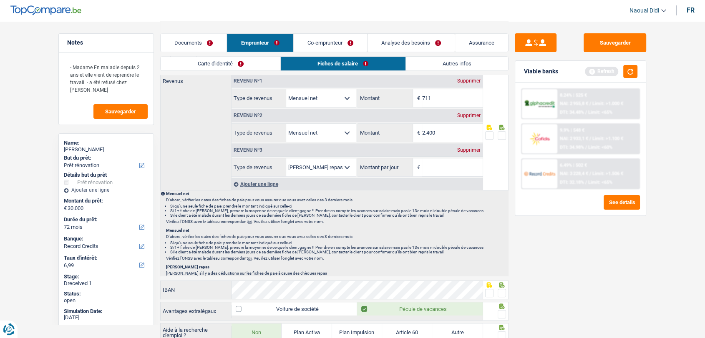
click at [308, 45] on link "Co-emprunteur" at bounding box center [330, 43] width 73 height 18
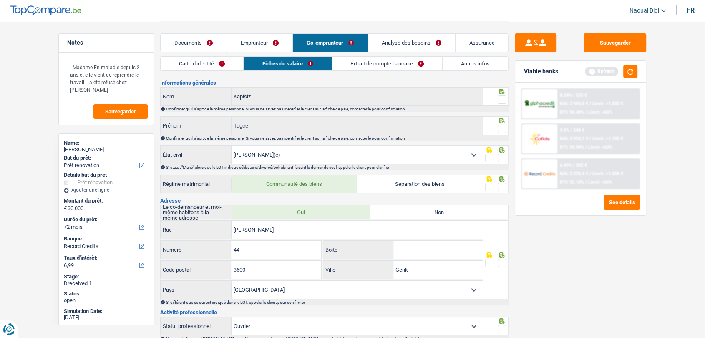
scroll to position [0, 0]
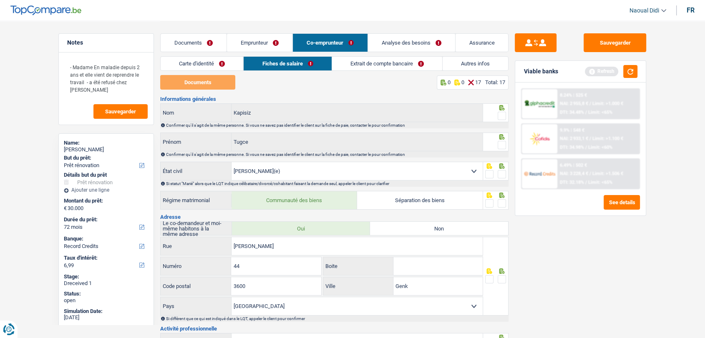
click at [373, 63] on link "Extrait de compte bancaire" at bounding box center [387, 64] width 110 height 14
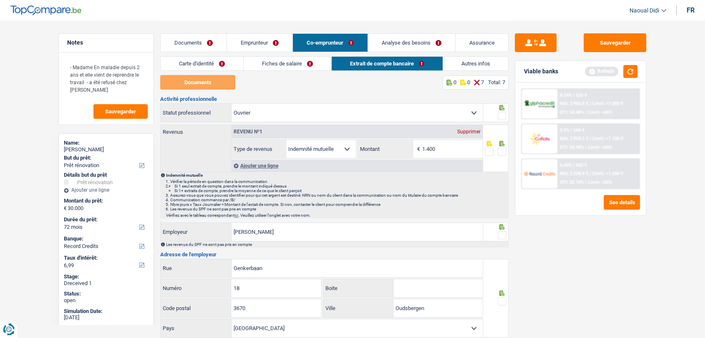
click at [473, 113] on select "Ouvrier Employé privé Employé public Invalide Indépendant Pensionné Chômeur Mut…" at bounding box center [357, 113] width 251 height 18
select select "mutuality"
click at [232, 104] on select "Ouvrier Employé privé Employé public Invalide Indépendant Pensionné Chômeur Mut…" at bounding box center [357, 113] width 251 height 18
select select
radio input "false"
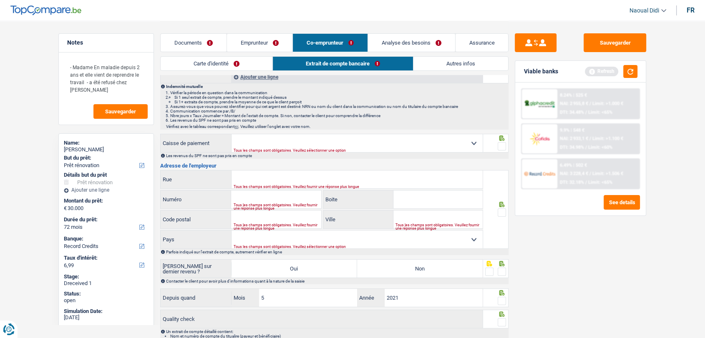
scroll to position [93, 0]
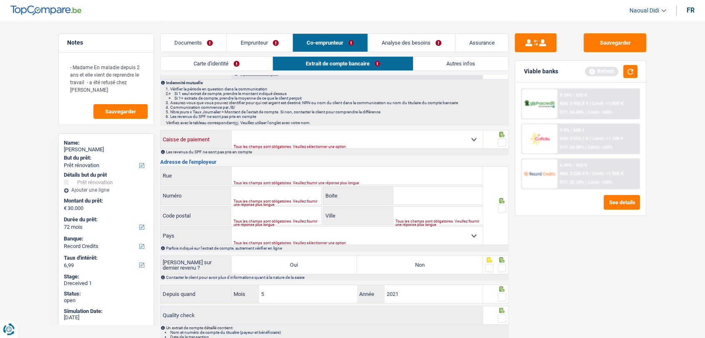
click at [471, 141] on select "Mutualité [DEMOGRAPHIC_DATA] Mutualité Socialiste (Solidaris) SPF Sécurité Soci…" at bounding box center [357, 140] width 251 height 18
select select "solidaris"
click at [232, 131] on select "Mutualité [DEMOGRAPHIC_DATA] Mutualité Socialiste (Solidaris) SPF Sécurité Soci…" at bounding box center [357, 140] width 251 height 18
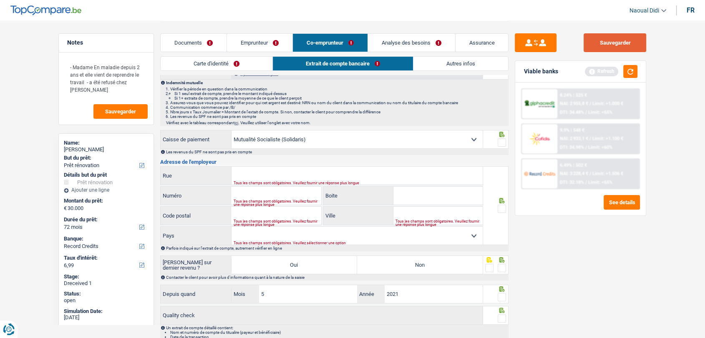
click at [614, 42] on button "Sauvegarder" at bounding box center [615, 42] width 63 height 19
click at [191, 40] on link "Documents" at bounding box center [194, 43] width 66 height 18
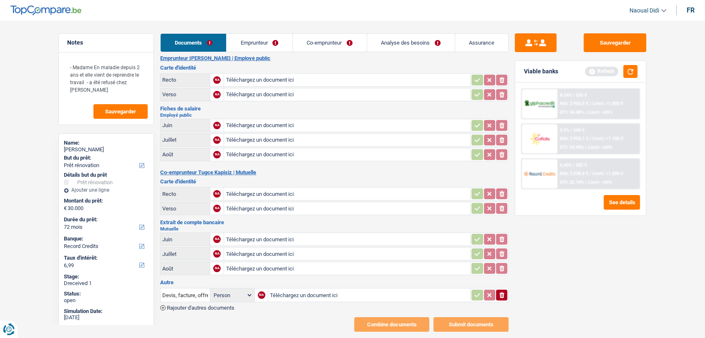
scroll to position [0, 0]
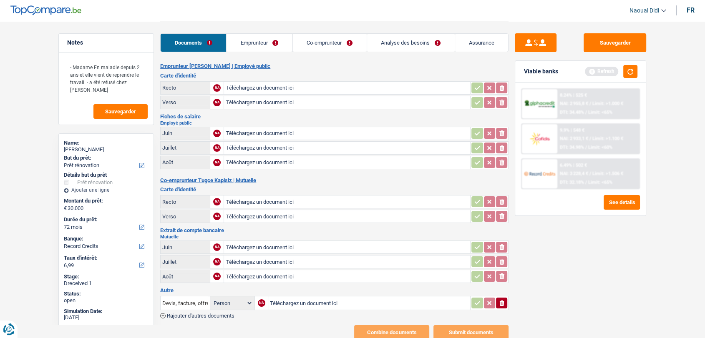
click at [259, 86] on input "Téléchargez un document ici" at bounding box center [347, 88] width 243 height 13
type input "C:\fakepath\image9.png"
click at [254, 103] on input "Téléchargez un document ici" at bounding box center [347, 102] width 243 height 13
type input "C:\fakepath\image10.png"
click at [253, 200] on input "Téléchargez un document ici" at bounding box center [347, 202] width 243 height 13
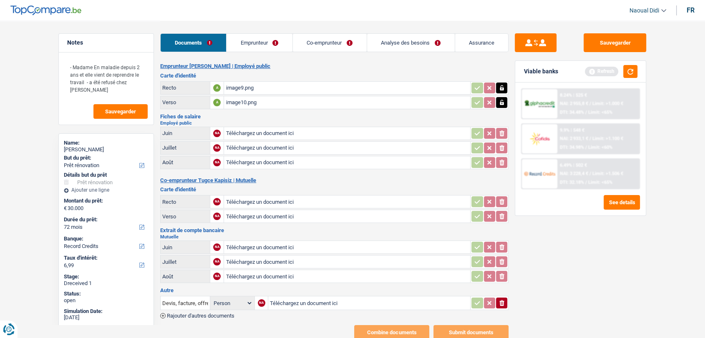
type input "C:\fakepath\image7.png"
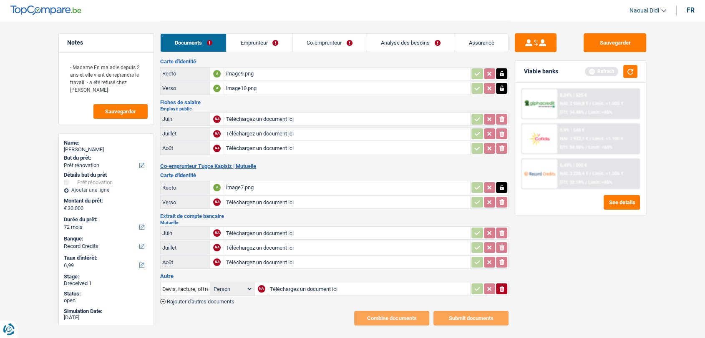
scroll to position [26, 0]
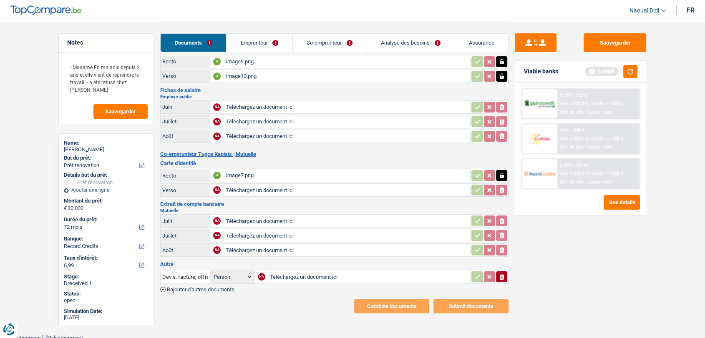
click at [258, 186] on input "Téléchargez un document ici" at bounding box center [347, 190] width 243 height 13
type input "C:\fakepath\image8.png"
click at [254, 220] on input "Téléchargez un document ici" at bounding box center [347, 221] width 243 height 13
type input "C:\fakepath\MUT 06.jpeg"
click at [273, 232] on input "Téléchargez un document ici" at bounding box center [347, 235] width 243 height 13
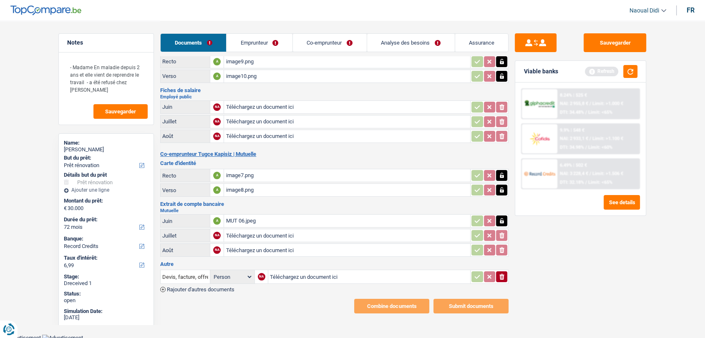
type input "C:\fakepath\MUT 07.jpeg"
click at [284, 247] on input "Téléchargez un document ici" at bounding box center [347, 250] width 243 height 13
type input "C:\fakepath\MUT 08.jpeg"
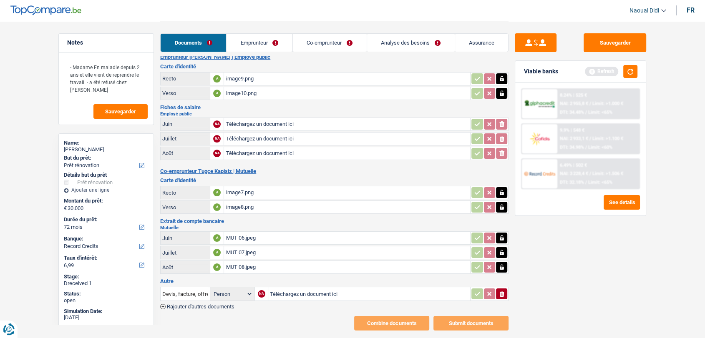
scroll to position [0, 0]
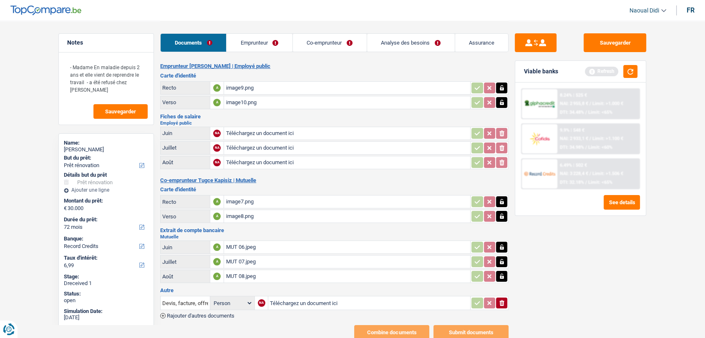
click at [261, 131] on input "Téléchargez un document ici" at bounding box center [347, 133] width 243 height 13
type input "C:\fakepath\FP 08 MR.png"
click at [254, 147] on input "Téléchargez un document ici" at bounding box center [347, 148] width 243 height 13
type input "C:\fakepath\FP MR 07.png"
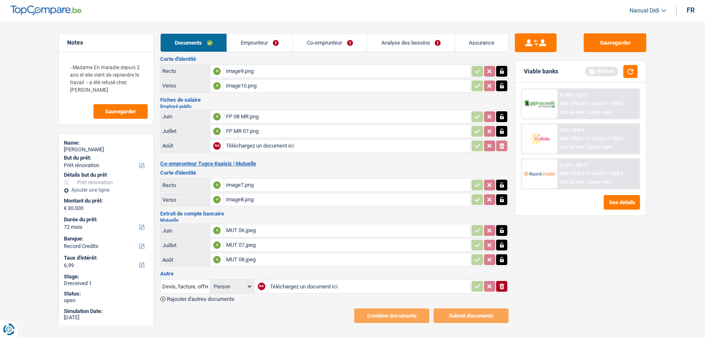
scroll to position [26, 0]
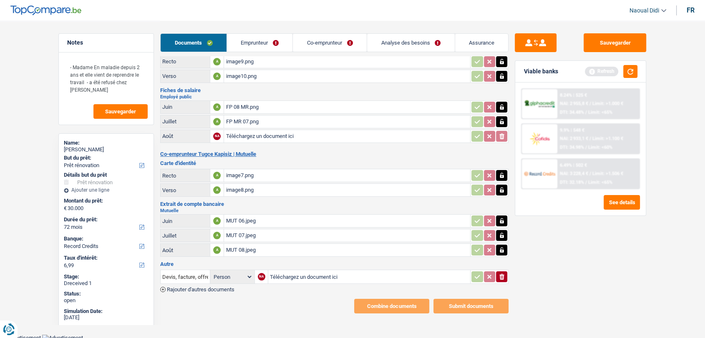
click at [273, 276] on input "Téléchargez un document ici" at bounding box center [369, 277] width 199 height 13
type input "C:\fakepath\FP 06 JOB 2.png"
click at [209, 287] on span "Rajouter d'autres documents" at bounding box center [201, 289] width 68 height 5
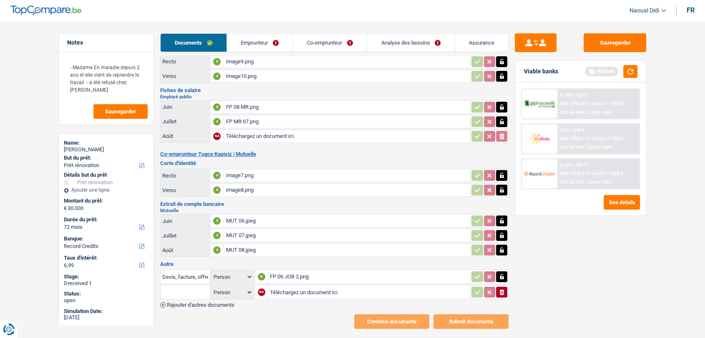
click at [297, 293] on input "Téléchargez un document ici" at bounding box center [369, 292] width 199 height 13
type input "C:\fakepath\FP 07 JOB 2.png"
click at [208, 304] on span "Rajouter d'autres documents" at bounding box center [201, 304] width 68 height 5
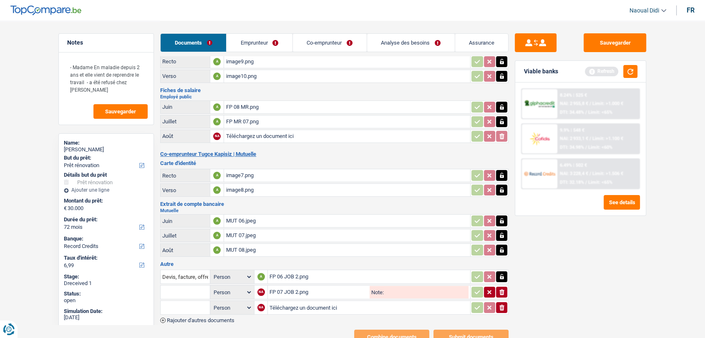
click at [291, 306] on input "Téléchargez un document ici" at bounding box center [368, 308] width 199 height 13
type input "C:\fakepath\FP 08 JOB 2.png"
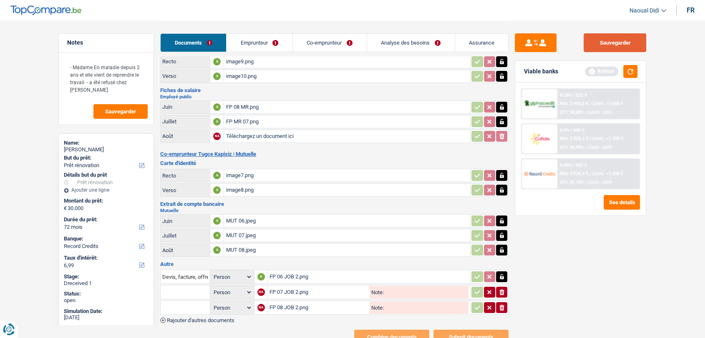
click at [624, 38] on button "Sauvegarder" at bounding box center [615, 42] width 63 height 19
click at [614, 44] on button "Sauvegarder" at bounding box center [615, 42] width 63 height 19
click at [252, 44] on link "Emprunteur" at bounding box center [260, 43] width 66 height 18
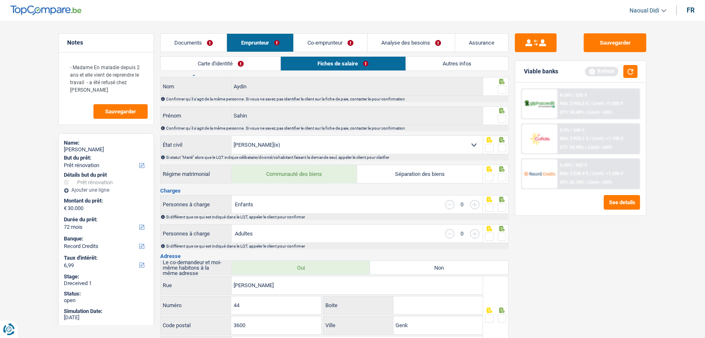
click at [227, 68] on link "Carte d'identité" at bounding box center [221, 64] width 120 height 14
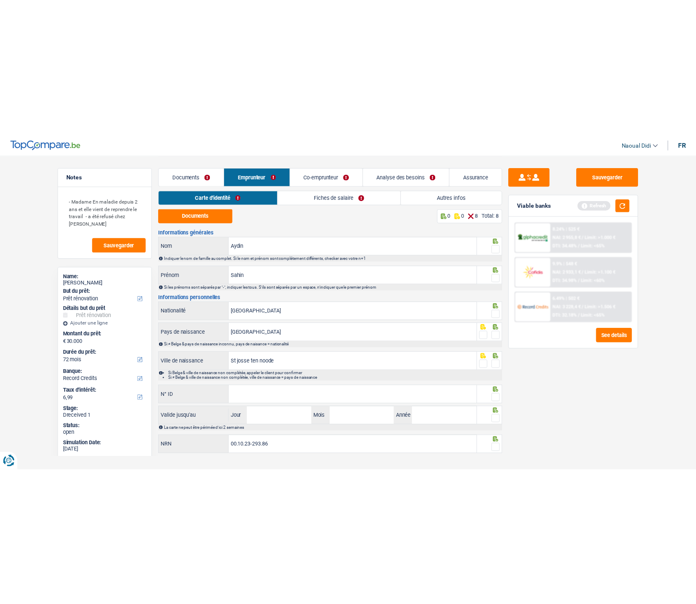
scroll to position [0, 0]
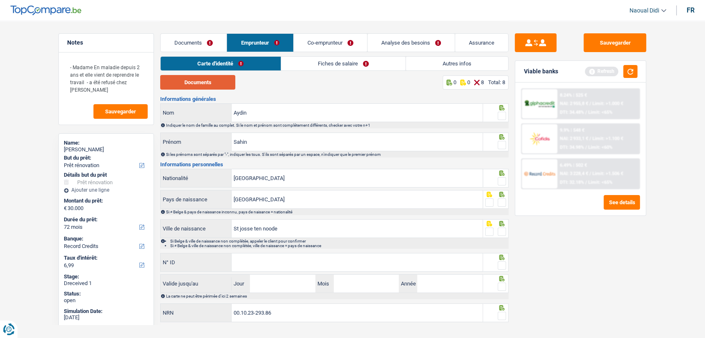
click at [194, 81] on button "Documents" at bounding box center [197, 82] width 75 height 15
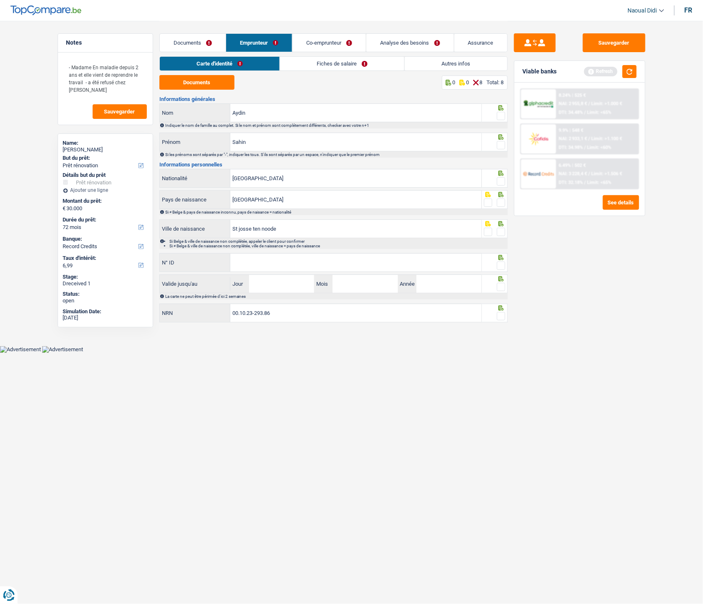
click at [501, 117] on span at bounding box center [501, 116] width 8 height 8
click at [0, 0] on input "radio" at bounding box center [0, 0] width 0 height 0
click at [501, 147] on span at bounding box center [501, 145] width 8 height 8
click at [0, 0] on input "radio" at bounding box center [0, 0] width 0 height 0
click at [501, 181] on span at bounding box center [501, 181] width 8 height 8
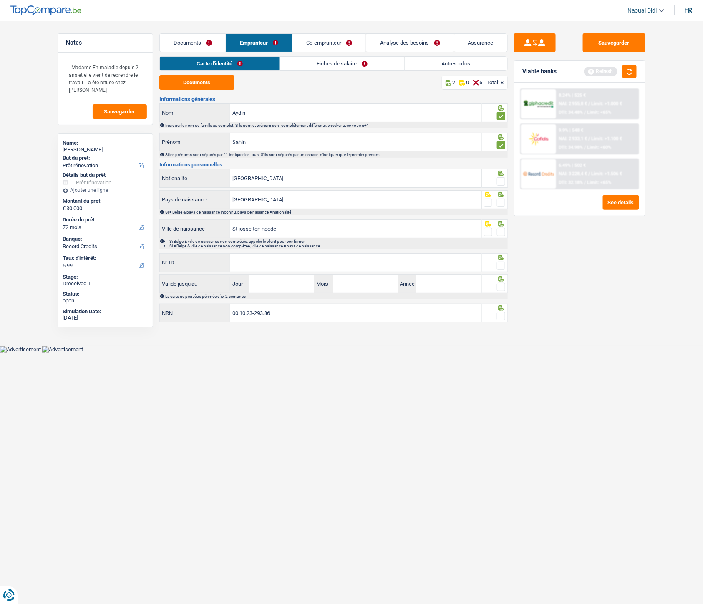
click at [0, 0] on input "radio" at bounding box center [0, 0] width 0 height 0
click at [499, 204] on span at bounding box center [501, 203] width 8 height 8
click at [0, 0] on input "radio" at bounding box center [0, 0] width 0 height 0
click at [501, 232] on span at bounding box center [501, 232] width 8 height 8
click at [0, 0] on input "radio" at bounding box center [0, 0] width 0 height 0
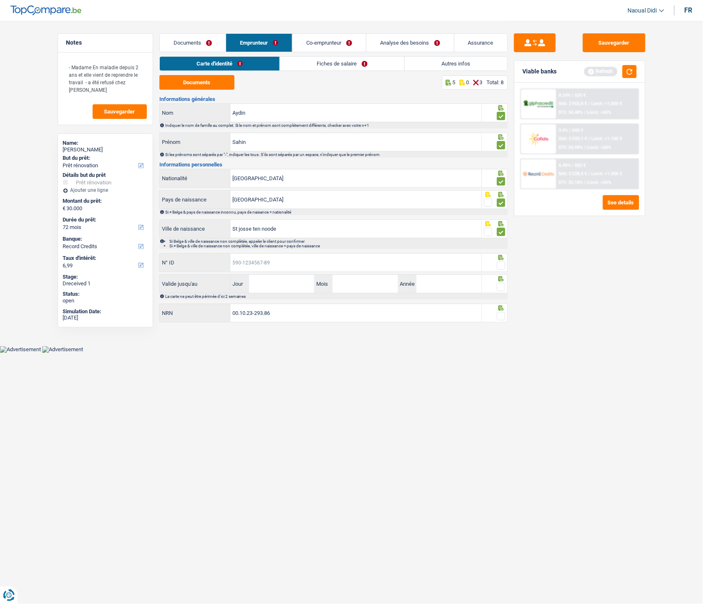
click at [311, 266] on input "N° ID" at bounding box center [355, 263] width 251 height 18
paste input "[PHONE_NUMBER]"
type input "[PHONE_NUMBER]"
click at [272, 285] on input "Jour" at bounding box center [281, 284] width 65 height 18
type input "08"
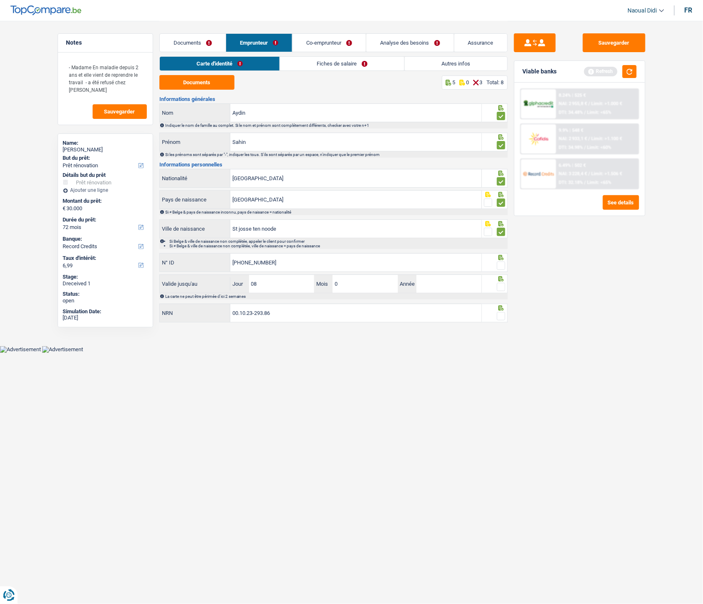
type input "05"
type input "2033"
click at [503, 288] on div at bounding box center [495, 283] width 26 height 19
drag, startPoint x: 504, startPoint y: 265, endPoint x: 502, endPoint y: 269, distance: 4.3
click at [504, 265] on span at bounding box center [501, 266] width 8 height 8
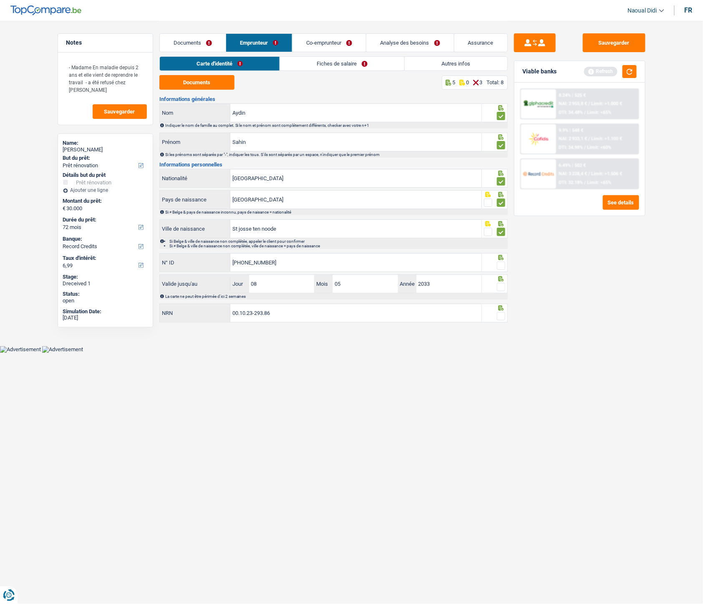
click at [0, 0] on input "radio" at bounding box center [0, 0] width 0 height 0
click at [502, 290] on span at bounding box center [501, 287] width 8 height 8
click at [0, 0] on input "radio" at bounding box center [0, 0] width 0 height 0
click at [501, 316] on span at bounding box center [501, 316] width 8 height 8
click at [0, 0] on input "radio" at bounding box center [0, 0] width 0 height 0
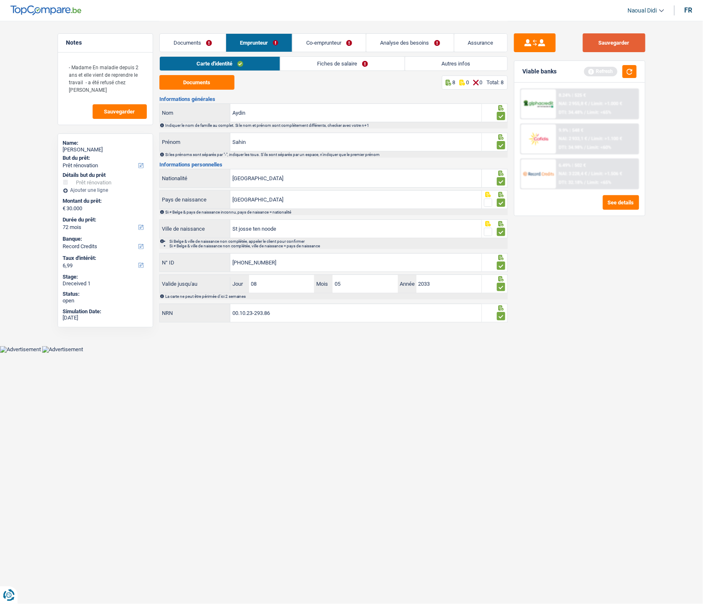
click at [615, 46] on button "Sauvegarder" at bounding box center [614, 42] width 63 height 19
click at [330, 64] on link "Fiches de salaire" at bounding box center [342, 64] width 124 height 14
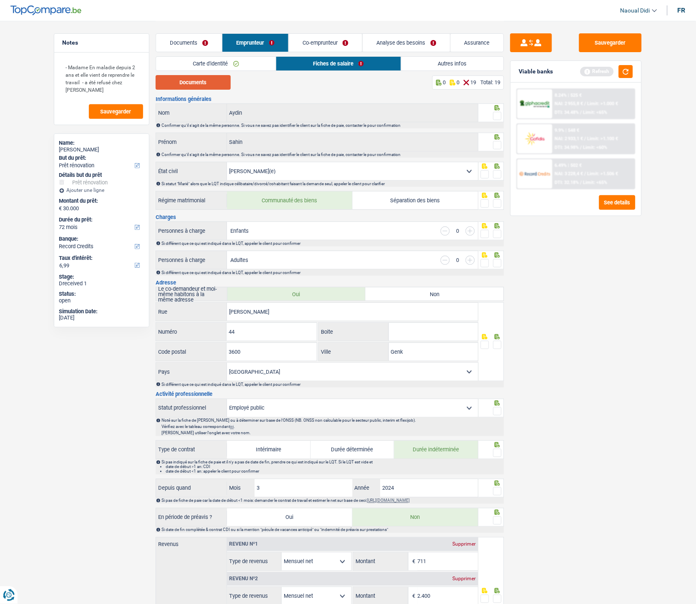
click at [206, 81] on button "Documents" at bounding box center [193, 82] width 75 height 15
click at [495, 117] on span at bounding box center [497, 116] width 8 height 8
click at [0, 0] on input "radio" at bounding box center [0, 0] width 0 height 0
click at [497, 146] on span at bounding box center [497, 145] width 8 height 8
click at [0, 0] on input "radio" at bounding box center [0, 0] width 0 height 0
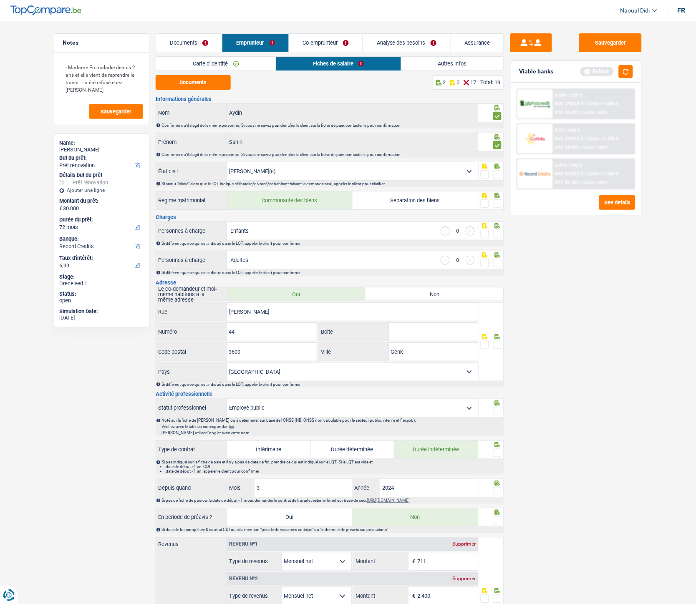
click at [497, 174] on span at bounding box center [497, 174] width 8 height 8
click at [0, 0] on input "radio" at bounding box center [0, 0] width 0 height 0
click at [498, 202] on span at bounding box center [497, 203] width 8 height 8
click at [0, 0] on input "radio" at bounding box center [0, 0] width 0 height 0
click at [495, 234] on span at bounding box center [497, 234] width 8 height 8
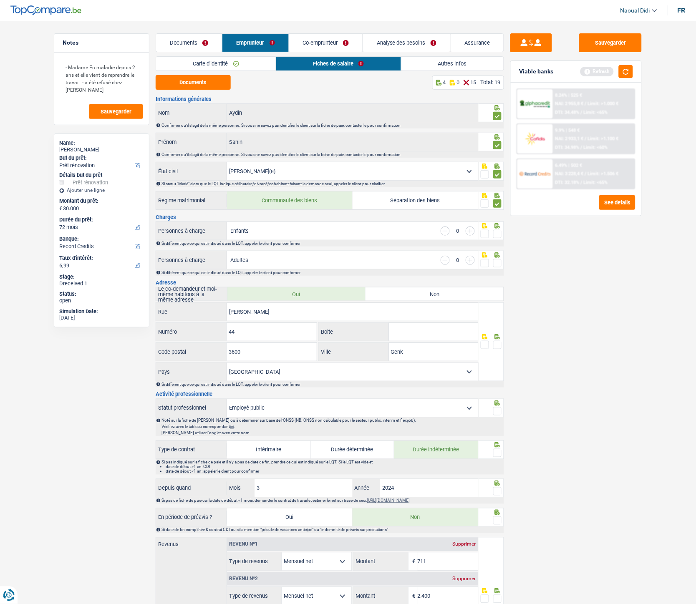
click at [0, 0] on input "radio" at bounding box center [0, 0] width 0 height 0
click at [496, 261] on span at bounding box center [497, 263] width 8 height 8
click at [0, 0] on input "radio" at bounding box center [0, 0] width 0 height 0
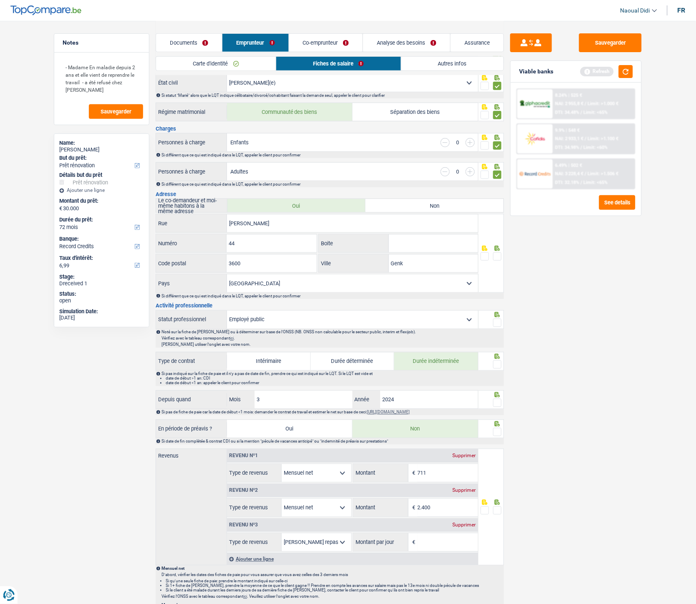
scroll to position [93, 0]
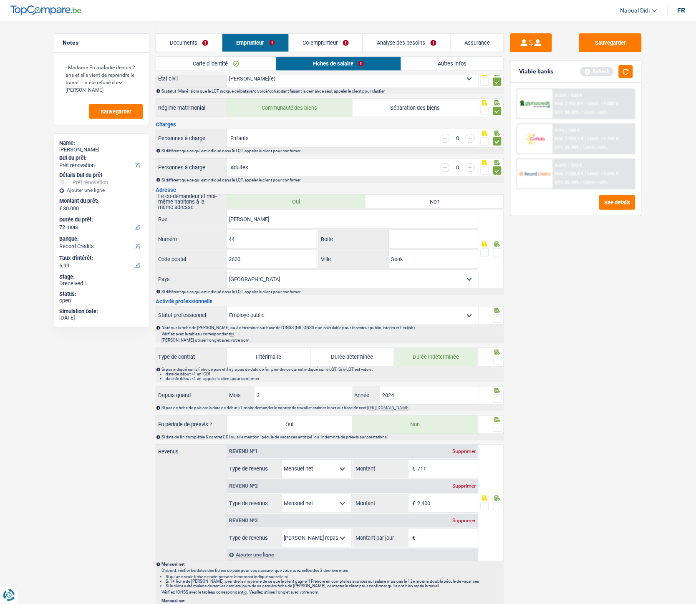
click at [497, 254] on span at bounding box center [497, 252] width 8 height 8
click at [0, 0] on input "radio" at bounding box center [0, 0] width 0 height 0
click at [498, 320] on span at bounding box center [497, 319] width 8 height 8
click at [0, 0] on input "radio" at bounding box center [0, 0] width 0 height 0
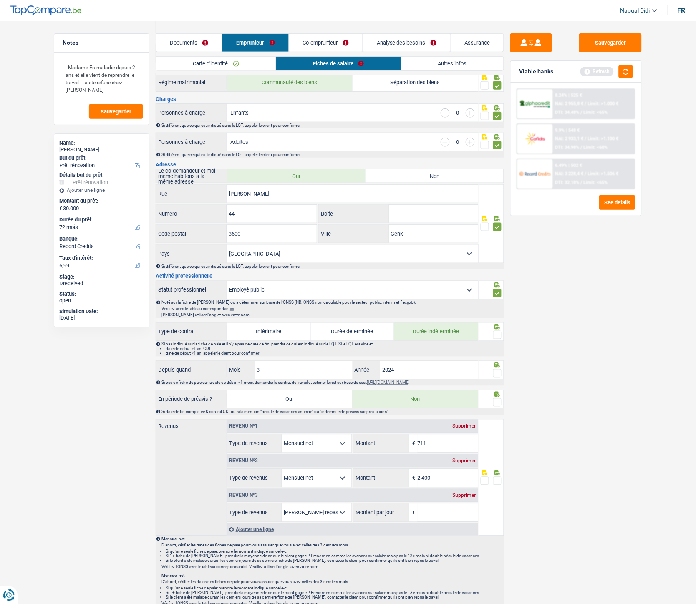
scroll to position [139, 0]
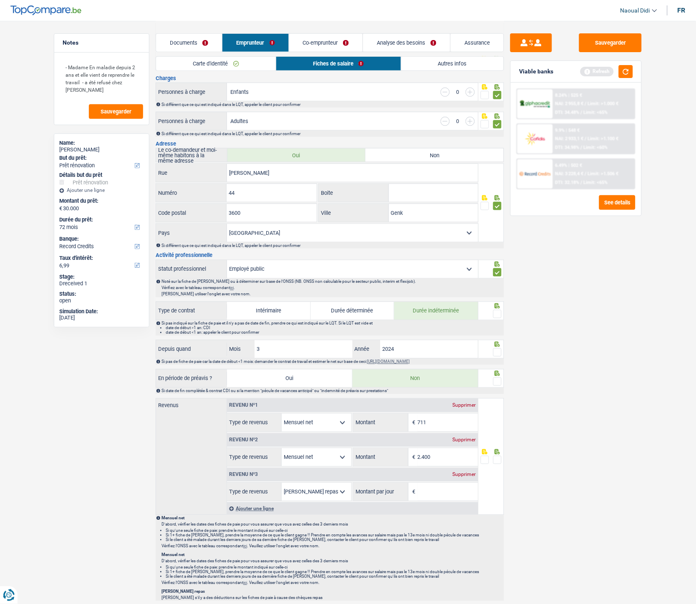
click at [497, 318] on span at bounding box center [497, 314] width 8 height 8
click at [0, 0] on input "radio" at bounding box center [0, 0] width 0 height 0
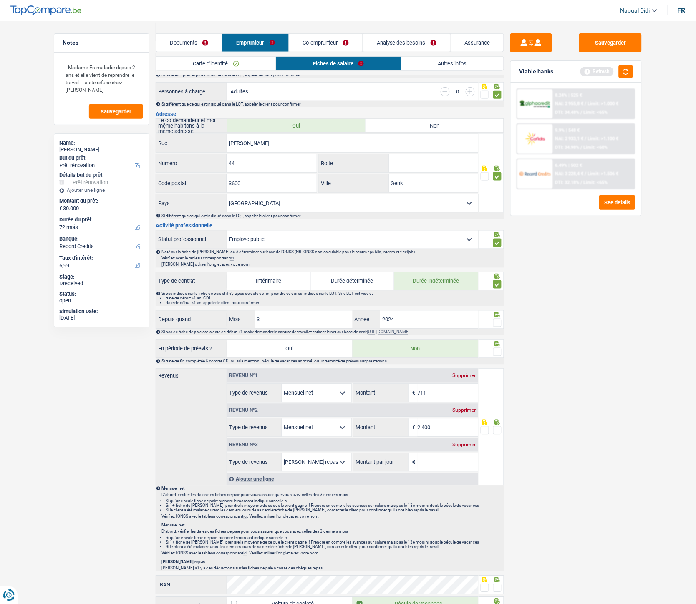
scroll to position [185, 0]
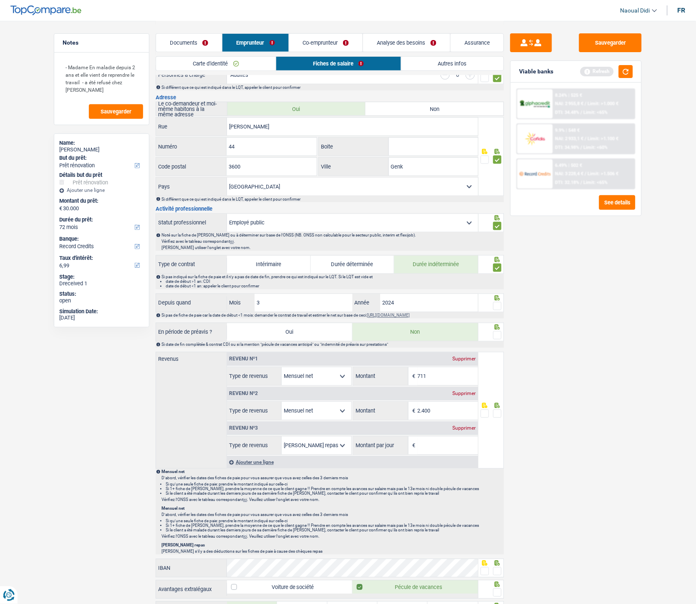
click at [498, 310] on span at bounding box center [497, 306] width 8 height 8
click at [0, 0] on input "radio" at bounding box center [0, 0] width 0 height 0
click at [470, 338] on div "Supprimer" at bounding box center [465, 428] width 28 height 5
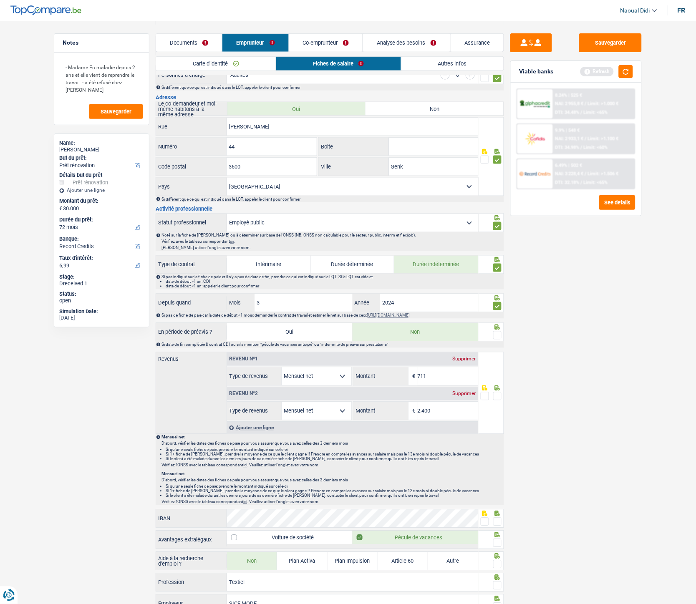
scroll to position [232, 0]
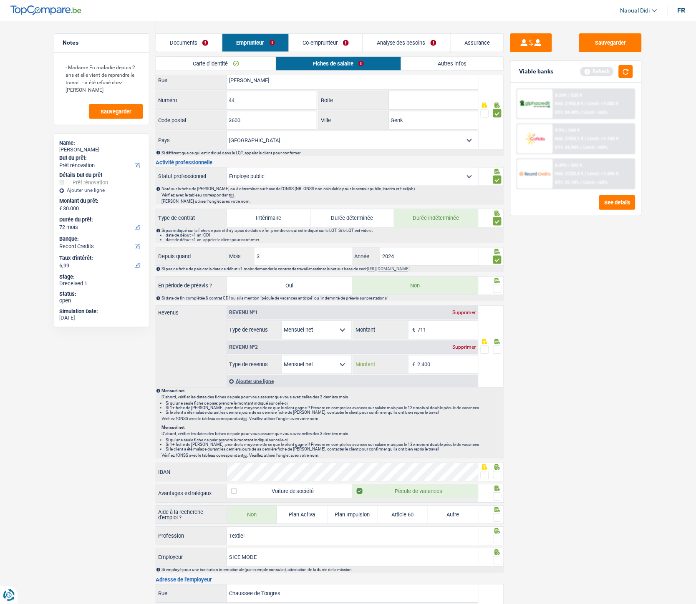
click at [440, 338] on input "2.400" at bounding box center [448, 365] width 60 height 18
type input "2.186"
click at [183, 46] on link "Documents" at bounding box center [189, 43] width 66 height 18
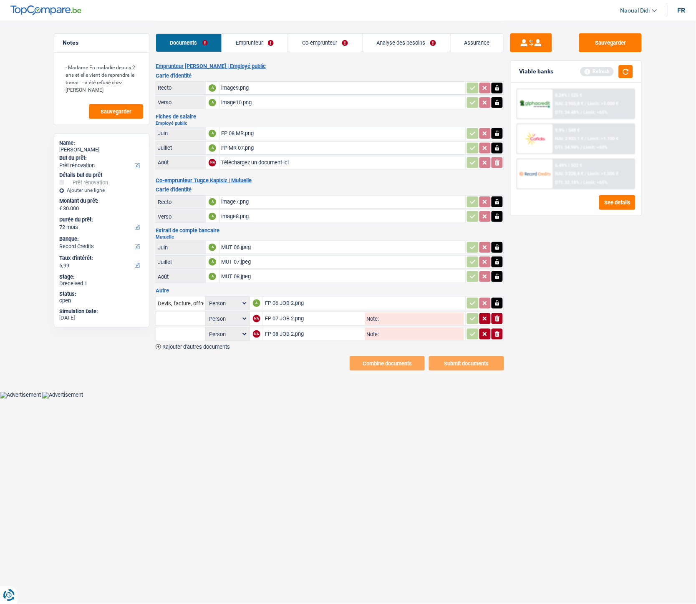
scroll to position [0, 0]
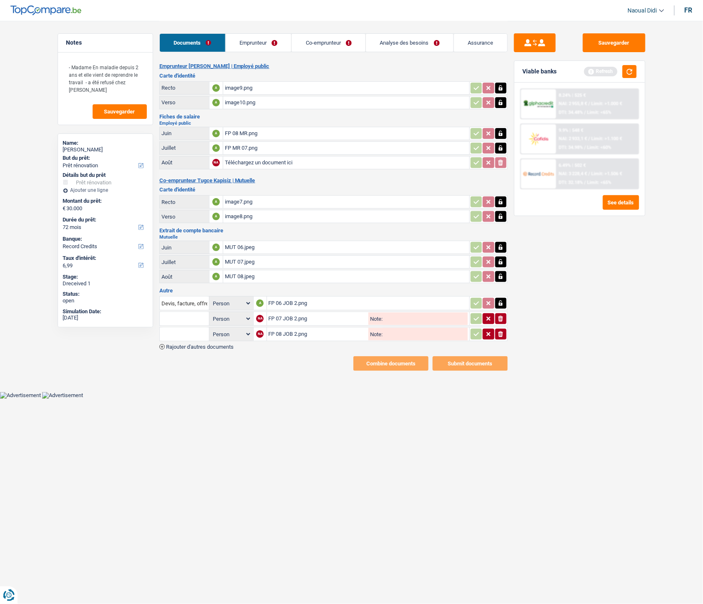
click at [297, 300] on div "FP 06 JOB 2.png" at bounding box center [368, 303] width 199 height 13
click at [300, 312] on div "FP 07 JOB 2.png" at bounding box center [318, 318] width 98 height 13
click at [300, 329] on div "FP 08 JOB 2.png" at bounding box center [318, 334] width 98 height 13
click at [259, 38] on link "Emprunteur" at bounding box center [259, 43] width 66 height 18
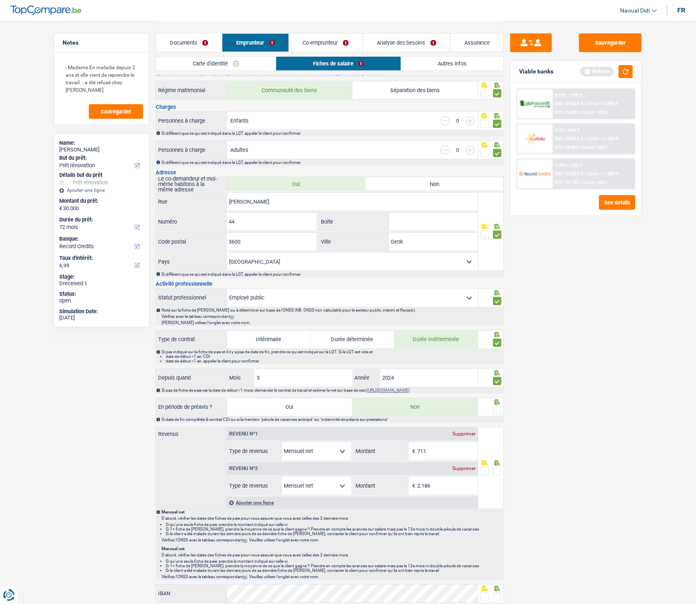
scroll to position [139, 0]
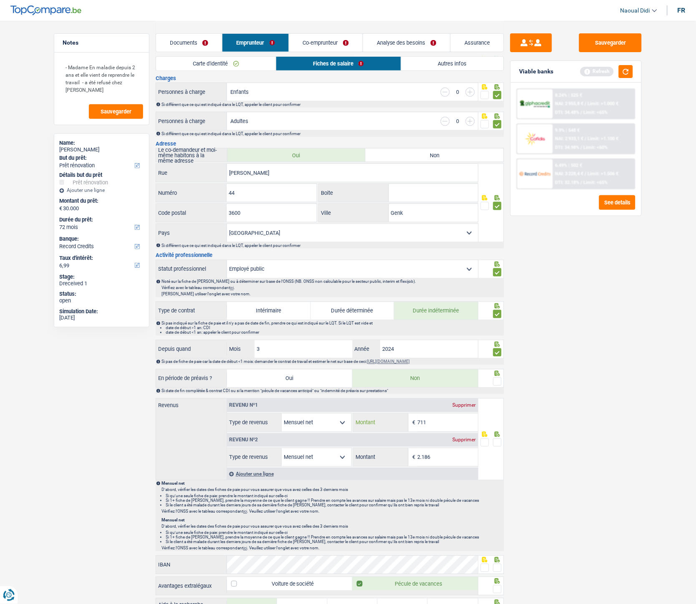
click at [435, 338] on input "711" at bounding box center [448, 423] width 60 height 18
type input "703"
drag, startPoint x: 501, startPoint y: 445, endPoint x: 499, endPoint y: 431, distance: 13.5
click at [501, 338] on span at bounding box center [497, 442] width 8 height 8
click at [0, 0] on input "radio" at bounding box center [0, 0] width 0 height 0
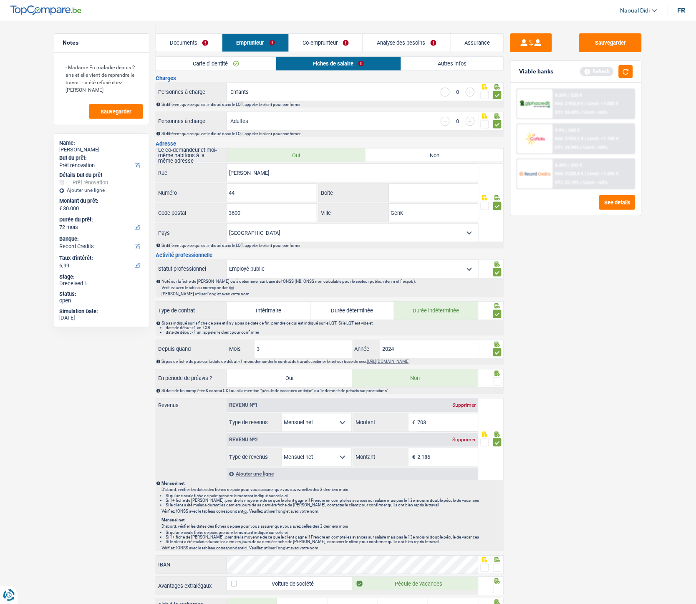
click at [494, 338] on span at bounding box center [497, 382] width 8 height 8
click at [0, 0] on input "radio" at bounding box center [0, 0] width 0 height 0
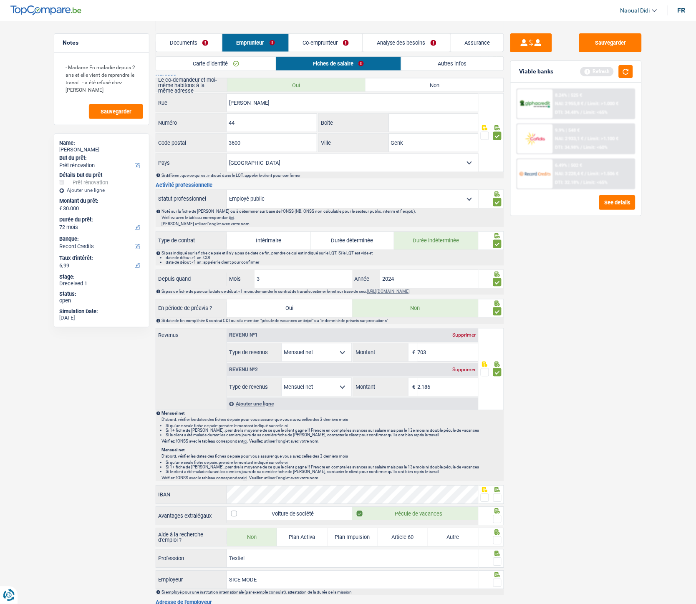
scroll to position [278, 0]
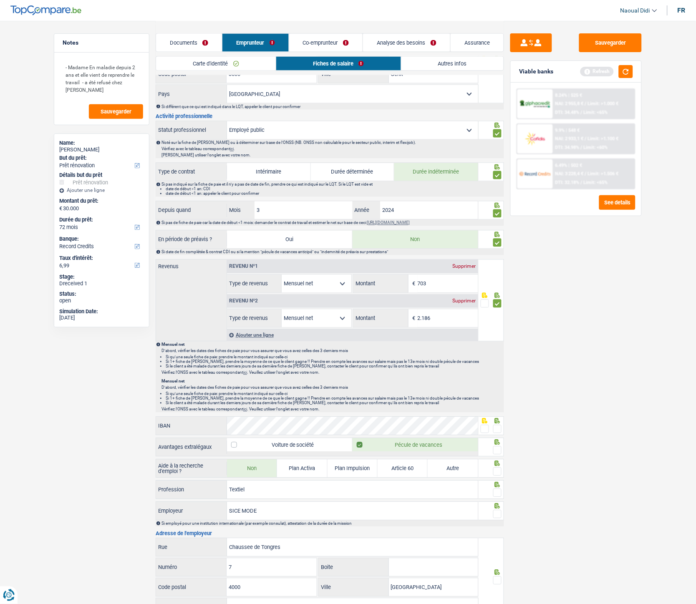
click at [482, 338] on span at bounding box center [485, 429] width 8 height 8
click at [0, 0] on input "radio" at bounding box center [0, 0] width 0 height 0
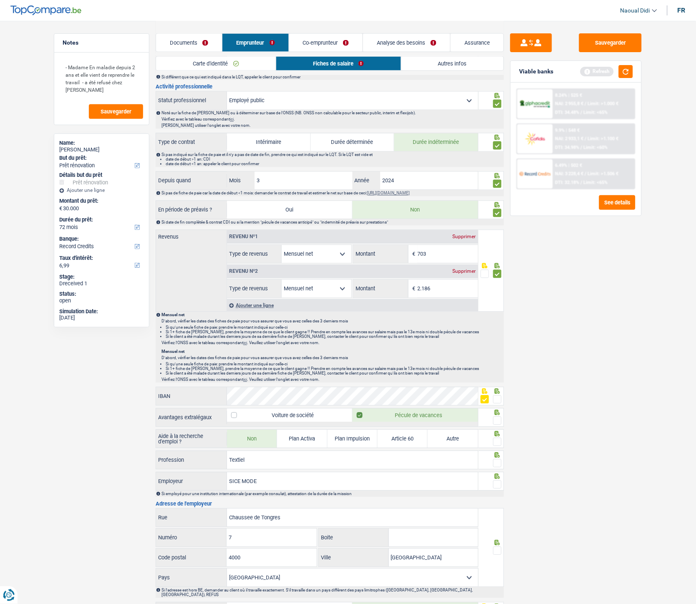
scroll to position [324, 0]
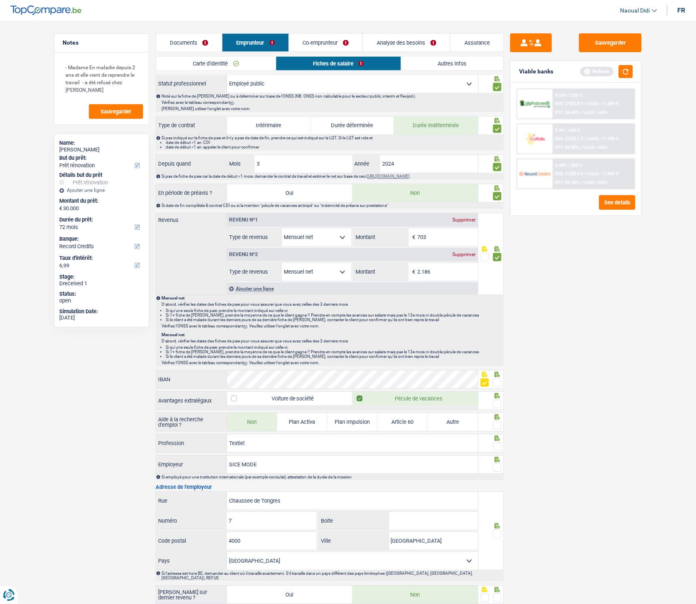
click at [497, 338] on span at bounding box center [497, 404] width 8 height 8
click at [0, 0] on input "radio" at bounding box center [0, 0] width 0 height 0
click at [496, 338] on span at bounding box center [497, 425] width 8 height 8
click at [0, 0] on input "radio" at bounding box center [0, 0] width 0 height 0
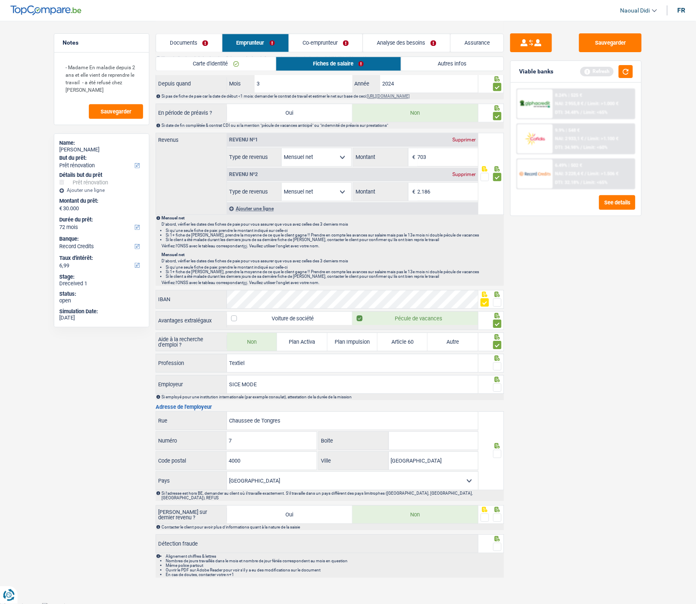
scroll to position [407, 0]
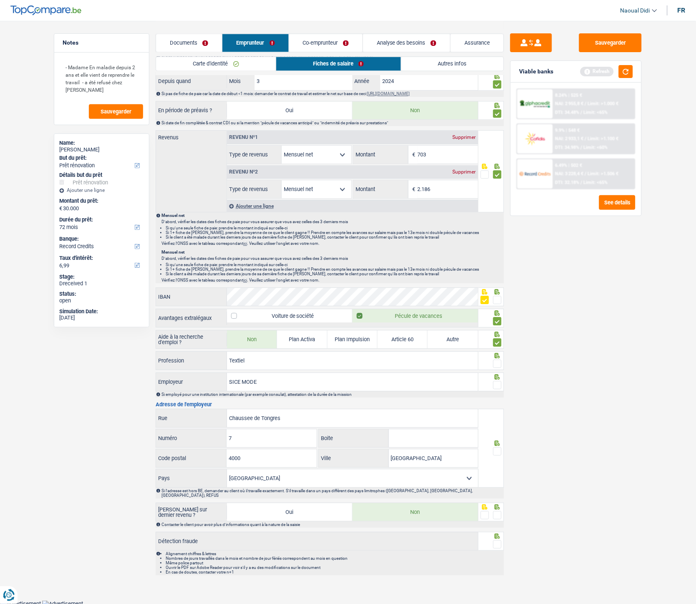
click at [496, 338] on span at bounding box center [497, 364] width 8 height 8
click at [0, 0] on input "radio" at bounding box center [0, 0] width 0 height 0
drag, startPoint x: 211, startPoint y: 373, endPoint x: 207, endPoint y: 373, distance: 4.3
click at [207, 338] on div "Informations générales Aydin Nom Confirmer qu'il s'agit de la même personne. Si…" at bounding box center [330, 132] width 348 height 886
click at [271, 338] on input "SICE MODE" at bounding box center [352, 382] width 251 height 18
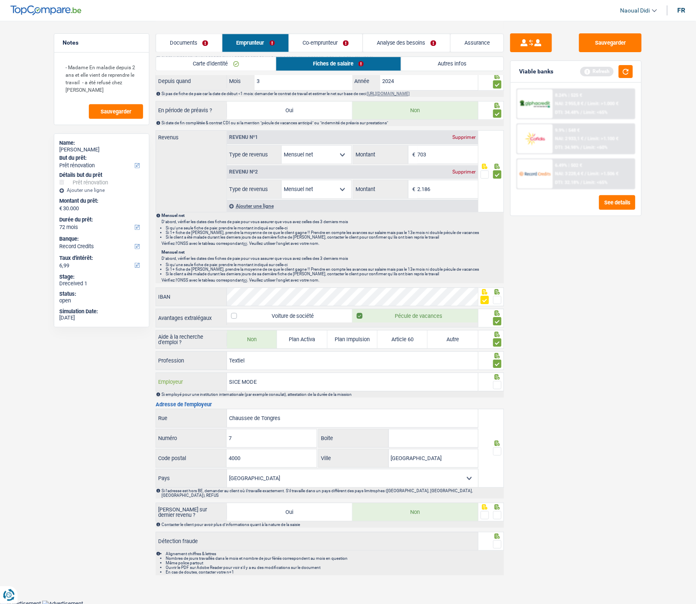
drag, startPoint x: 245, startPoint y: 384, endPoint x: 224, endPoint y: 376, distance: 21.8
click at [224, 338] on div "SICE MODE Employeur" at bounding box center [317, 382] width 322 height 18
type input "Rezan"
click at [613, 43] on button "Sauvegarder" at bounding box center [610, 42] width 63 height 19
click at [292, 338] on input "Chaussee de Tongres" at bounding box center [352, 418] width 251 height 18
